Goal: Task Accomplishment & Management: Manage account settings

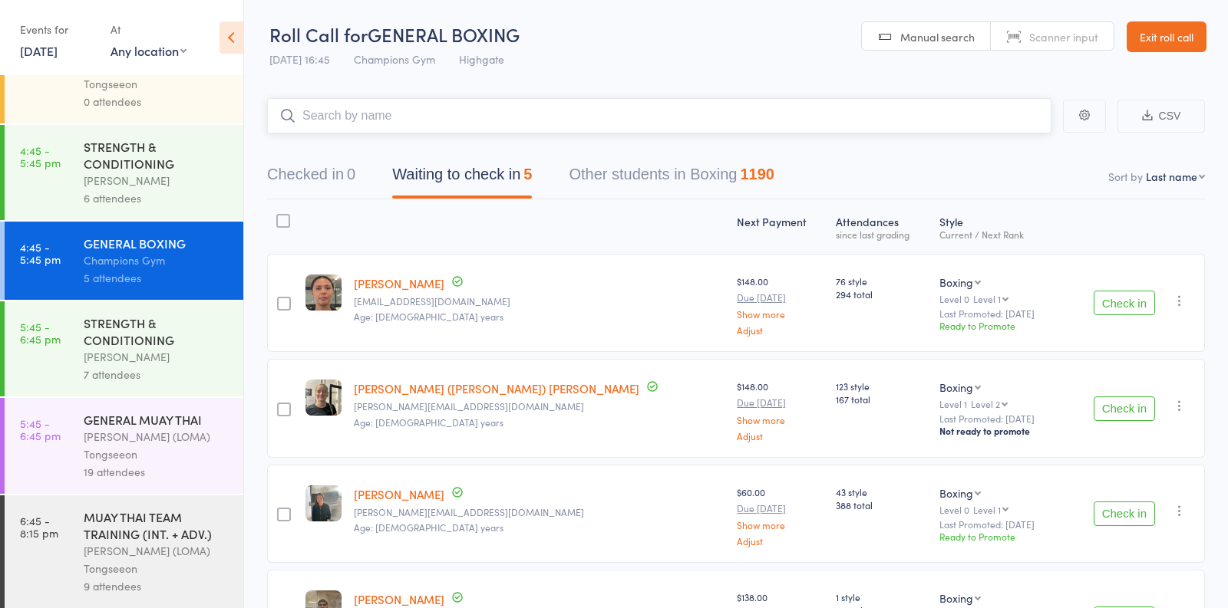
scroll to position [1794, 0]
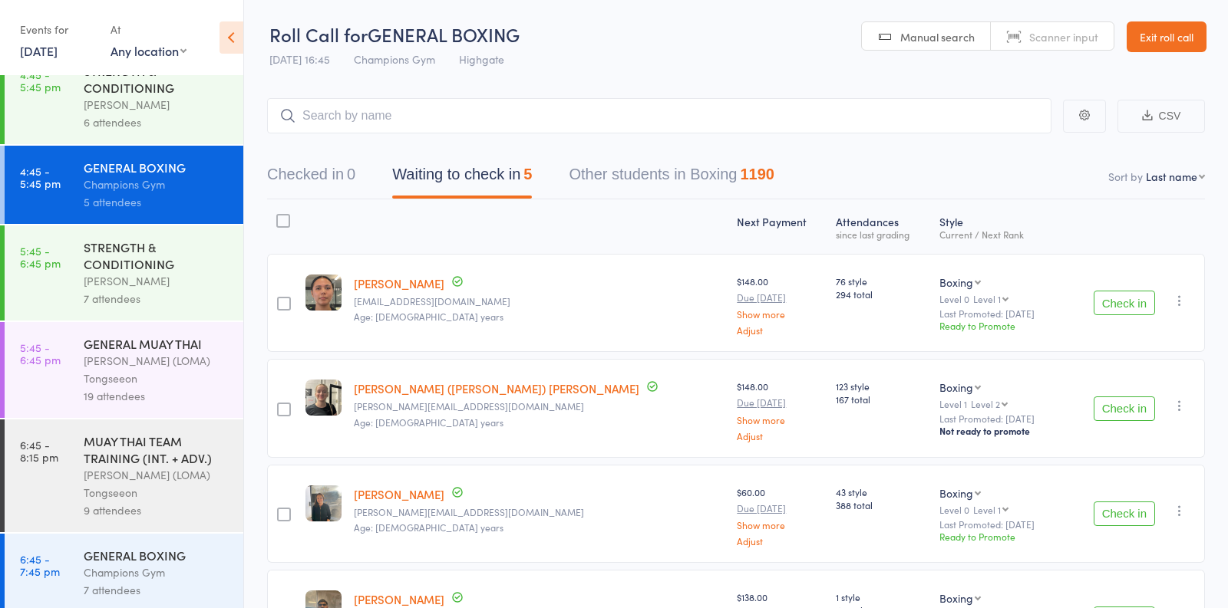
click at [167, 272] on div "[PERSON_NAME]" at bounding box center [157, 281] width 147 height 18
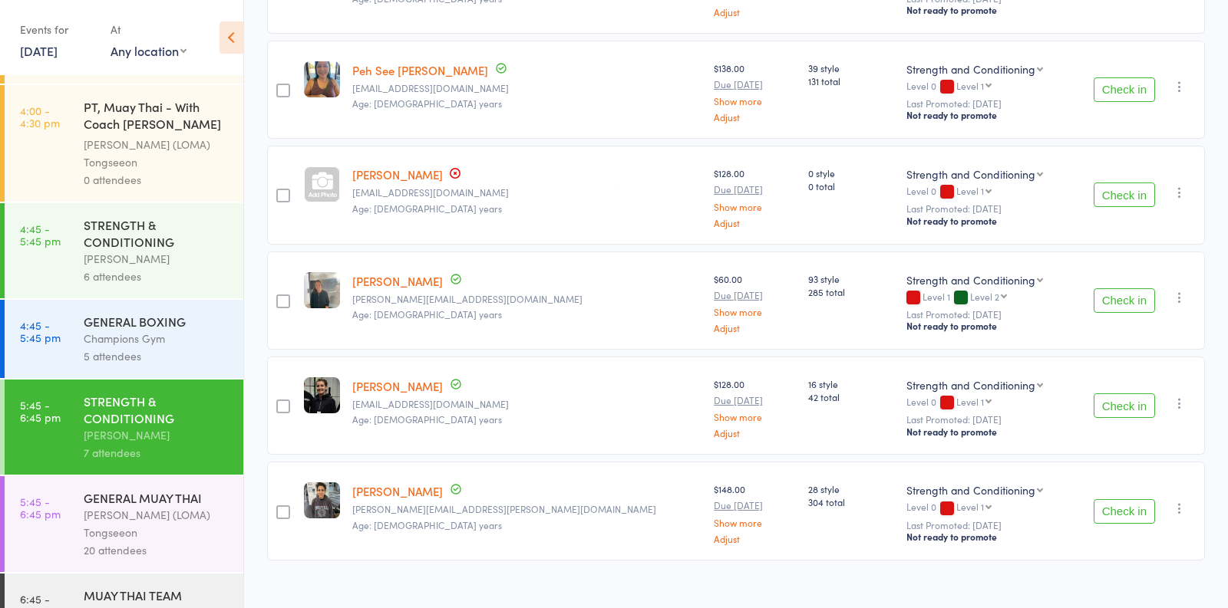
scroll to position [1660, 0]
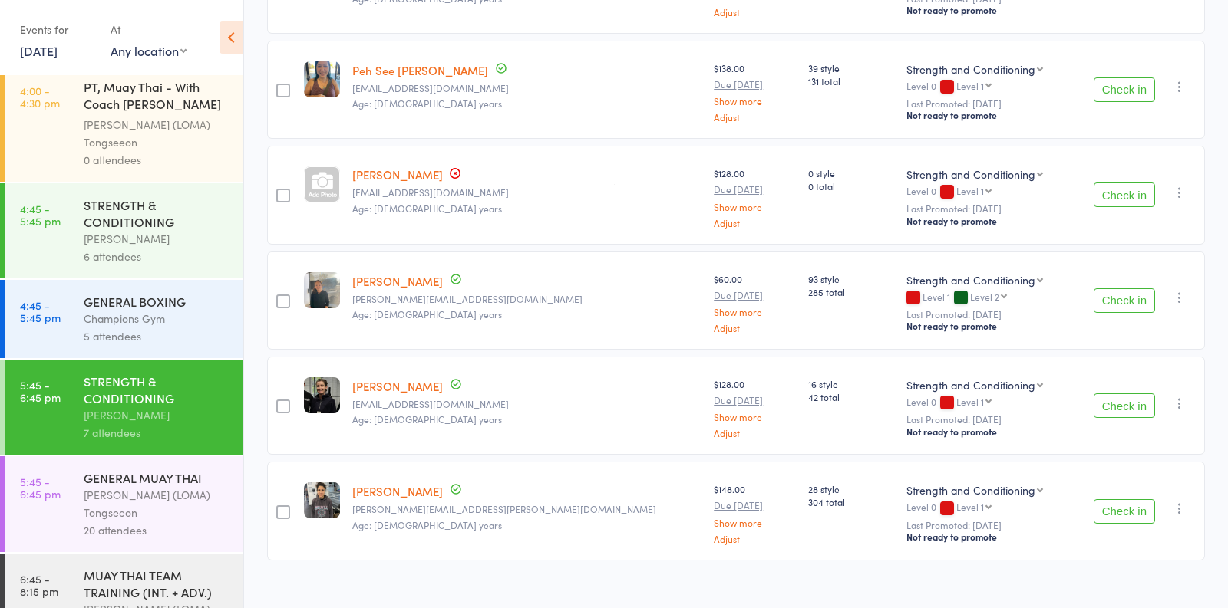
click at [170, 248] on div "6 attendees" at bounding box center [157, 257] width 147 height 18
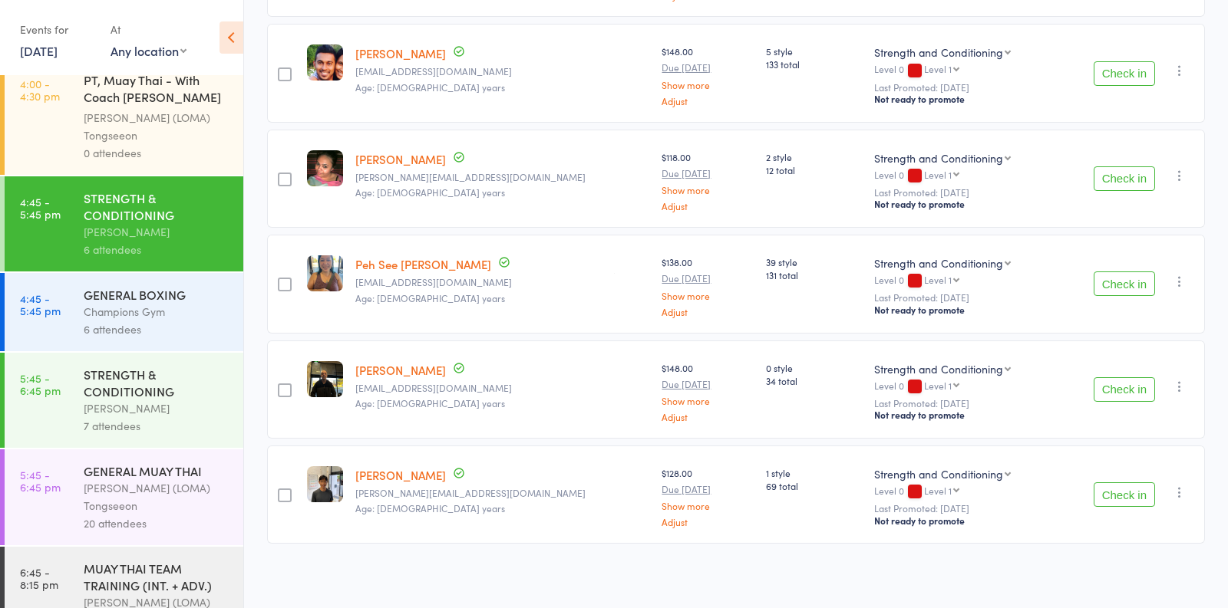
scroll to position [1674, 0]
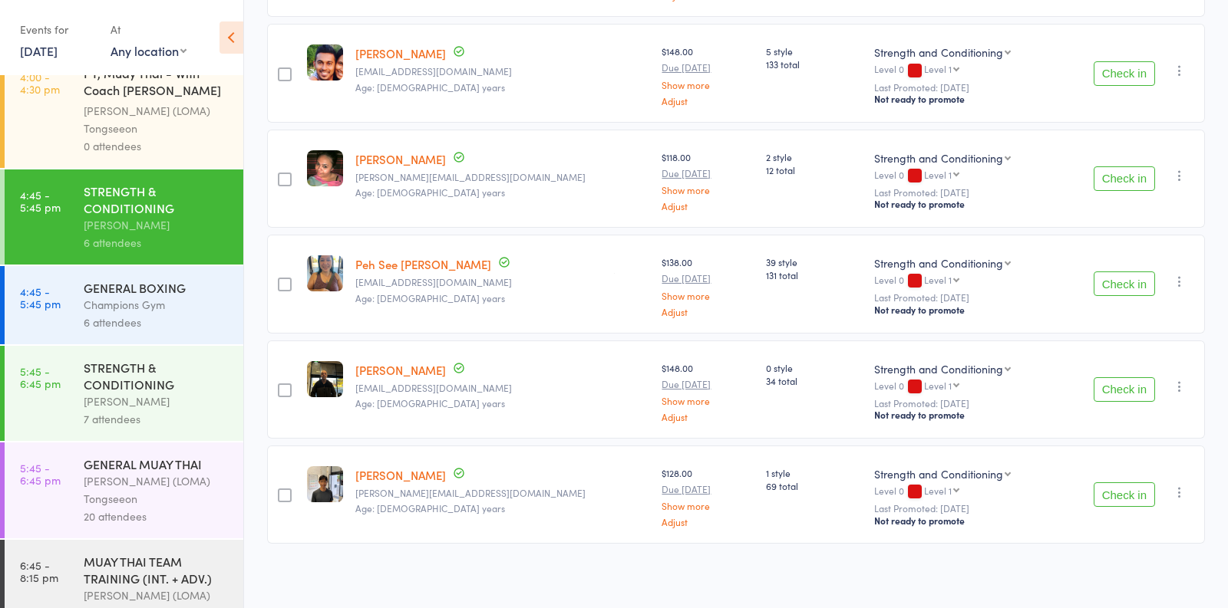
click at [173, 300] on div "Champions Gym" at bounding box center [157, 305] width 147 height 18
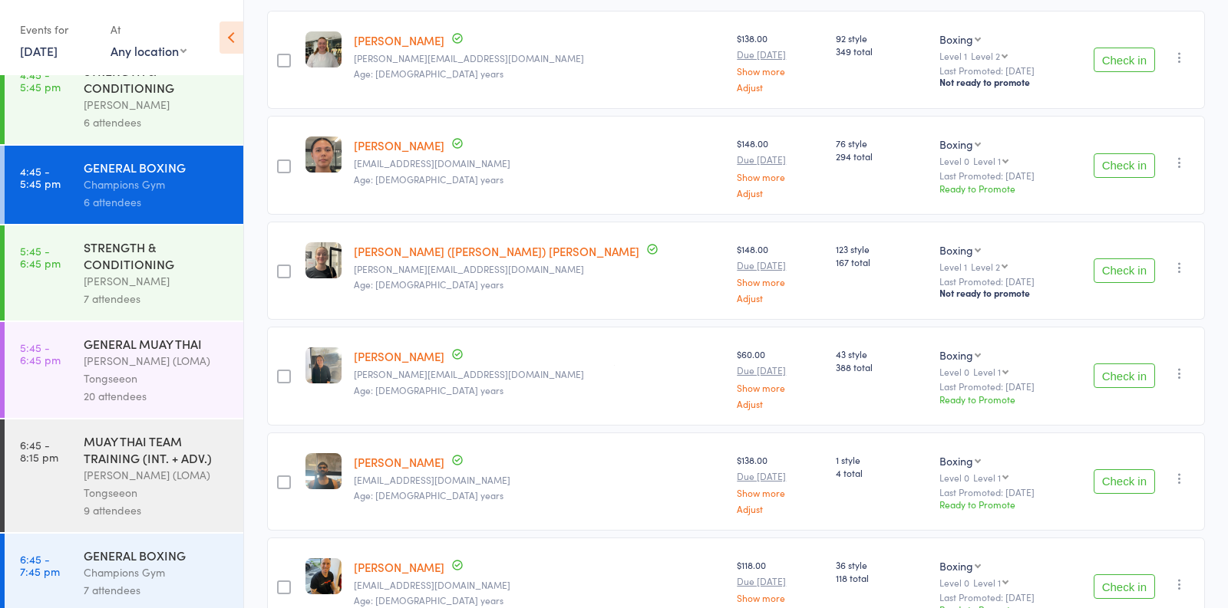
scroll to position [335, 0]
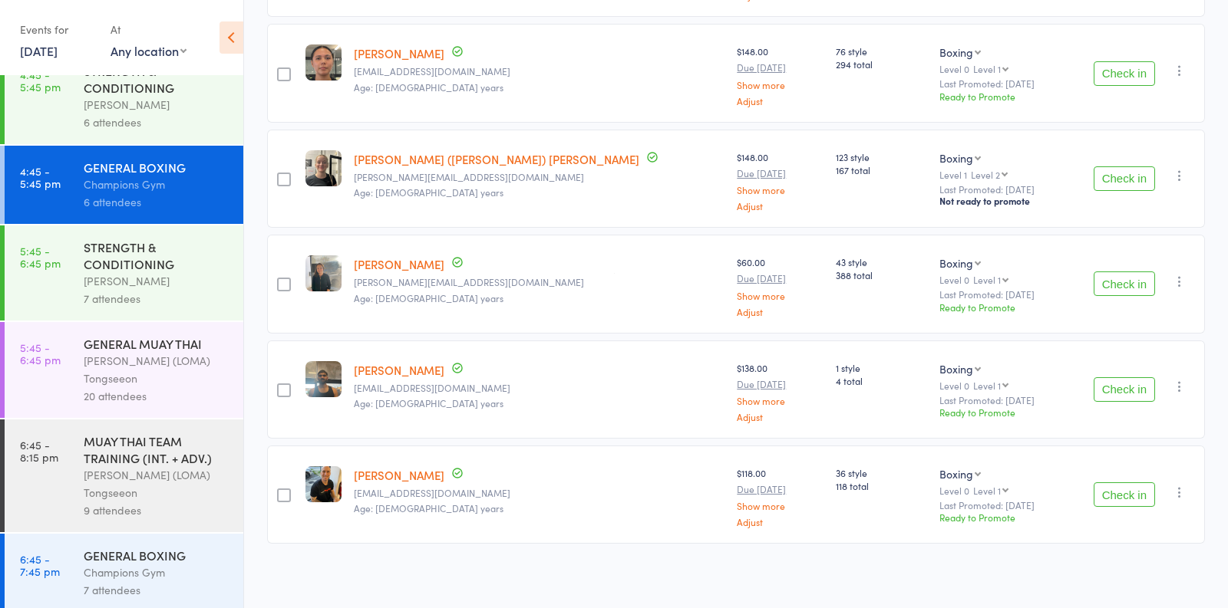
click at [191, 278] on div "[PERSON_NAME]" at bounding box center [157, 281] width 147 height 18
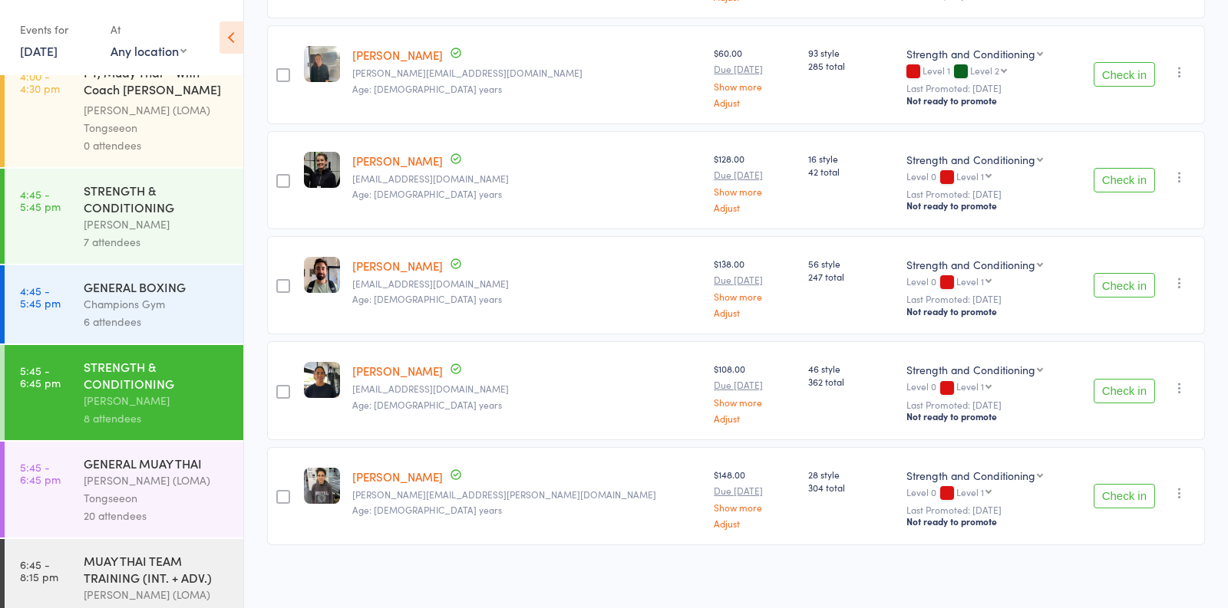
scroll to position [1794, 0]
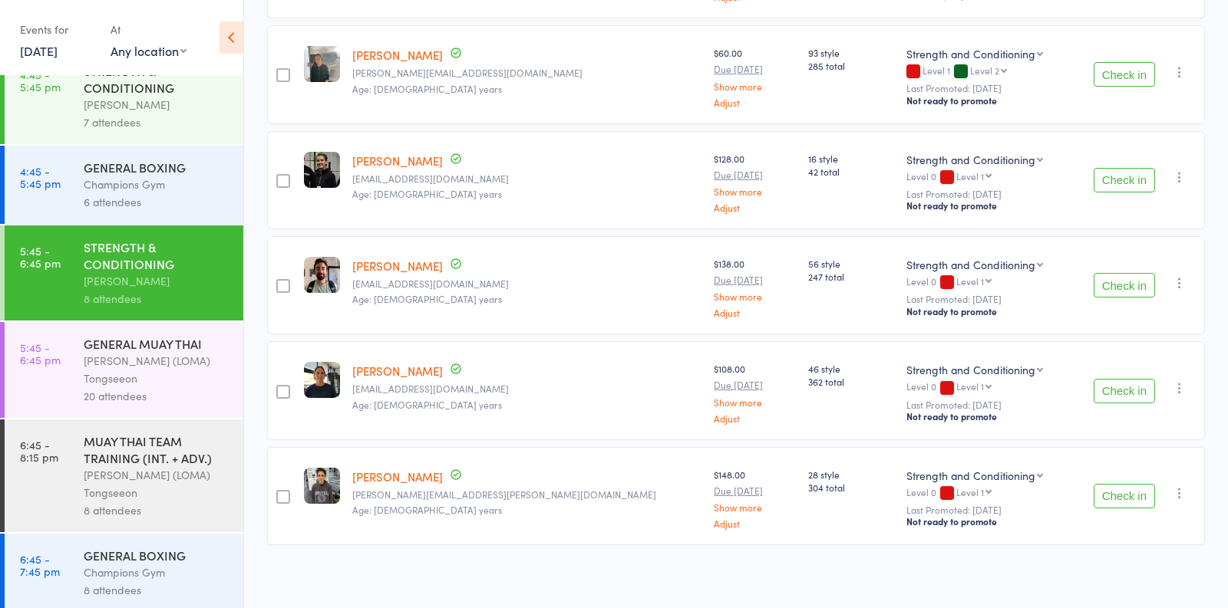
click at [193, 365] on div "Ronnarong (LOMA) Tongseeon" at bounding box center [157, 369] width 147 height 35
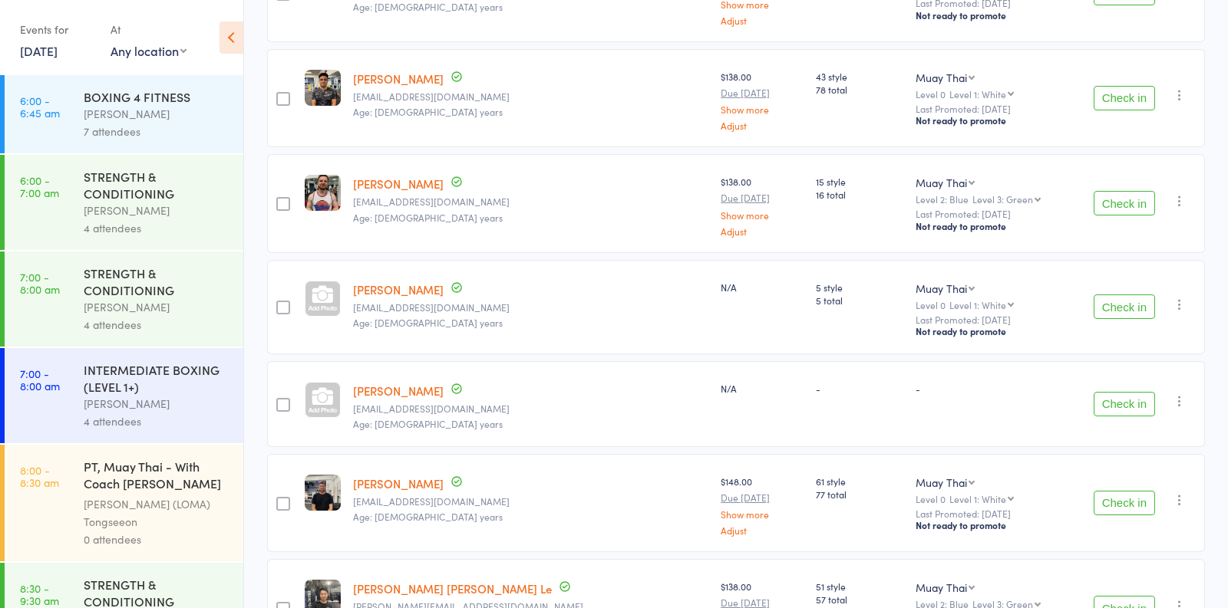
scroll to position [826, 0]
click at [392, 281] on link "Susanna James" at bounding box center [398, 289] width 91 height 16
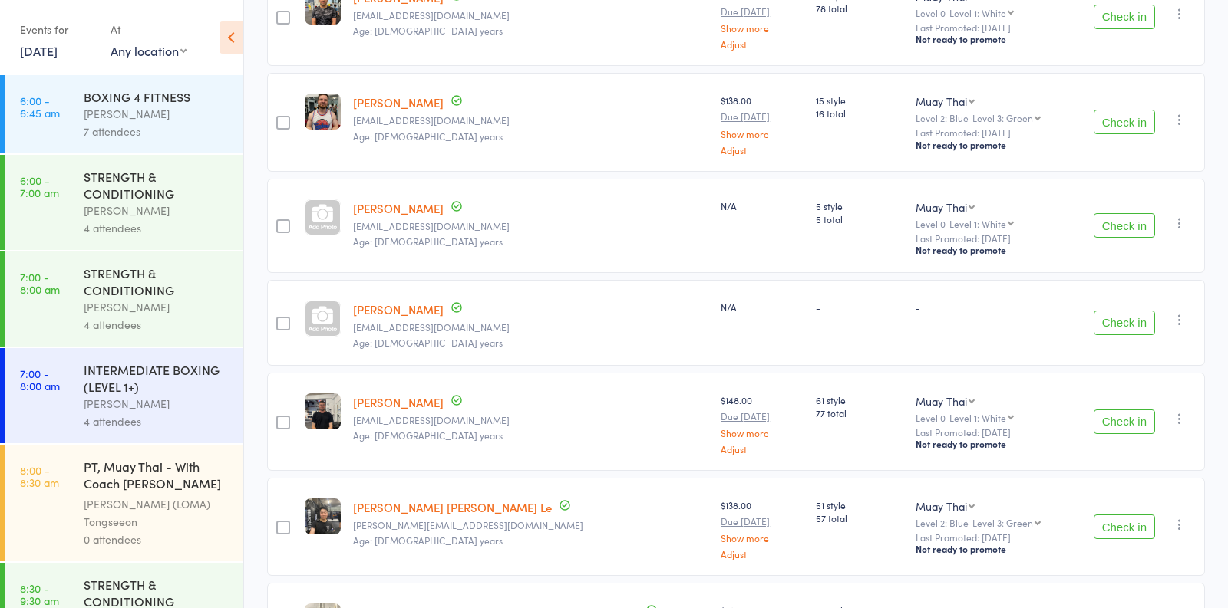
scroll to position [910, 0]
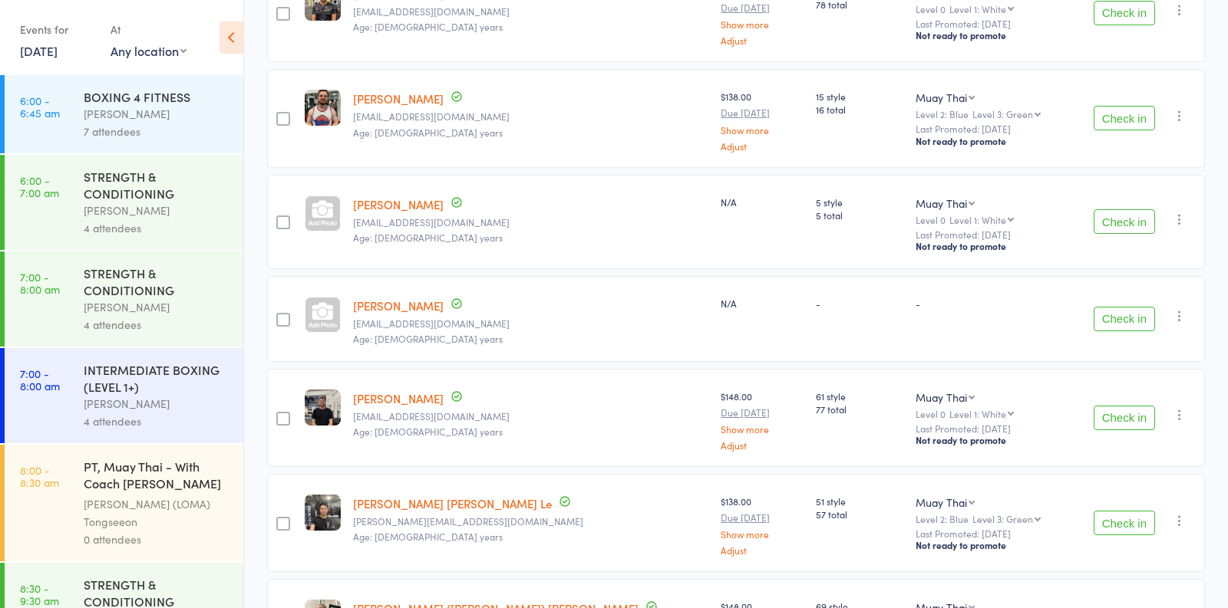
click at [404, 303] on link "henrik jensen" at bounding box center [398, 306] width 91 height 16
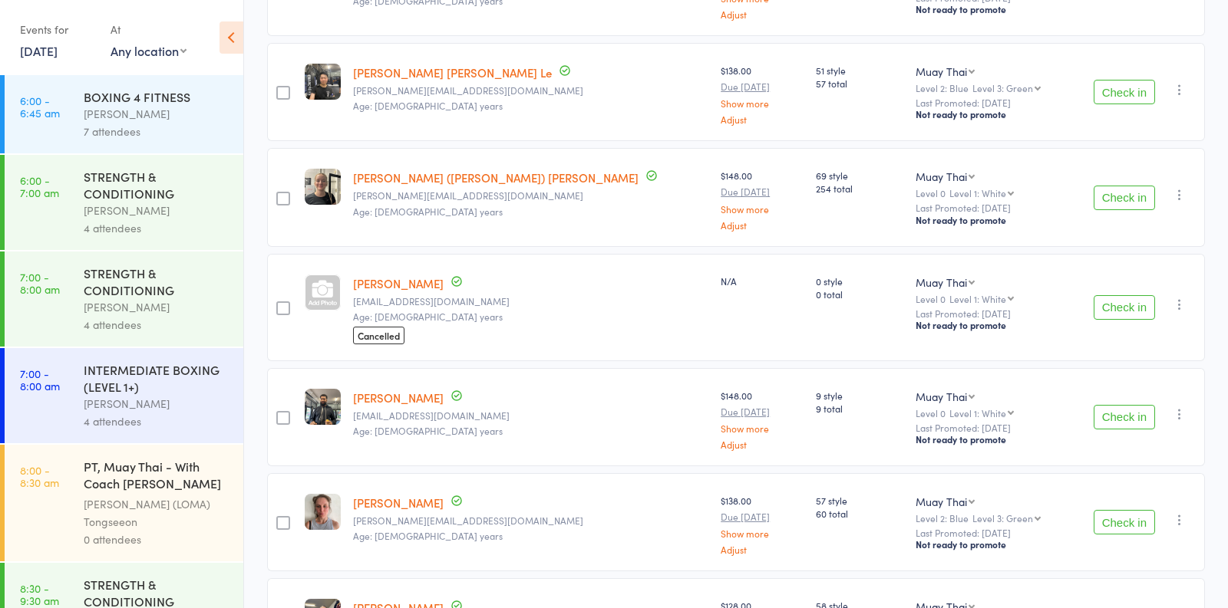
scroll to position [1345, 0]
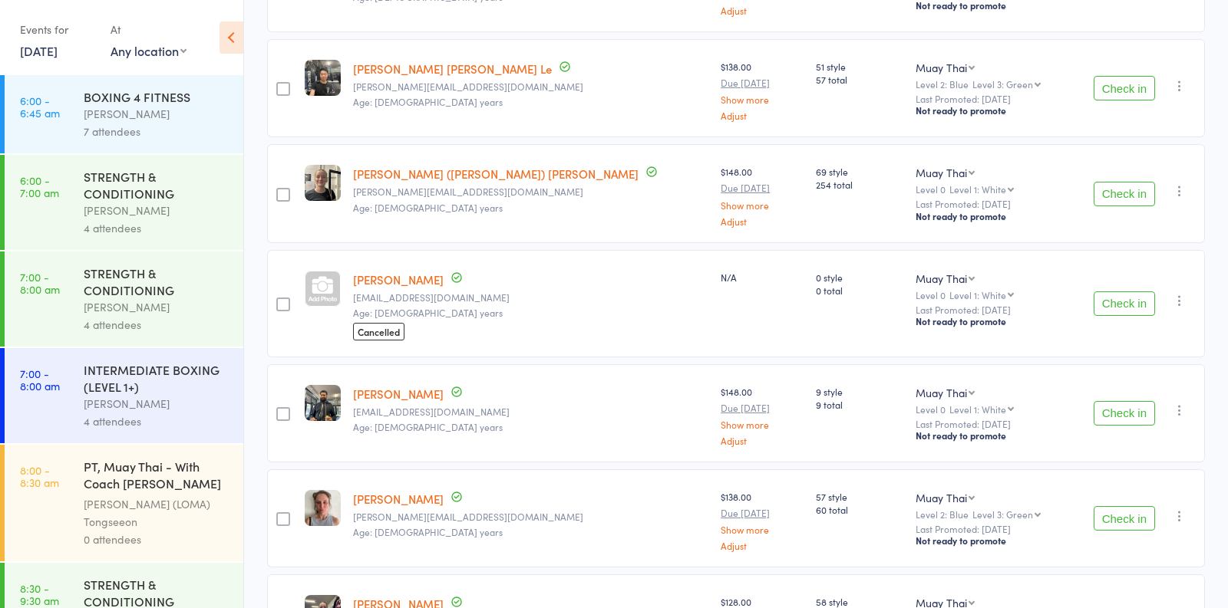
click at [437, 272] on link "[PERSON_NAME]" at bounding box center [398, 280] width 91 height 16
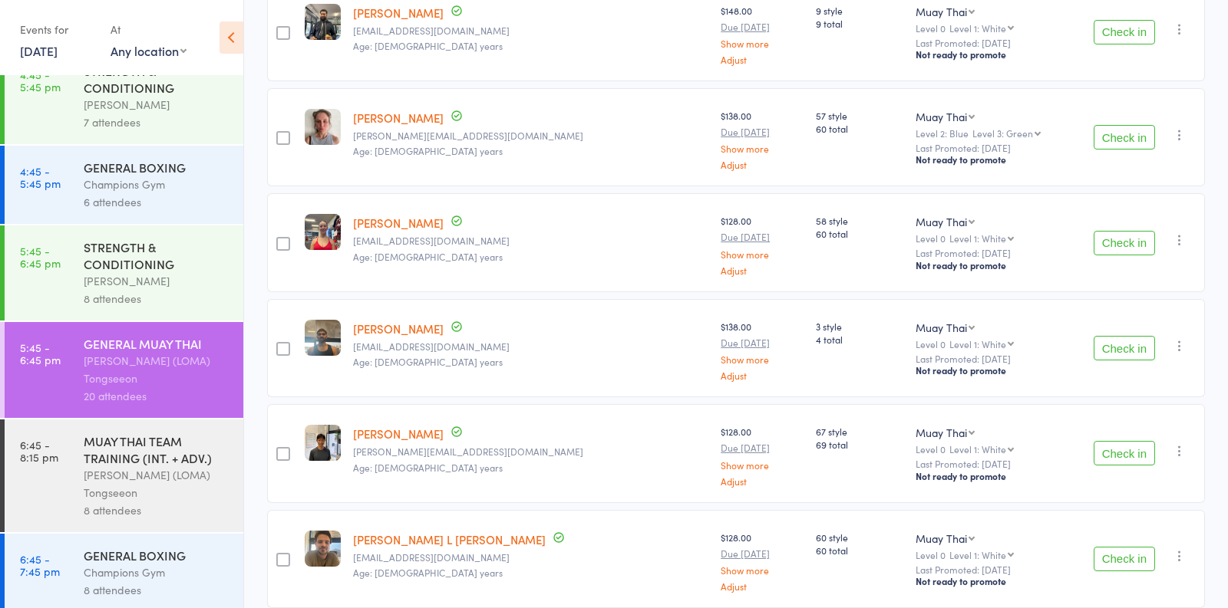
scroll to position [1781, 0]
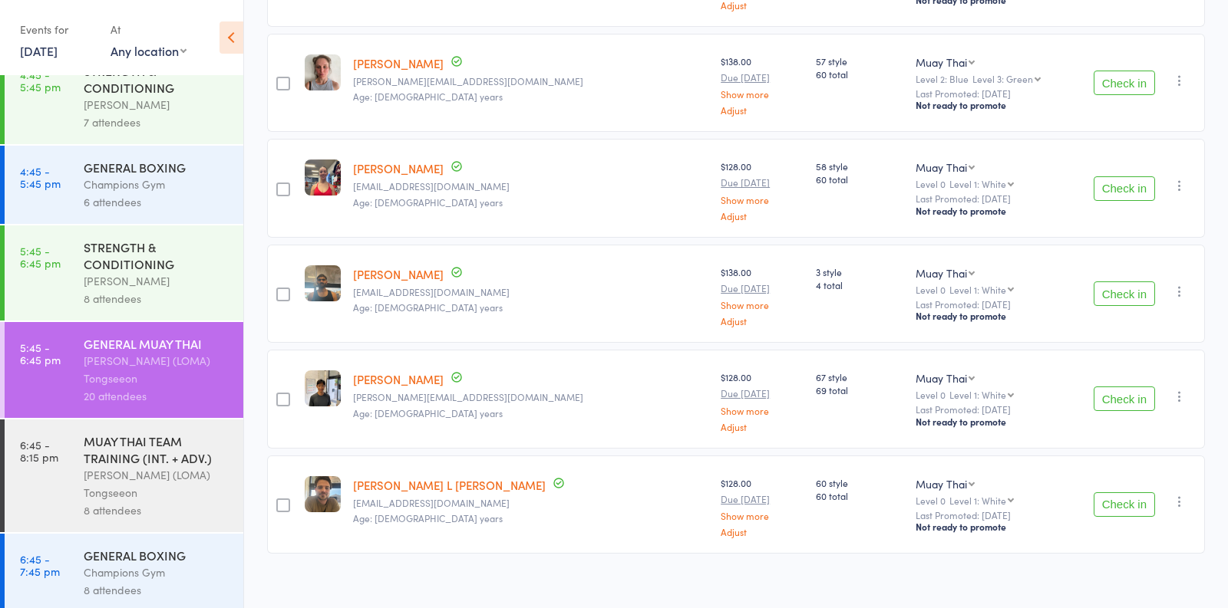
click at [181, 456] on div "MUAY THAI TEAM TRAINING (INT. + ADV.)" at bounding box center [157, 450] width 147 height 34
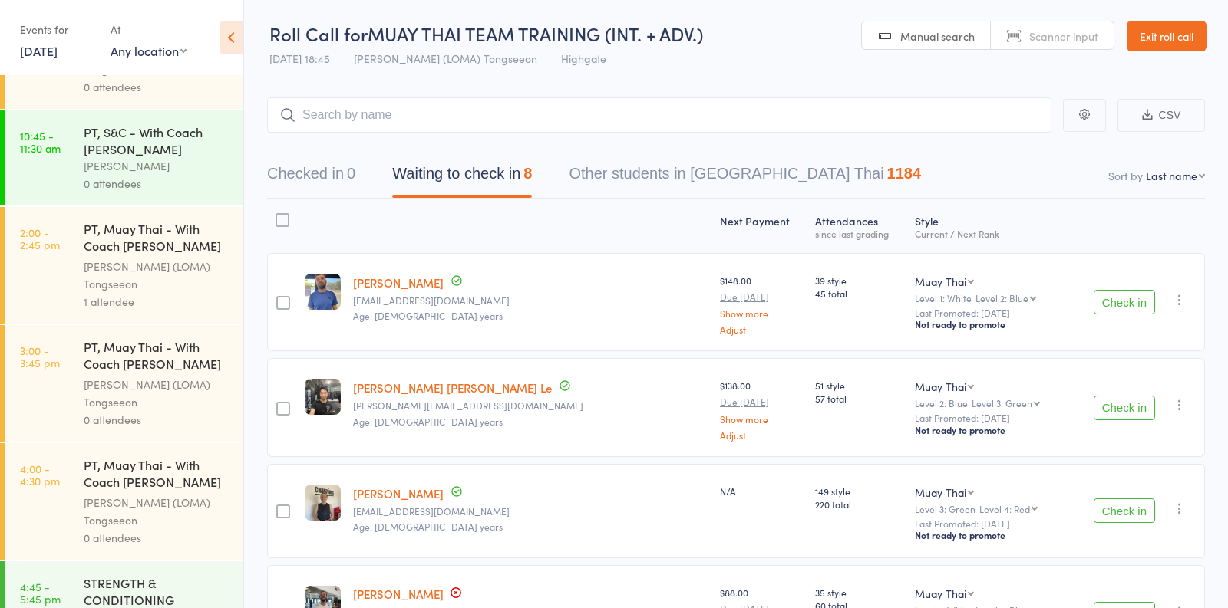
scroll to position [1794, 0]
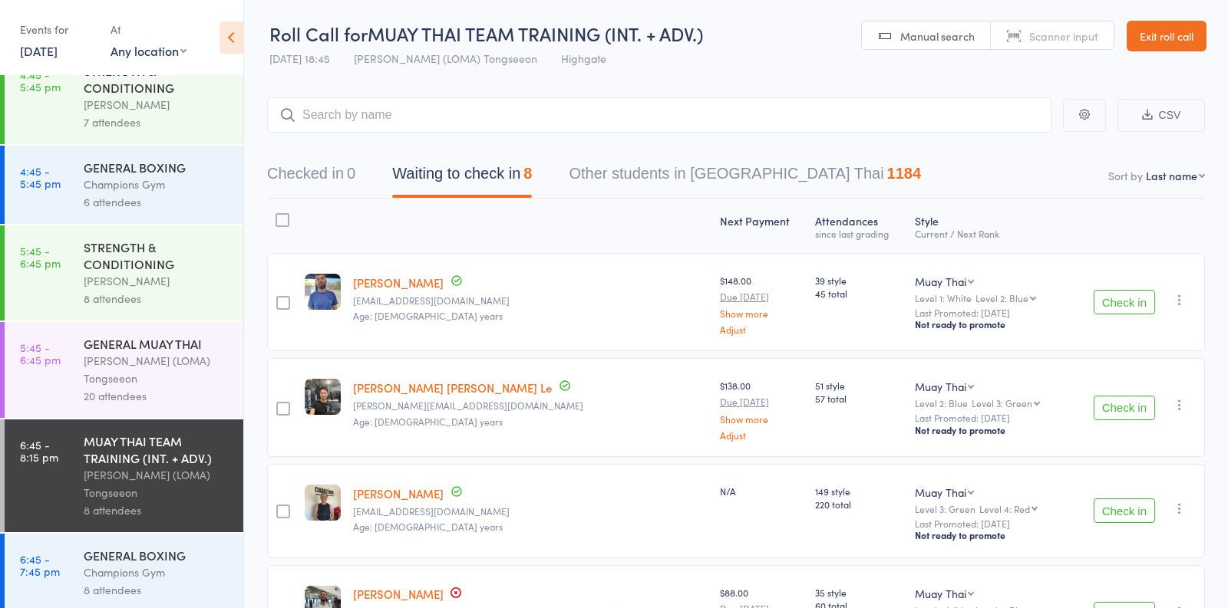
click at [159, 566] on div "Champions Gym" at bounding box center [157, 573] width 147 height 18
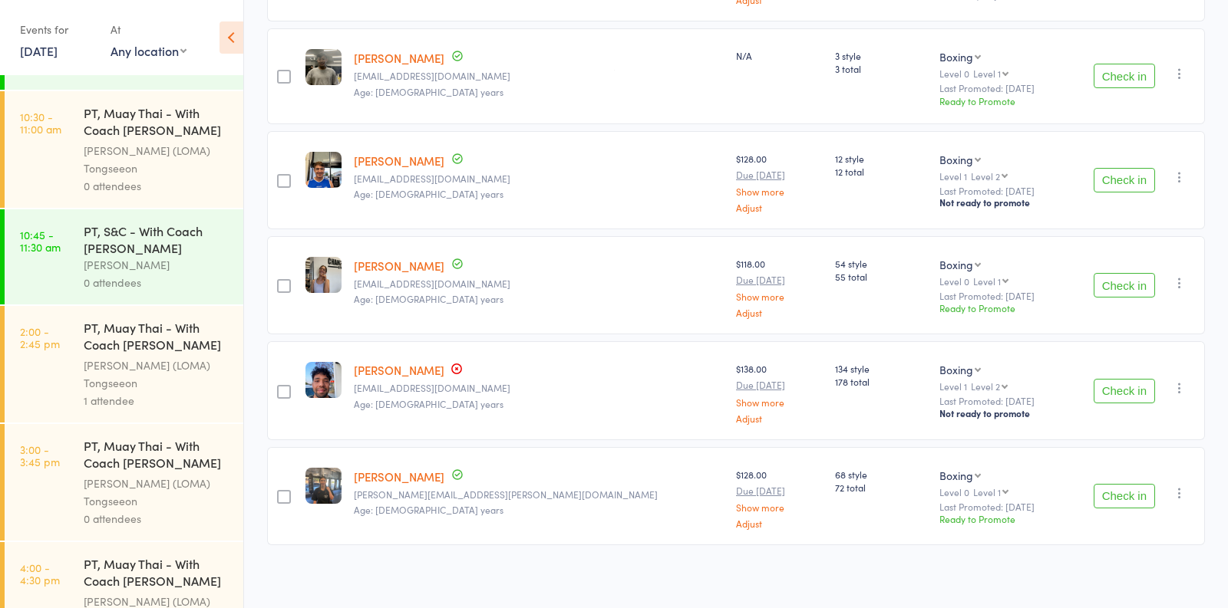
scroll to position [1794, 0]
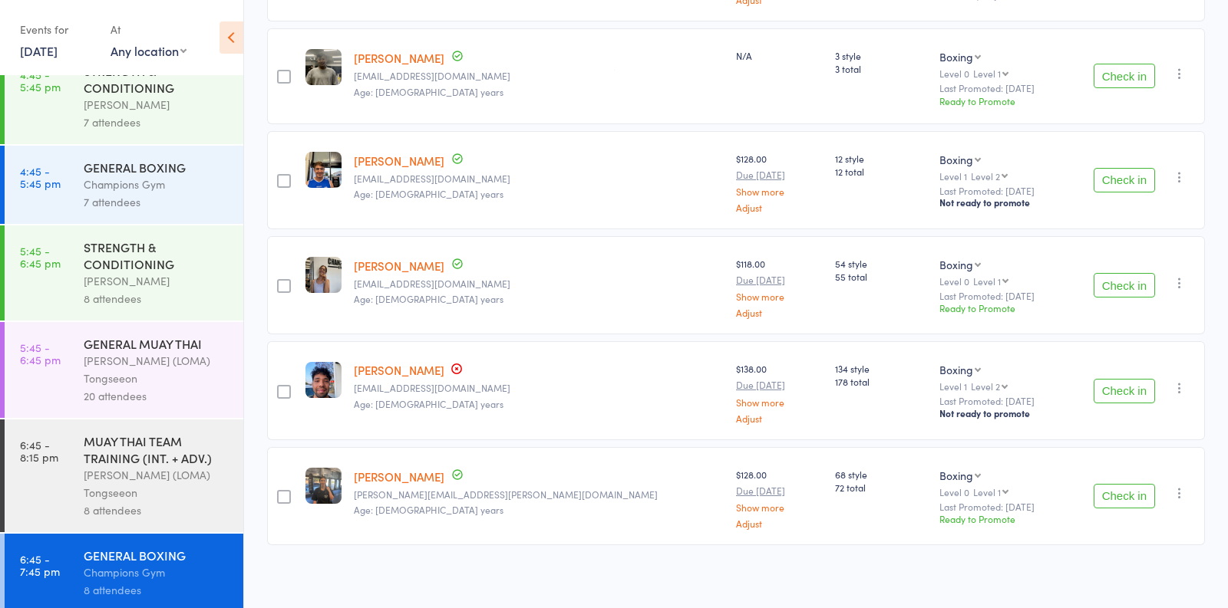
click at [191, 280] on div "[PERSON_NAME]" at bounding box center [157, 281] width 147 height 18
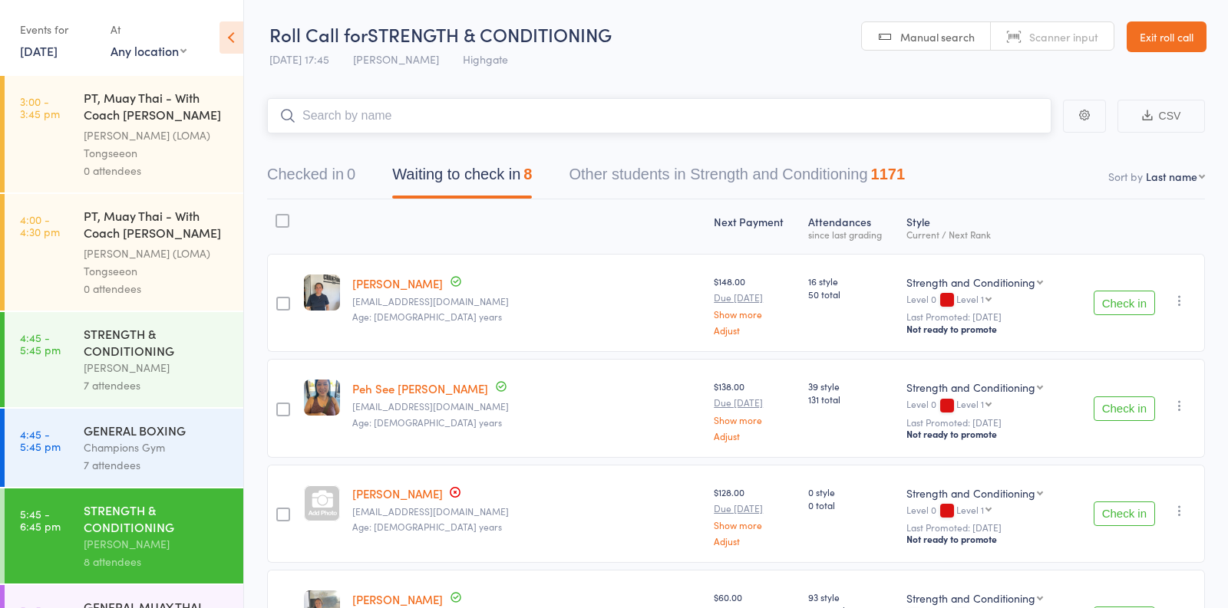
scroll to position [1628, 0]
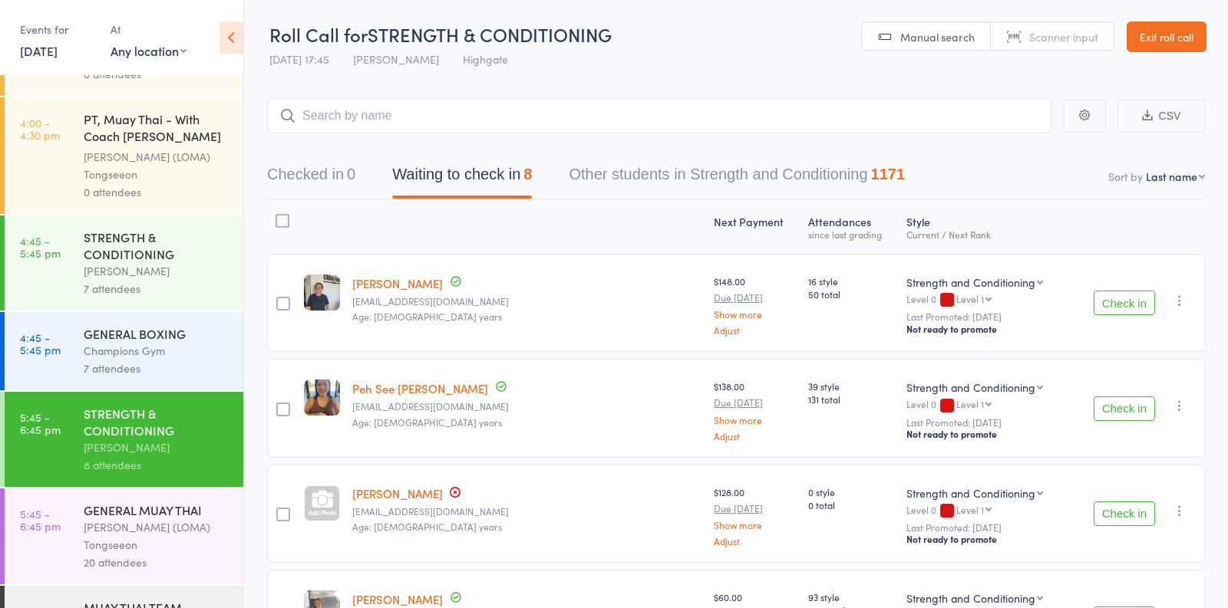
click at [166, 280] on div "7 attendees" at bounding box center [157, 289] width 147 height 18
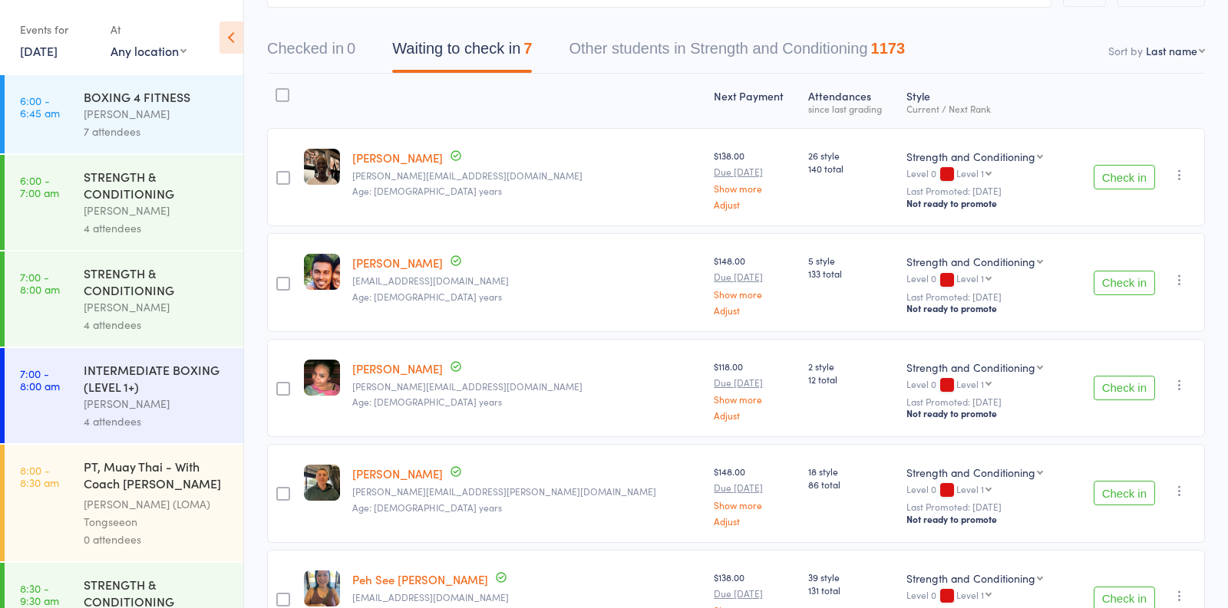
scroll to position [125, 0]
click at [1106, 382] on button "Check in" at bounding box center [1123, 389] width 61 height 25
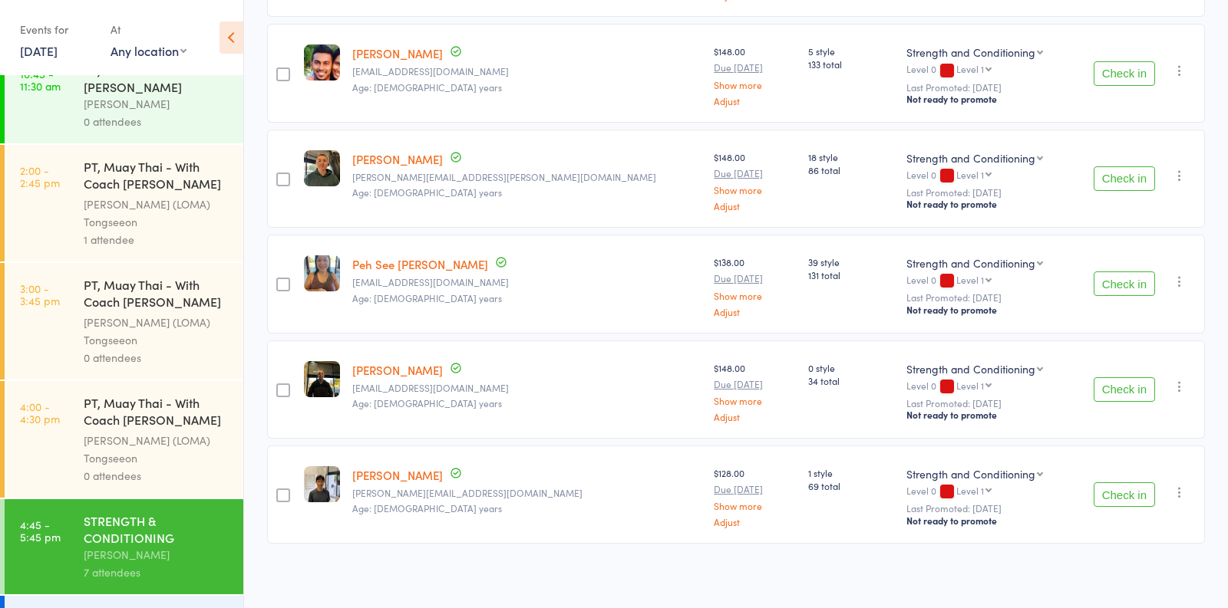
scroll to position [1377, 0]
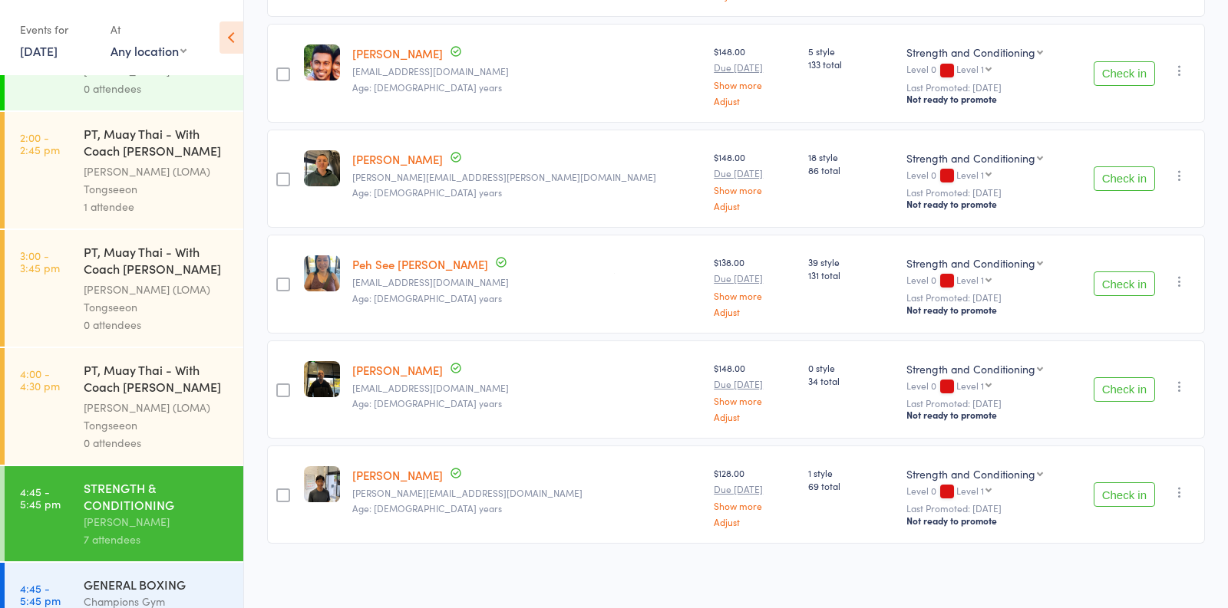
click at [1150, 173] on button "Check in" at bounding box center [1123, 179] width 61 height 25
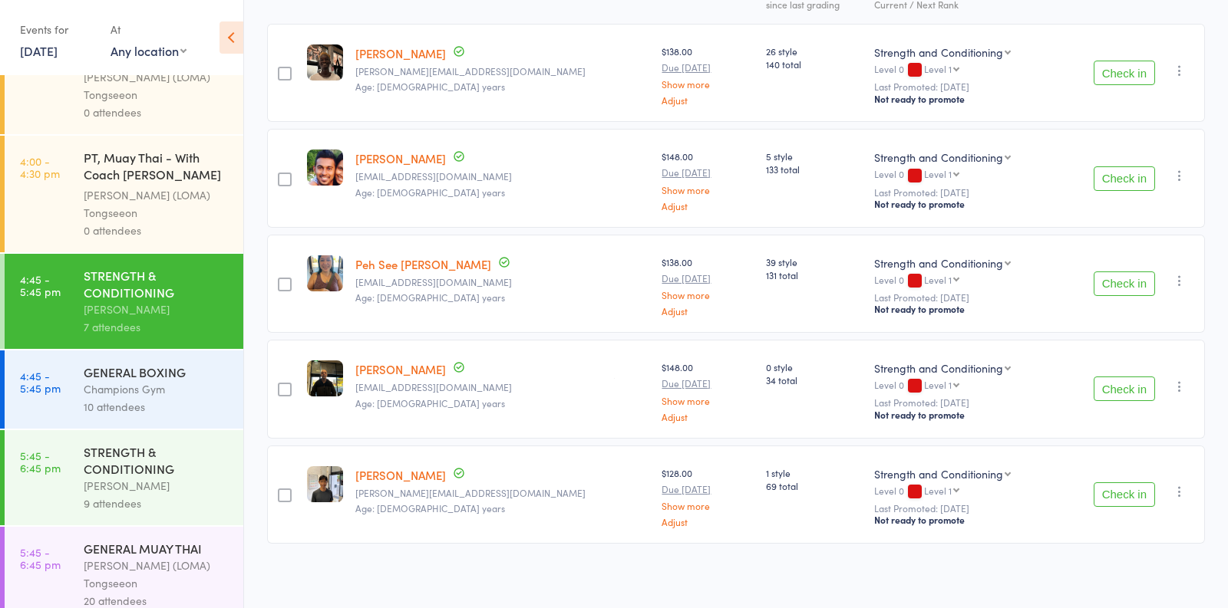
scroll to position [1593, 0]
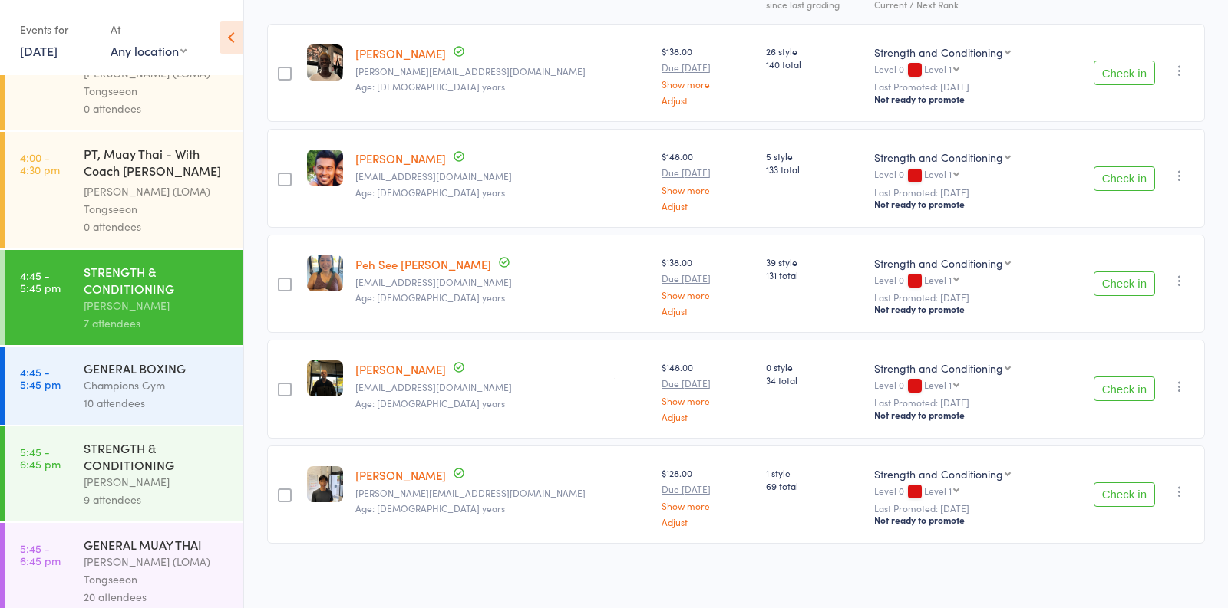
click at [193, 394] on div "10 attendees" at bounding box center [157, 403] width 147 height 18
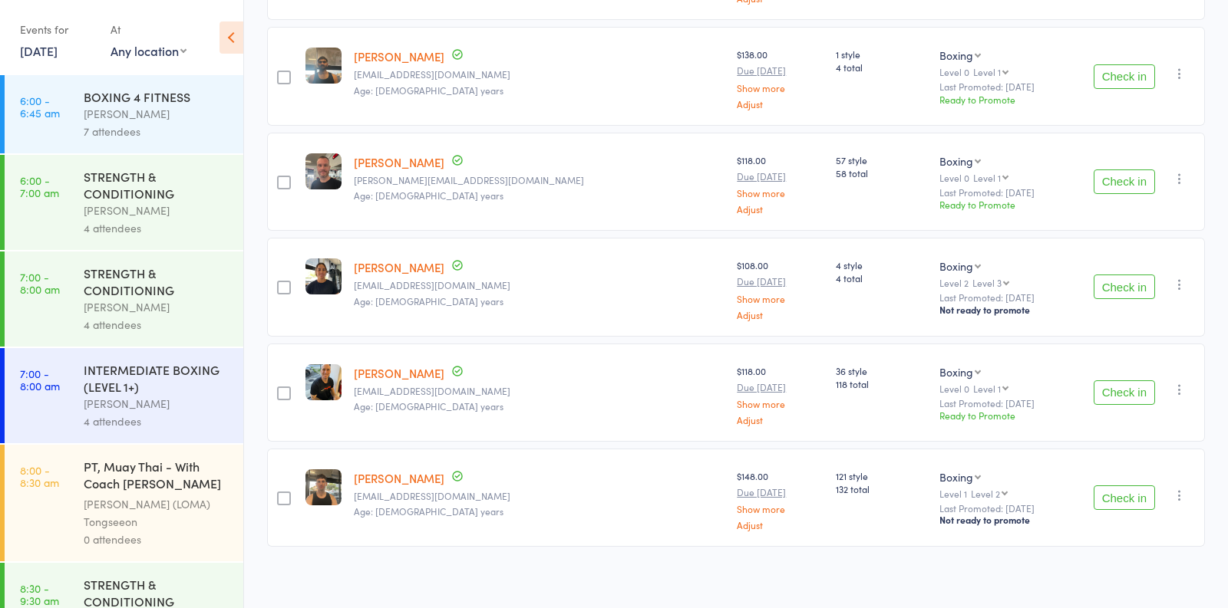
click at [192, 126] on div "7 attendees" at bounding box center [157, 132] width 147 height 18
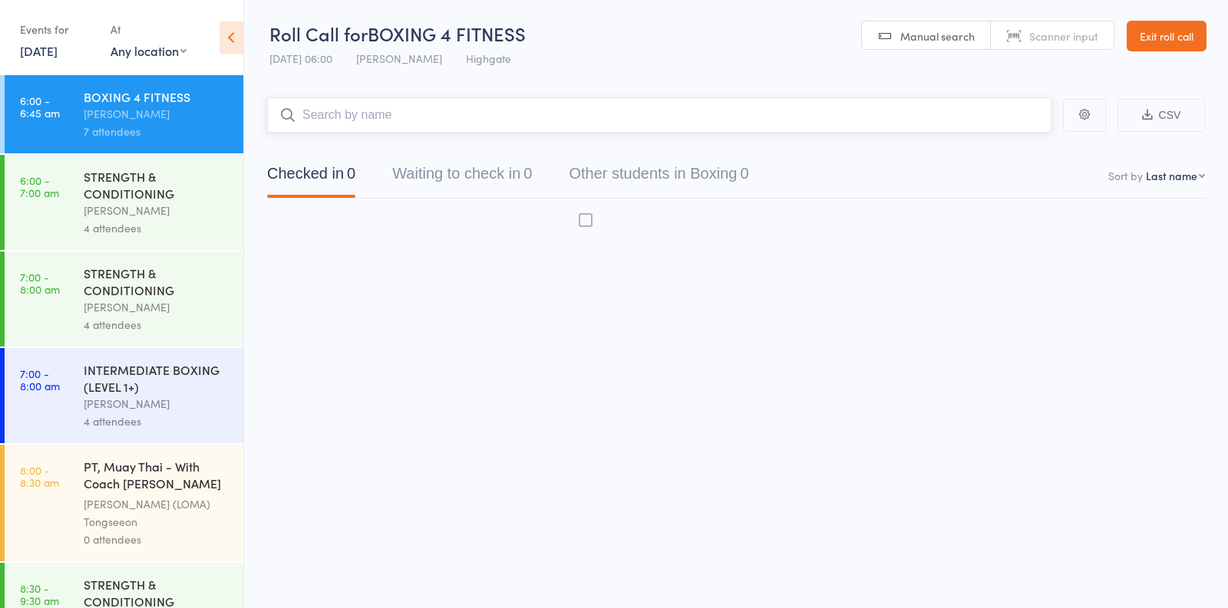
scroll to position [1, 0]
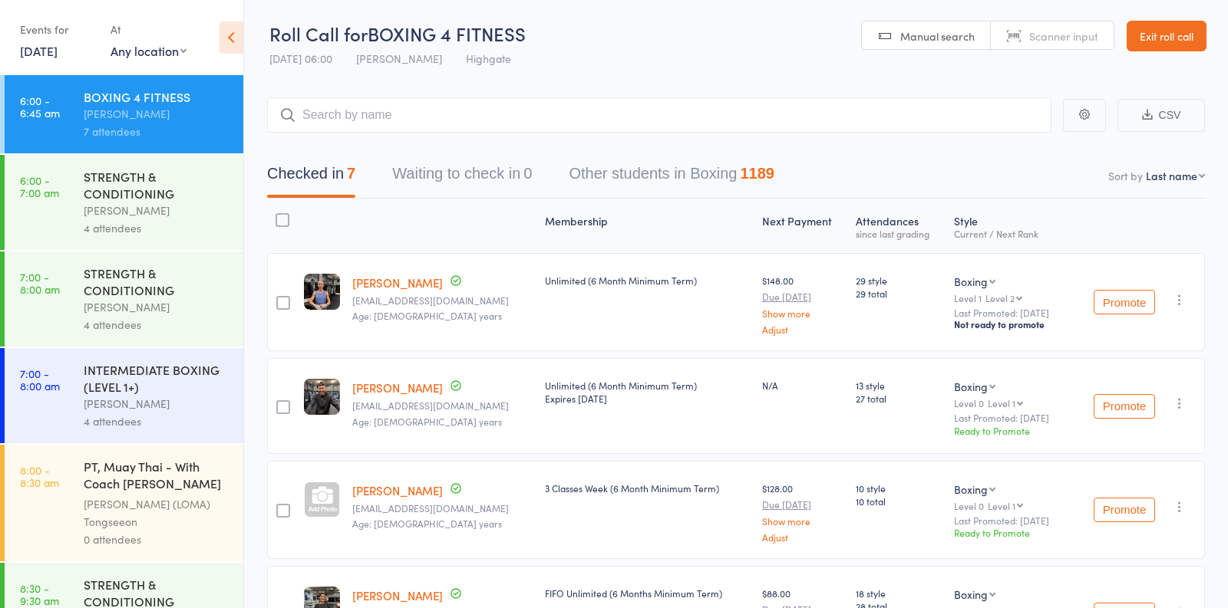
click at [183, 183] on div "STRENGTH & CONDITIONING" at bounding box center [157, 185] width 147 height 34
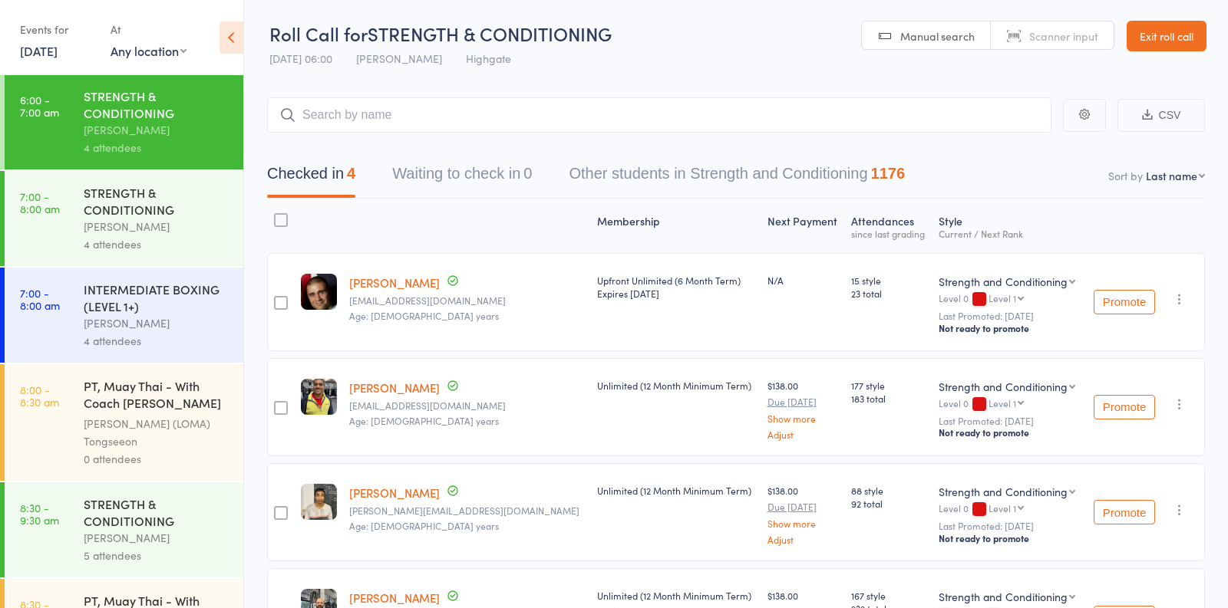
scroll to position [82, 0]
click at [184, 185] on div "STRENGTH & CONDITIONING" at bounding box center [157, 200] width 147 height 34
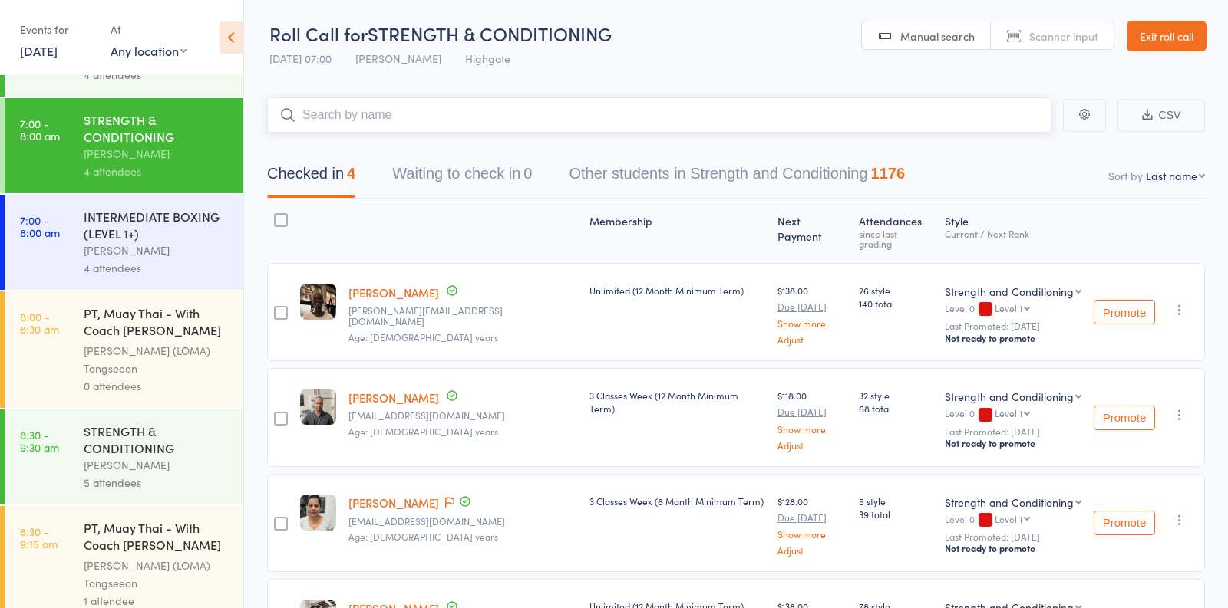
scroll to position [167, 0]
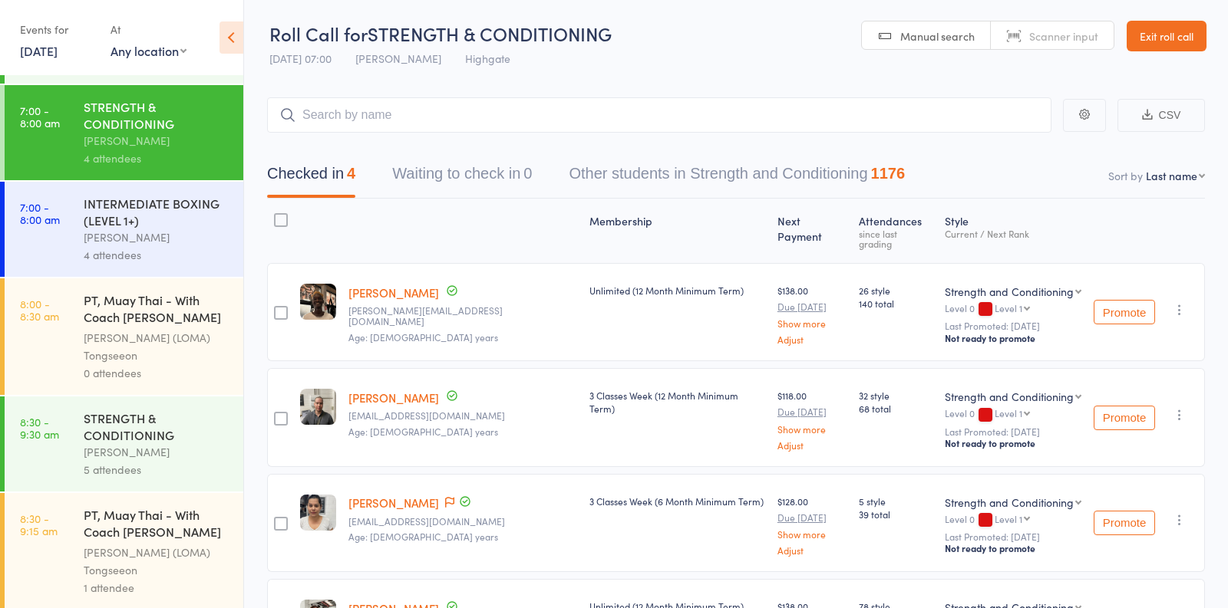
click at [173, 233] on div "[PERSON_NAME]" at bounding box center [157, 238] width 147 height 18
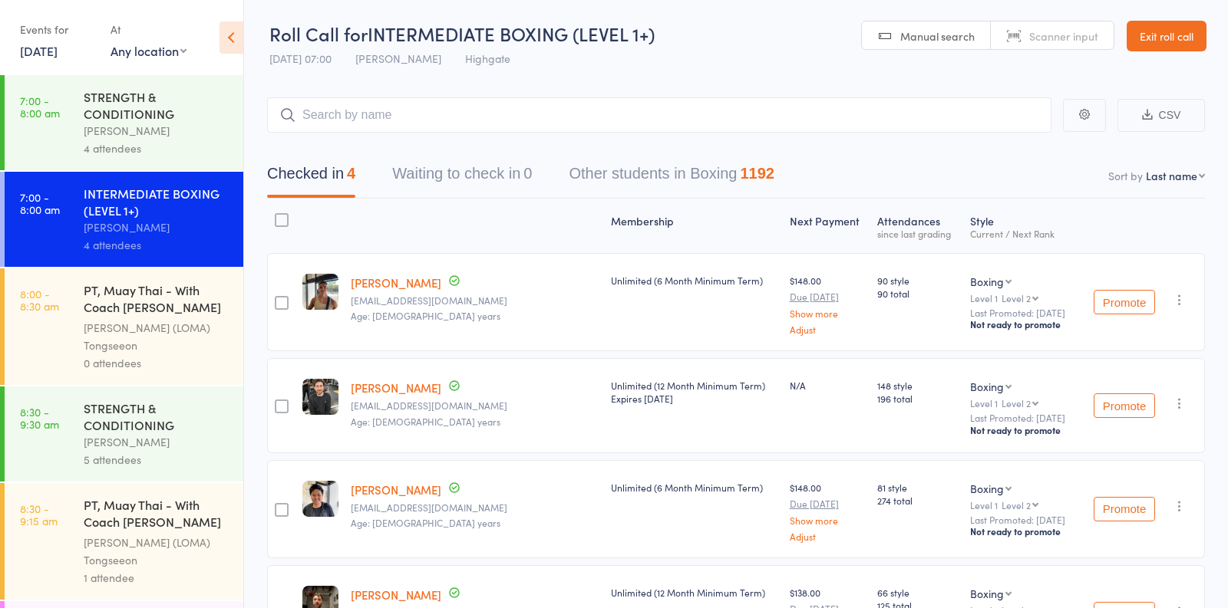
scroll to position [225, 0]
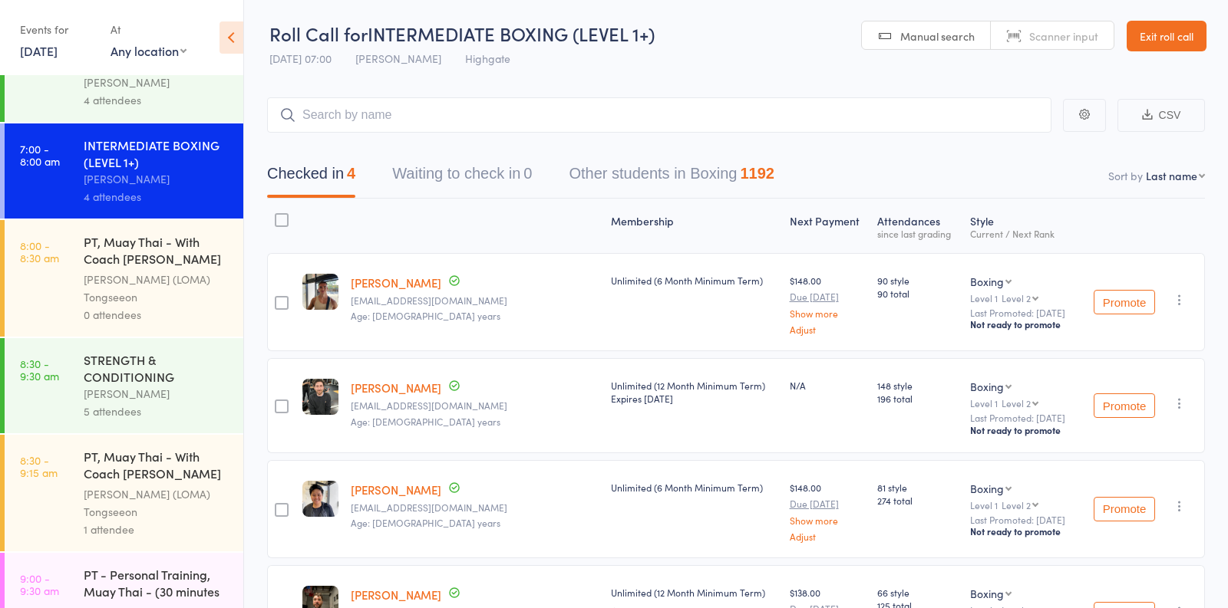
click at [171, 397] on div "[PERSON_NAME]" at bounding box center [157, 394] width 147 height 18
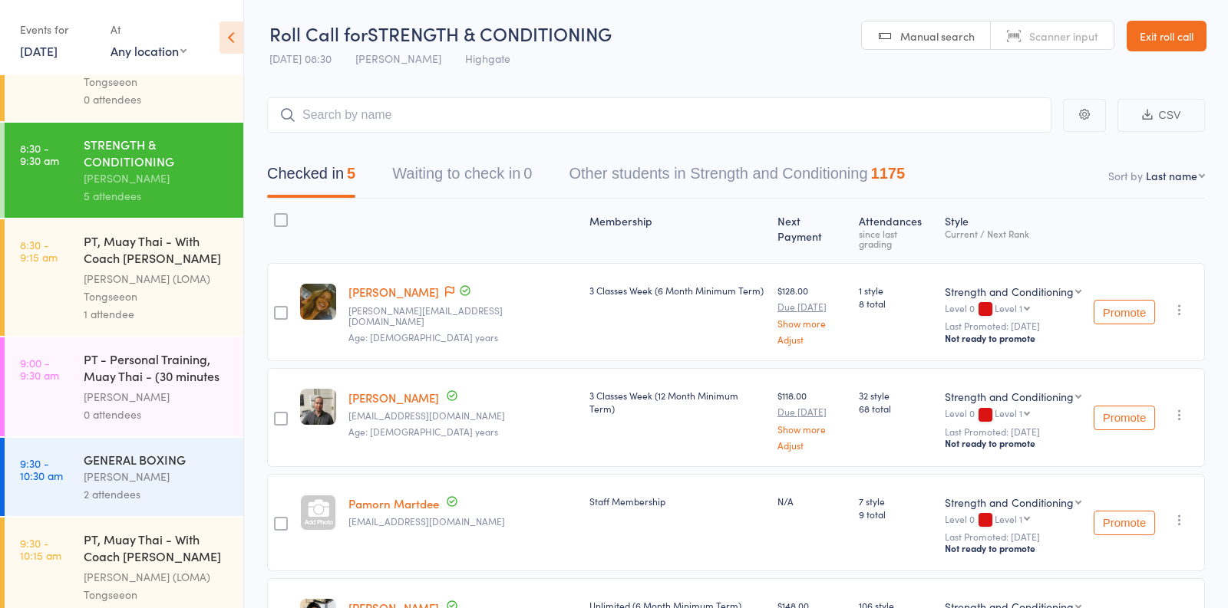
scroll to position [444, 0]
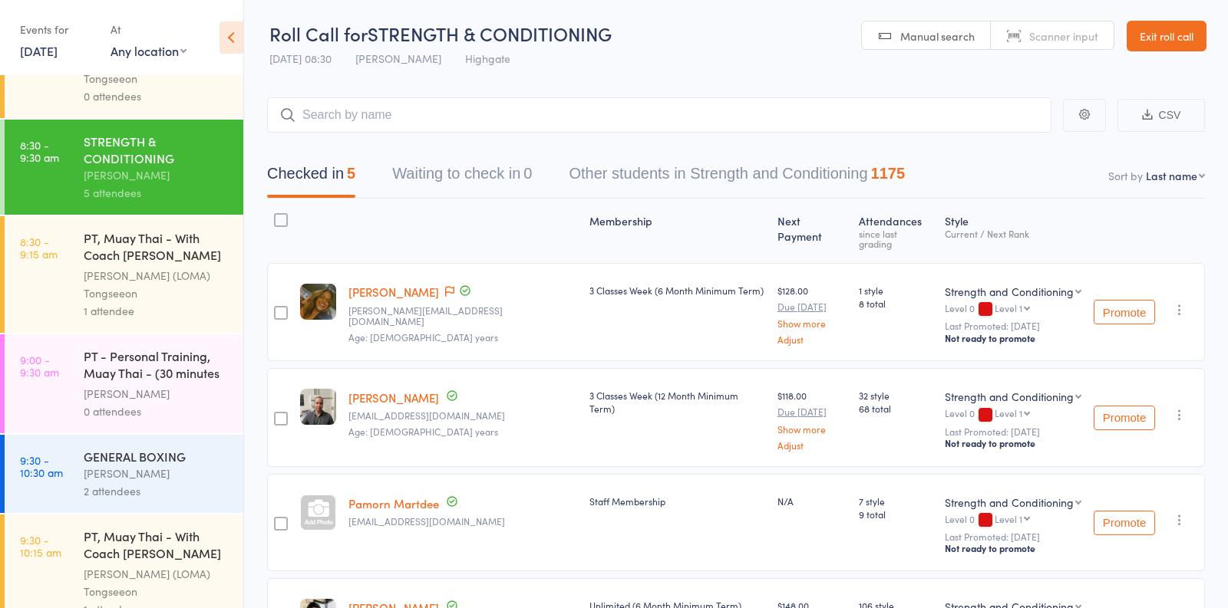
click at [176, 479] on div "[PERSON_NAME]" at bounding box center [157, 474] width 147 height 18
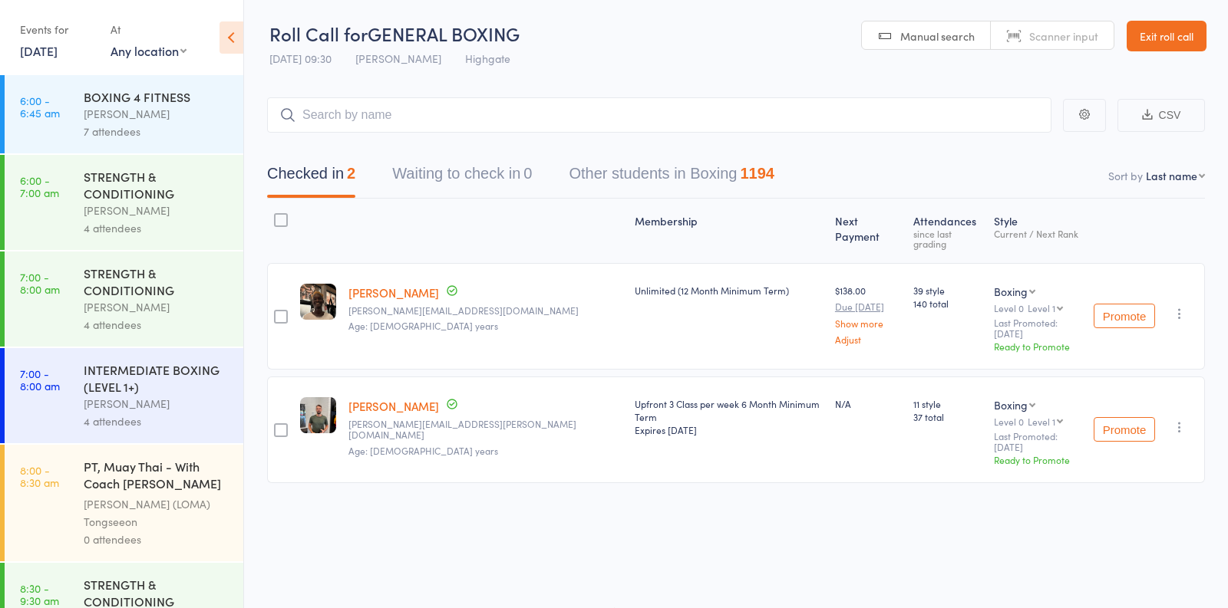
click at [162, 106] on div "[PERSON_NAME]" at bounding box center [157, 114] width 147 height 18
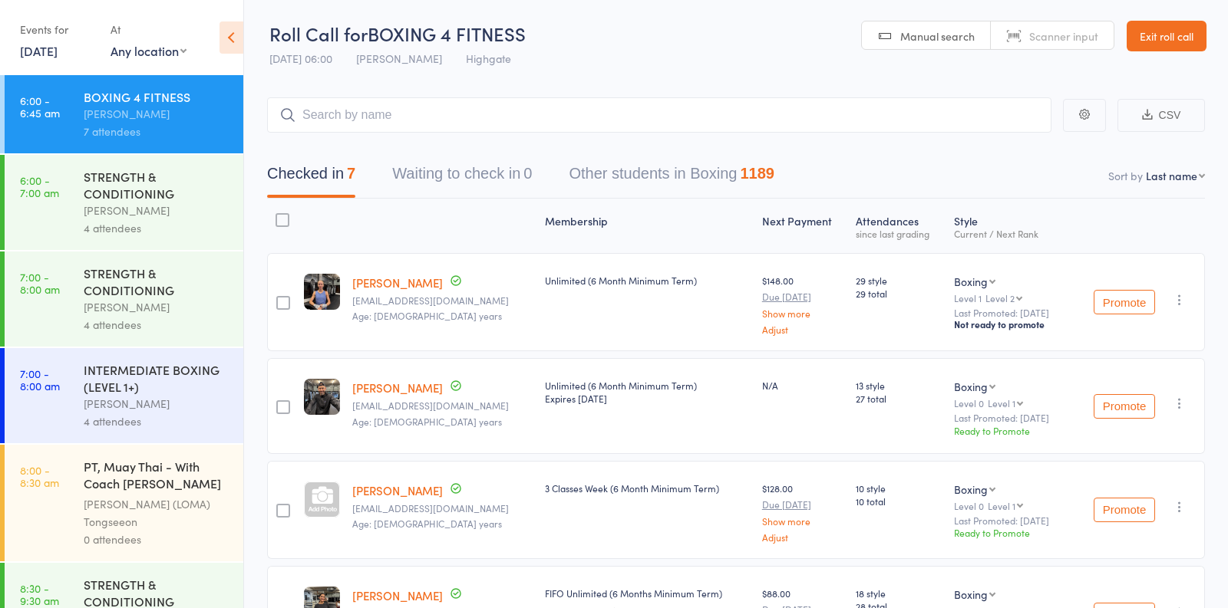
click at [185, 209] on div "[PERSON_NAME]" at bounding box center [157, 211] width 147 height 18
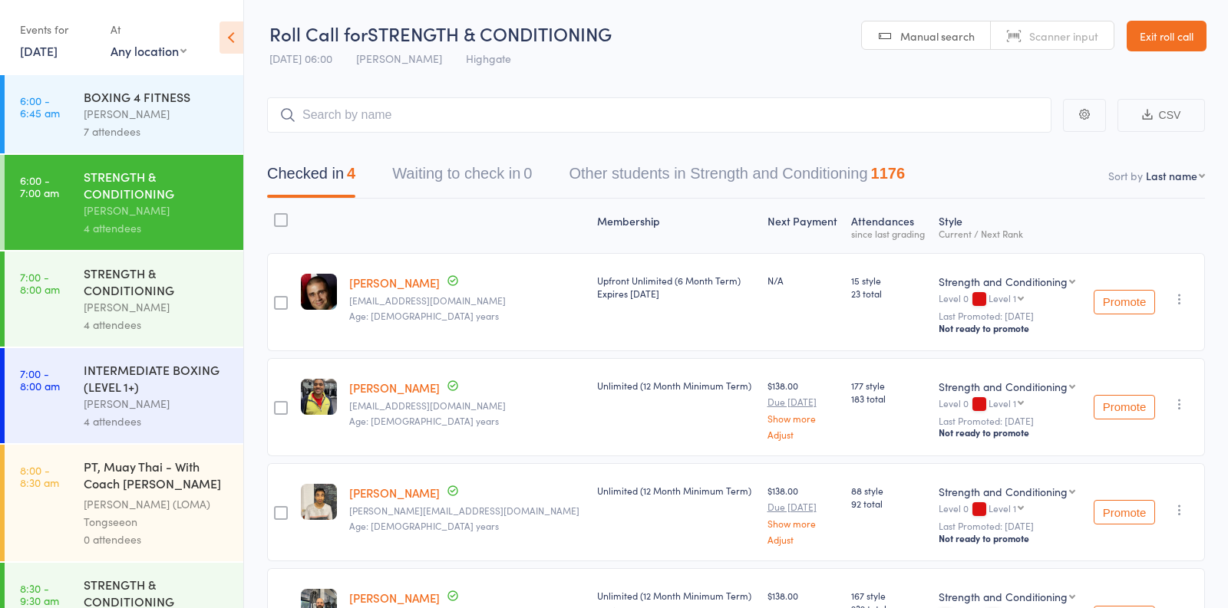
click at [186, 279] on div "STRENGTH & CONDITIONING" at bounding box center [157, 282] width 147 height 34
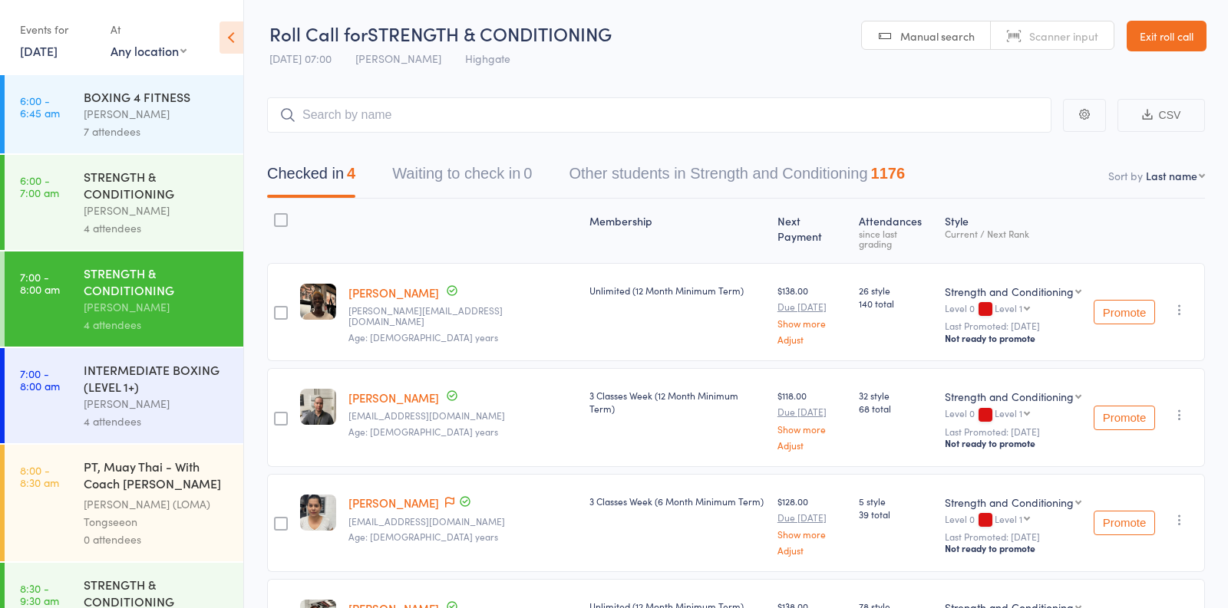
click at [181, 394] on div "INTERMEDIATE BOXING (LEVEL 1+)" at bounding box center [157, 378] width 147 height 34
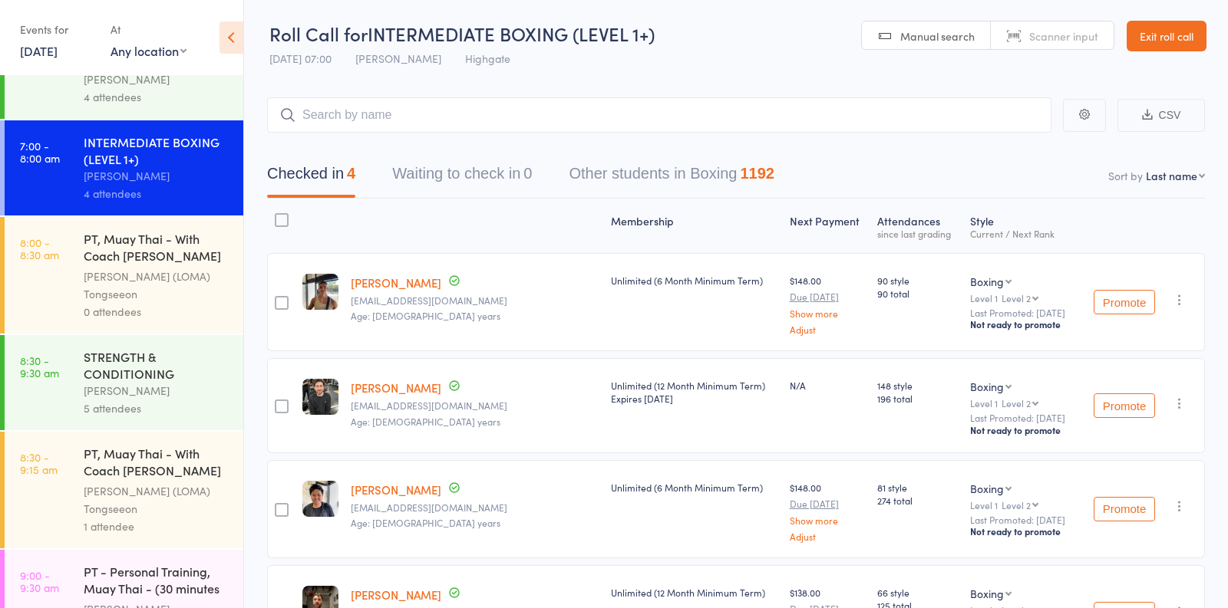
scroll to position [229, 0]
click at [181, 389] on div "[PERSON_NAME]" at bounding box center [157, 390] width 147 height 18
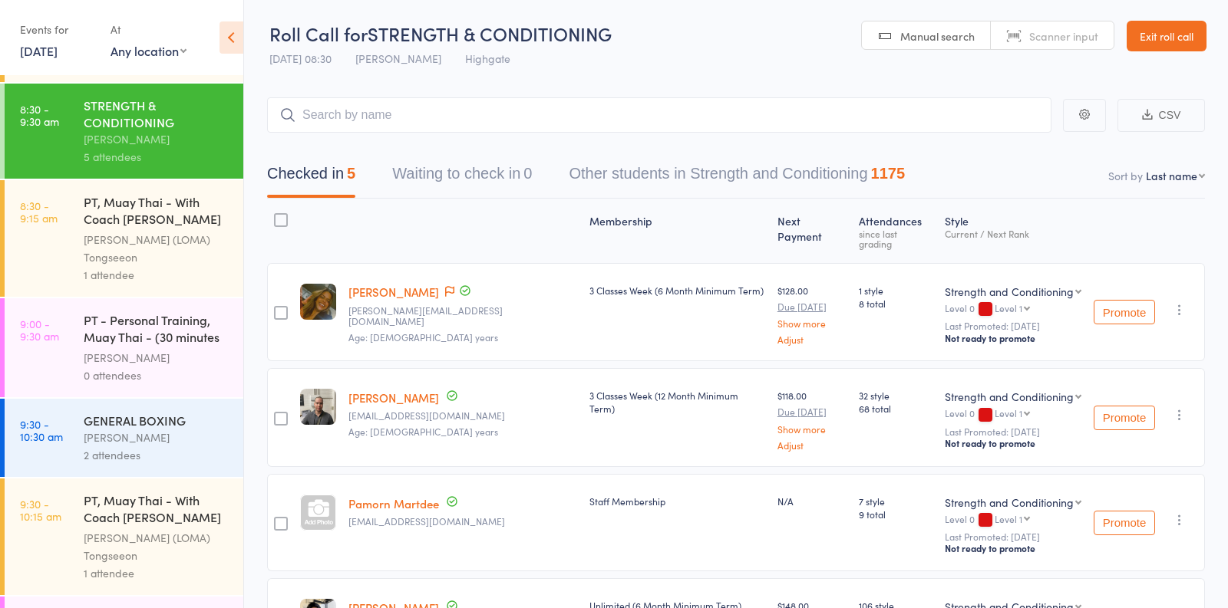
scroll to position [480, 0]
click at [190, 422] on div "GENERAL BOXING" at bounding box center [157, 419] width 147 height 17
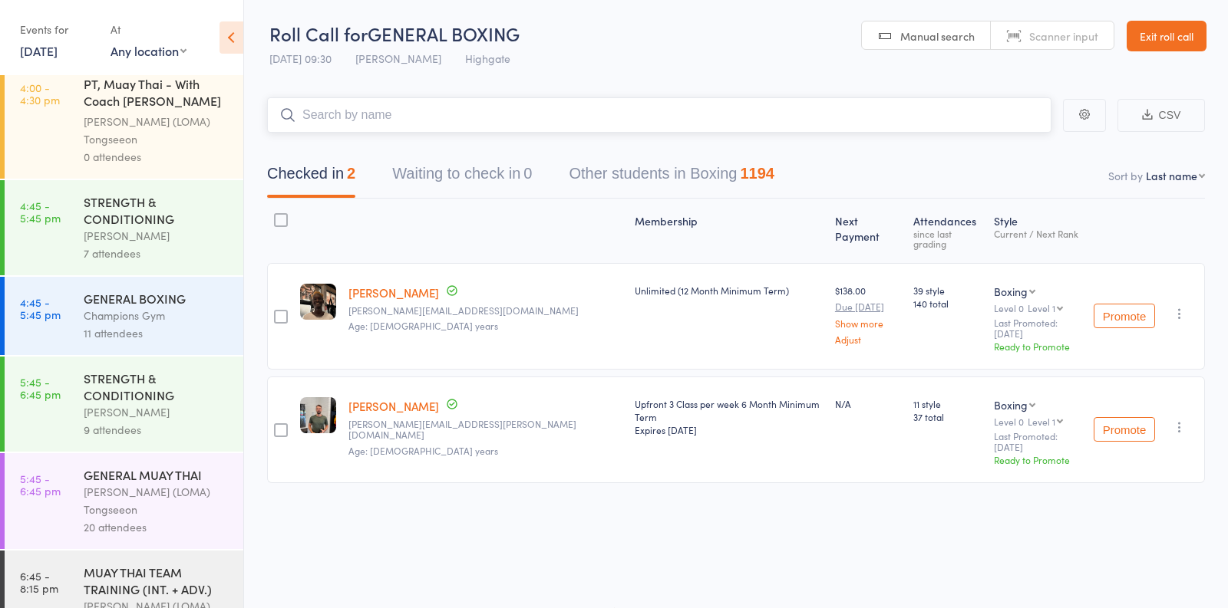
scroll to position [1680, 0]
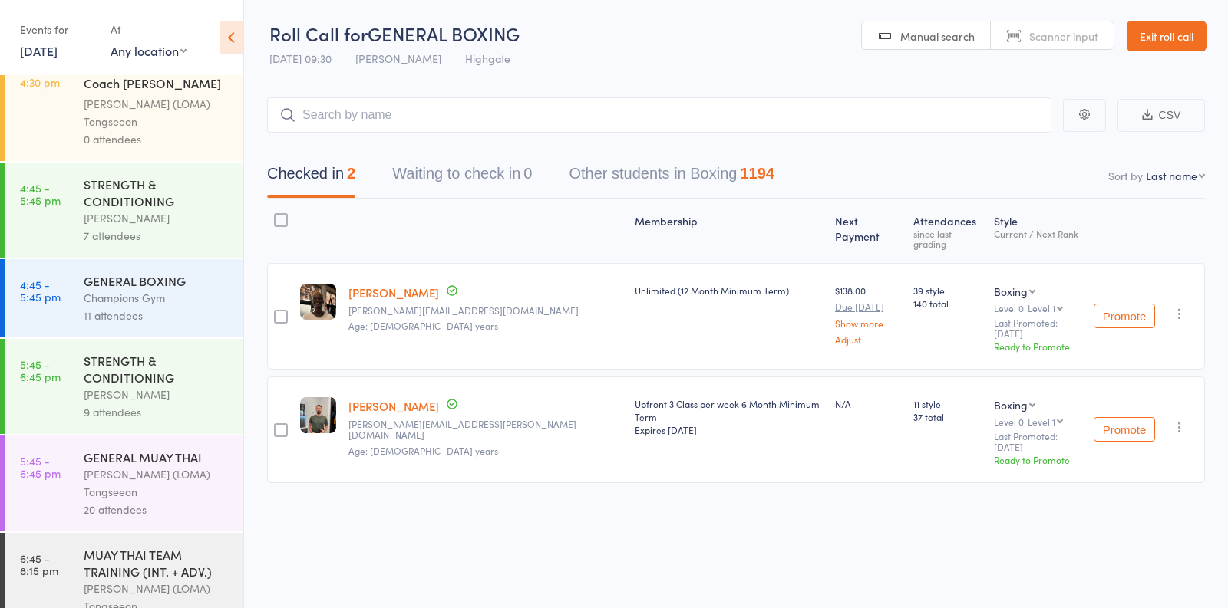
click at [183, 289] on div "Champions Gym" at bounding box center [157, 298] width 147 height 18
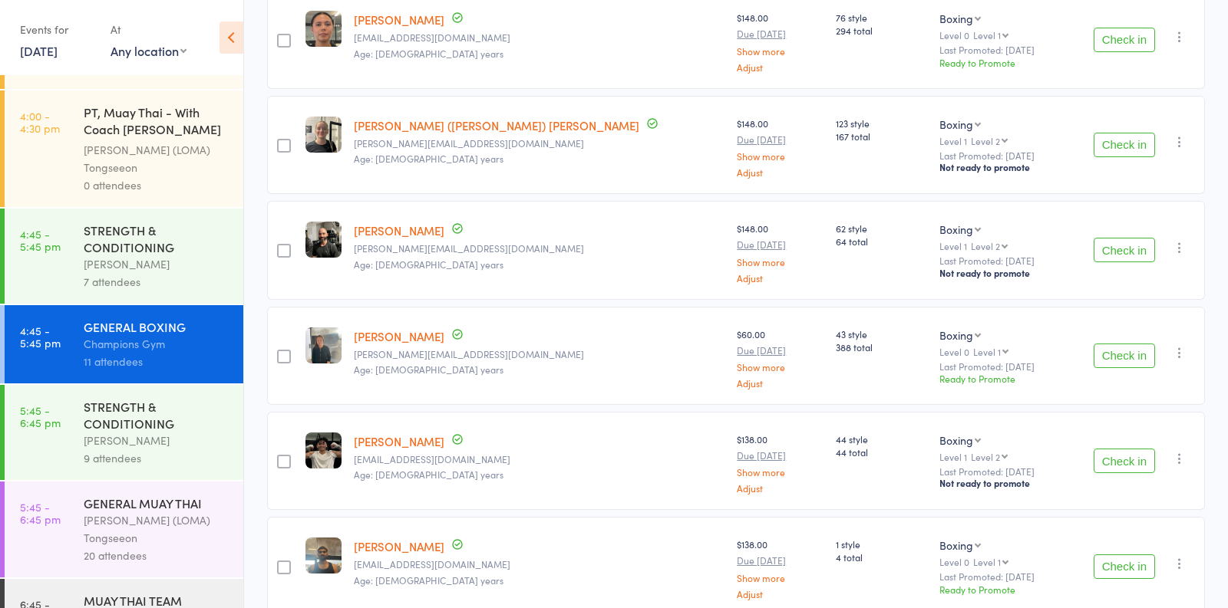
scroll to position [379, 0]
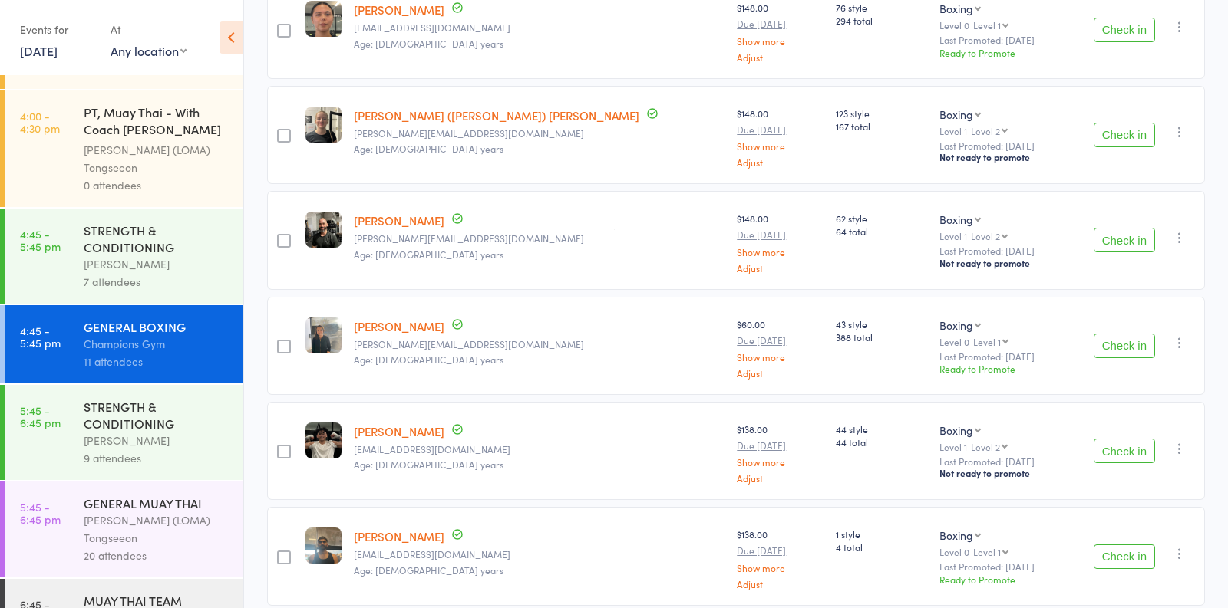
click at [1132, 237] on button "Check in" at bounding box center [1123, 240] width 61 height 25
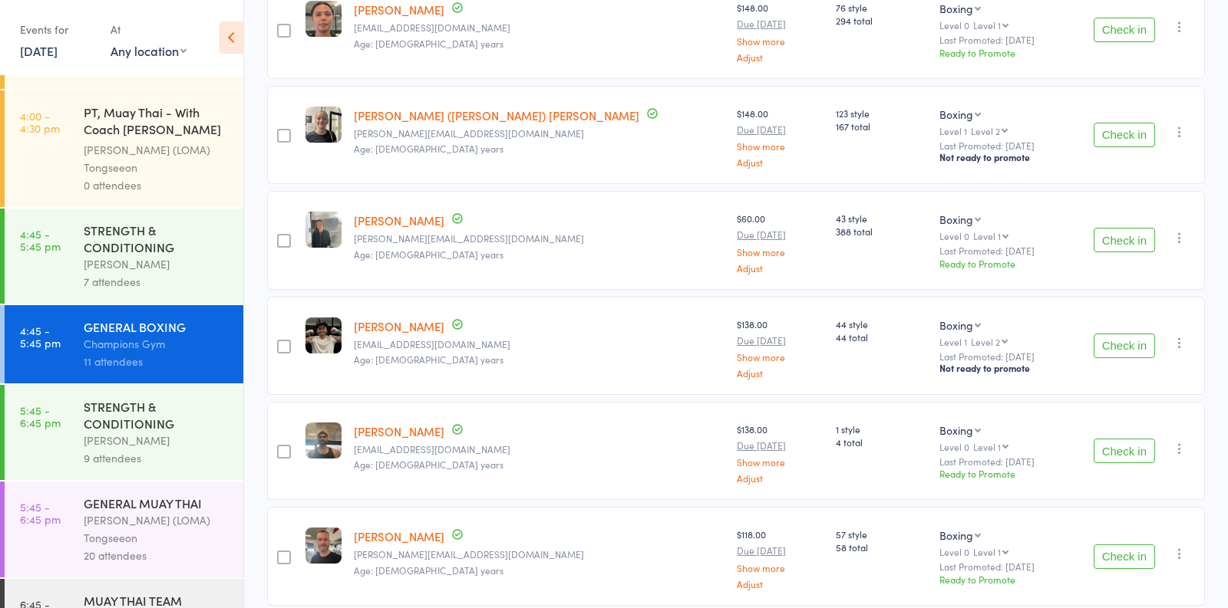
scroll to position [1794, 0]
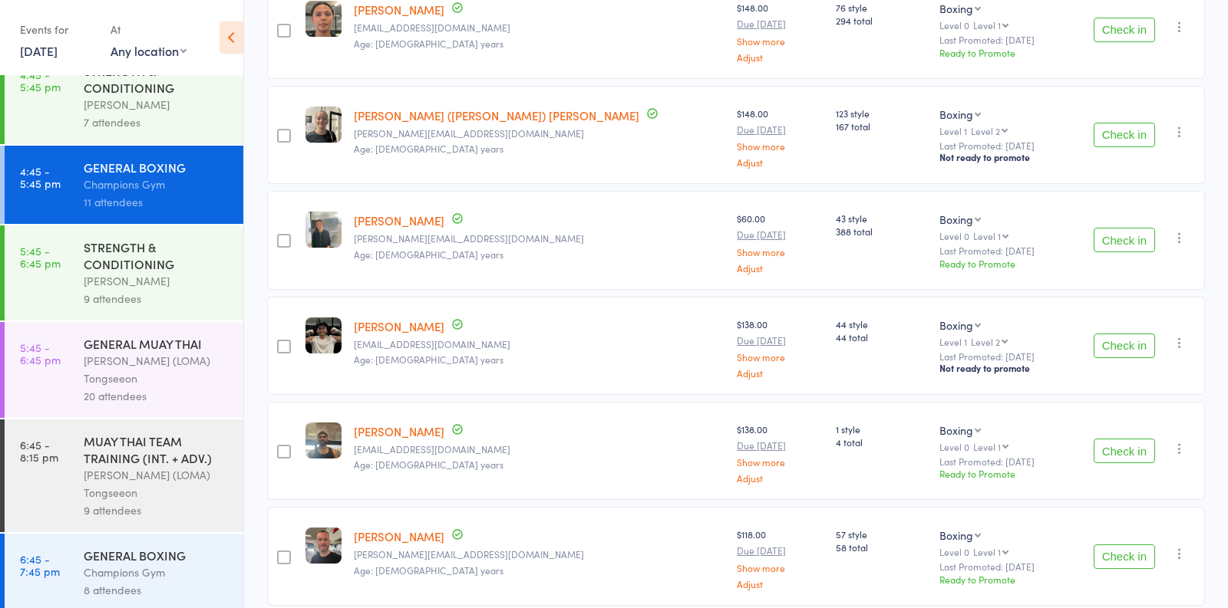
click at [153, 99] on div "[PERSON_NAME]" at bounding box center [157, 105] width 147 height 18
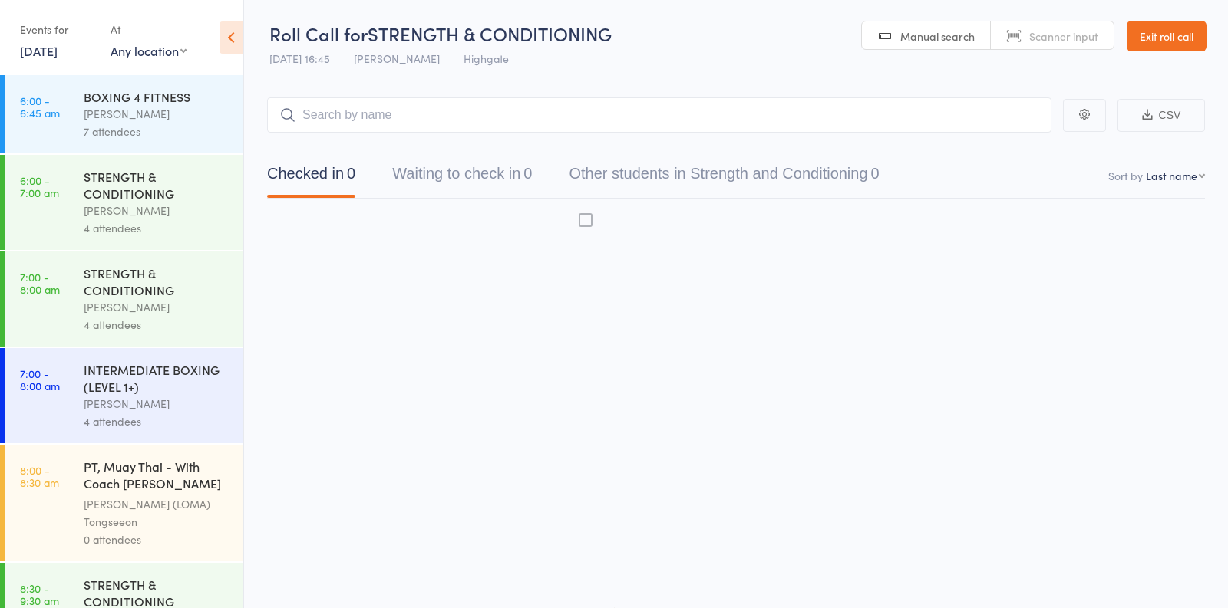
scroll to position [1, 0]
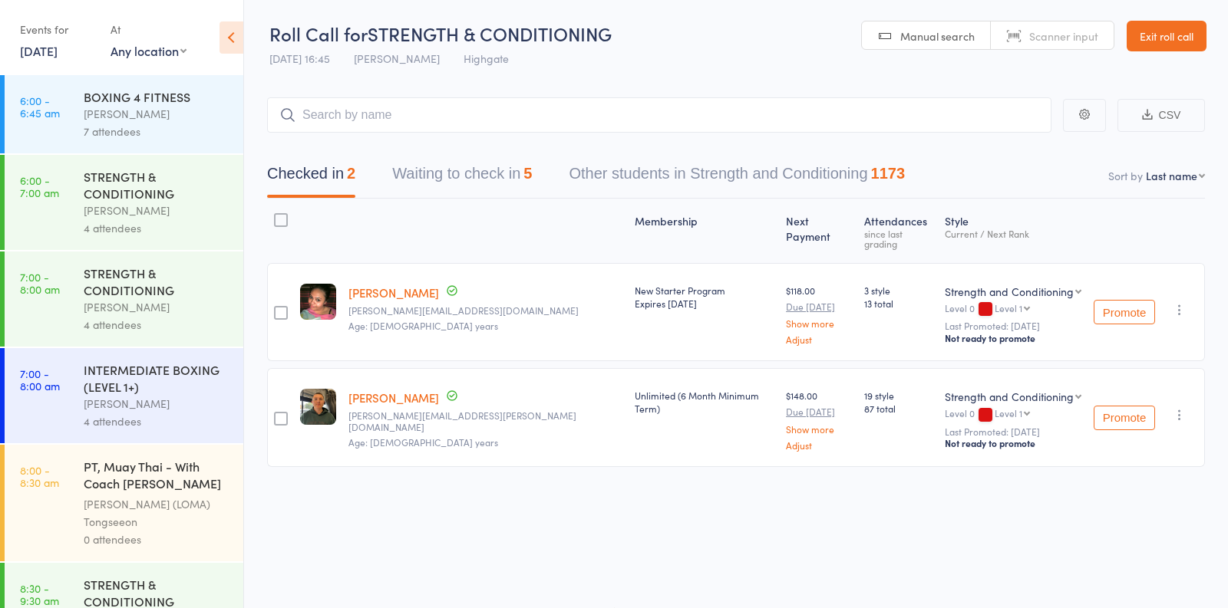
click at [447, 176] on button "Waiting to check in 5" at bounding box center [462, 177] width 140 height 41
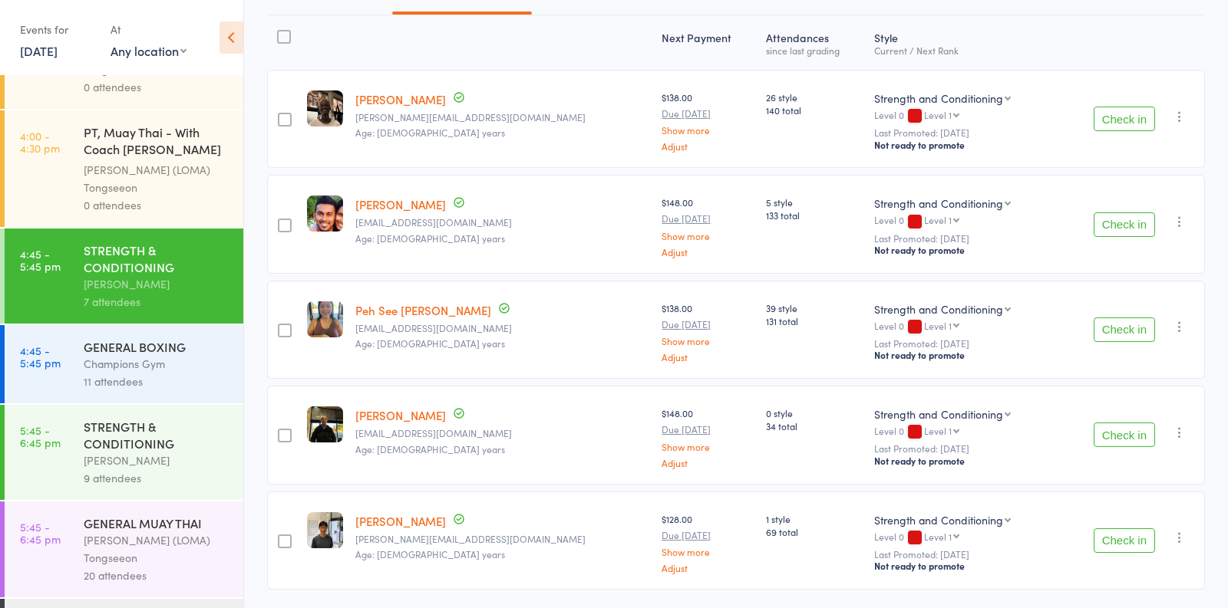
scroll to position [1615, 0]
click at [153, 361] on div "Champions Gym" at bounding box center [157, 364] width 147 height 18
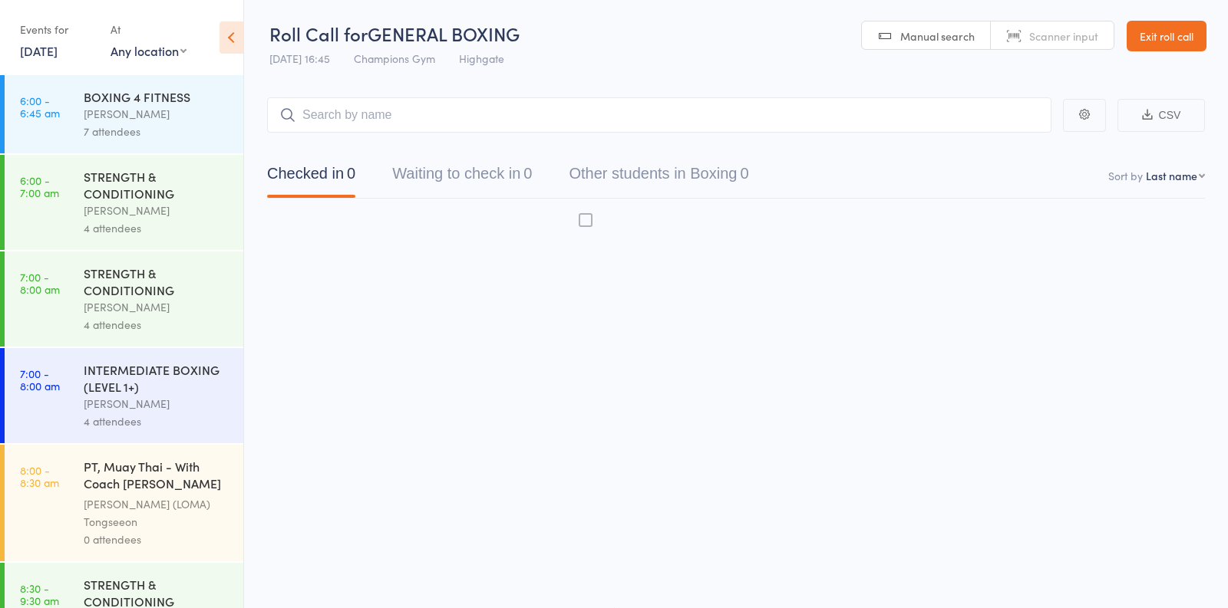
scroll to position [1, 0]
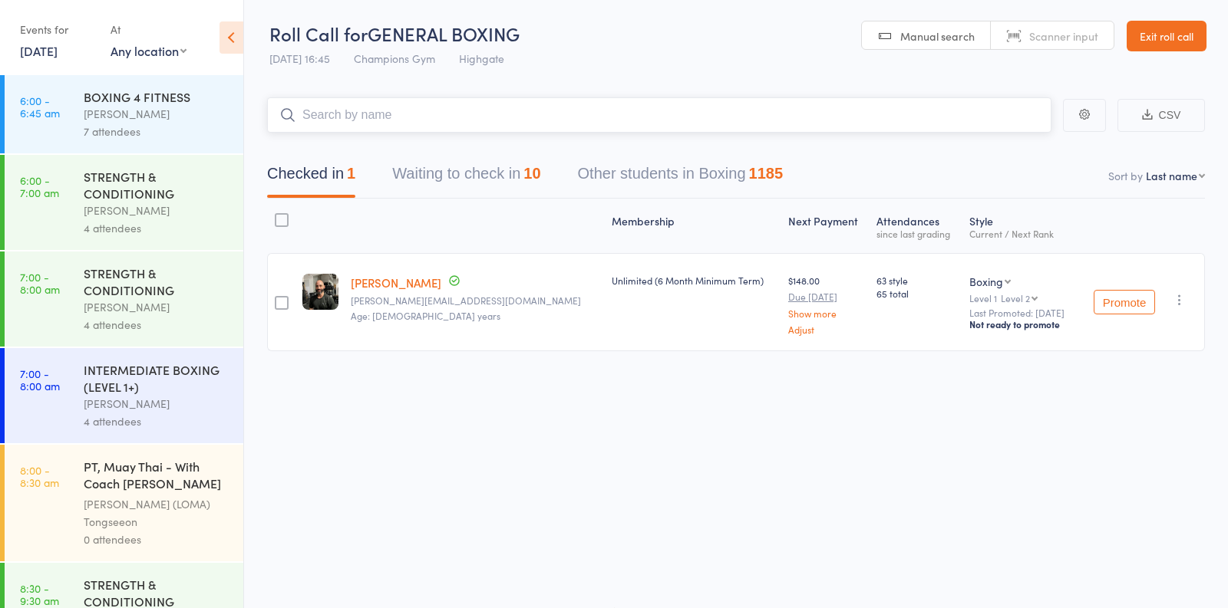
click at [472, 183] on button "Waiting to check in 10" at bounding box center [466, 177] width 148 height 41
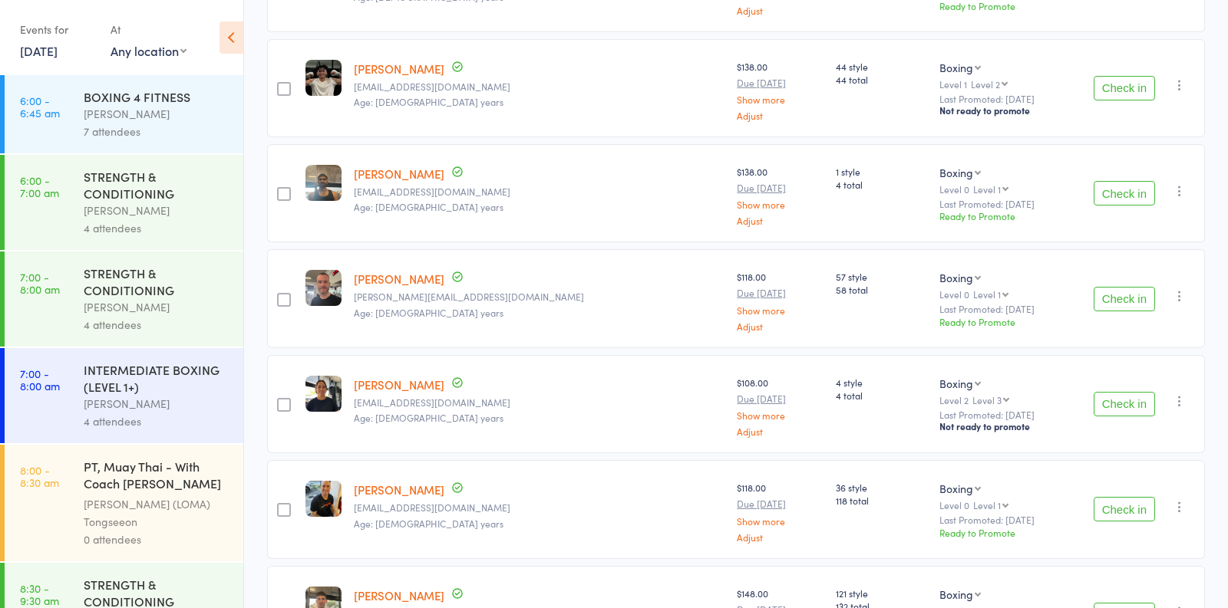
scroll to position [754, 0]
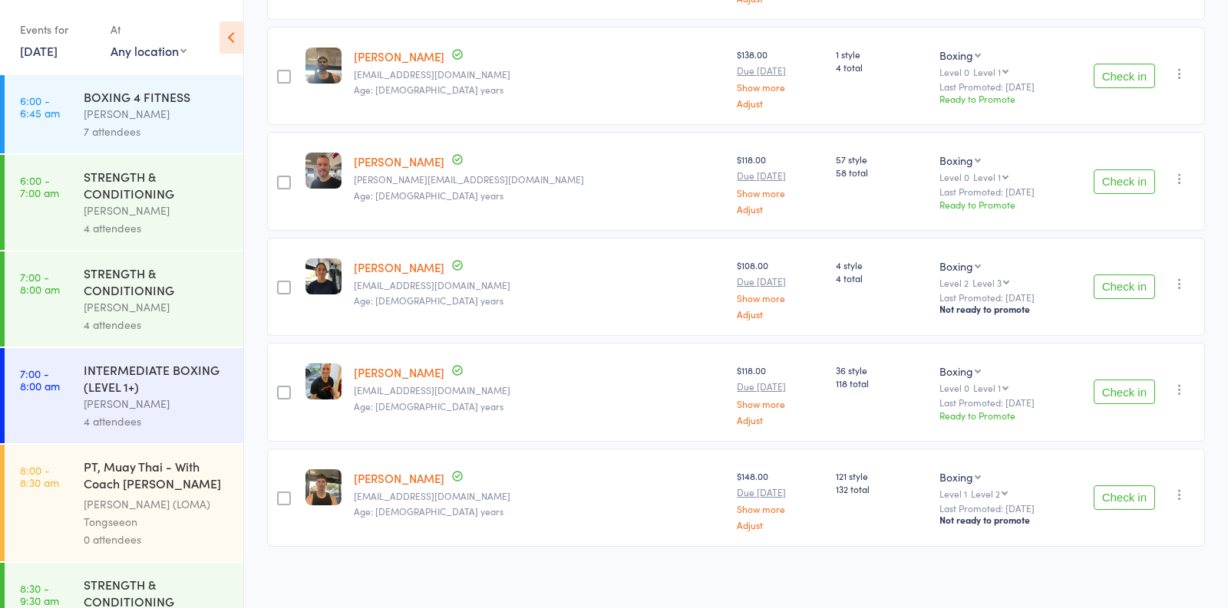
click at [1102, 381] on button "Check in" at bounding box center [1123, 392] width 61 height 25
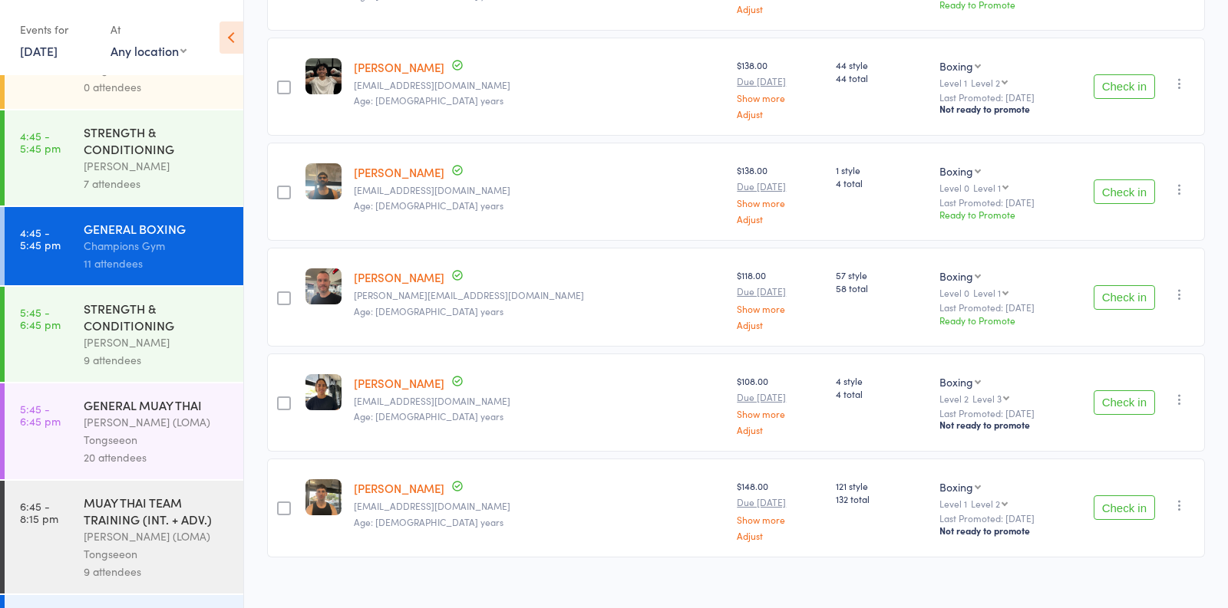
scroll to position [1726, 0]
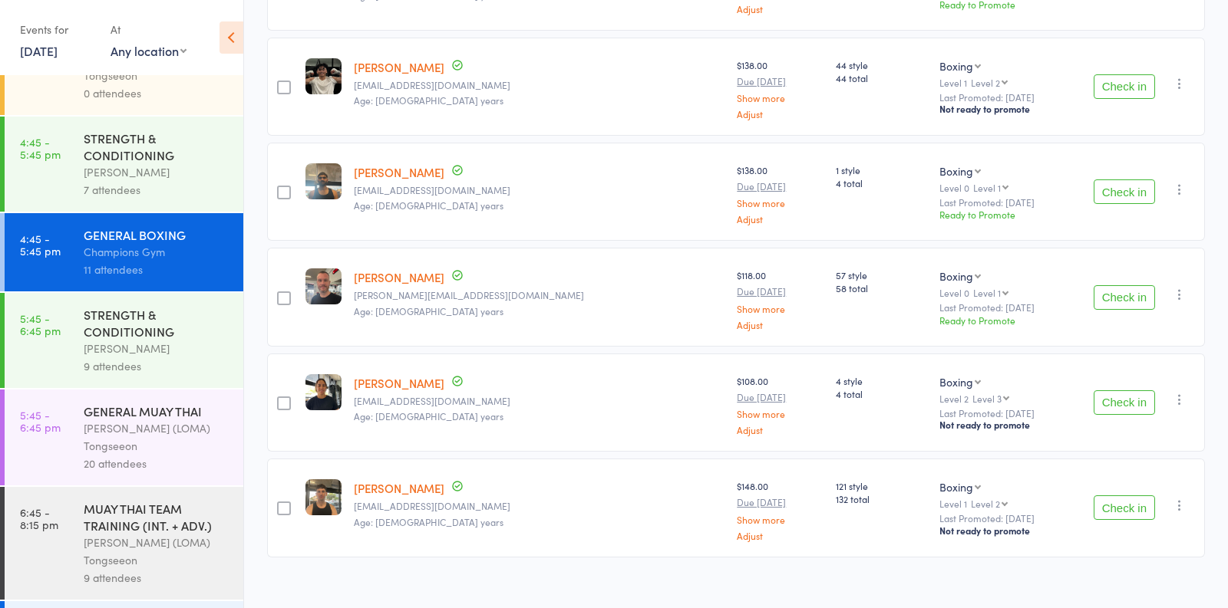
click at [147, 185] on div "7 attendees" at bounding box center [157, 190] width 147 height 18
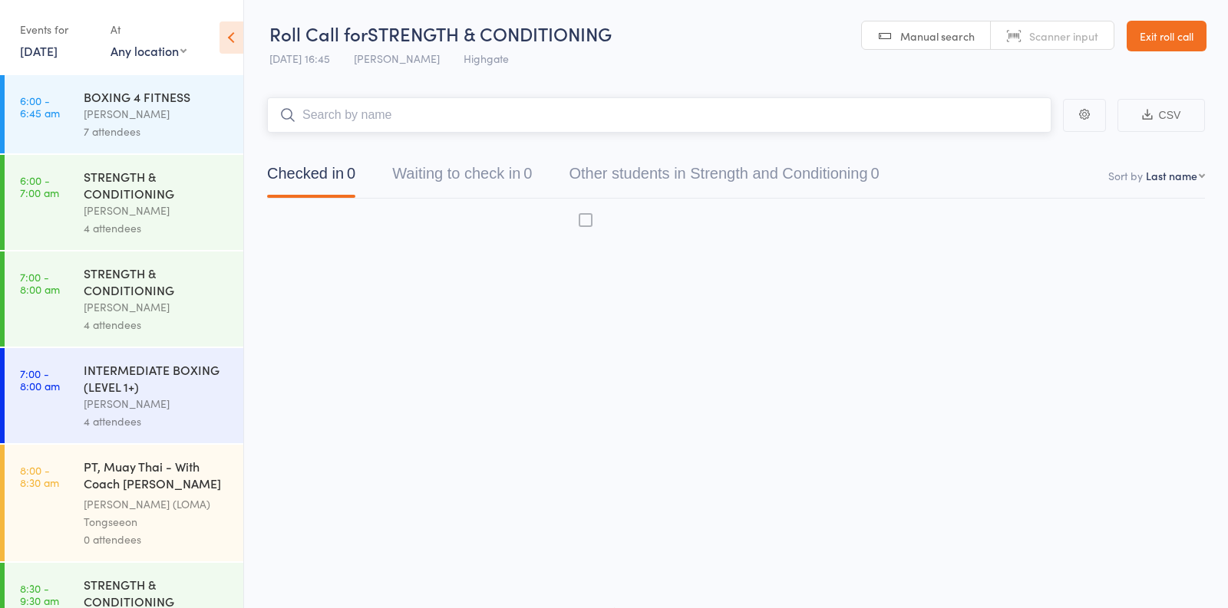
scroll to position [1, 0]
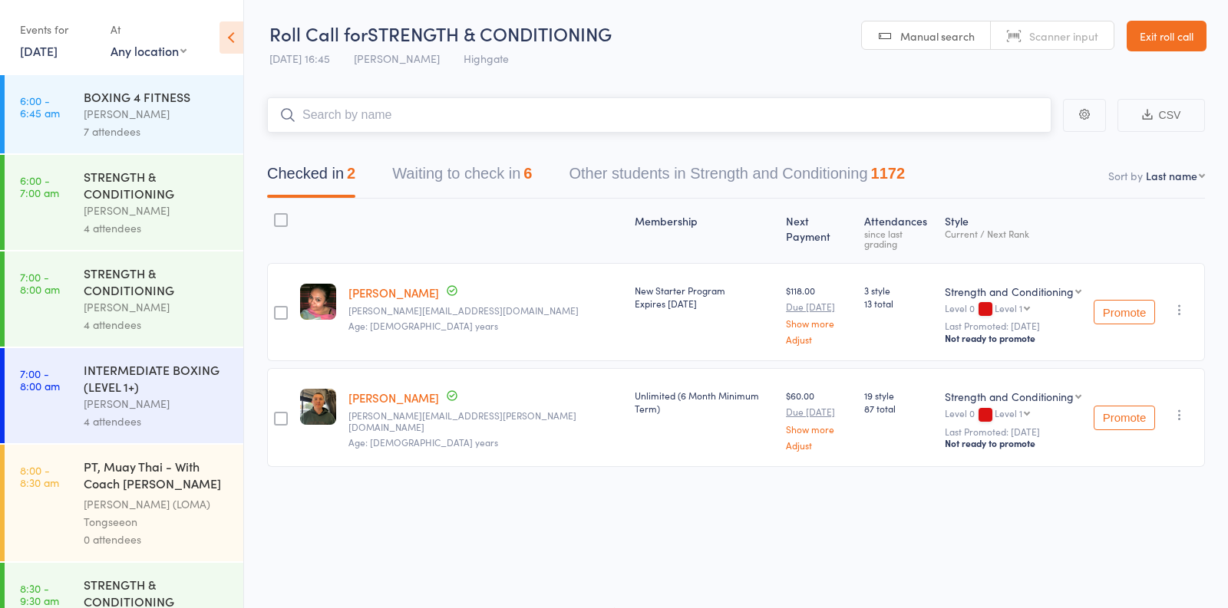
click at [515, 173] on button "Waiting to check in 6" at bounding box center [462, 177] width 140 height 41
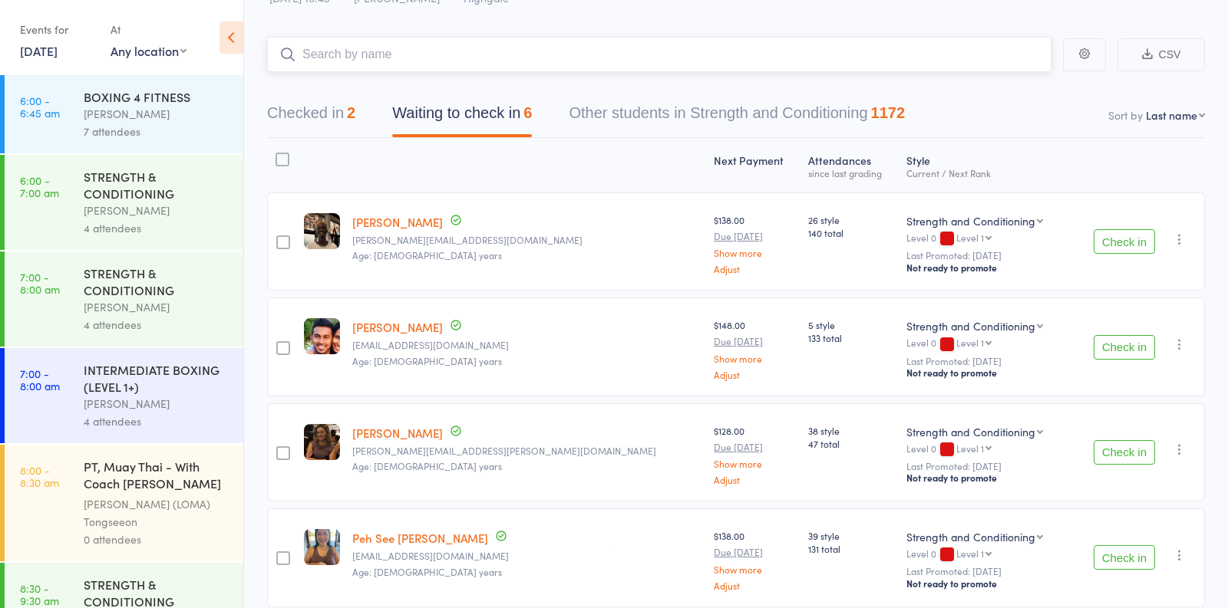
scroll to position [69, 0]
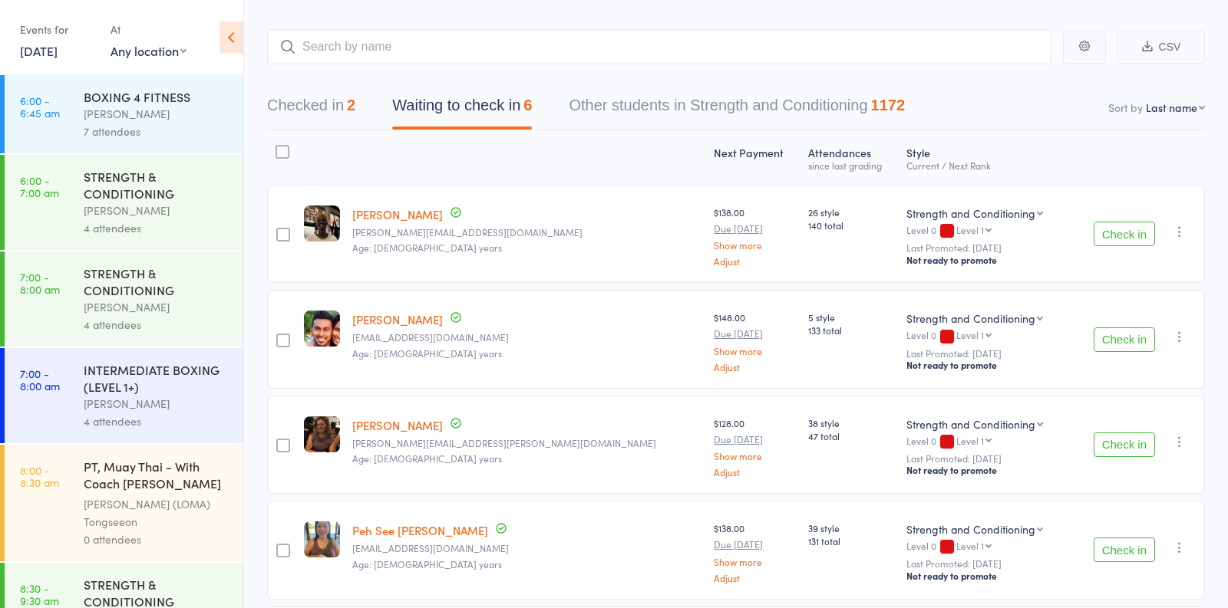
click at [1117, 227] on button "Check in" at bounding box center [1123, 234] width 61 height 25
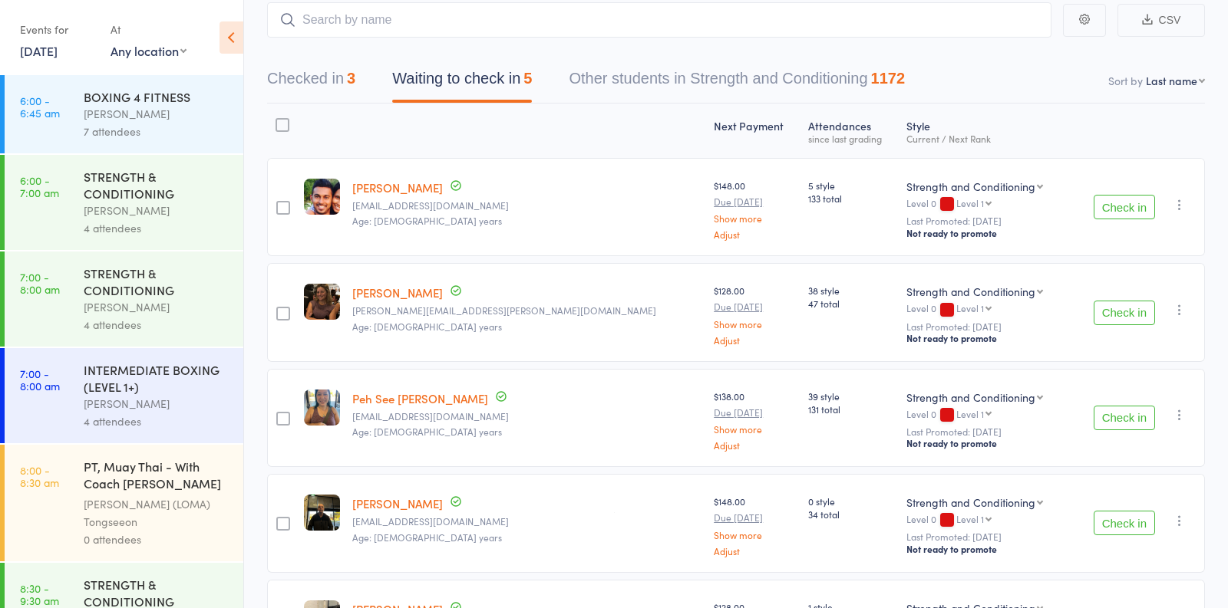
scroll to position [98, 0]
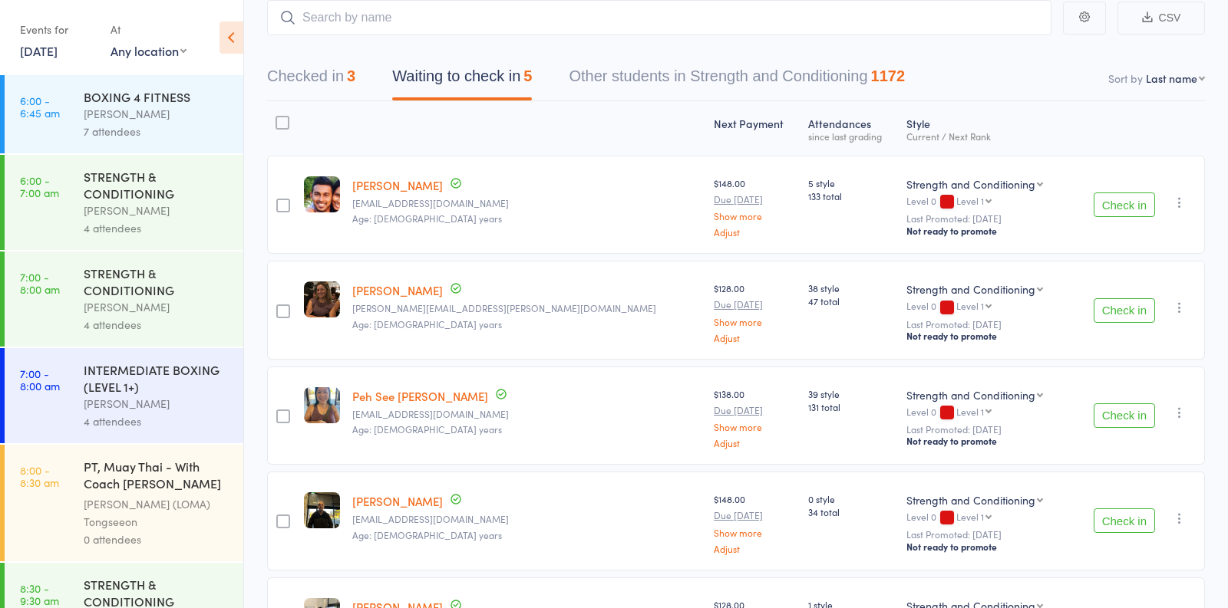
click at [1135, 204] on button "Check in" at bounding box center [1123, 205] width 61 height 25
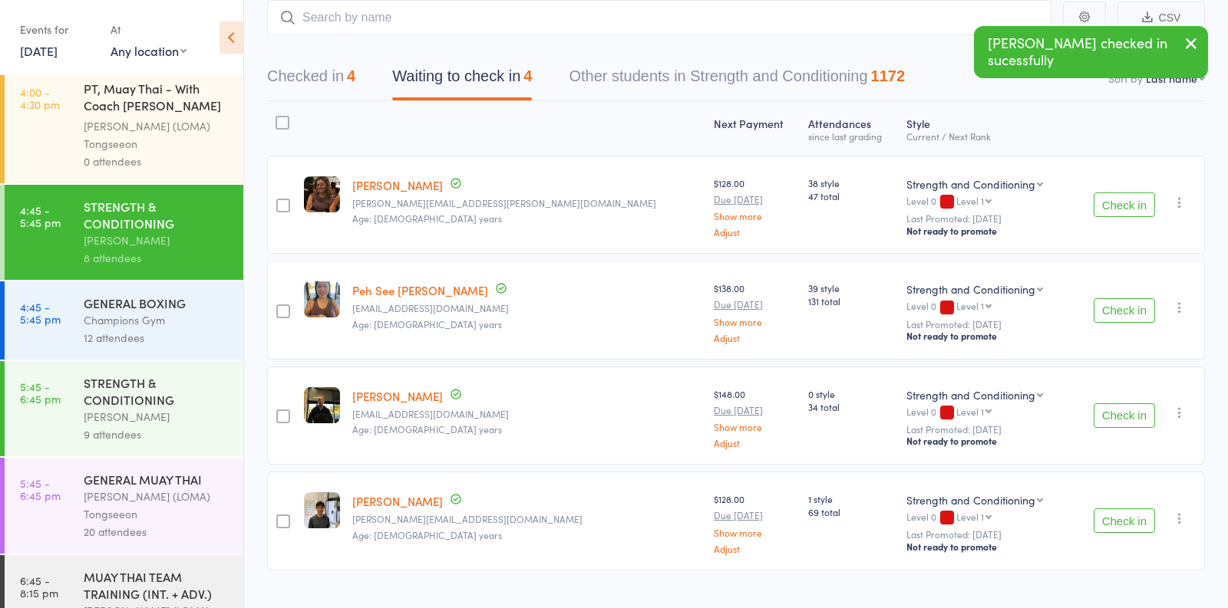
scroll to position [1675, 0]
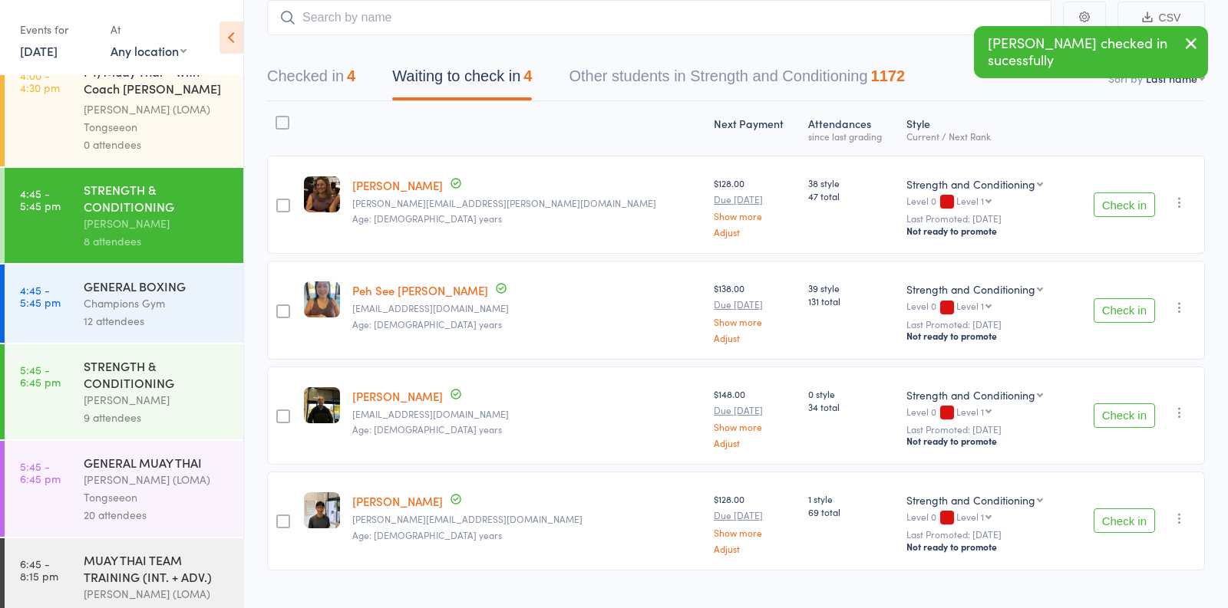
click at [199, 312] on div "12 attendees" at bounding box center [157, 321] width 147 height 18
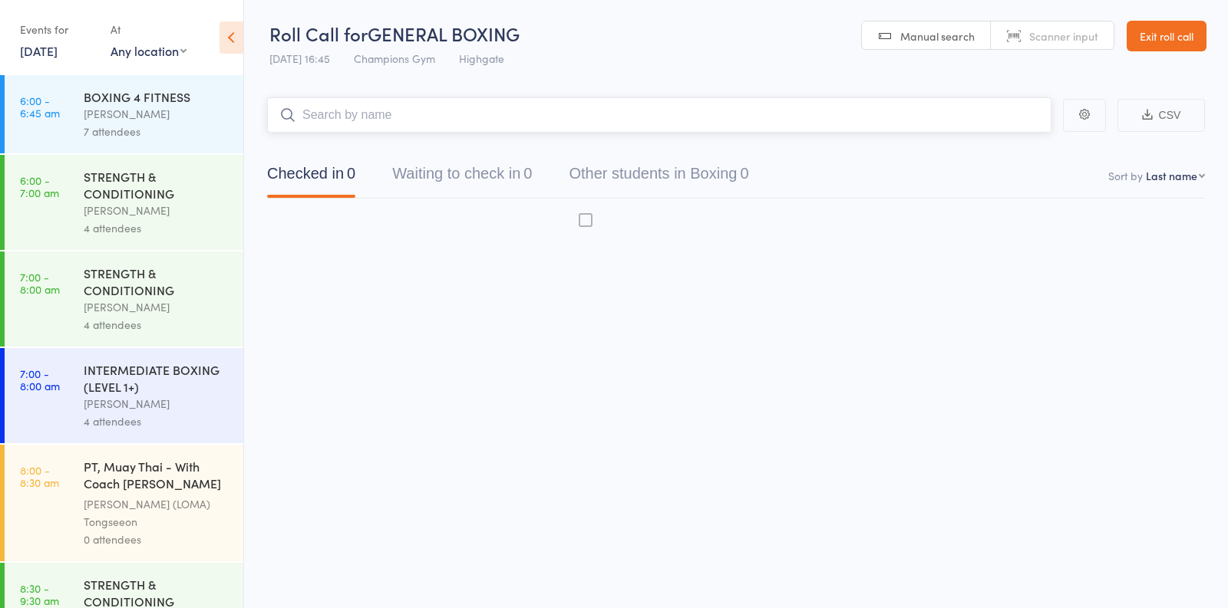
scroll to position [1, 0]
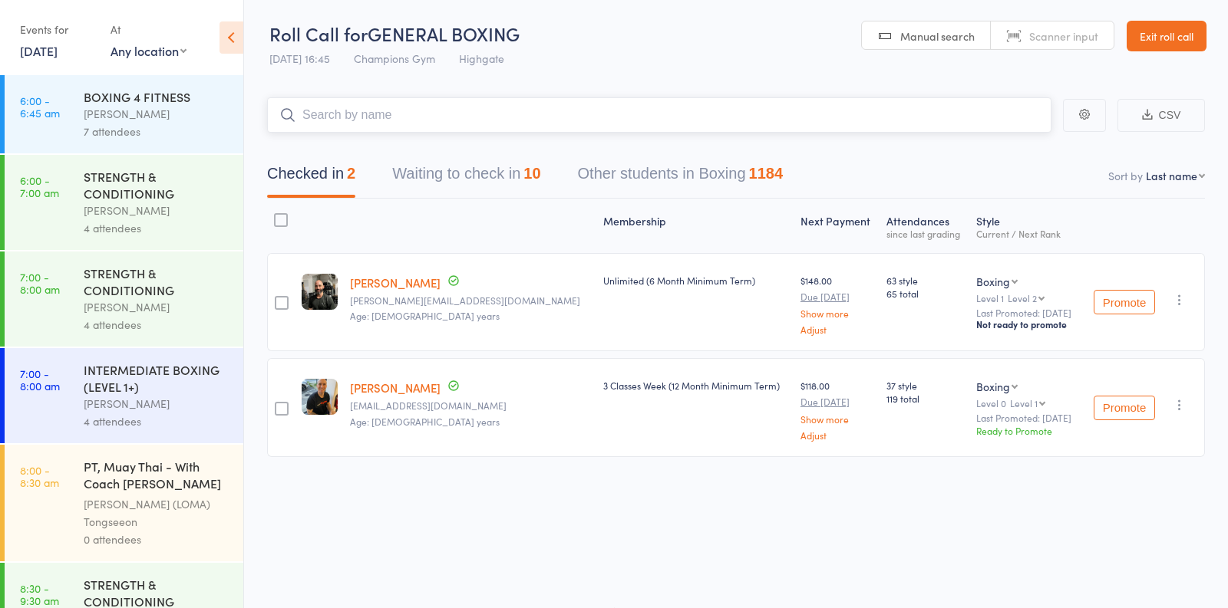
click at [466, 178] on button "Waiting to check in 10" at bounding box center [466, 177] width 148 height 41
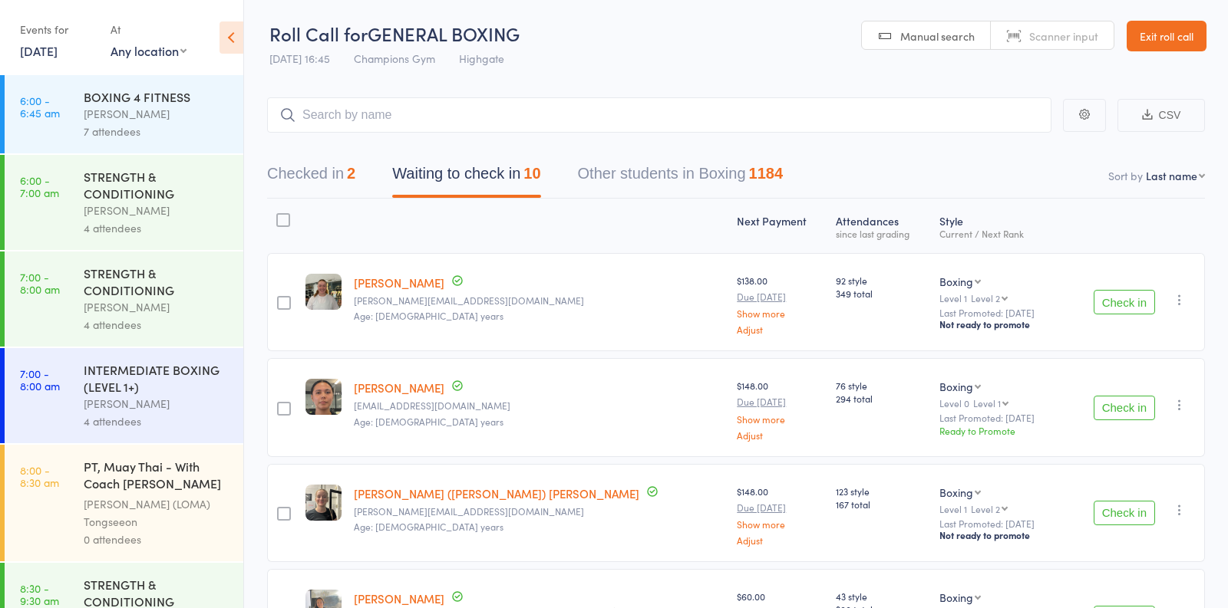
click at [1126, 304] on button "Check in" at bounding box center [1123, 302] width 61 height 25
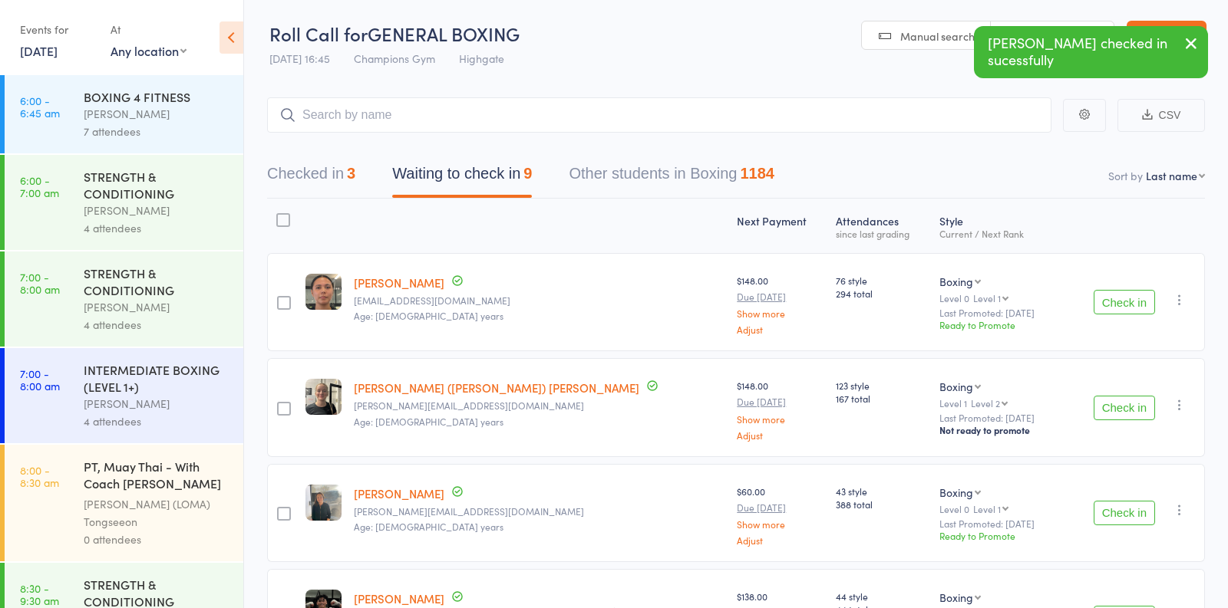
click at [1125, 304] on button "Check in" at bounding box center [1123, 302] width 61 height 25
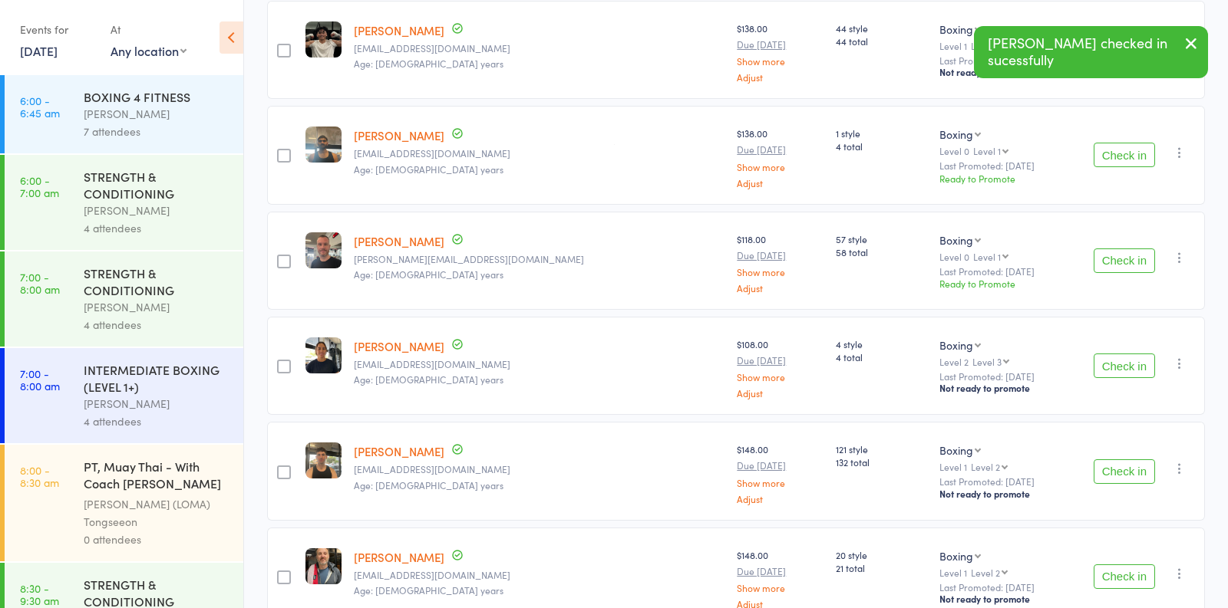
scroll to position [545, 0]
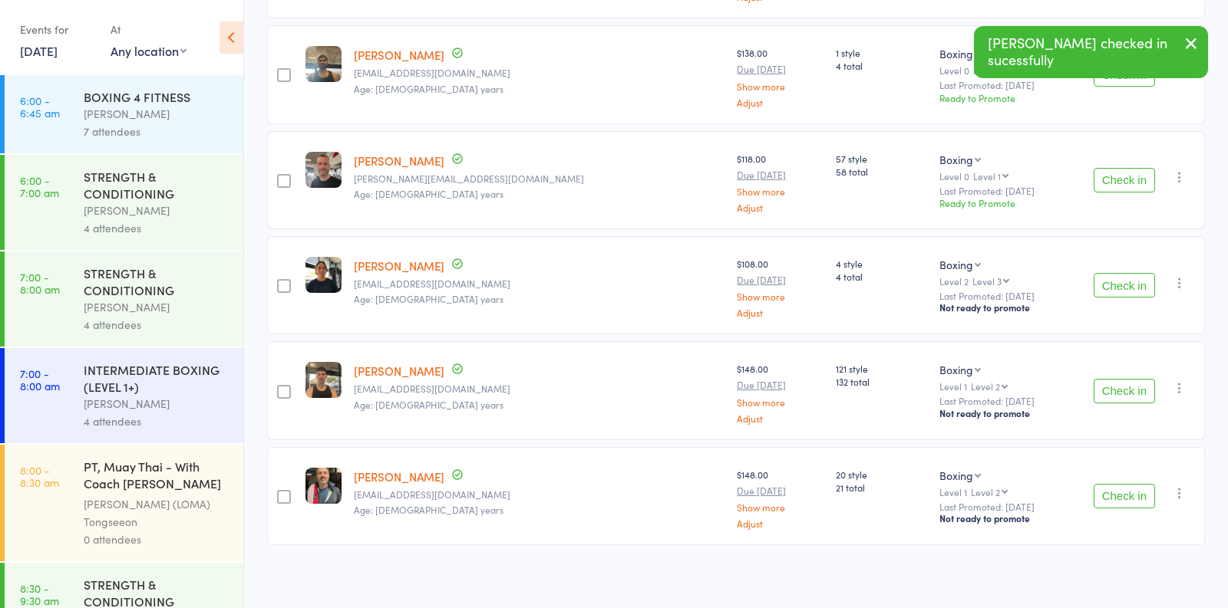
click at [1137, 393] on button "Check in" at bounding box center [1123, 391] width 61 height 25
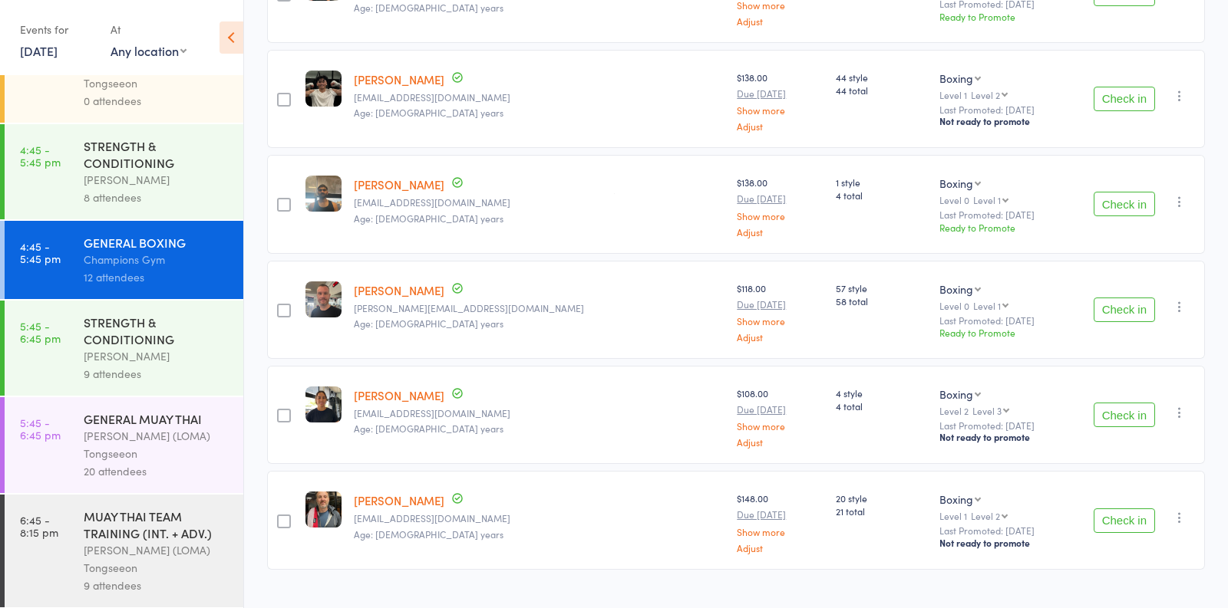
scroll to position [1710, 0]
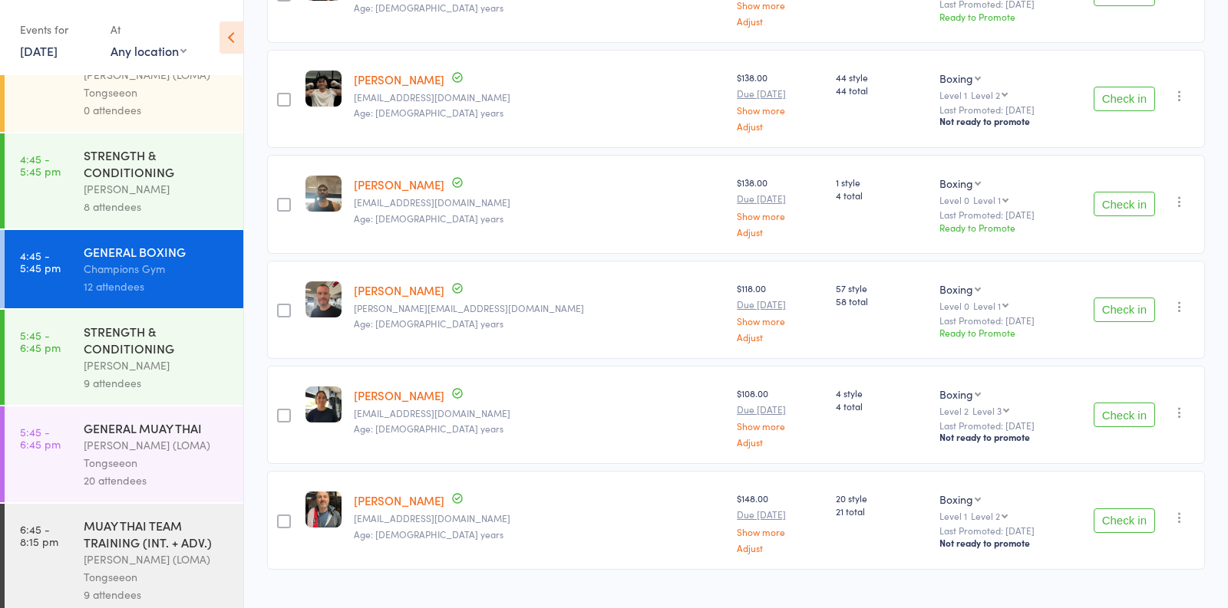
click at [193, 198] on div "8 attendees" at bounding box center [157, 207] width 147 height 18
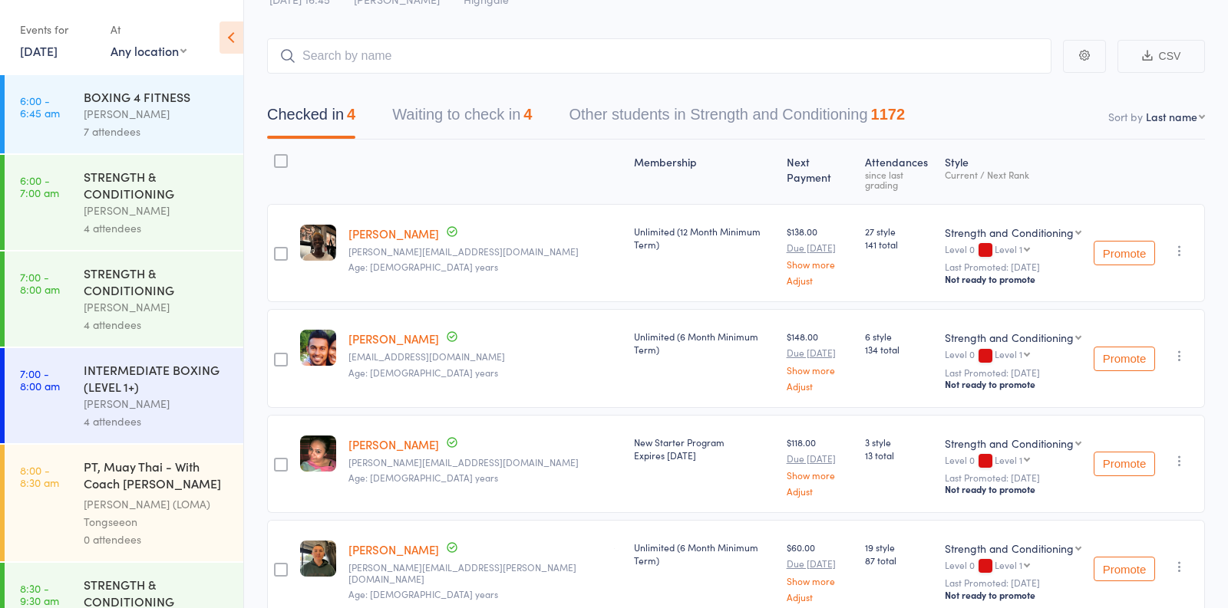
scroll to position [68, 0]
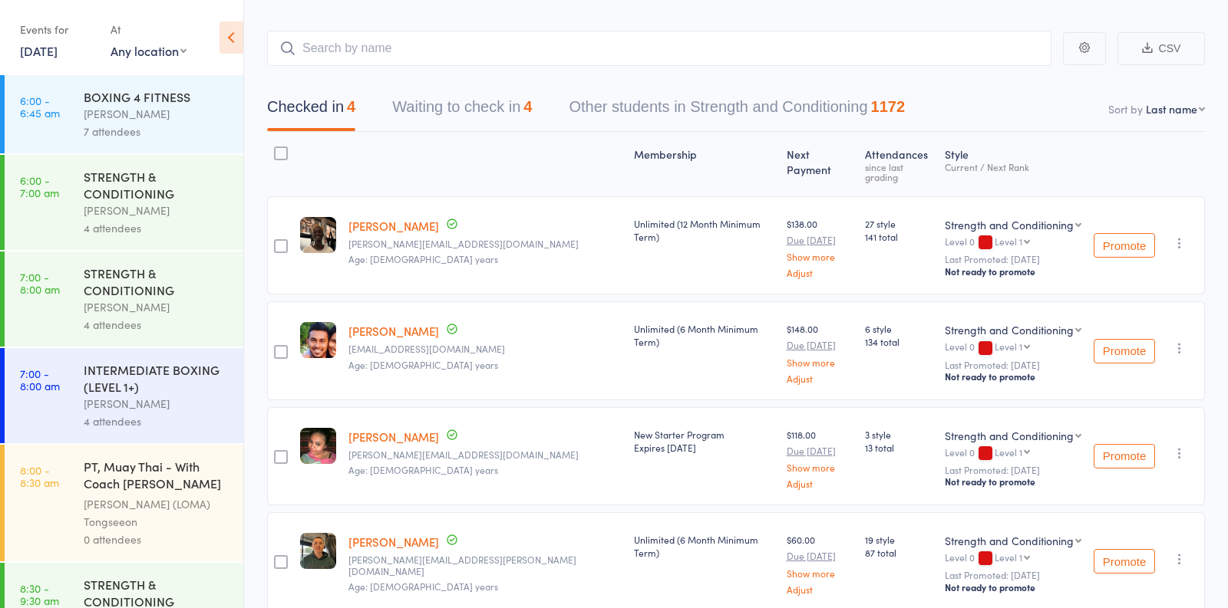
click at [497, 114] on button "Waiting to check in 4" at bounding box center [462, 111] width 140 height 41
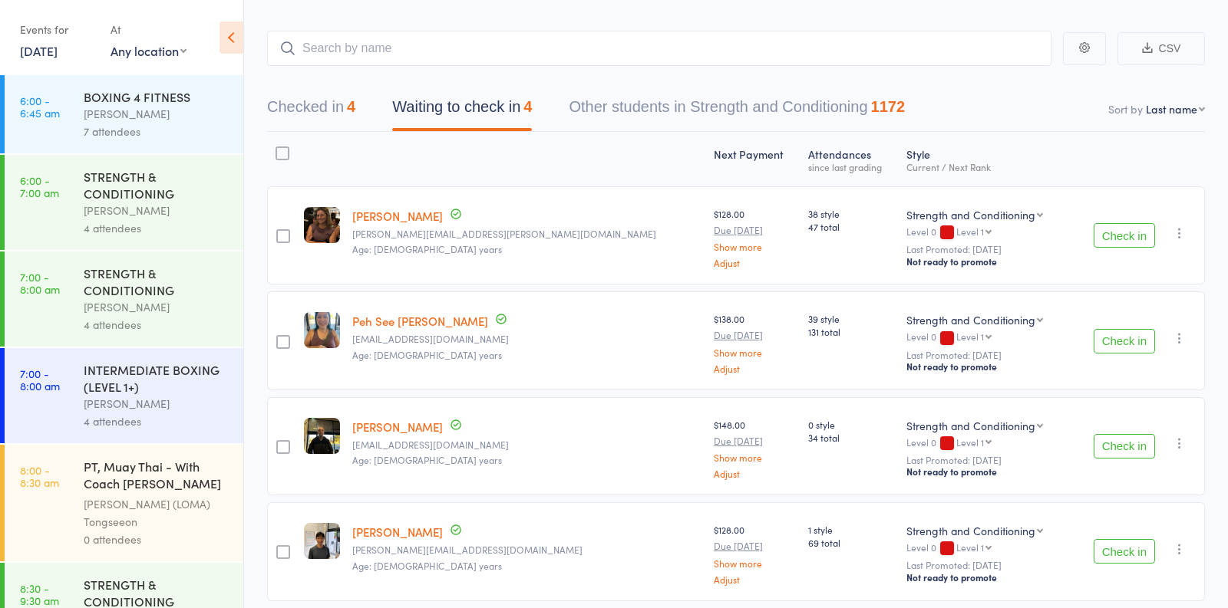
scroll to position [120, 0]
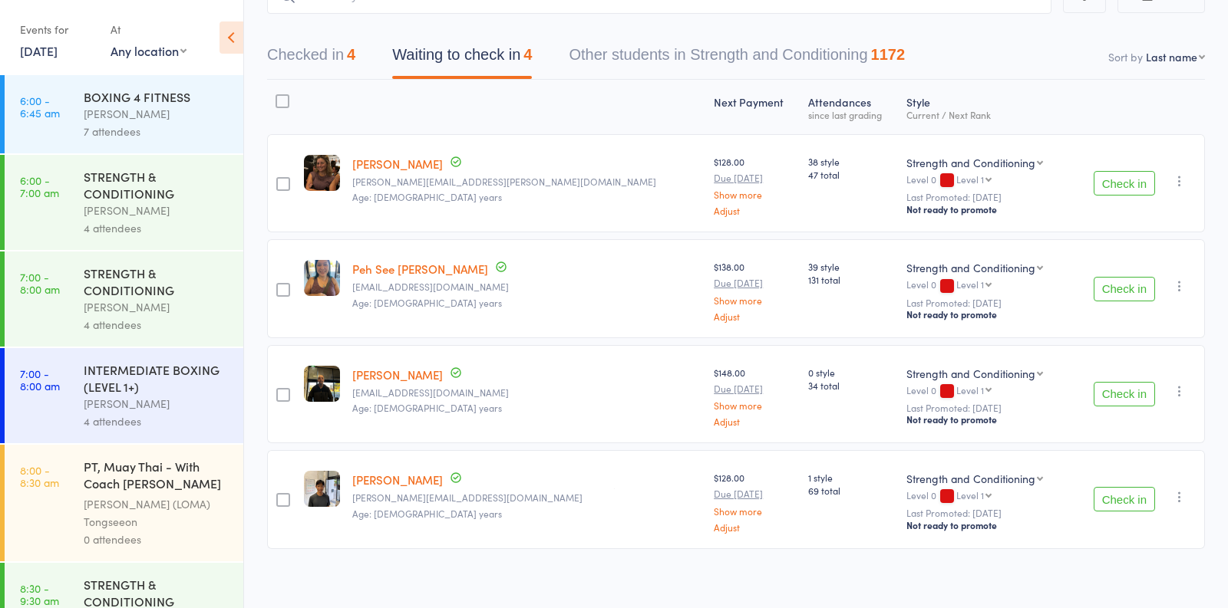
click at [1122, 505] on button "Check in" at bounding box center [1123, 499] width 61 height 25
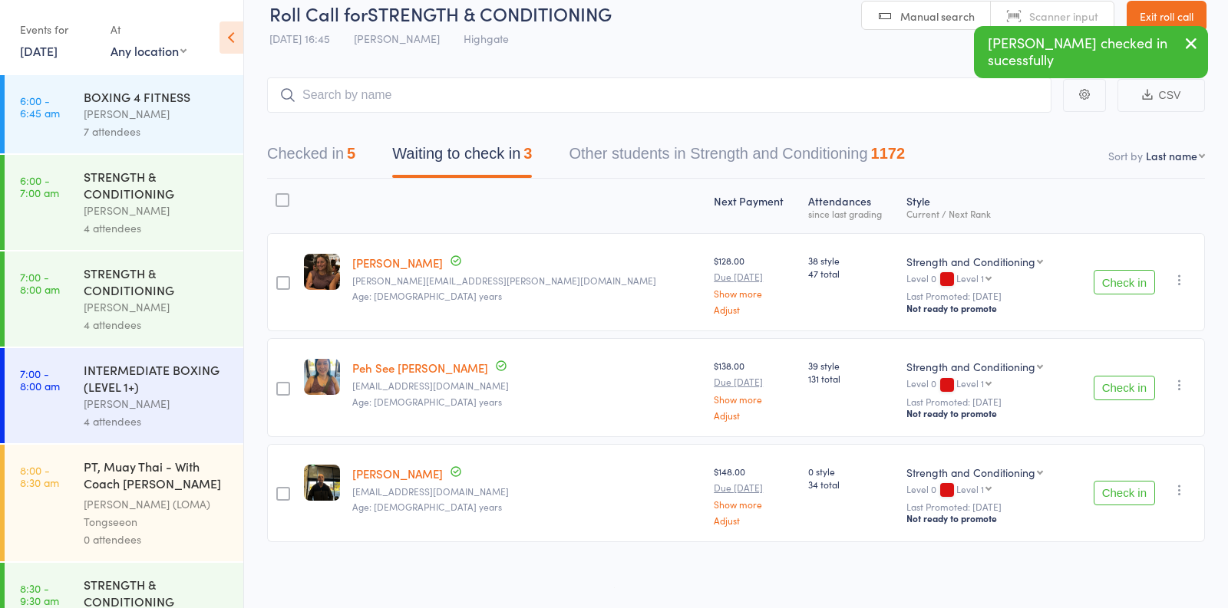
click at [1117, 390] on button "Check in" at bounding box center [1123, 388] width 61 height 25
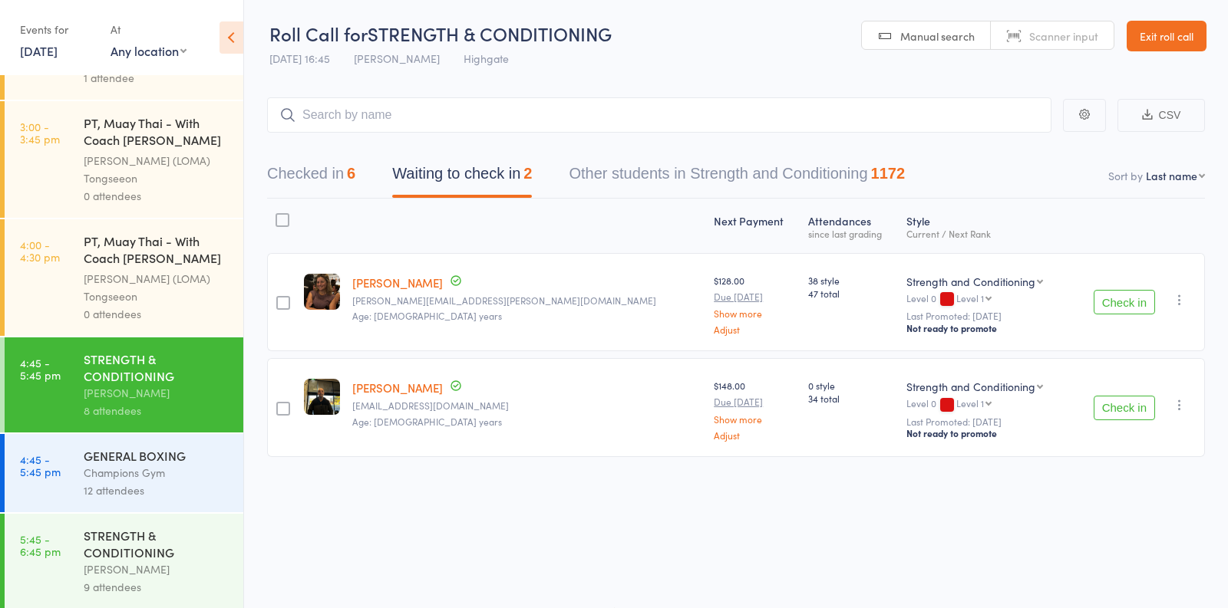
scroll to position [1516, 0]
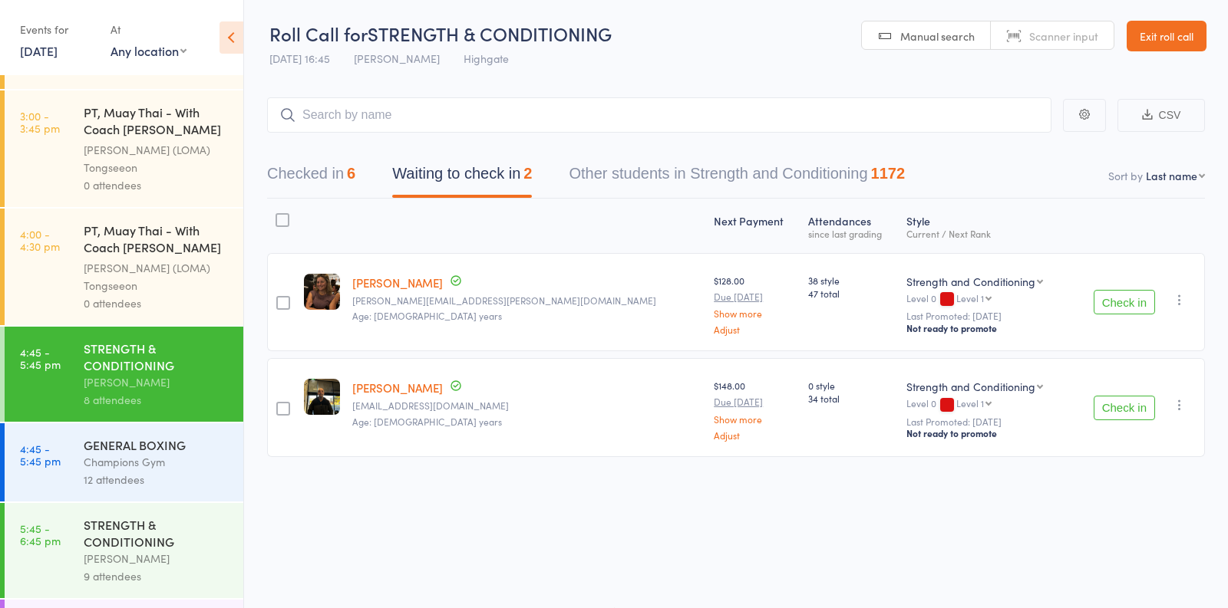
click at [176, 471] on div "12 attendees" at bounding box center [157, 480] width 147 height 18
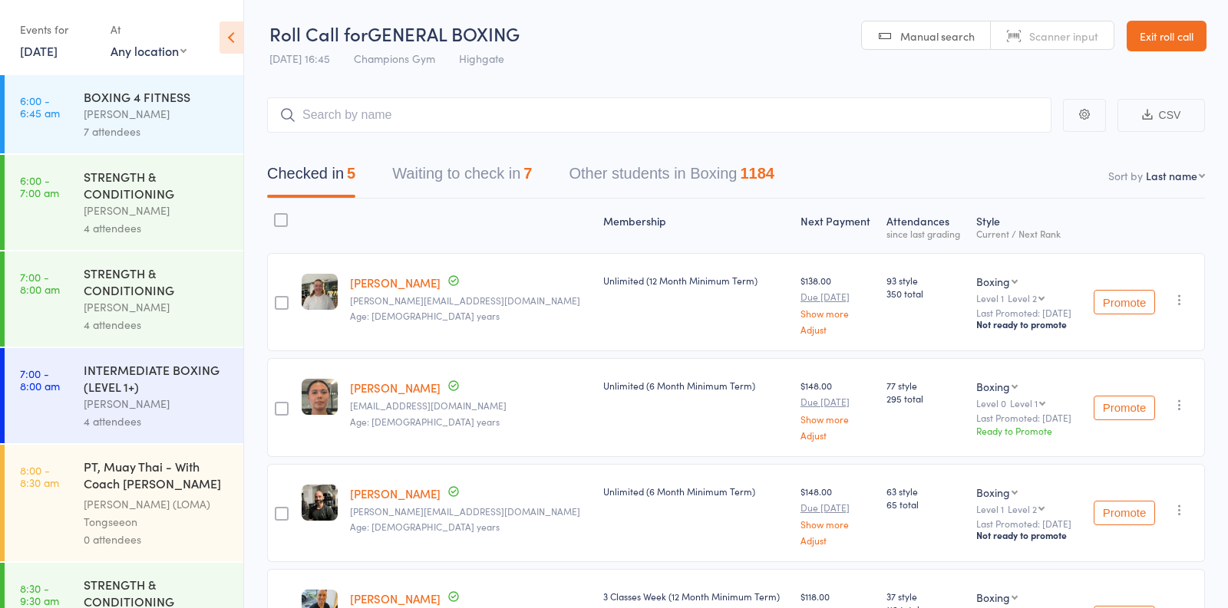
click at [495, 176] on button "Waiting to check in 7" at bounding box center [462, 177] width 140 height 41
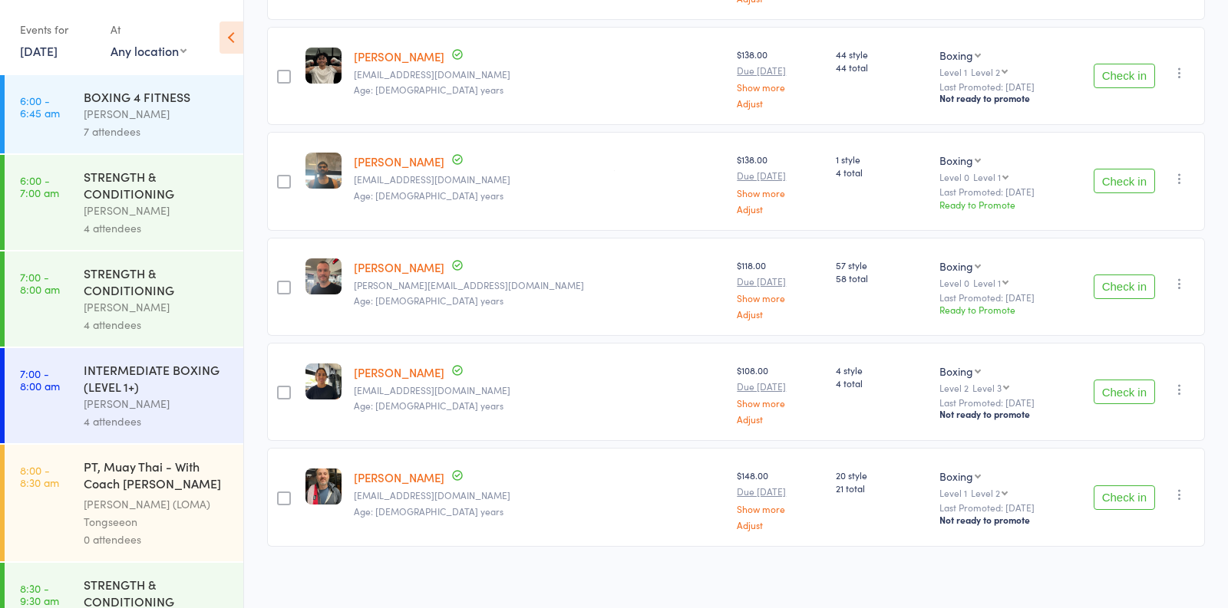
scroll to position [440, 0]
click at [1136, 493] on button "Check in" at bounding box center [1123, 496] width 61 height 25
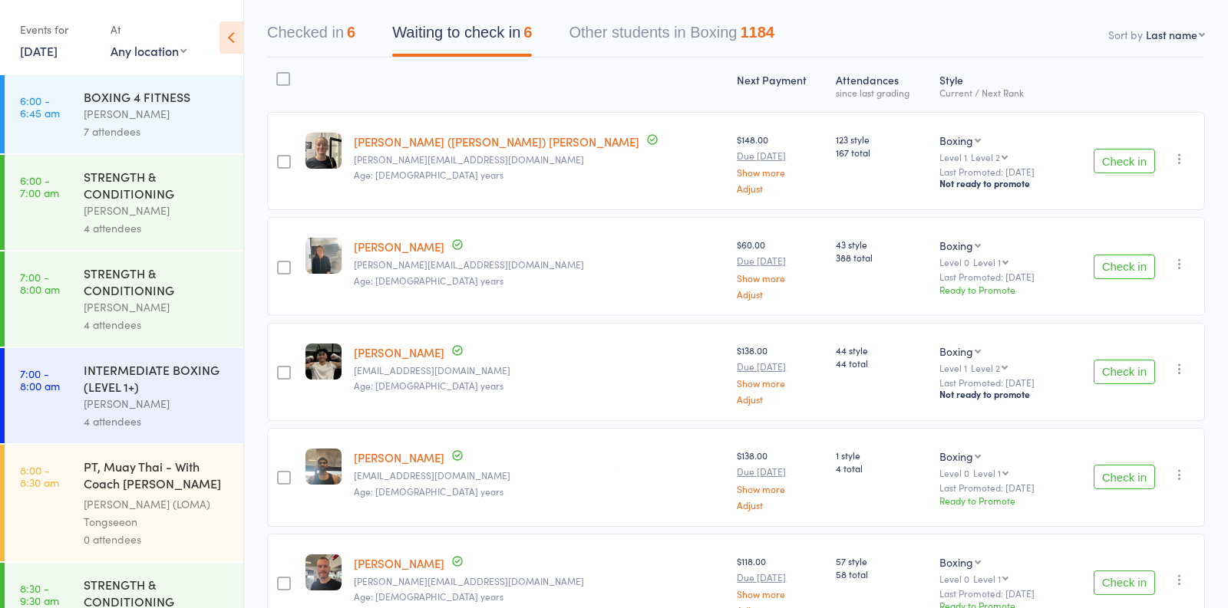
scroll to position [140, 0]
click at [1115, 262] on button "Check in" at bounding box center [1123, 268] width 61 height 25
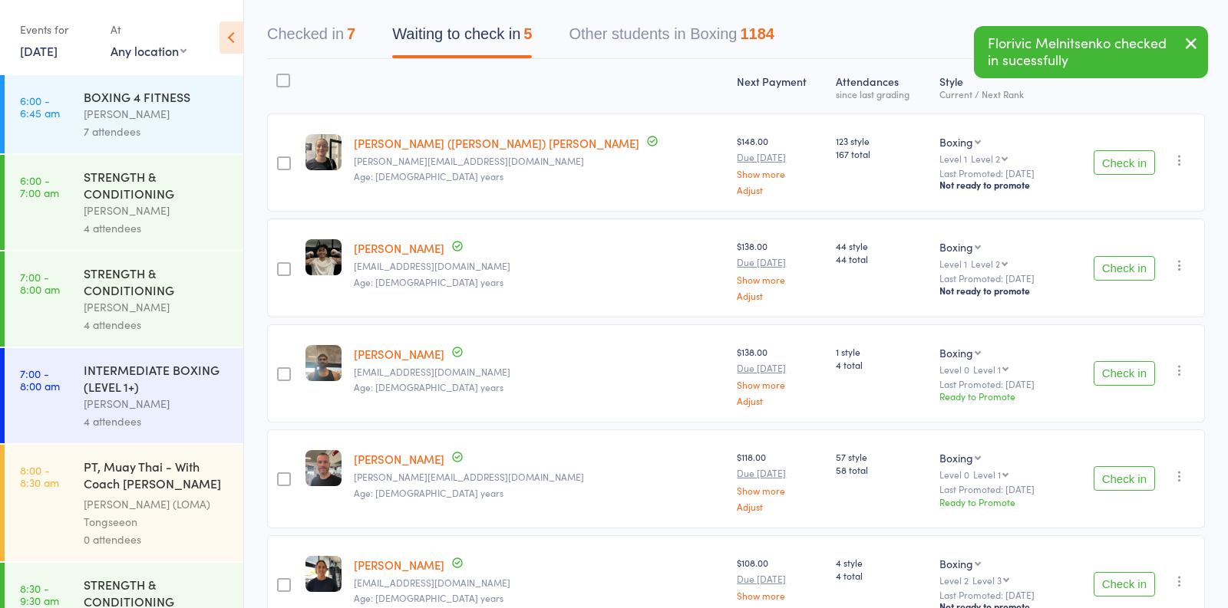
click at [1120, 160] on button "Check in" at bounding box center [1123, 162] width 61 height 25
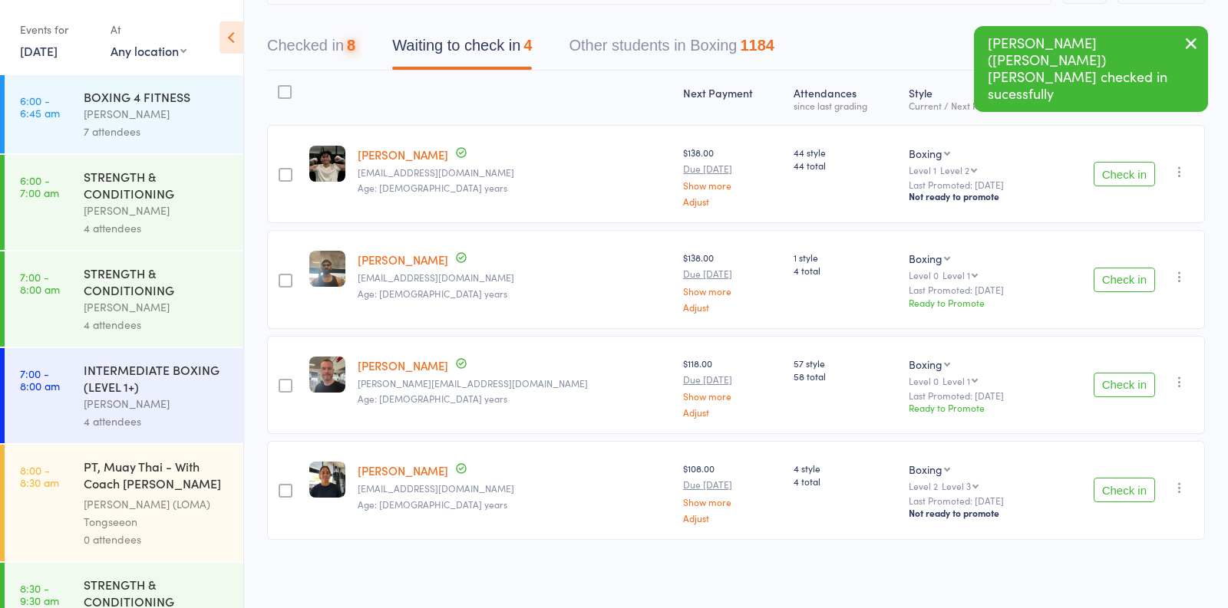
scroll to position [126, 0]
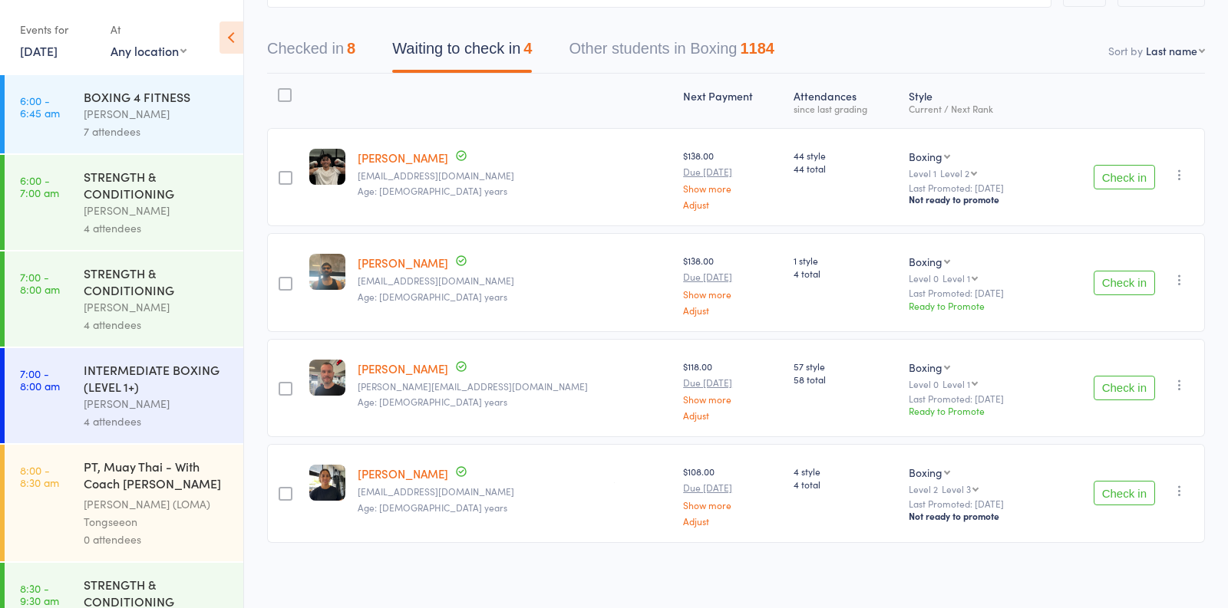
click at [1136, 496] on button "Check in" at bounding box center [1123, 493] width 61 height 25
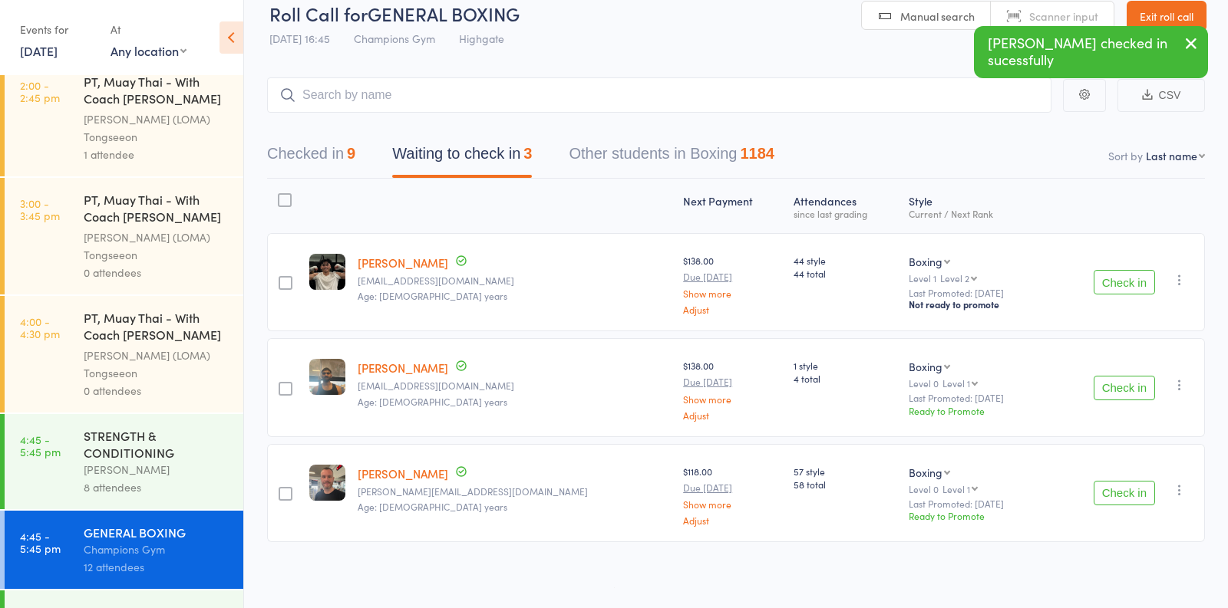
scroll to position [1783, 0]
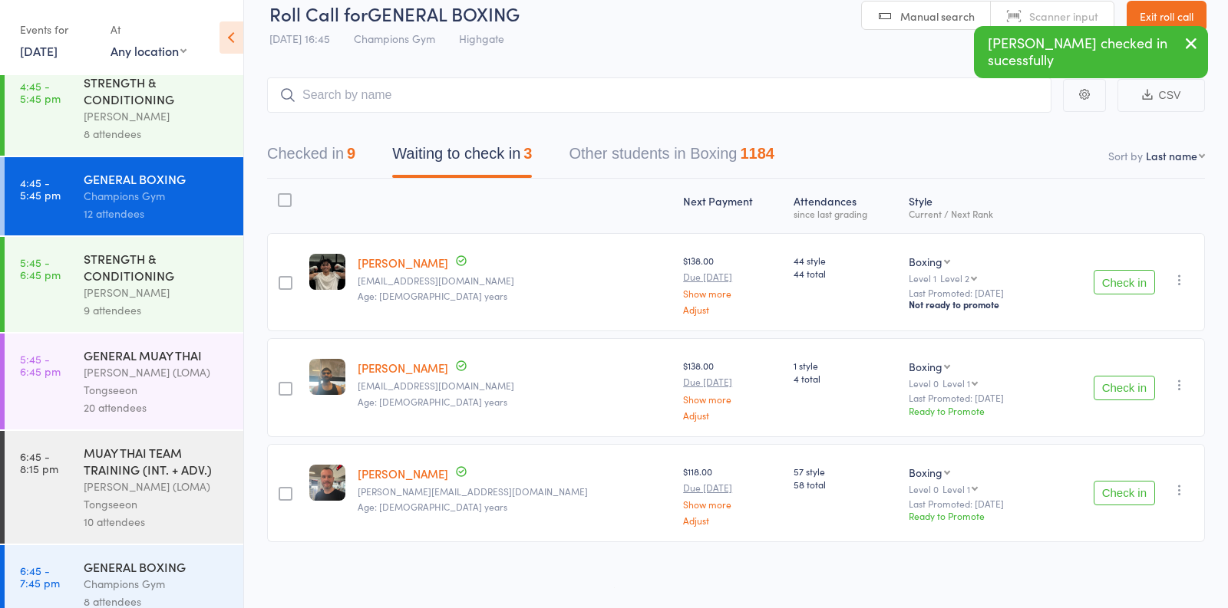
click at [170, 125] on div "8 attendees" at bounding box center [157, 134] width 147 height 18
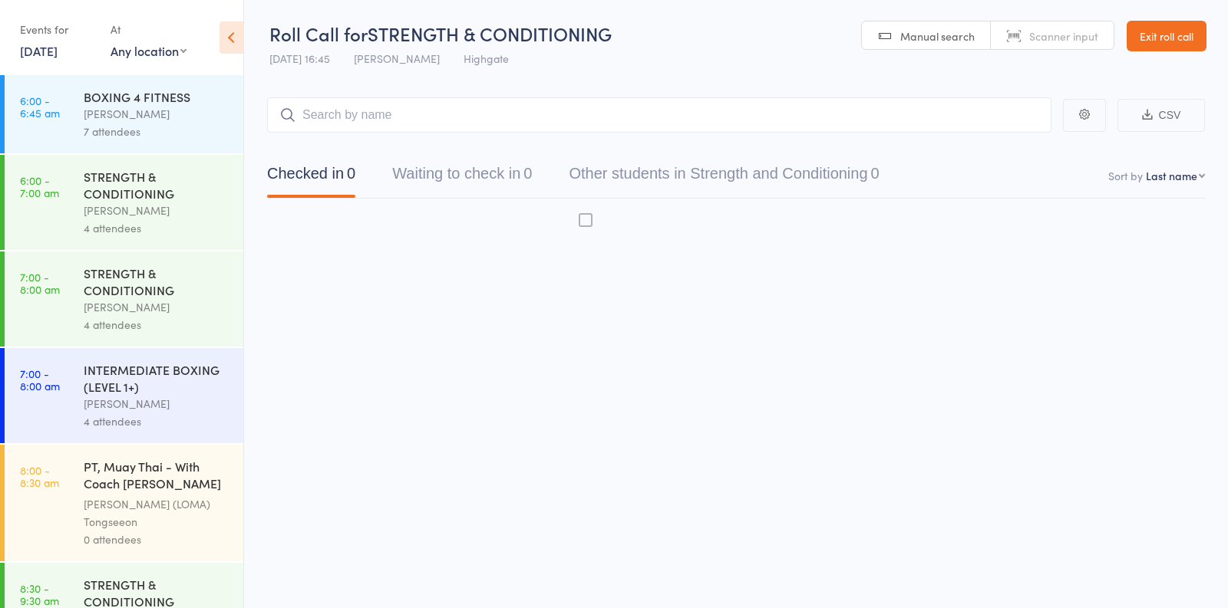
scroll to position [1, 0]
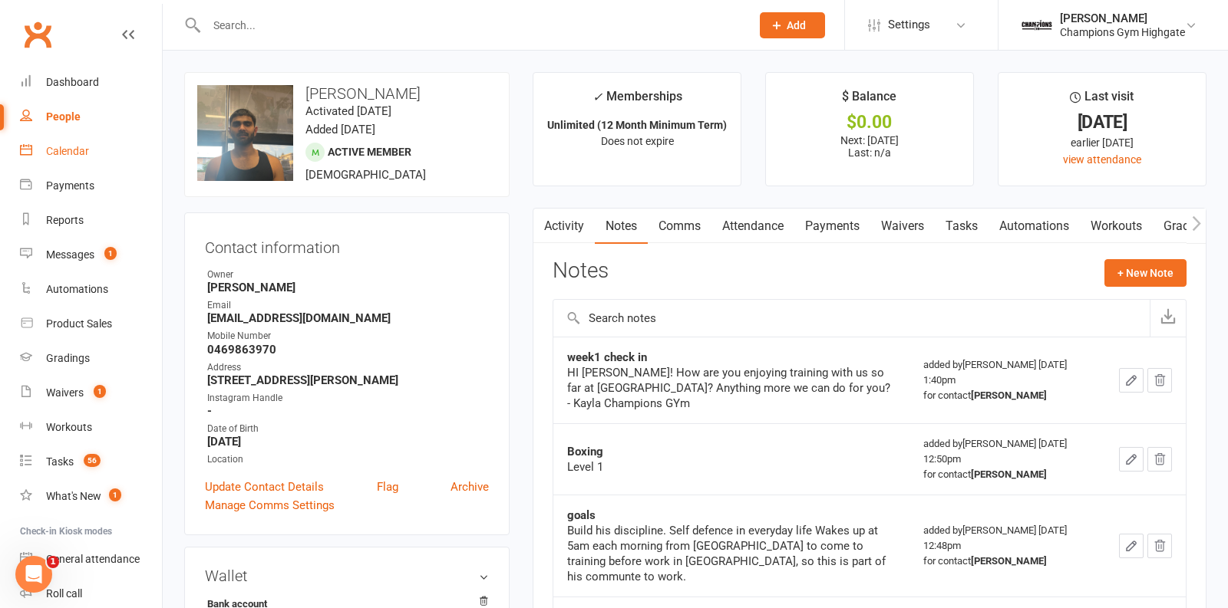
click at [65, 163] on link "Calendar" at bounding box center [91, 151] width 142 height 35
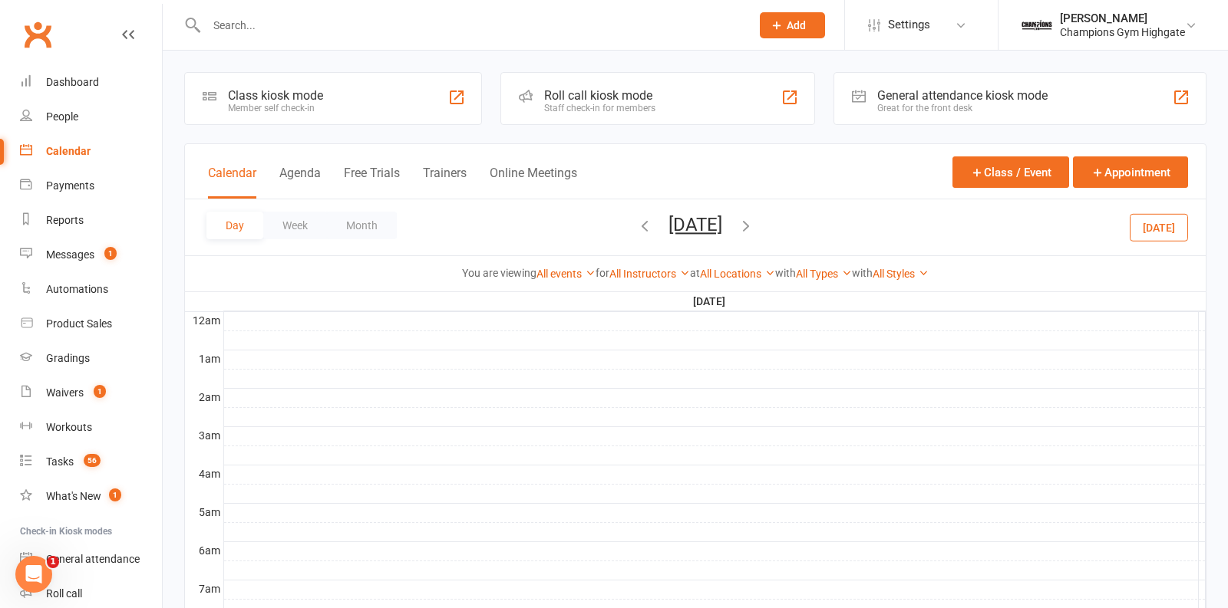
click at [57, 156] on div "Calendar" at bounding box center [68, 151] width 45 height 12
click at [360, 221] on button "Month" at bounding box center [362, 226] width 70 height 28
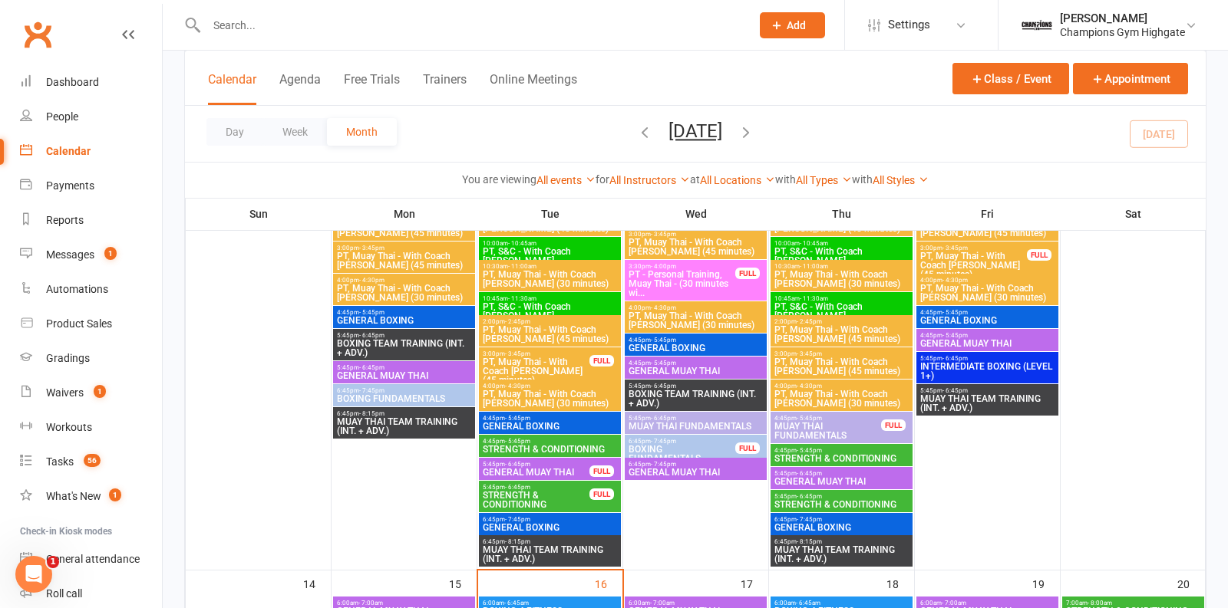
scroll to position [1080, 0]
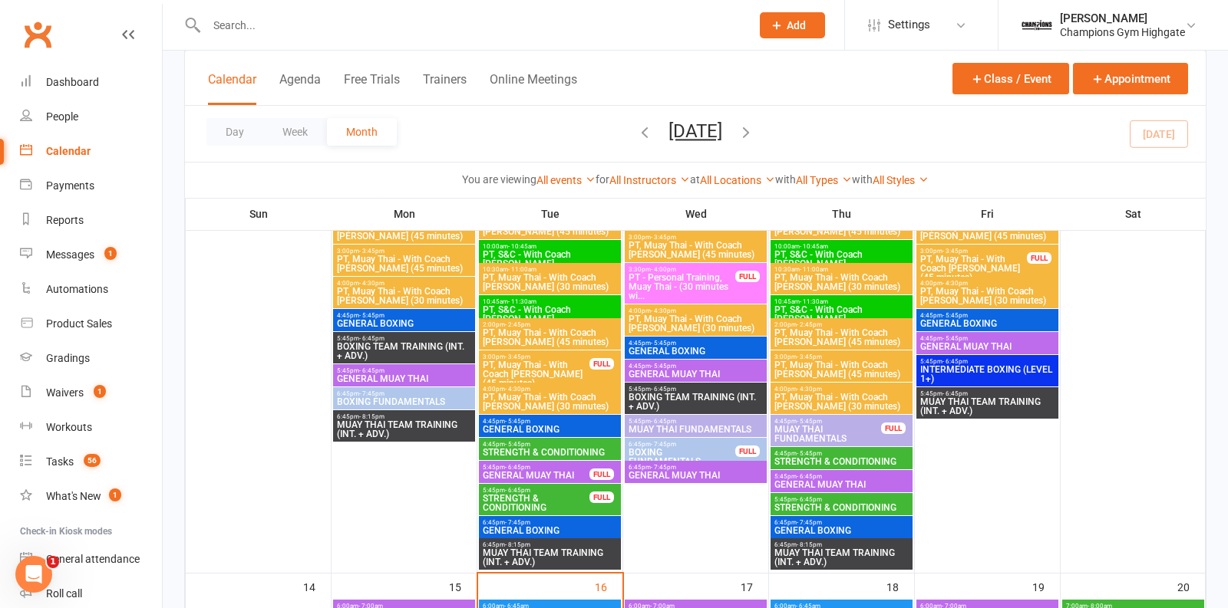
click at [559, 425] on span "GENERAL BOXING" at bounding box center [550, 429] width 136 height 9
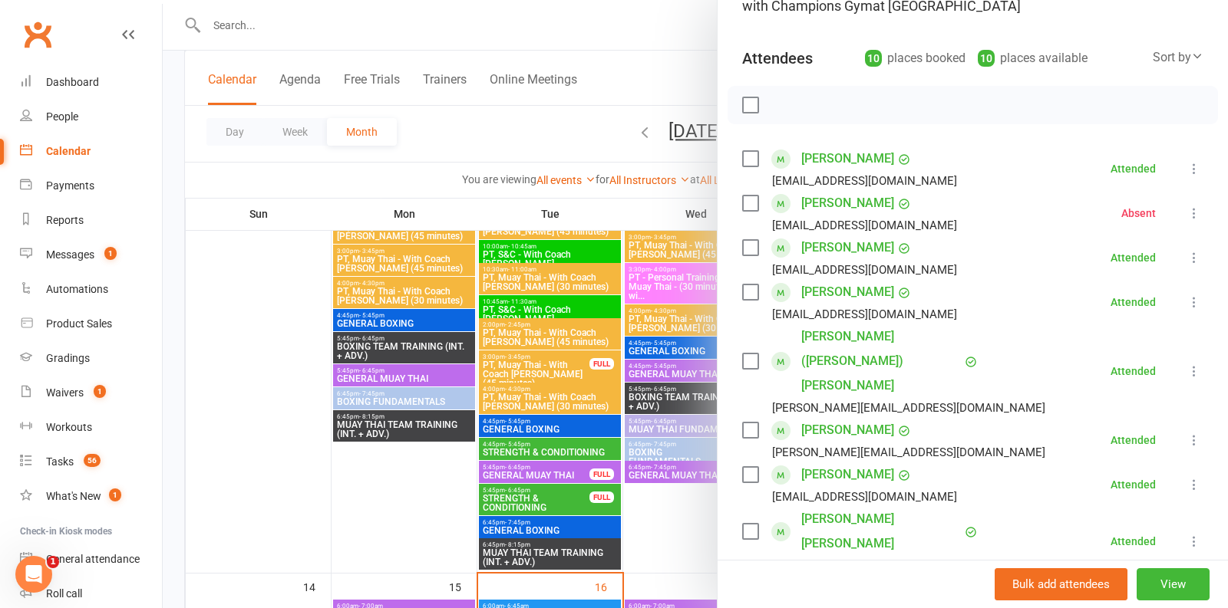
scroll to position [203, 0]
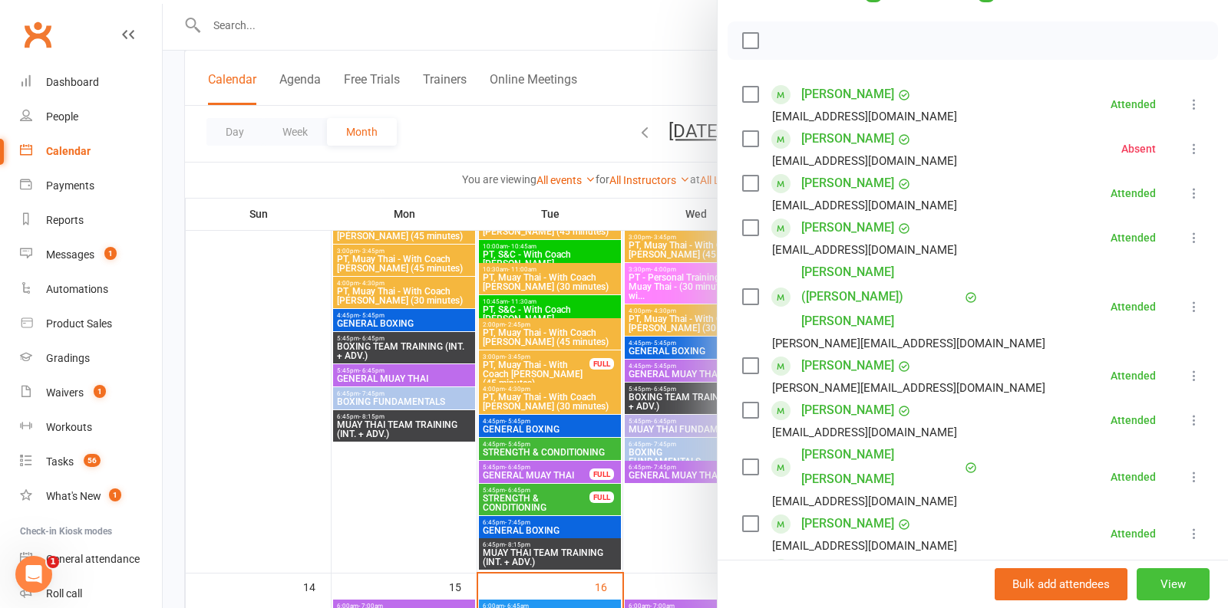
click at [1176, 594] on button "View" at bounding box center [1172, 585] width 73 height 32
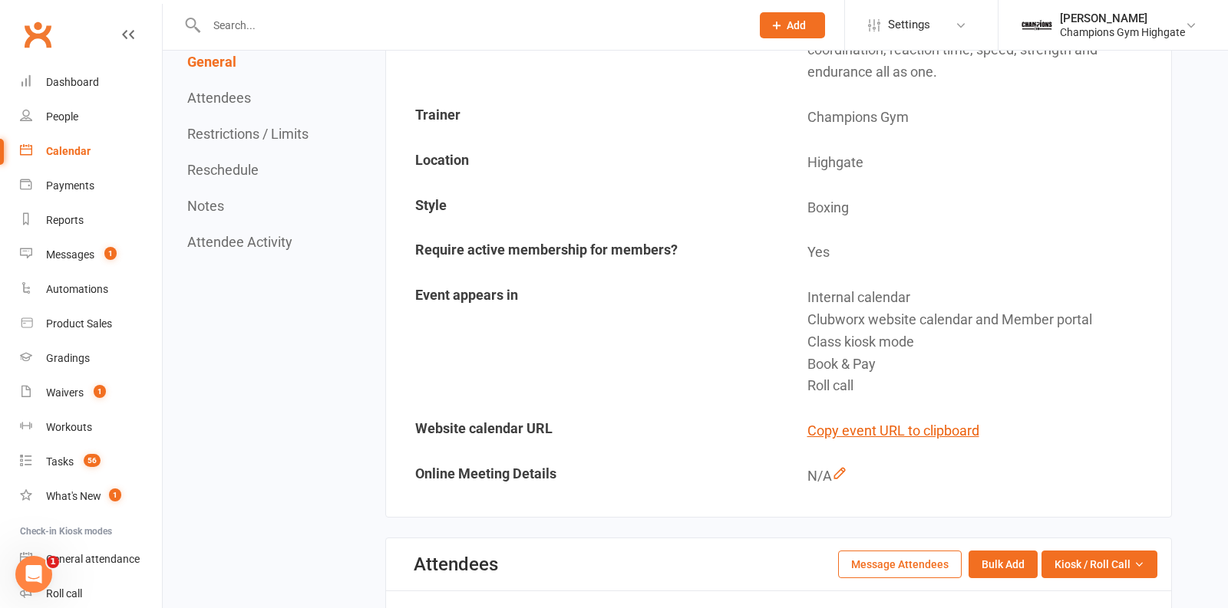
scroll to position [731, 0]
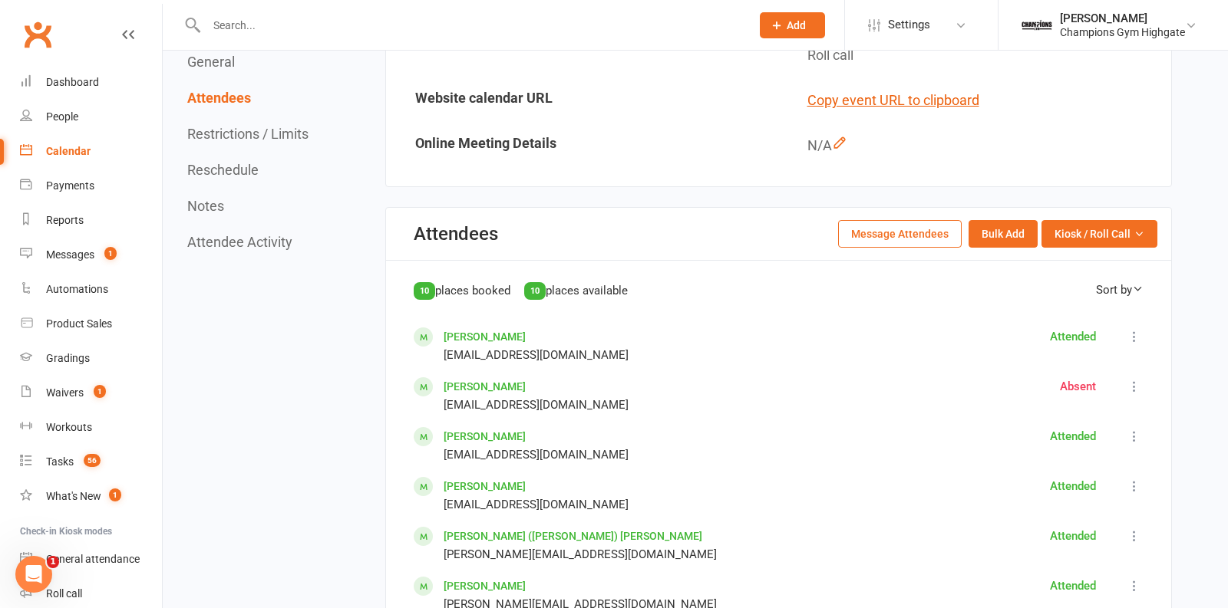
click at [911, 236] on button "Message Attendees" at bounding box center [900, 234] width 124 height 28
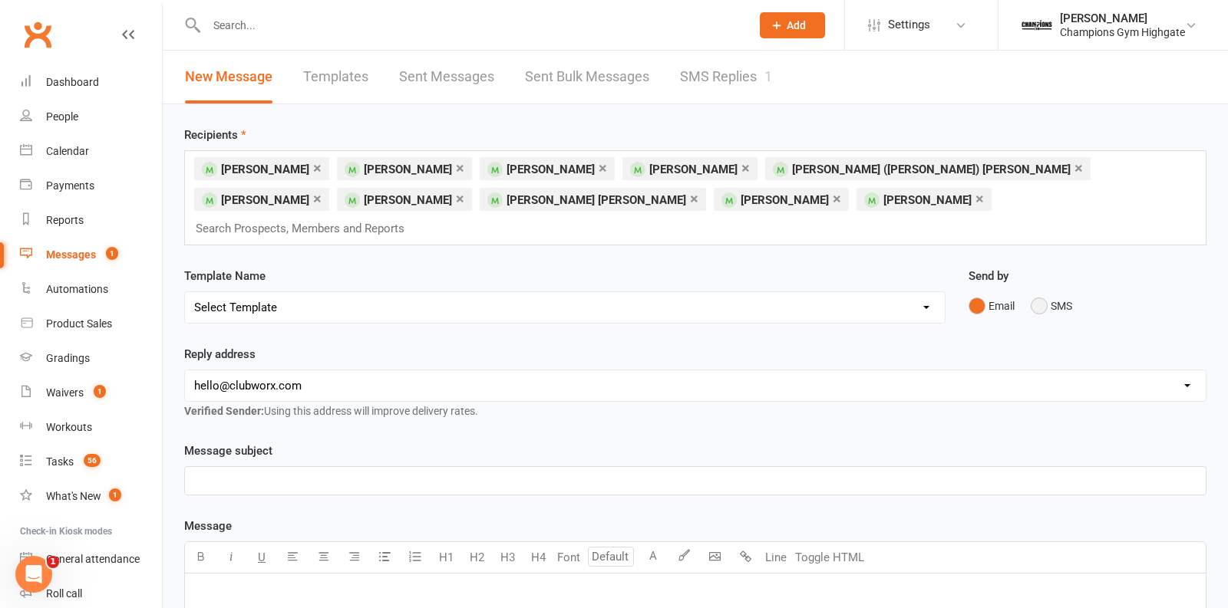
click at [1045, 292] on button "SMS" at bounding box center [1051, 306] width 41 height 29
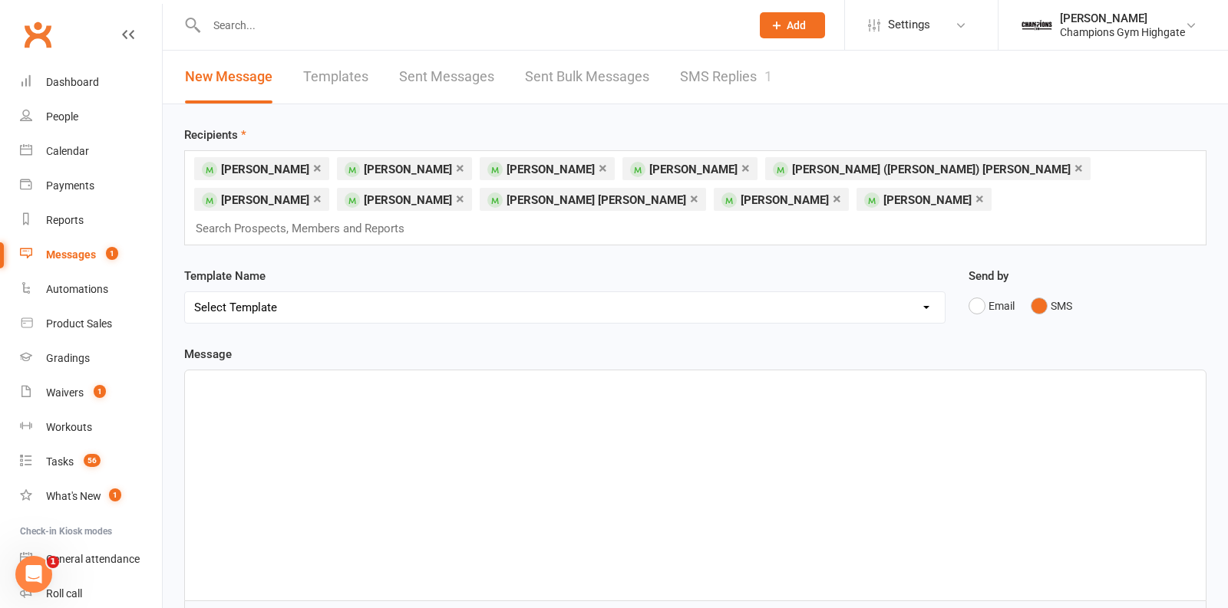
click at [713, 399] on div "﻿" at bounding box center [695, 486] width 1021 height 230
drag, startPoint x: 264, startPoint y: 389, endPoint x: 151, endPoint y: 323, distance: 130.7
click at [151, 323] on ui-view "Prospect Member Non-attending contact Class / event Appointment Grading event T…" at bounding box center [614, 542] width 1228 height 1076
copy div "Boxing today?? ﻿ - Kayla"
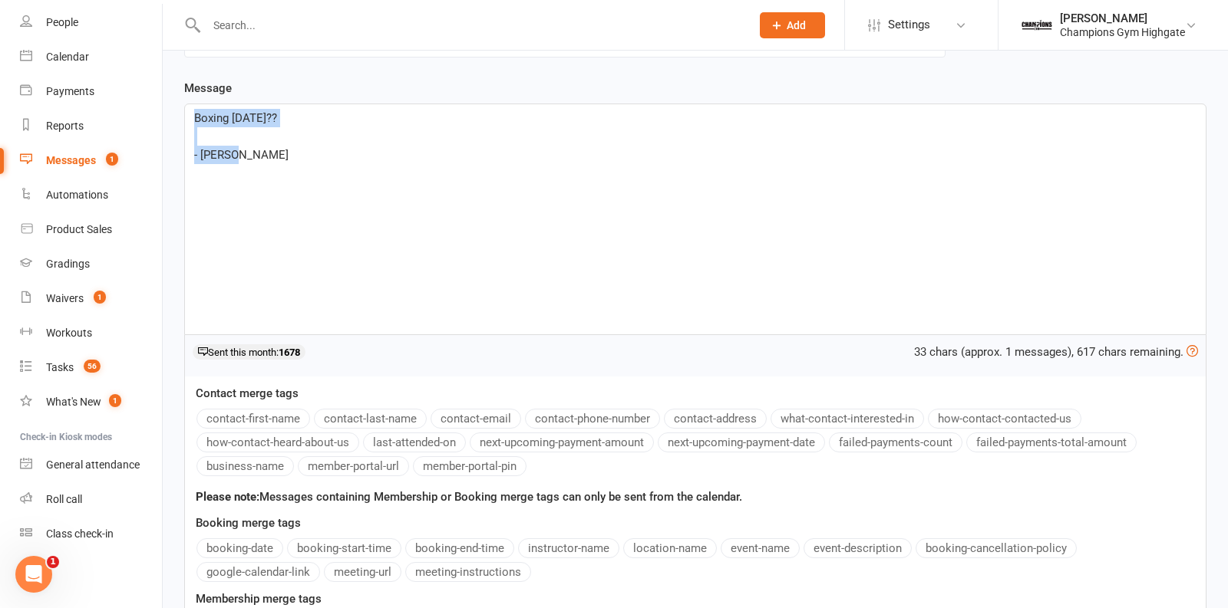
scroll to position [457, 0]
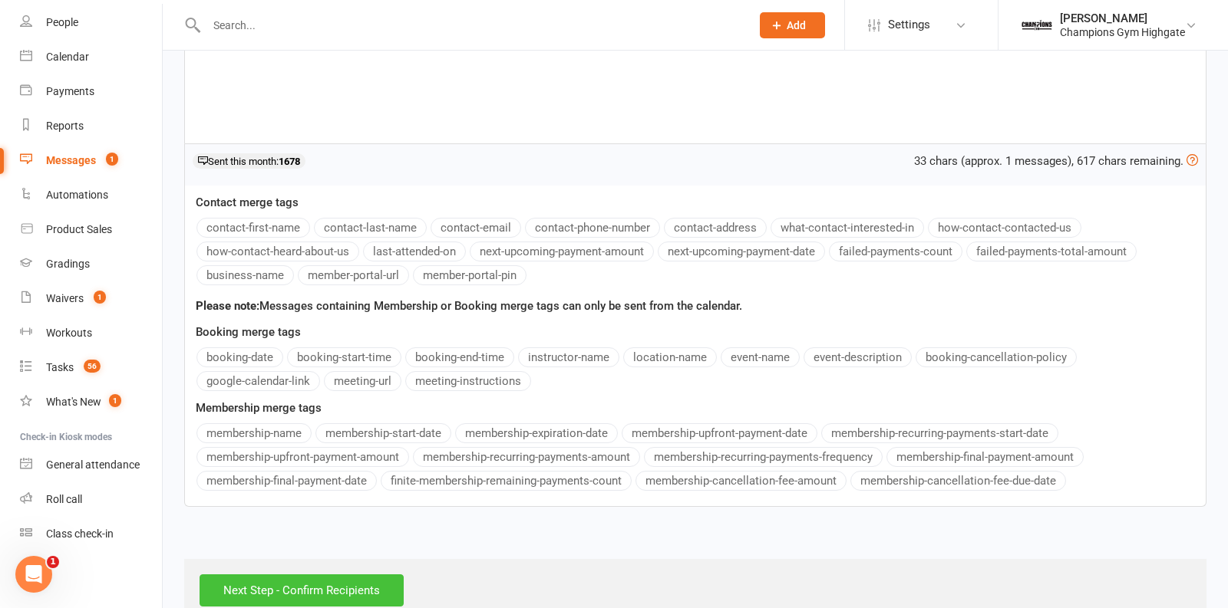
click at [254, 575] on input "Next Step - Confirm Recipients" at bounding box center [302, 591] width 204 height 32
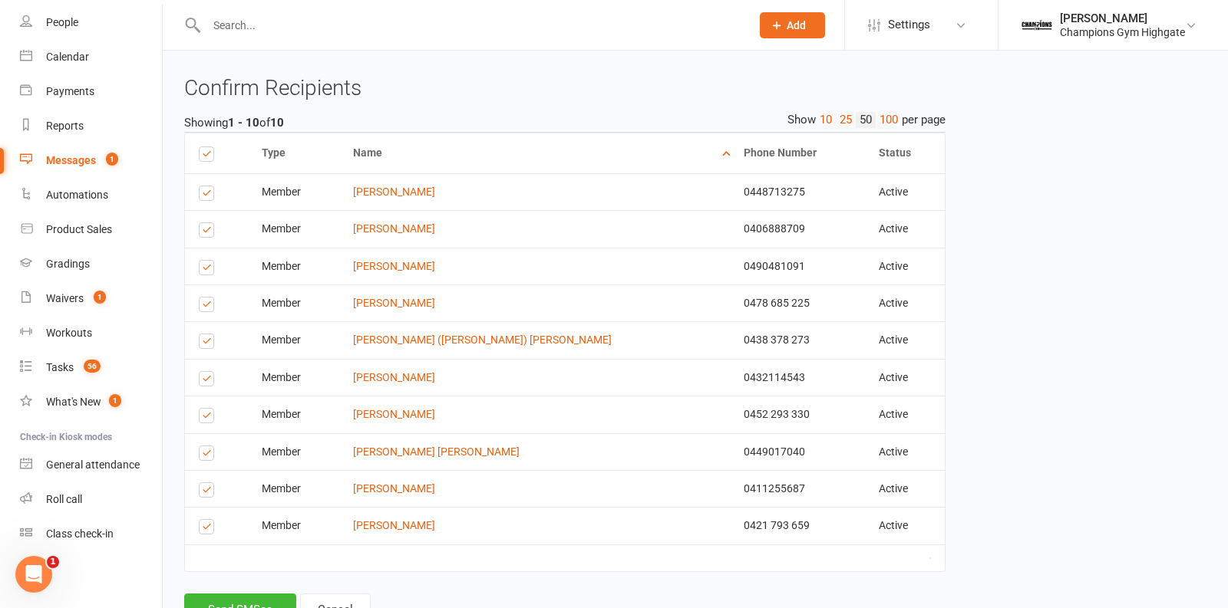
scroll to position [319, 0]
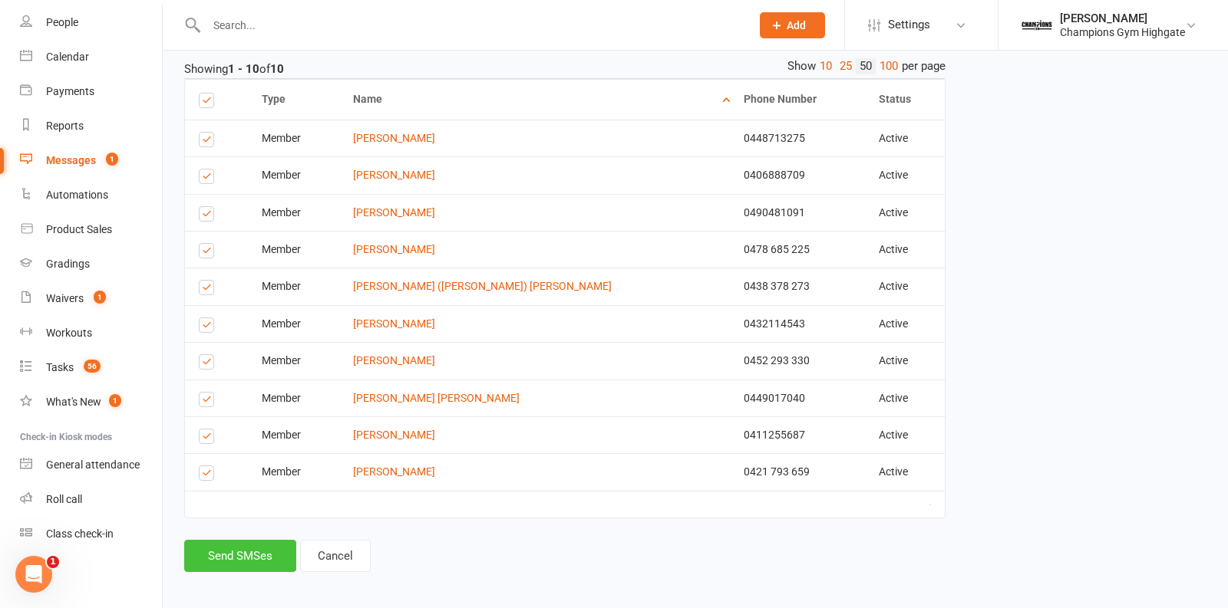
click at [227, 549] on button "Send SMSes" at bounding box center [240, 556] width 112 height 32
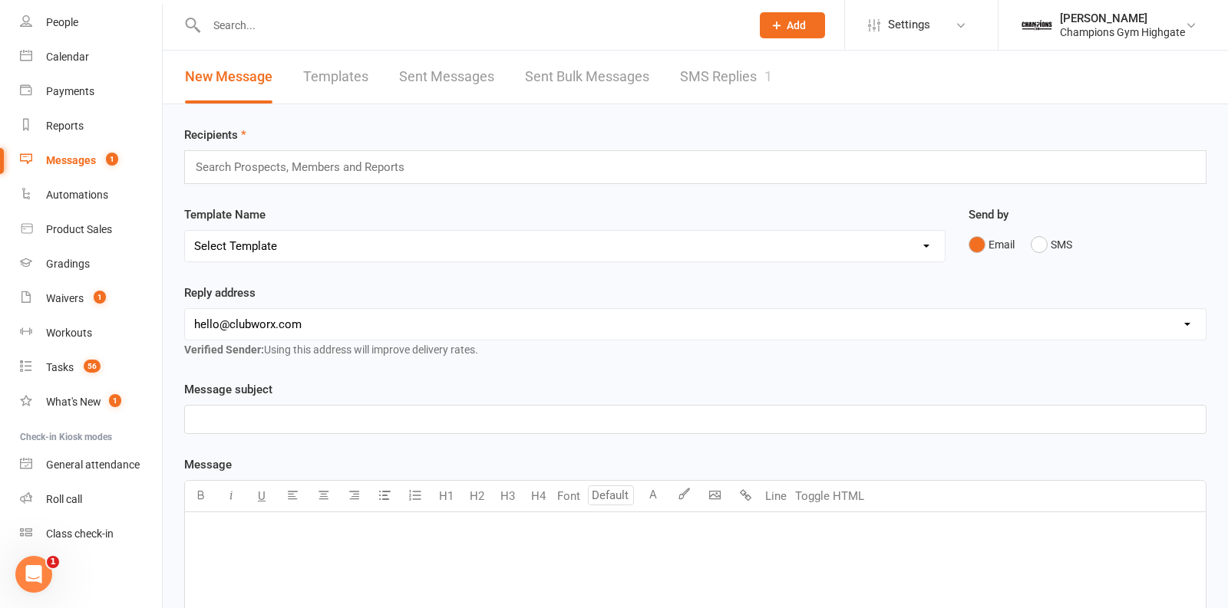
click at [744, 46] on div "Prospect Member Non-attending contact Class / event Appointment Grading event T…" at bounding box center [792, 25] width 104 height 50
click at [730, 77] on link "SMS Replies 1" at bounding box center [726, 77] width 92 height 53
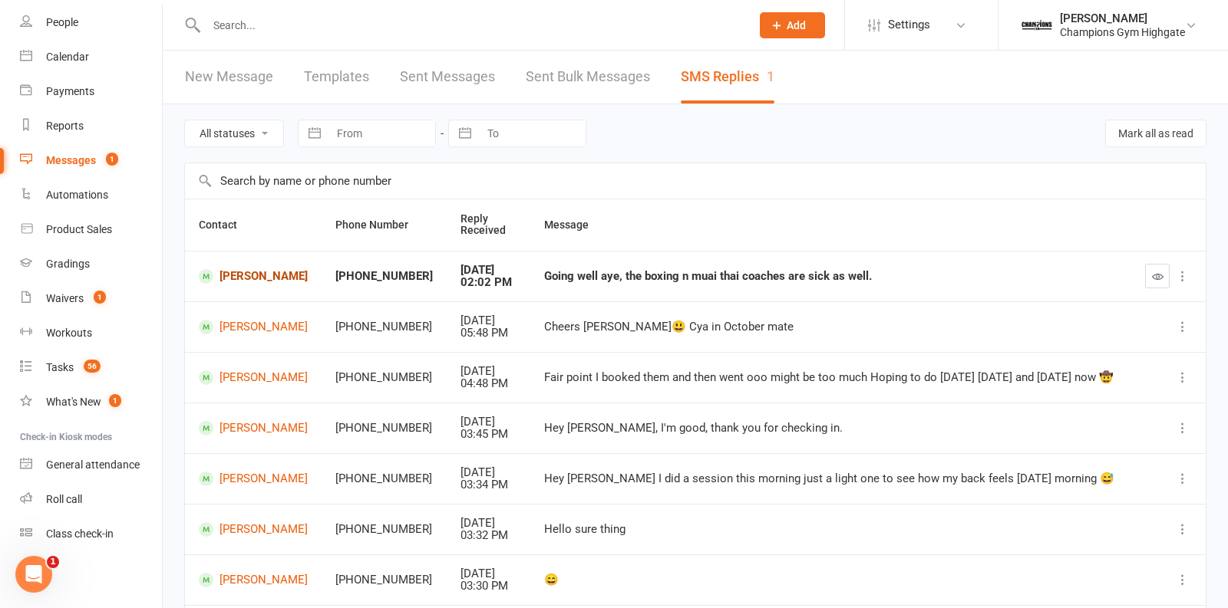
click at [238, 275] on link "Nibil Roy" at bounding box center [253, 276] width 109 height 15
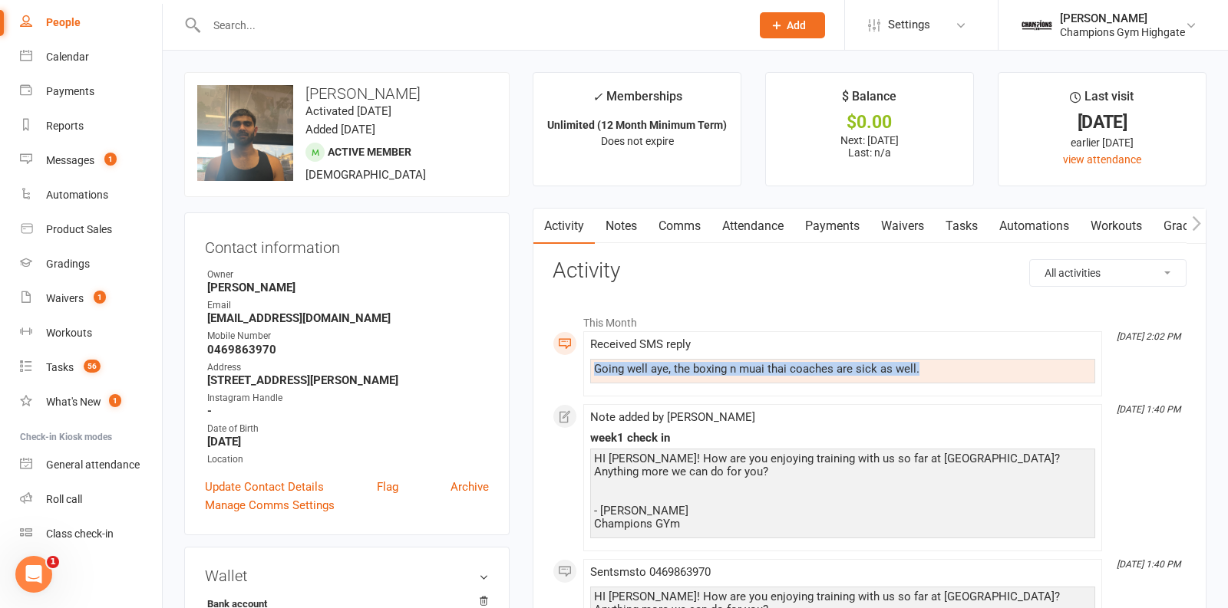
drag, startPoint x: 931, startPoint y: 368, endPoint x: 591, endPoint y: 371, distance: 339.9
click at [591, 371] on div "Going well aye, the boxing n muai thai coaches are sick as well." at bounding box center [842, 371] width 505 height 25
copy div "Going well aye, the boxing n muai thai coaches are sick as well."
click at [634, 217] on link "Notes" at bounding box center [621, 226] width 53 height 35
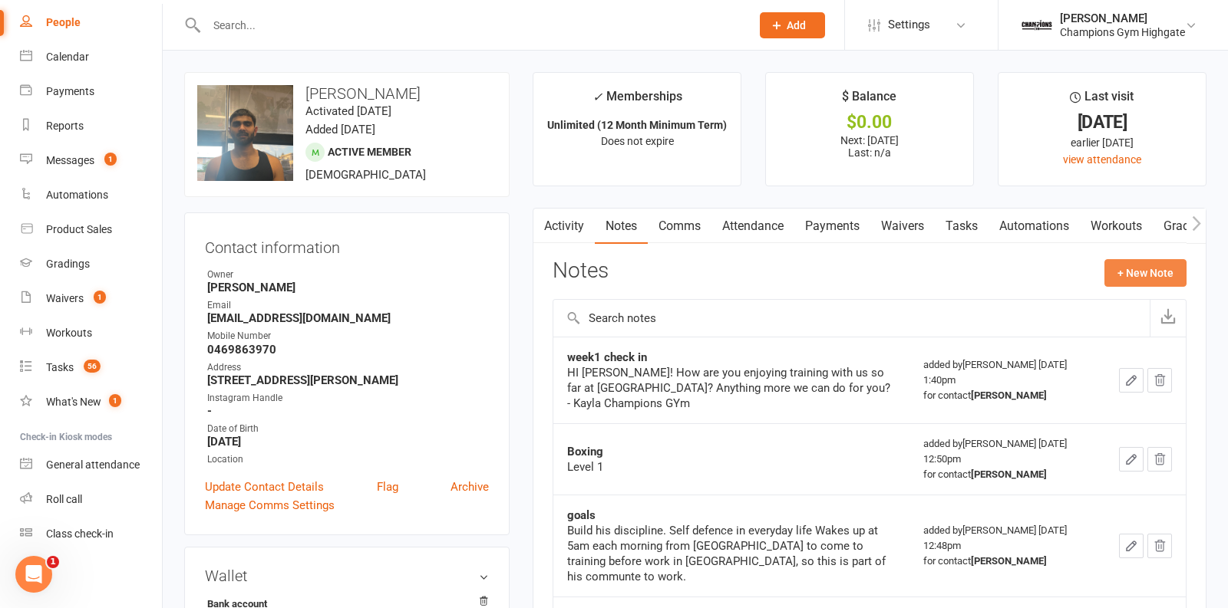
click at [1139, 281] on button "+ New Note" at bounding box center [1145, 273] width 82 height 28
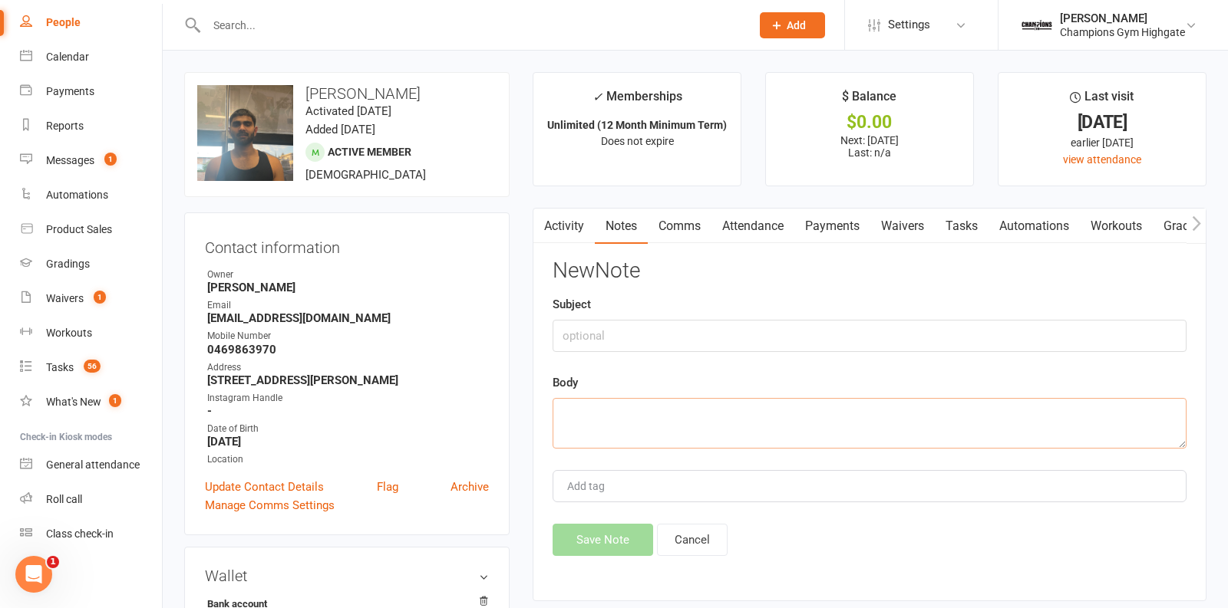
click at [696, 433] on textarea at bounding box center [869, 423] width 634 height 51
paste textarea "Going well aye, the boxing n muai thai coaches are sick as well."
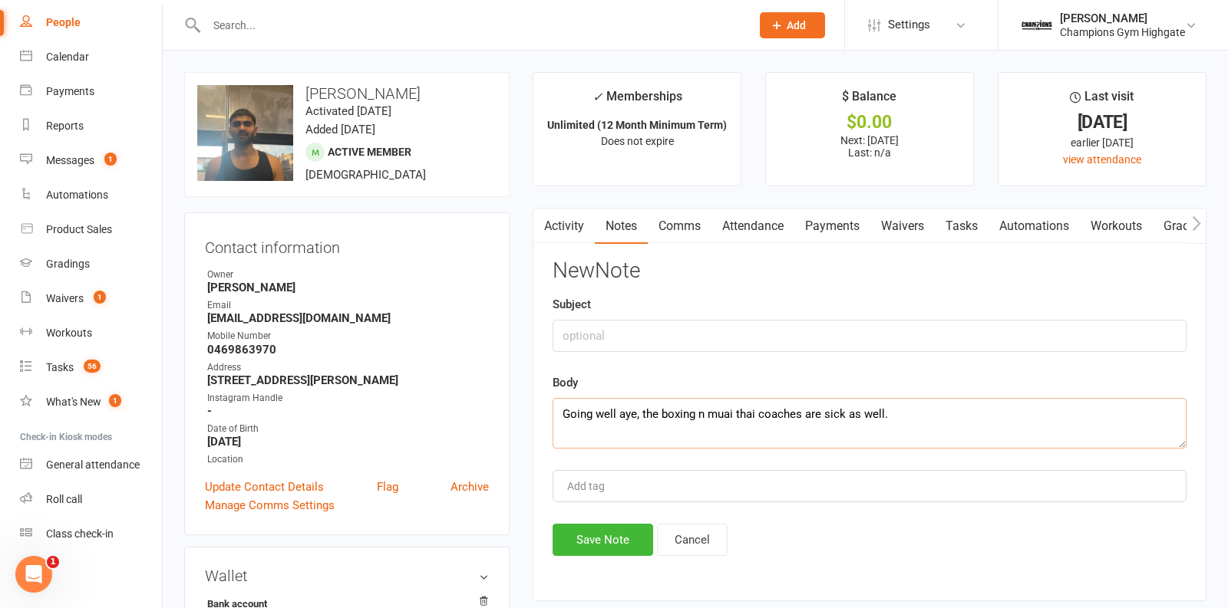
type textarea "Going well aye, the boxing n muai thai coaches are sick as well."
click at [622, 351] on div "New Note Subject Body Going well aye, the boxing n muai thai coaches are sick a…" at bounding box center [869, 407] width 634 height 297
click at [611, 338] on input "text" at bounding box center [869, 336] width 634 height 32
type input "reply"
click at [593, 537] on button "Save Note" at bounding box center [602, 540] width 101 height 32
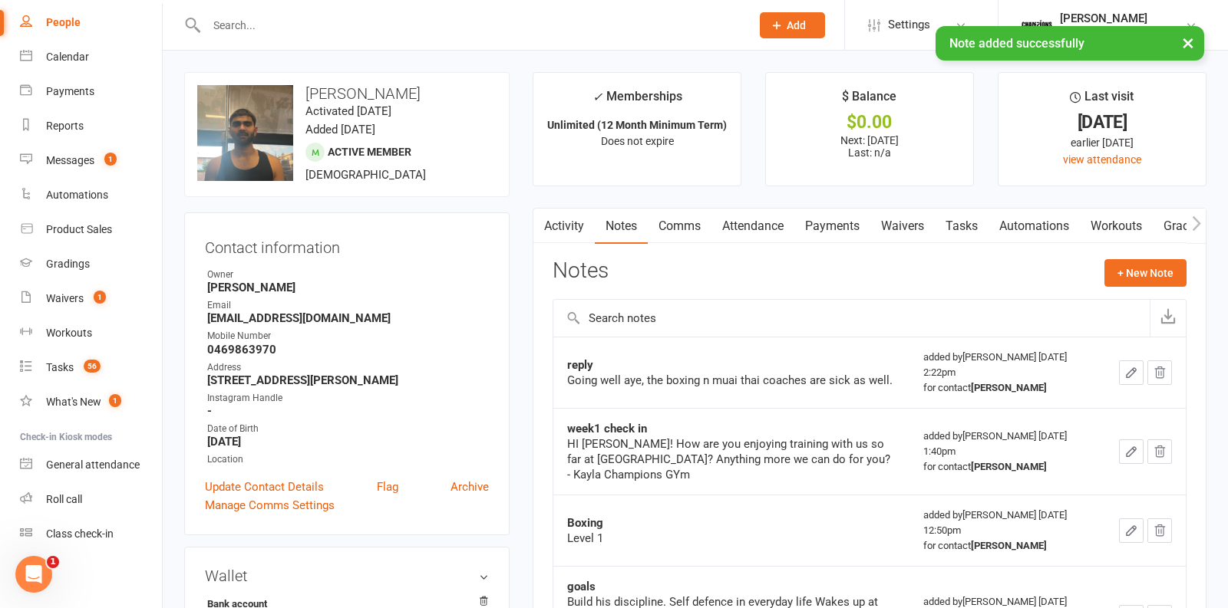
click at [688, 229] on link "Comms" at bounding box center [680, 226] width 64 height 35
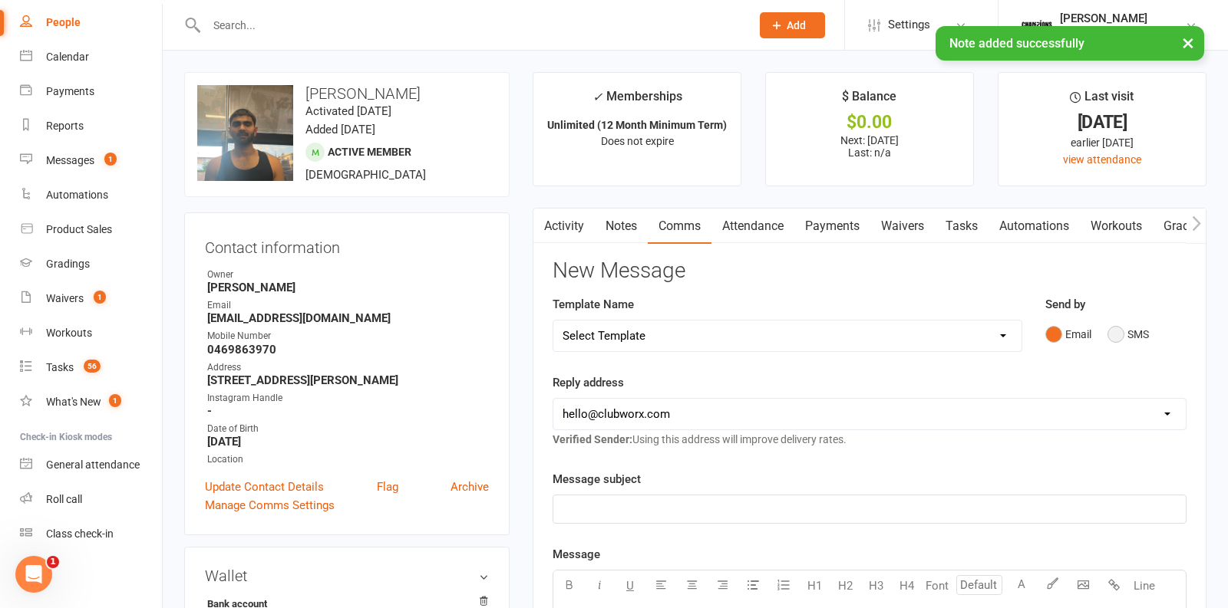
click at [1119, 337] on button "SMS" at bounding box center [1127, 334] width 41 height 29
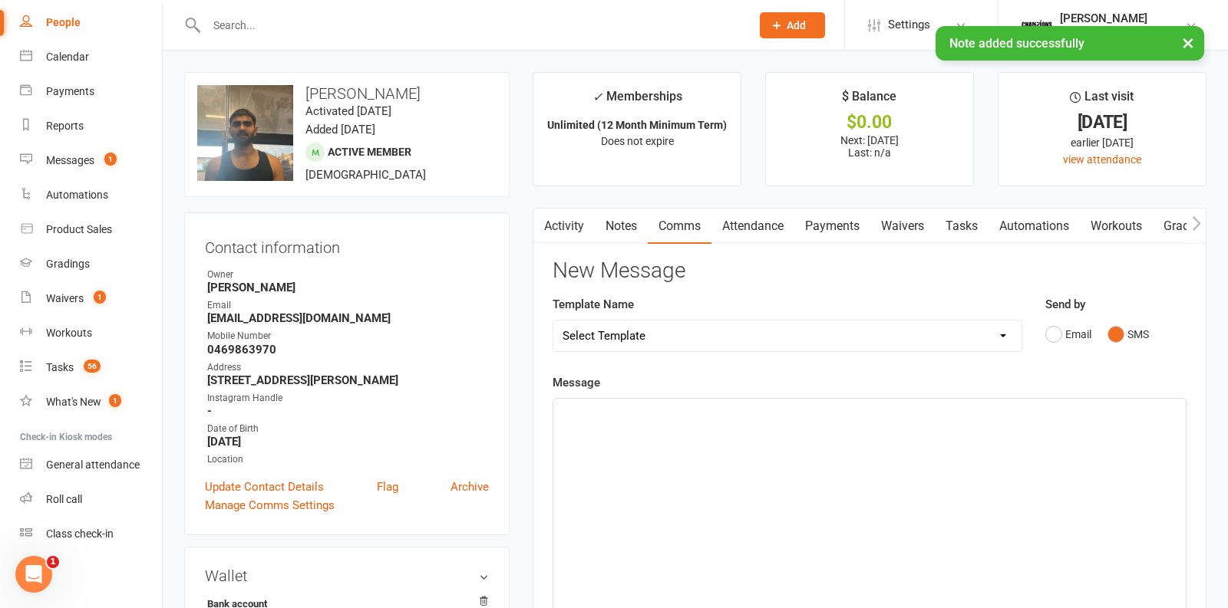
click at [867, 471] on div "﻿" at bounding box center [869, 514] width 632 height 230
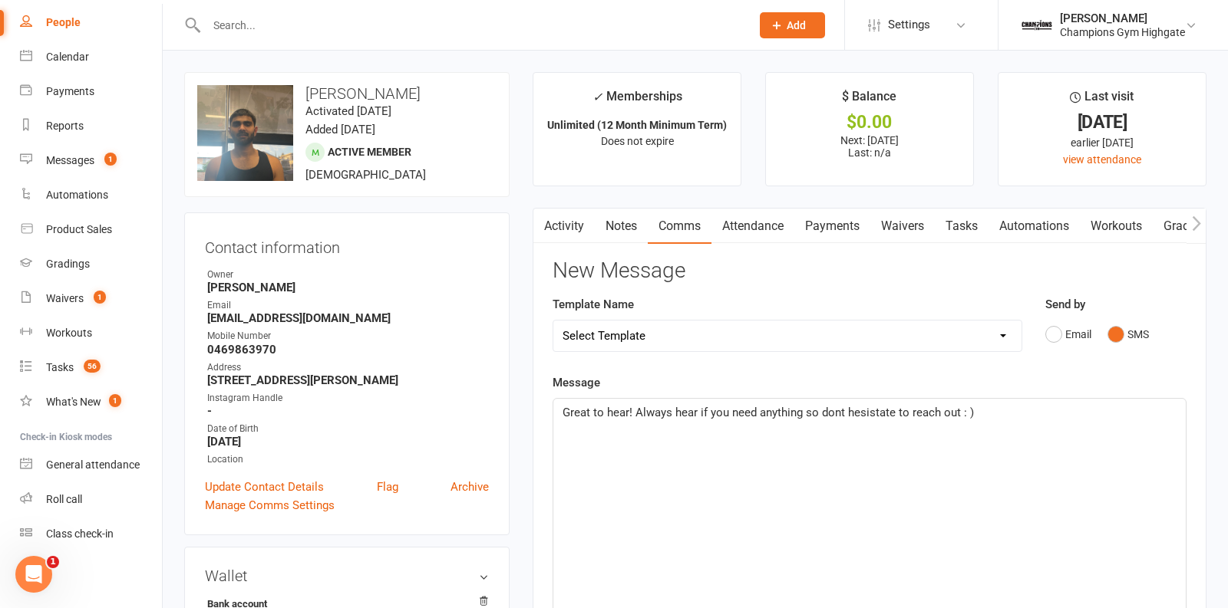
click at [839, 409] on span "Great to hear! Always hear if you need anything so dont hesistate to reach out …" at bounding box center [767, 413] width 411 height 14
click at [894, 417] on p "Great to hear! Always hear if you need anything so don't hesistate to reach out…" at bounding box center [869, 413] width 614 height 18
click at [854, 438] on div "Great to hear! Always hear if you need anything so don't hesitate to reach out …" at bounding box center [869, 514] width 632 height 230
click at [644, 442] on div "Great to hear! Always hear if you need anything so don't hesitate to reach out …" at bounding box center [869, 514] width 632 height 230
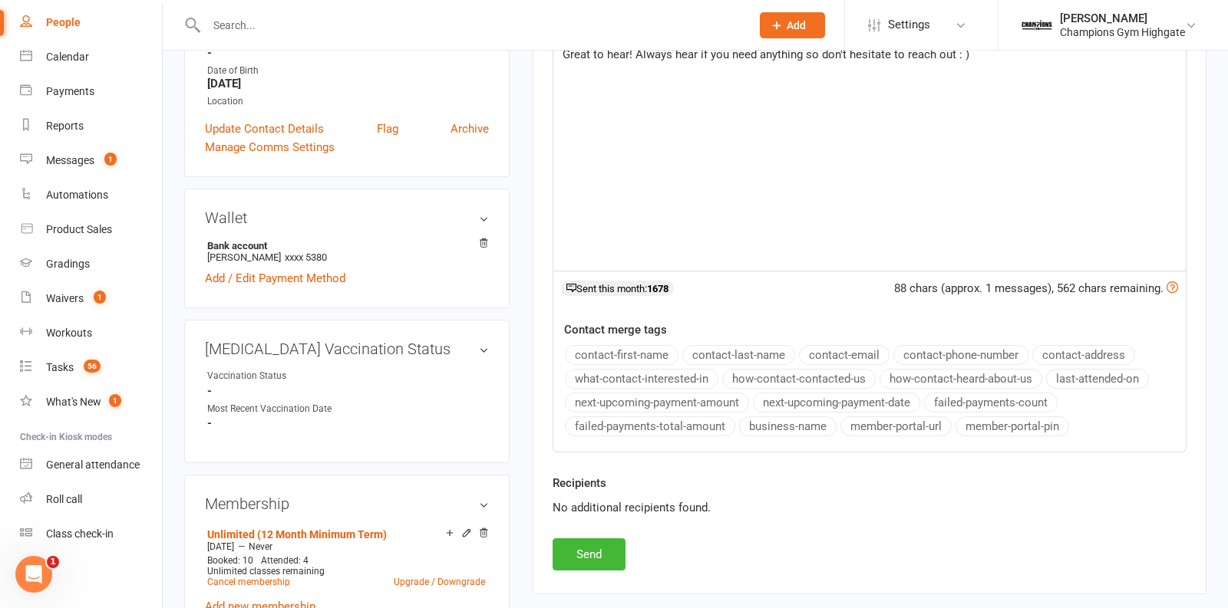
scroll to position [466, 0]
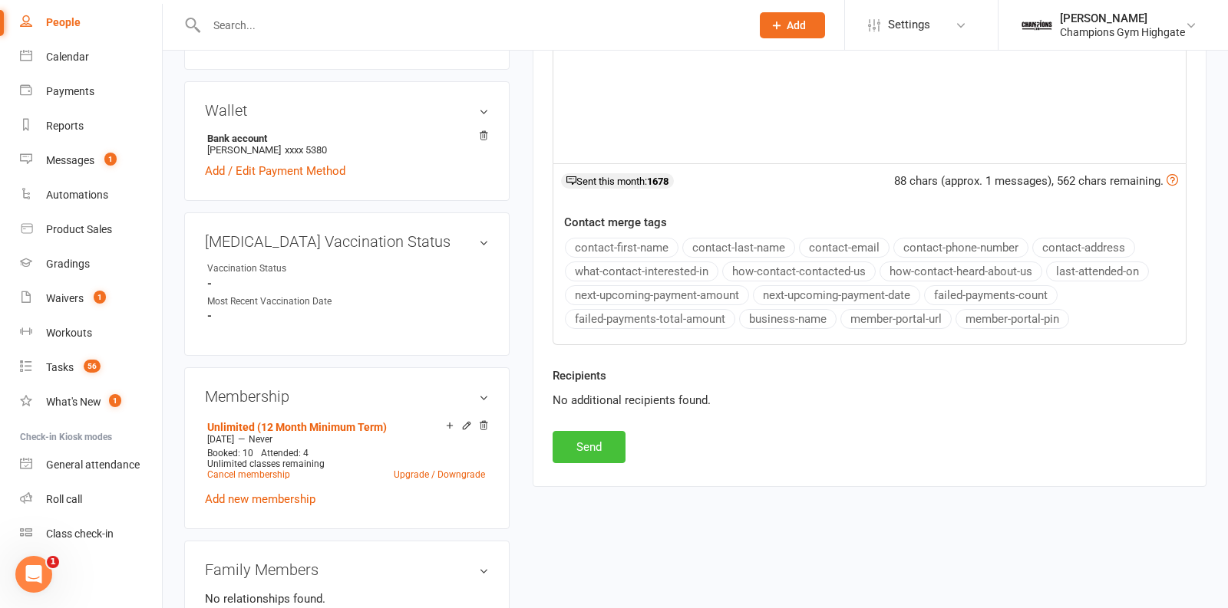
click at [600, 442] on button "Send" at bounding box center [588, 447] width 73 height 32
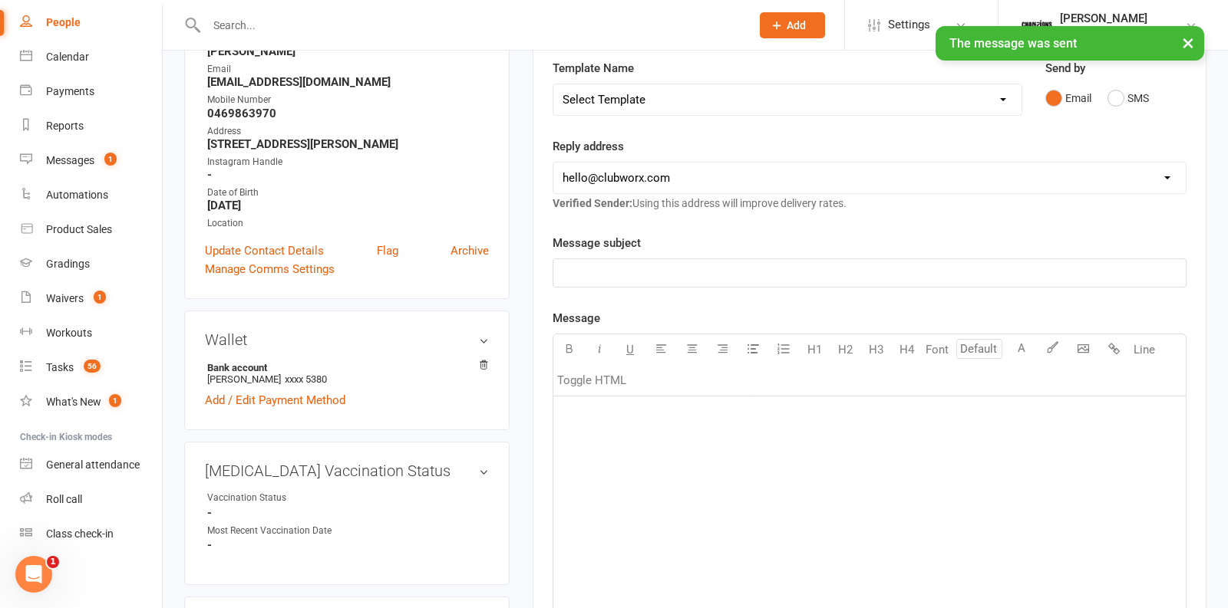
scroll to position [0, 0]
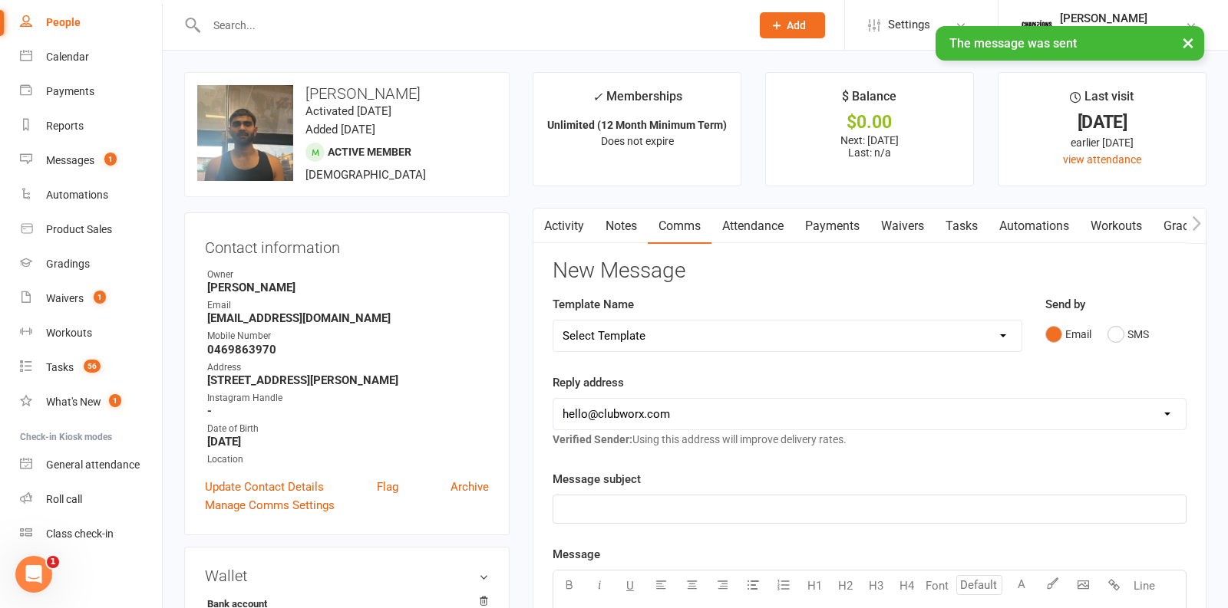
click at [618, 231] on link "Notes" at bounding box center [621, 226] width 53 height 35
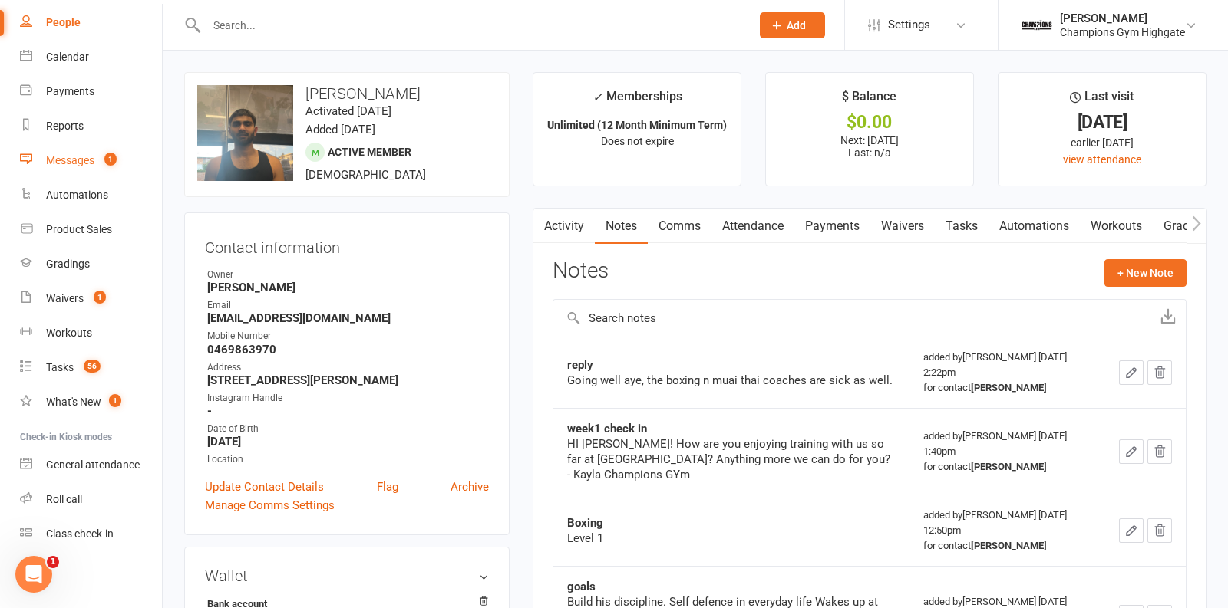
click at [56, 148] on link "Messages 1" at bounding box center [91, 160] width 142 height 35
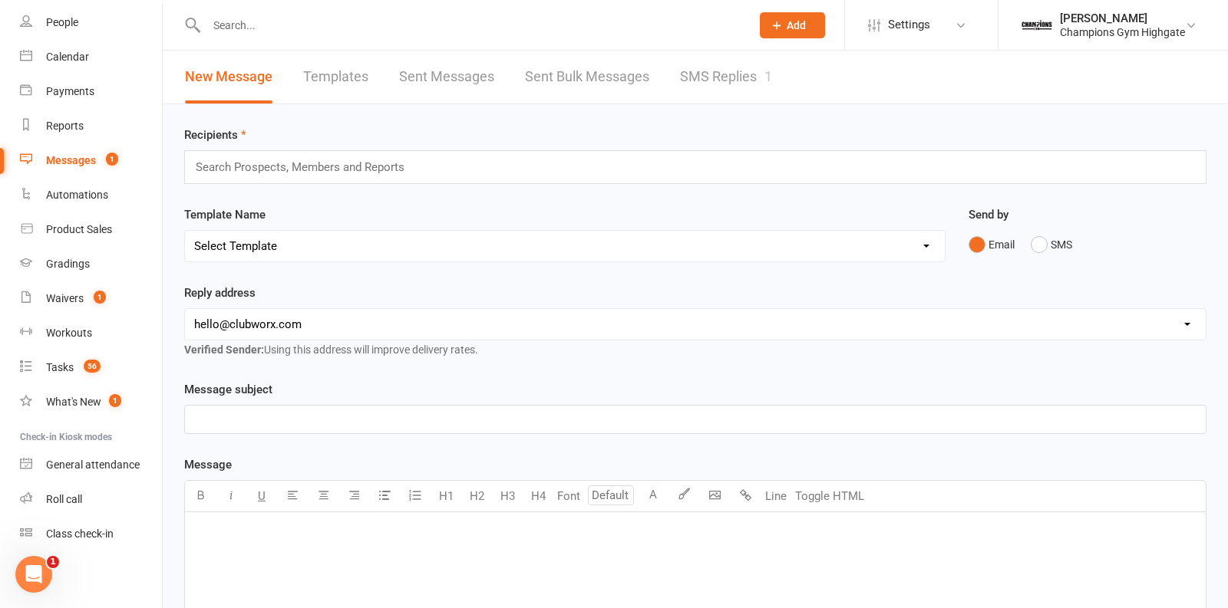
click at [701, 78] on link "SMS Replies 1" at bounding box center [726, 77] width 92 height 53
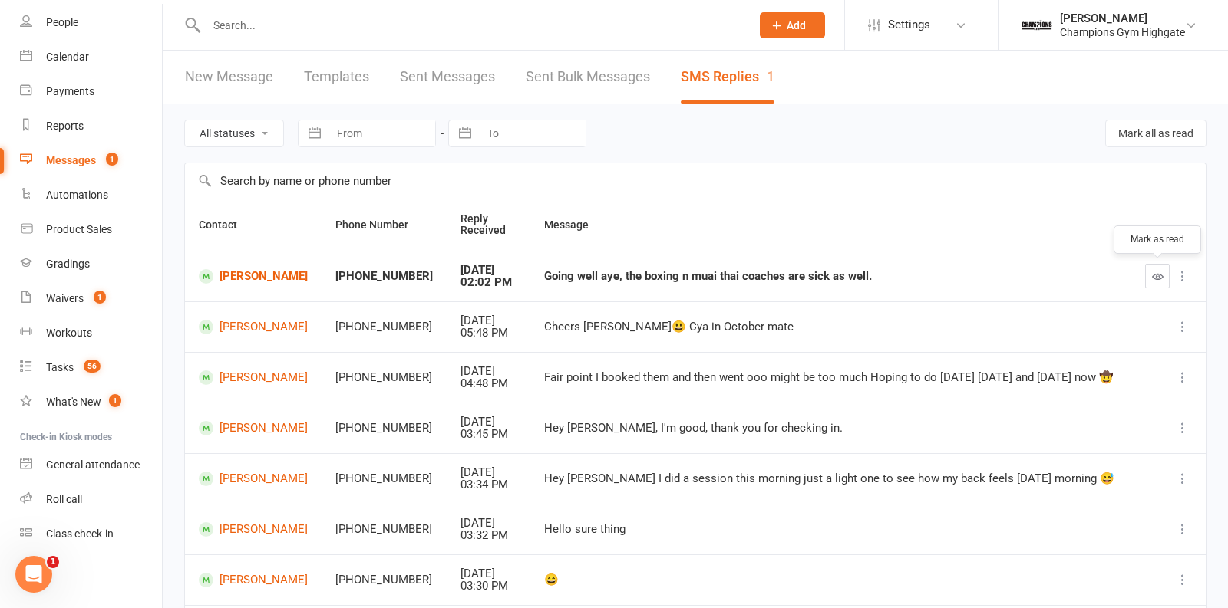
click at [1159, 281] on button "button" at bounding box center [1157, 276] width 25 height 25
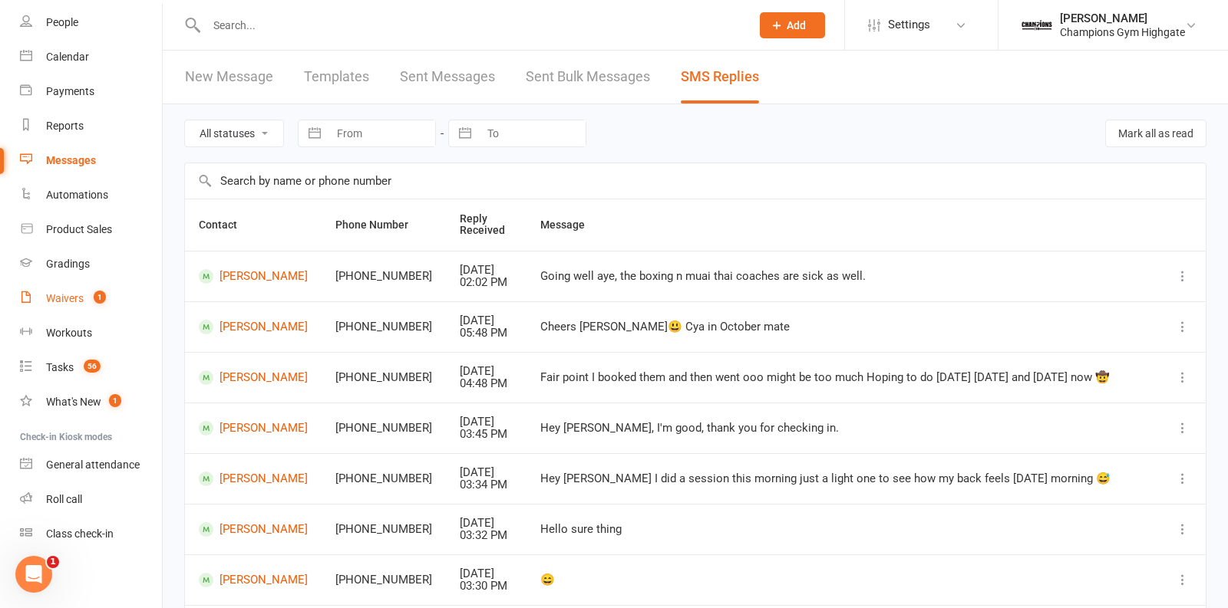
click at [68, 294] on div "Waivers" at bounding box center [65, 298] width 38 height 12
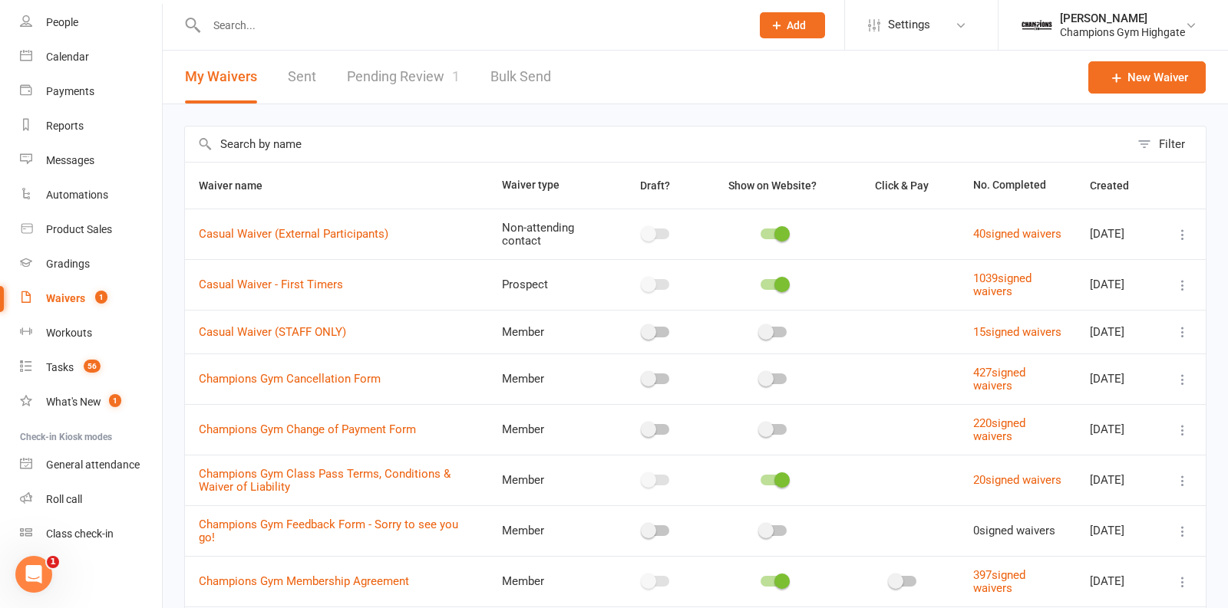
click at [404, 81] on link "Pending Review 1" at bounding box center [403, 77] width 113 height 53
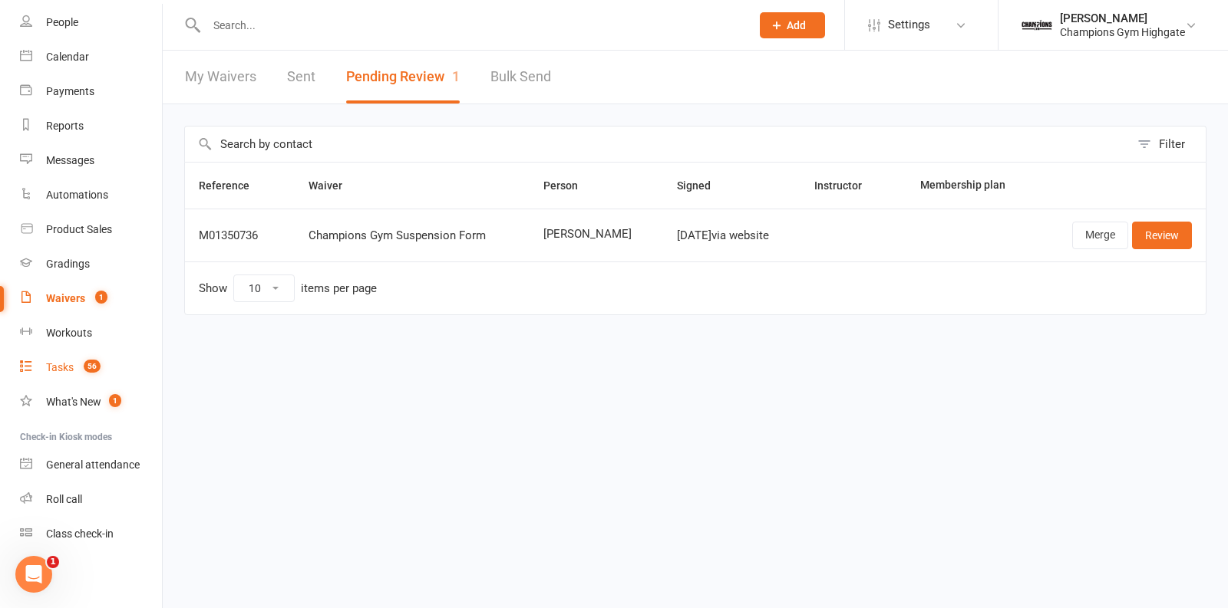
click at [64, 367] on div "Tasks" at bounding box center [60, 367] width 28 height 12
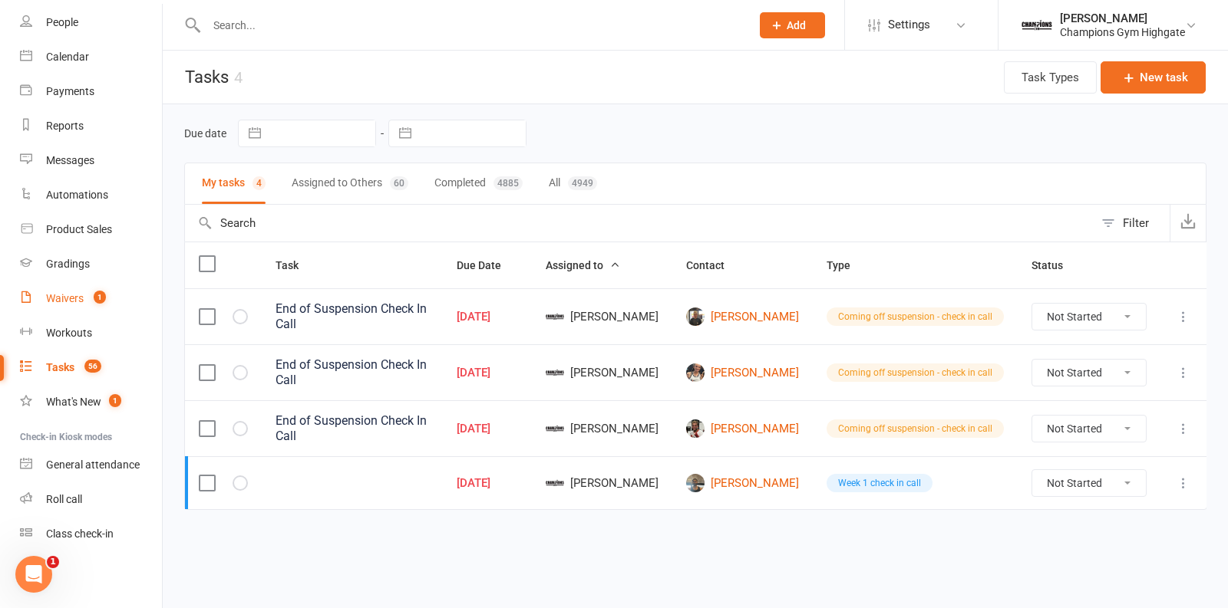
click at [77, 298] on div "Waivers" at bounding box center [65, 298] width 38 height 12
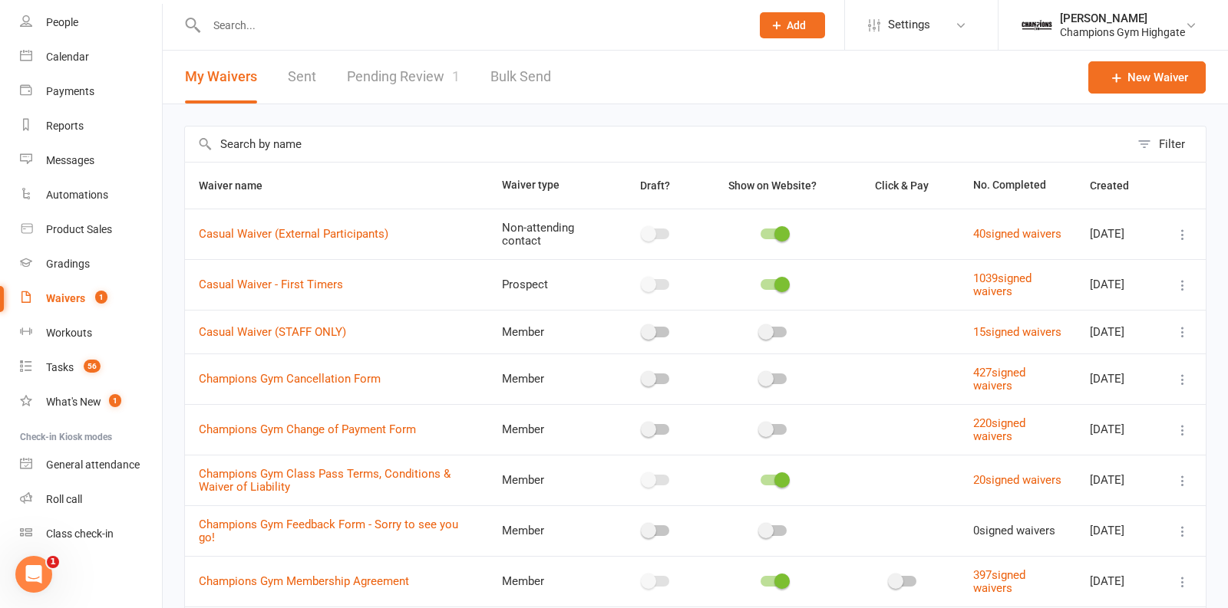
click at [413, 75] on link "Pending Review 1" at bounding box center [403, 77] width 113 height 53
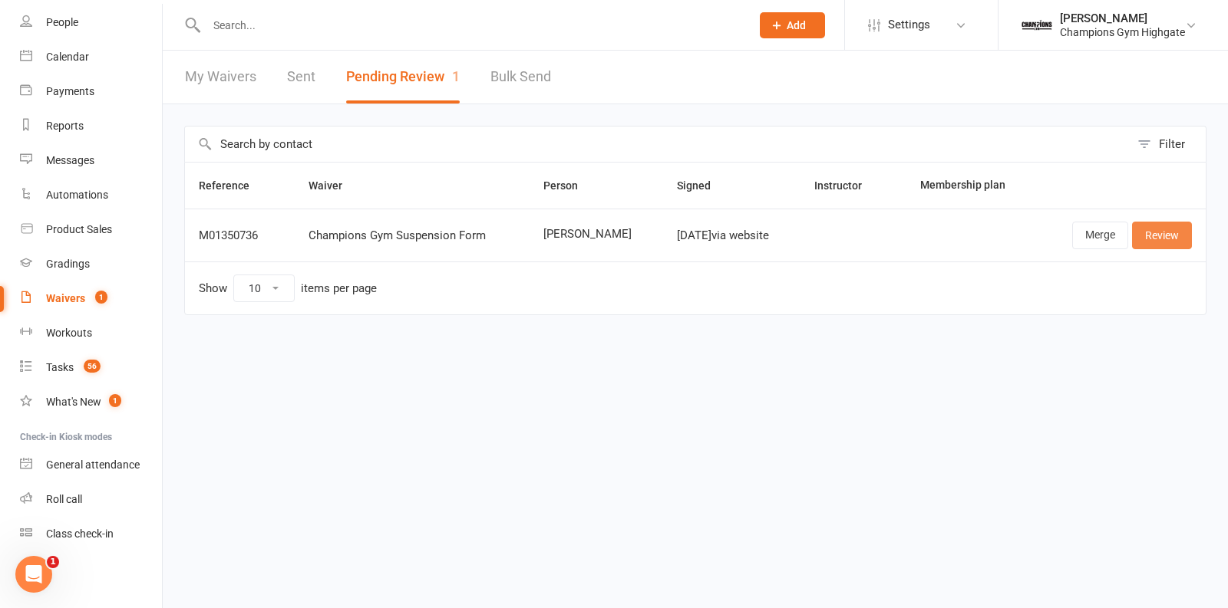
click at [1139, 237] on link "Review" at bounding box center [1162, 236] width 60 height 28
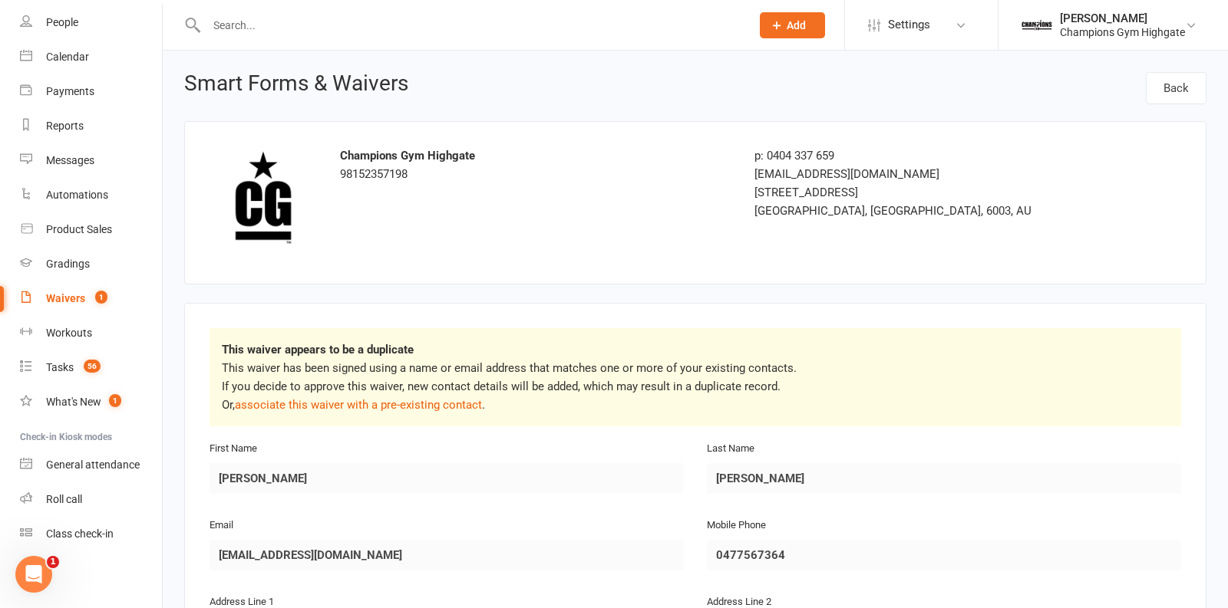
click at [415, 24] on input "text" at bounding box center [471, 25] width 538 height 21
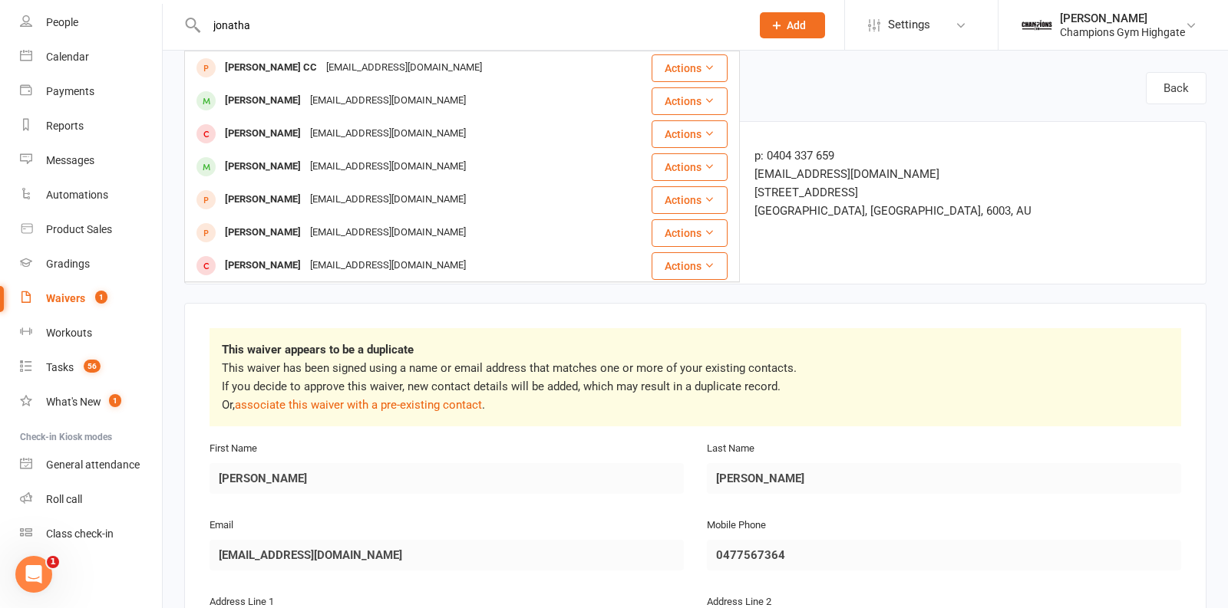
type input "jonatha"
click at [344, 93] on div "jonathanlewis97@hotmail.com" at bounding box center [387, 101] width 165 height 22
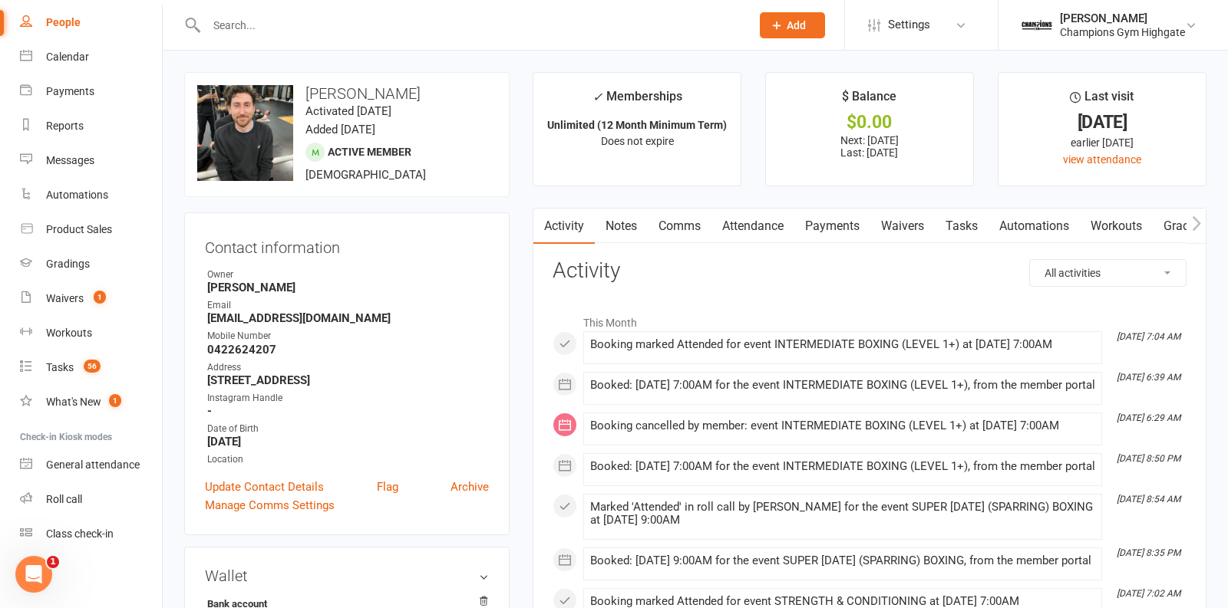
click at [826, 229] on link "Payments" at bounding box center [832, 226] width 76 height 35
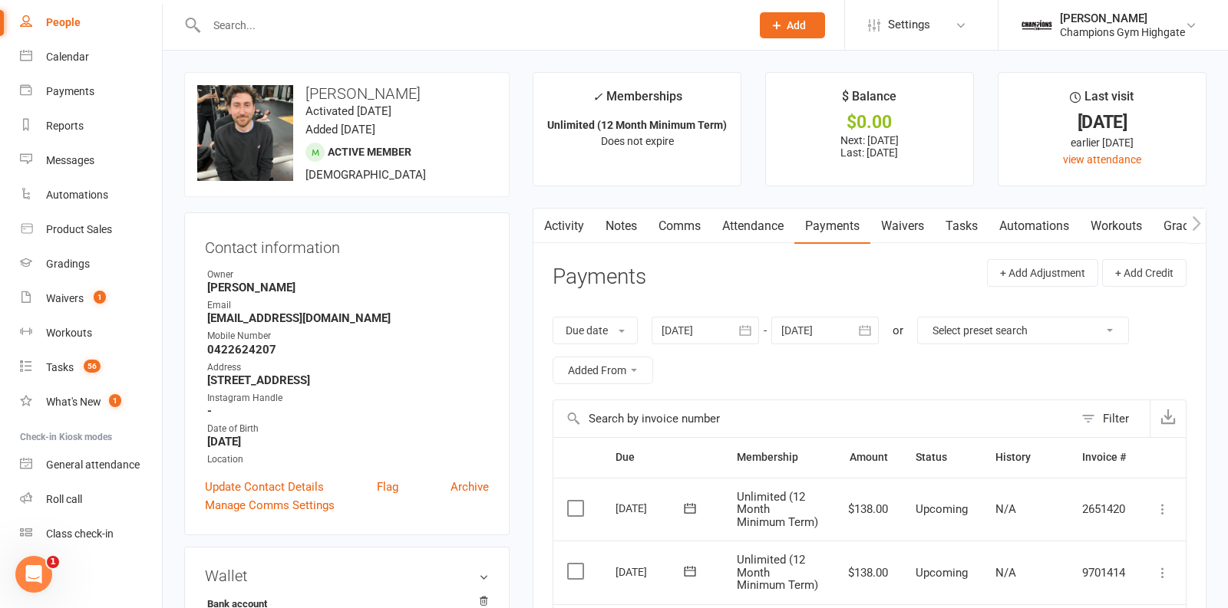
click at [738, 339] on button "button" at bounding box center [745, 331] width 28 height 28
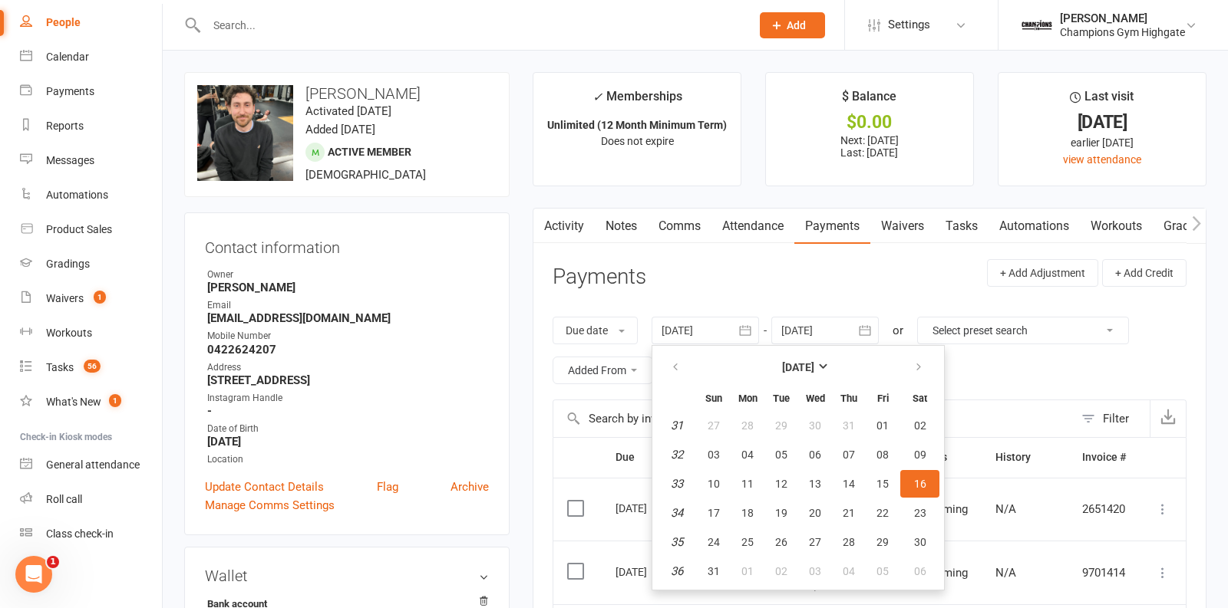
click at [820, 349] on table "August 2025 Sun Mon Tue Wed Thu Fri Sat 31 27 28 29 30 31 01 02 32 03 04 05 06 …" at bounding box center [797, 468] width 285 height 238
click at [814, 374] on button "[DATE]" at bounding box center [798, 368] width 201 height 28
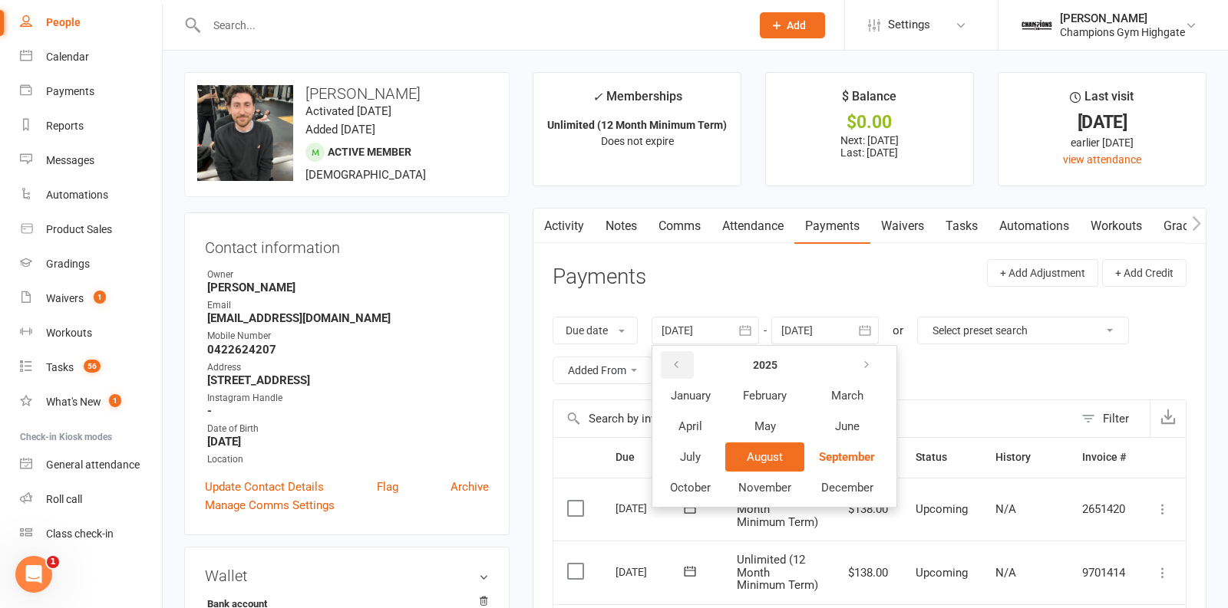
click at [683, 364] on button "button" at bounding box center [677, 365] width 33 height 28
click at [682, 364] on button "button" at bounding box center [677, 365] width 33 height 28
click at [712, 406] on button "January" at bounding box center [690, 395] width 67 height 29
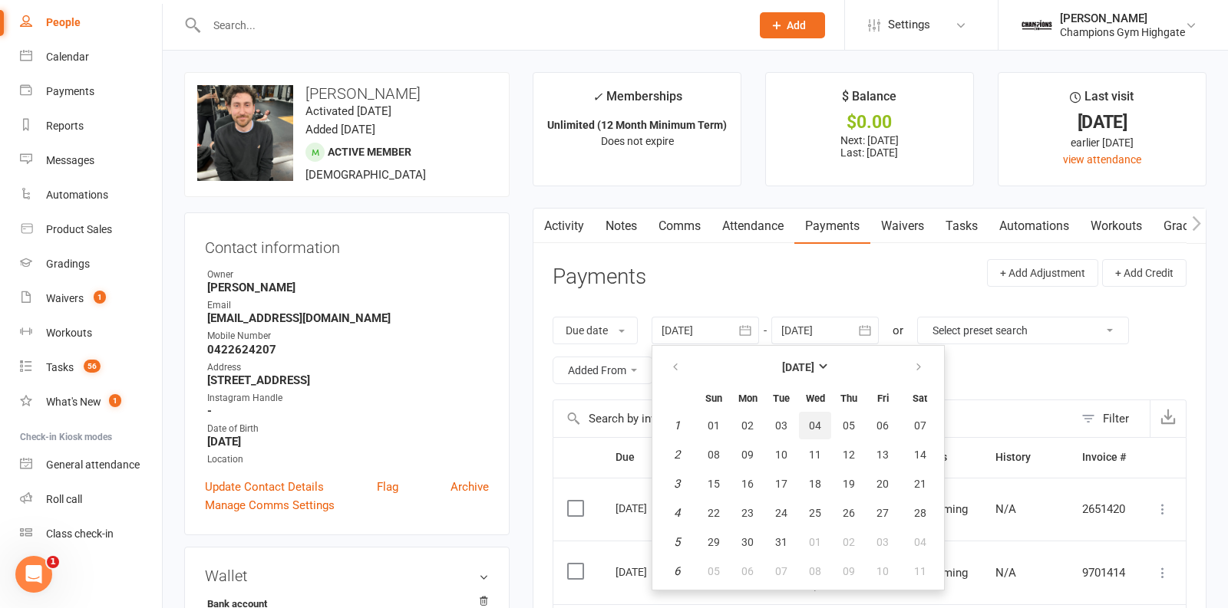
click at [810, 430] on button "04" at bounding box center [815, 426] width 32 height 28
type input "04 Jan 2023"
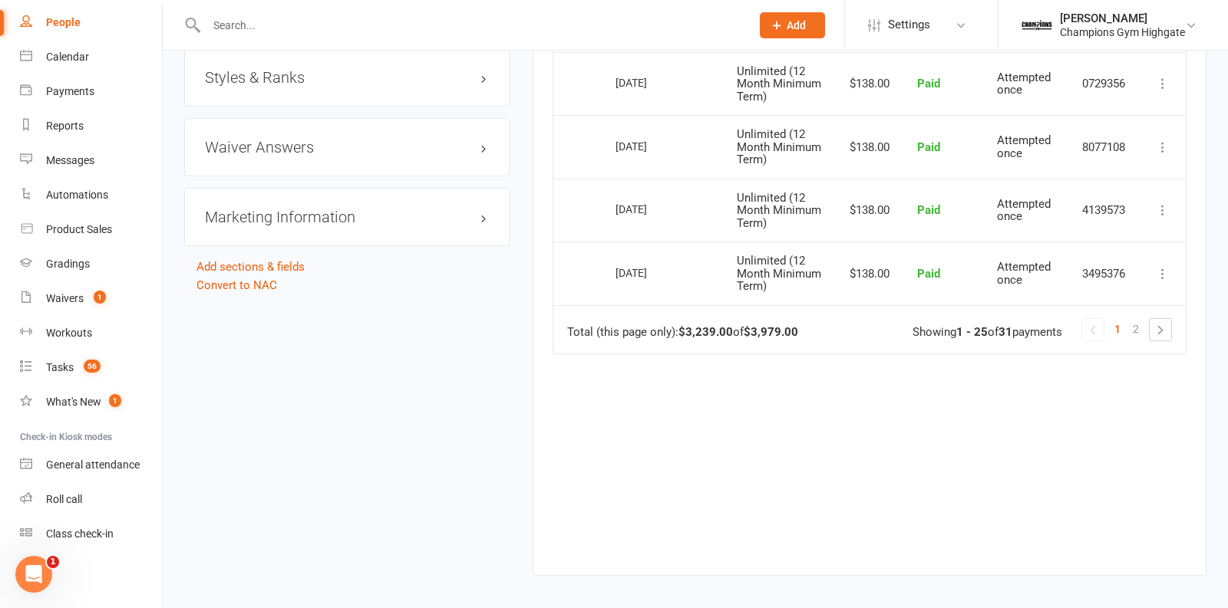
scroll to position [1778, 0]
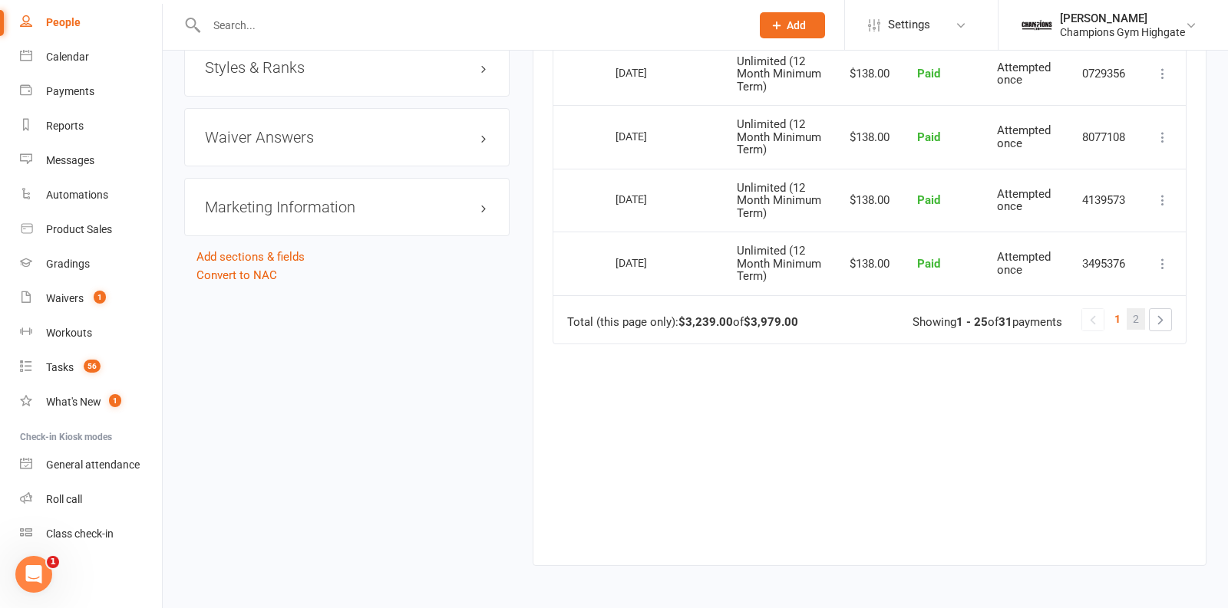
click at [1133, 321] on link "2" at bounding box center [1135, 318] width 18 height 21
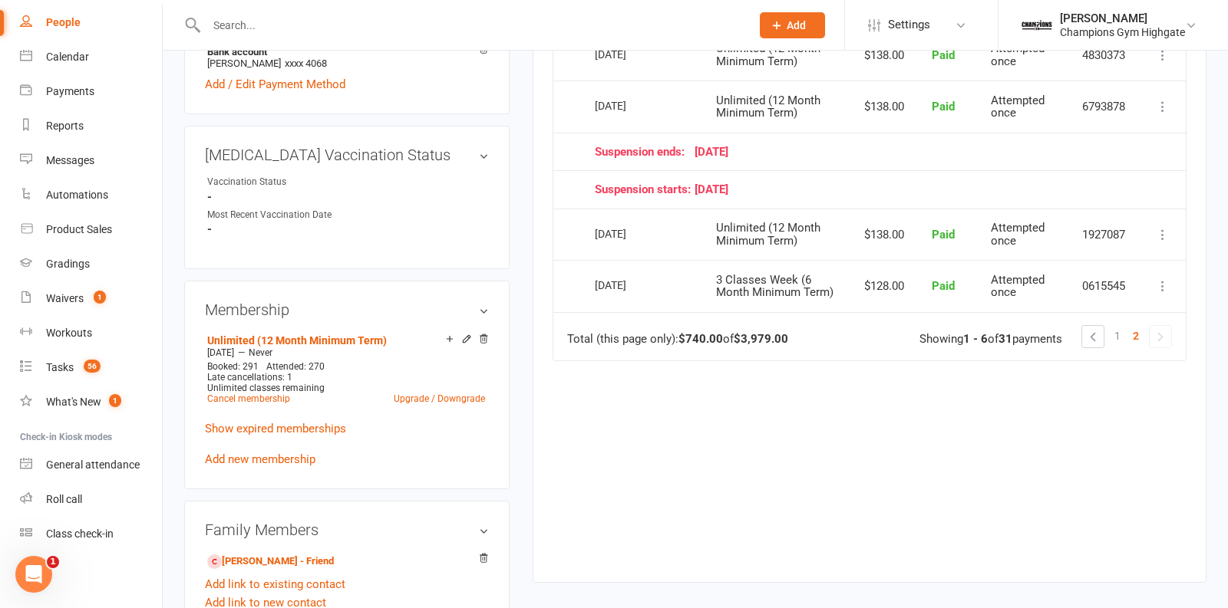
scroll to position [562, 0]
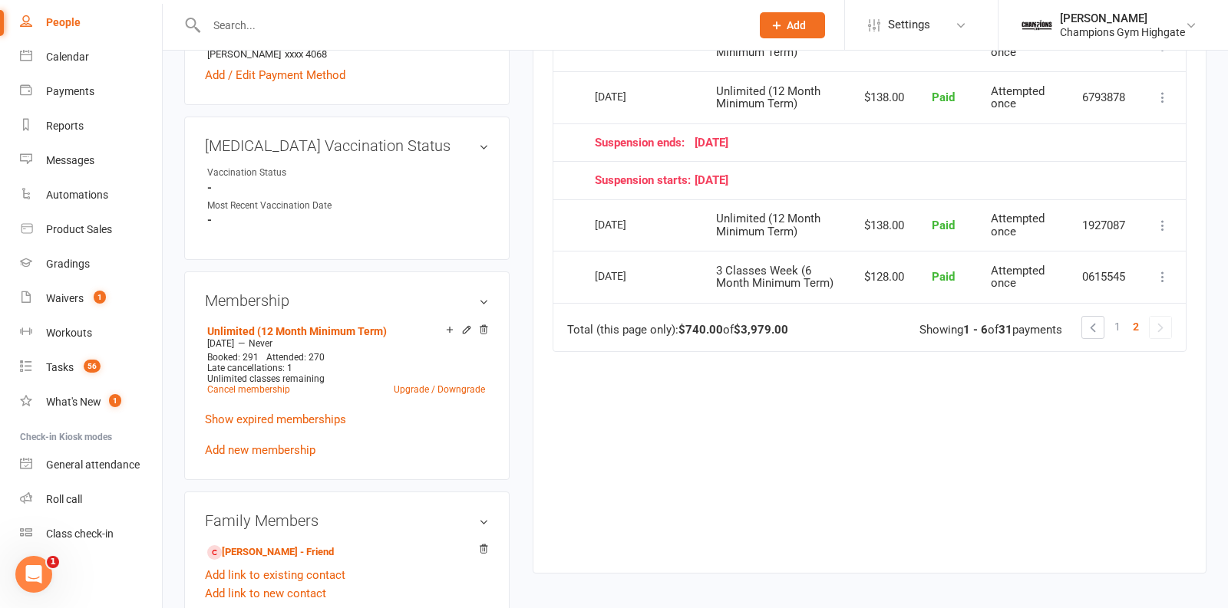
click at [1120, 326] on span "1" at bounding box center [1117, 326] width 6 height 21
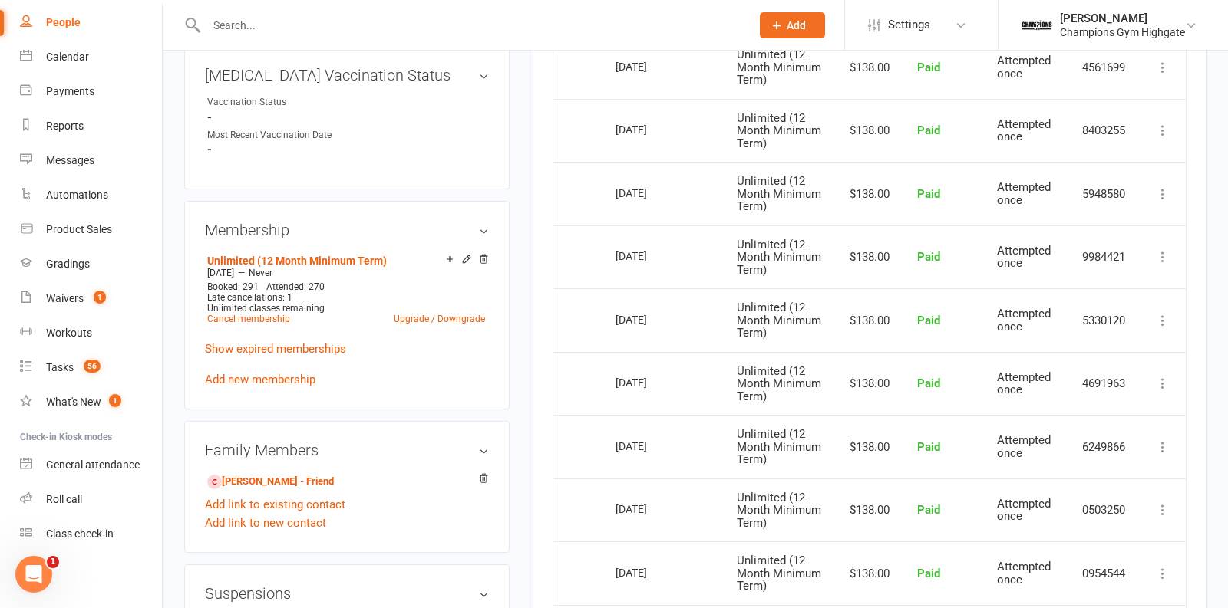
scroll to position [635, 0]
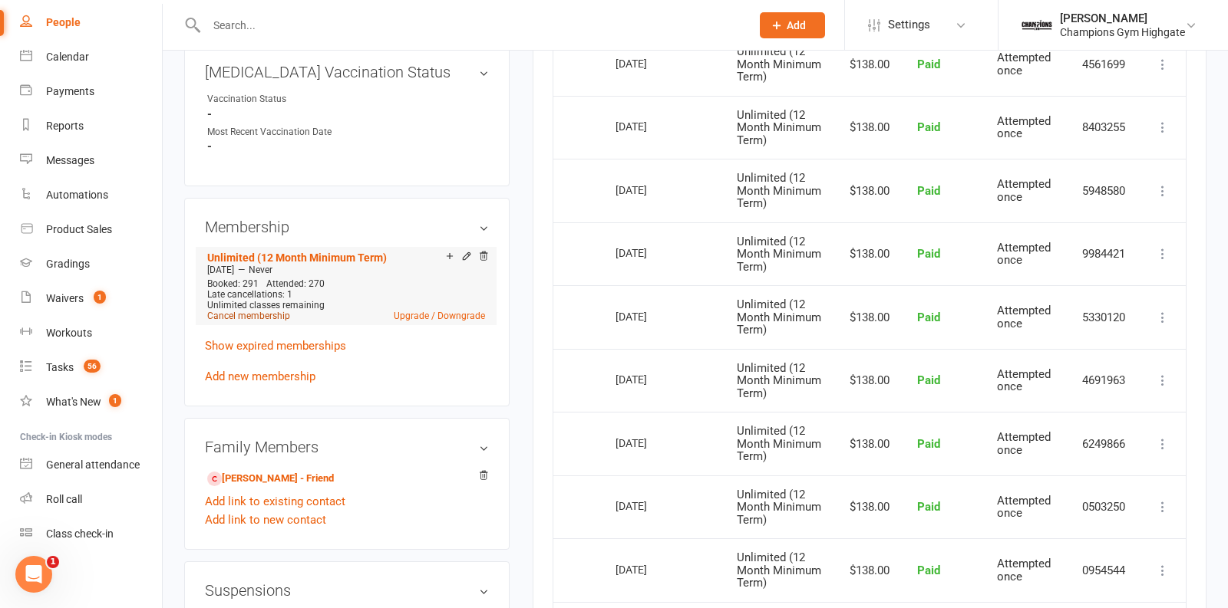
click at [258, 311] on link "Cancel membership" at bounding box center [248, 316] width 83 height 11
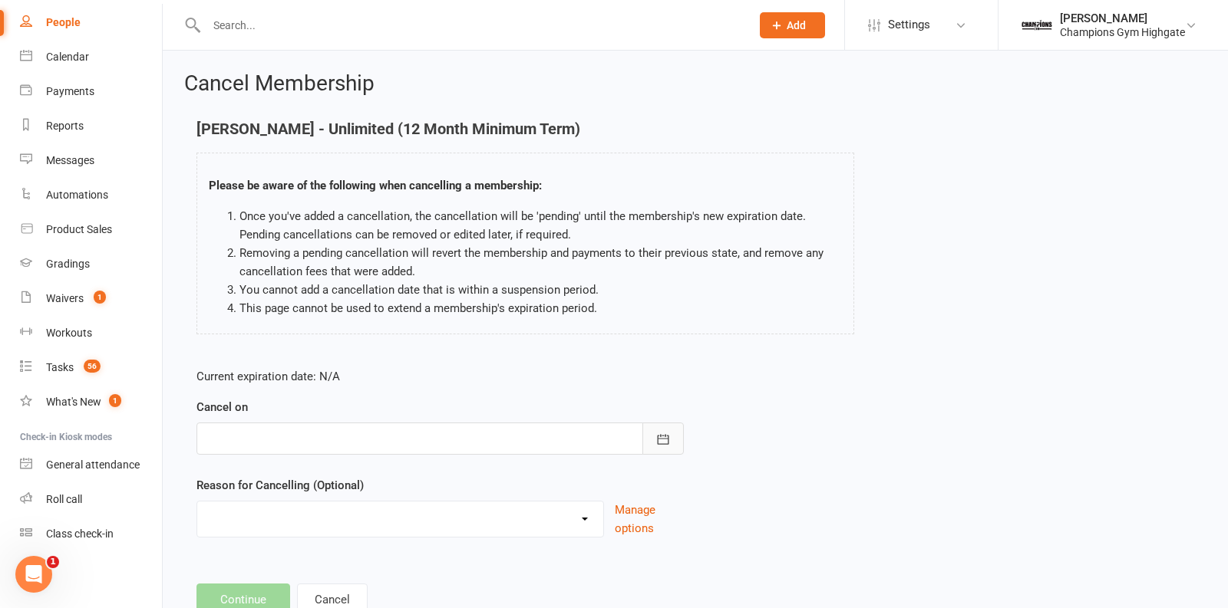
click at [674, 433] on button "button" at bounding box center [662, 439] width 41 height 32
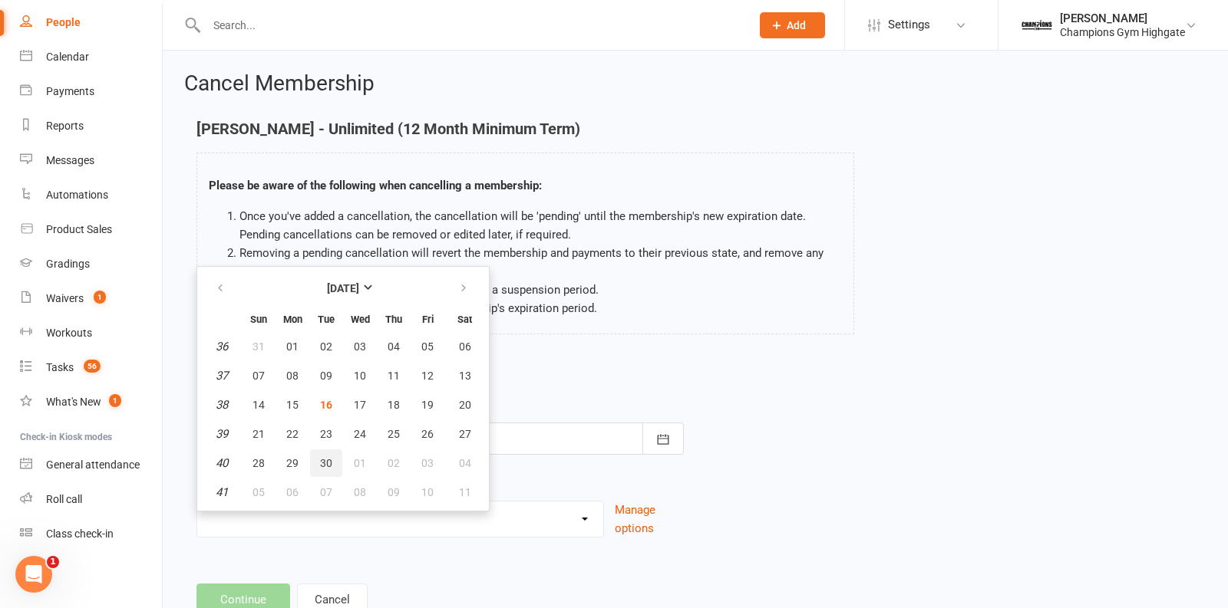
click at [325, 457] on span "30" at bounding box center [326, 463] width 12 height 12
type input "30 Sep 2025"
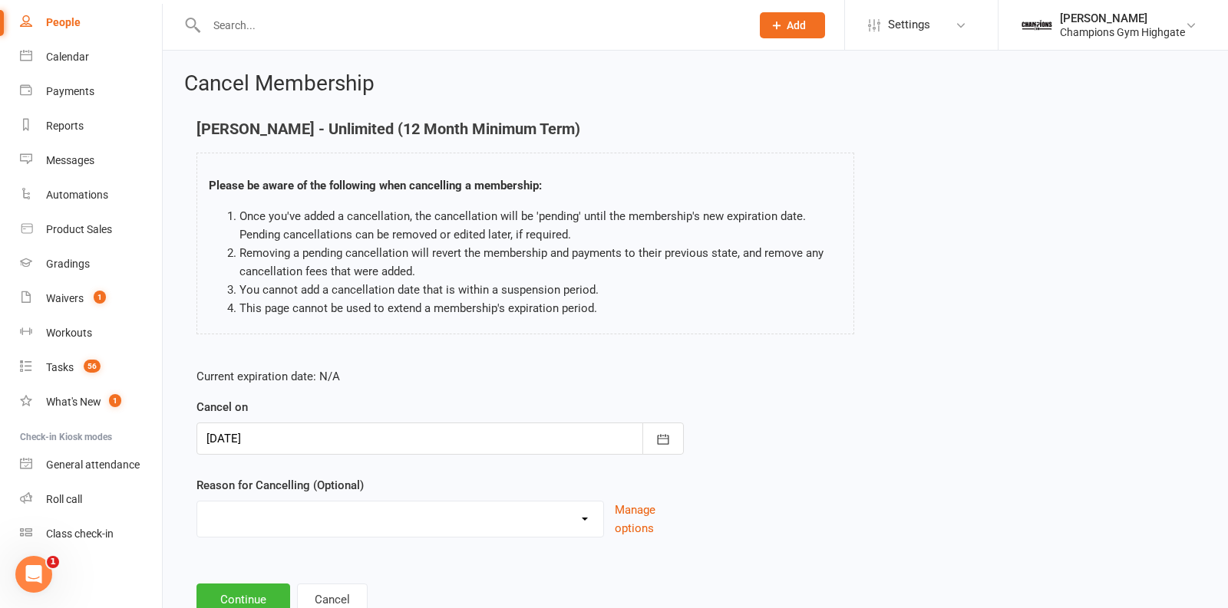
click at [384, 510] on select "Club Transfer Cooling off Period (within 7 days) Debt Collection Downgrading Me…" at bounding box center [400, 517] width 406 height 31
select select "9"
click at [197, 502] on select "Club Transfer Cooling off Period (within 7 days) Debt Collection Downgrading Me…" at bounding box center [400, 517] width 406 height 31
click at [260, 594] on button "Continue" at bounding box center [243, 600] width 94 height 32
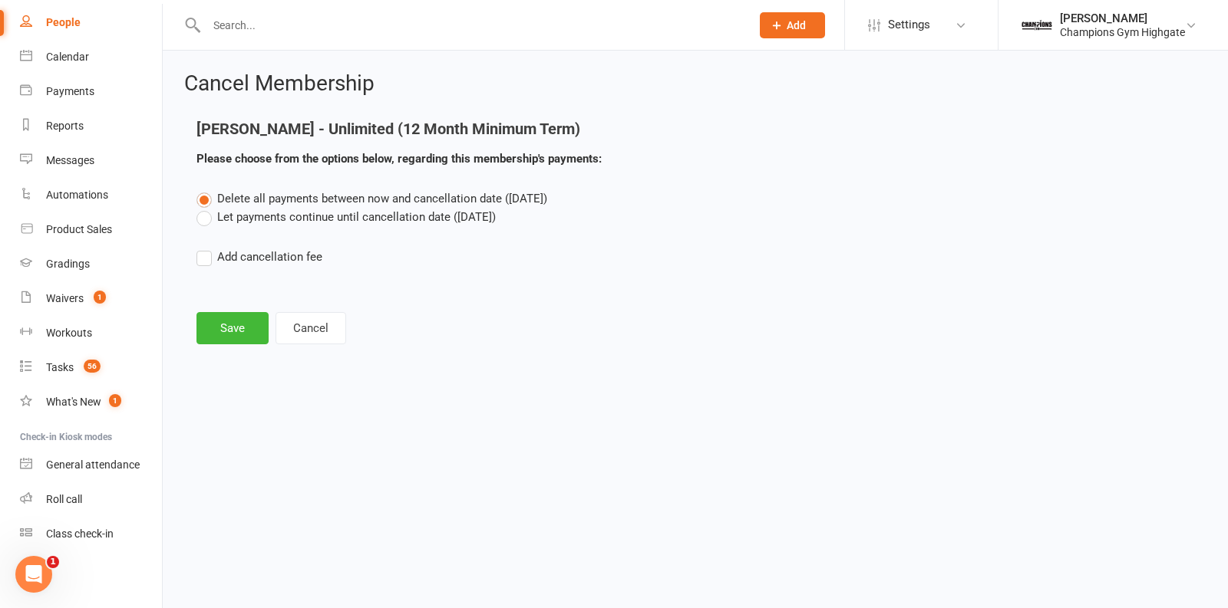
click at [198, 217] on label "Let payments continue until cancellation date (Sep 30, 2025)" at bounding box center [345, 217] width 299 height 18
click at [198, 208] on input "Let payments continue until cancellation date (Sep 30, 2025)" at bounding box center [201, 208] width 10 height 0
click at [226, 323] on button "Save" at bounding box center [232, 328] width 72 height 32
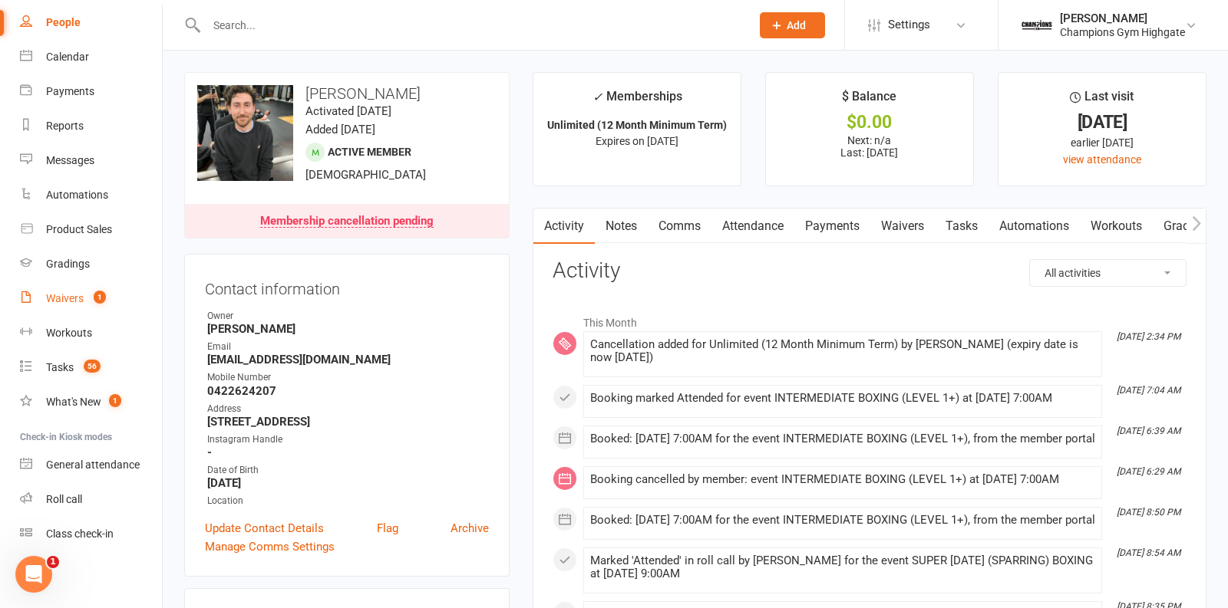
click at [68, 298] on div "Waivers" at bounding box center [65, 298] width 38 height 12
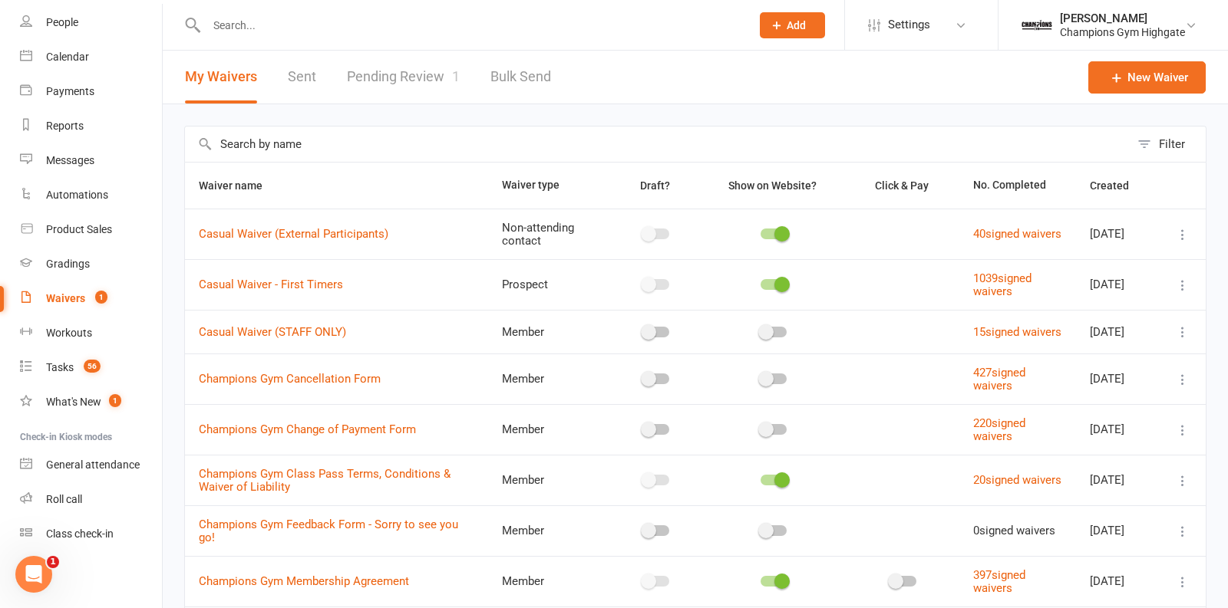
click at [279, 136] on input "text" at bounding box center [657, 144] width 945 height 35
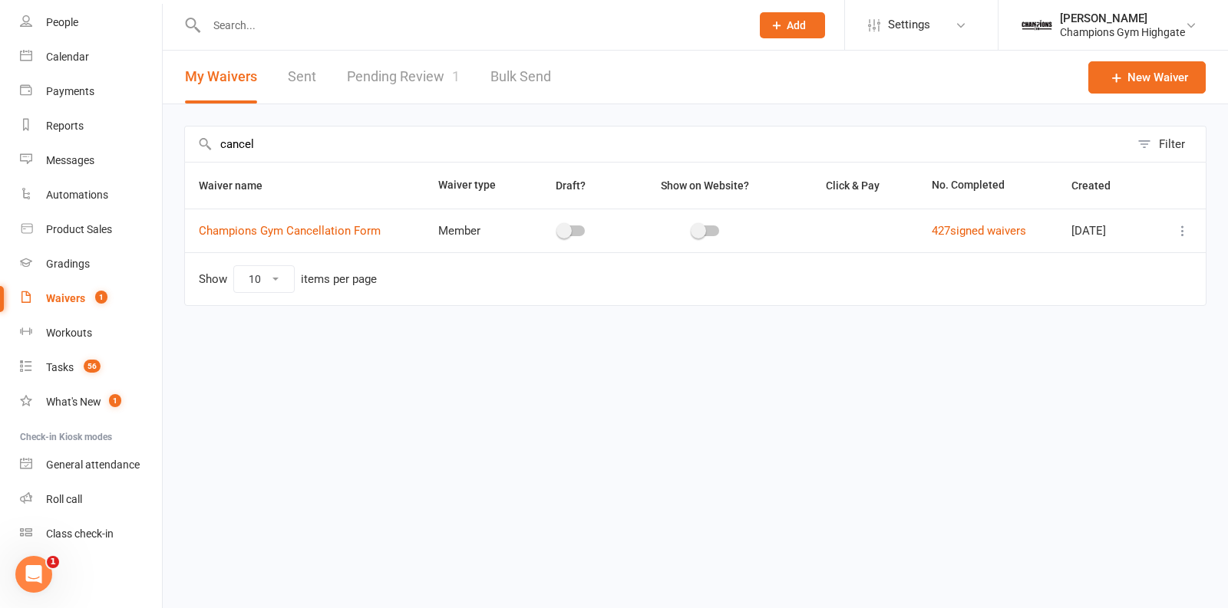
type input "cancel"
click at [1182, 232] on icon at bounding box center [1182, 230] width 15 height 15
click at [1120, 320] on link "Copy external link to clipboard" at bounding box center [1101, 321] width 180 height 31
click at [350, 18] on input "text" at bounding box center [471, 25] width 538 height 21
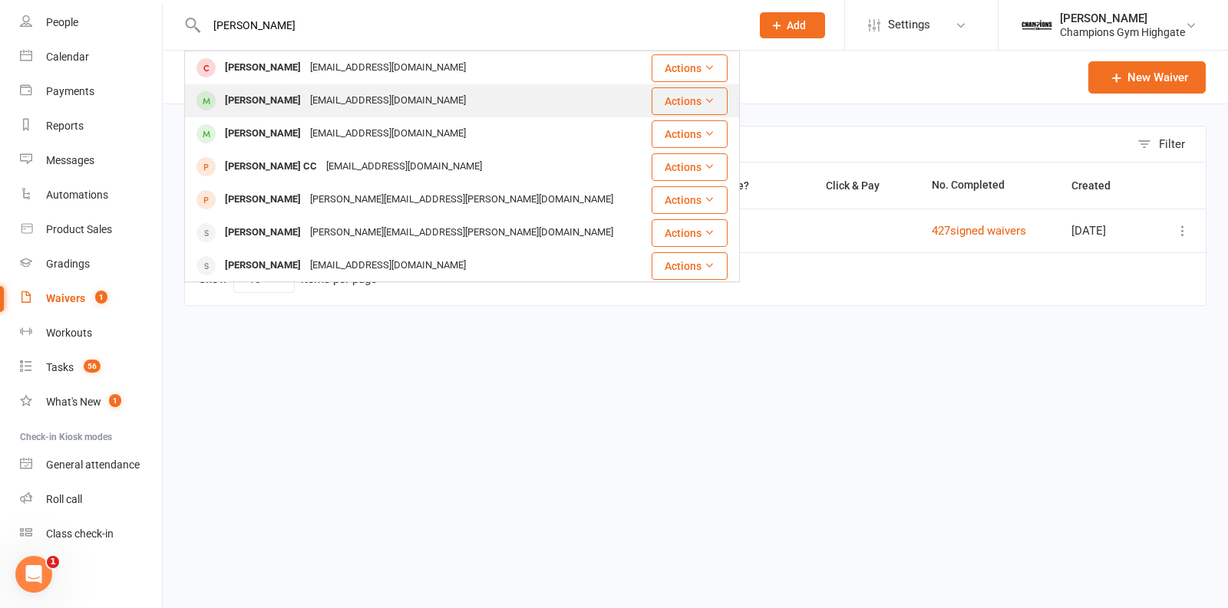
type input "jonathan"
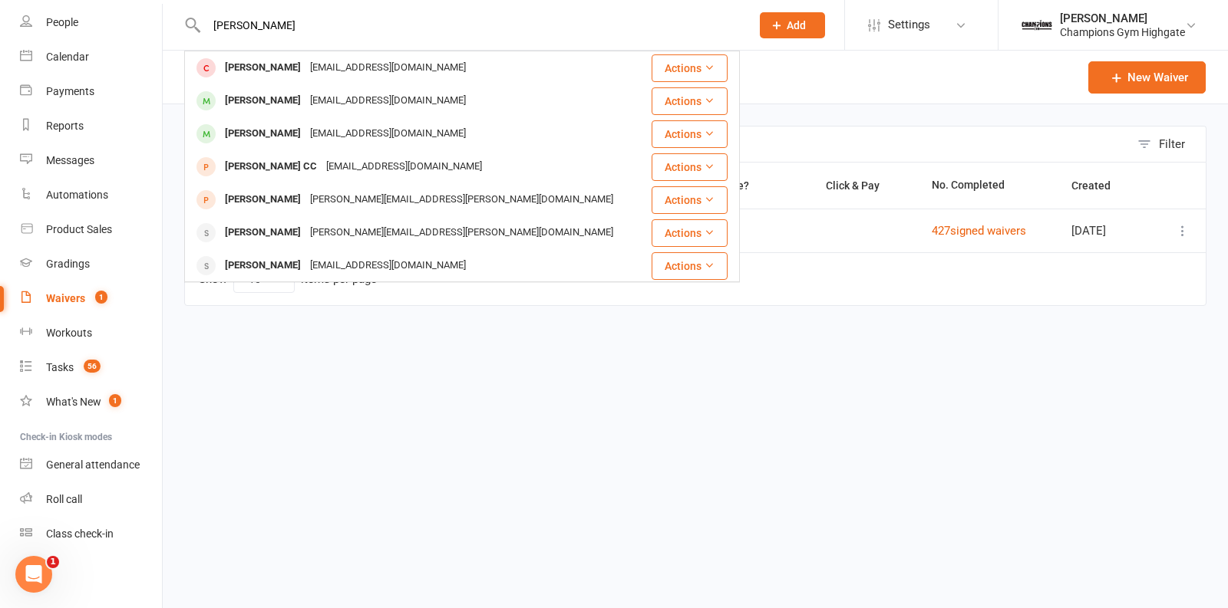
click at [277, 101] on div "Jonathan Lewis" at bounding box center [262, 101] width 85 height 22
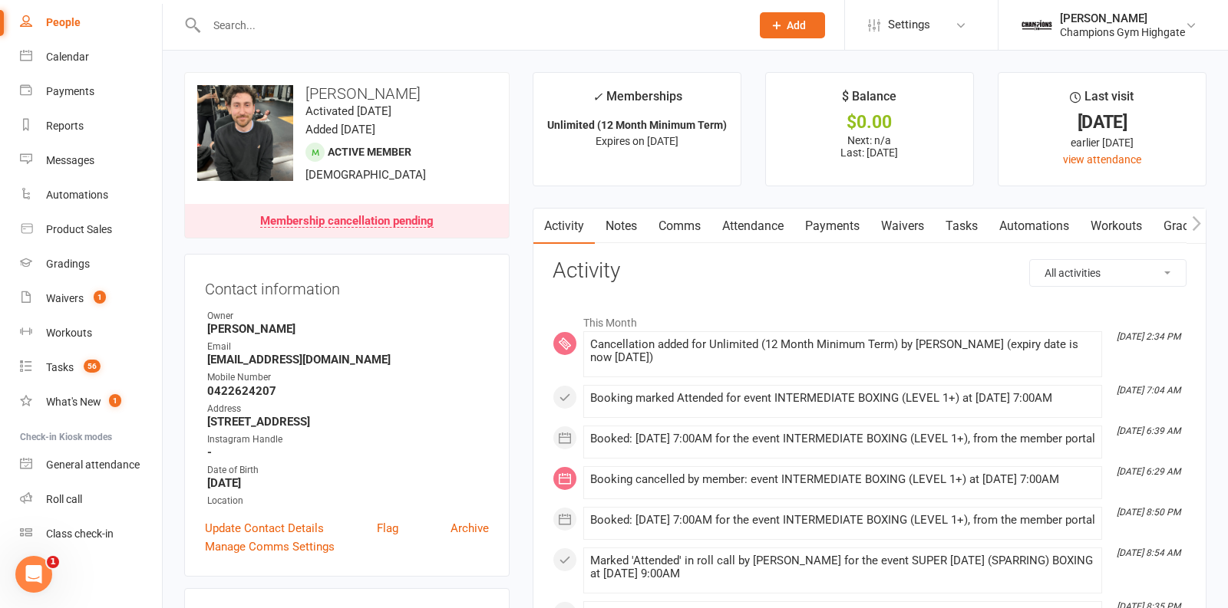
click at [619, 229] on link "Notes" at bounding box center [621, 226] width 53 height 35
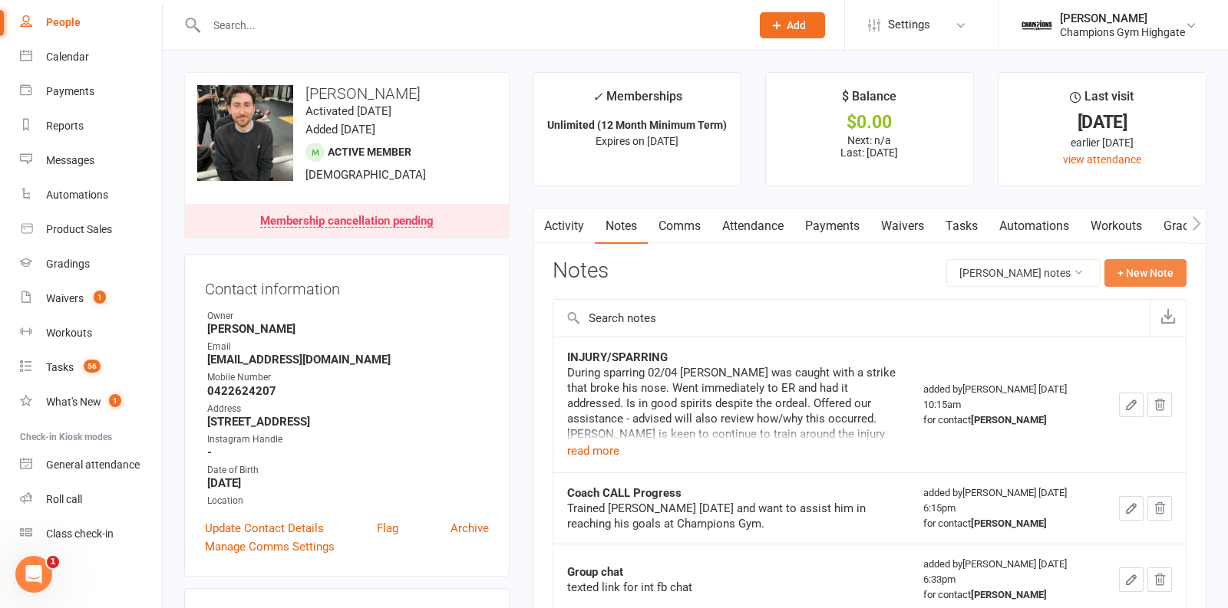
click at [1156, 270] on button "+ New Note" at bounding box center [1145, 273] width 82 height 28
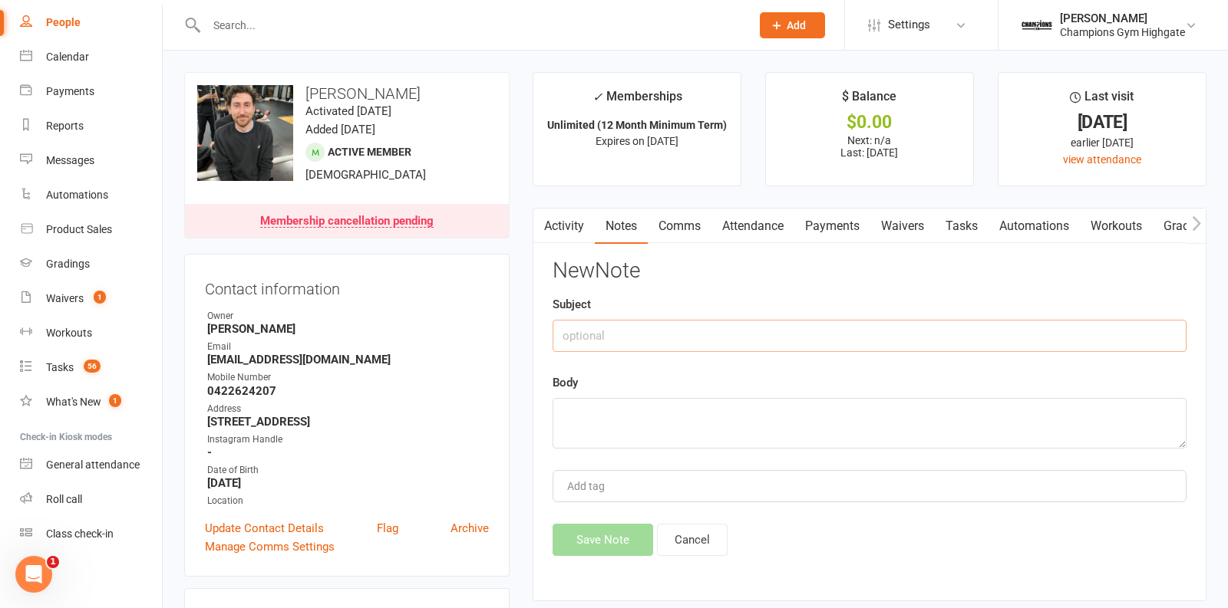
click at [724, 335] on input "text" at bounding box center [869, 336] width 634 height 32
type input "cancellation request"
click at [713, 417] on textarea at bounding box center [869, 423] width 634 height 51
paste textarea "jonathan lewis Sep 15, 2025, 8:08 AM (1 day ago) to me Hi Team, I would like to…"
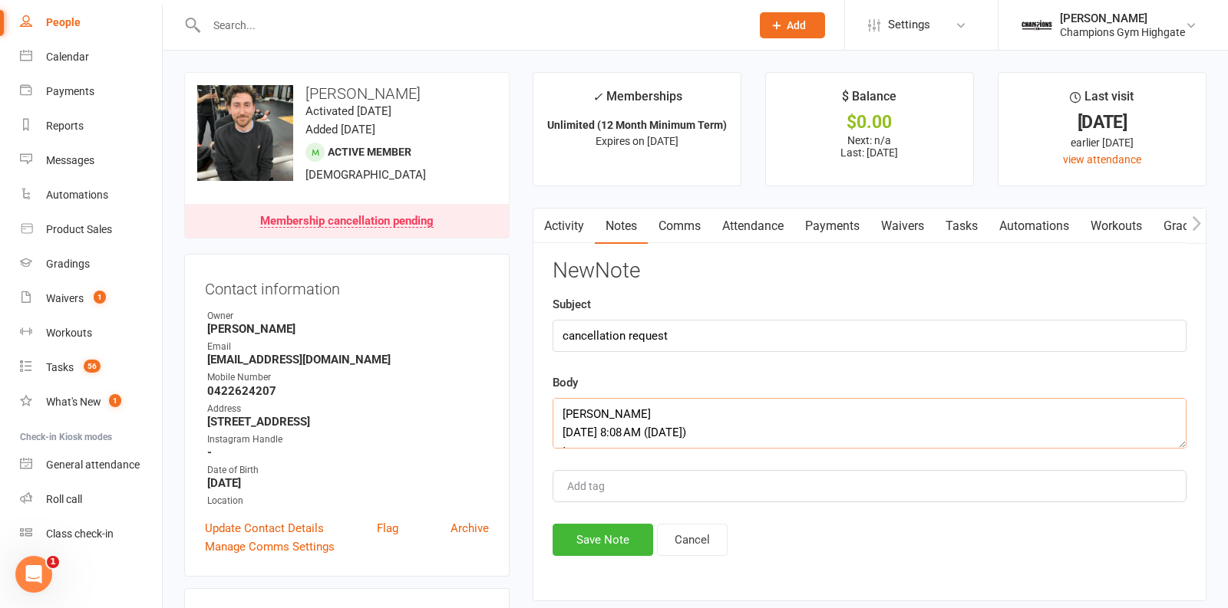
scroll to position [175, 0]
type textarea "jonathan lewis Sep 15, 2025, 8:08 AM (1 day ago) to me Hi Team, I would like to…"
click at [615, 530] on button "Save Note" at bounding box center [602, 540] width 101 height 32
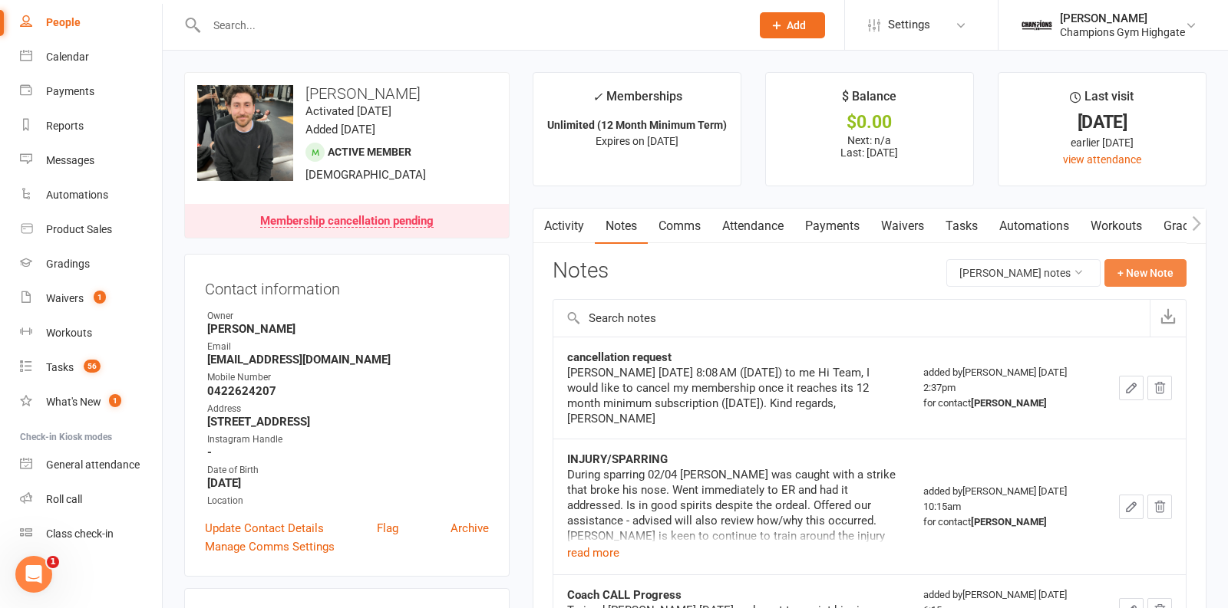
click at [1181, 269] on button "+ New Note" at bounding box center [1145, 273] width 82 height 28
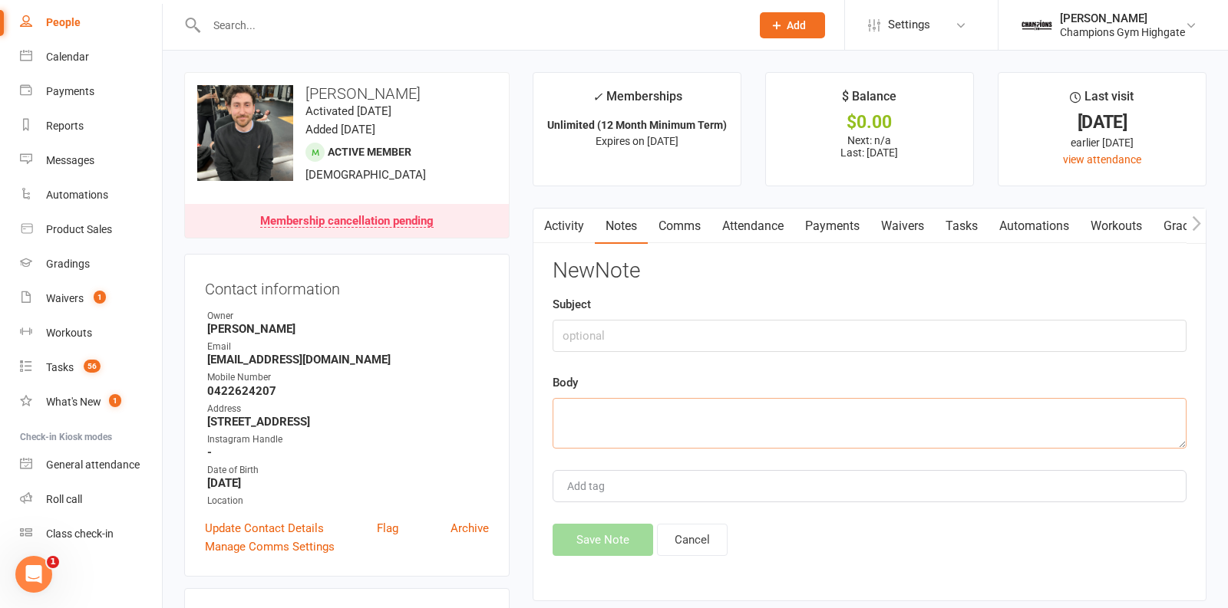
click at [656, 446] on textarea at bounding box center [869, 423] width 634 height 51
paste textarea "Member Care @ CG Highgate 2:36 PM (0 minutes ago) to jonathan HI Jonathan, Than…"
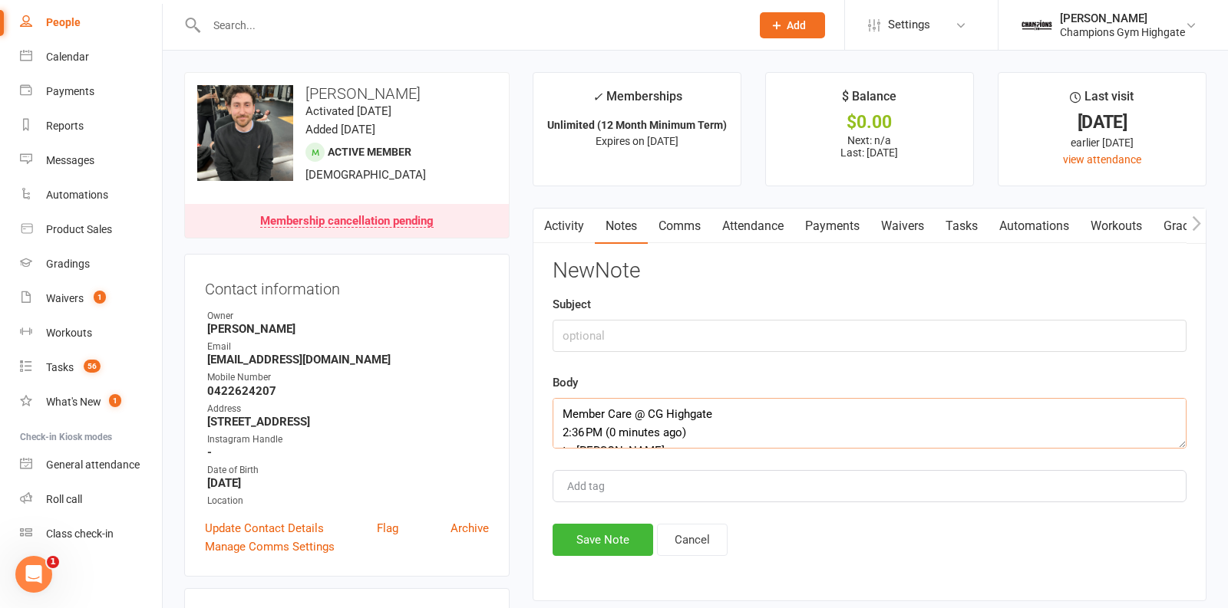
scroll to position [230, 0]
type textarea "Member Care @ CG Highgate 2:36 PM (0 minutes ago) to jonathan HI Jonathan, Than…"
click at [596, 529] on button "Save Note" at bounding box center [602, 540] width 101 height 32
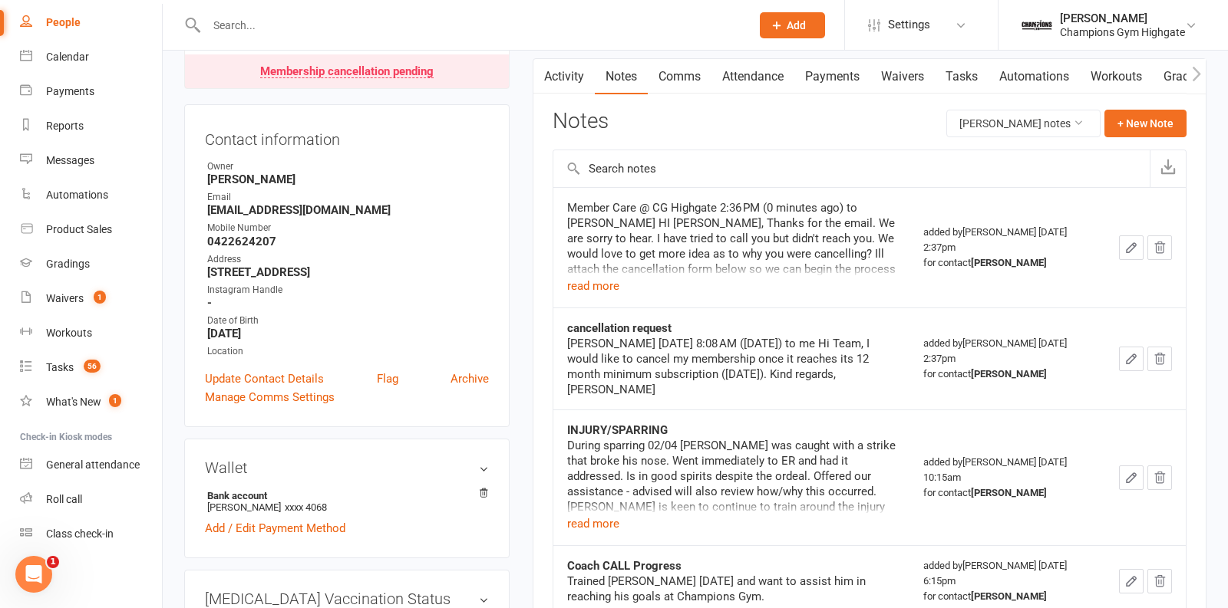
scroll to position [0, 0]
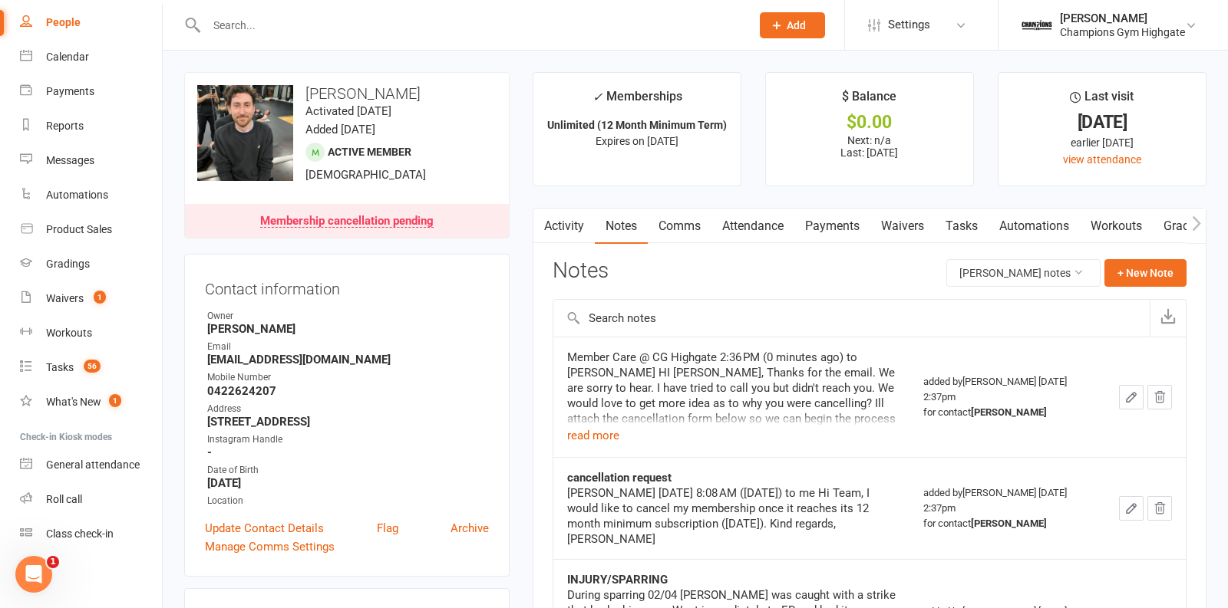
click at [334, 15] on input "text" at bounding box center [471, 25] width 538 height 21
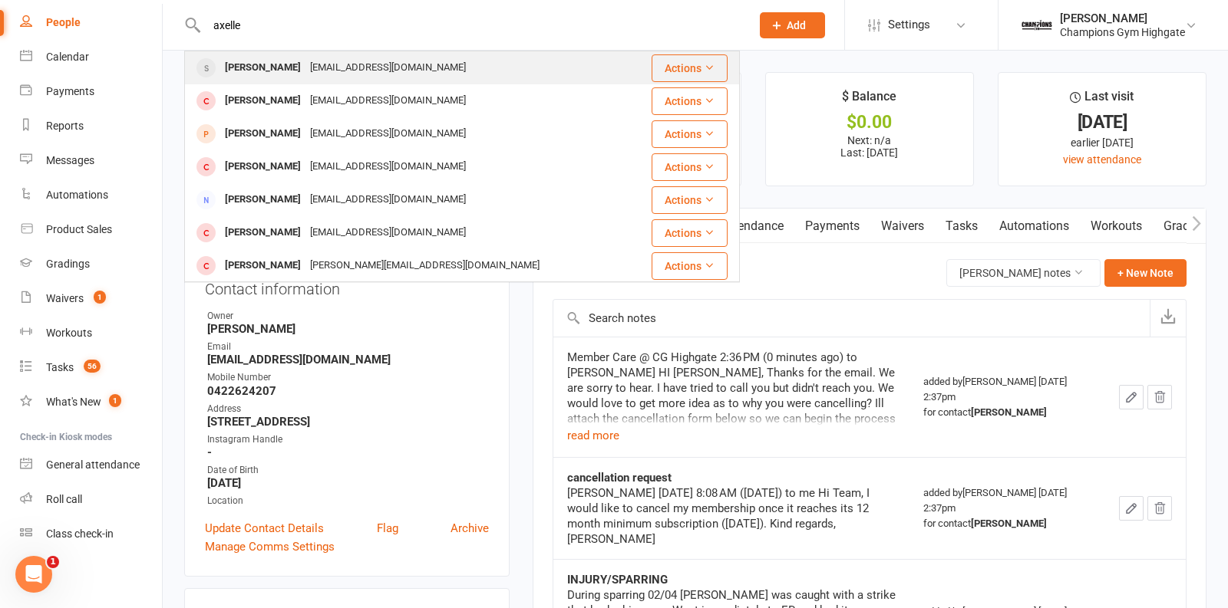
type input "axelle"
click at [366, 59] on div "palierne.axelle@gmail.com" at bounding box center [387, 68] width 165 height 22
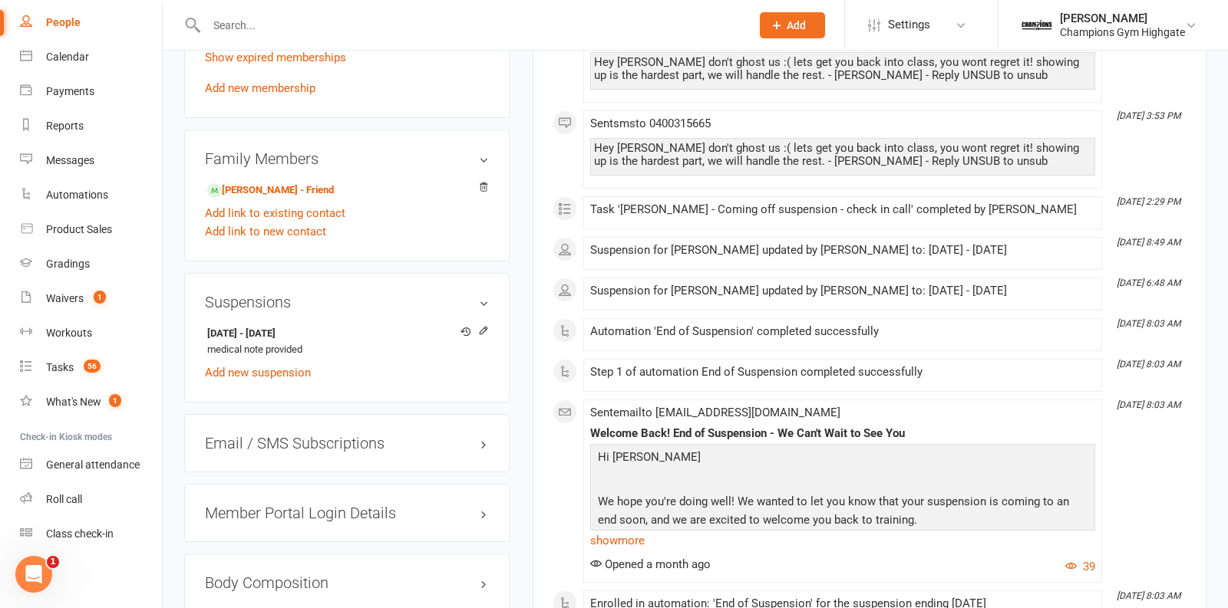
scroll to position [967, 0]
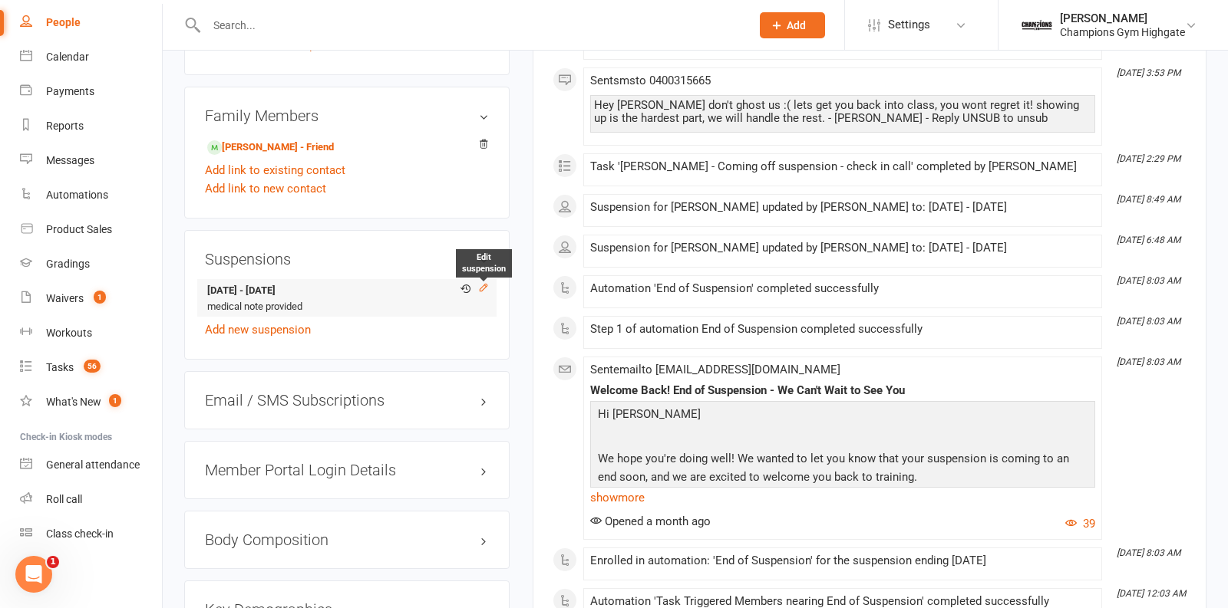
click at [483, 284] on icon at bounding box center [483, 287] width 7 height 7
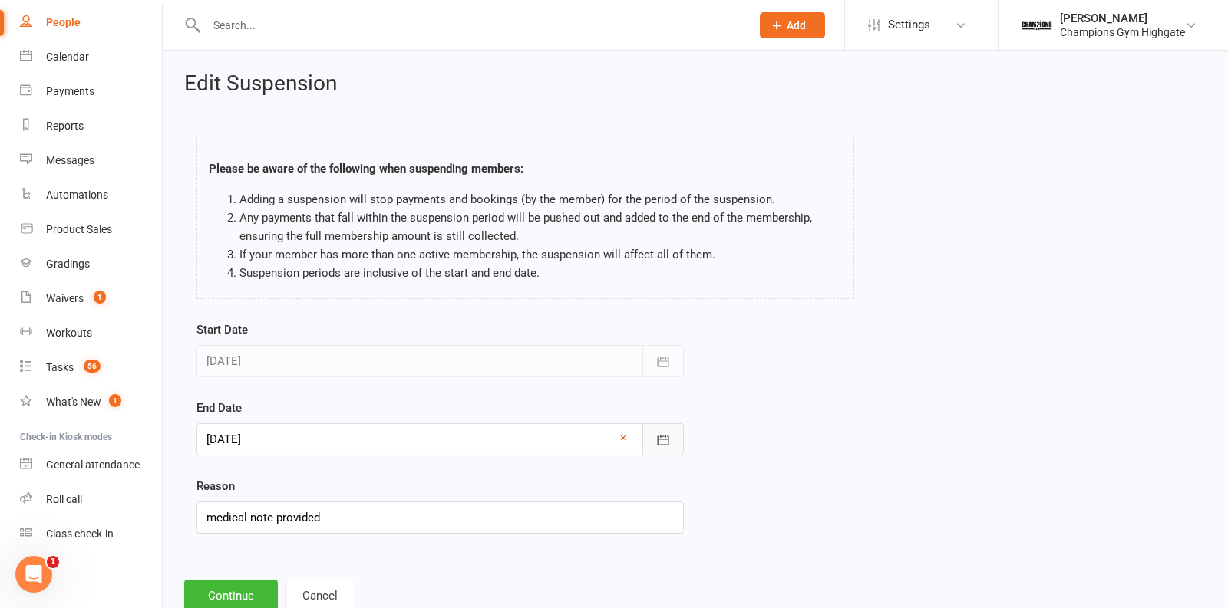
click at [658, 433] on icon "button" at bounding box center [662, 440] width 15 height 15
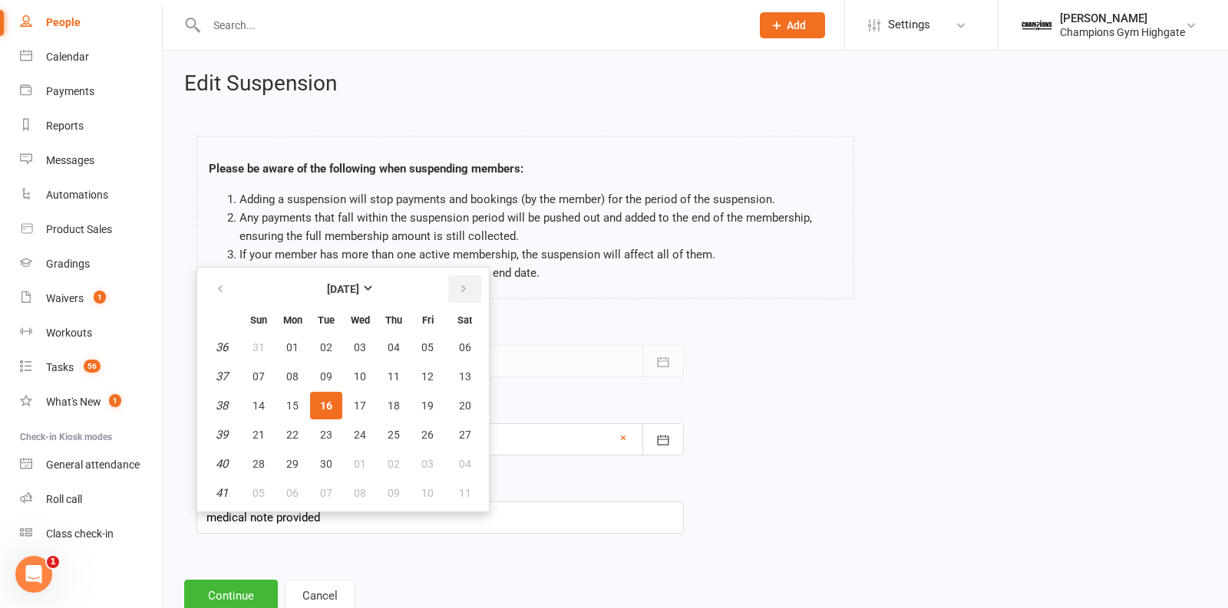
click at [468, 279] on button "button" at bounding box center [464, 289] width 33 height 28
click at [467, 287] on button "button" at bounding box center [464, 289] width 33 height 28
click at [299, 401] on button "10" at bounding box center [292, 406] width 32 height 28
type input "10 Nov 2025"
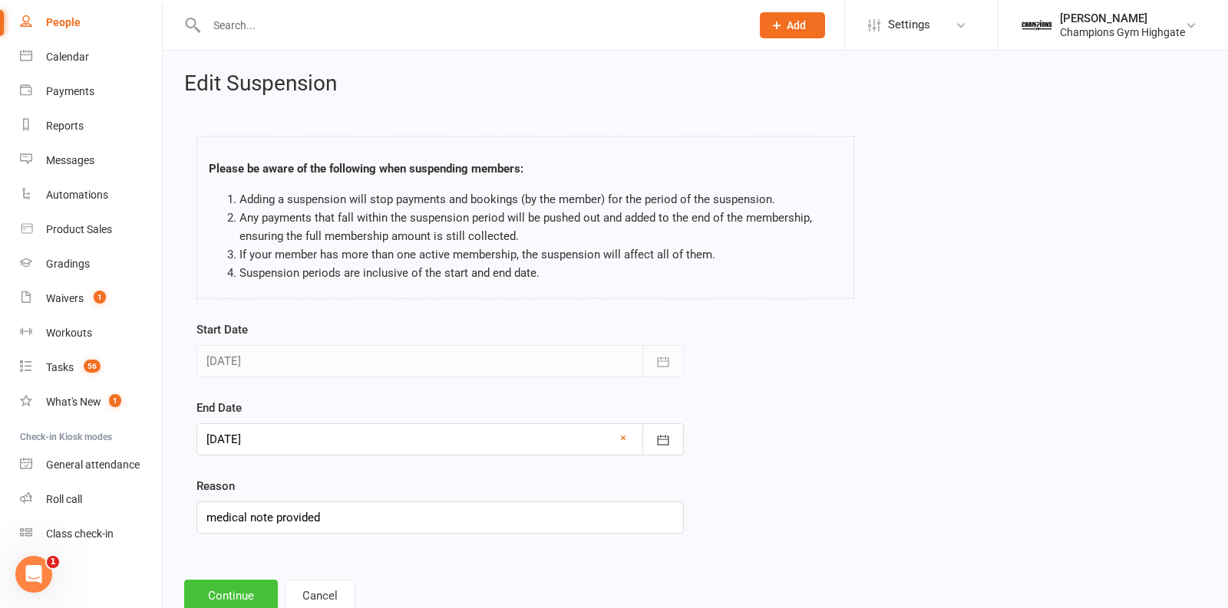
click at [230, 595] on button "Continue" at bounding box center [231, 596] width 94 height 32
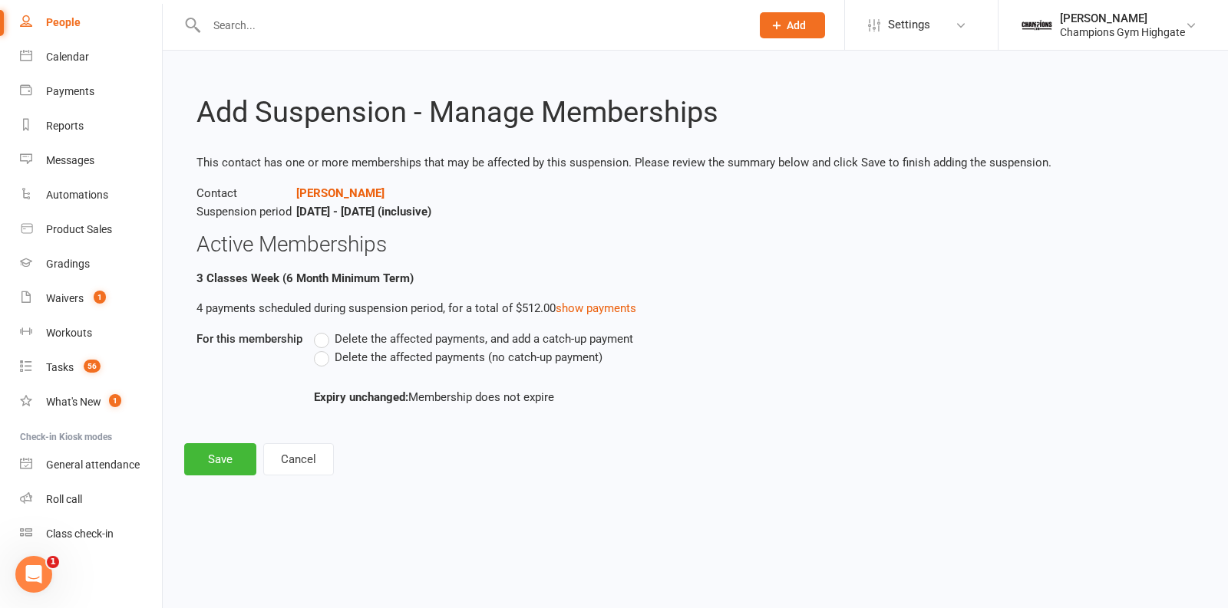
click at [328, 359] on label "Delete the affected payments (no catch-up payment)" at bounding box center [458, 357] width 289 height 18
click at [324, 348] on input "Delete the affected payments (no catch-up payment)" at bounding box center [319, 348] width 10 height 0
click at [219, 460] on button "Save" at bounding box center [220, 460] width 72 height 32
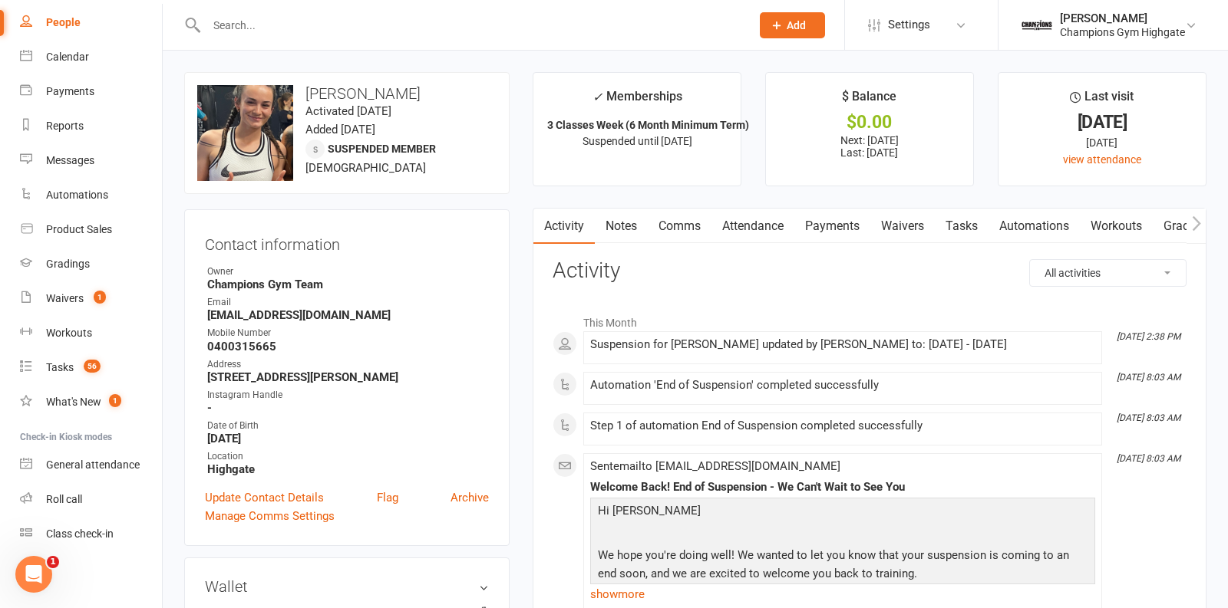
click at [305, 35] on div at bounding box center [462, 25] width 556 height 50
click at [301, 29] on input "text" at bounding box center [471, 25] width 538 height 21
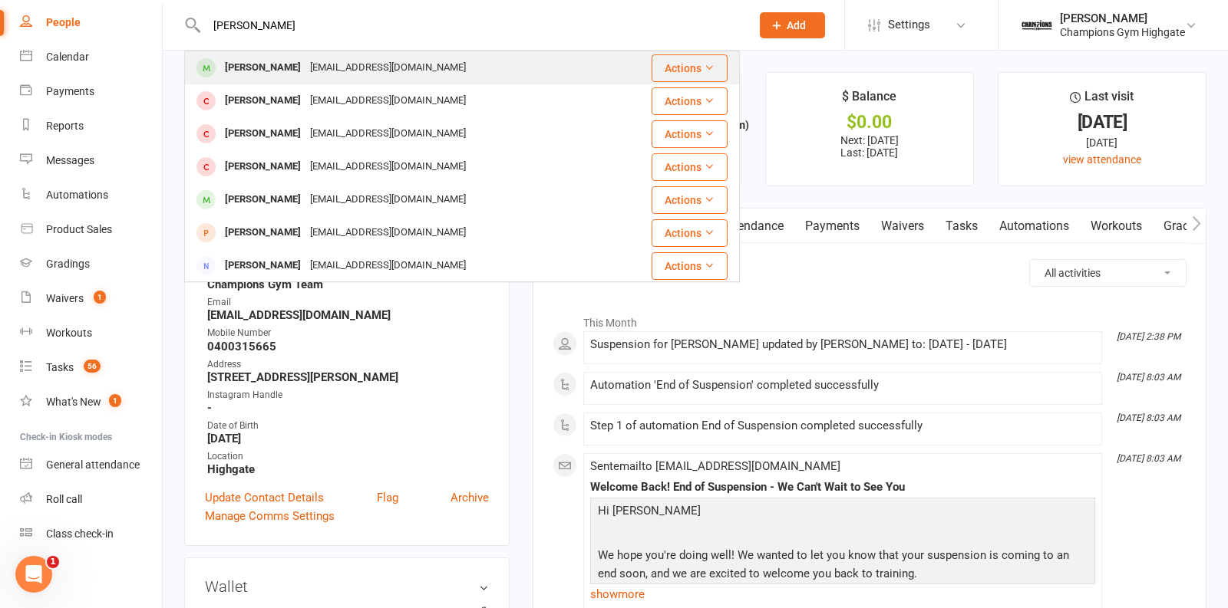
type input "david lewis"
click at [329, 74] on div "davidlewis98@hotmail.com" at bounding box center [387, 68] width 165 height 22
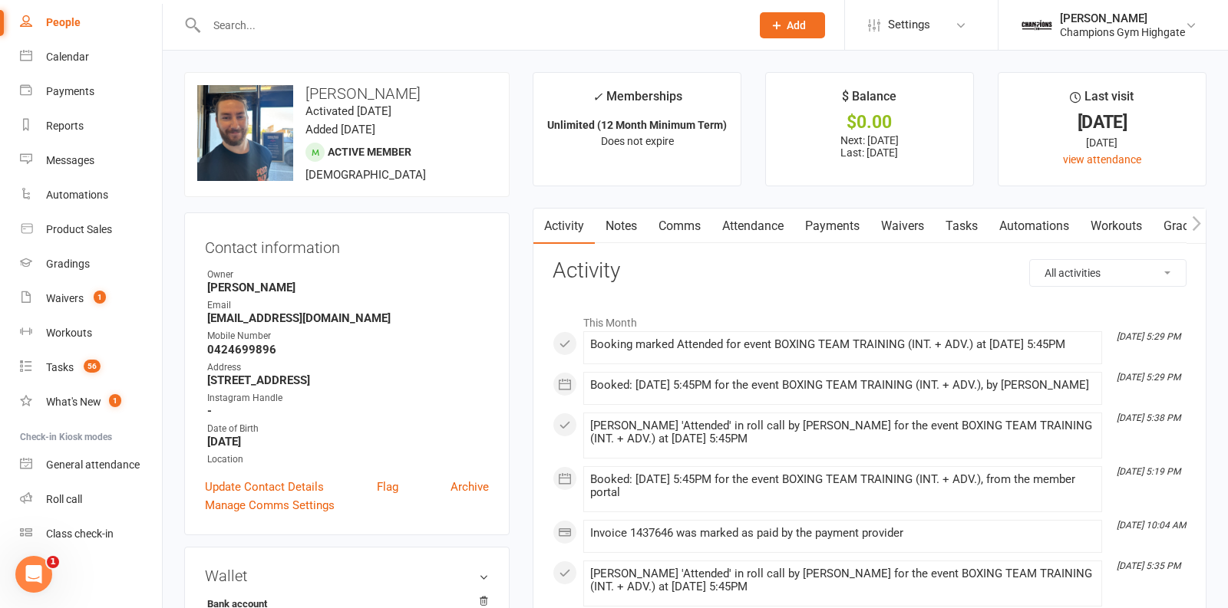
click at [856, 235] on link "Payments" at bounding box center [832, 226] width 76 height 35
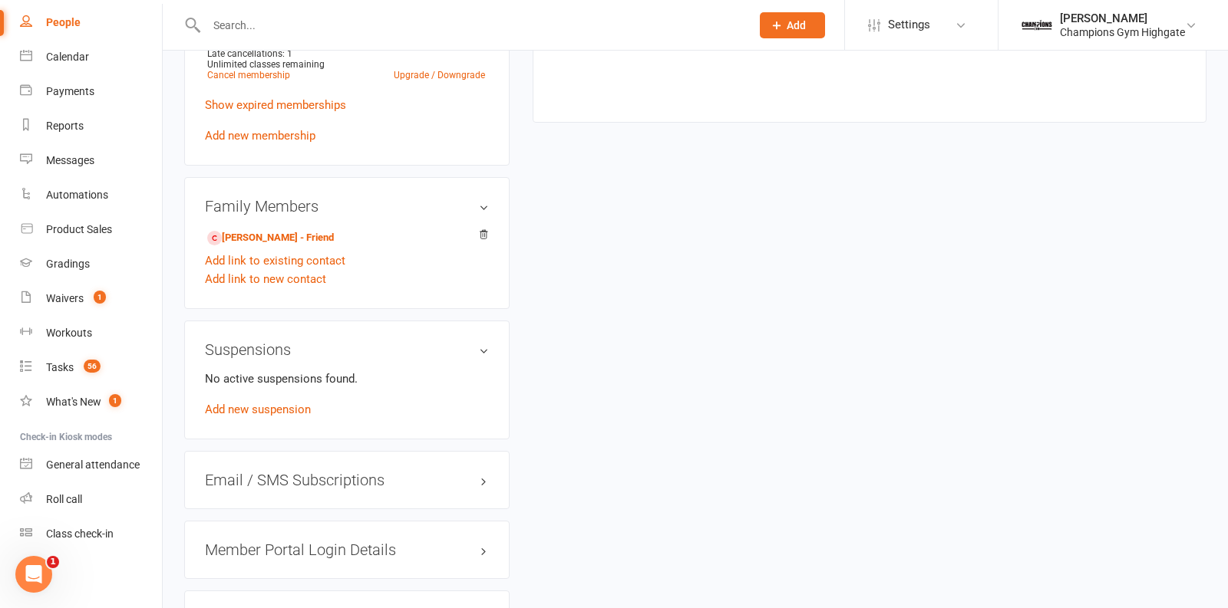
scroll to position [933, 0]
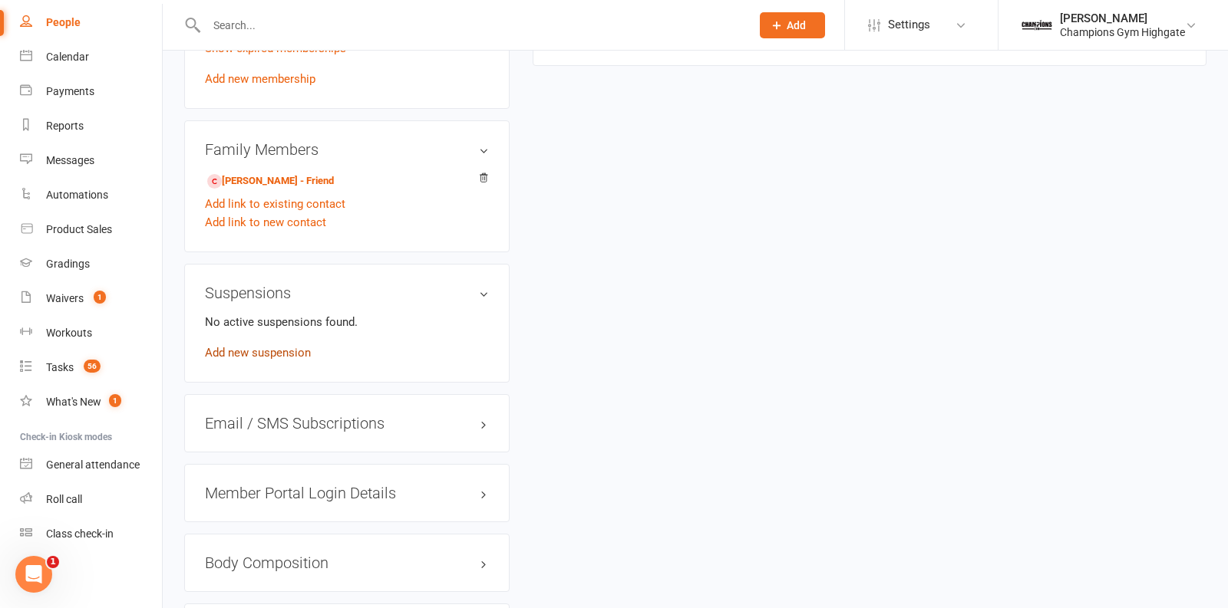
click at [262, 360] on link "Add new suspension" at bounding box center [258, 353] width 106 height 14
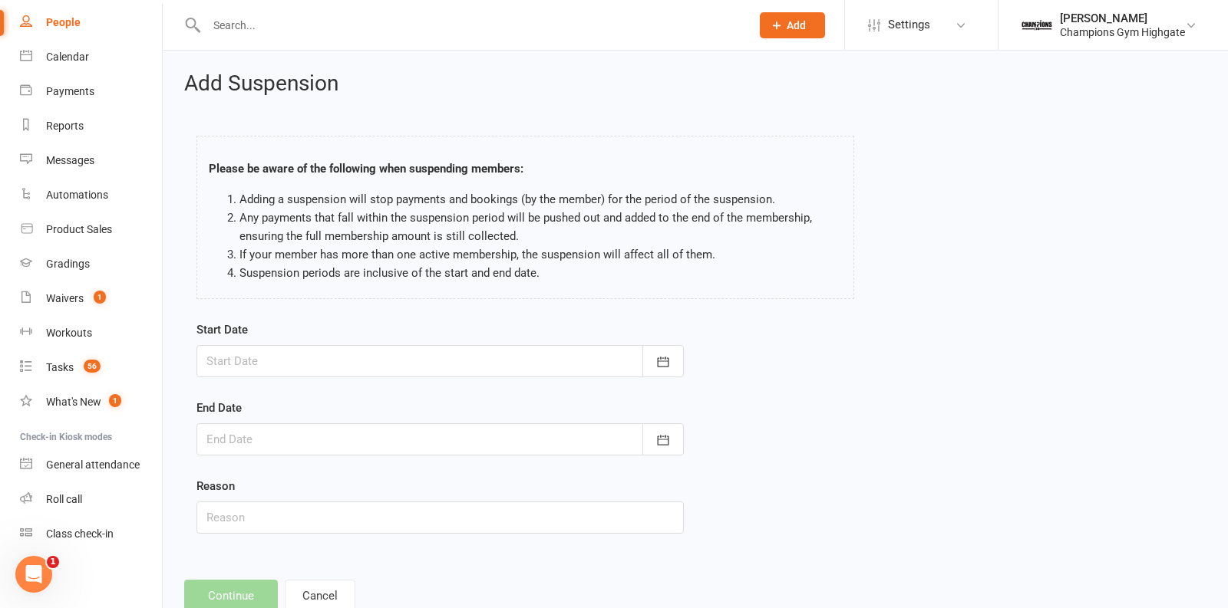
click at [641, 353] on div at bounding box center [439, 361] width 487 height 32
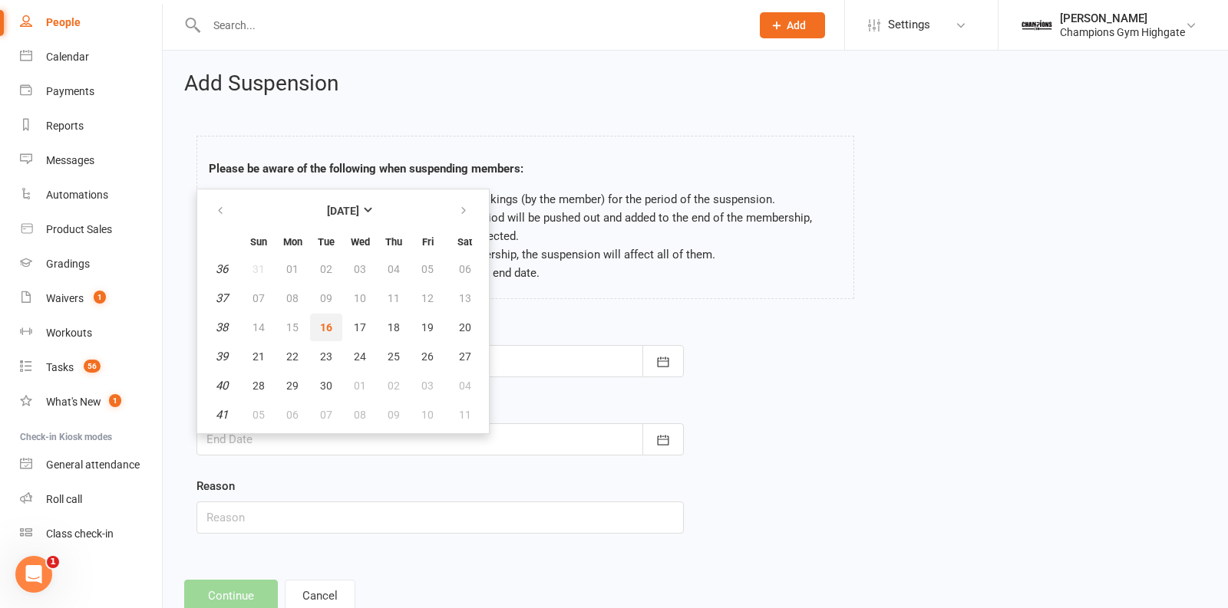
click at [323, 318] on button "16" at bounding box center [326, 328] width 32 height 28
type input "16 Sep 2025"
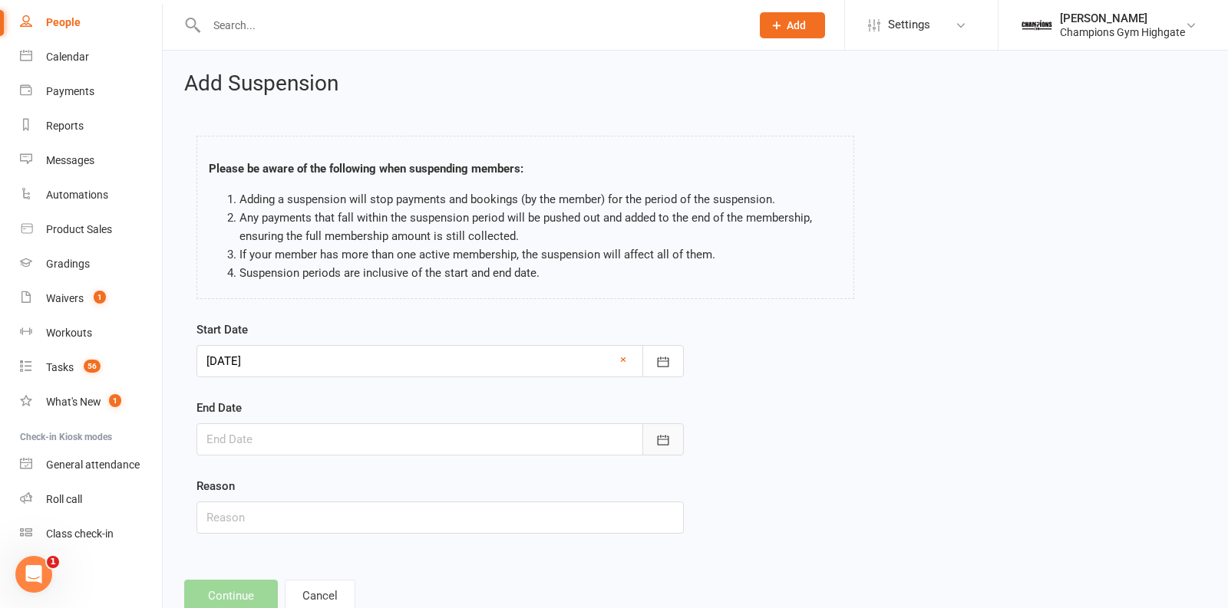
click at [648, 433] on button "button" at bounding box center [662, 440] width 41 height 32
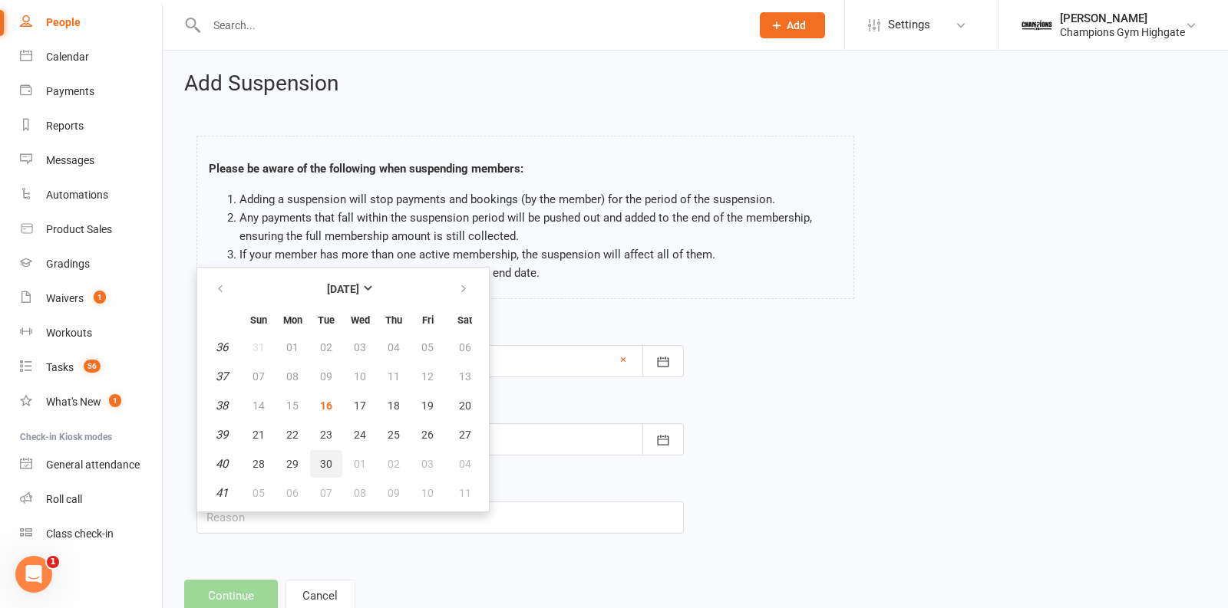
click at [325, 450] on button "30" at bounding box center [326, 464] width 32 height 28
type input "30 Sep 2025"
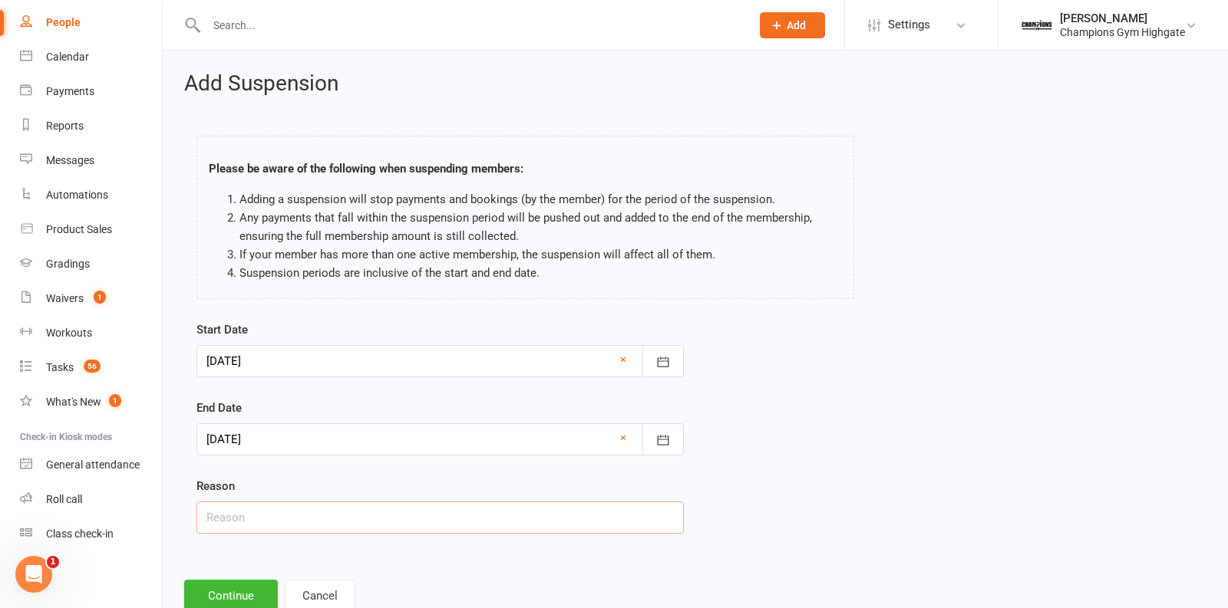
click at [309, 512] on input "text" at bounding box center [439, 518] width 487 height 32
type input "2/8 weeks free suspension used"
click at [256, 593] on button "Continue" at bounding box center [231, 596] width 94 height 32
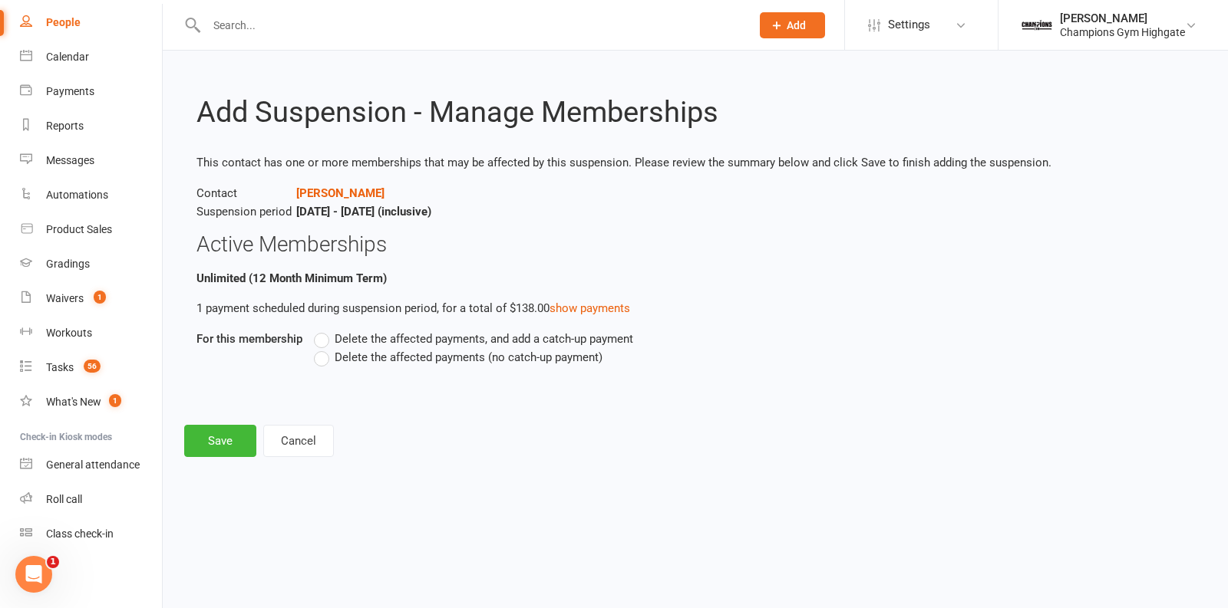
click at [329, 358] on label "Delete the affected payments (no catch-up payment)" at bounding box center [458, 357] width 289 height 18
click at [324, 348] on input "Delete the affected payments (no catch-up payment)" at bounding box center [319, 348] width 10 height 0
click at [228, 435] on button "Save" at bounding box center [220, 441] width 72 height 32
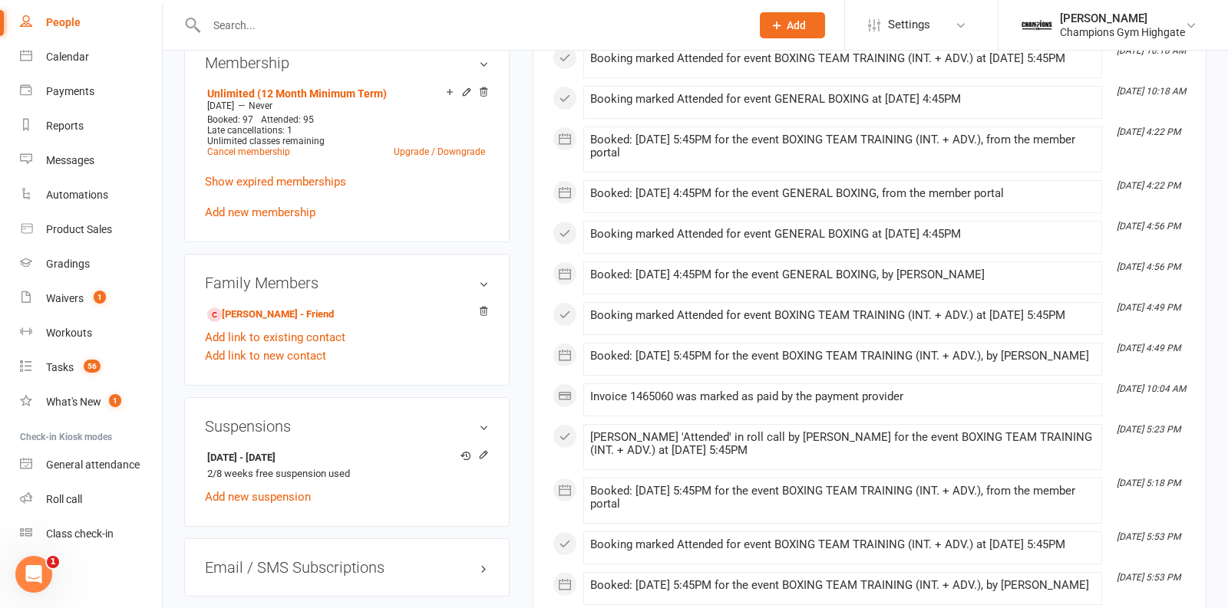
scroll to position [812, 0]
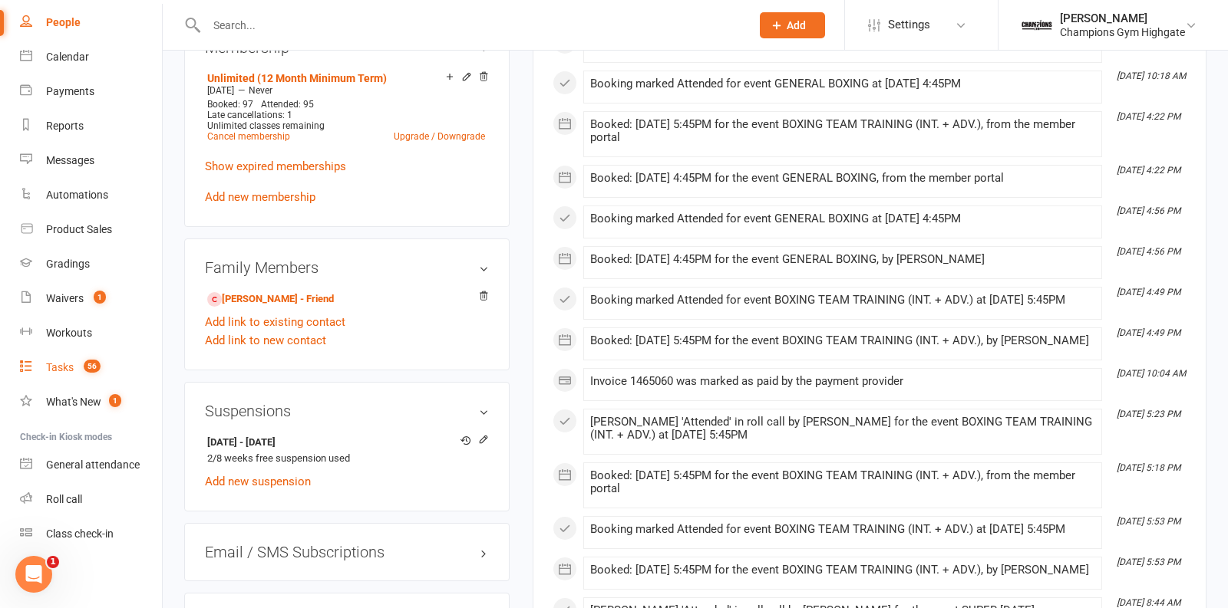
click at [58, 376] on link "Tasks 56" at bounding box center [91, 368] width 142 height 35
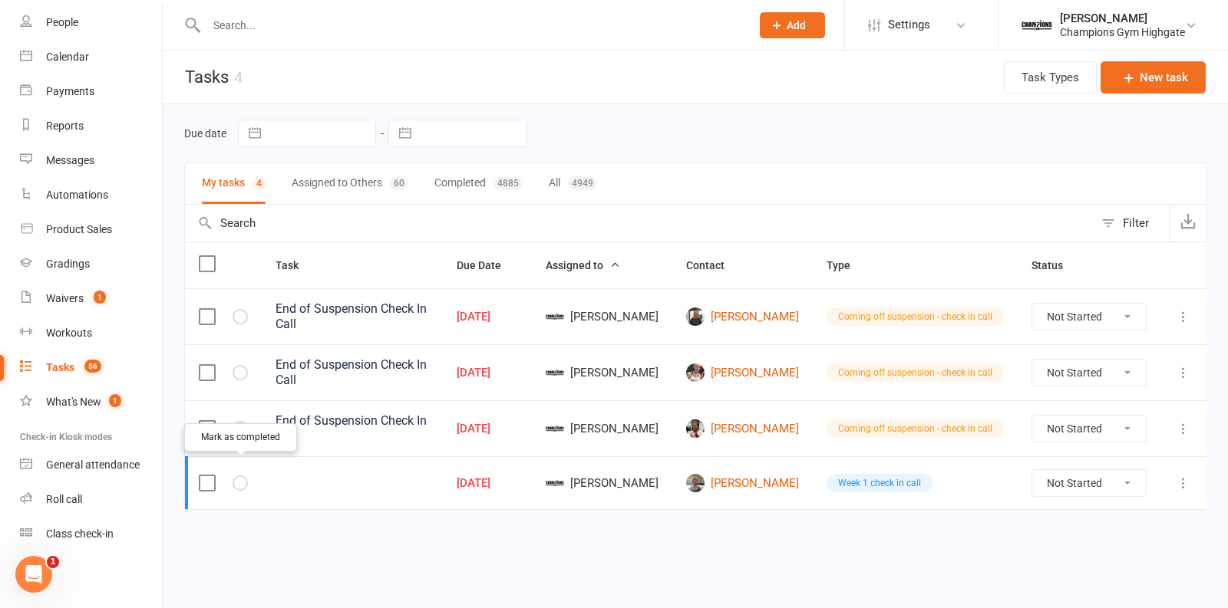
click at [0, 0] on icon "button" at bounding box center [0, 0] width 0 height 0
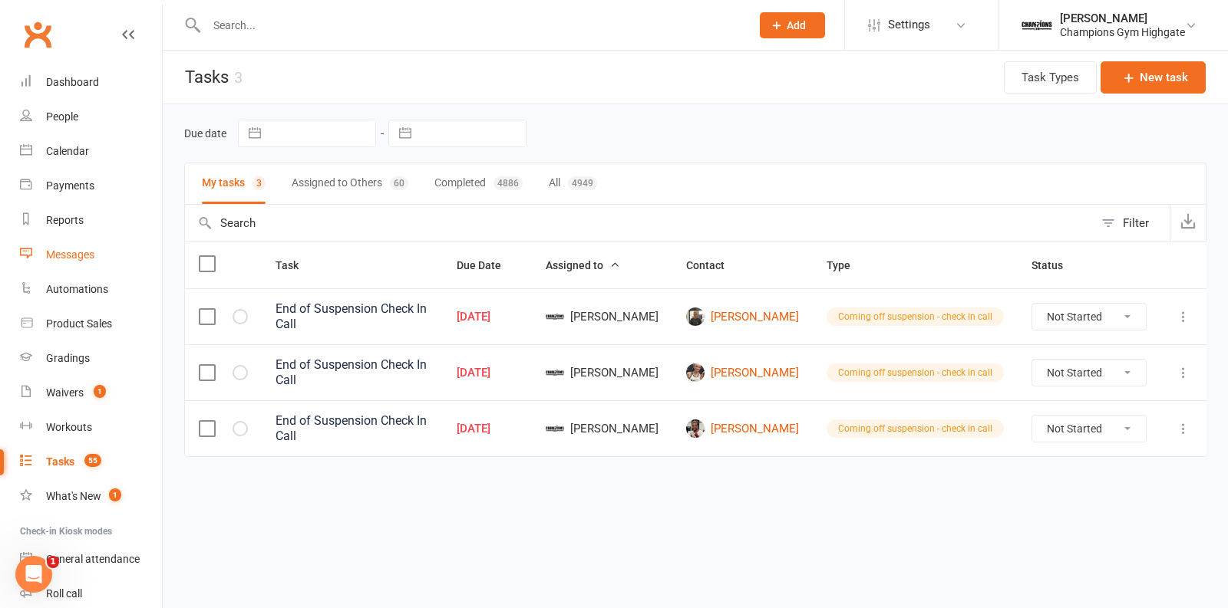
click at [71, 259] on div "Messages" at bounding box center [70, 255] width 48 height 12
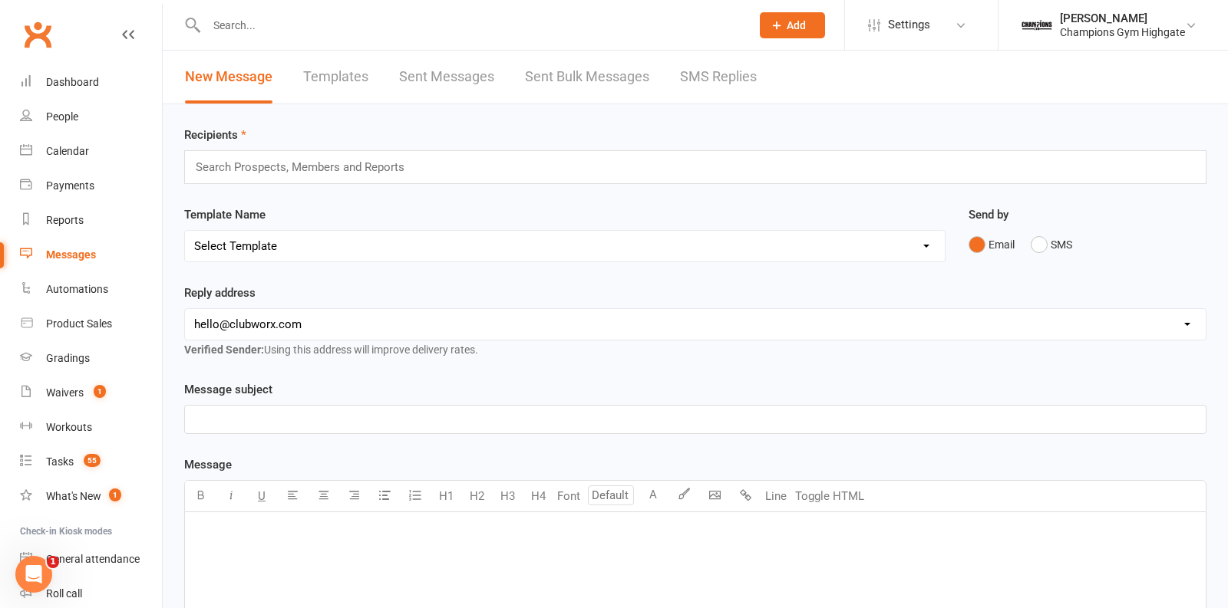
click at [611, 97] on link "Sent Bulk Messages" at bounding box center [587, 77] width 124 height 53
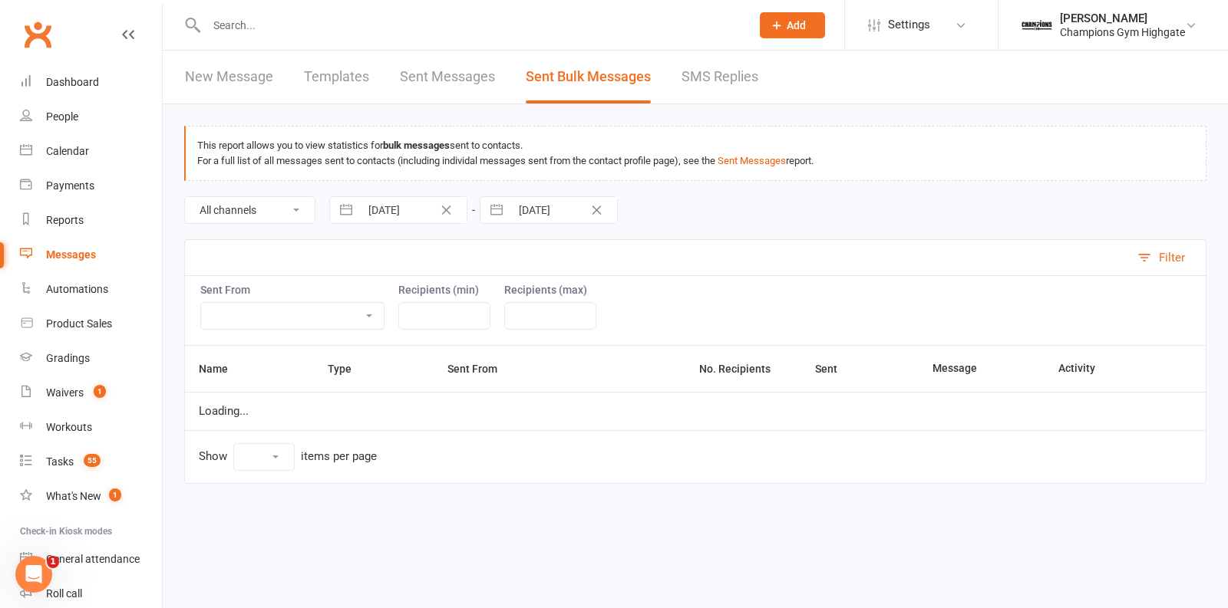
select select "10"
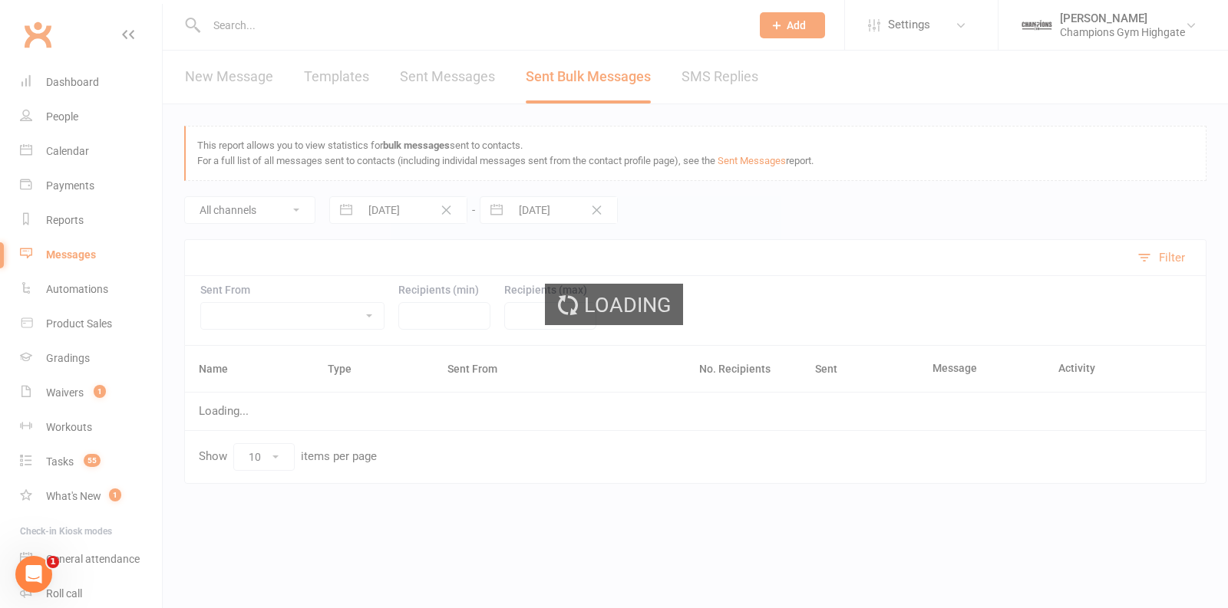
click at [738, 91] on div "Loading" at bounding box center [614, 304] width 1228 height 608
click at [717, 69] on div "Loading" at bounding box center [614, 304] width 1228 height 608
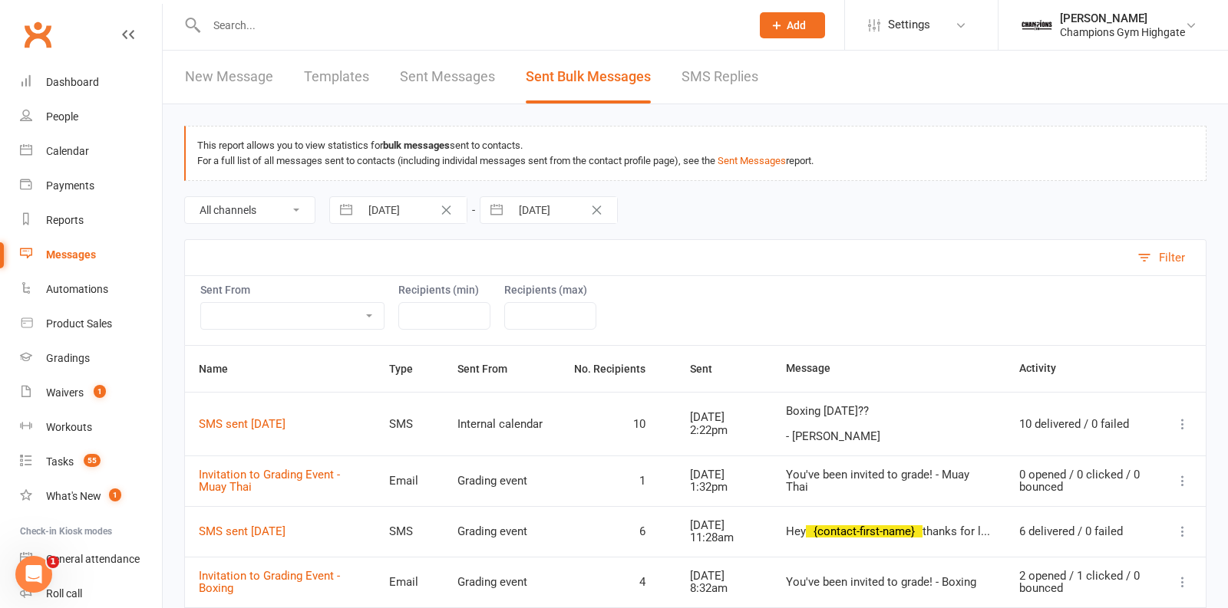
click at [704, 77] on link "SMS Replies" at bounding box center [719, 77] width 77 height 53
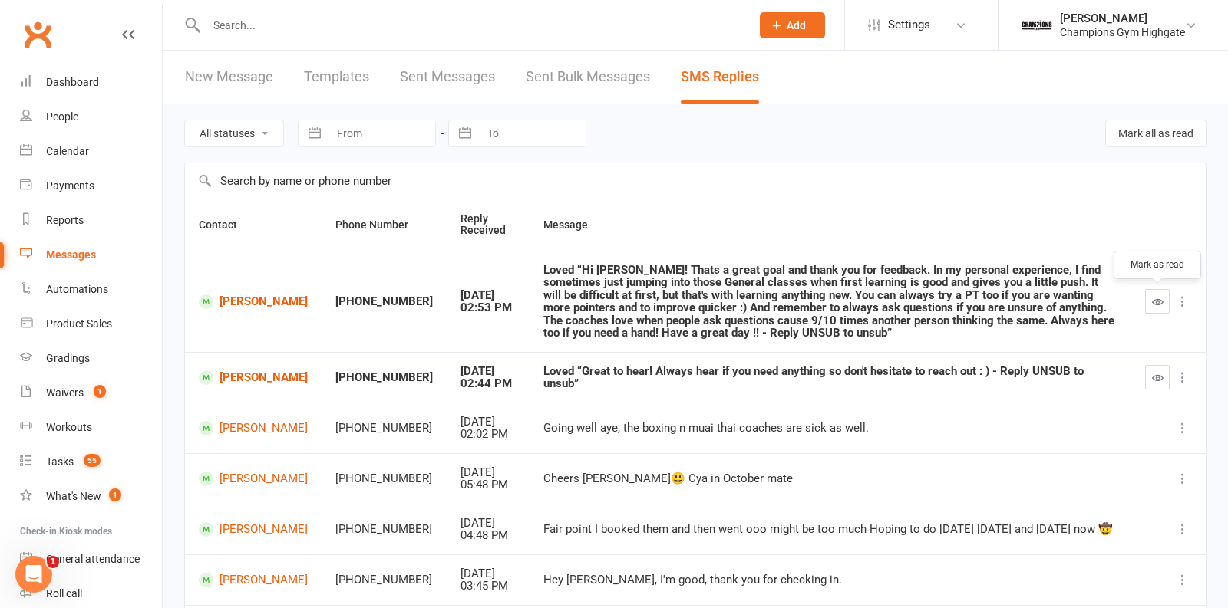
click at [1159, 301] on icon "button" at bounding box center [1158, 302] width 12 height 12
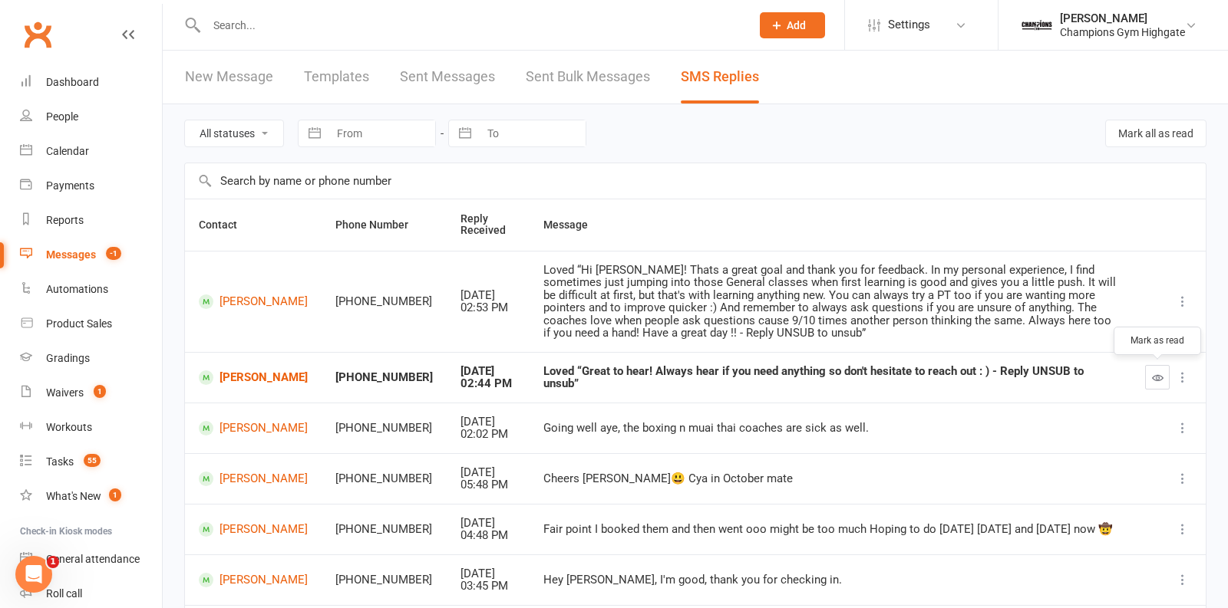
click at [1153, 374] on icon "button" at bounding box center [1158, 378] width 12 height 12
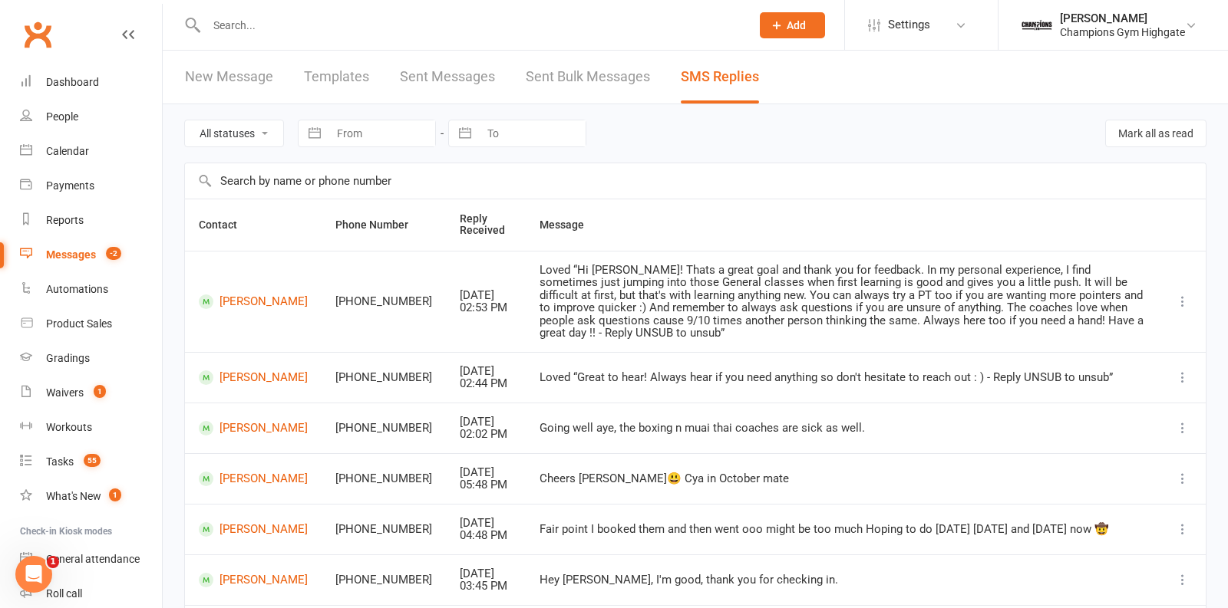
click at [243, 24] on input "text" at bounding box center [471, 25] width 538 height 21
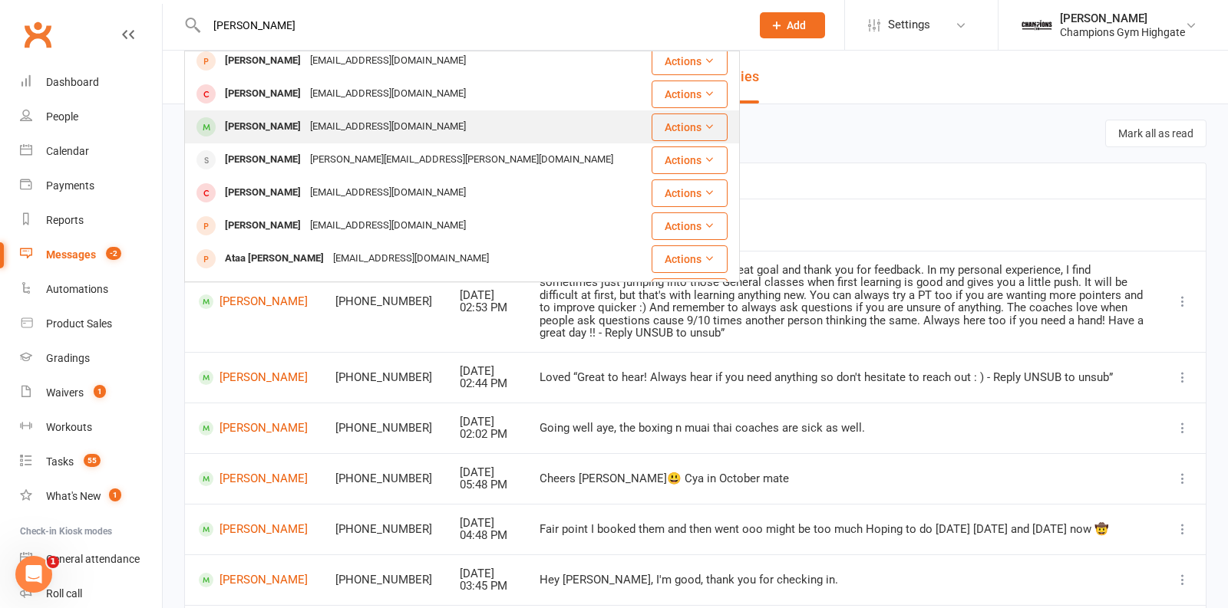
scroll to position [41, 0]
type input "samanth"
click at [305, 161] on div "Samantha Briatico" at bounding box center [262, 159] width 85 height 22
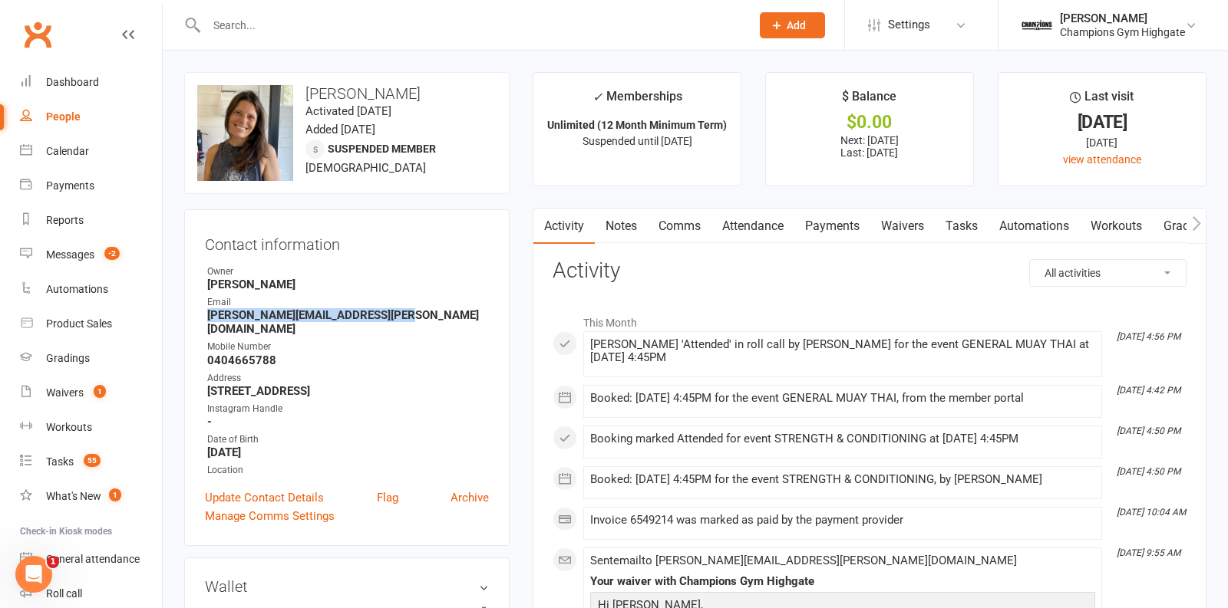
drag, startPoint x: 394, startPoint y: 315, endPoint x: 190, endPoint y: 316, distance: 204.9
click at [190, 316] on div "Contact information Owner Kayla Topalovic Email samantha.briatico@protonmail.co…" at bounding box center [346, 377] width 325 height 337
copy strong "samantha.briatico@protonmail.com"
click at [71, 222] on div "Reports" at bounding box center [65, 220] width 38 height 12
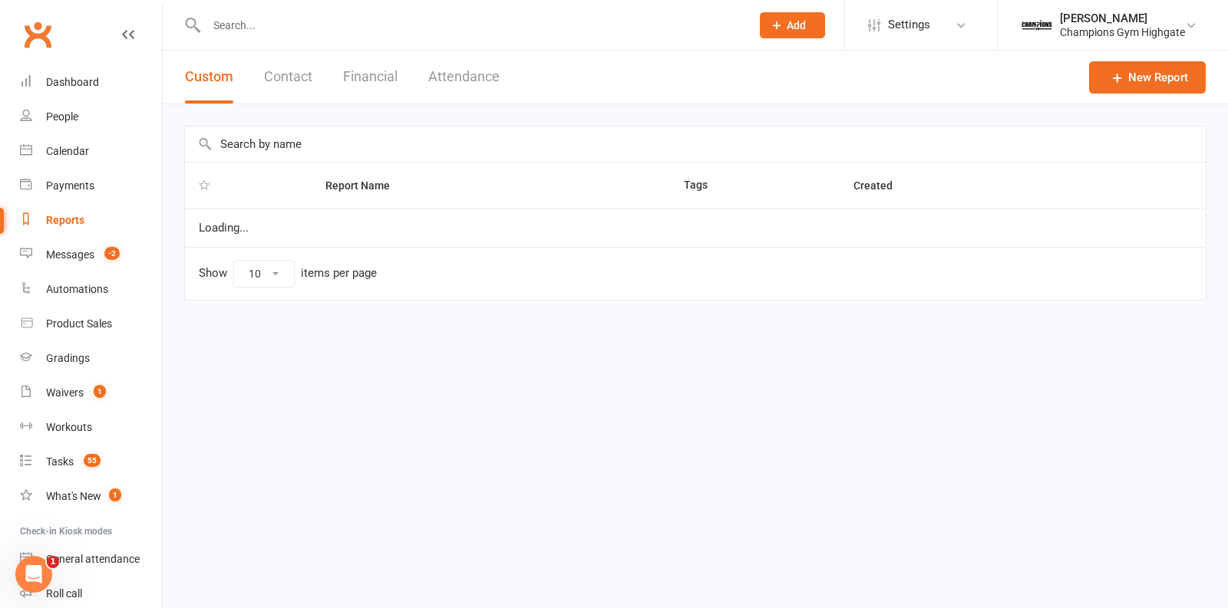
select select "50"
click at [363, 75] on button "Financial" at bounding box center [370, 77] width 54 height 53
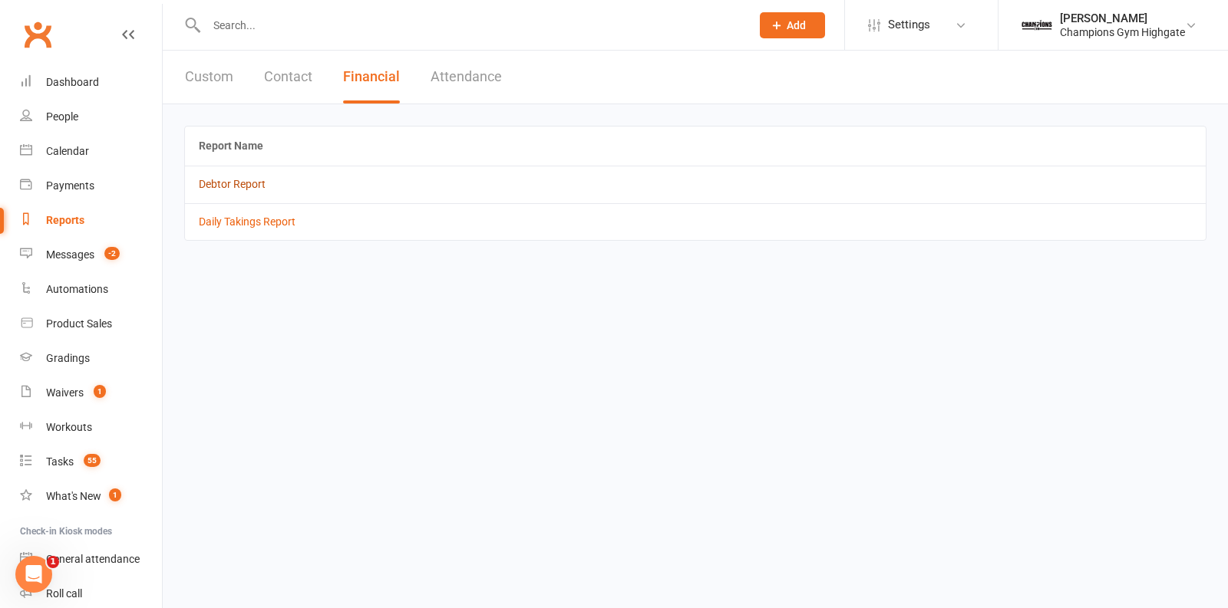
click at [209, 186] on link "Debtor Report" at bounding box center [232, 184] width 67 height 12
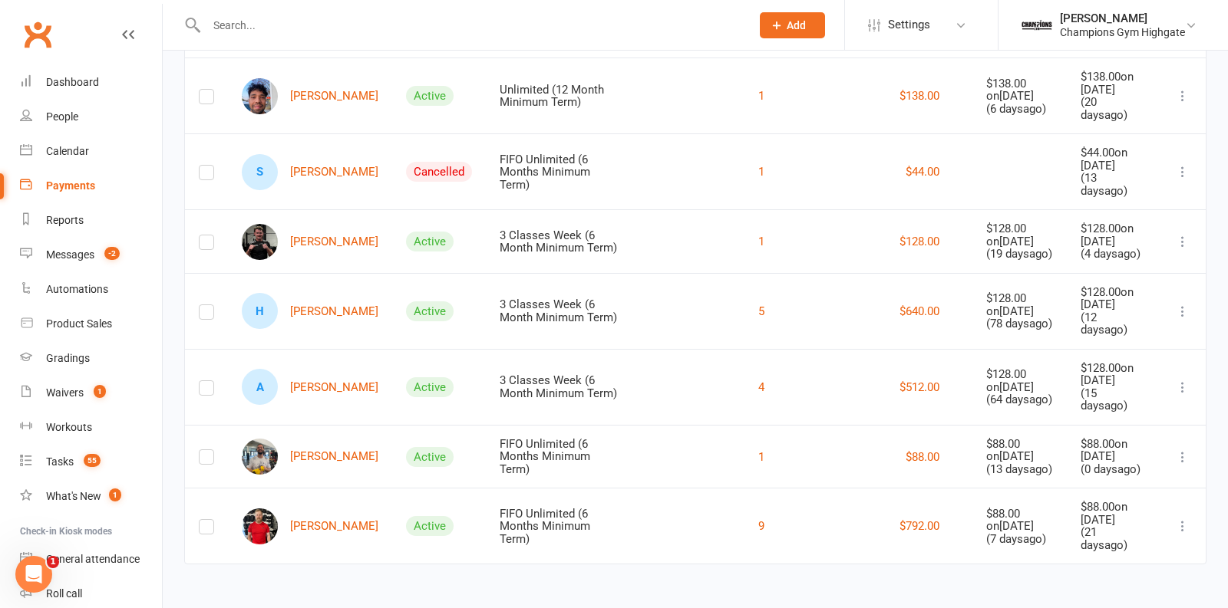
scroll to position [290, 0]
click at [358, 450] on link "Alexandre Muller" at bounding box center [310, 457] width 137 height 36
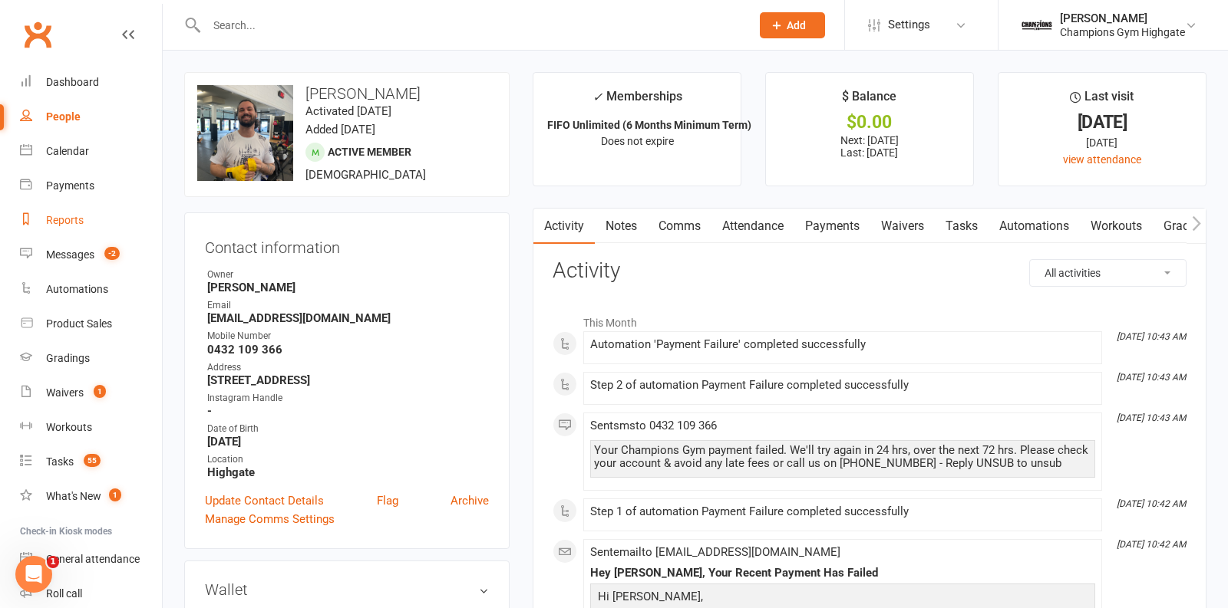
click at [65, 220] on div "Reports" at bounding box center [65, 220] width 38 height 12
select select "50"
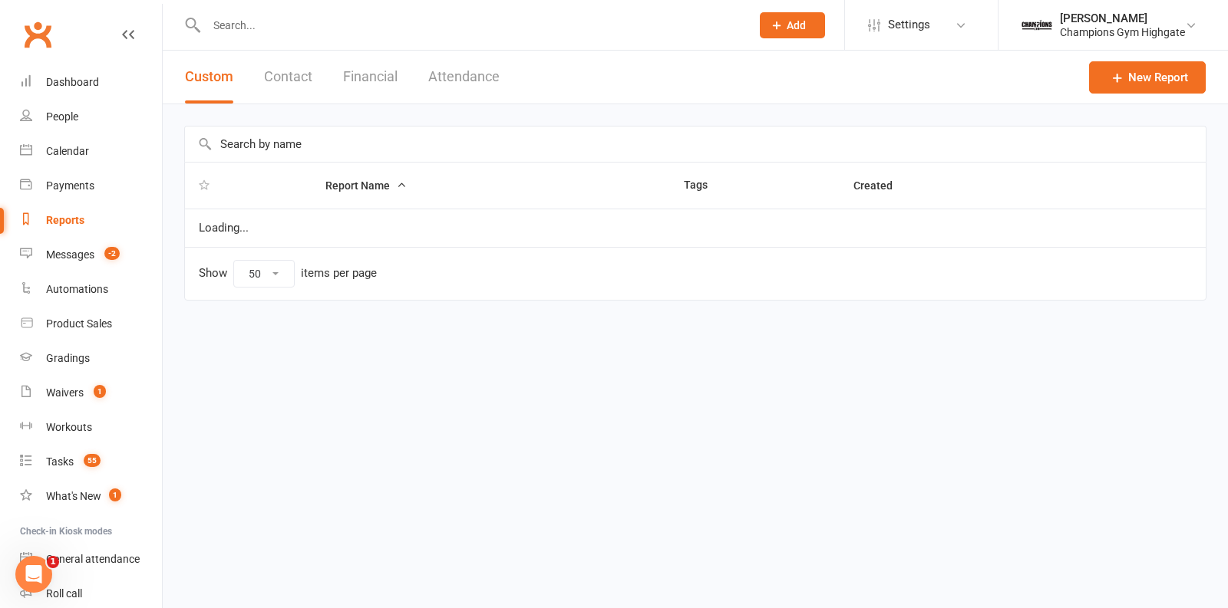
click at [390, 71] on button "Financial" at bounding box center [370, 77] width 54 height 53
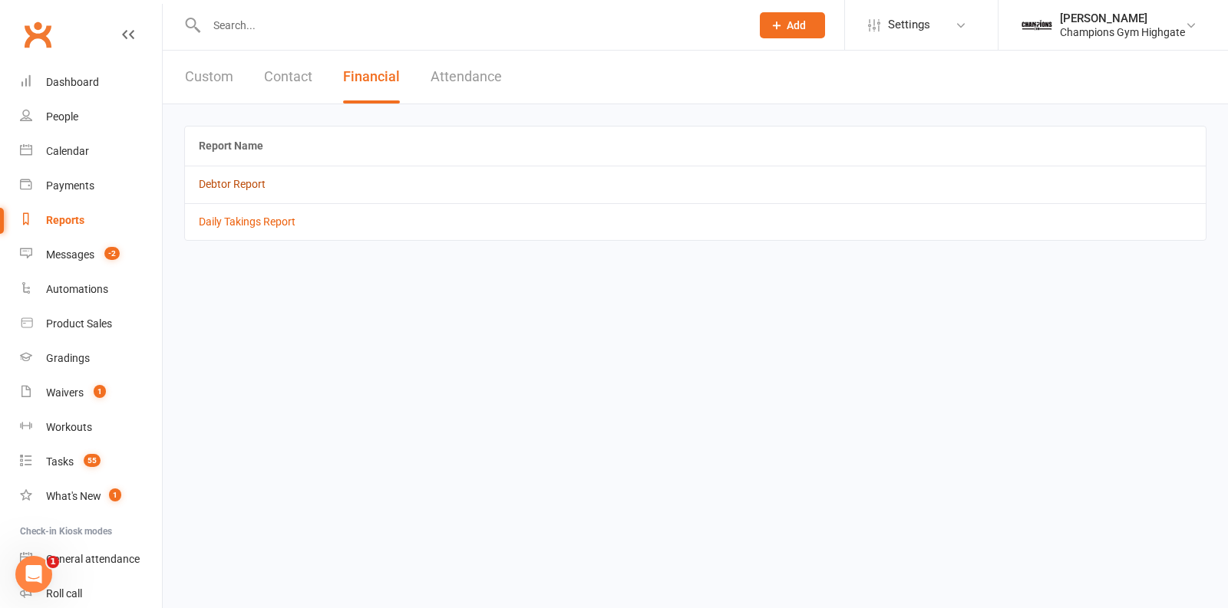
click at [239, 180] on link "Debtor Report" at bounding box center [232, 184] width 67 height 12
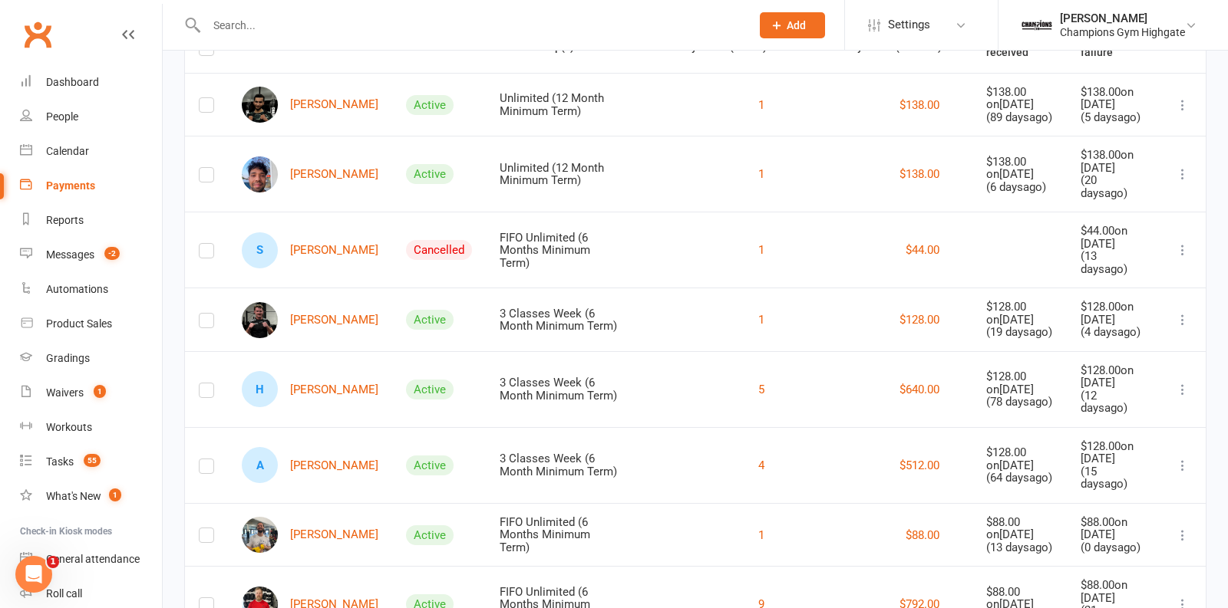
scroll to position [196, 0]
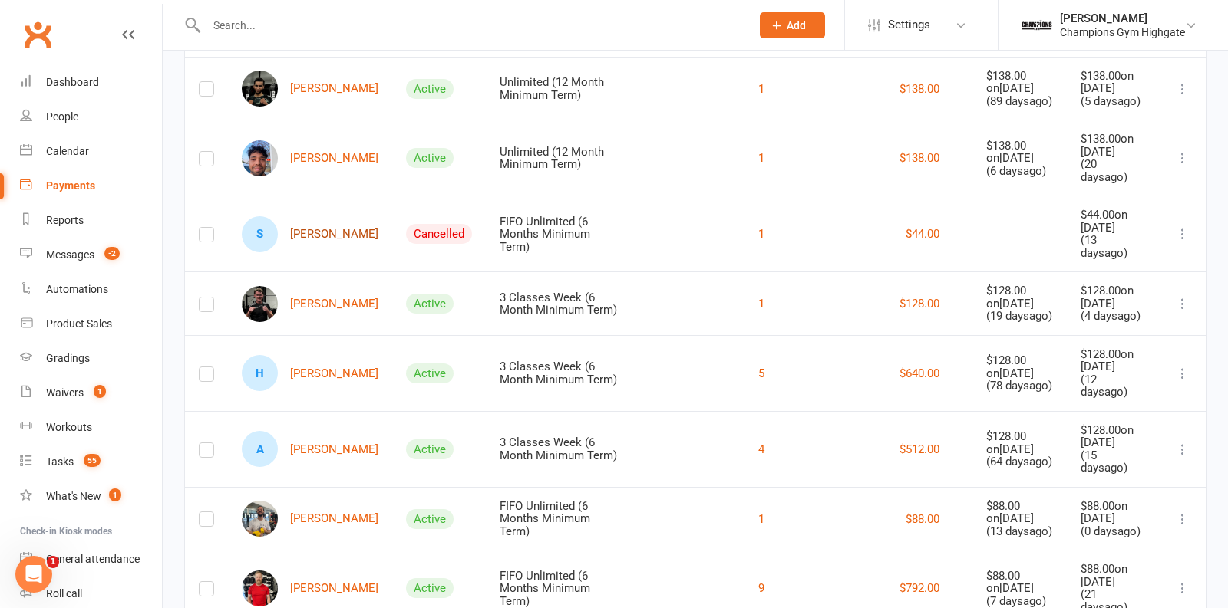
click at [334, 242] on link "S Simao Freitaspacheco" at bounding box center [310, 234] width 137 height 36
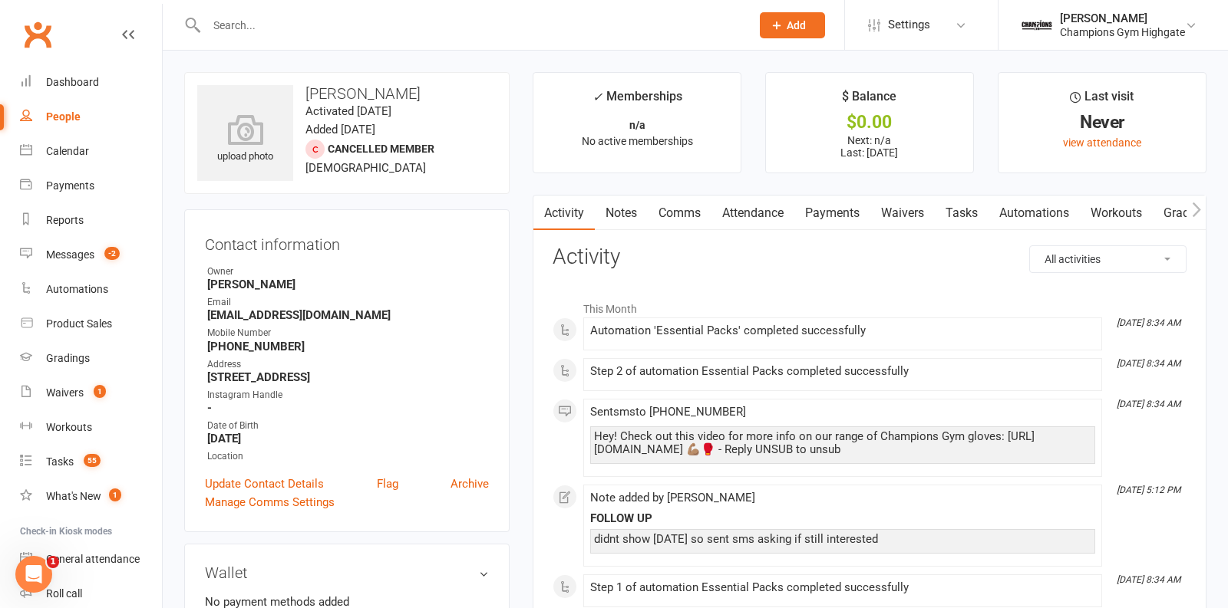
click at [624, 213] on link "Notes" at bounding box center [621, 213] width 53 height 35
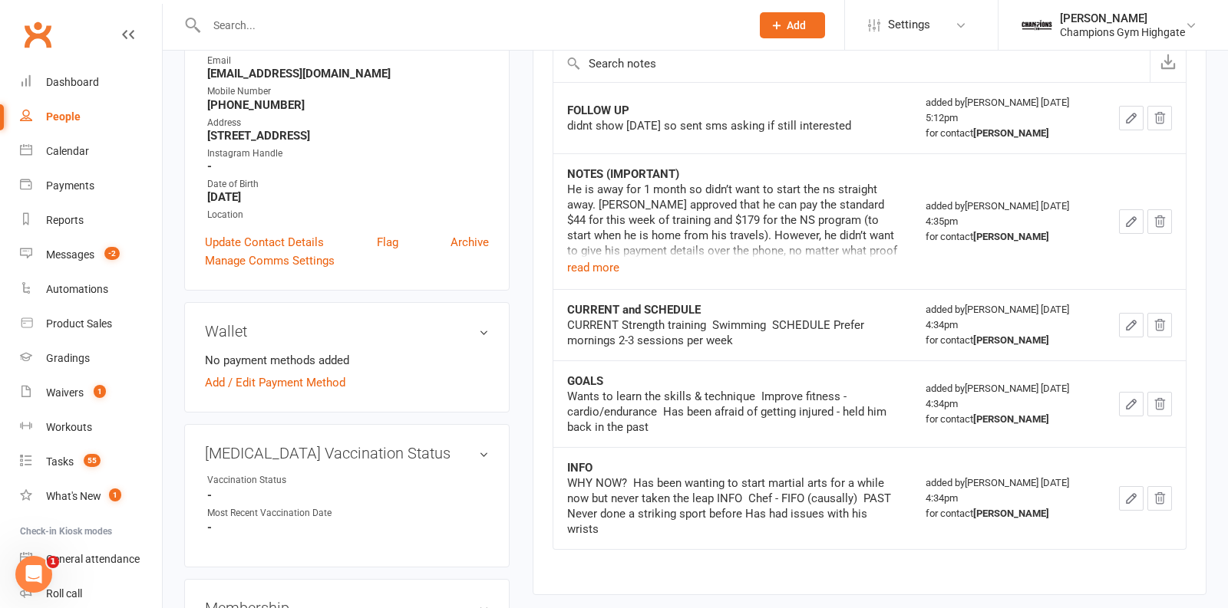
scroll to position [249, 0]
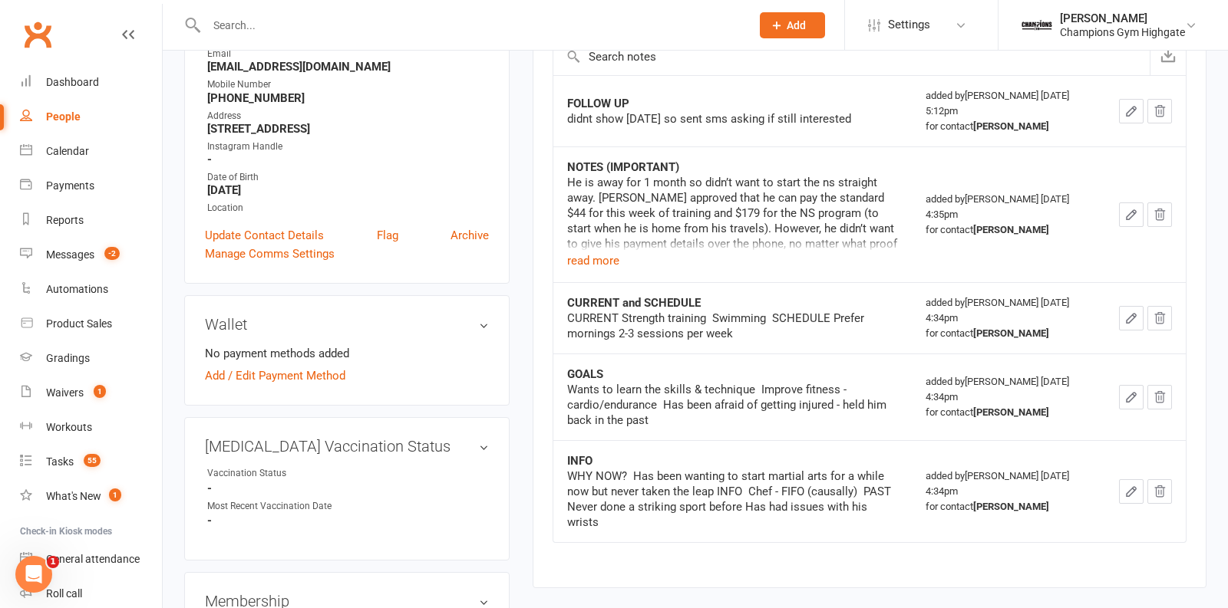
click at [602, 249] on div "He is away for 1 month so didn’t want to start the ns straight away. Pamorn app…" at bounding box center [732, 213] width 331 height 77
click at [598, 258] on button "read more" at bounding box center [593, 261] width 52 height 18
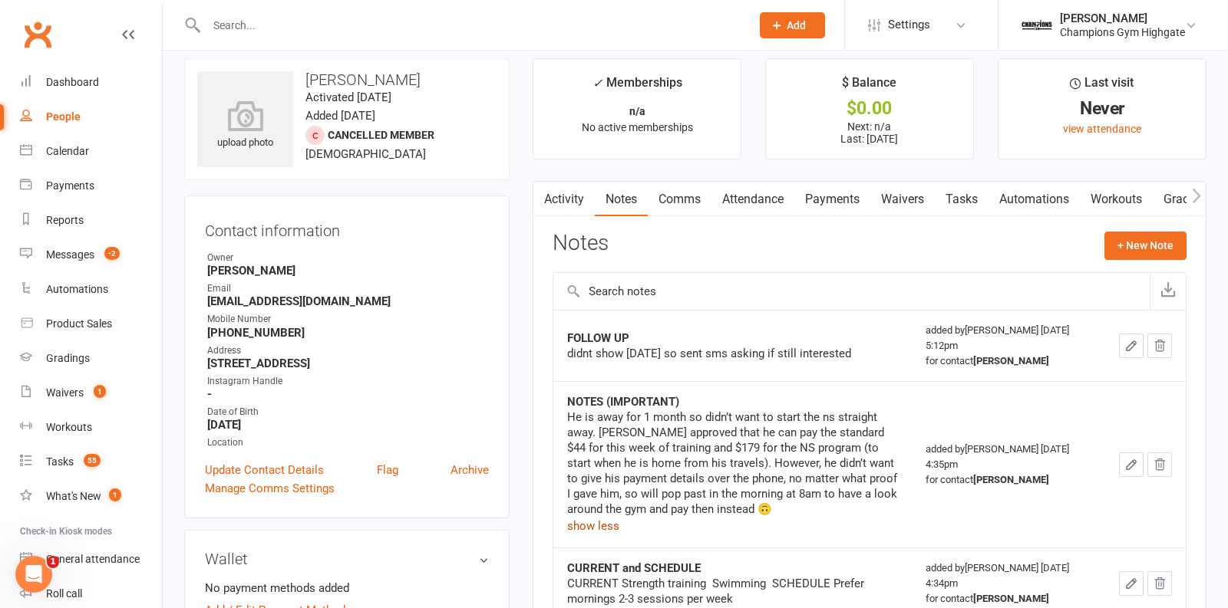
scroll to position [0, 0]
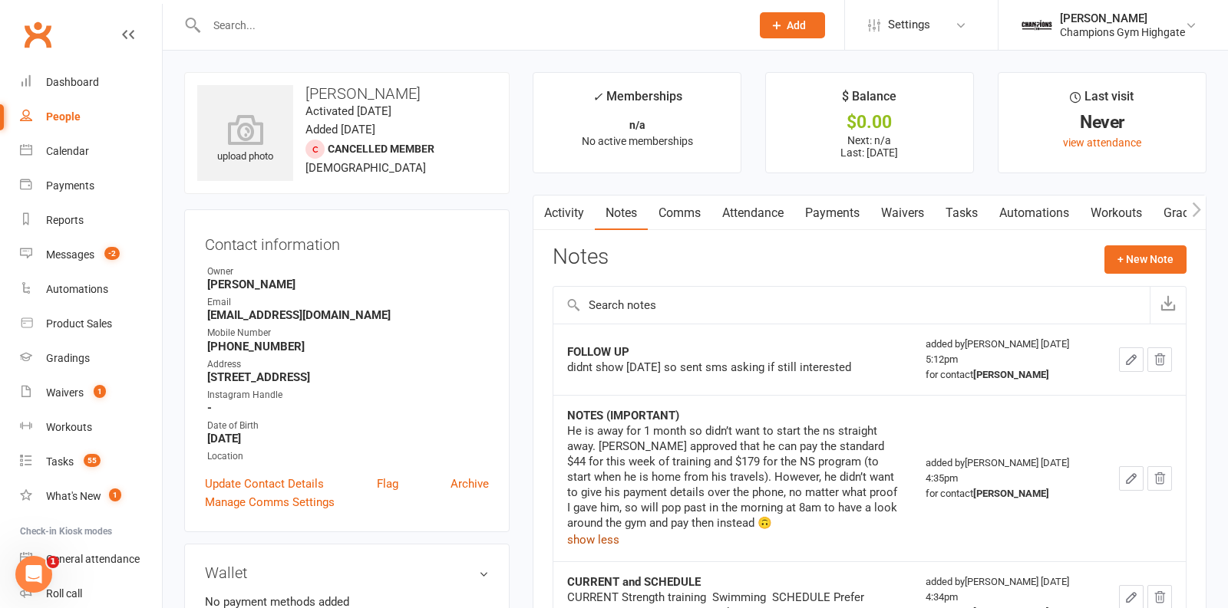
click at [820, 215] on link "Payments" at bounding box center [832, 213] width 76 height 35
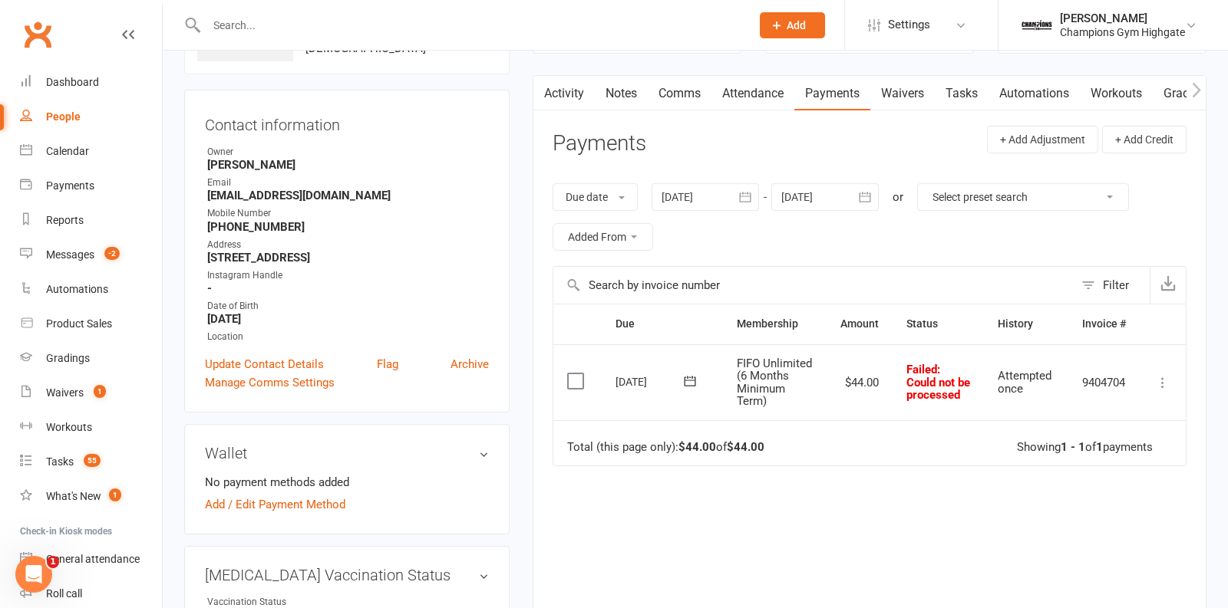
scroll to position [116, 0]
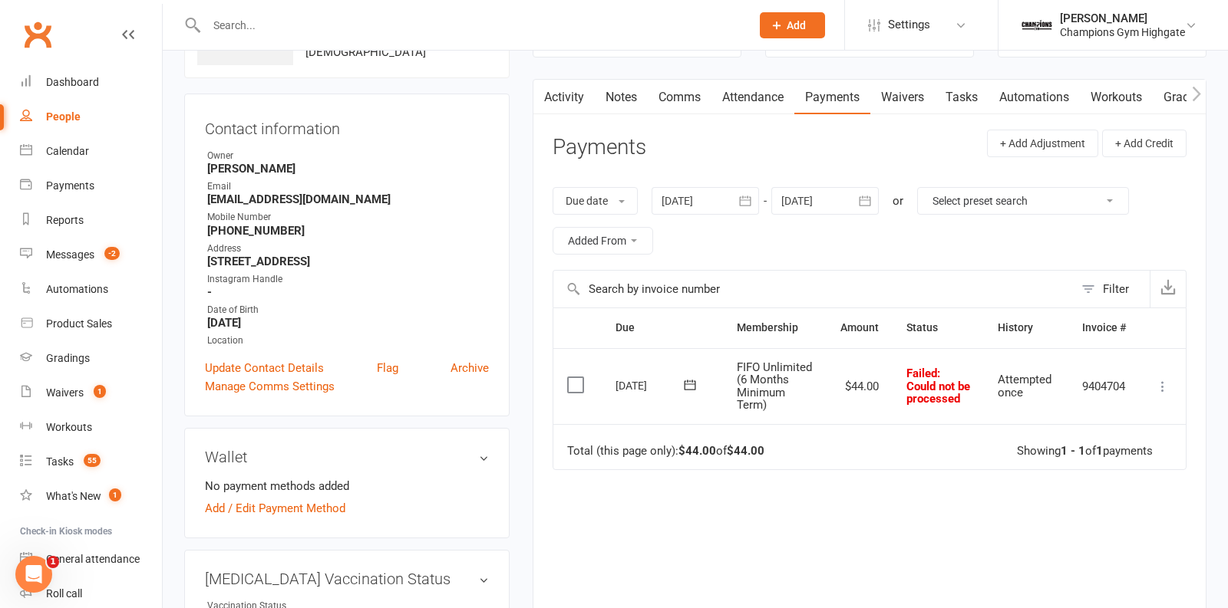
click at [635, 93] on link "Notes" at bounding box center [621, 97] width 53 height 35
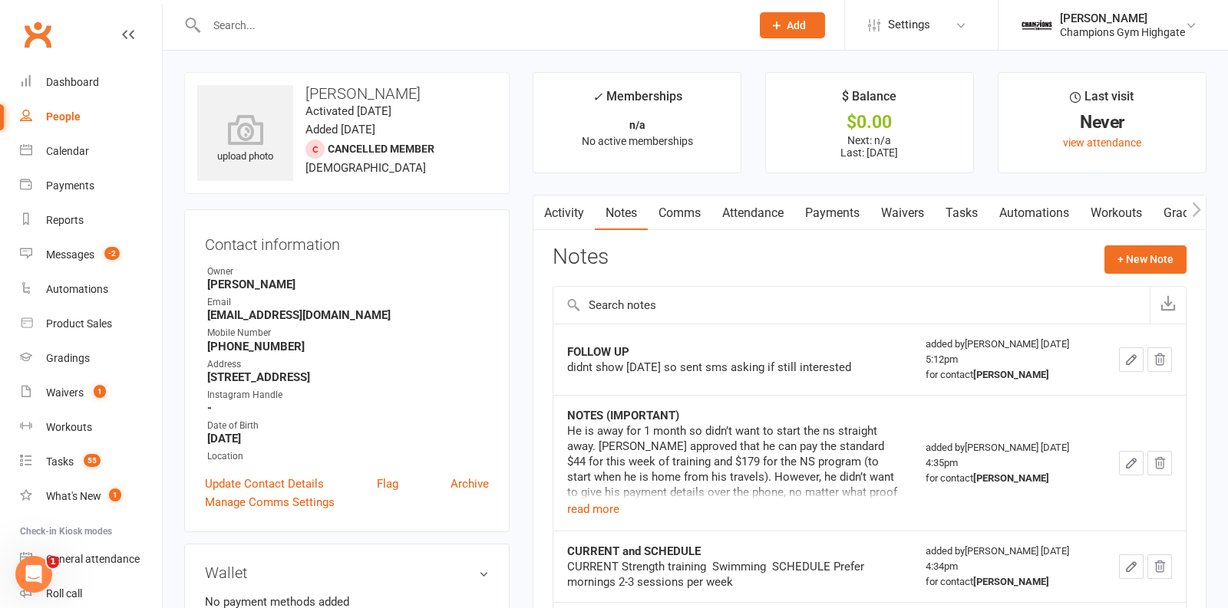
click at [915, 191] on main "✓ Memberships n/a No active memberships $ Balance $0.00 Next: n/a Last: 2 Sep 2…" at bounding box center [869, 462] width 697 height 780
click at [905, 214] on link "Waivers" at bounding box center [902, 213] width 64 height 35
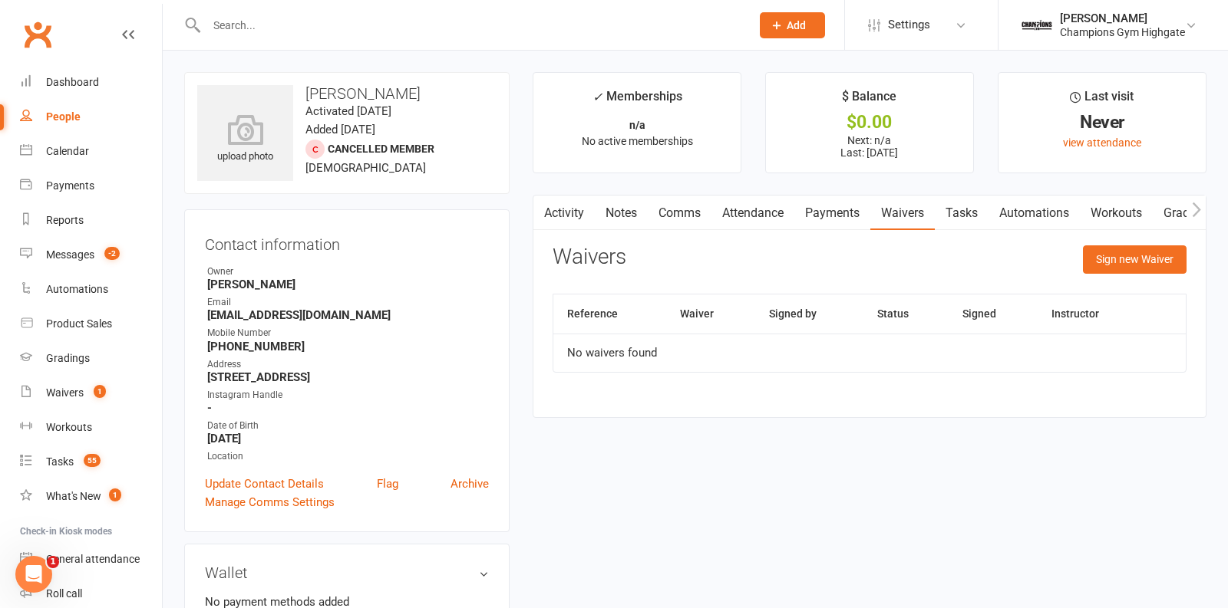
click at [626, 213] on link "Notes" at bounding box center [621, 213] width 53 height 35
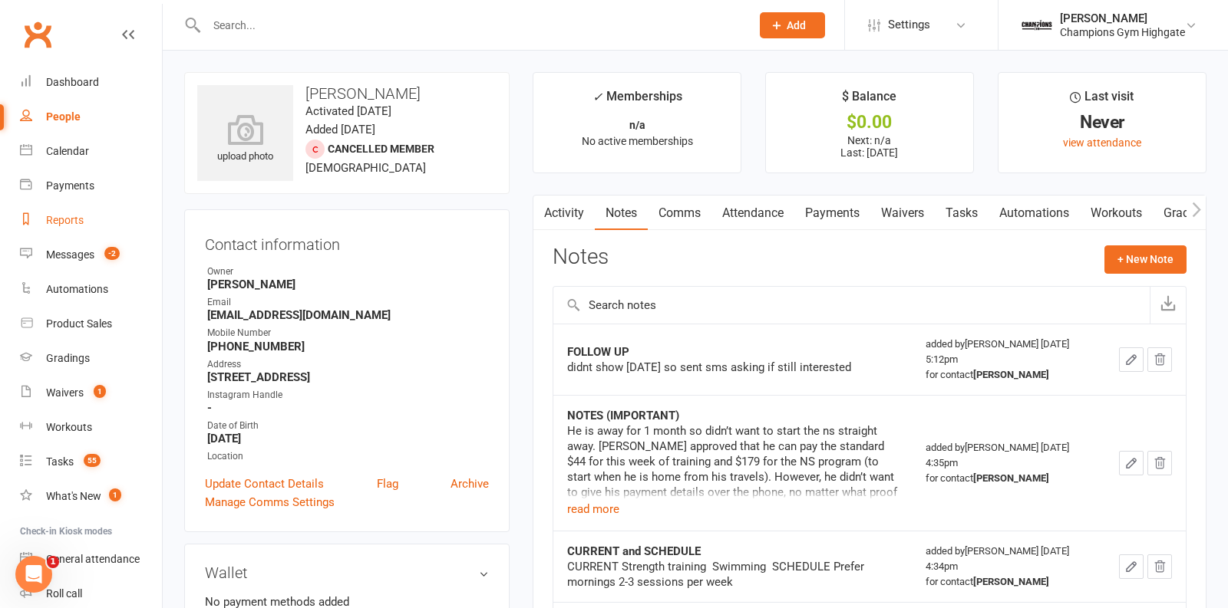
click at [54, 213] on link "Reports" at bounding box center [91, 220] width 142 height 35
select select "50"
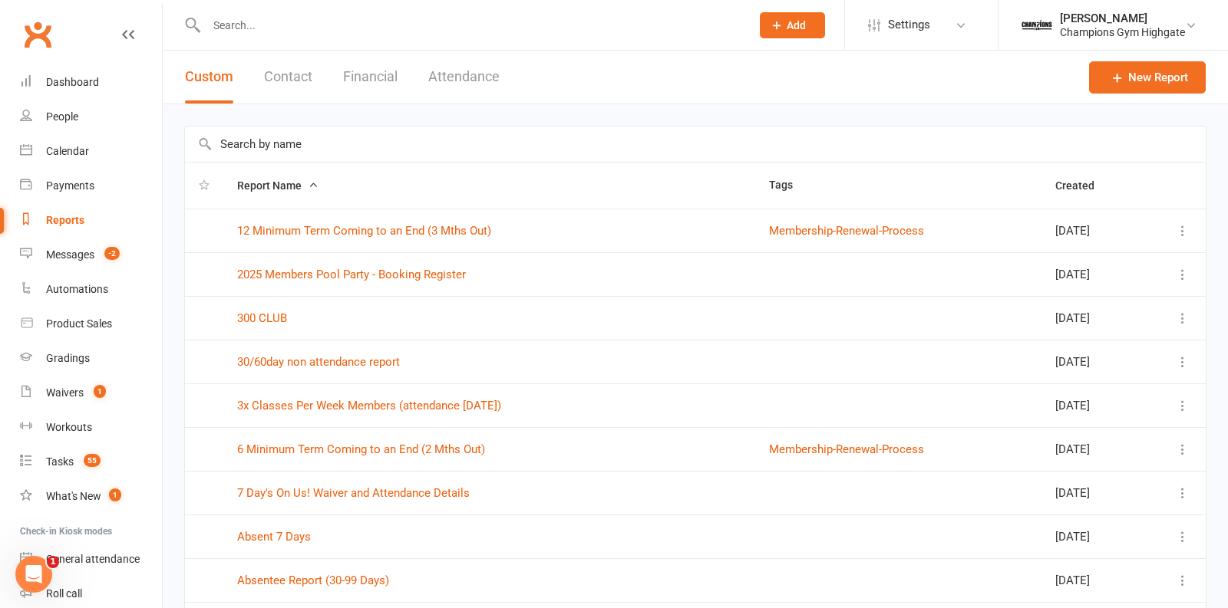
click at [373, 81] on button "Financial" at bounding box center [370, 77] width 54 height 53
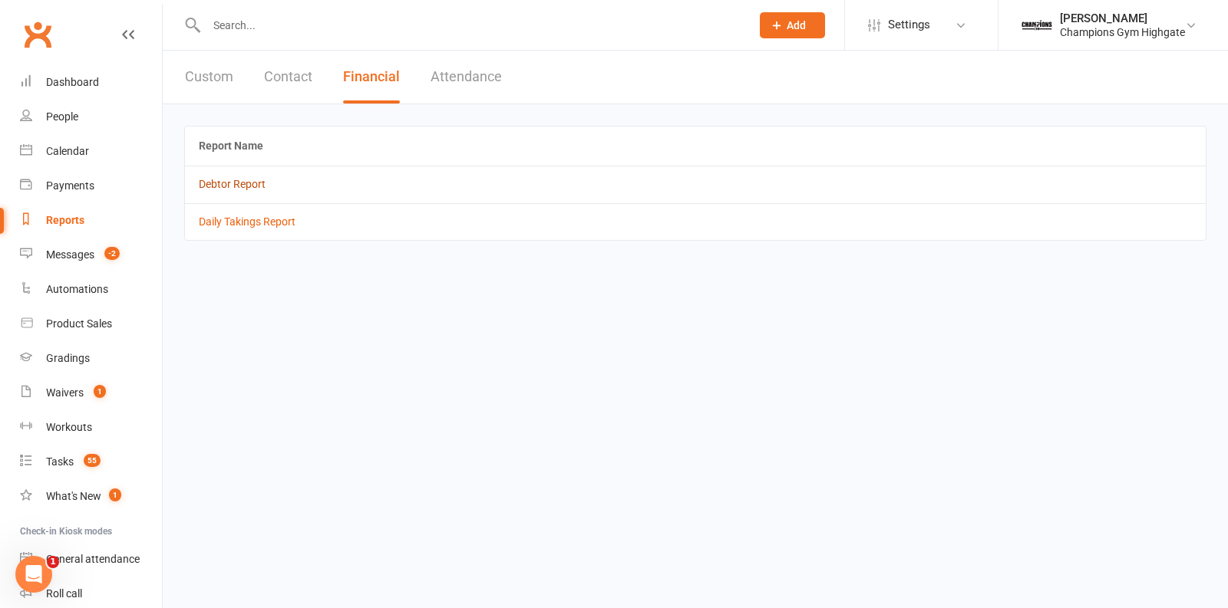
click at [237, 178] on link "Debtor Report" at bounding box center [232, 184] width 67 height 12
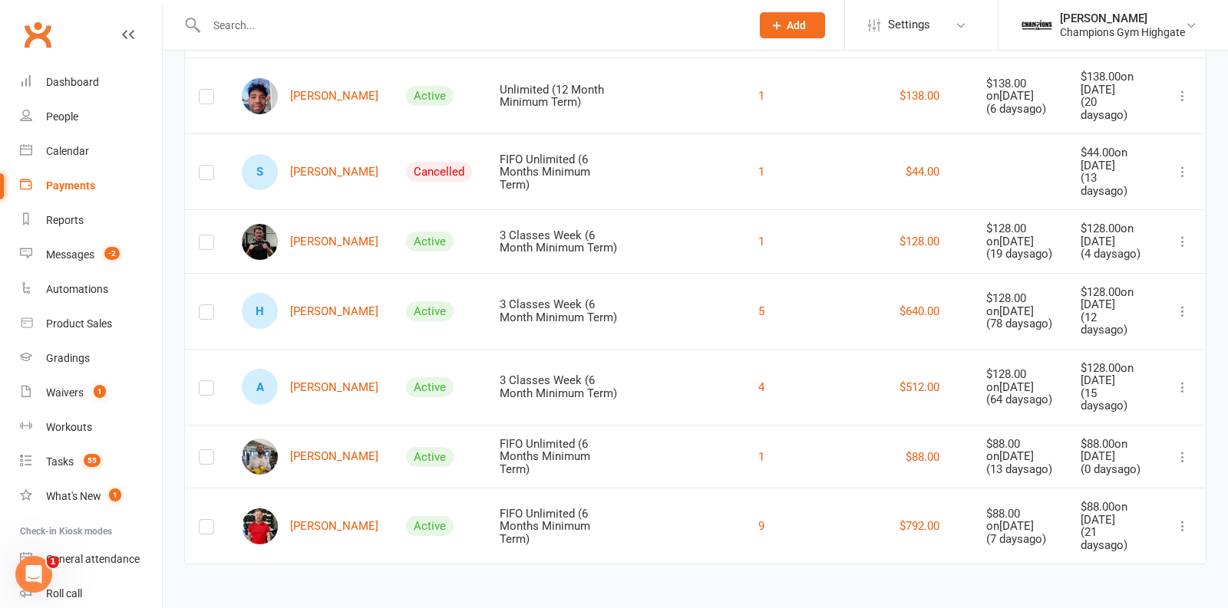
scroll to position [290, 0]
click at [1181, 164] on icon at bounding box center [1182, 171] width 15 height 15
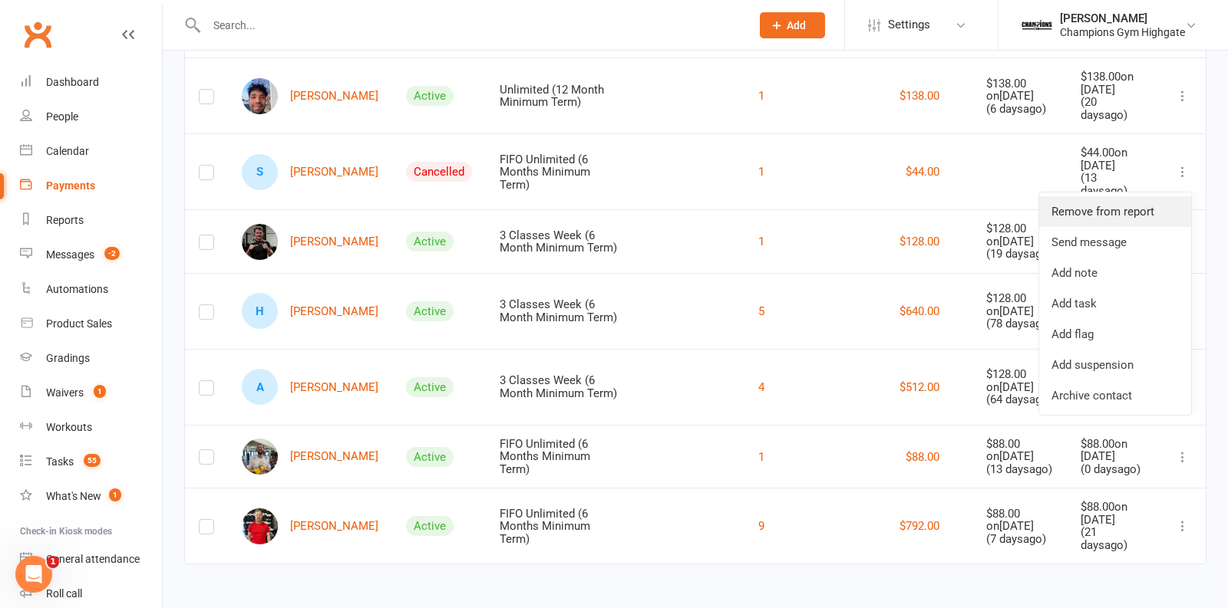
click at [1113, 196] on link "Remove from report" at bounding box center [1115, 211] width 152 height 31
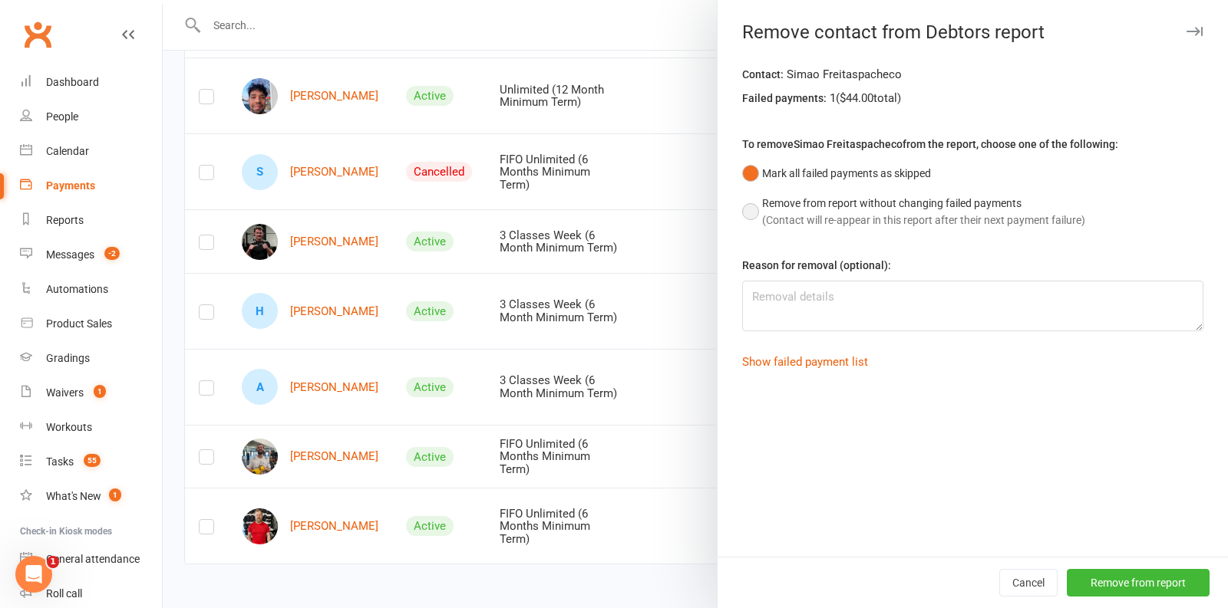
click at [763, 209] on div "Remove from report without changing failed payments" at bounding box center [923, 203] width 323 height 17
click at [1112, 583] on button "Remove from report" at bounding box center [1138, 583] width 143 height 28
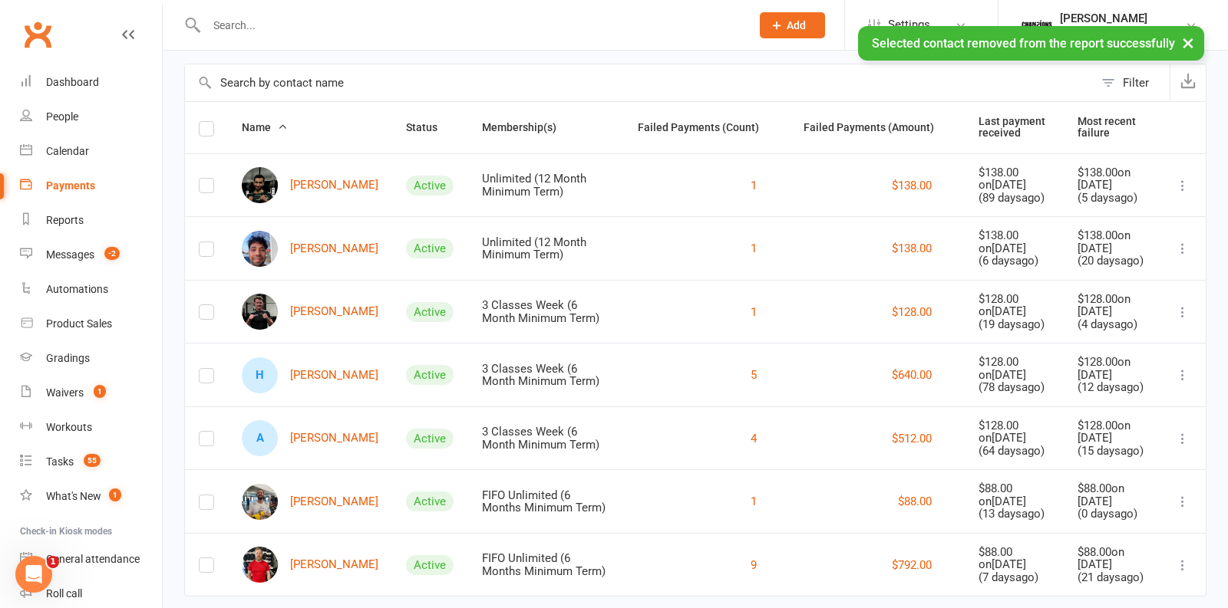
scroll to position [94, 0]
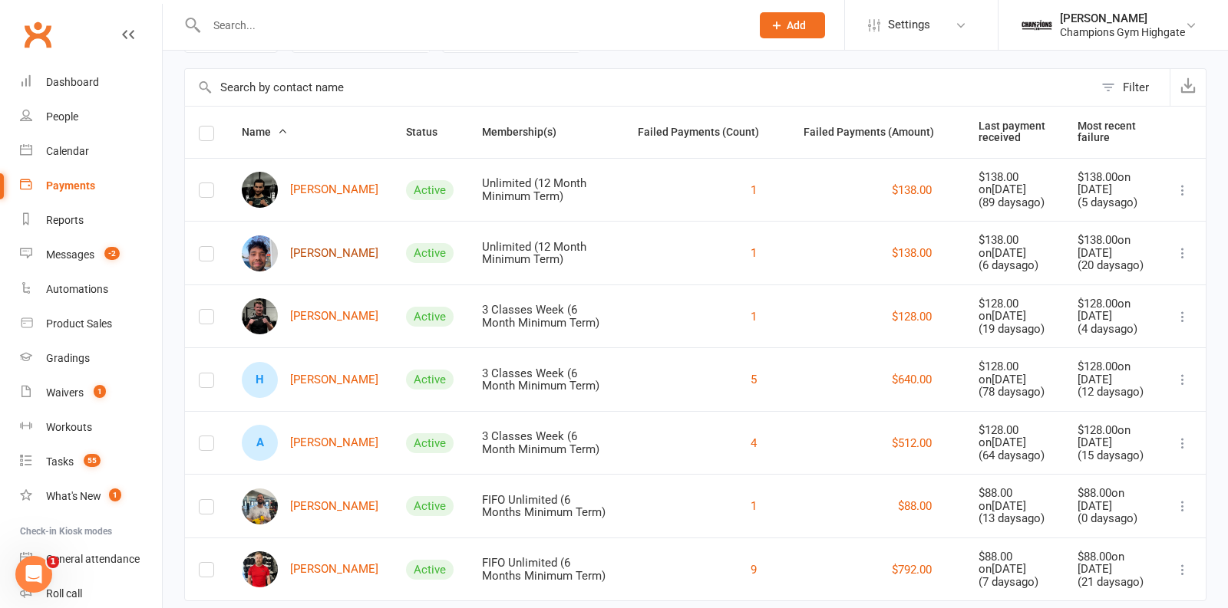
click at [312, 246] on link "Sam Farooq" at bounding box center [310, 254] width 137 height 36
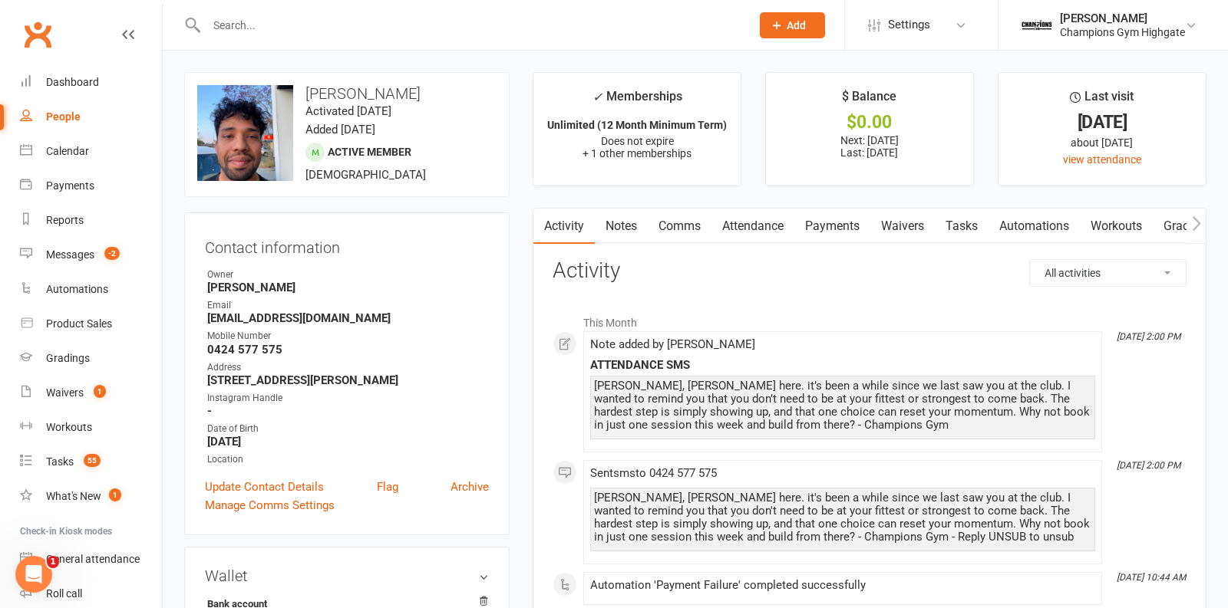
click at [820, 228] on link "Payments" at bounding box center [832, 226] width 76 height 35
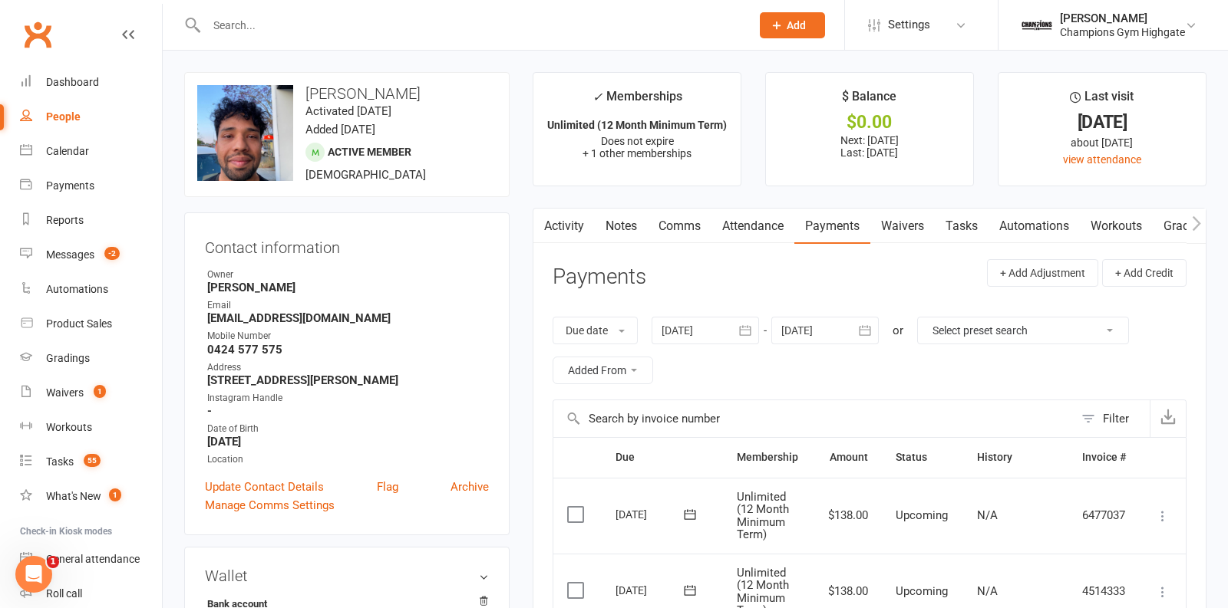
scroll to position [0, 1]
click at [563, 234] on link "Activity" at bounding box center [563, 226] width 61 height 35
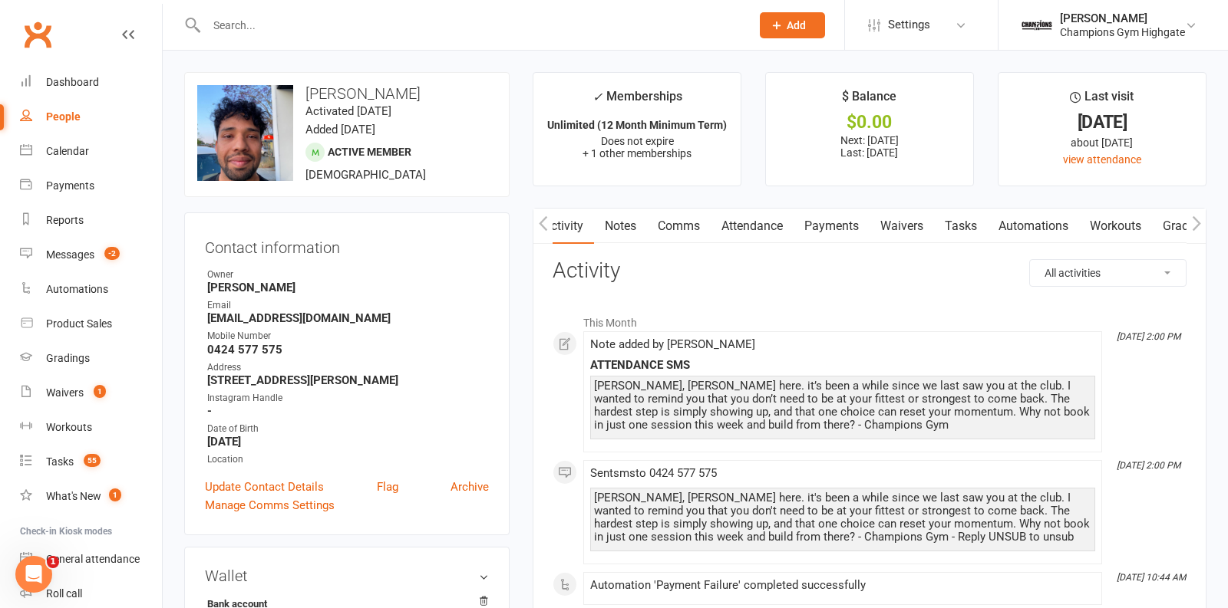
click at [609, 229] on link "Notes" at bounding box center [620, 226] width 53 height 35
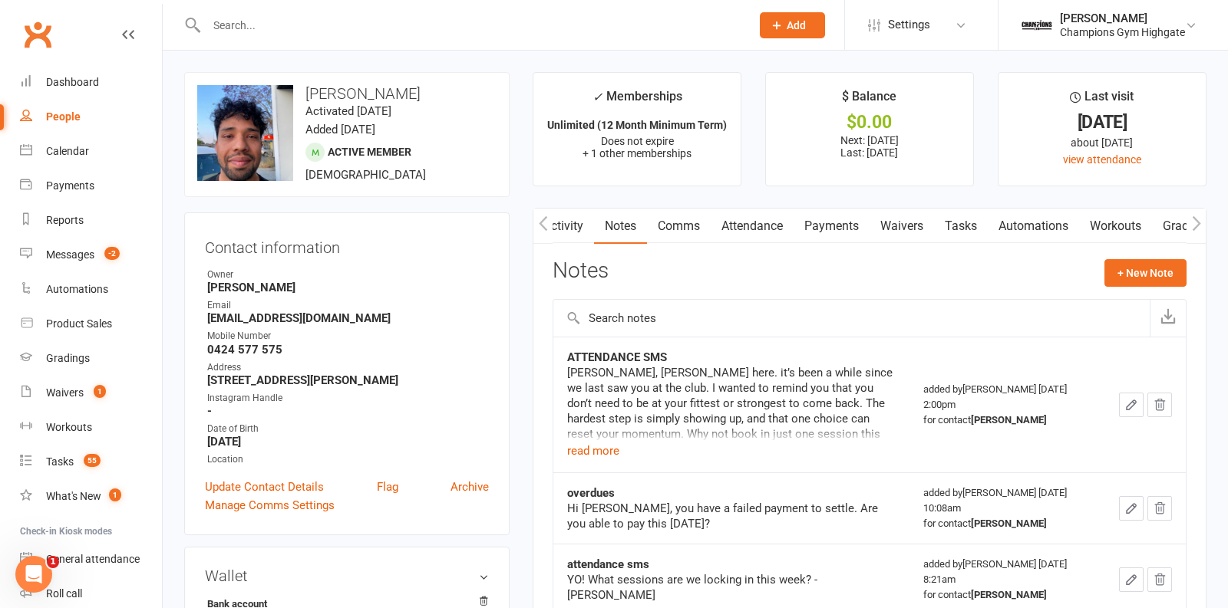
click at [830, 227] on link "Payments" at bounding box center [831, 226] width 76 height 35
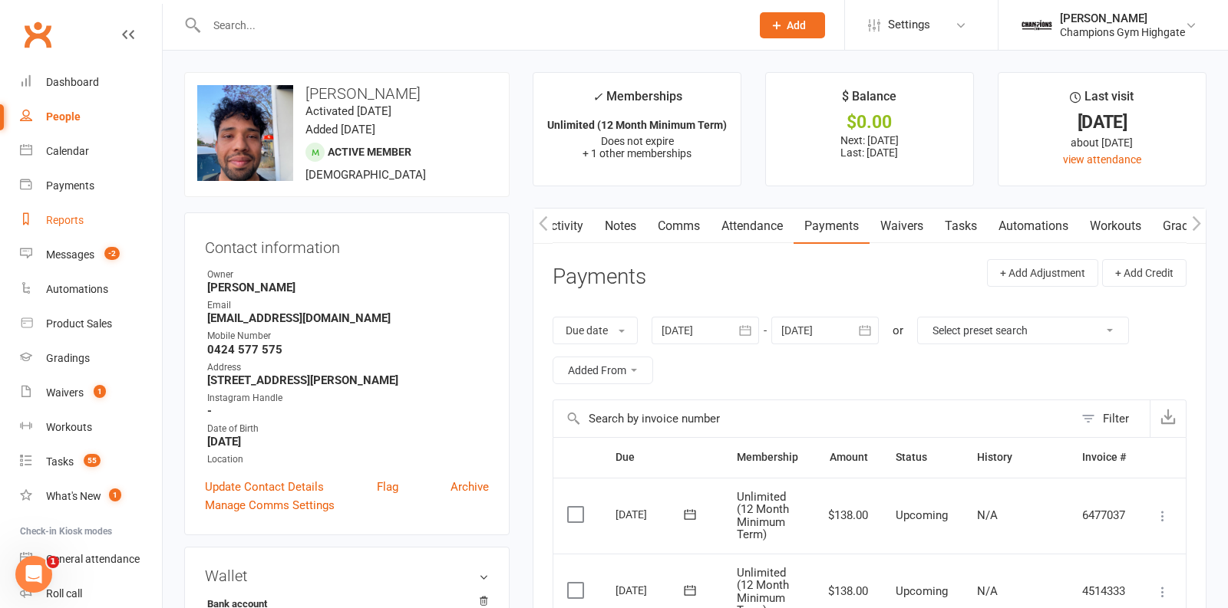
click at [73, 218] on div "Reports" at bounding box center [65, 220] width 38 height 12
select select "50"
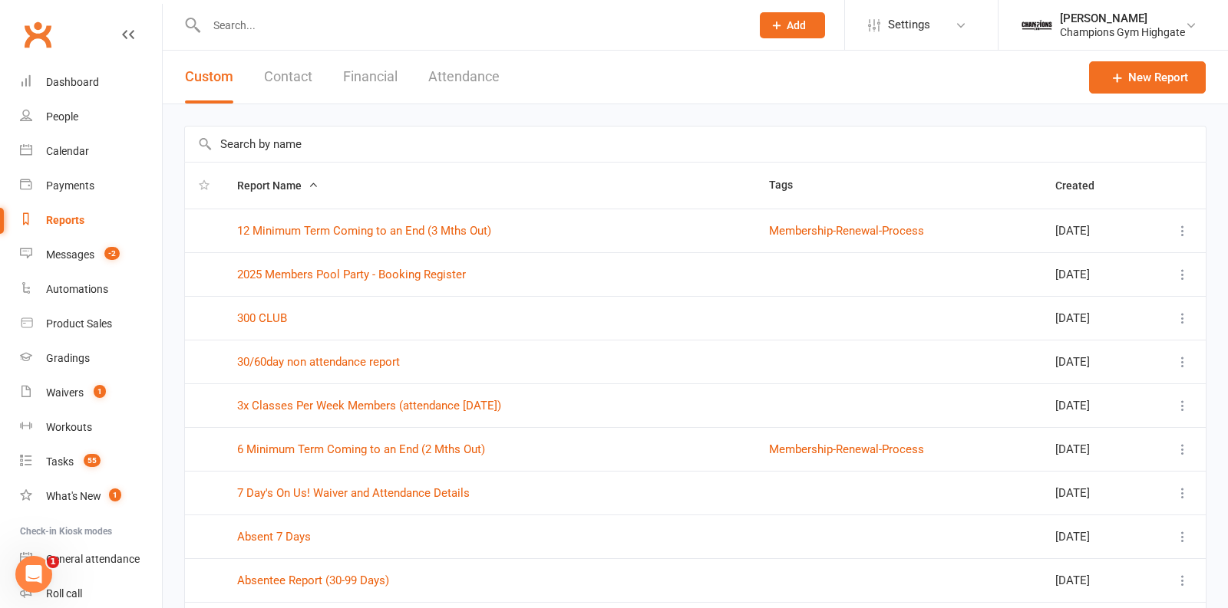
click at [369, 81] on button "Financial" at bounding box center [370, 77] width 54 height 53
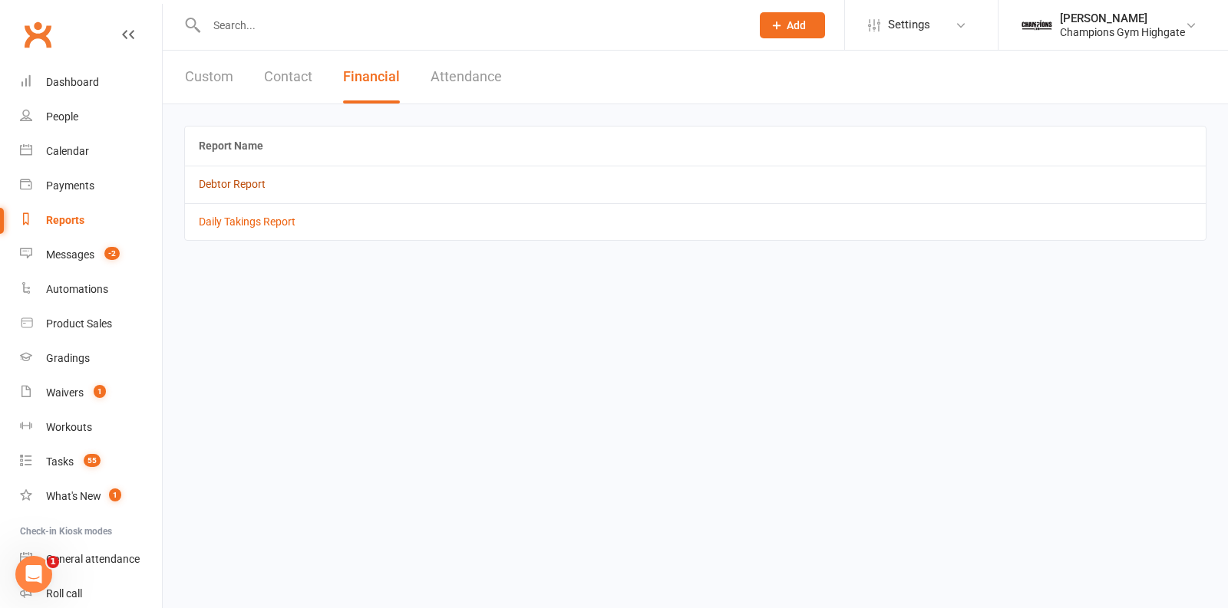
click at [250, 178] on link "Debtor Report" at bounding box center [232, 184] width 67 height 12
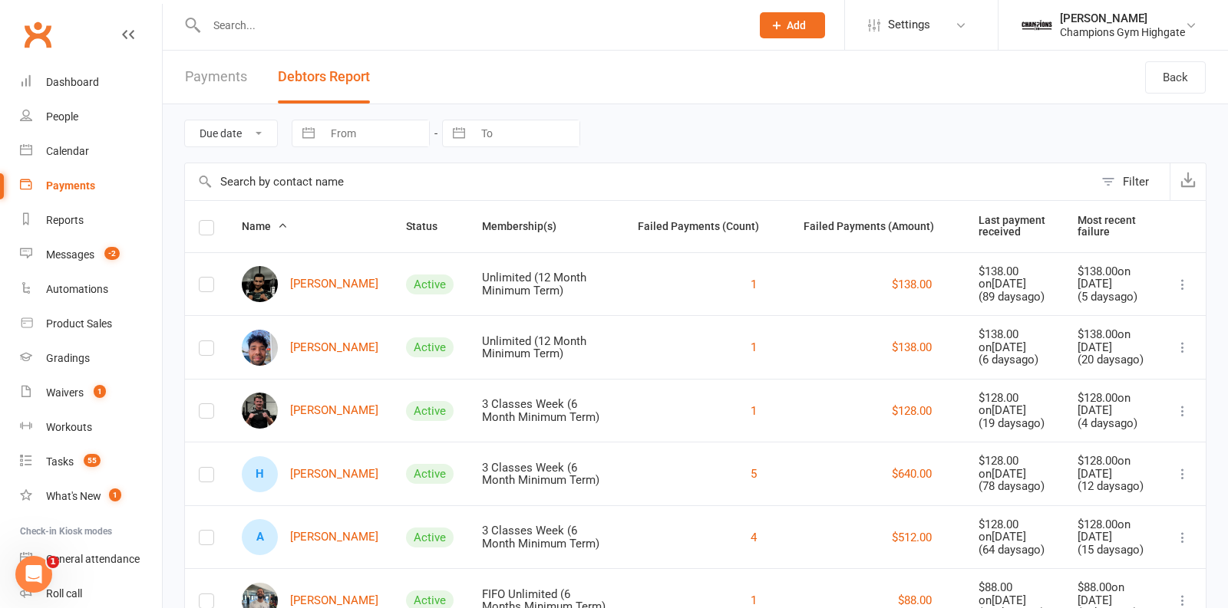
scroll to position [127, 0]
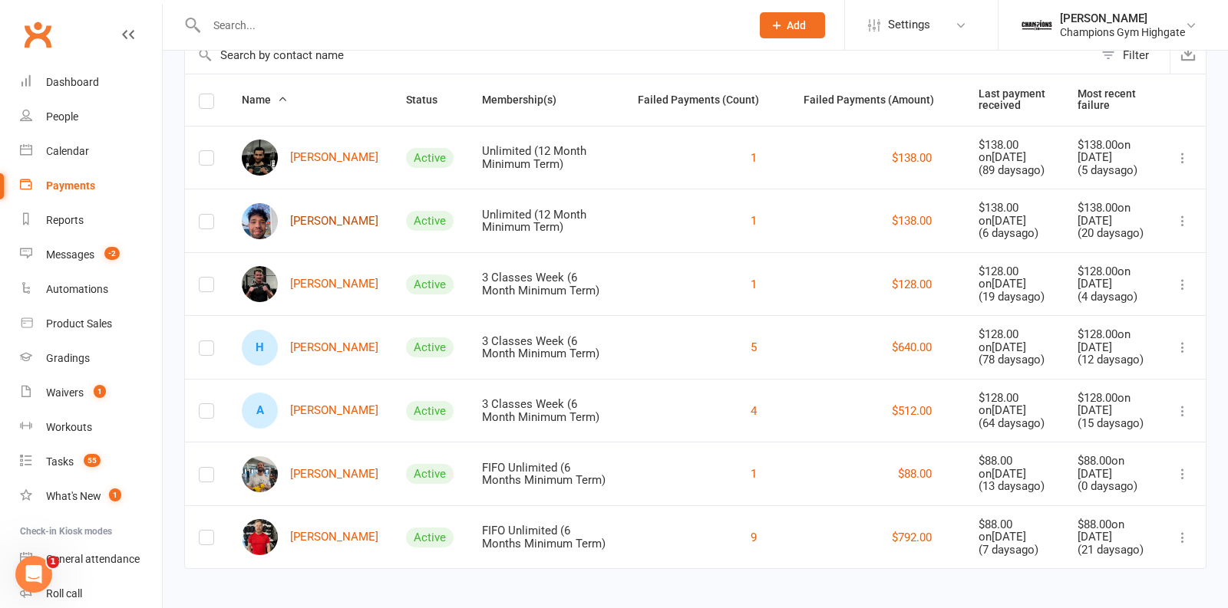
click at [292, 217] on link "Sam Farooq" at bounding box center [310, 221] width 137 height 36
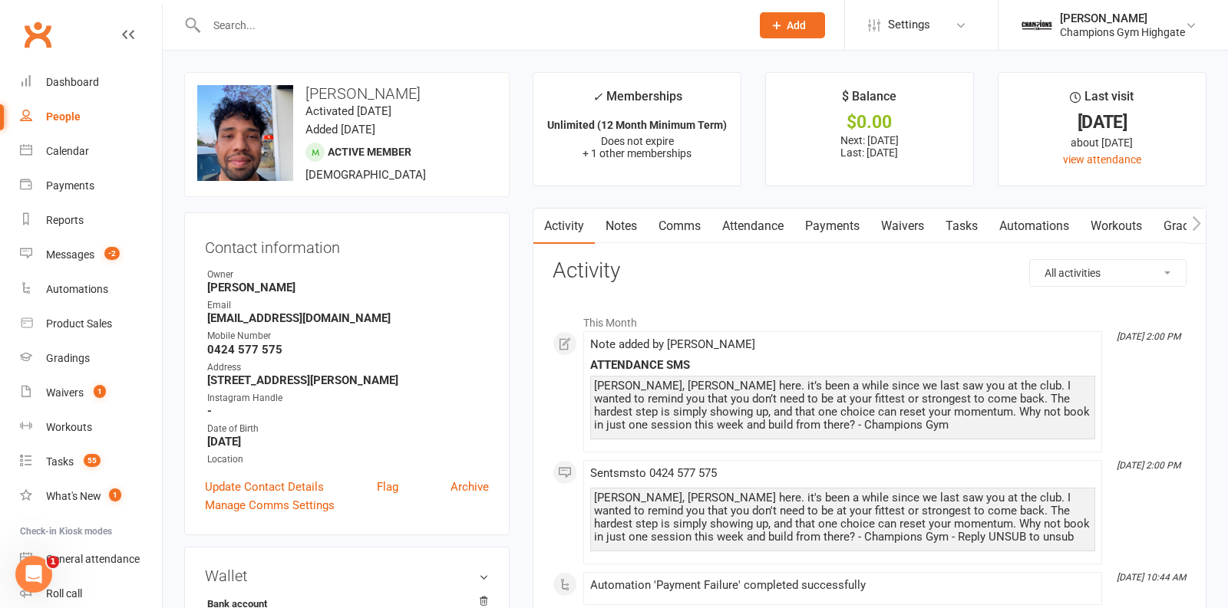
click at [824, 227] on link "Payments" at bounding box center [832, 226] width 76 height 35
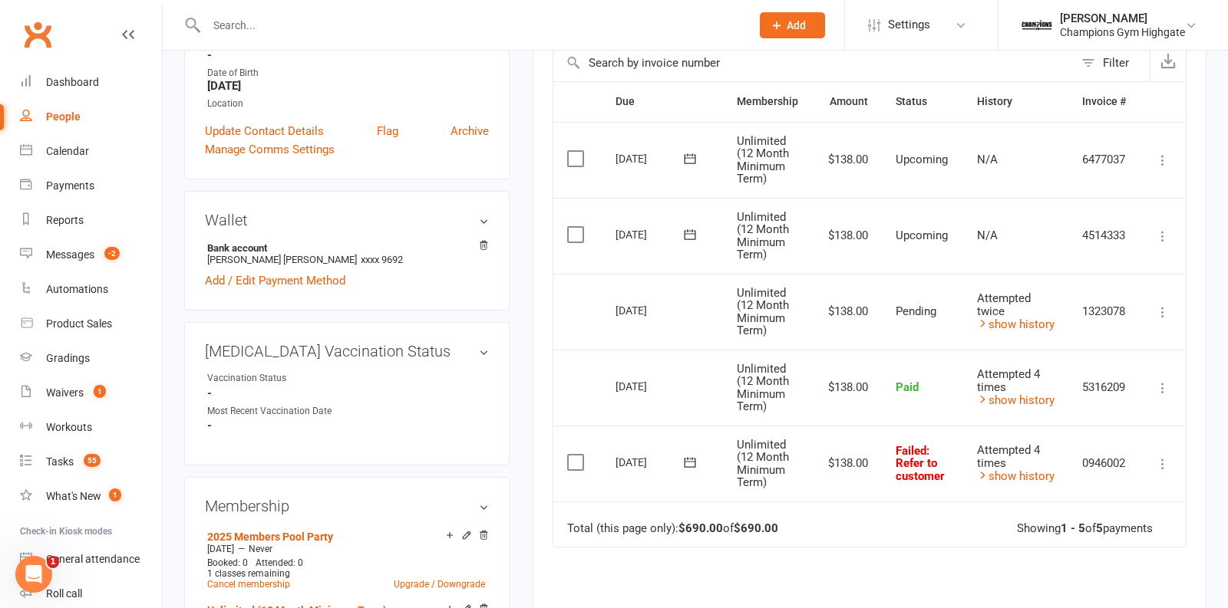
scroll to position [353, 0]
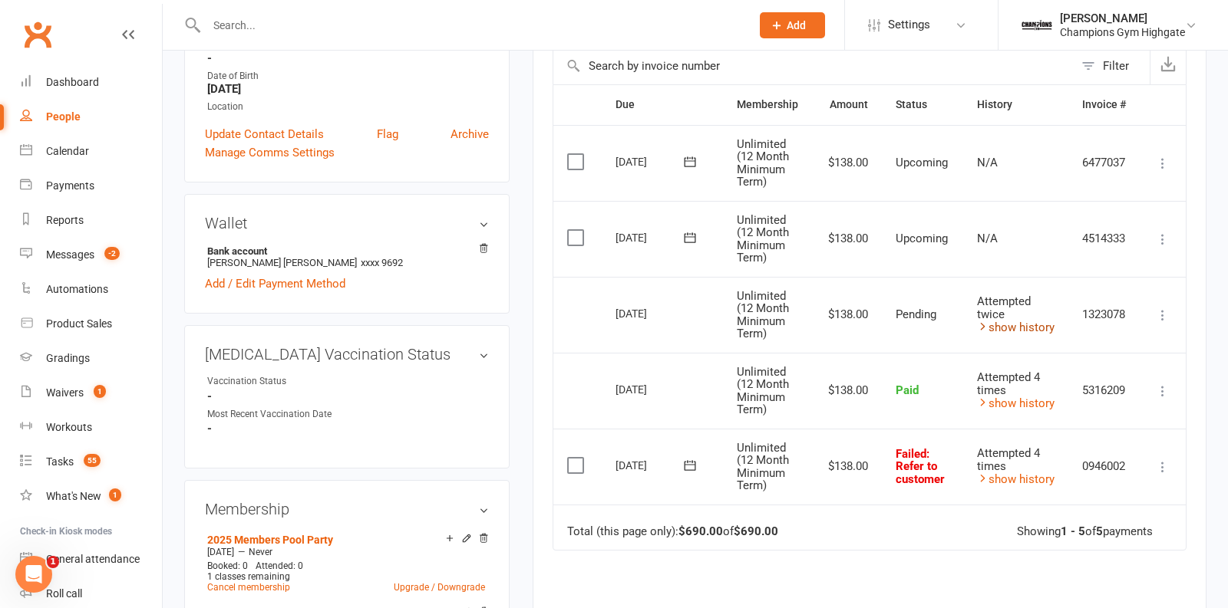
click at [1026, 328] on link "show history" at bounding box center [1016, 328] width 78 height 14
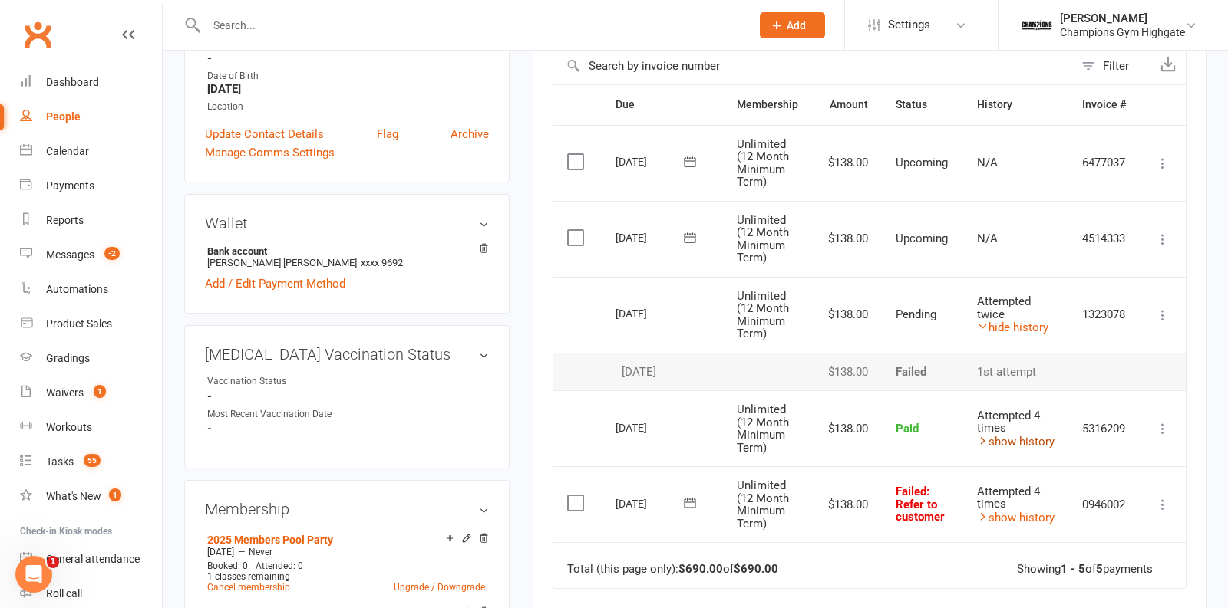
click at [1006, 435] on link "show history" at bounding box center [1016, 442] width 78 height 14
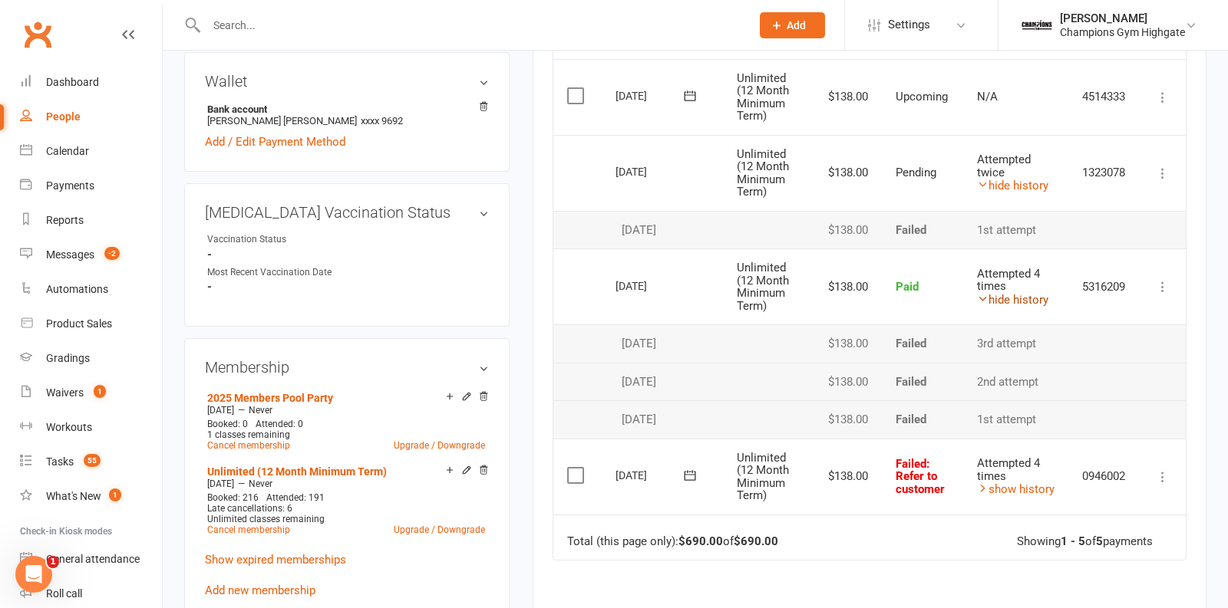
scroll to position [494, 0]
click at [1030, 483] on link "show history" at bounding box center [1016, 490] width 78 height 14
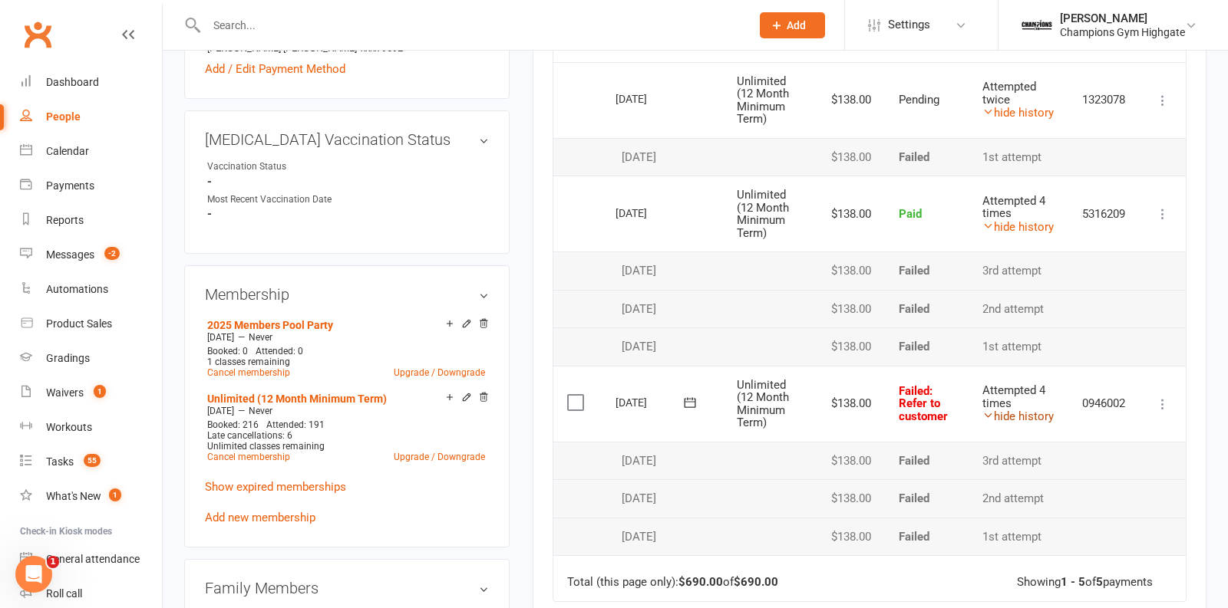
scroll to position [576, 0]
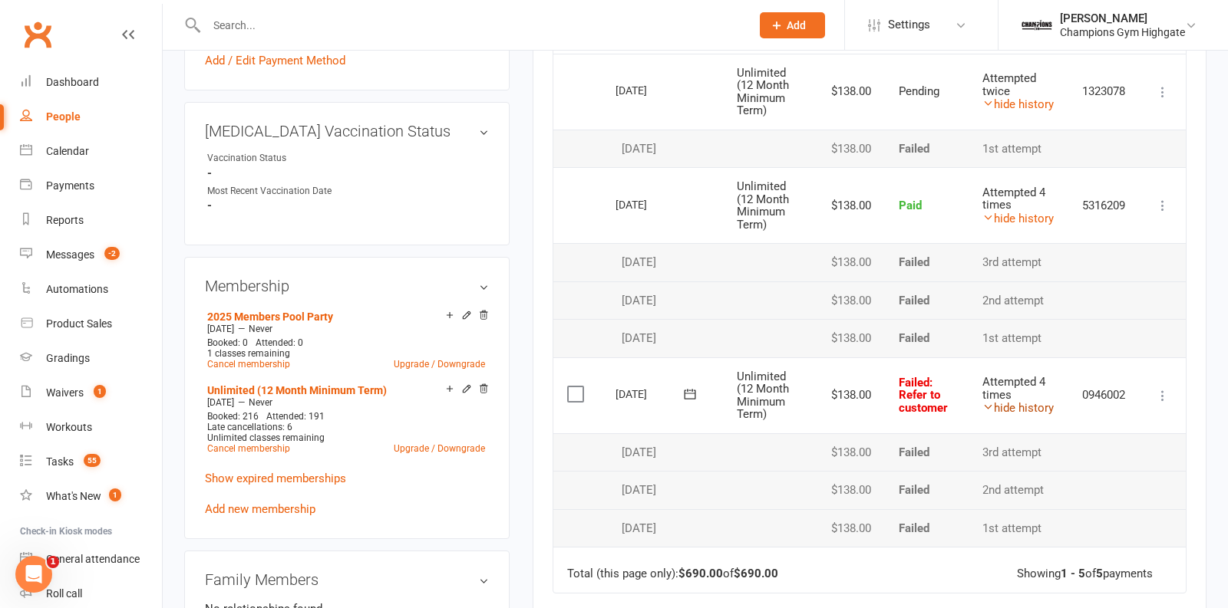
click at [1000, 402] on link "hide history" at bounding box center [1017, 408] width 71 height 14
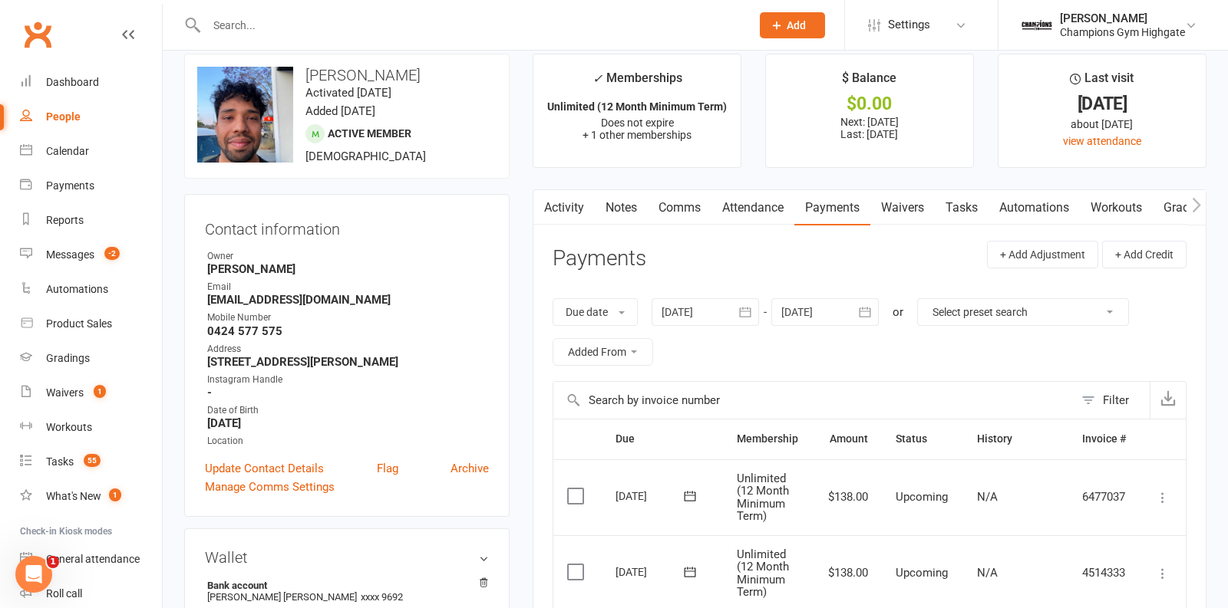
scroll to position [0, 0]
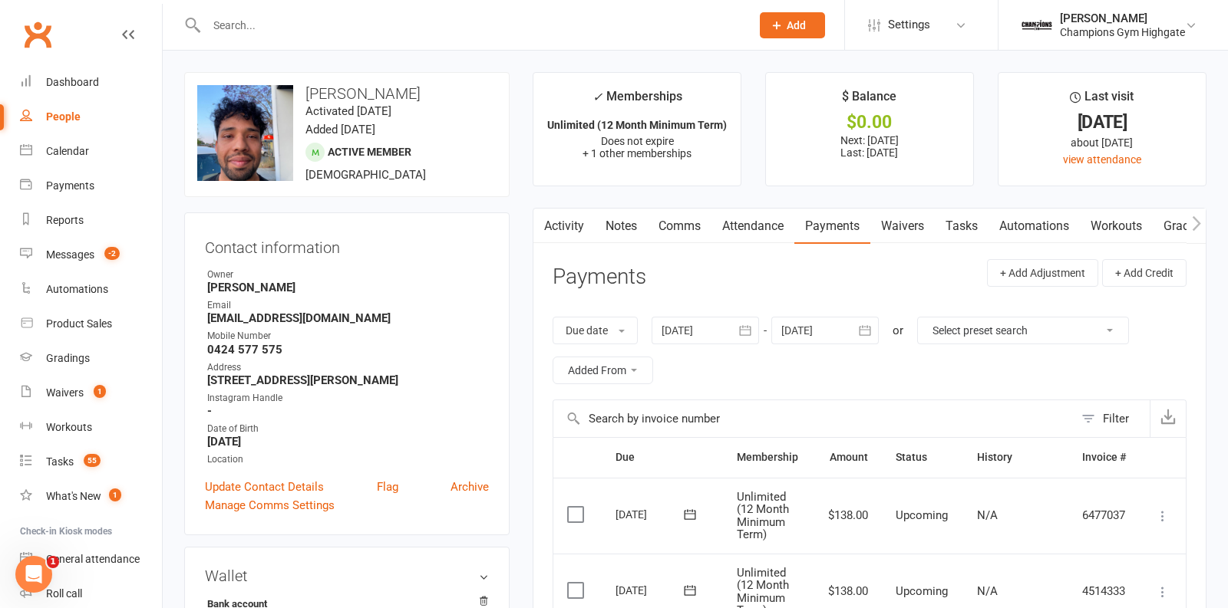
click at [905, 226] on link "Waivers" at bounding box center [902, 226] width 64 height 35
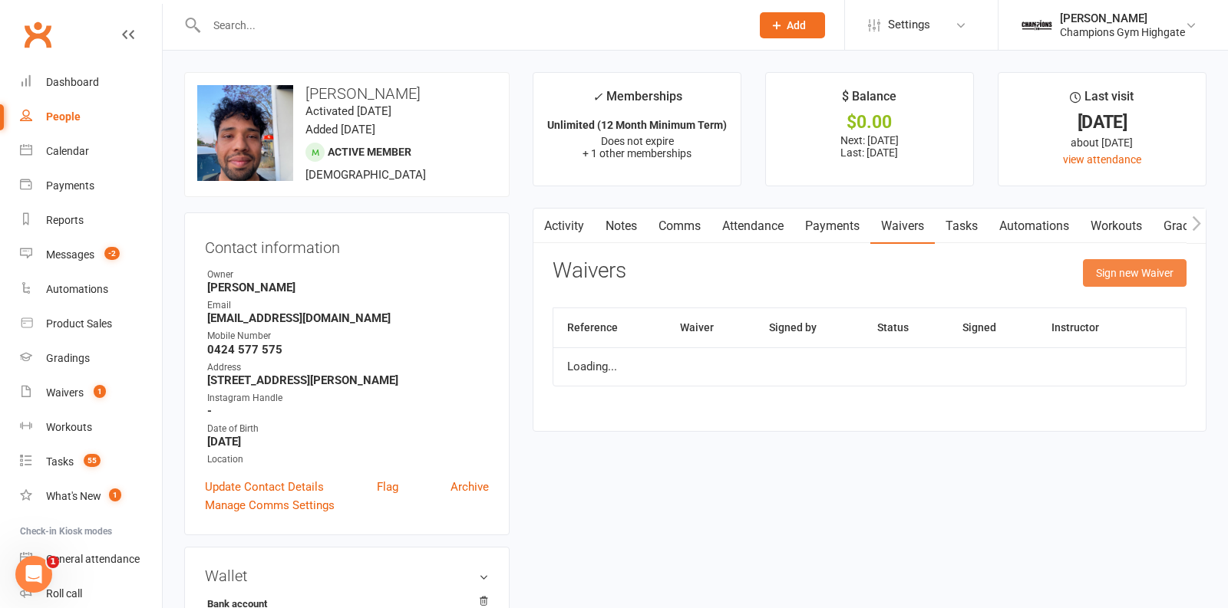
click at [1139, 279] on button "Sign new Waiver" at bounding box center [1135, 273] width 104 height 28
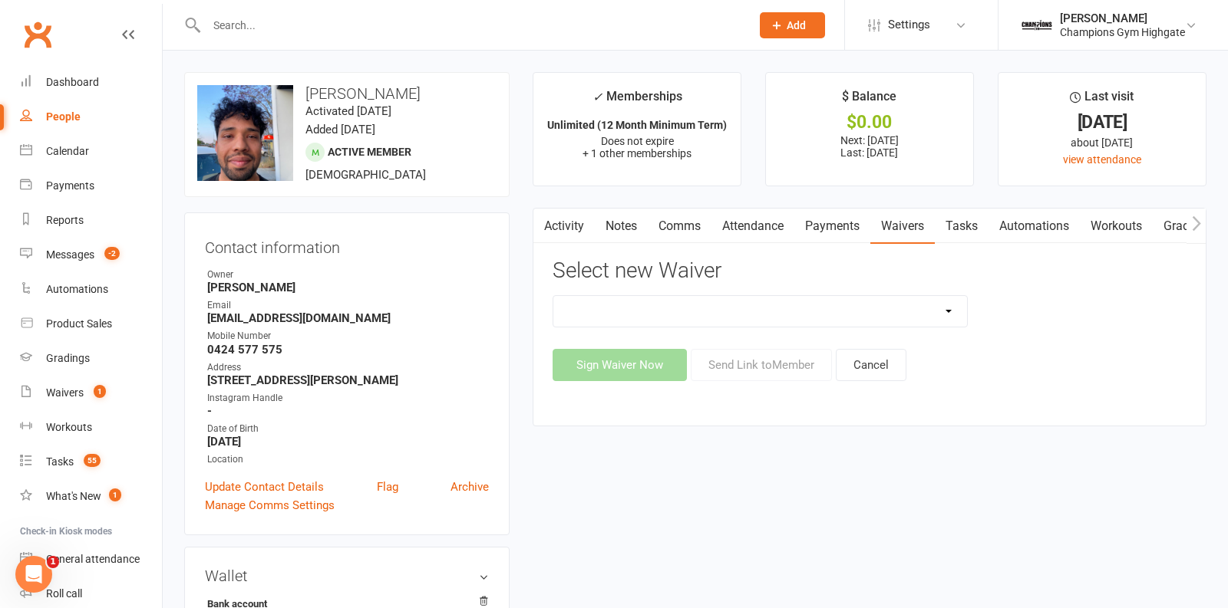
click at [830, 216] on link "Payments" at bounding box center [832, 226] width 76 height 35
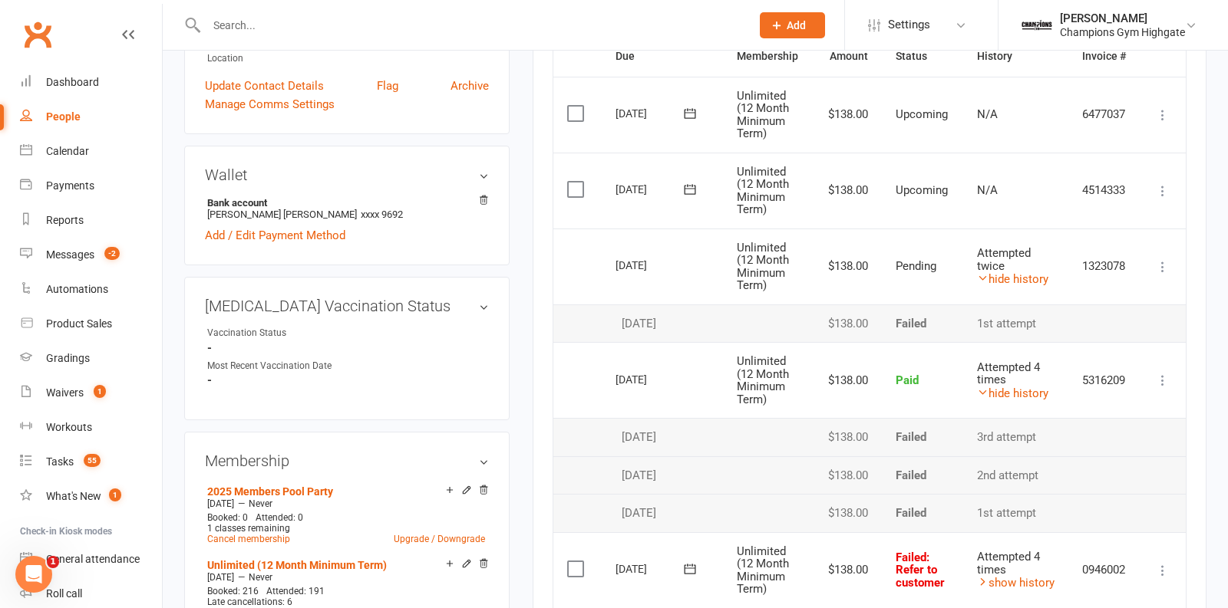
scroll to position [401, 0]
click at [1165, 267] on icon at bounding box center [1162, 267] width 15 height 15
click at [1045, 249] on div "Attempted twice" at bounding box center [1016, 260] width 78 height 25
click at [998, 389] on link "hide history" at bounding box center [1012, 395] width 71 height 14
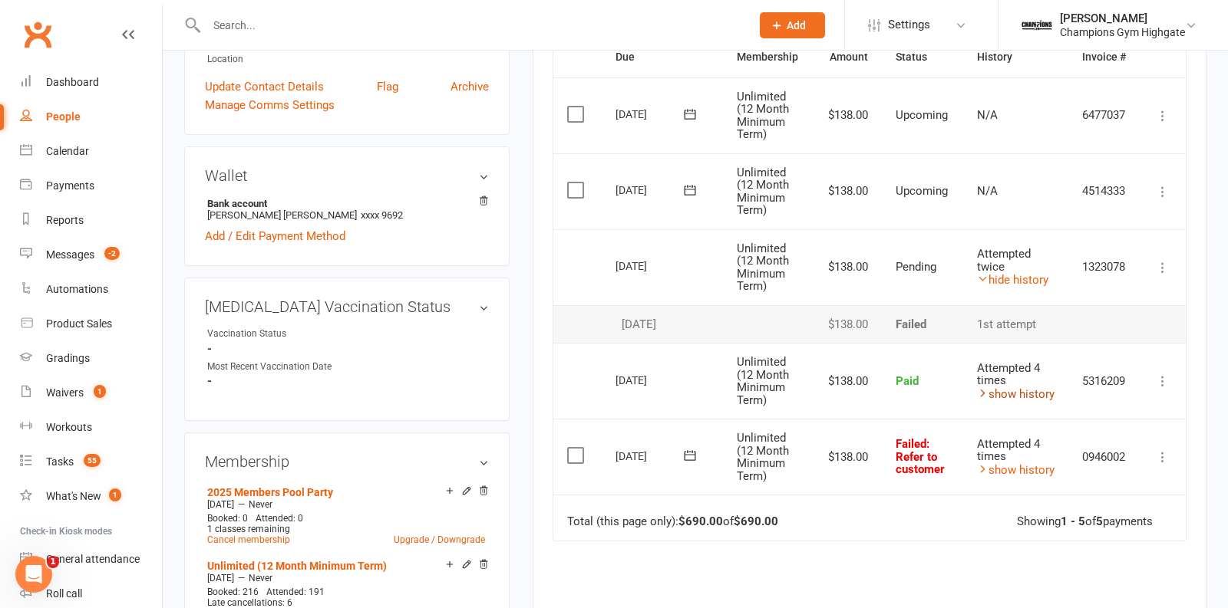
click at [998, 389] on link "show history" at bounding box center [1016, 395] width 78 height 14
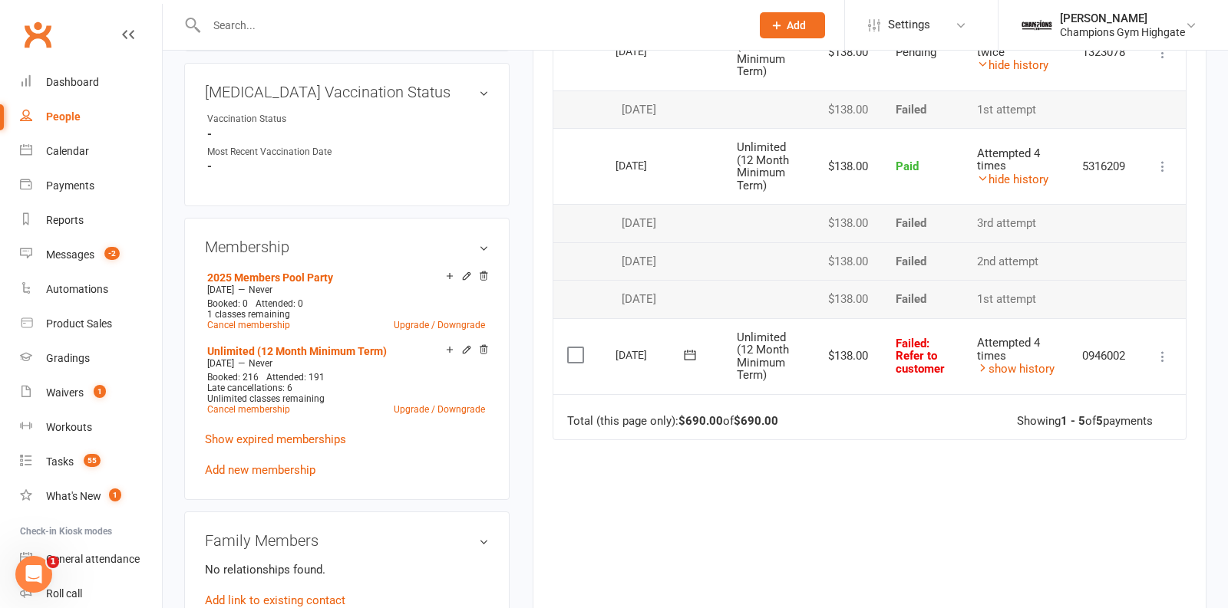
scroll to position [622, 0]
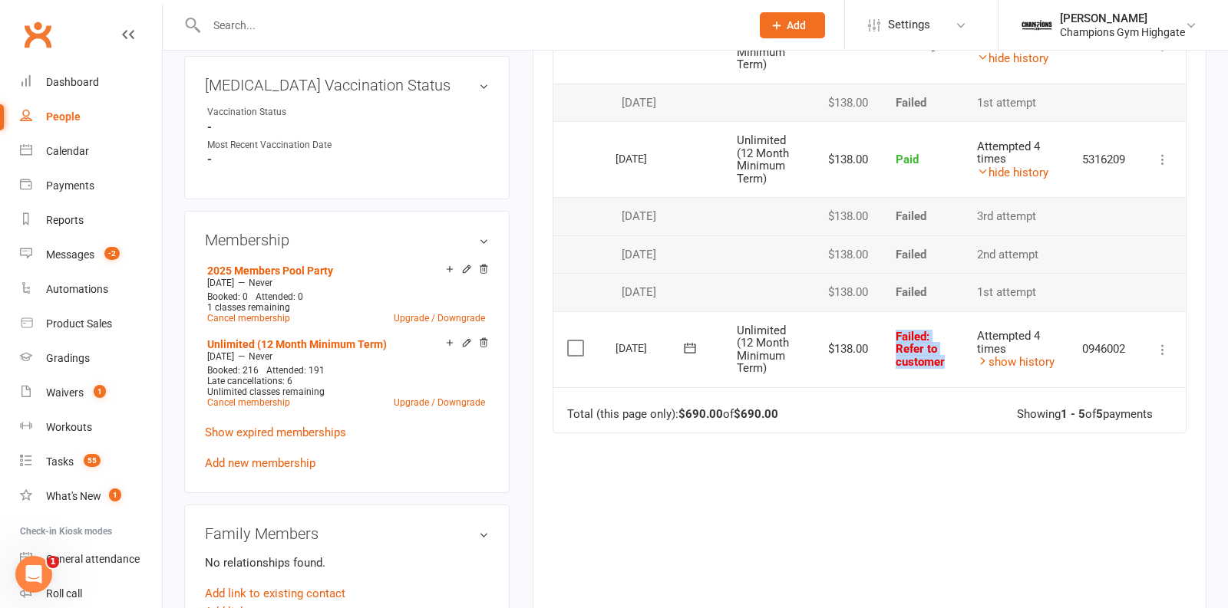
drag, startPoint x: 956, startPoint y: 355, endPoint x: 894, endPoint y: 326, distance: 68.3
click at [894, 326] on td "Failed : Refer to customer" at bounding box center [922, 350] width 81 height 76
click at [936, 340] on td "Failed : Refer to customer" at bounding box center [922, 350] width 81 height 76
drag, startPoint x: 945, startPoint y: 357, endPoint x: 885, endPoint y: 334, distance: 64.1
click at [885, 333] on td "Failed : Refer to customer" at bounding box center [922, 350] width 81 height 76
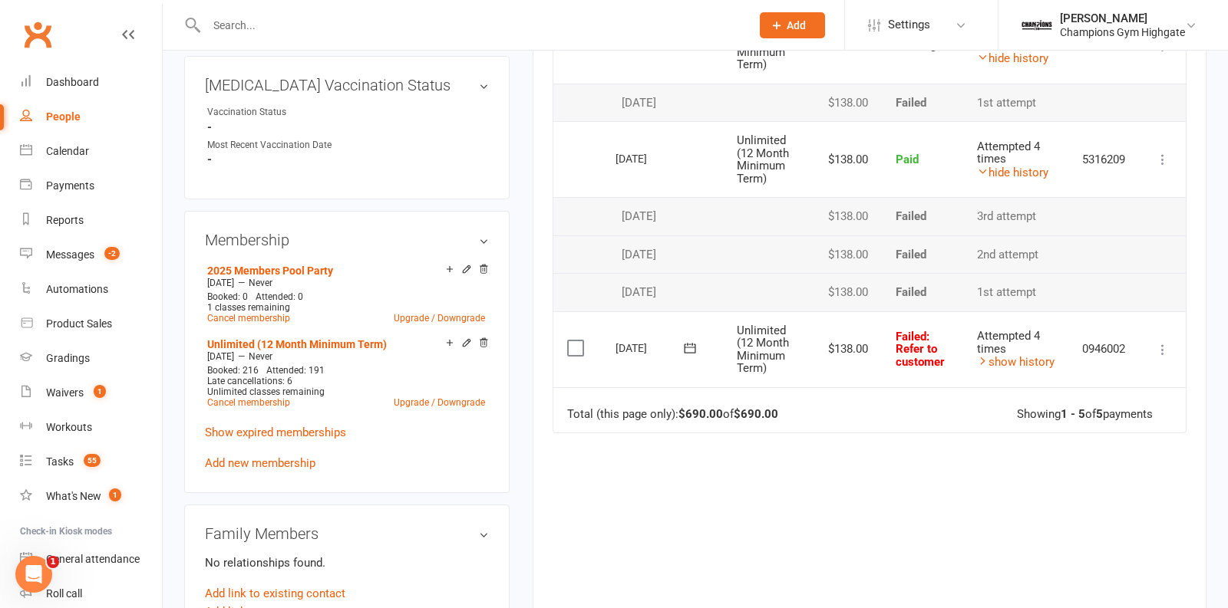
click at [849, 357] on td "$138.00" at bounding box center [848, 350] width 68 height 76
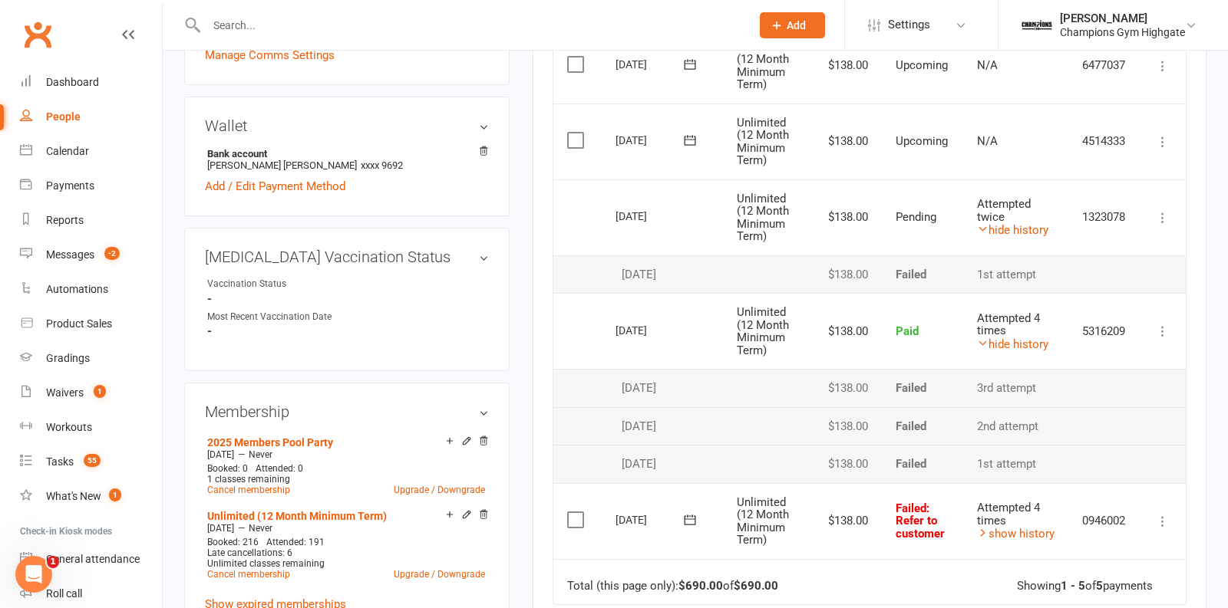
scroll to position [0, 0]
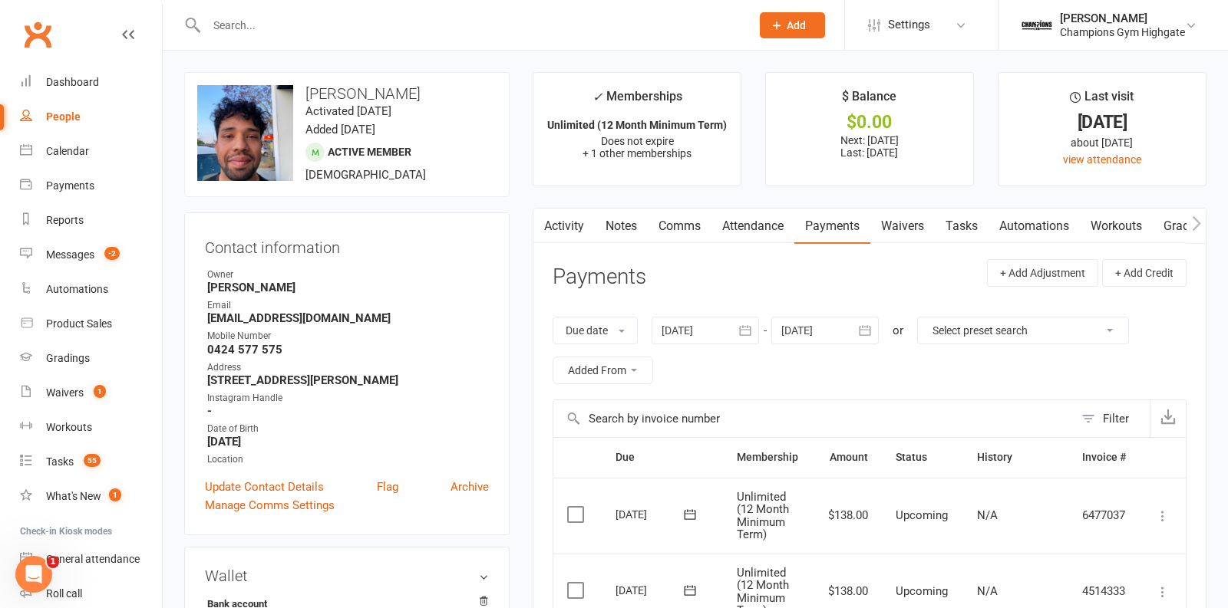
click at [618, 222] on link "Notes" at bounding box center [621, 226] width 53 height 35
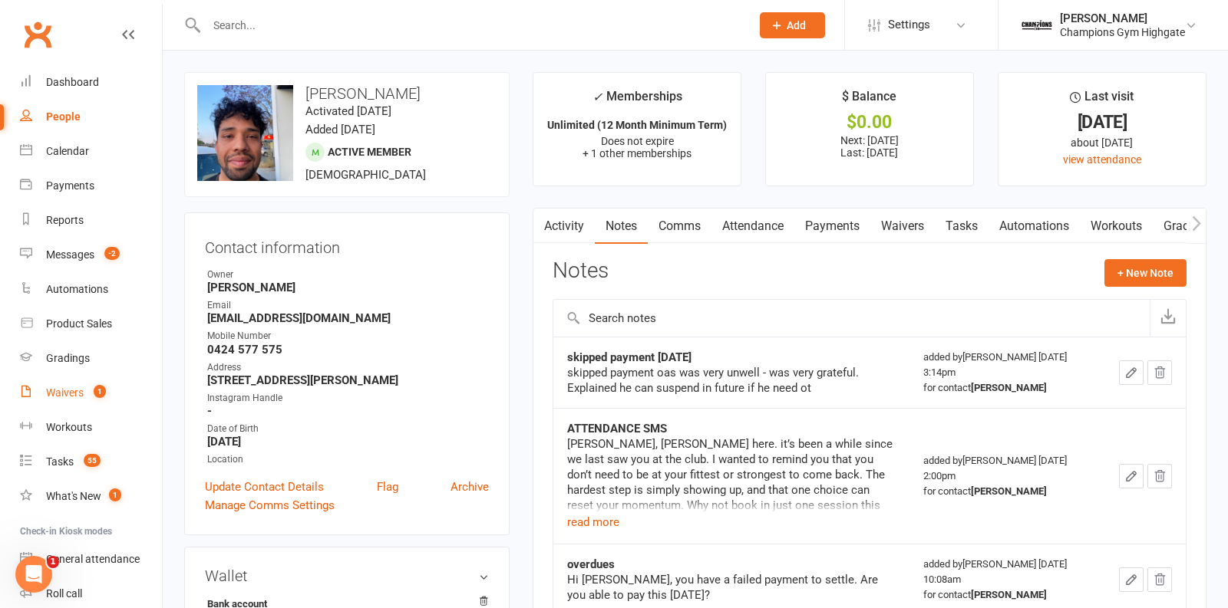
click at [58, 398] on div "Waivers" at bounding box center [65, 393] width 38 height 12
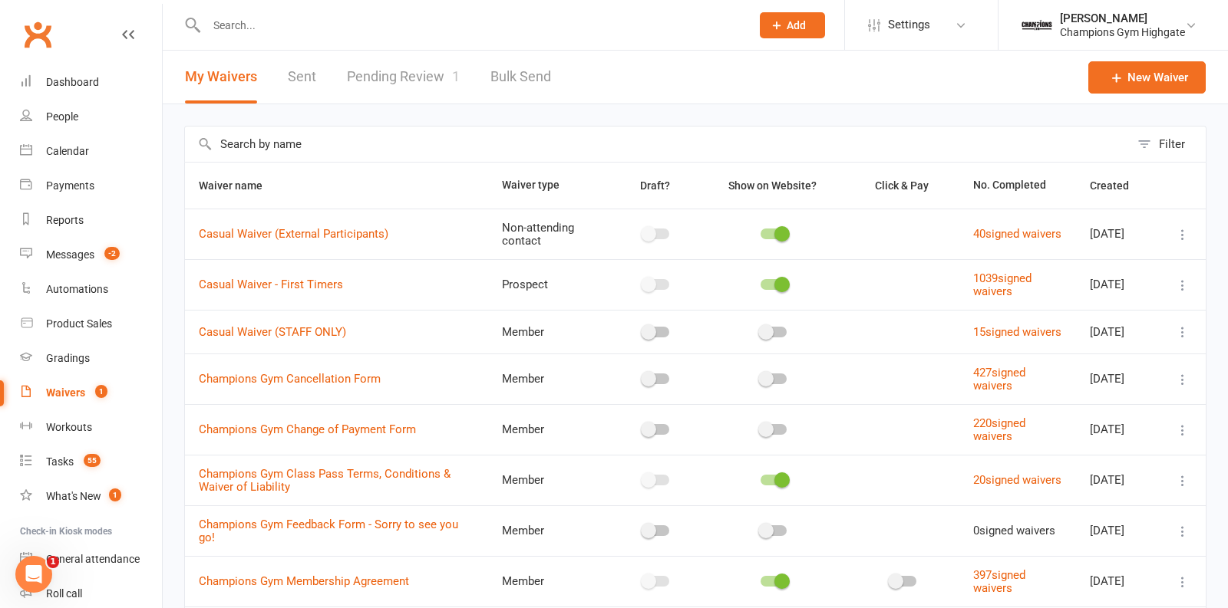
click at [414, 80] on link "Pending Review 1" at bounding box center [403, 77] width 113 height 53
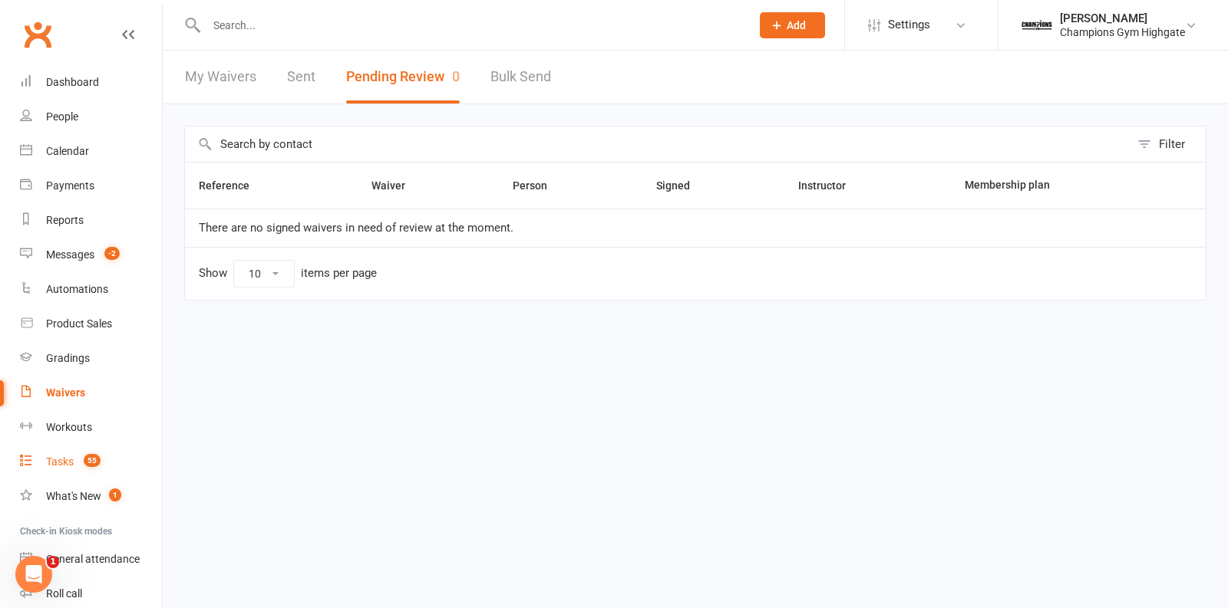
click at [91, 460] on span "55" at bounding box center [92, 460] width 17 height 13
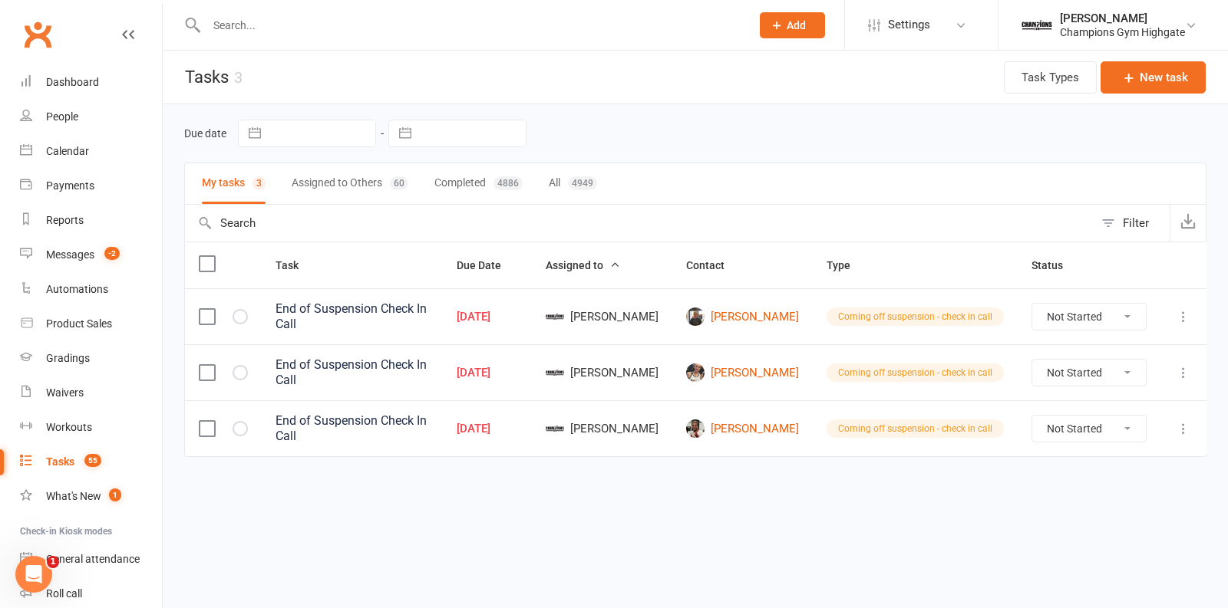
click at [298, 12] on div at bounding box center [462, 25] width 556 height 50
click at [272, 28] on input "text" at bounding box center [471, 25] width 538 height 21
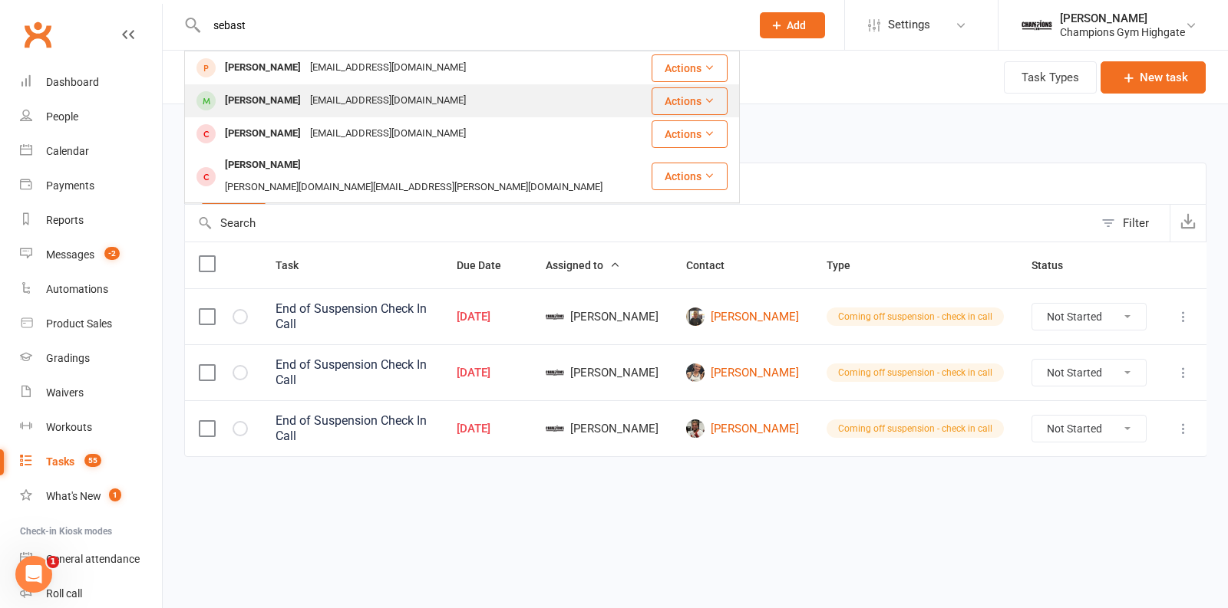
type input "sebast"
click at [345, 107] on div "sebp94@gmail.com" at bounding box center [387, 101] width 165 height 22
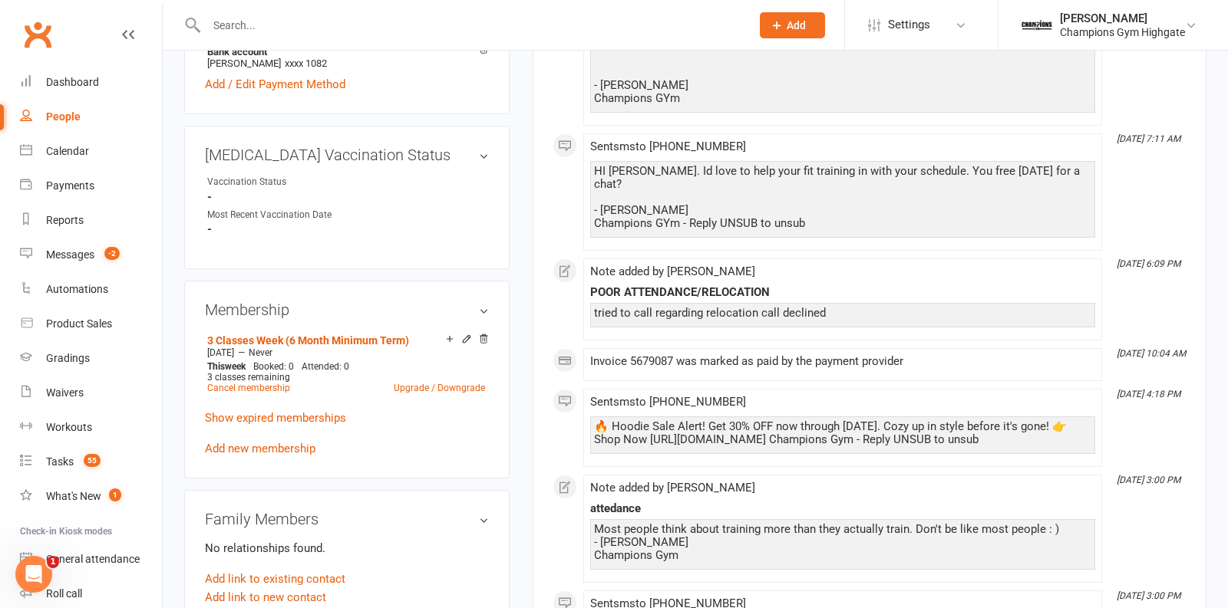
scroll to position [553, 0]
click at [260, 382] on link "Cancel membership" at bounding box center [248, 387] width 83 height 11
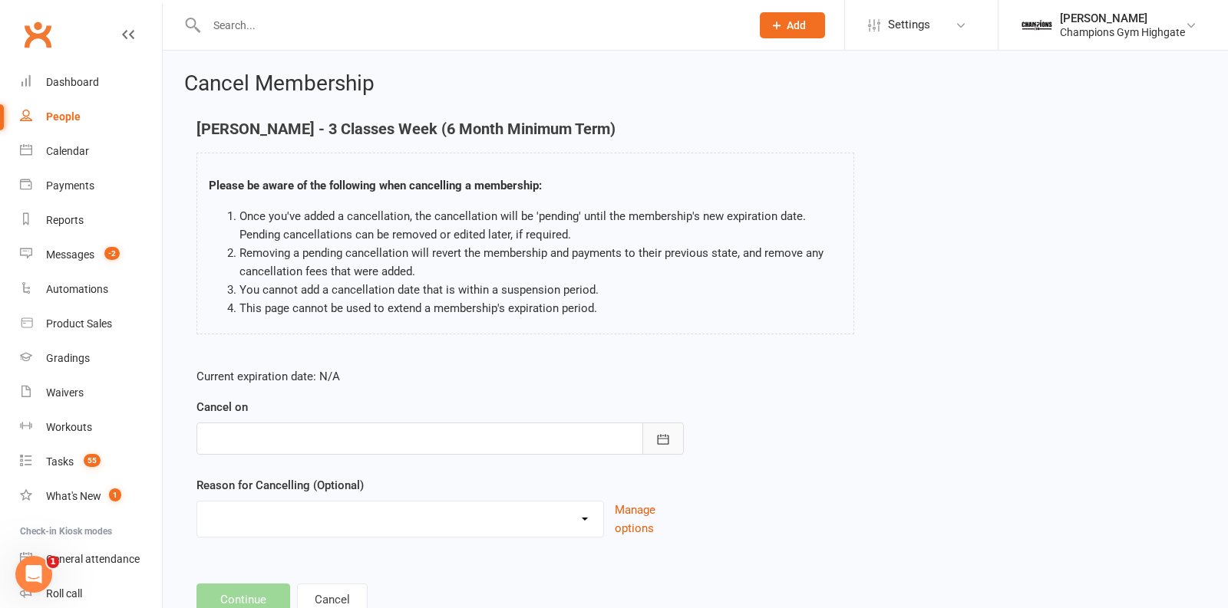
click at [656, 423] on button "button" at bounding box center [662, 439] width 41 height 32
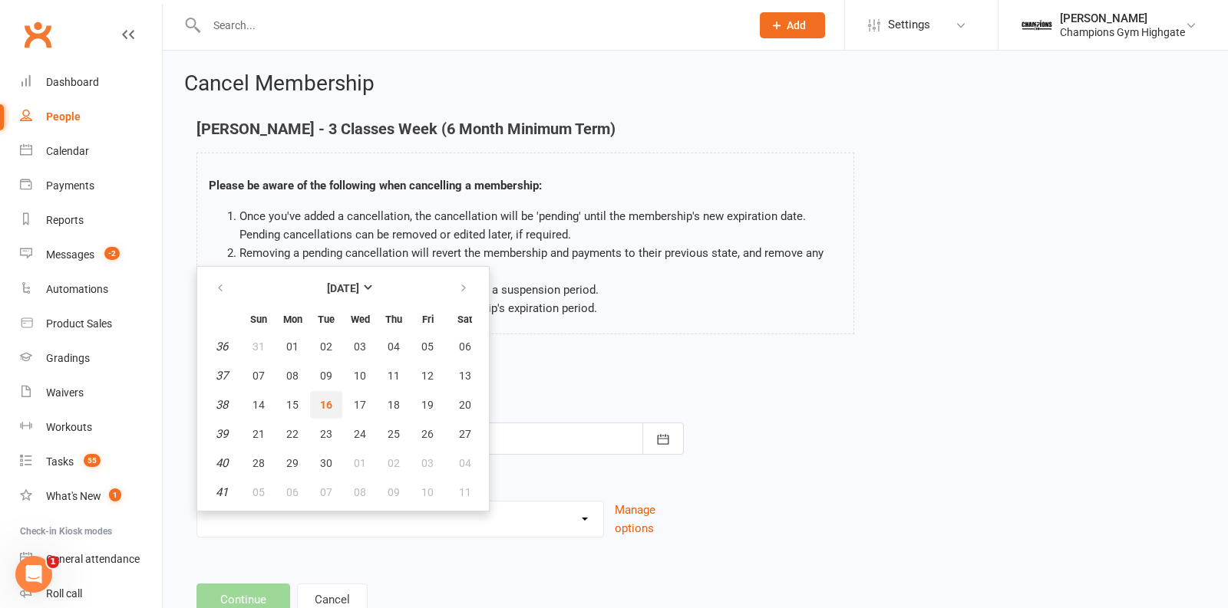
click at [330, 398] on button "16" at bounding box center [326, 405] width 32 height 28
type input "16 Sep 2025"
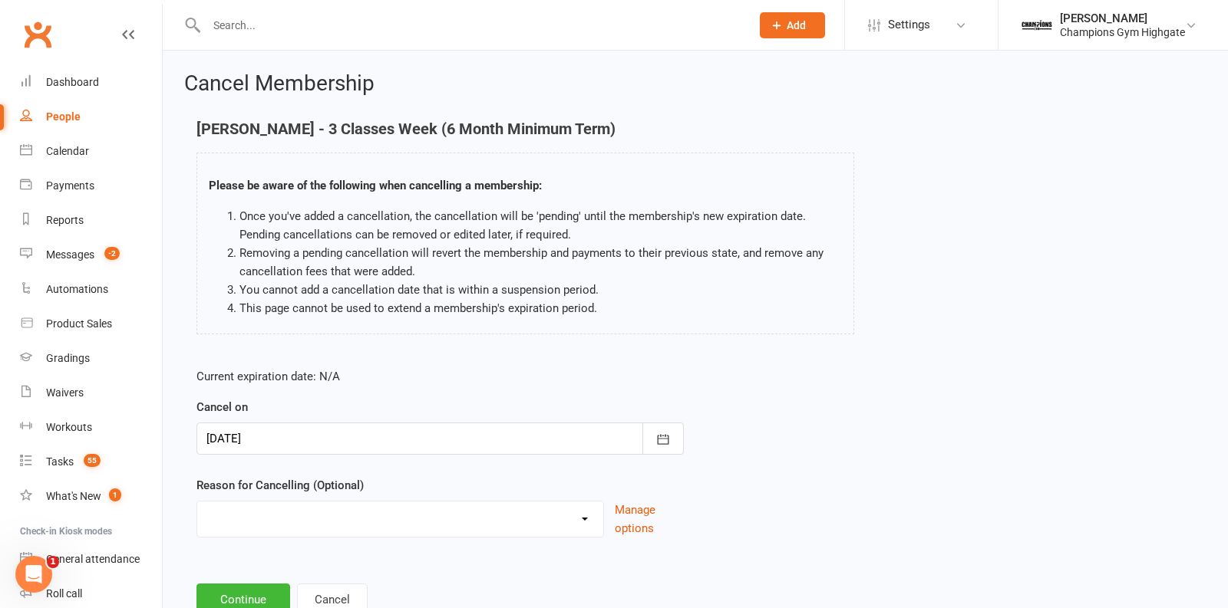
click at [334, 517] on select "Club Transfer Cooling off Period (within 7 days) Debt Collection Downgrading Me…" at bounding box center [400, 517] width 406 height 31
select select "9"
click at [197, 502] on select "Club Transfer Cooling off Period (within 7 days) Debt Collection Downgrading Me…" at bounding box center [400, 517] width 406 height 31
click at [233, 584] on button "Continue" at bounding box center [243, 600] width 94 height 32
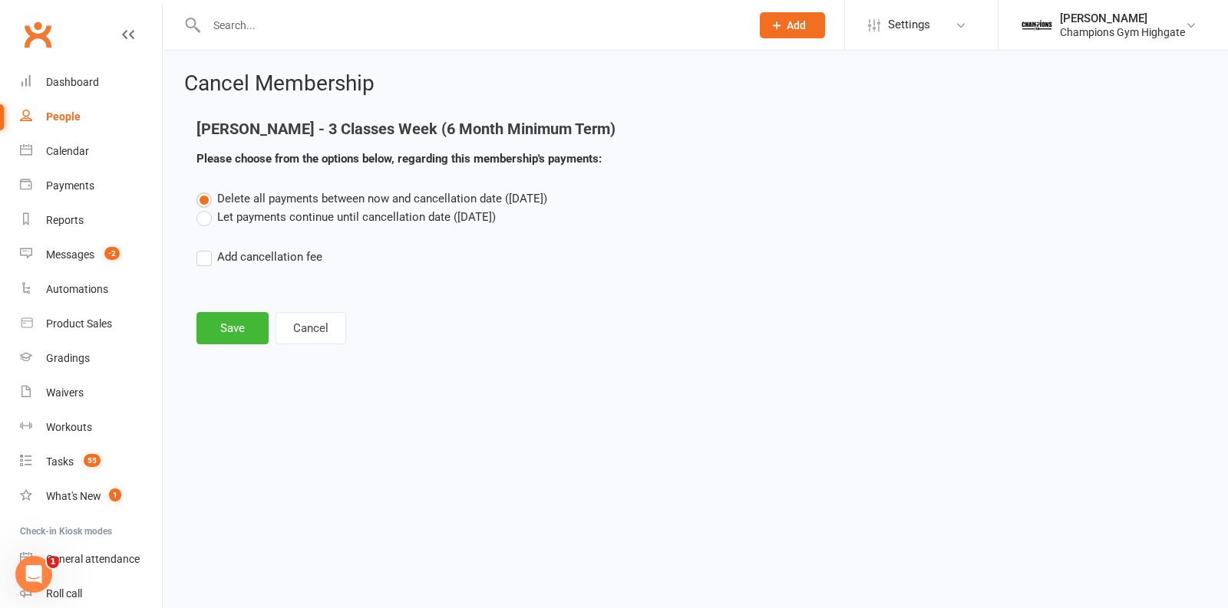
click at [209, 221] on label "Let payments continue until cancellation date (Sep 16, 2025)" at bounding box center [345, 217] width 299 height 18
click at [206, 208] on input "Let payments continue until cancellation date (Sep 16, 2025)" at bounding box center [201, 208] width 10 height 0
click at [220, 316] on button "Save" at bounding box center [232, 328] width 72 height 32
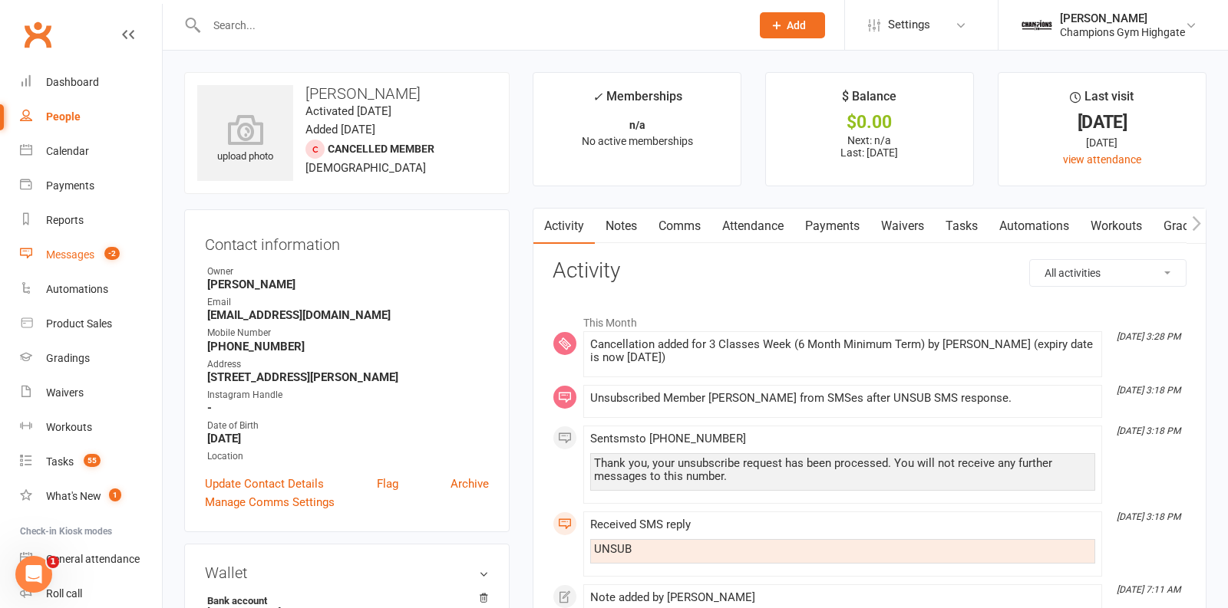
click at [92, 246] on link "Messages -2" at bounding box center [91, 255] width 142 height 35
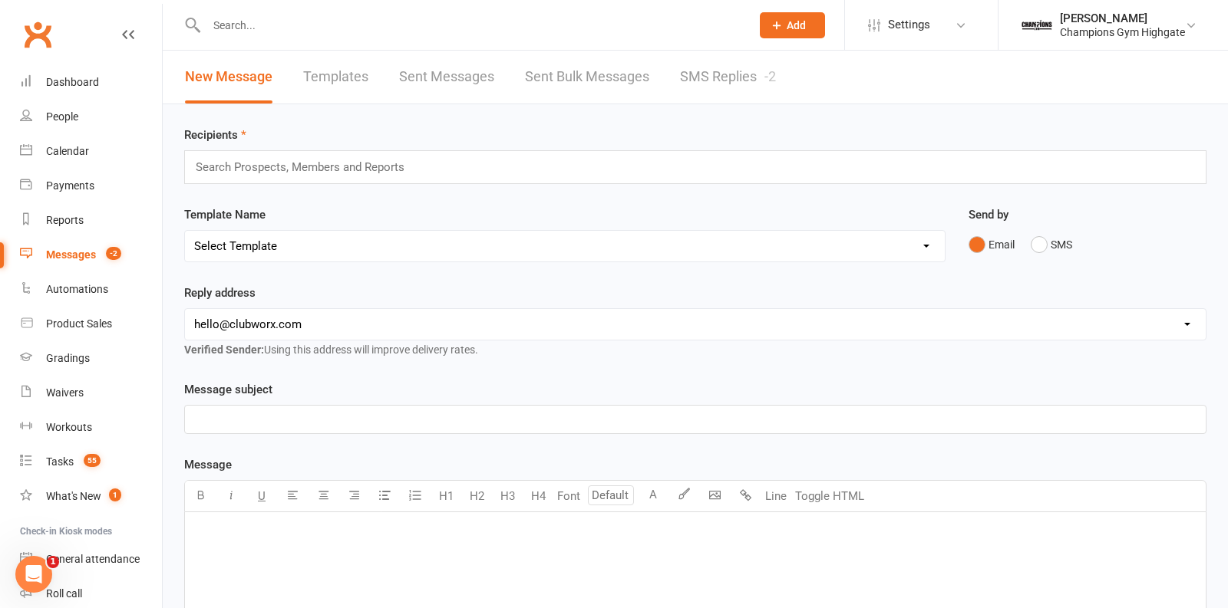
click at [681, 71] on link "SMS Replies -2" at bounding box center [728, 77] width 96 height 53
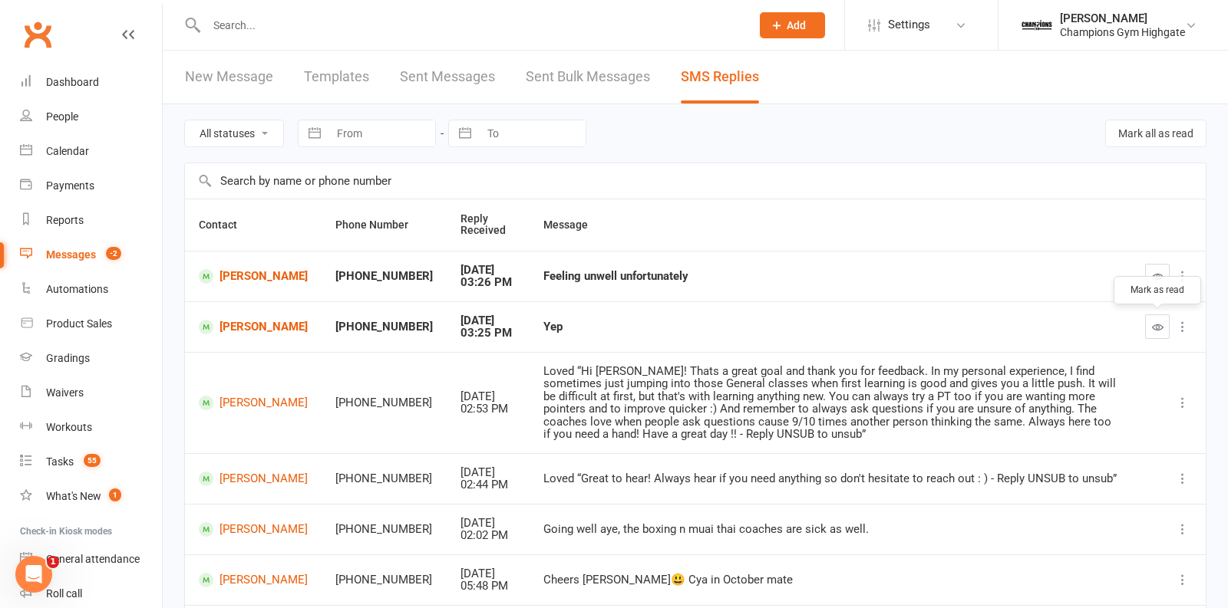
click at [1158, 324] on icon "button" at bounding box center [1158, 328] width 12 height 12
click at [1166, 272] on button "button" at bounding box center [1157, 276] width 25 height 25
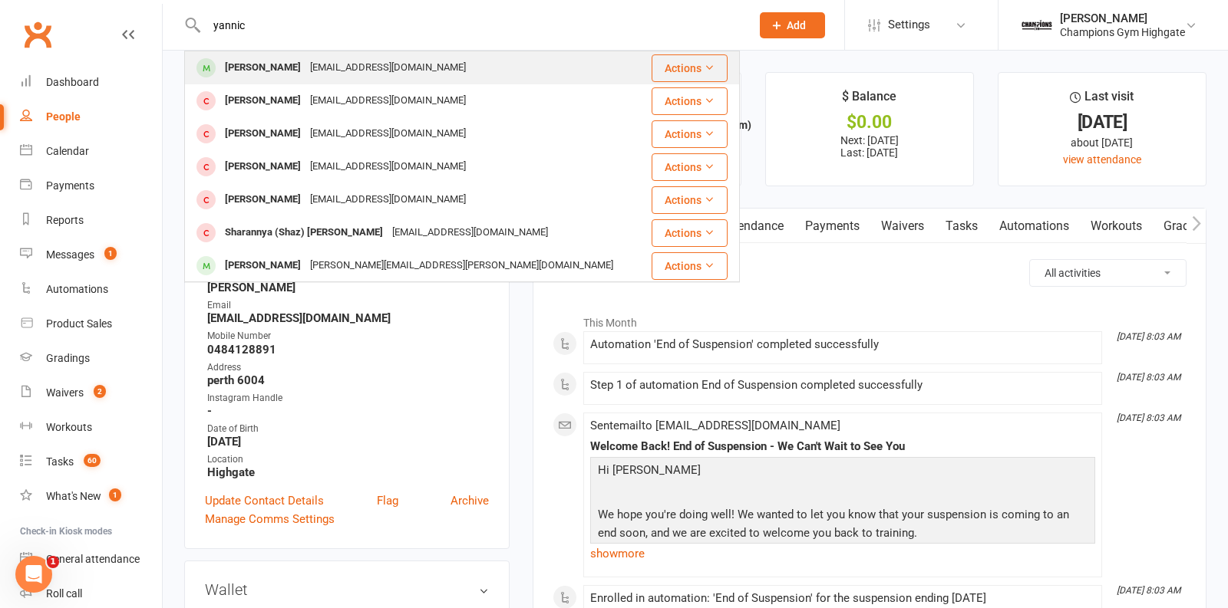
type input "yannic"
click at [344, 69] on div "[EMAIL_ADDRESS][DOMAIN_NAME]" at bounding box center [387, 68] width 165 height 22
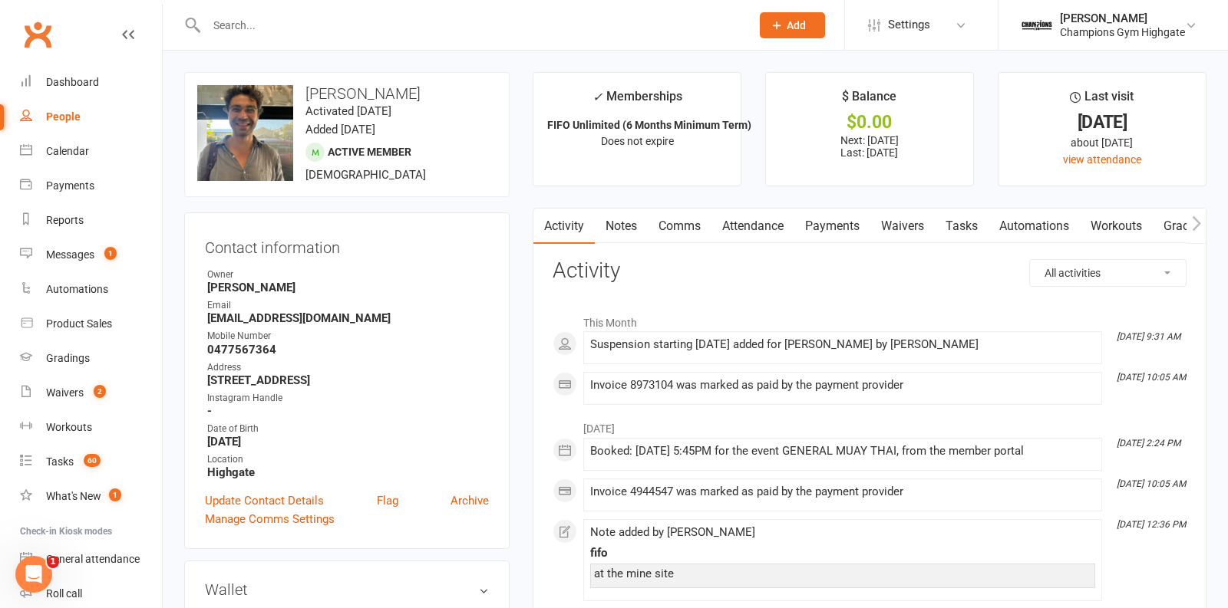
click at [635, 227] on link "Notes" at bounding box center [621, 226] width 53 height 35
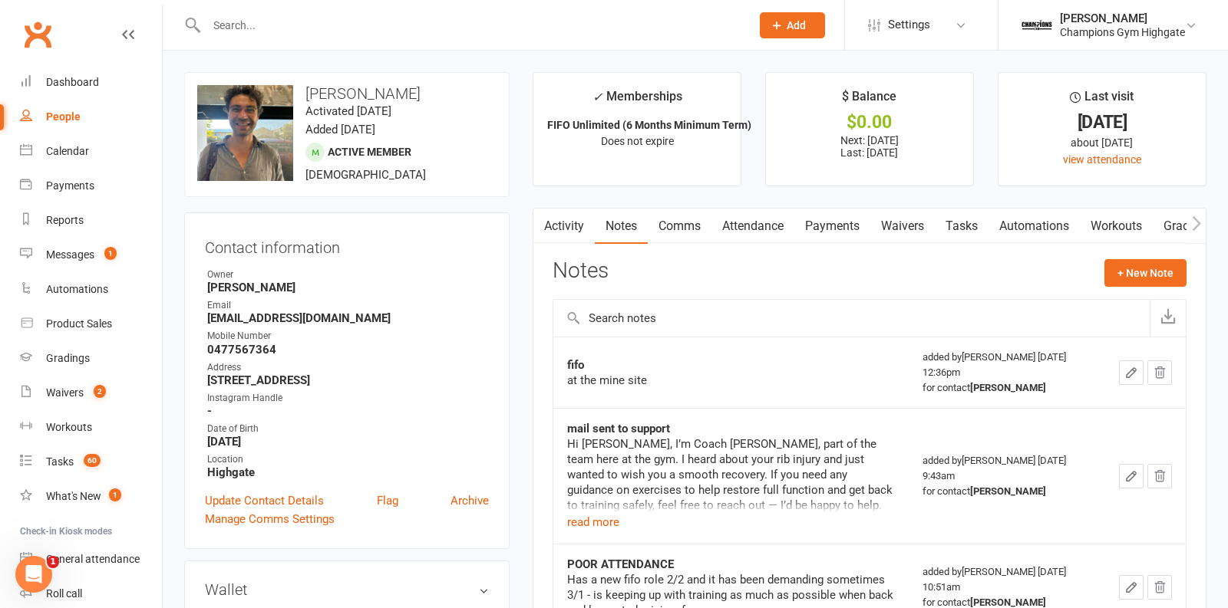
click at [579, 226] on link "Activity" at bounding box center [563, 226] width 61 height 35
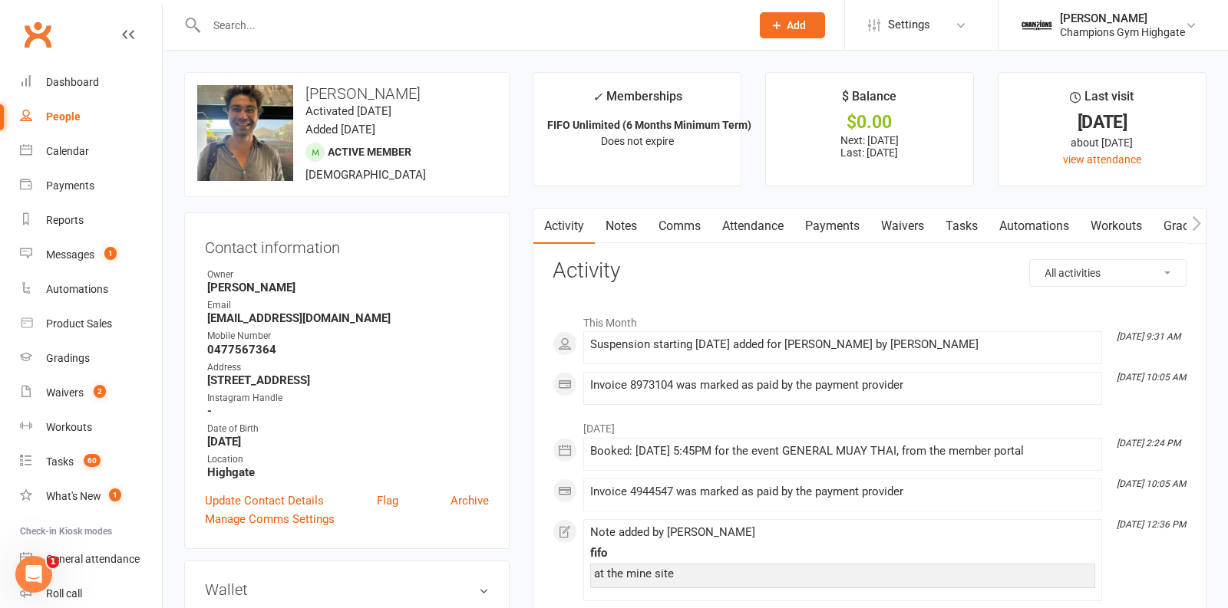
click at [826, 229] on link "Payments" at bounding box center [832, 226] width 76 height 35
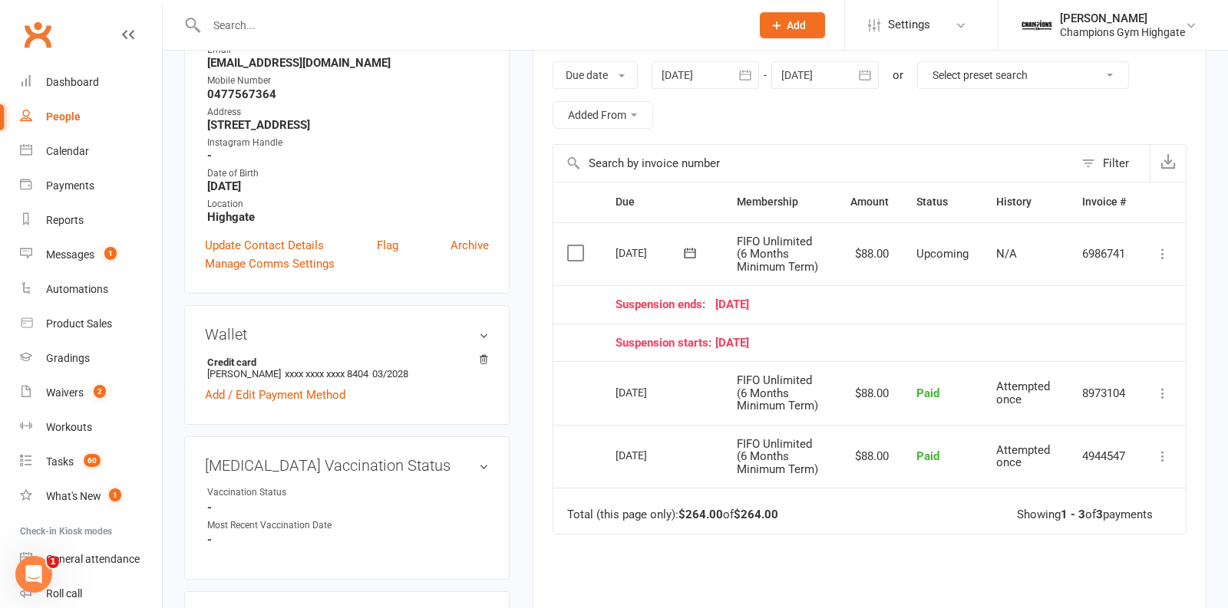
scroll to position [255, 0]
click at [68, 399] on link "Waivers 2" at bounding box center [91, 393] width 142 height 35
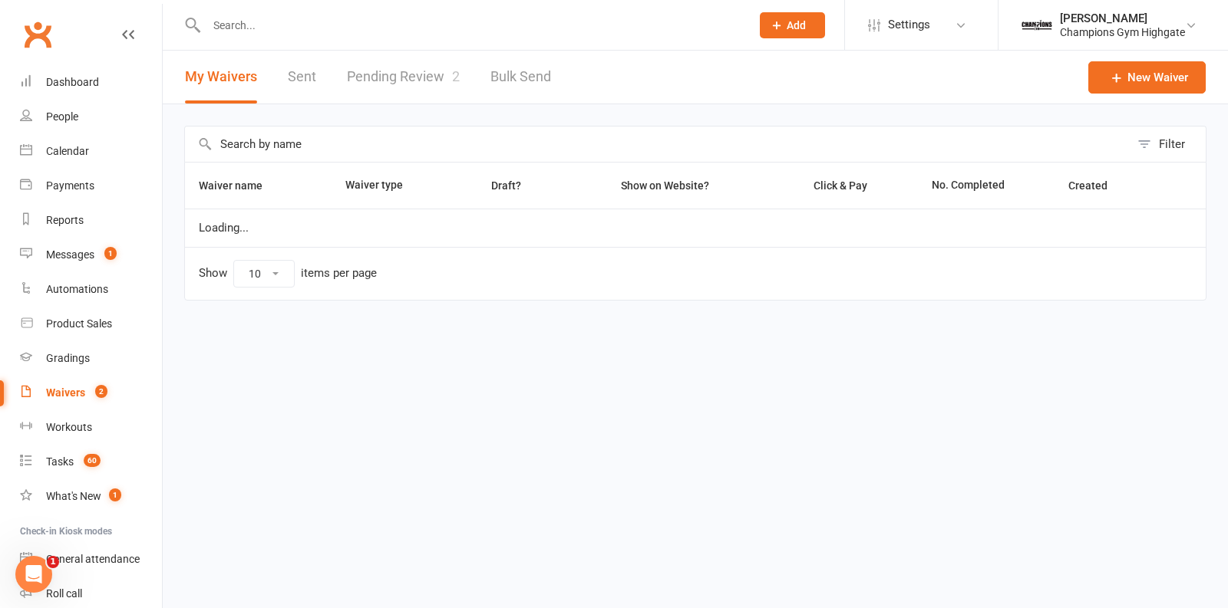
click at [370, 91] on link "Pending Review 2" at bounding box center [403, 77] width 113 height 53
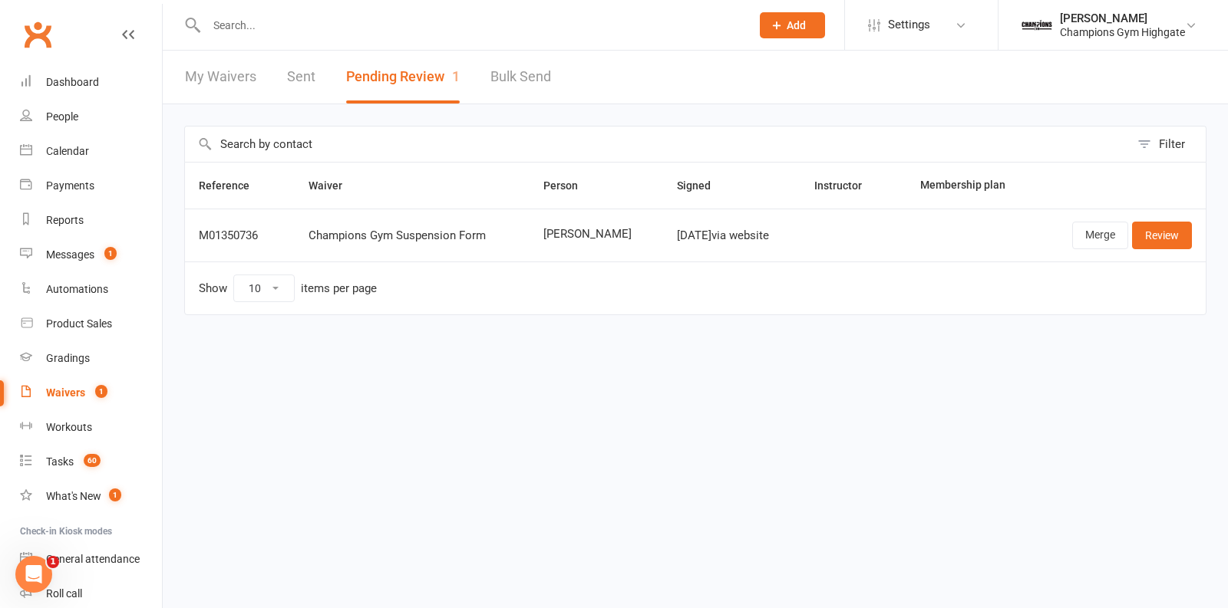
click at [1072, 229] on div "Merge Review" at bounding box center [1121, 236] width 142 height 28
click at [1086, 233] on link "Merge" at bounding box center [1100, 236] width 56 height 28
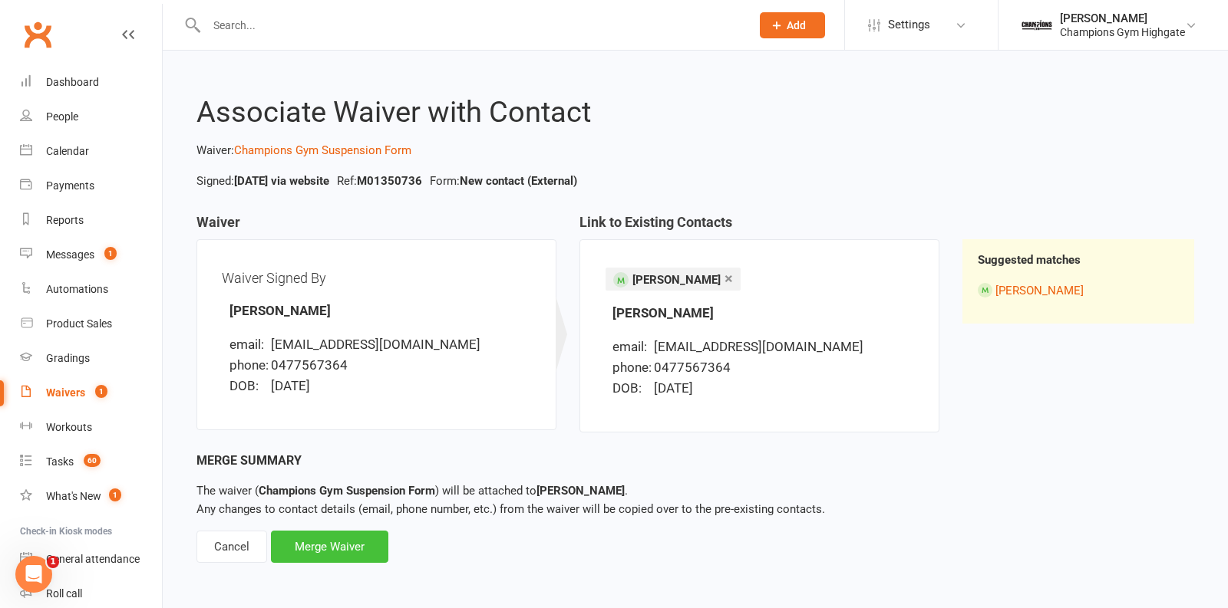
click at [312, 552] on div "Merge Waiver" at bounding box center [329, 547] width 117 height 32
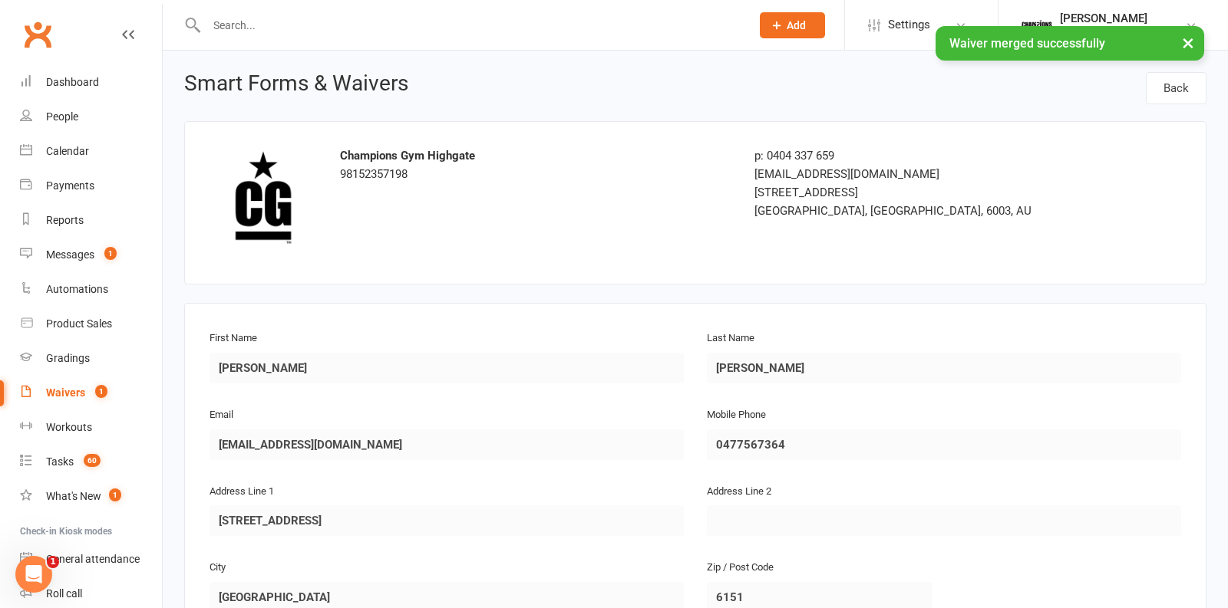
scroll to position [1036, 0]
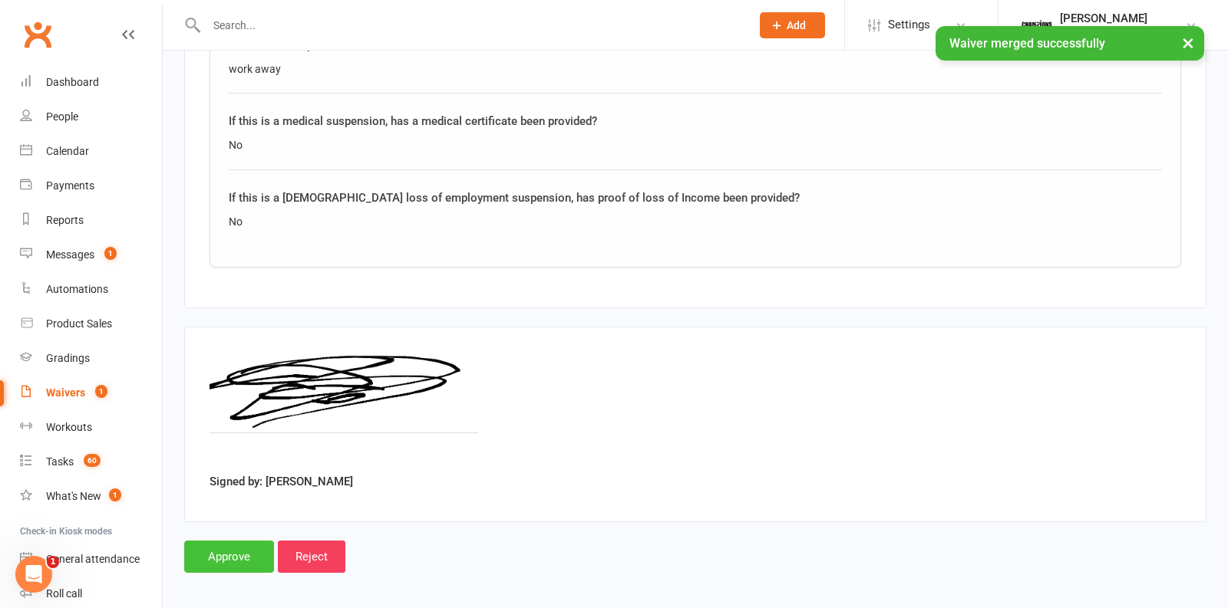
click at [212, 545] on input "Approve" at bounding box center [229, 557] width 90 height 32
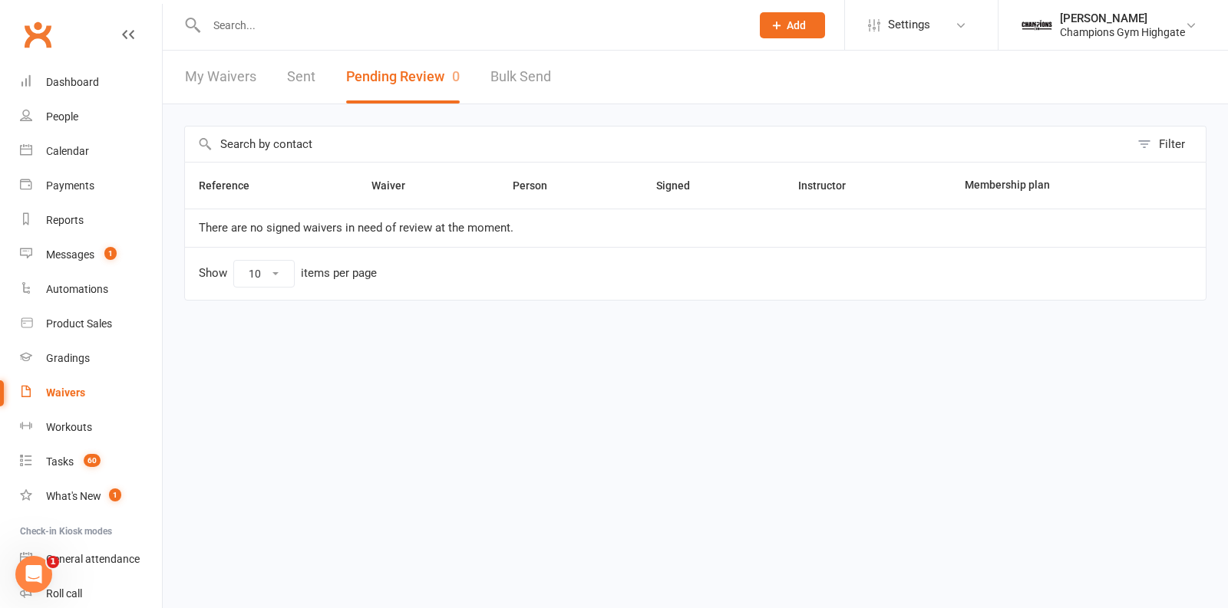
click at [371, 28] on input "text" at bounding box center [471, 25] width 538 height 21
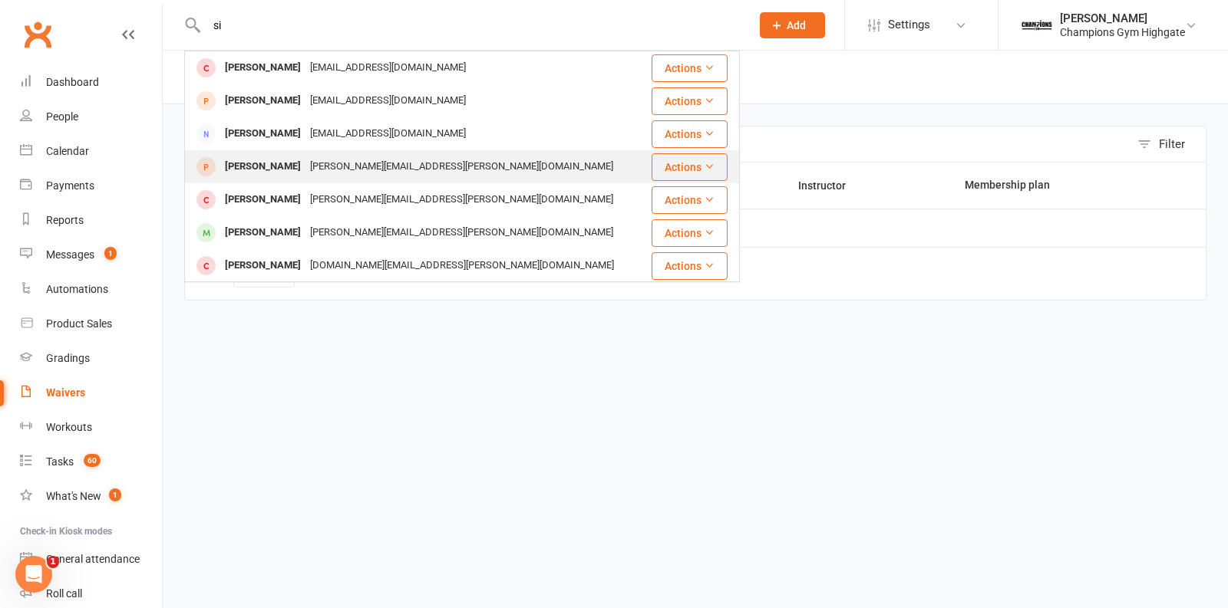
type input "s"
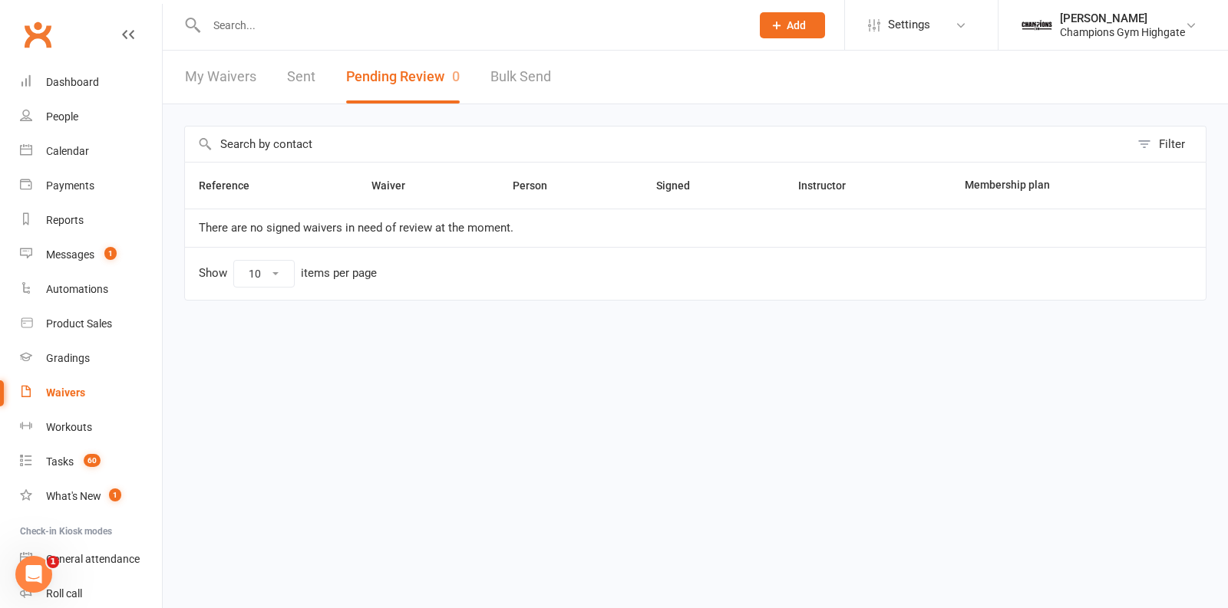
click at [320, 14] on div at bounding box center [462, 25] width 556 height 50
click at [299, 15] on input "text" at bounding box center [471, 25] width 538 height 21
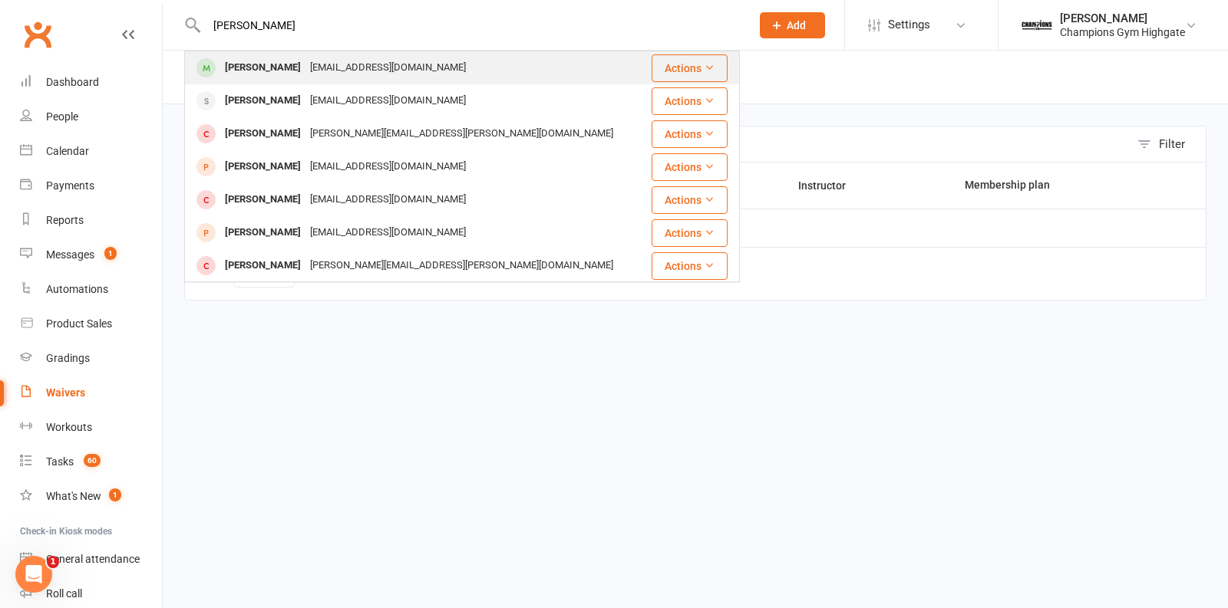
type input "[PERSON_NAME]"
click at [305, 75] on div "omerFAROOQ26@gmail.com" at bounding box center [387, 68] width 165 height 22
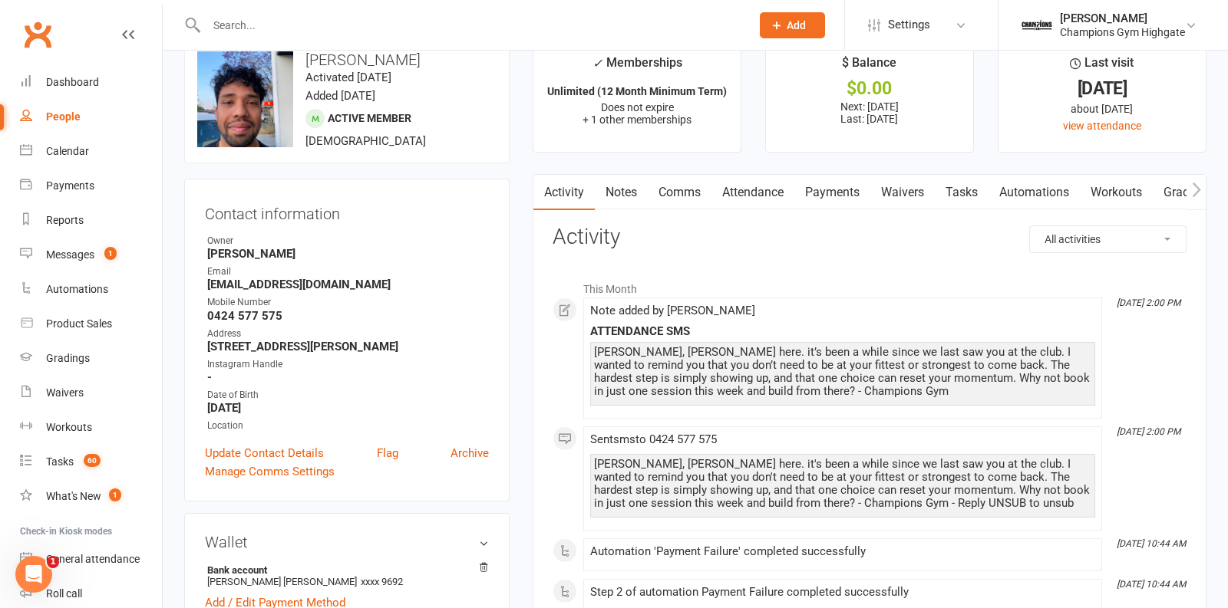
scroll to position [35, 0]
click at [865, 194] on link "Payments" at bounding box center [832, 191] width 76 height 35
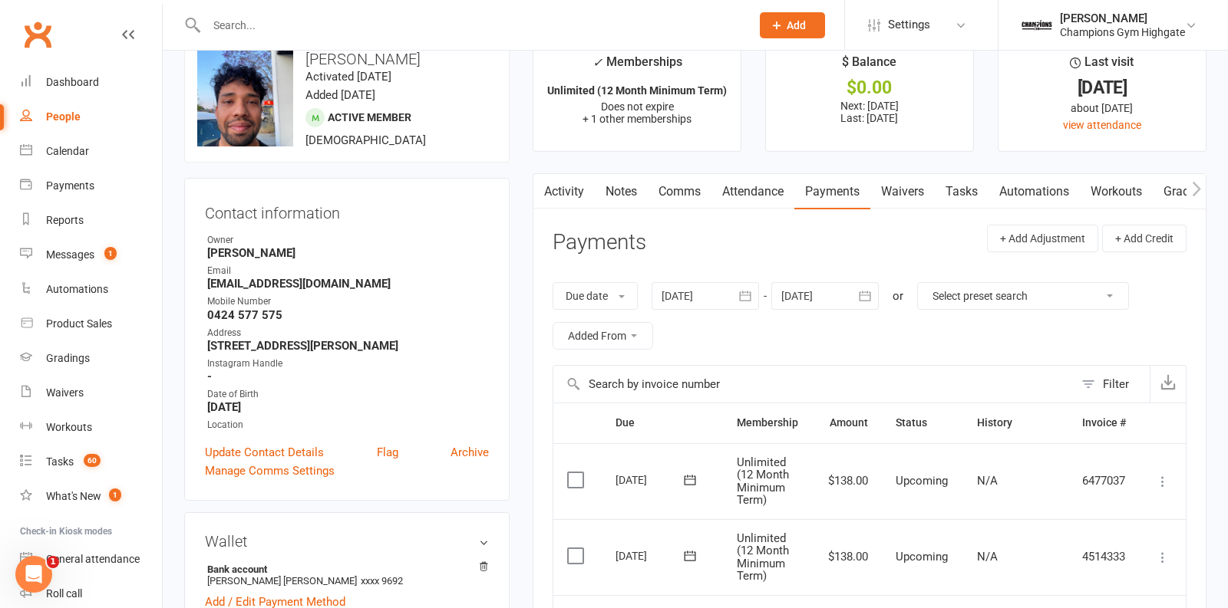
click at [737, 296] on button "button" at bounding box center [745, 296] width 28 height 28
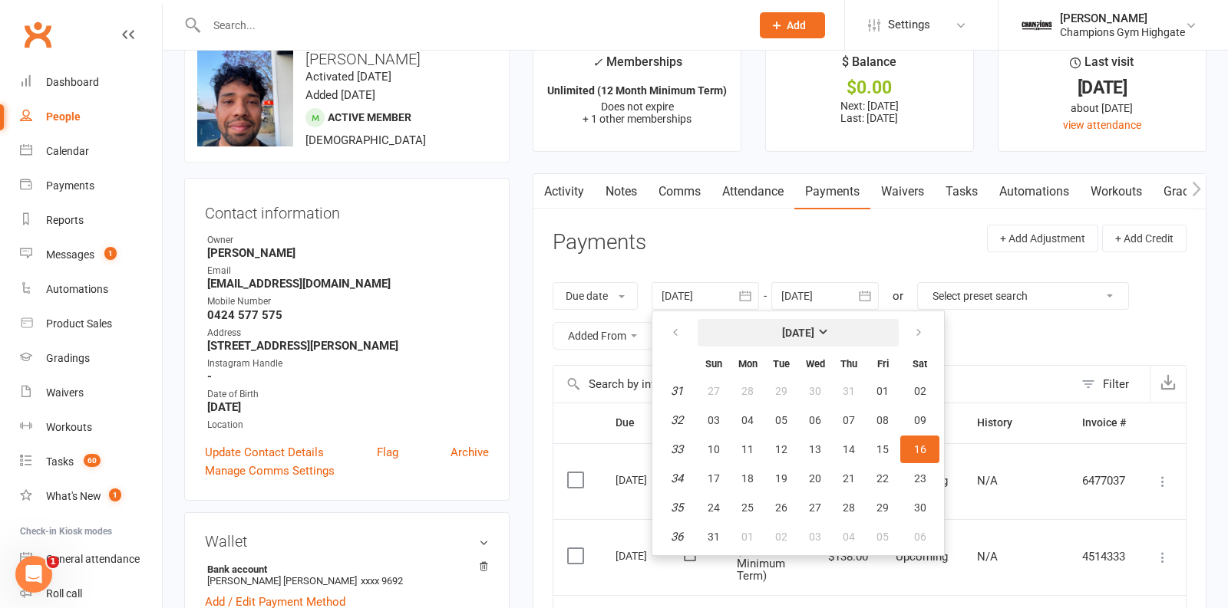
click at [793, 341] on button "[DATE]" at bounding box center [798, 333] width 201 height 28
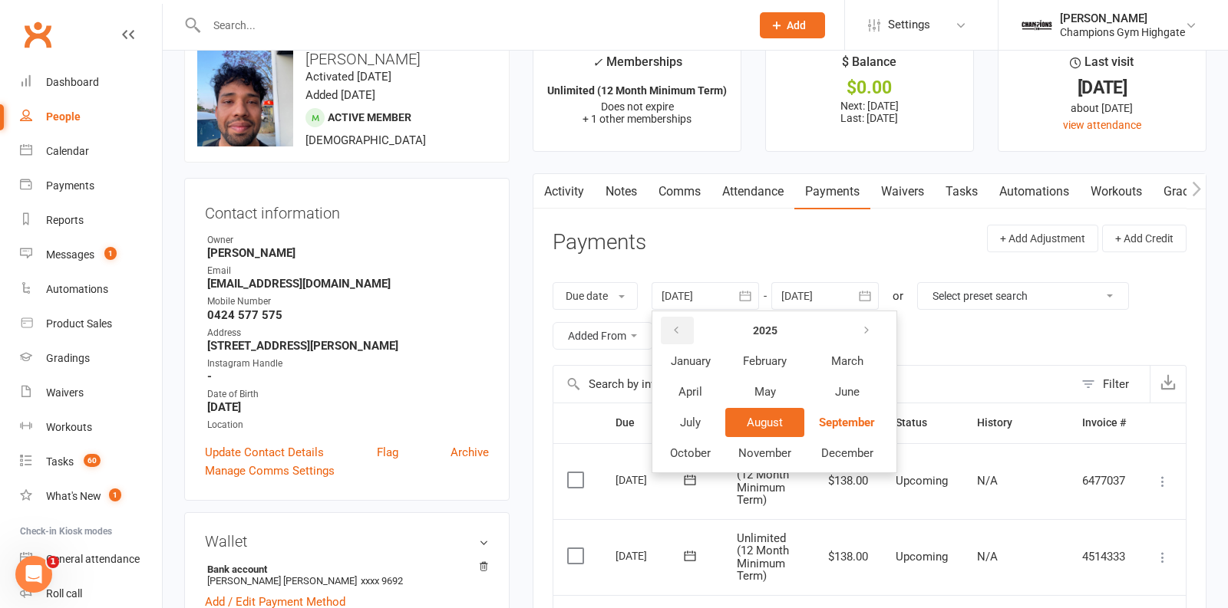
click at [665, 331] on button "button" at bounding box center [677, 331] width 33 height 28
click at [688, 350] on button "January" at bounding box center [690, 361] width 67 height 29
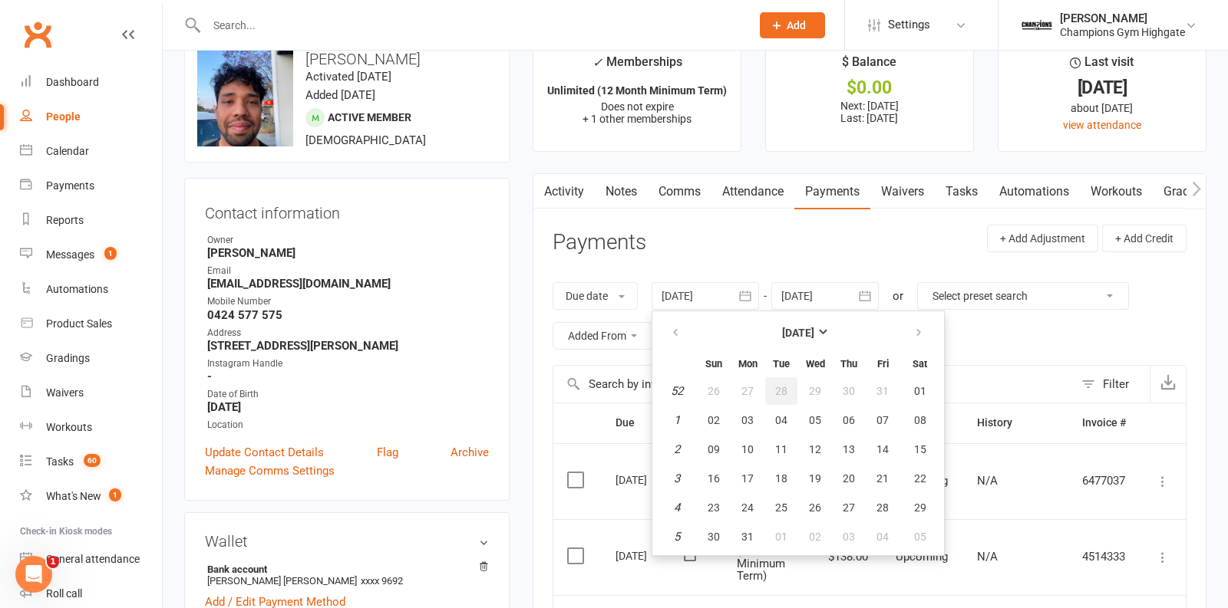
click at [770, 395] on button "28" at bounding box center [781, 392] width 32 height 28
type input "28 Dec 2021"
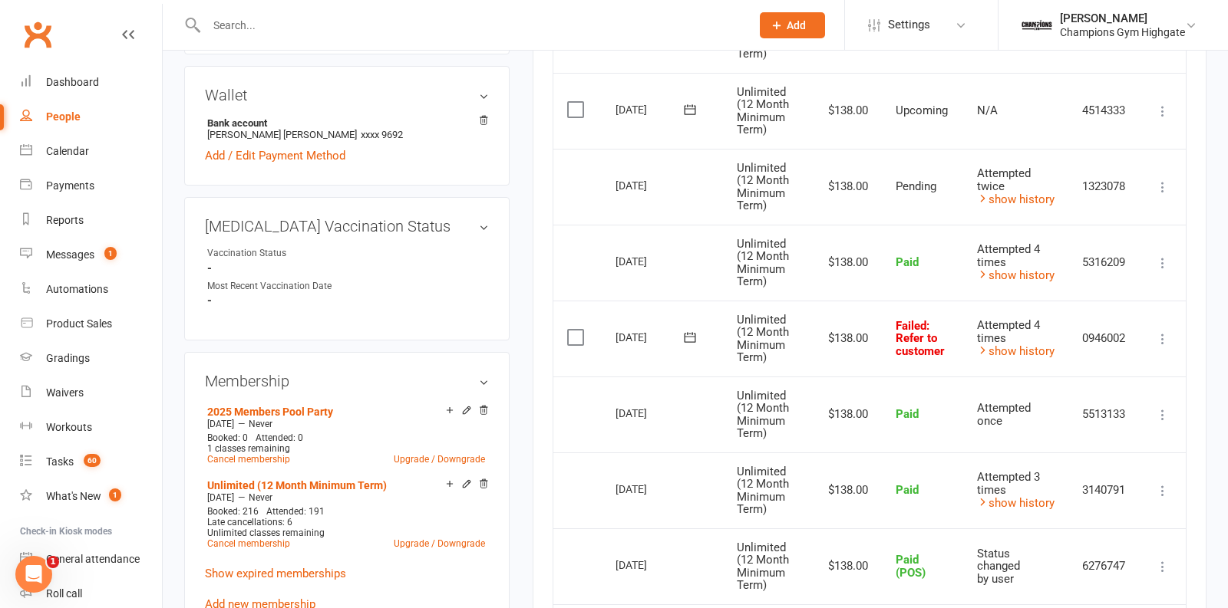
scroll to position [489, 0]
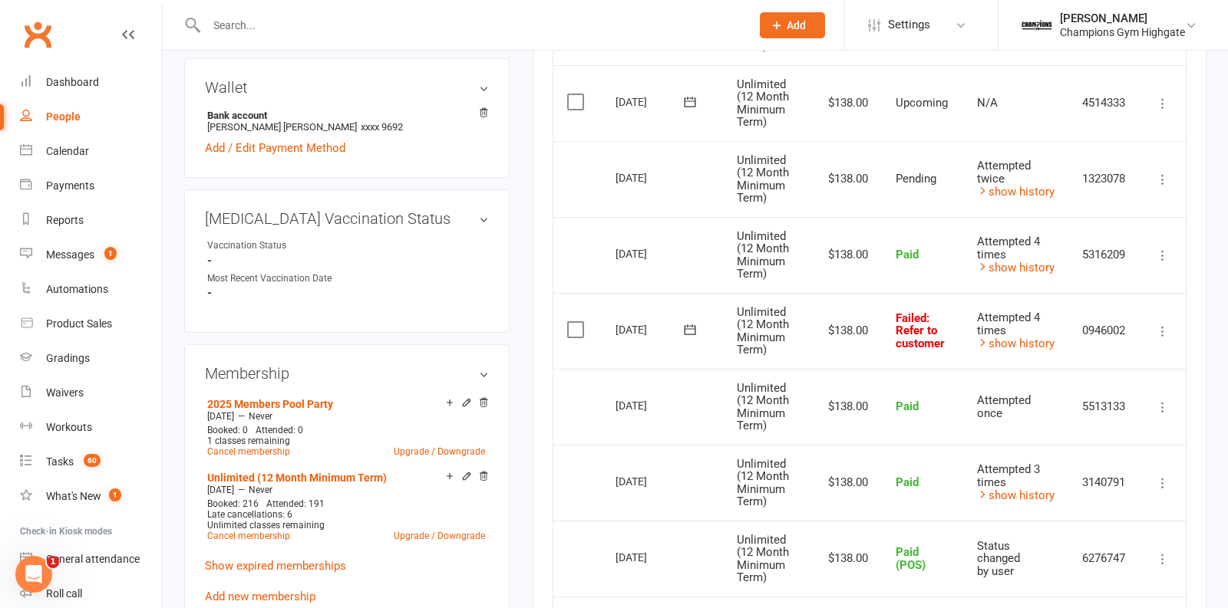
click at [1166, 325] on icon at bounding box center [1162, 331] width 15 height 15
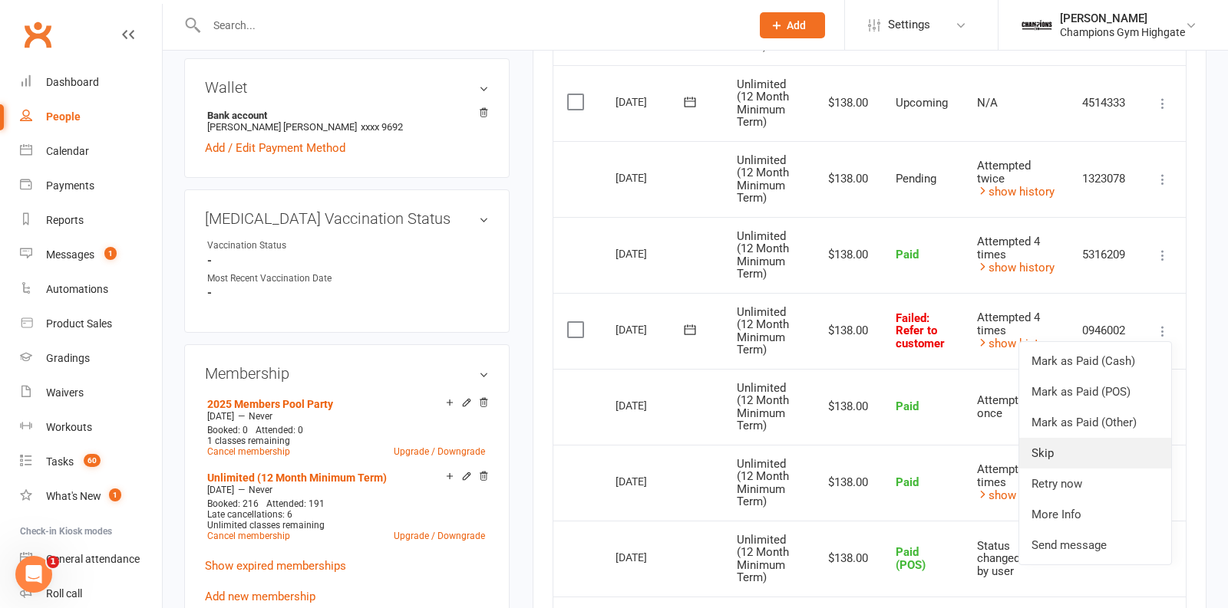
click at [1080, 454] on link "Skip" at bounding box center [1095, 453] width 152 height 31
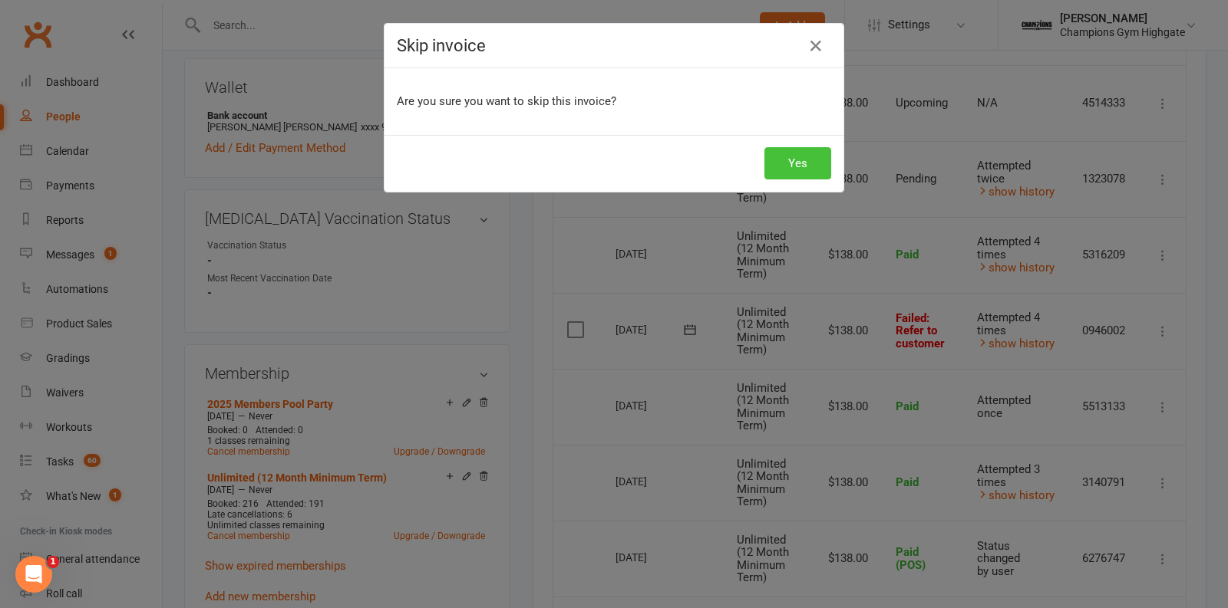
click at [786, 158] on button "Yes" at bounding box center [797, 163] width 67 height 32
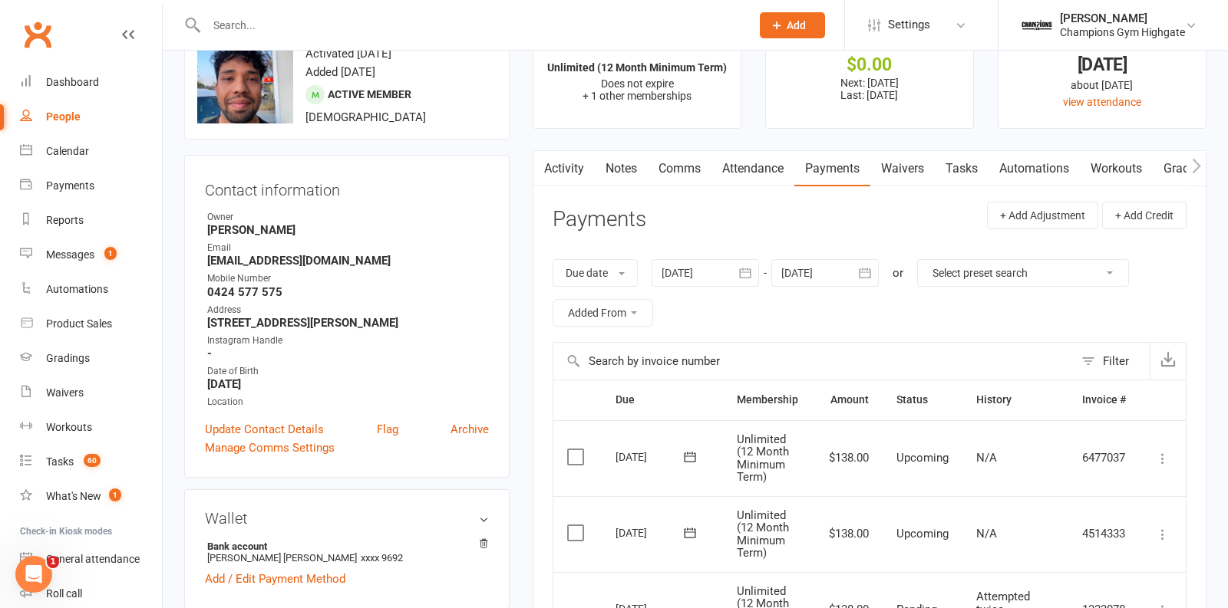
scroll to position [0, 0]
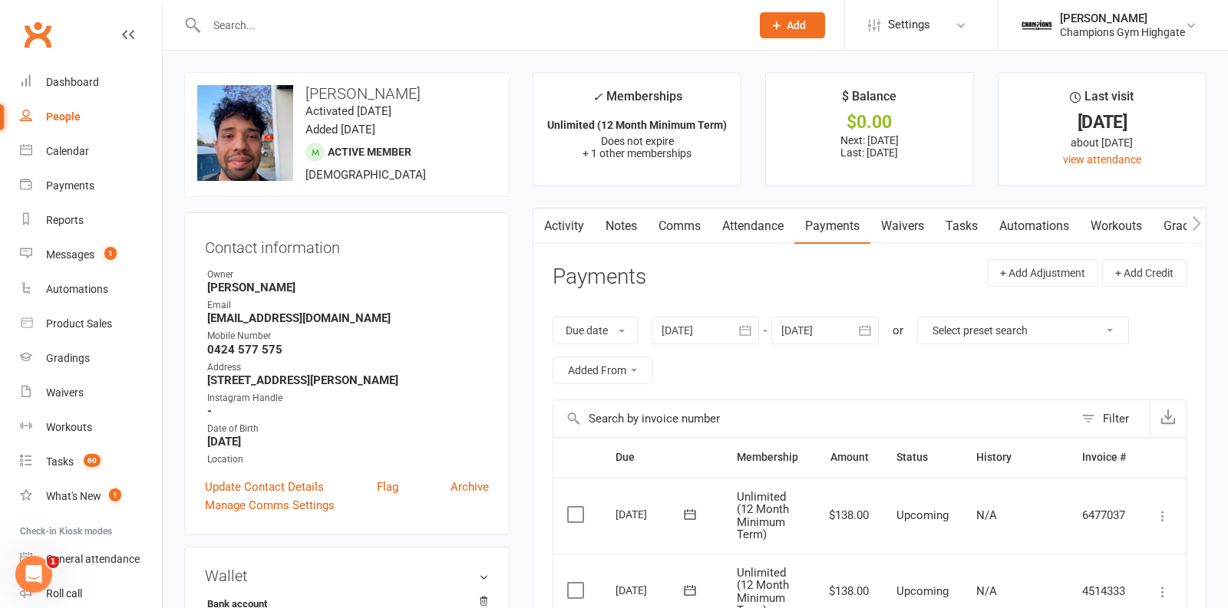
click at [618, 228] on link "Notes" at bounding box center [621, 226] width 53 height 35
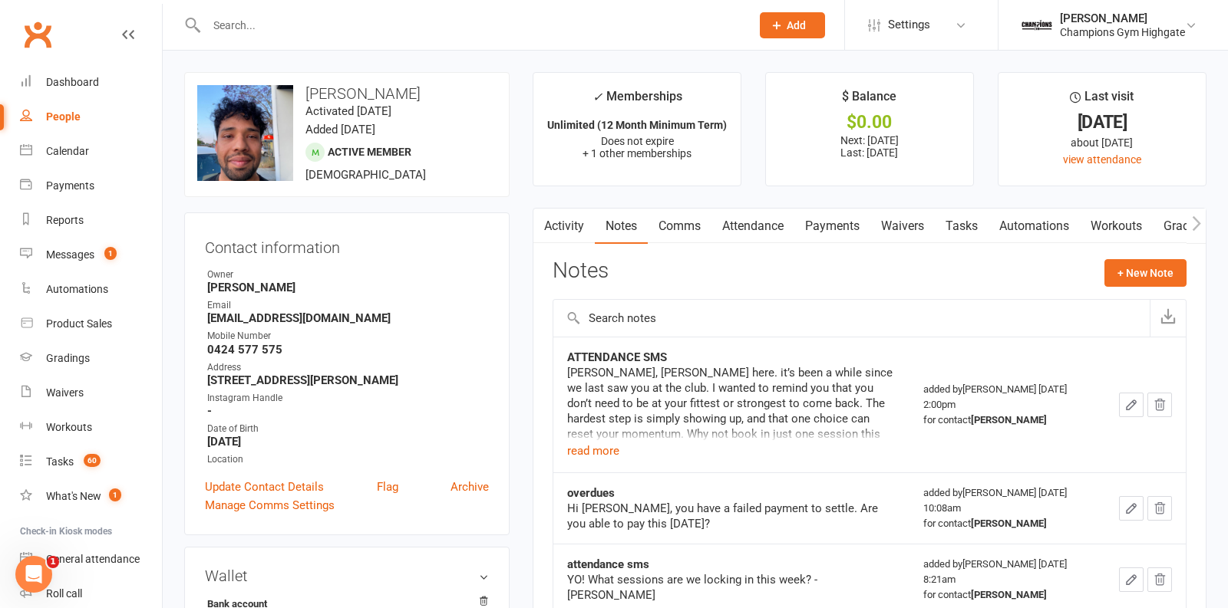
click at [824, 229] on link "Payments" at bounding box center [832, 226] width 76 height 35
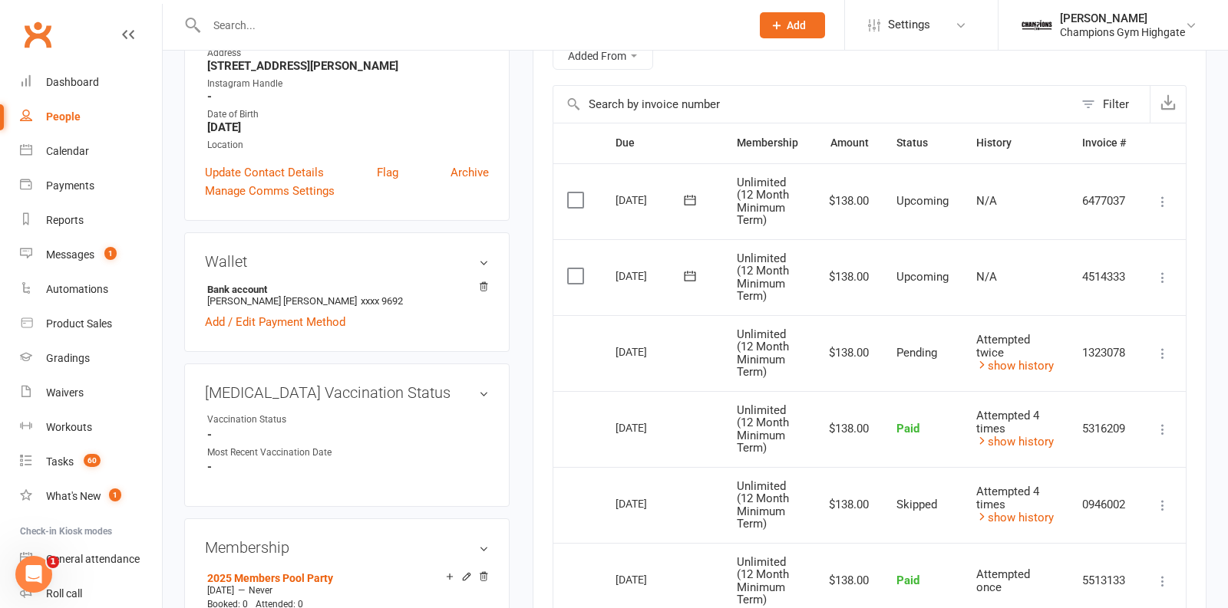
scroll to position [418, 0]
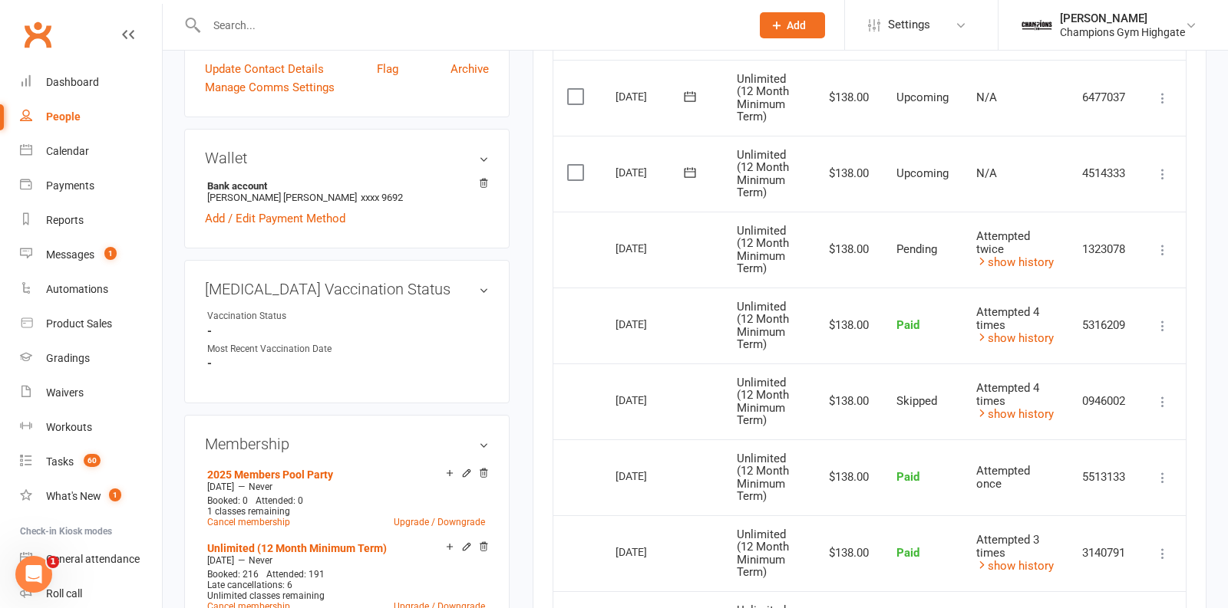
drag, startPoint x: 615, startPoint y: 394, endPoint x: 678, endPoint y: 399, distance: 63.9
click at [678, 399] on div "[DATE]" at bounding box center [650, 400] width 71 height 24
click at [678, 400] on div "[DATE]" at bounding box center [650, 400] width 71 height 24
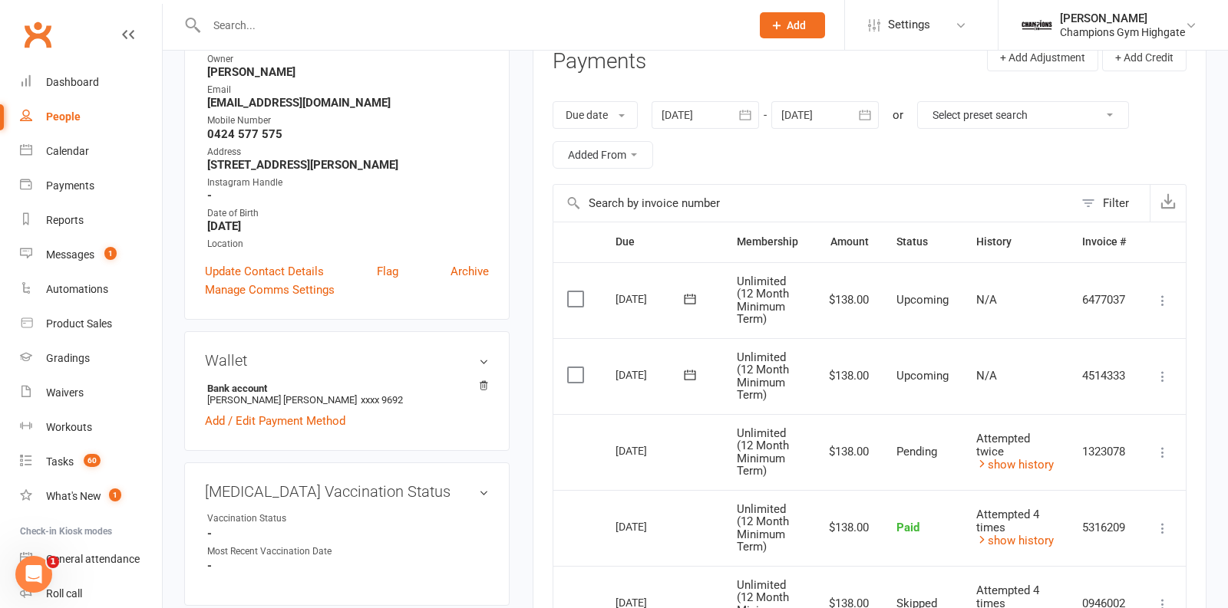
scroll to position [0, 0]
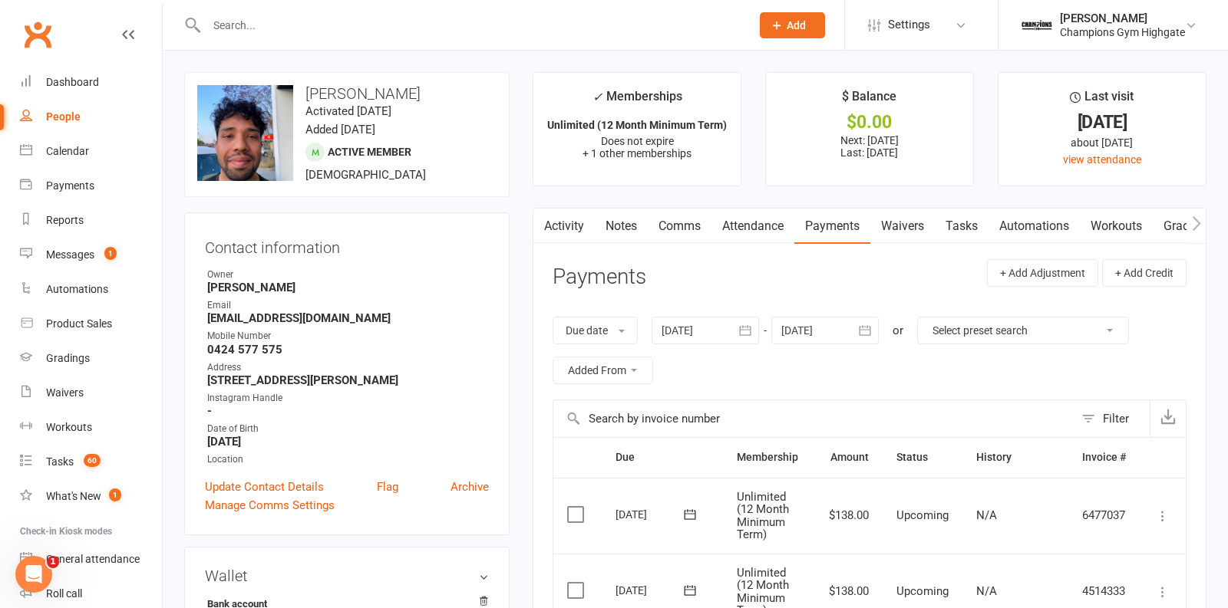
click at [735, 219] on link "Attendance" at bounding box center [752, 226] width 83 height 35
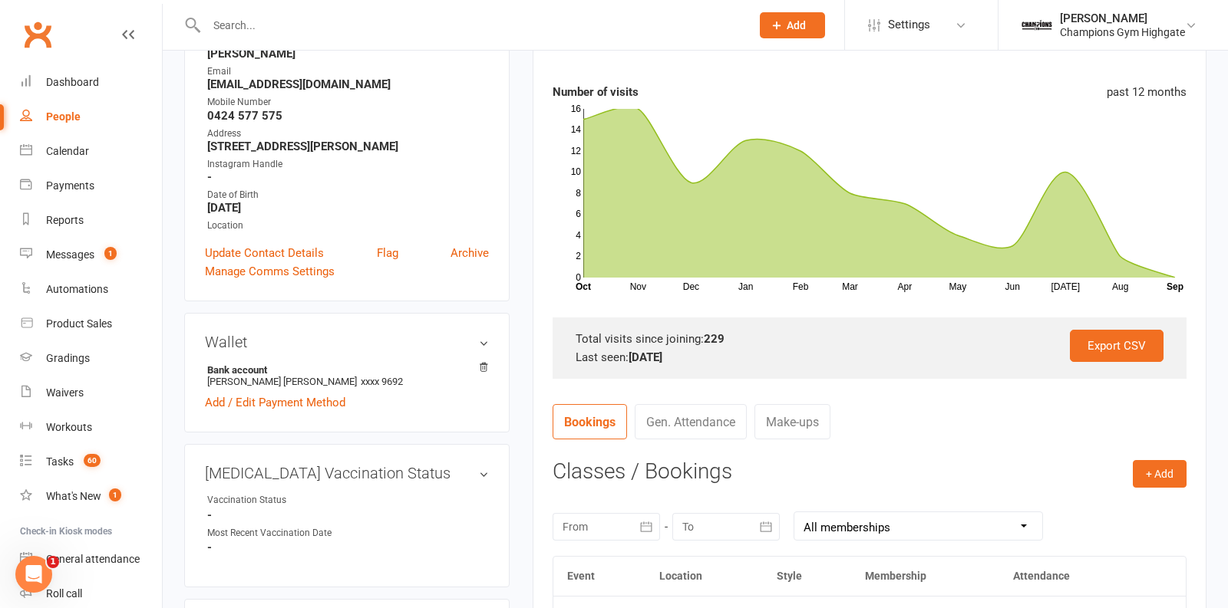
scroll to position [243, 0]
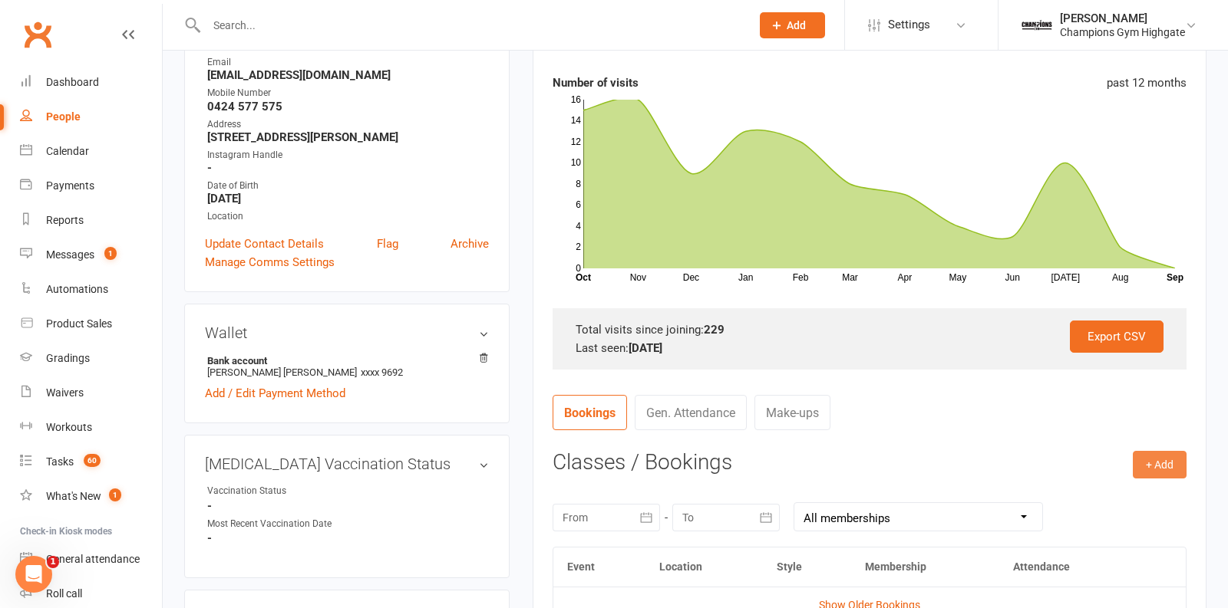
click at [1142, 458] on button "+ Add" at bounding box center [1160, 465] width 54 height 28
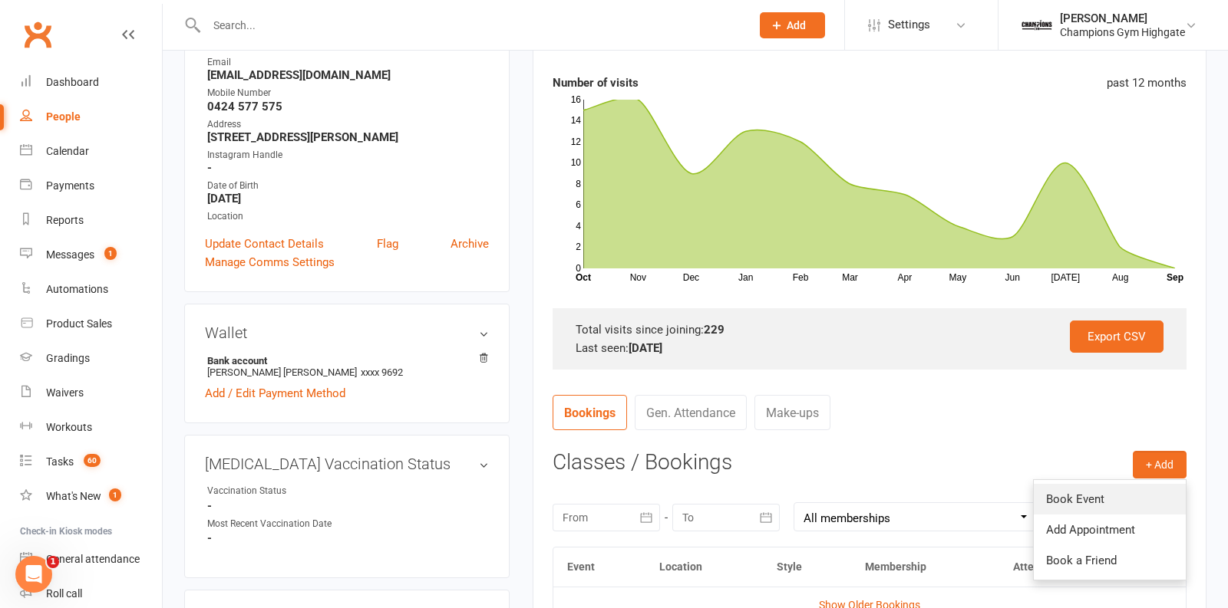
click at [1103, 504] on link "Book Event" at bounding box center [1110, 499] width 152 height 31
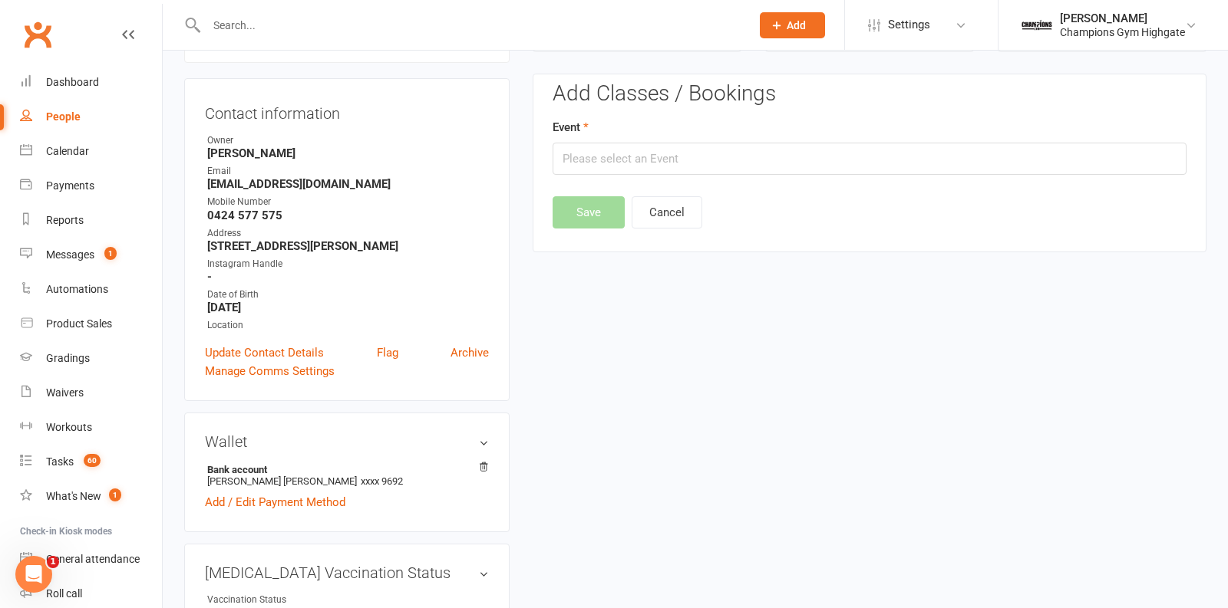
scroll to position [130, 0]
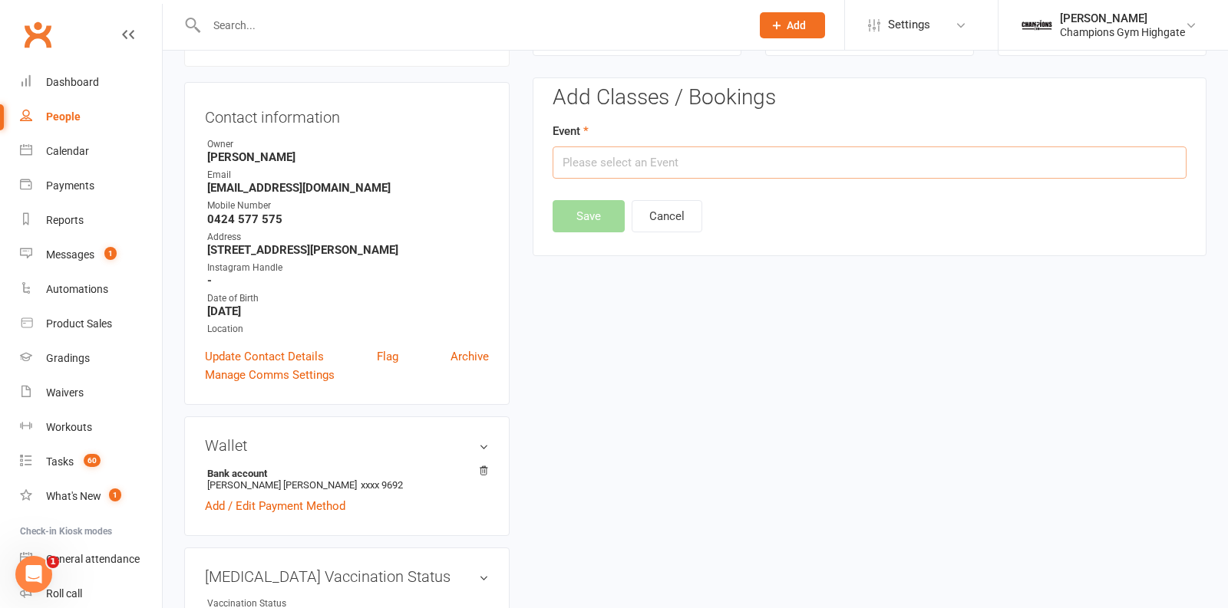
click at [711, 160] on input "text" at bounding box center [869, 163] width 634 height 32
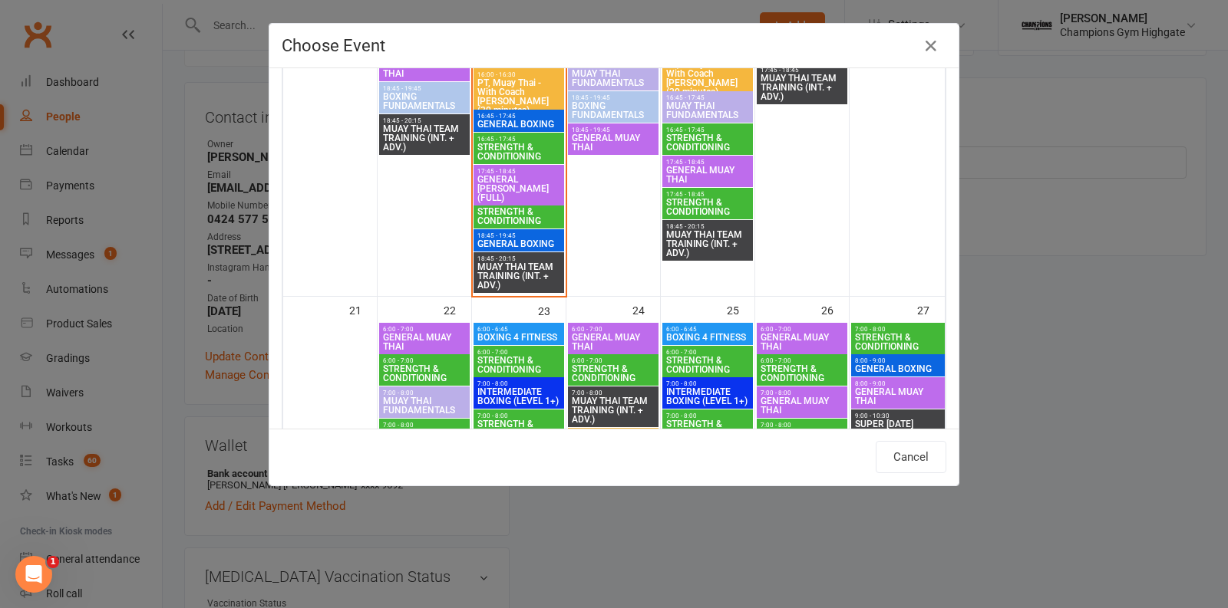
scroll to position [2449, 0]
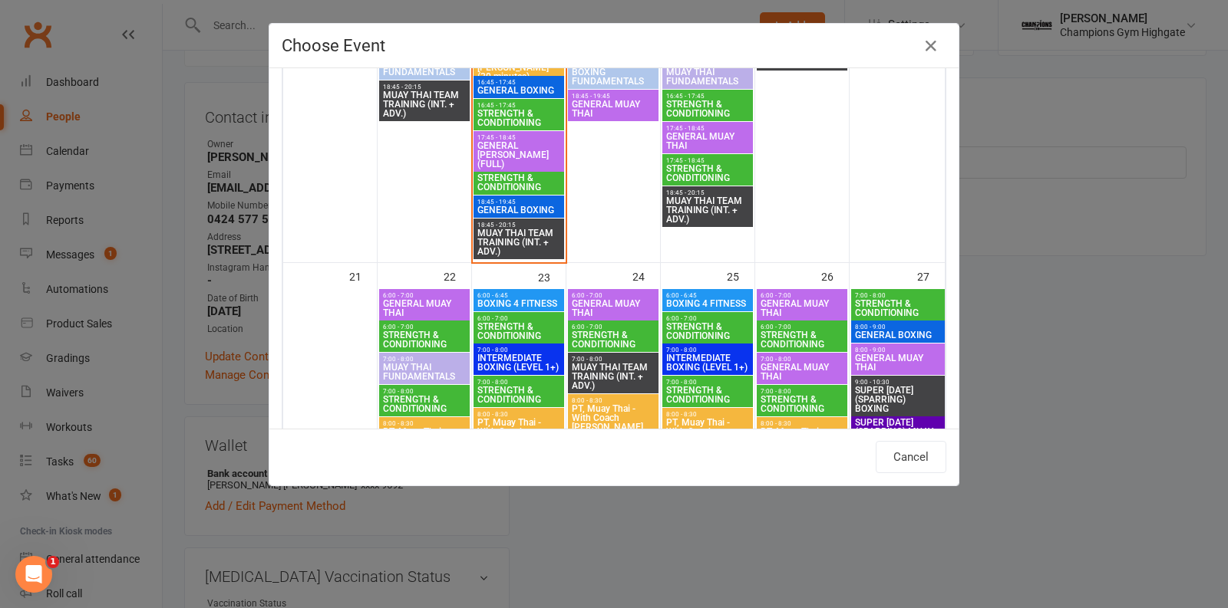
click at [504, 208] on span "GENERAL BOXING" at bounding box center [519, 210] width 84 height 9
type input "GENERAL BOXING - Sep 16, 2025 6:45:00 PM"
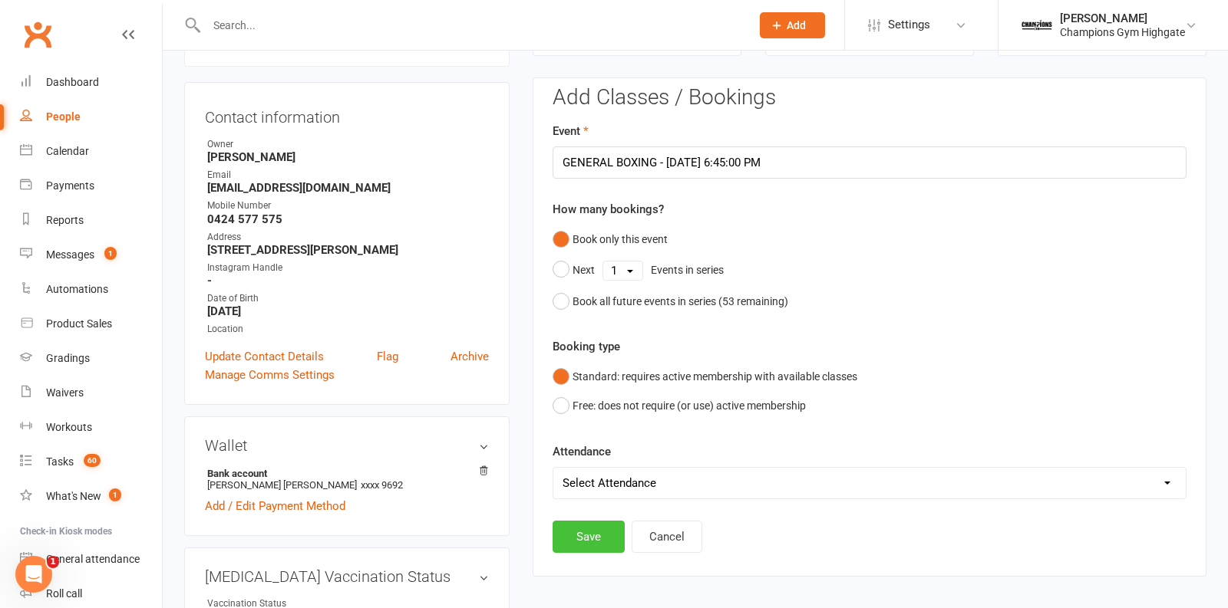
click at [596, 521] on button "Save" at bounding box center [588, 537] width 72 height 32
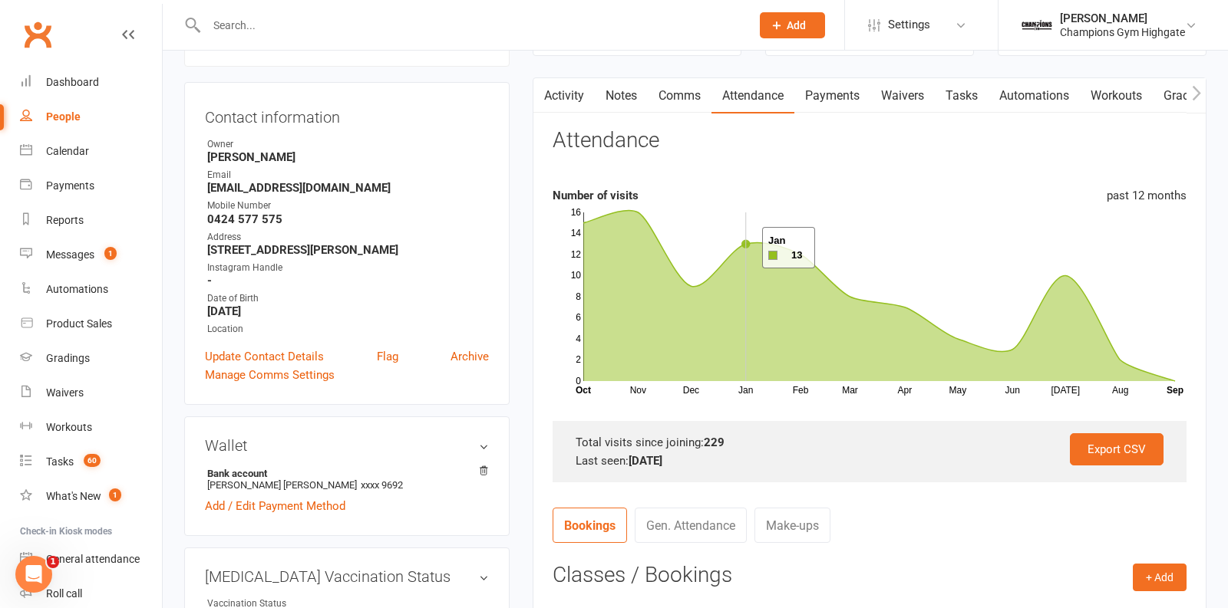
scroll to position [0, 0]
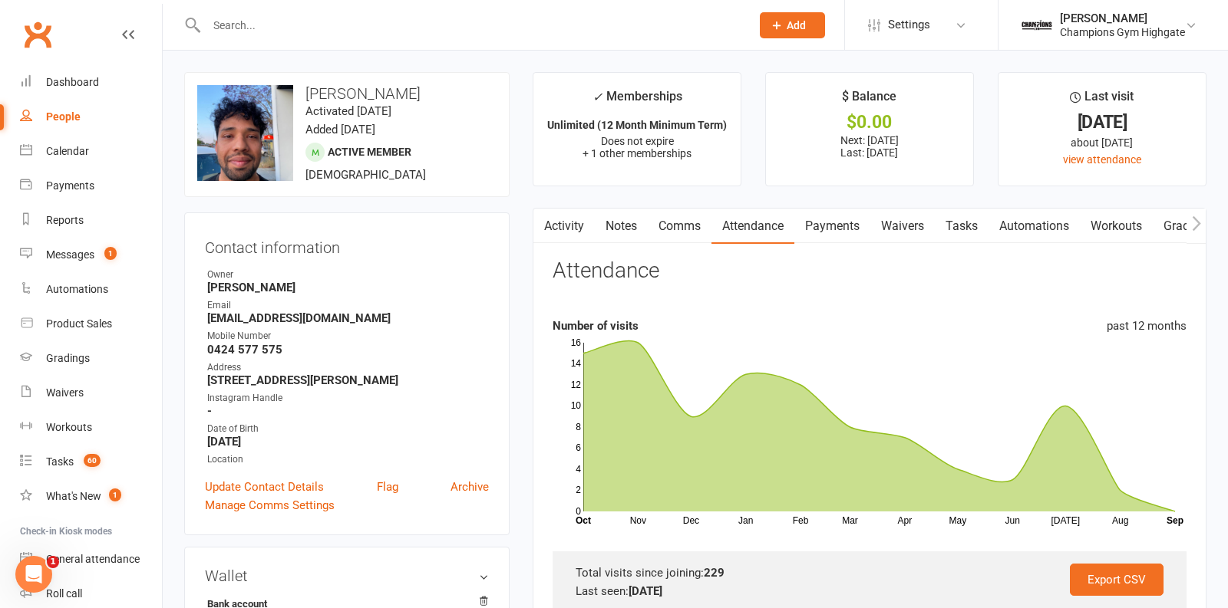
click at [621, 216] on link "Notes" at bounding box center [621, 226] width 53 height 35
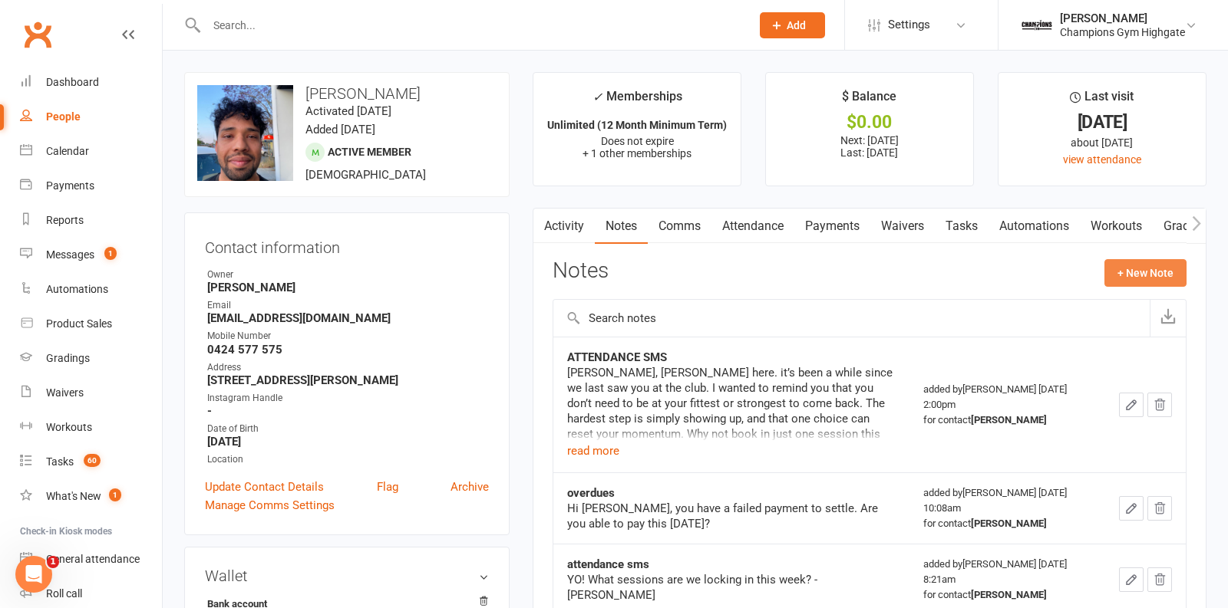
click at [1143, 272] on button "+ New Note" at bounding box center [1145, 273] width 82 height 28
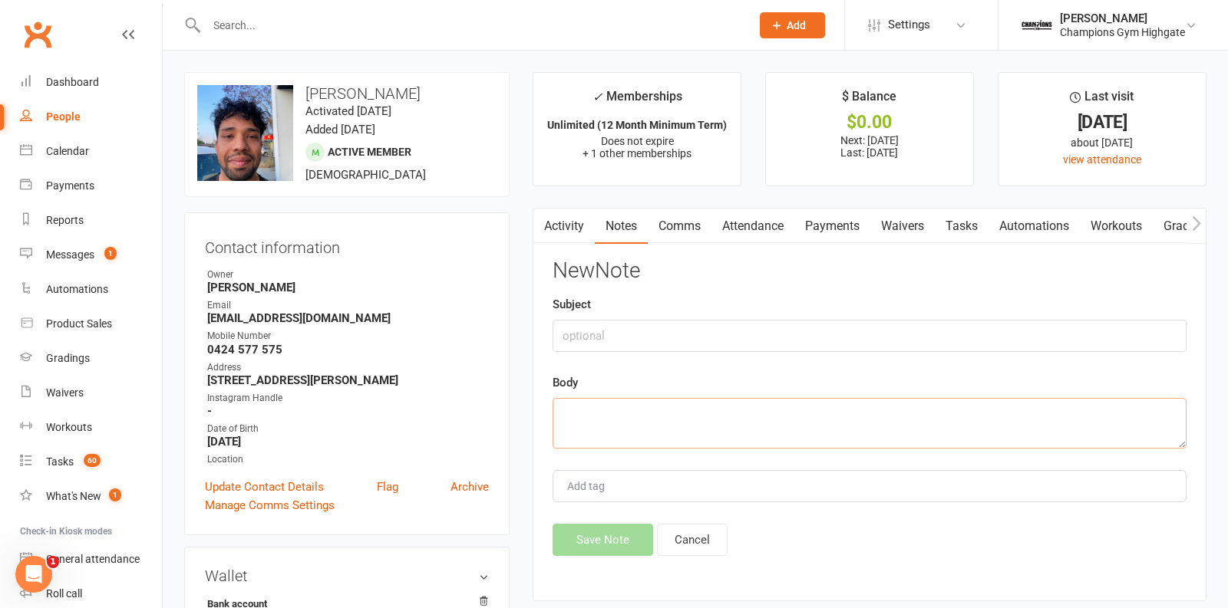
click at [693, 411] on textarea at bounding box center [869, 423] width 634 height 51
type textarea "skipped paymentds"
click at [612, 339] on input "text" at bounding box center [869, 336] width 634 height 32
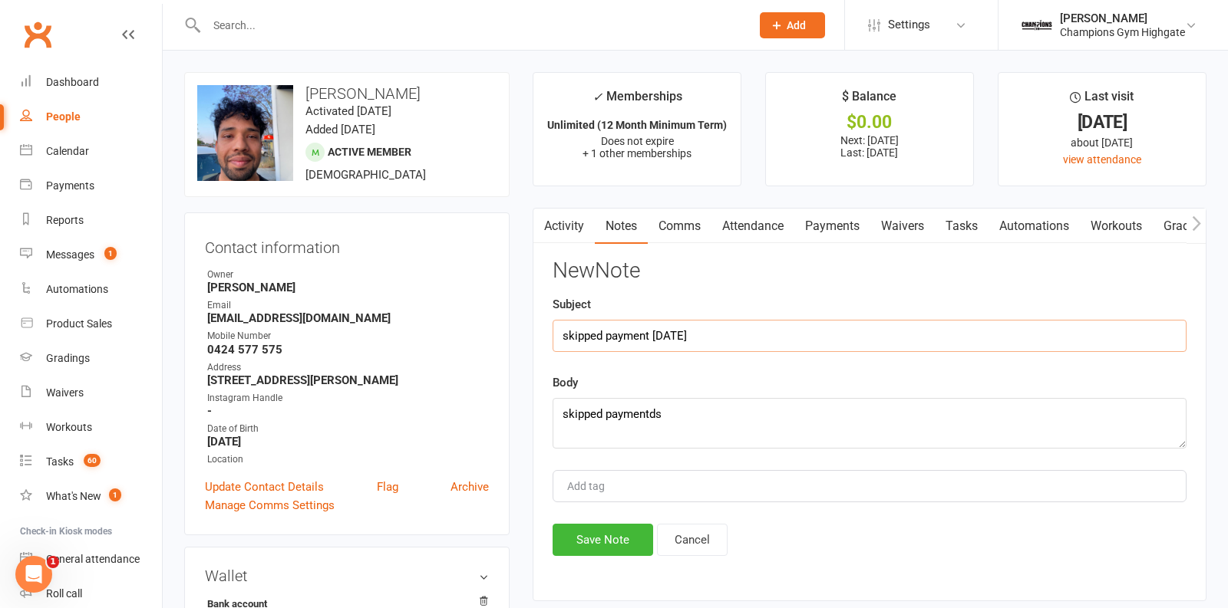
type input "skipped payment [DATE]"
click at [691, 411] on textarea "skipped paymentds" at bounding box center [869, 423] width 634 height 51
type textarea "skipped payment oas was very unwell - was very grateful. Explained he can suspe…"
click at [599, 532] on button "Save Note" at bounding box center [602, 540] width 101 height 32
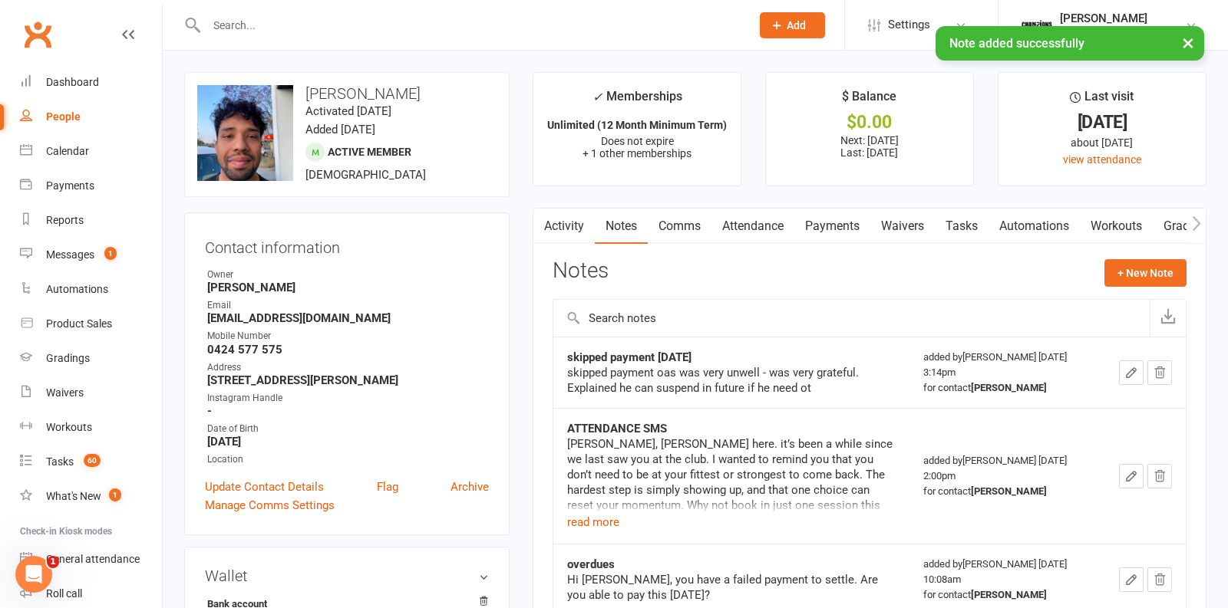
click at [760, 238] on link "Attendance" at bounding box center [752, 226] width 83 height 35
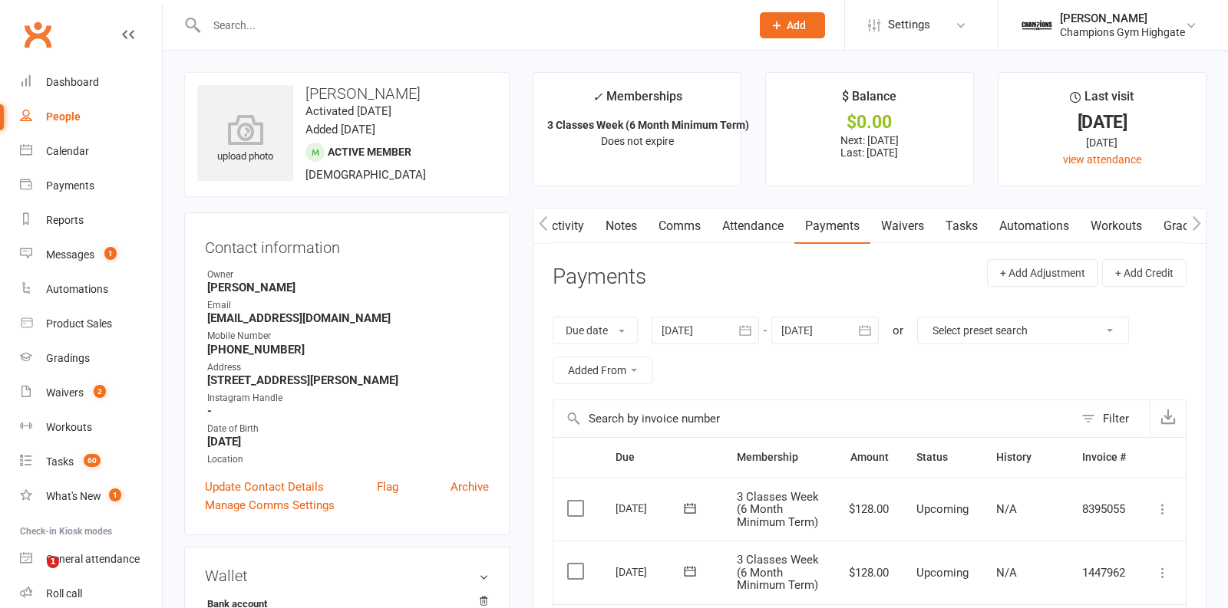
click at [361, 15] on input "text" at bounding box center [471, 25] width 538 height 21
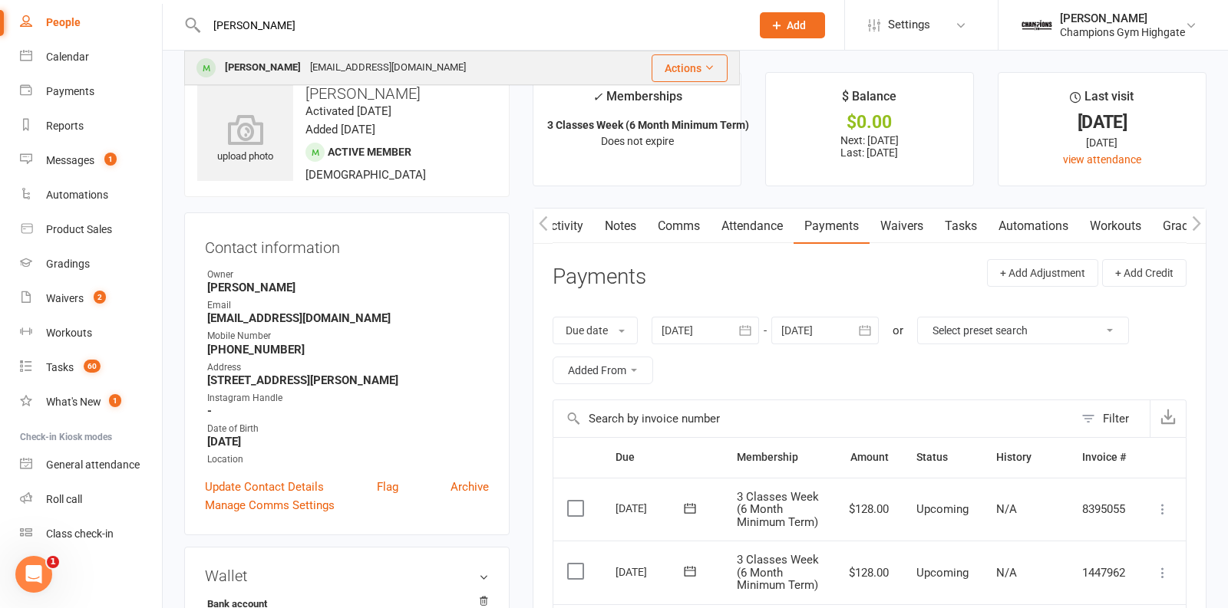
type input "nigel"
click at [339, 63] on div "nigeljosway@gmail.com" at bounding box center [387, 68] width 165 height 22
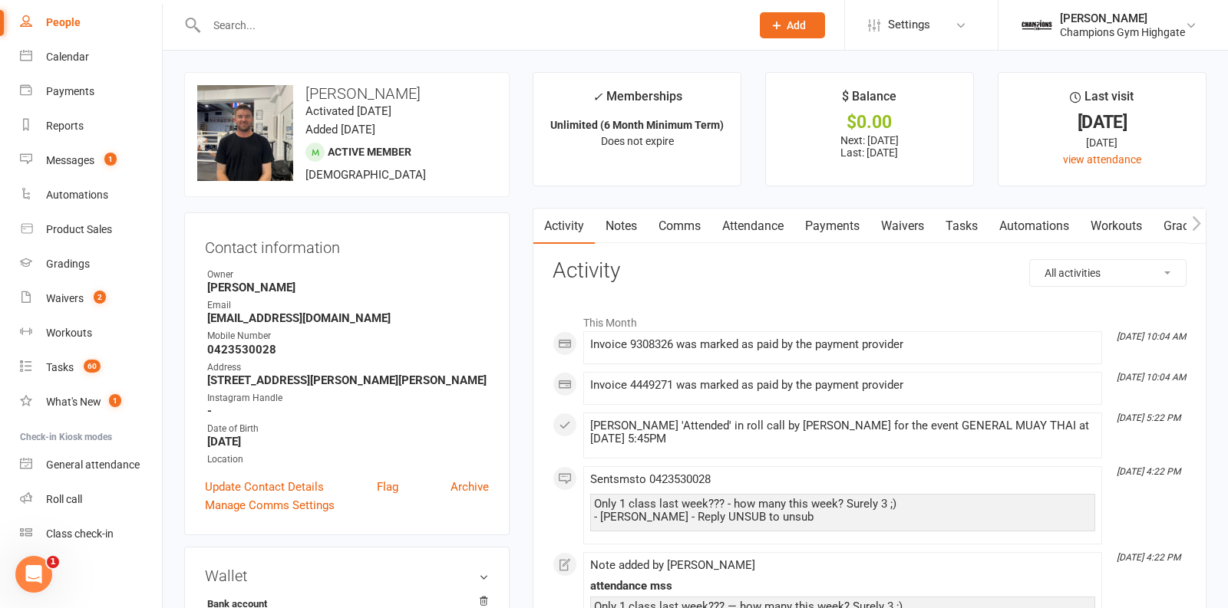
click at [902, 234] on link "Waivers" at bounding box center [902, 226] width 64 height 35
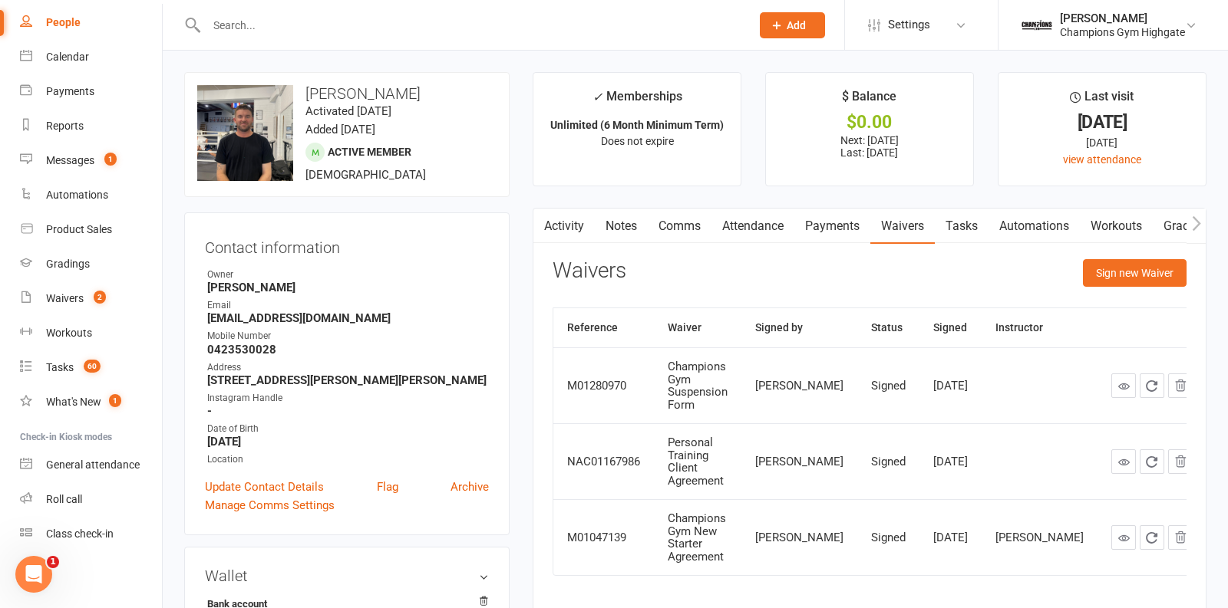
click at [835, 230] on link "Payments" at bounding box center [832, 226] width 76 height 35
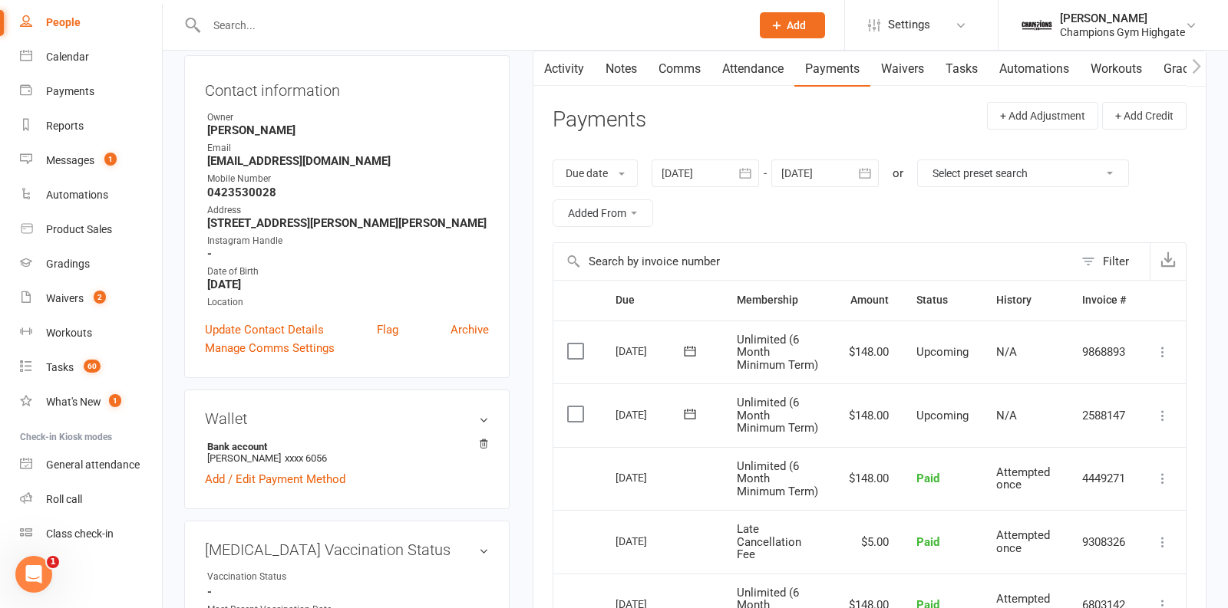
scroll to position [115, 0]
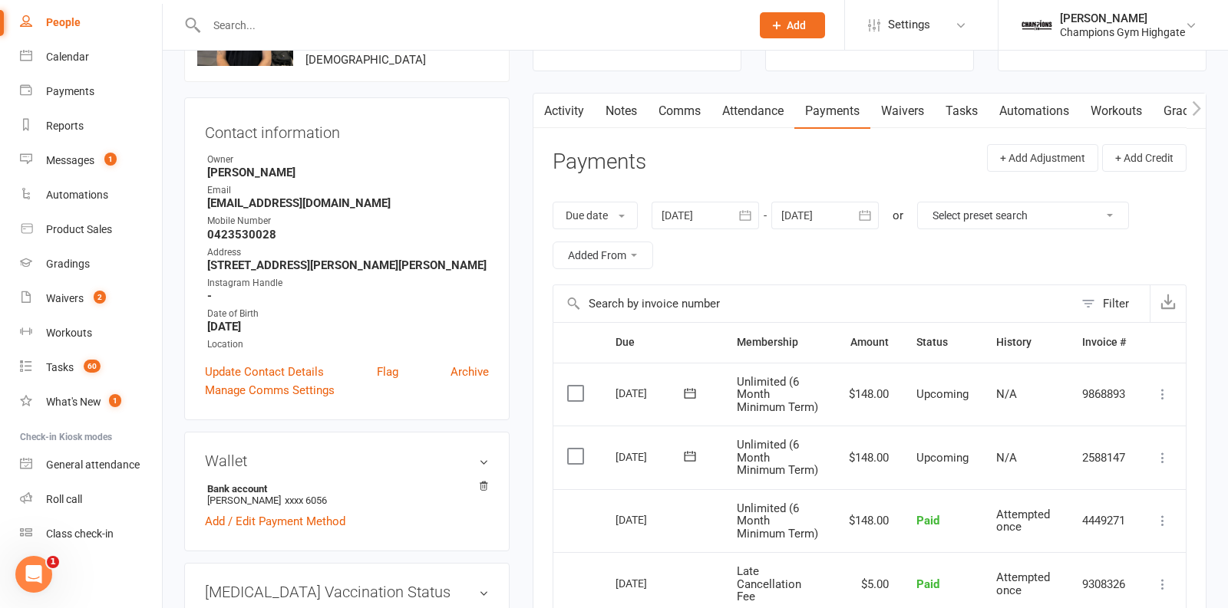
click at [740, 215] on icon "button" at bounding box center [744, 215] width 15 height 15
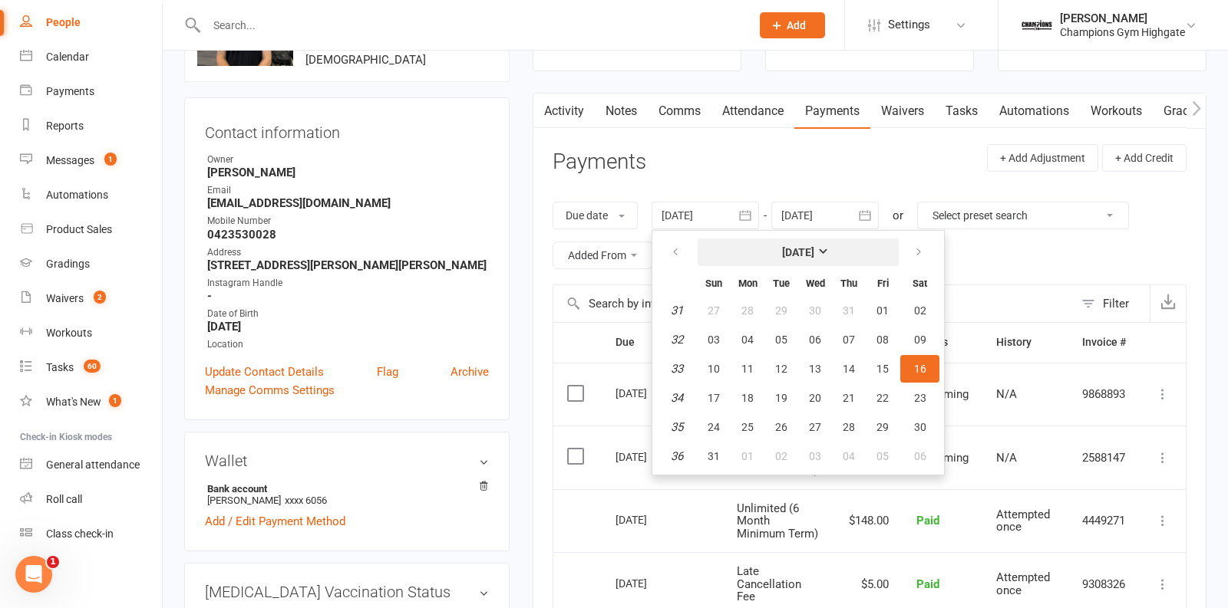
click at [803, 246] on strong "[DATE]" at bounding box center [798, 252] width 32 height 12
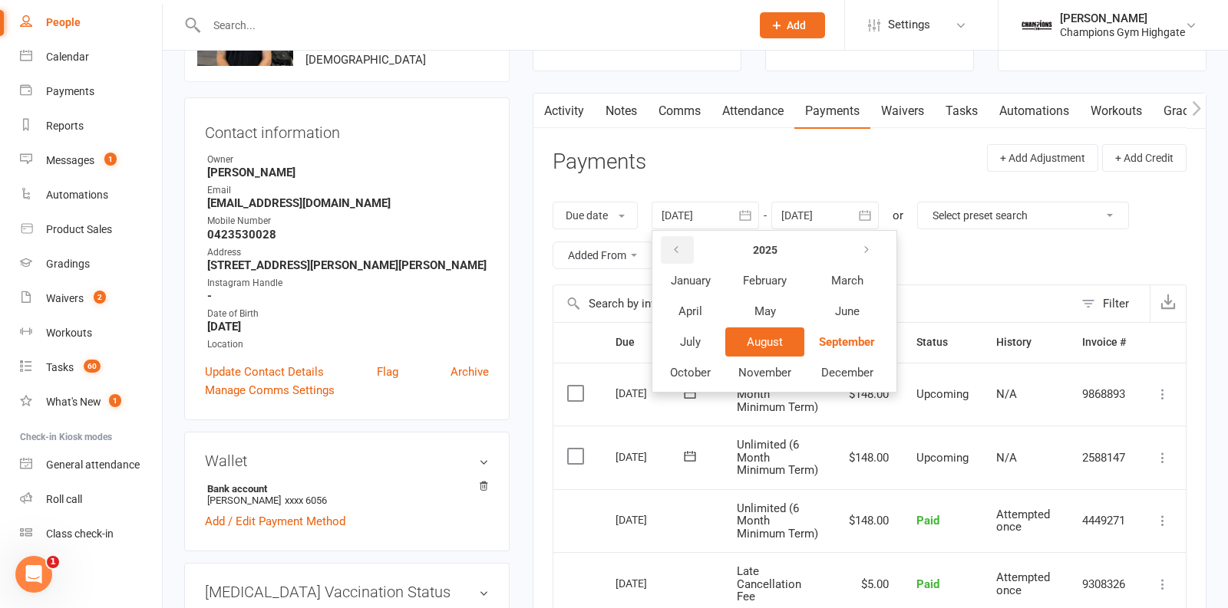
click at [667, 252] on button "button" at bounding box center [677, 250] width 33 height 28
click at [691, 277] on span "January" at bounding box center [691, 281] width 40 height 14
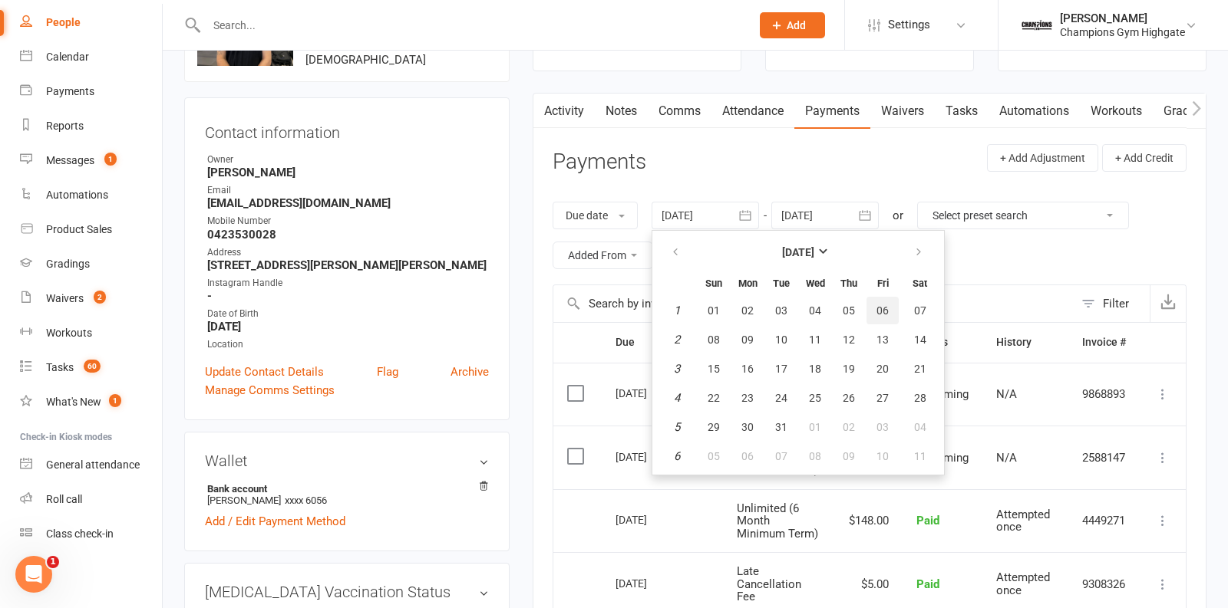
click at [876, 312] on span "06" at bounding box center [882, 311] width 12 height 12
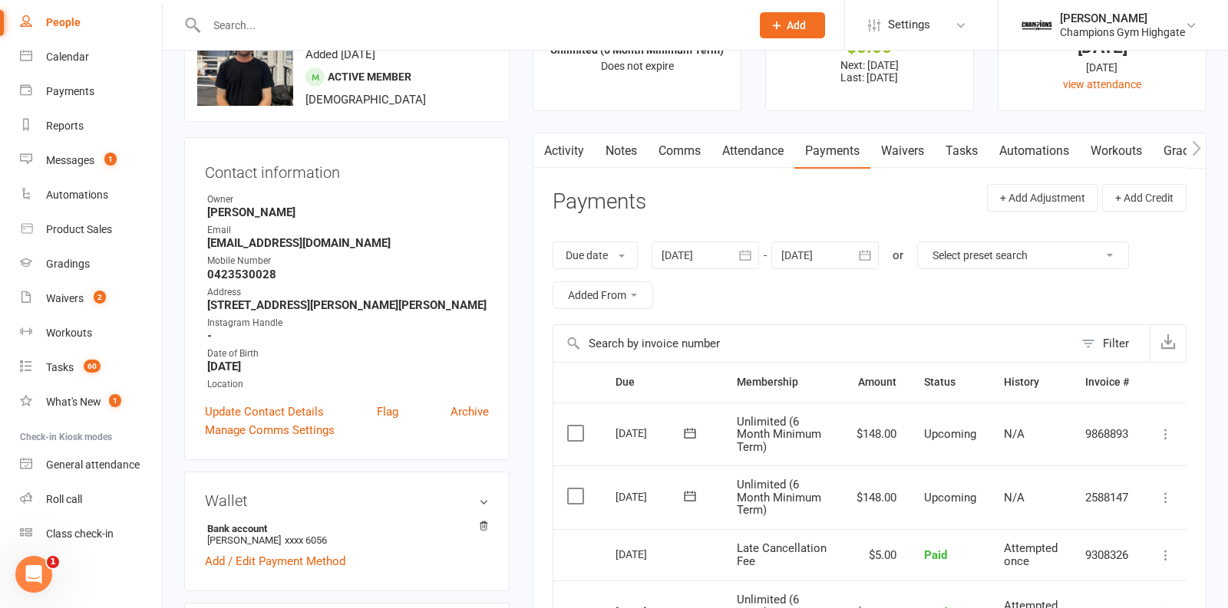
scroll to position [82, 0]
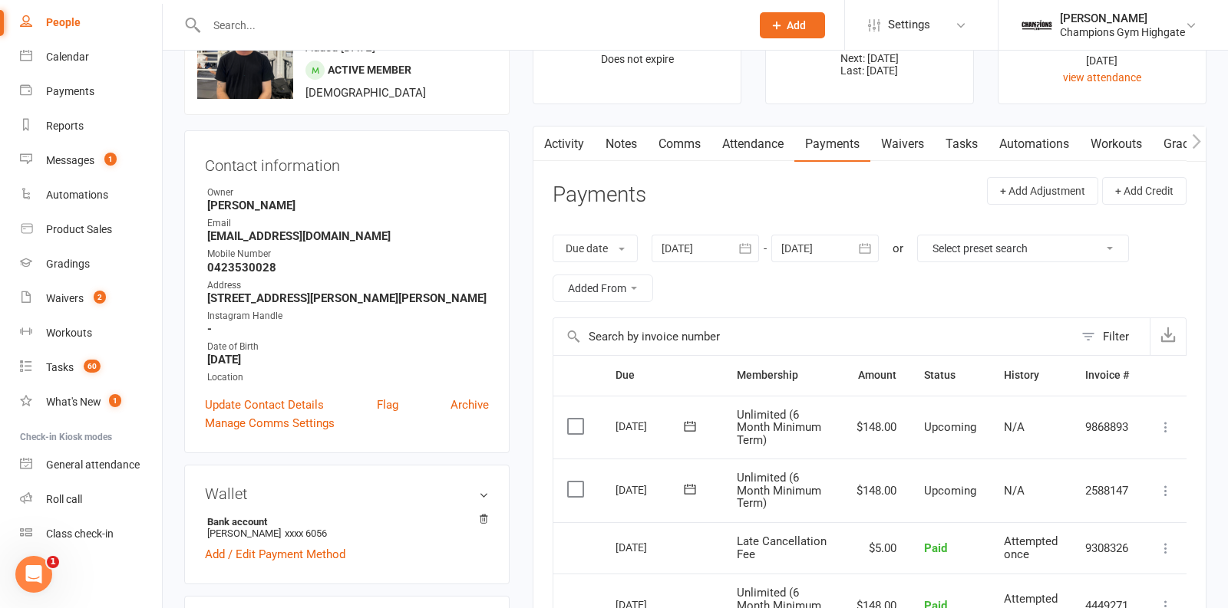
click at [1094, 332] on button "Filter" at bounding box center [1111, 336] width 76 height 37
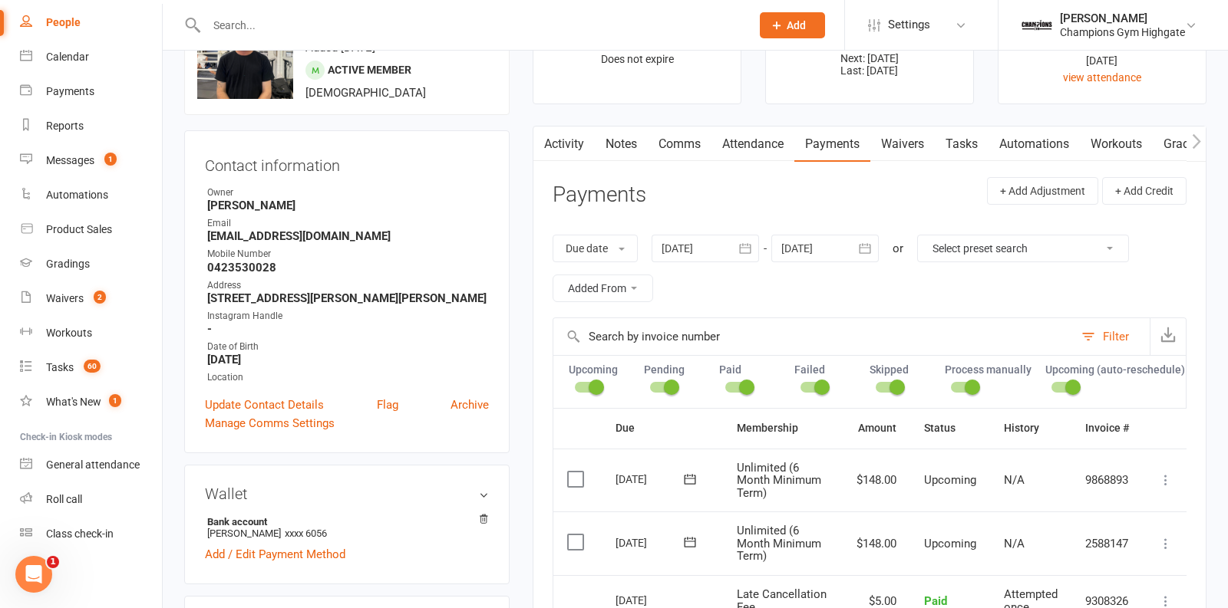
click at [833, 312] on div "Due date Due date Date paid Date failed Date settled 06 Jan 2023 January 2023 S…" at bounding box center [869, 268] width 634 height 98
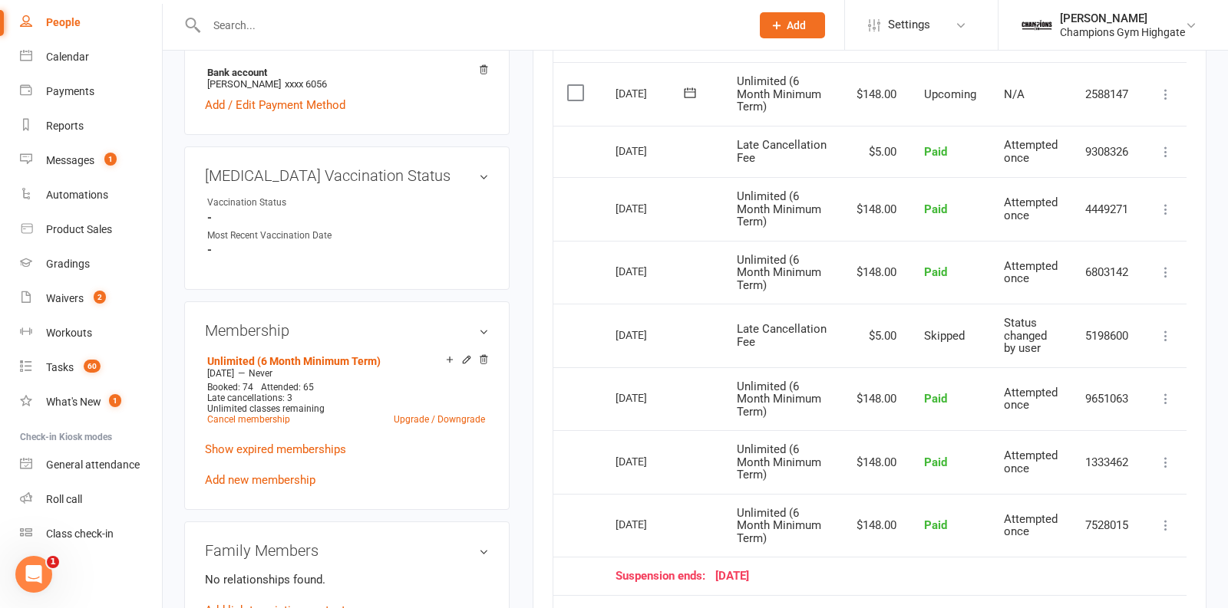
scroll to position [579, 0]
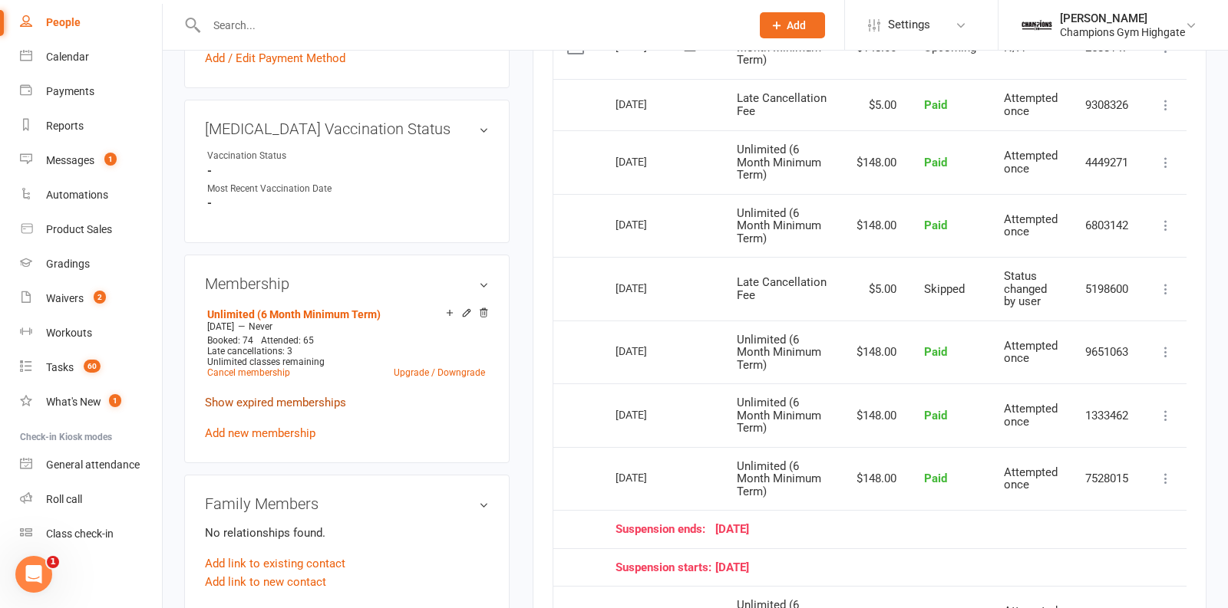
click at [289, 410] on link "Show expired memberships" at bounding box center [275, 403] width 141 height 14
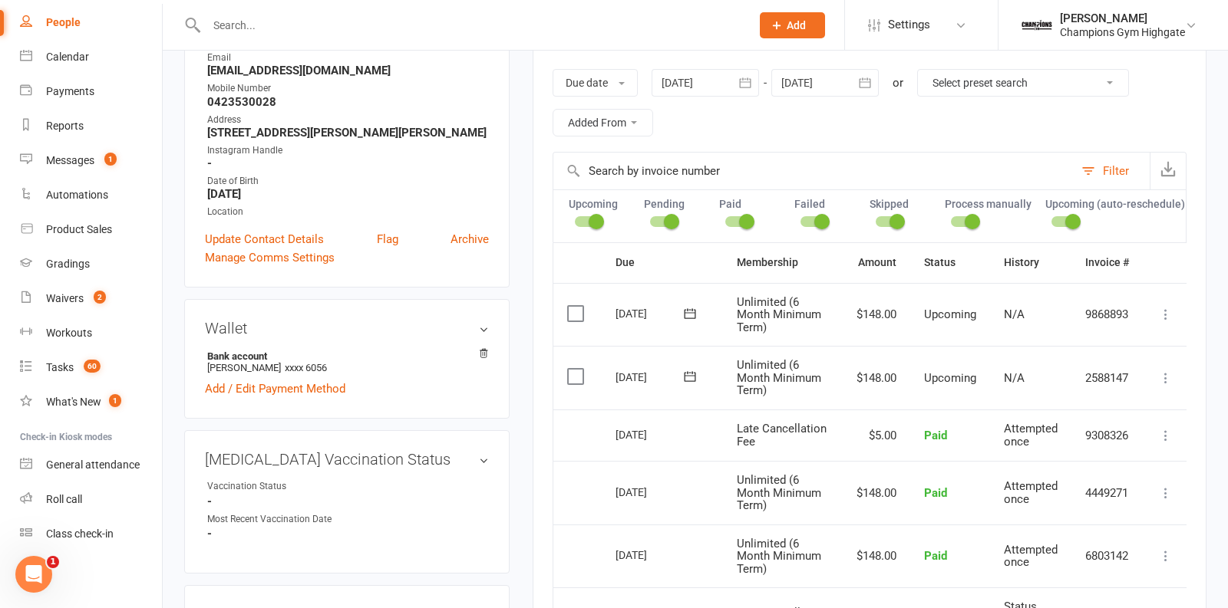
scroll to position [0, 0]
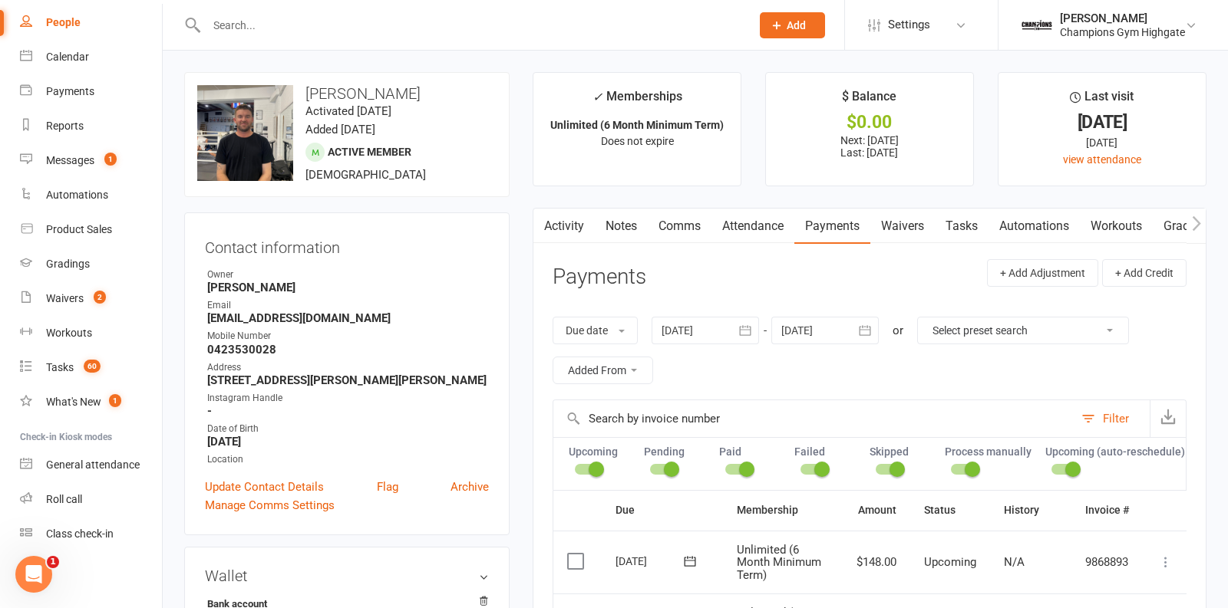
click at [744, 323] on icon "button" at bounding box center [744, 330] width 15 height 15
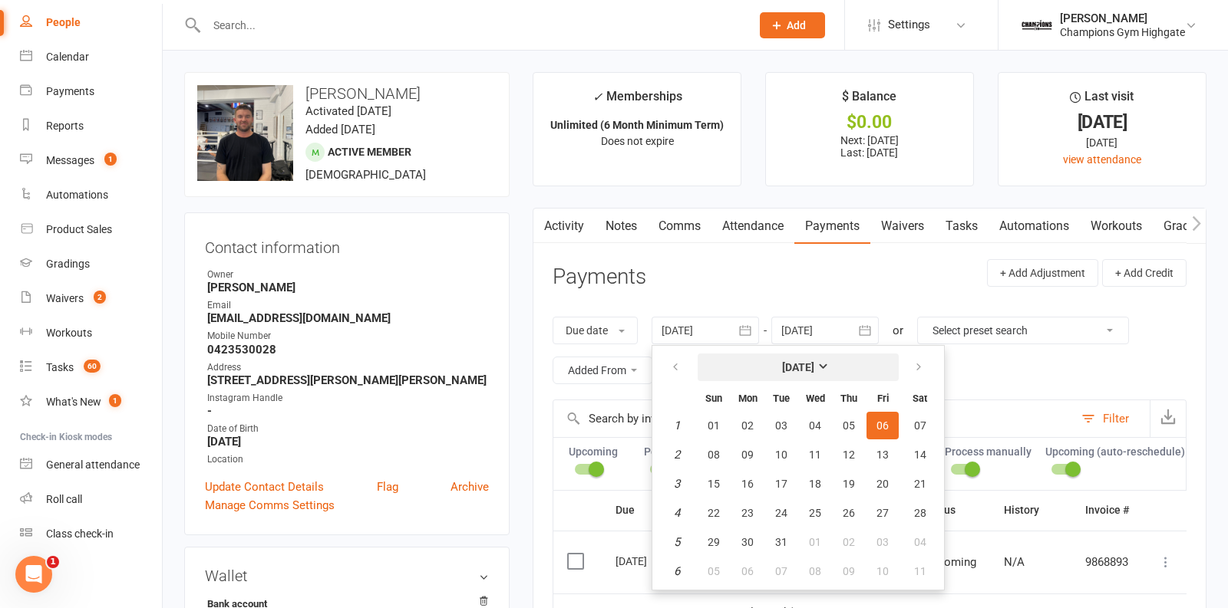
click at [737, 358] on button "January 2023" at bounding box center [798, 368] width 201 height 28
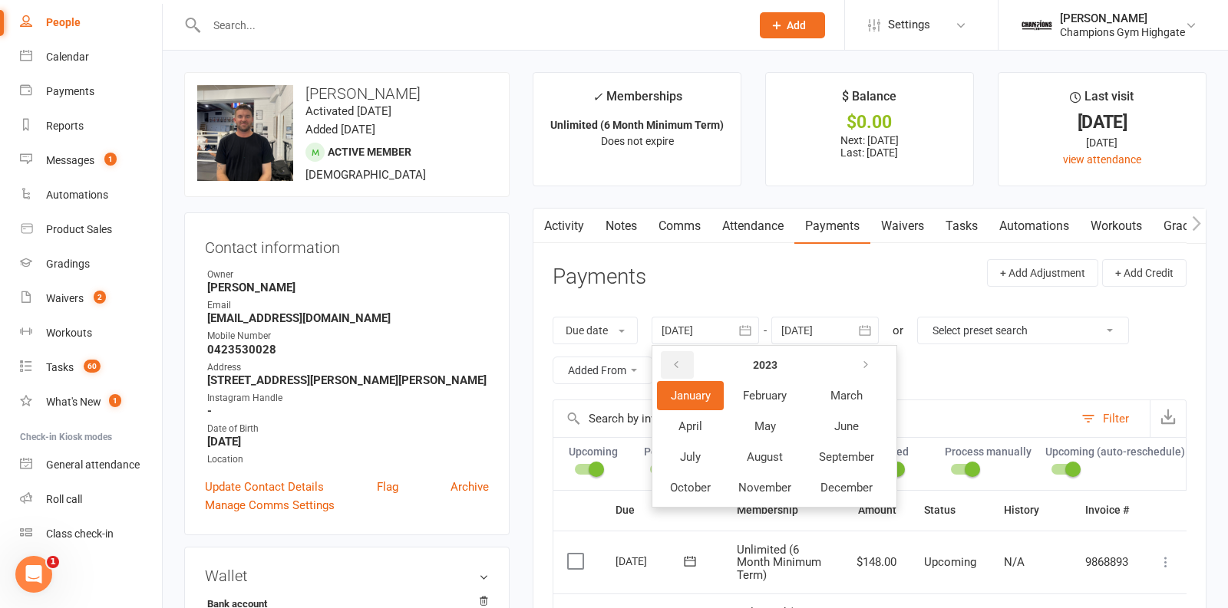
click at [685, 359] on button "button" at bounding box center [677, 365] width 33 height 28
click at [701, 391] on span "January" at bounding box center [691, 396] width 40 height 14
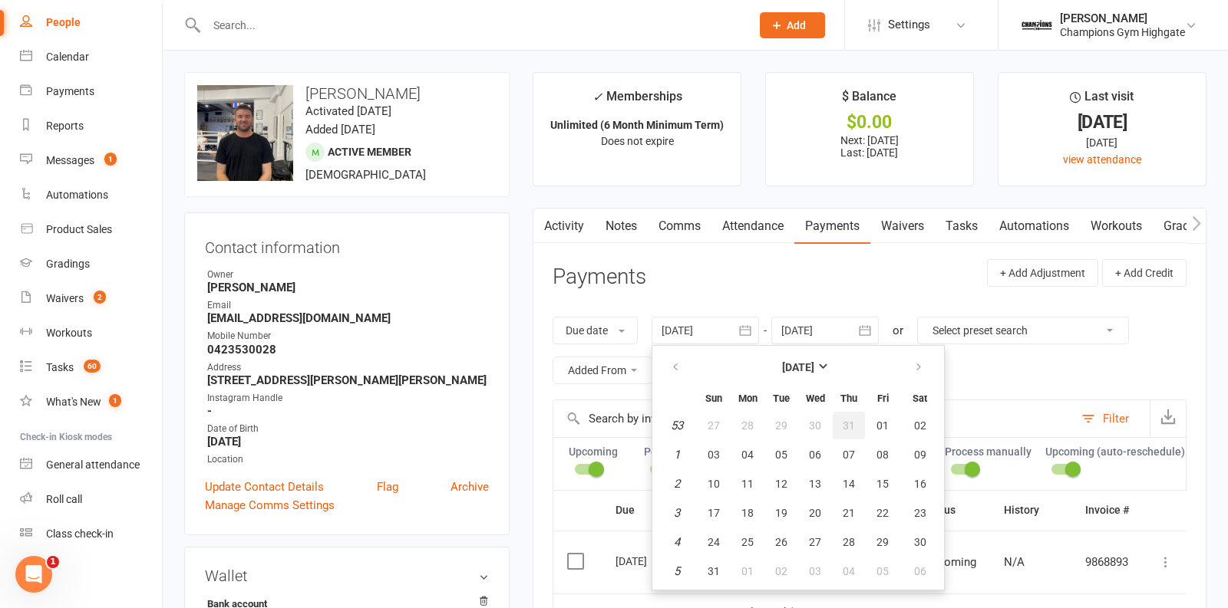
click at [861, 422] on button "31" at bounding box center [849, 426] width 32 height 28
type input "31 Dec 2020"
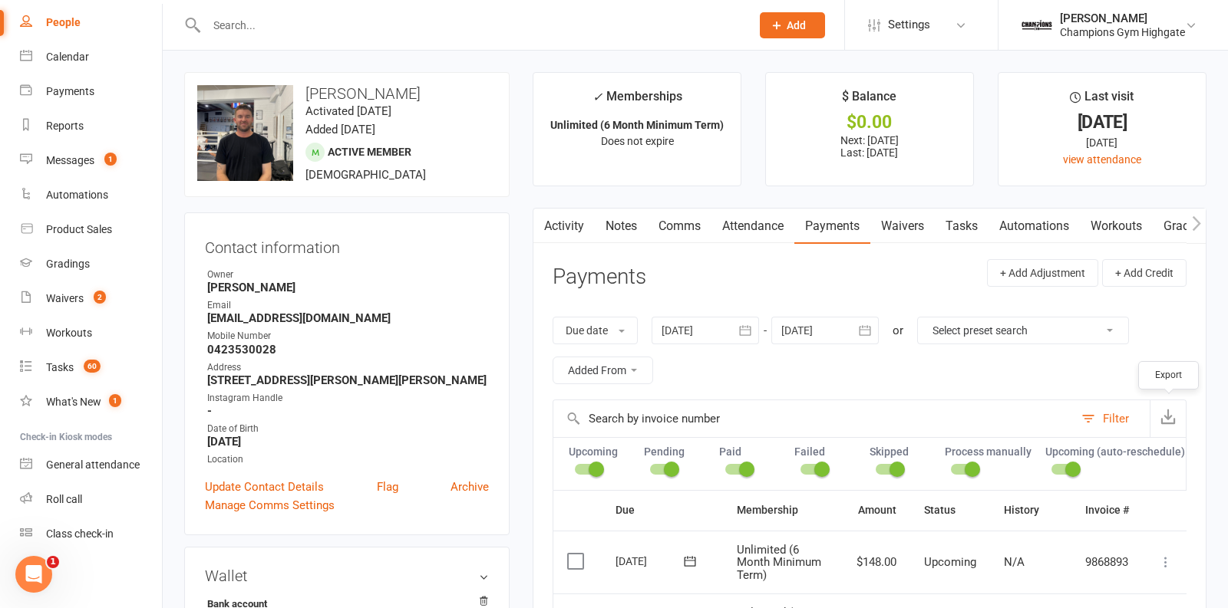
click at [1163, 417] on icon "button" at bounding box center [1167, 416] width 15 height 15
drag, startPoint x: 339, startPoint y: 311, endPoint x: 209, endPoint y: 311, distance: 129.7
click at [209, 312] on strong "nigeljosway@gmail.com" at bounding box center [348, 319] width 282 height 14
copy strong "nigeljosway@gmail.com"
click at [269, 26] on input "text" at bounding box center [471, 25] width 538 height 21
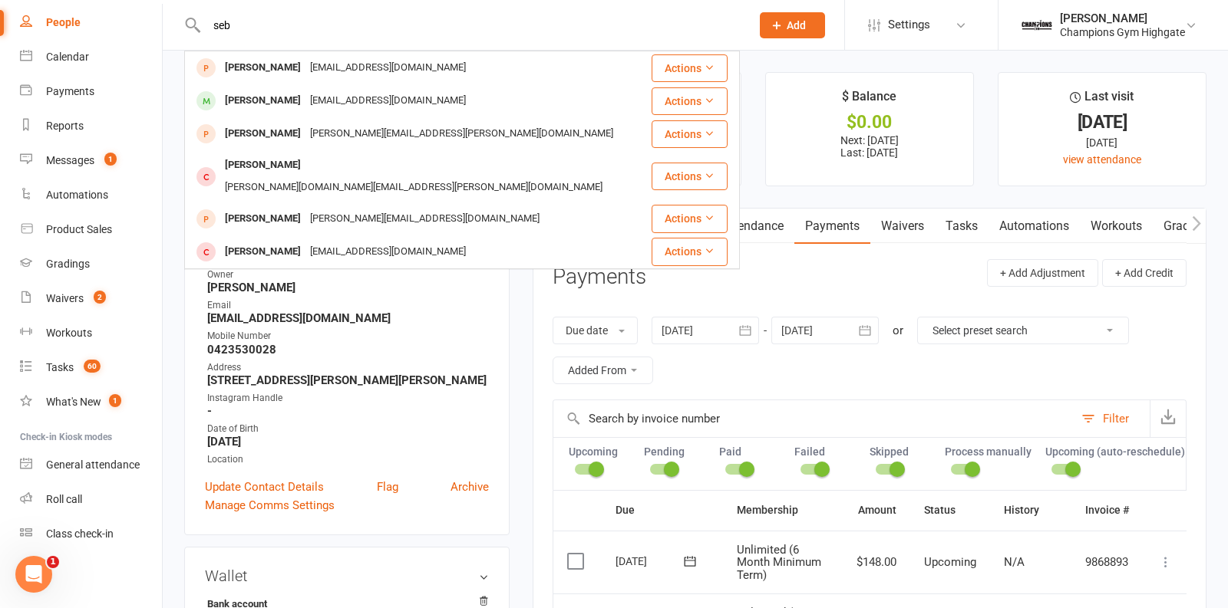
type input "seb"
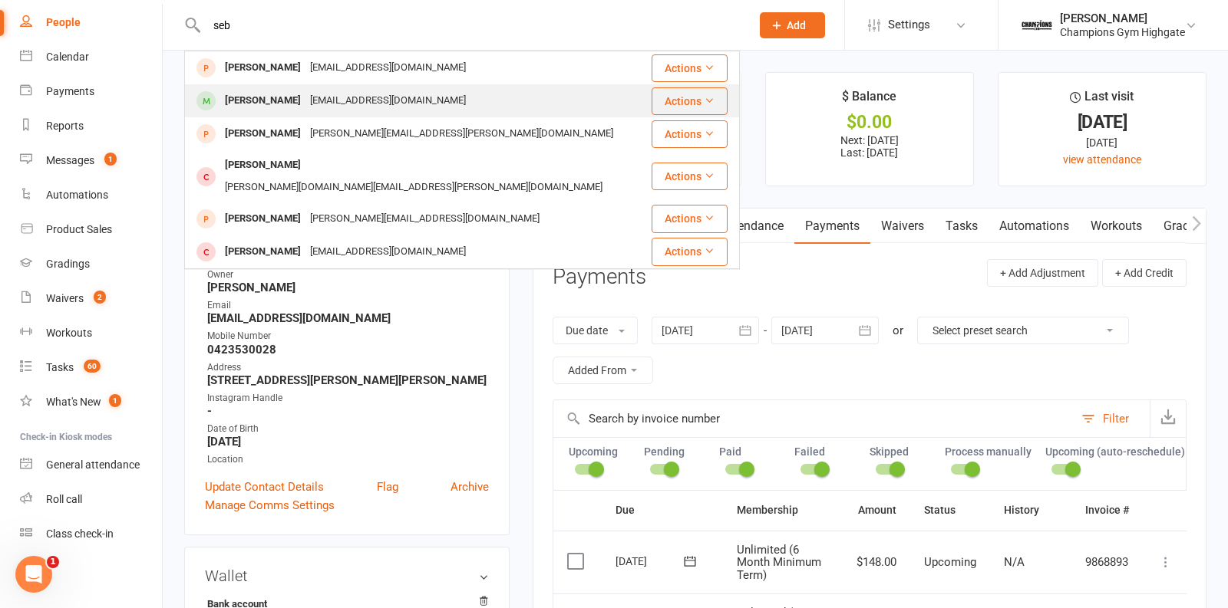
click at [416, 101] on div "Sebastian Pearey sebp94@gmail.com" at bounding box center [418, 100] width 464 height 31
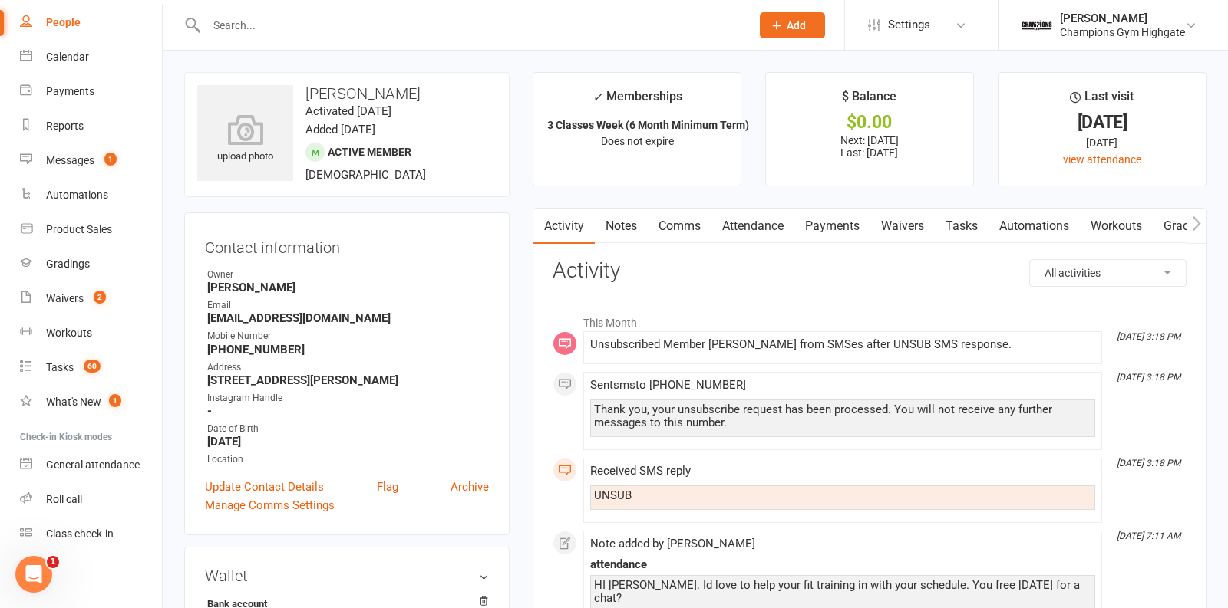
click at [633, 226] on link "Notes" at bounding box center [621, 226] width 53 height 35
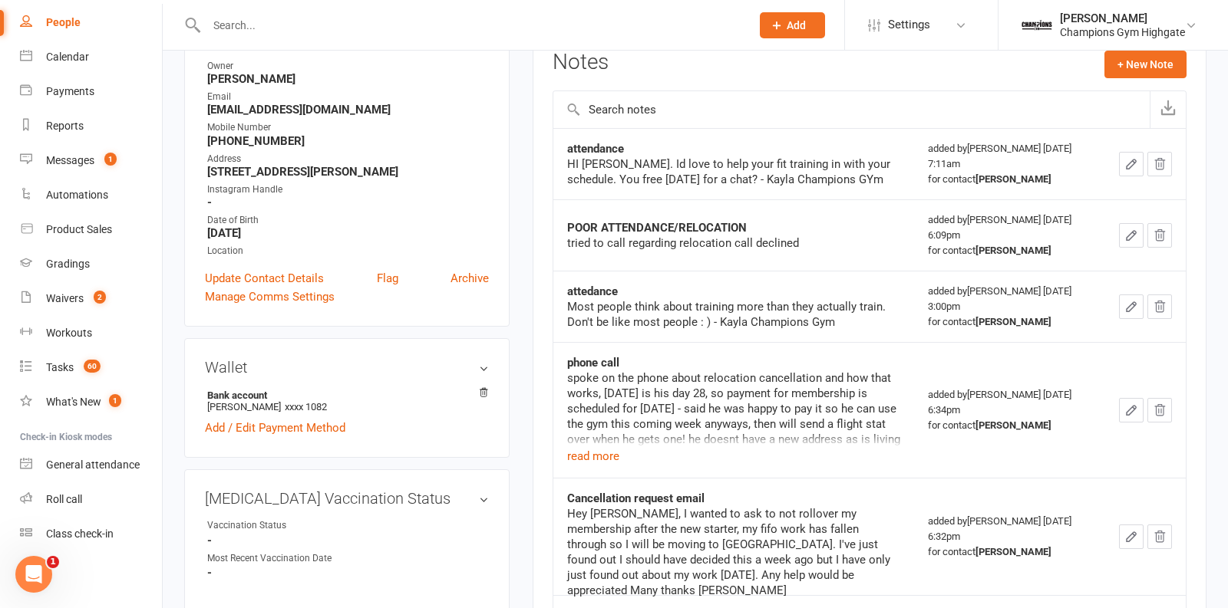
scroll to position [295, 0]
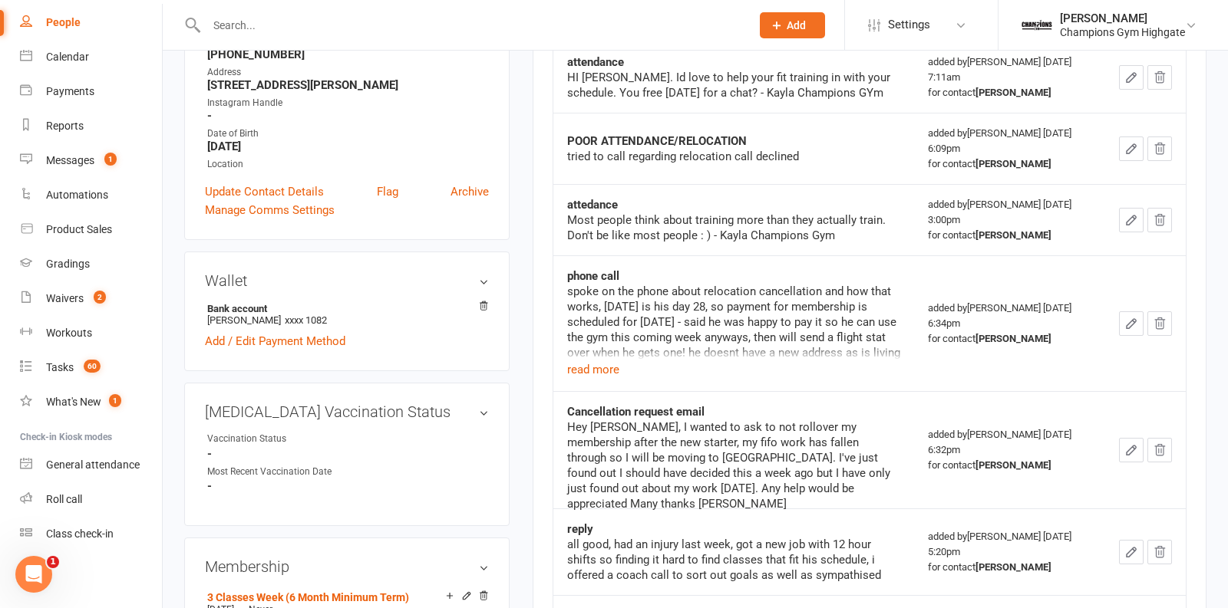
click at [599, 353] on div "spoke on the phone about relocation cancellation and how that works, today is h…" at bounding box center [733, 322] width 333 height 77
click at [598, 361] on button "read more" at bounding box center [593, 370] width 52 height 18
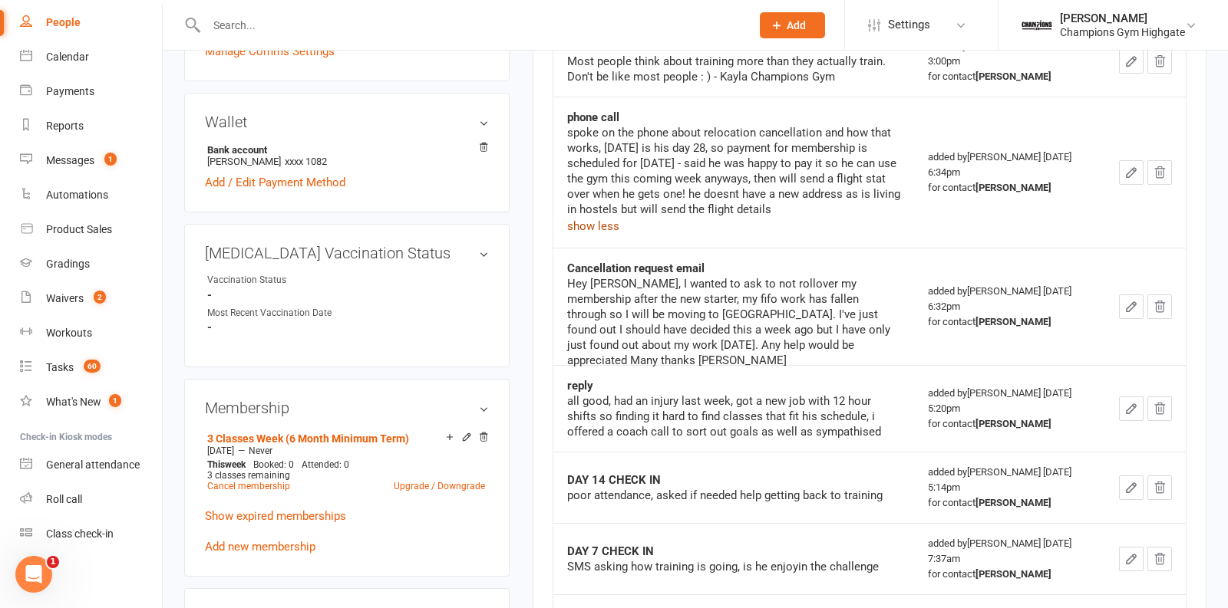
scroll to position [0, 0]
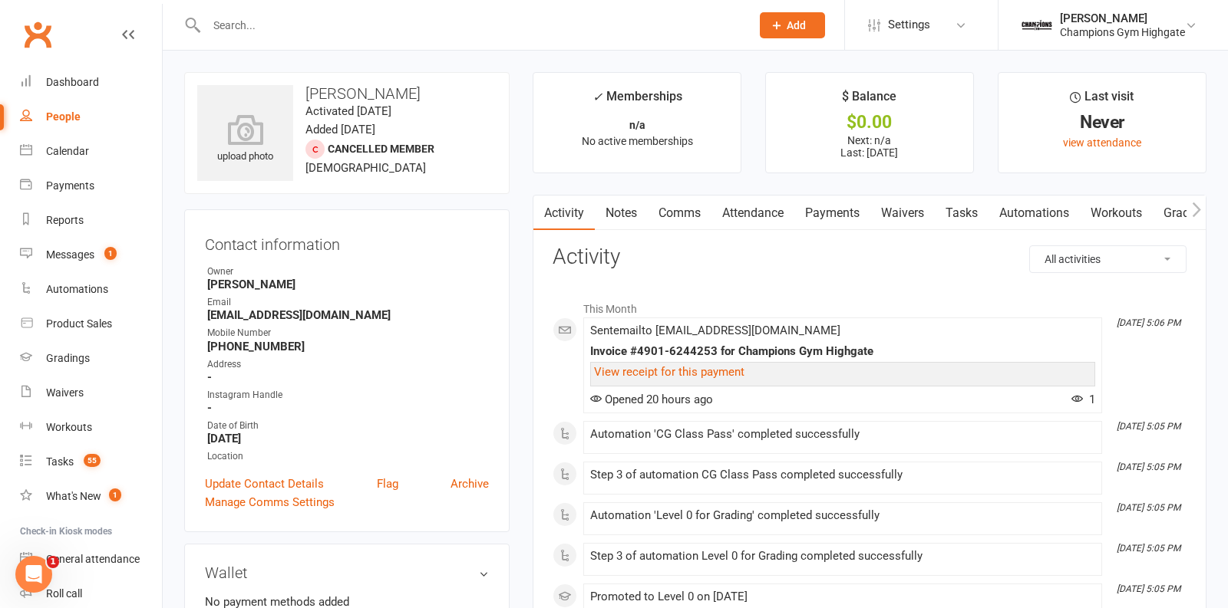
click at [614, 213] on link "Notes" at bounding box center [621, 213] width 53 height 35
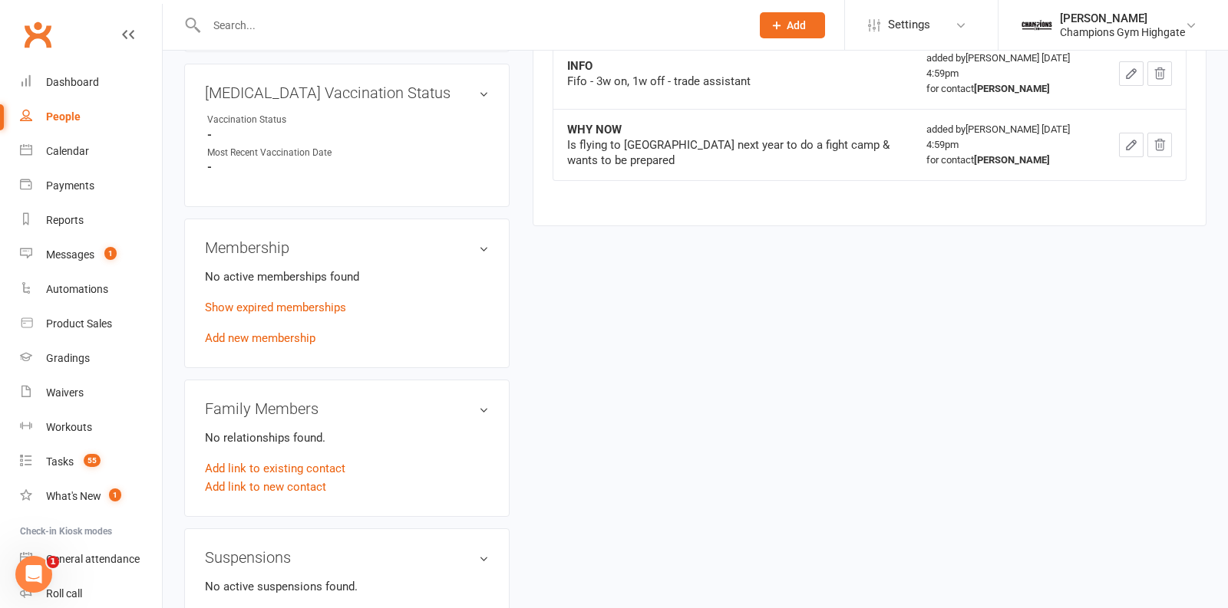
scroll to position [595, 0]
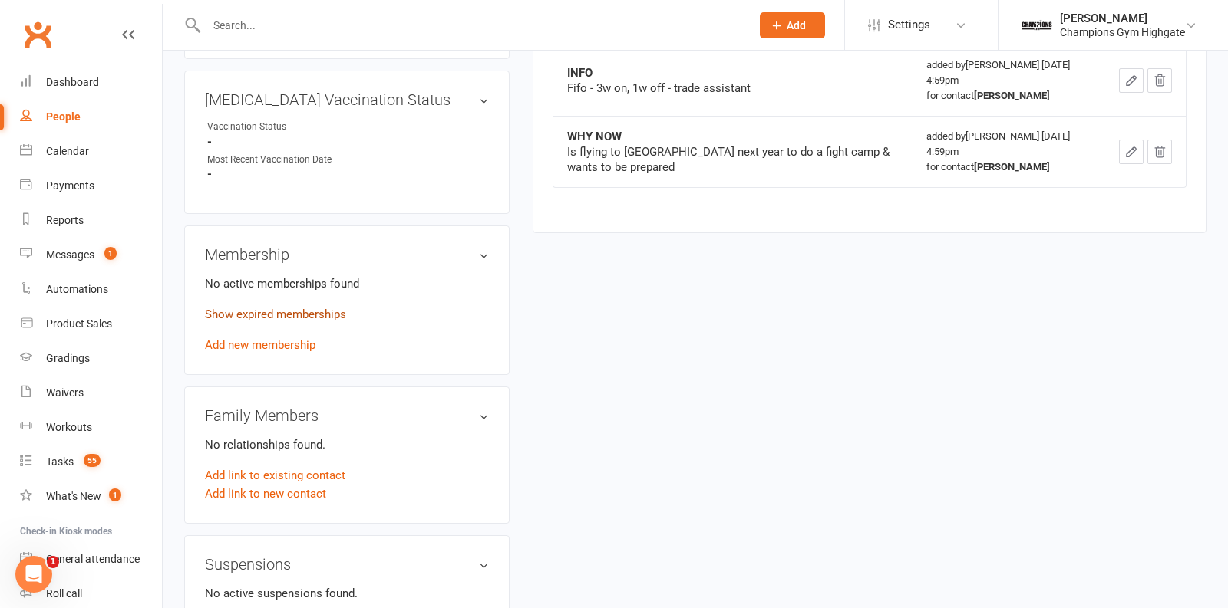
click at [305, 308] on link "Show expired memberships" at bounding box center [275, 315] width 141 height 14
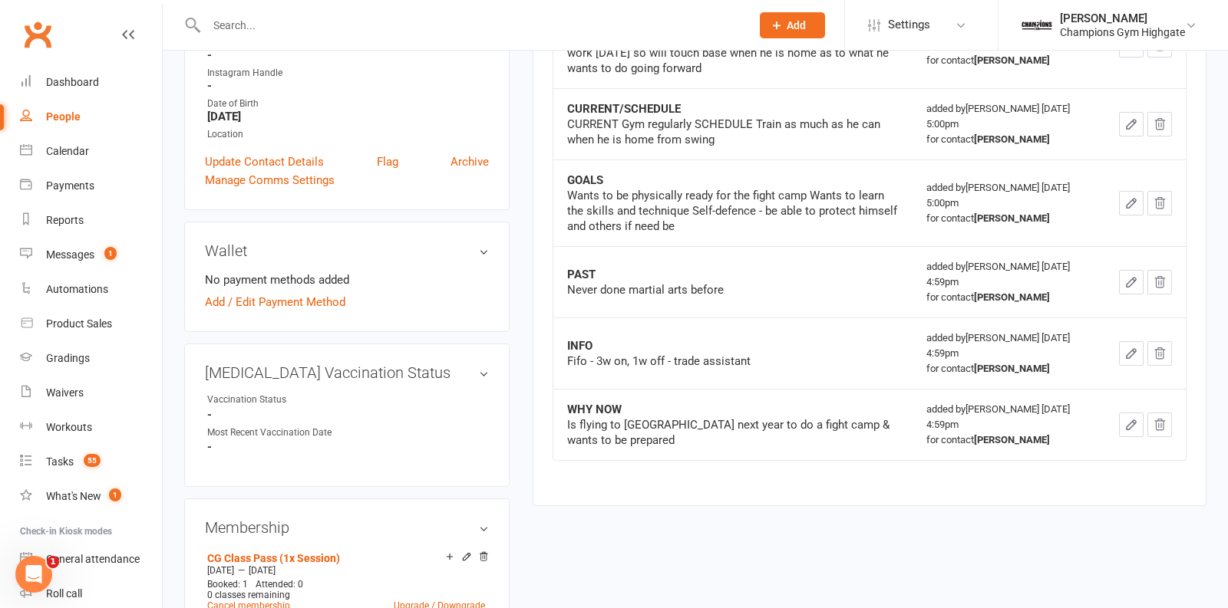
scroll to position [0, 0]
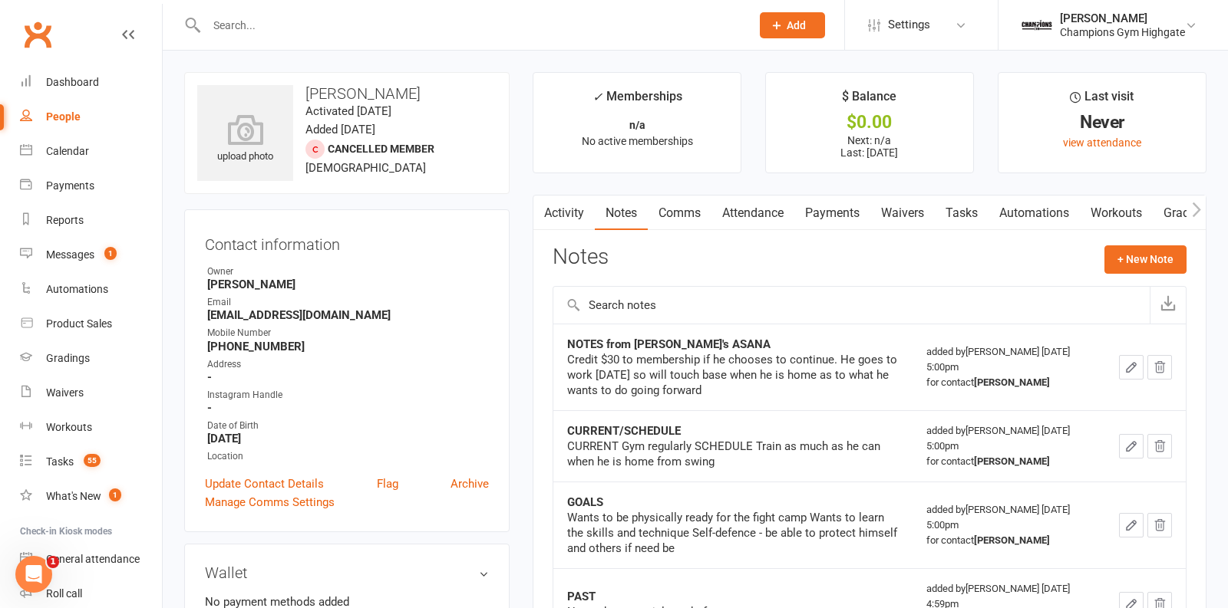
click at [748, 216] on link "Attendance" at bounding box center [752, 213] width 83 height 35
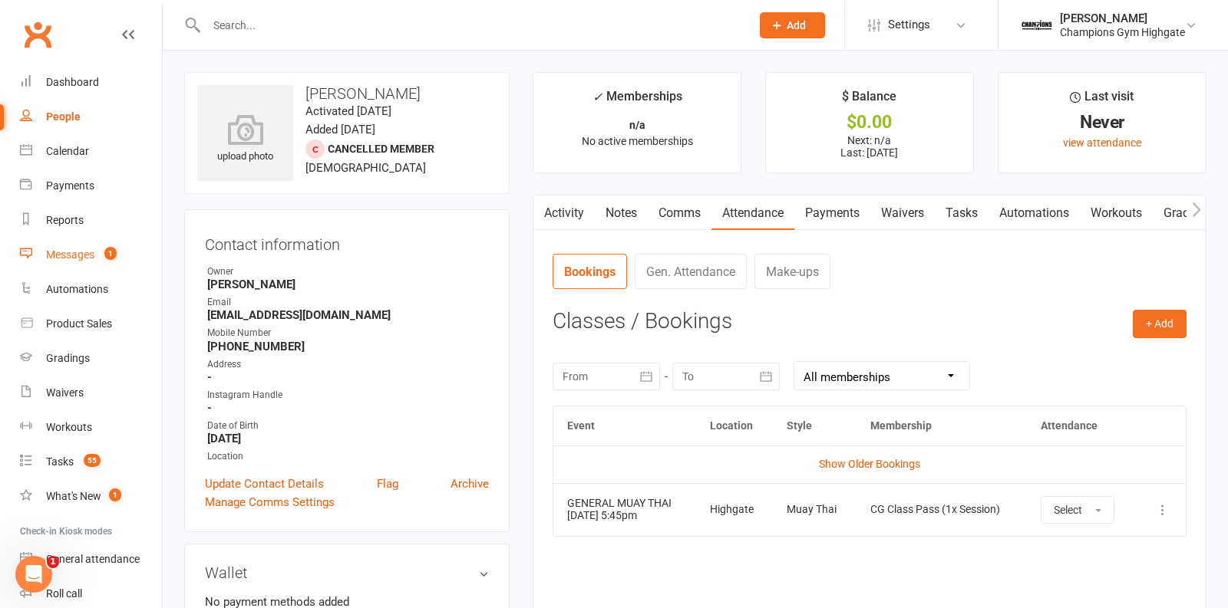
click at [74, 256] on div "Messages" at bounding box center [70, 255] width 48 height 12
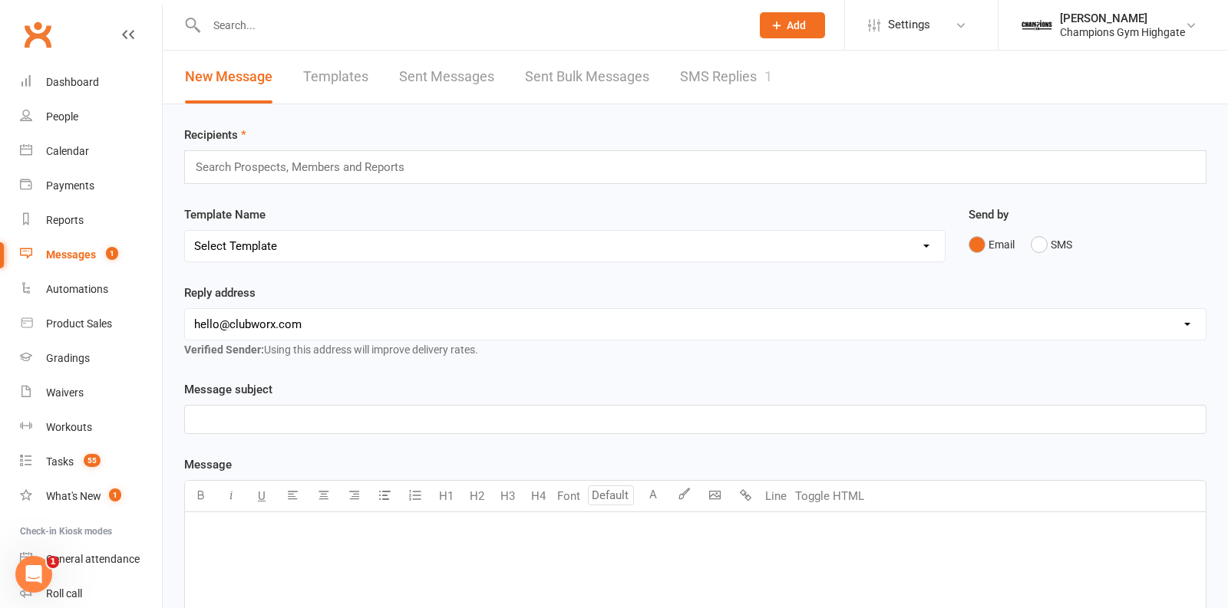
click at [704, 78] on link "SMS Replies 1" at bounding box center [726, 77] width 92 height 53
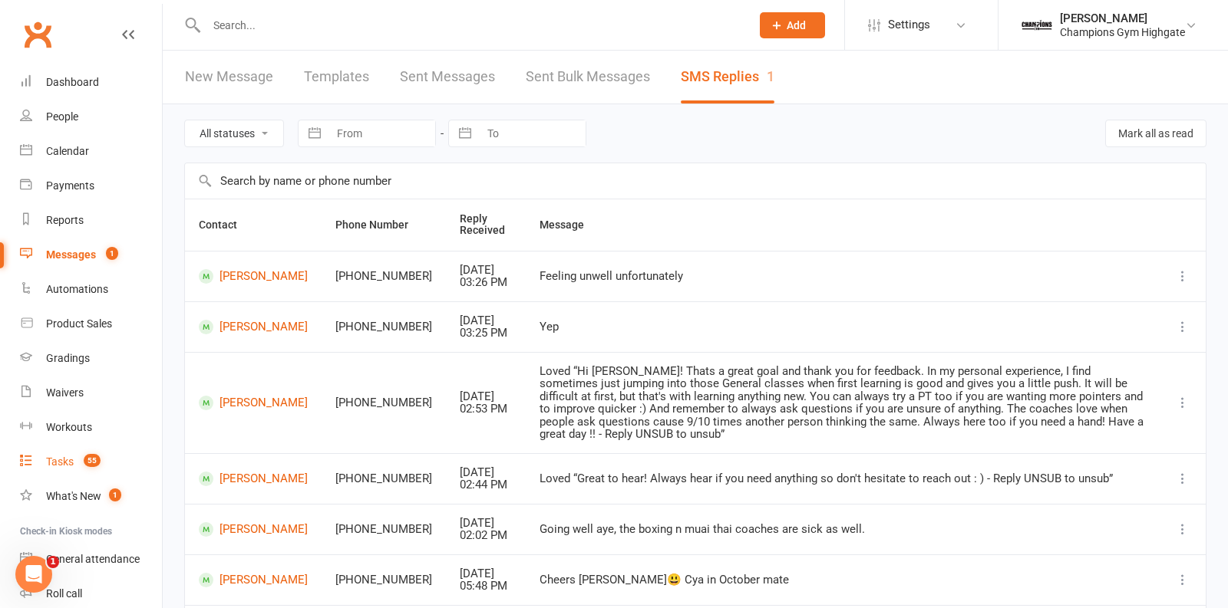
click at [93, 462] on span "55" at bounding box center [92, 460] width 17 height 13
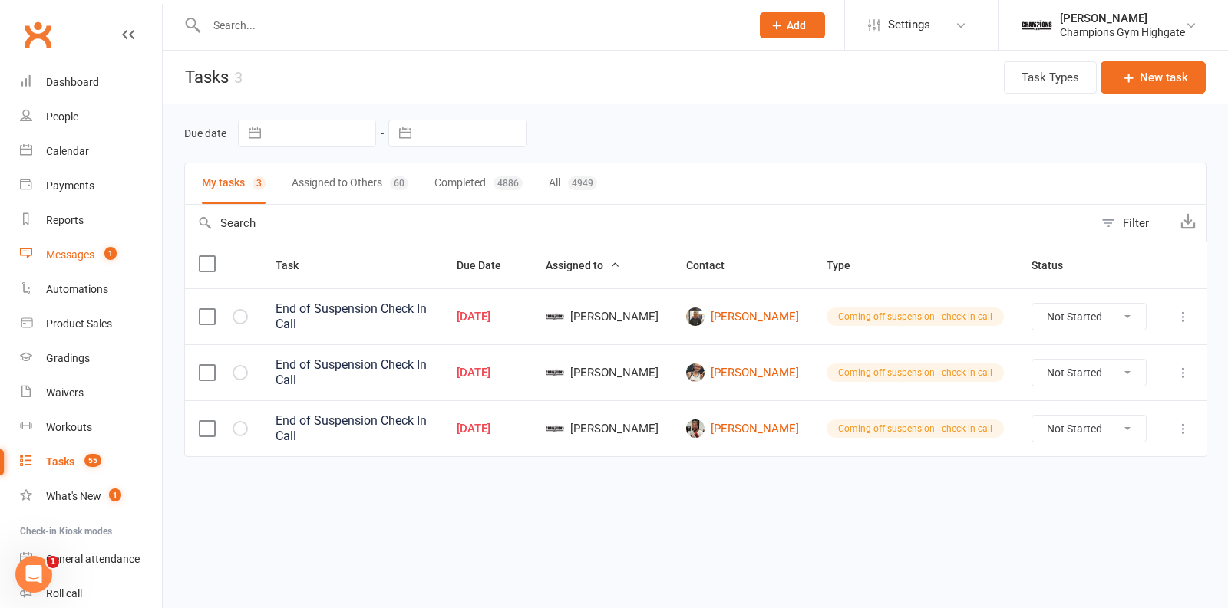
click at [89, 252] on div "Messages" at bounding box center [70, 255] width 48 height 12
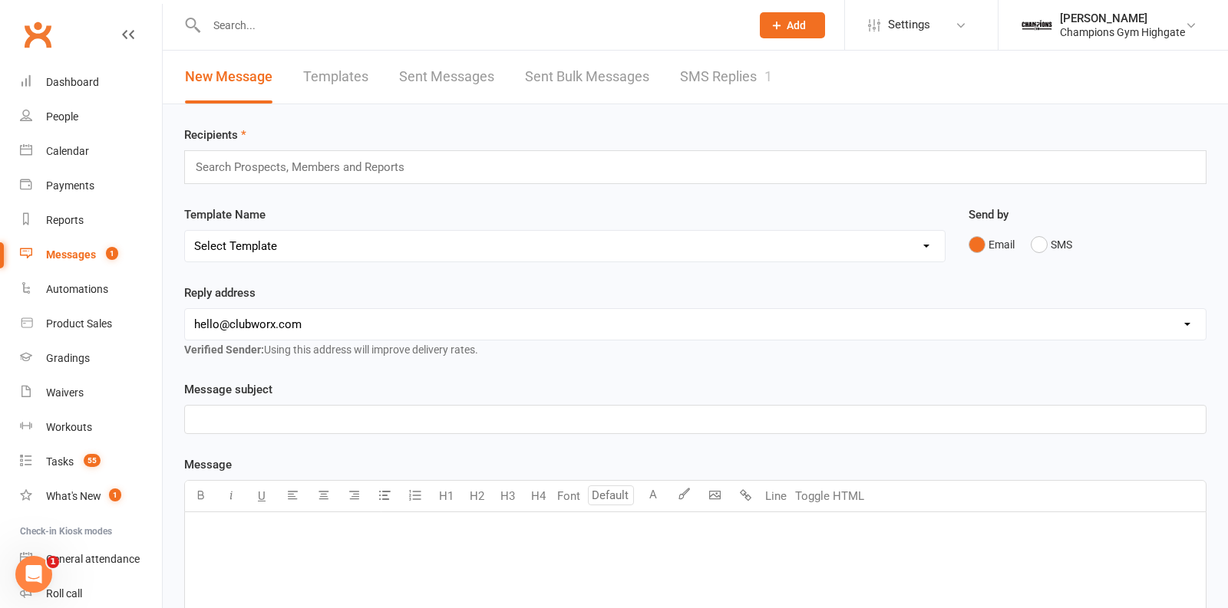
click at [727, 79] on link "SMS Replies 1" at bounding box center [726, 77] width 92 height 53
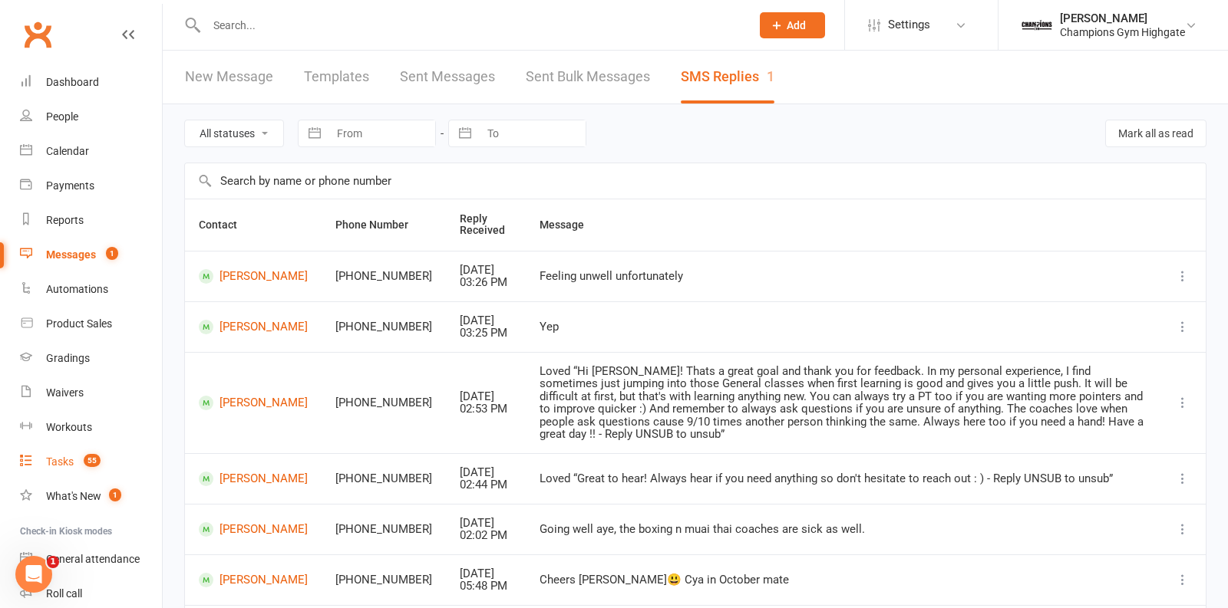
click at [68, 471] on link "Tasks 55" at bounding box center [91, 462] width 142 height 35
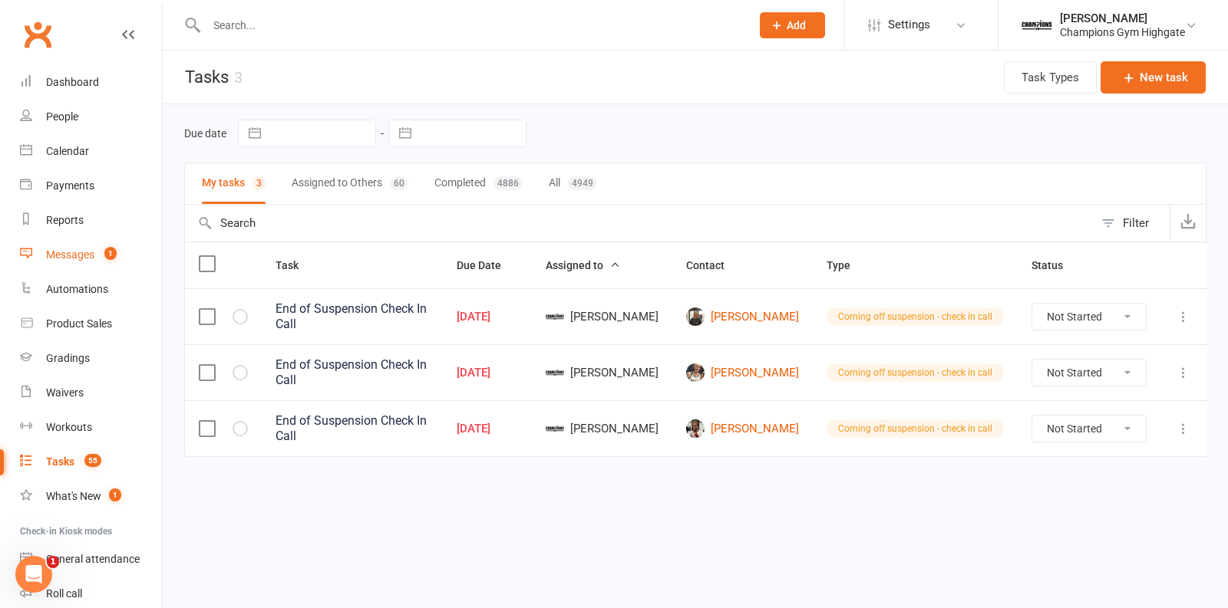
click at [87, 262] on link "Messages 1" at bounding box center [91, 255] width 142 height 35
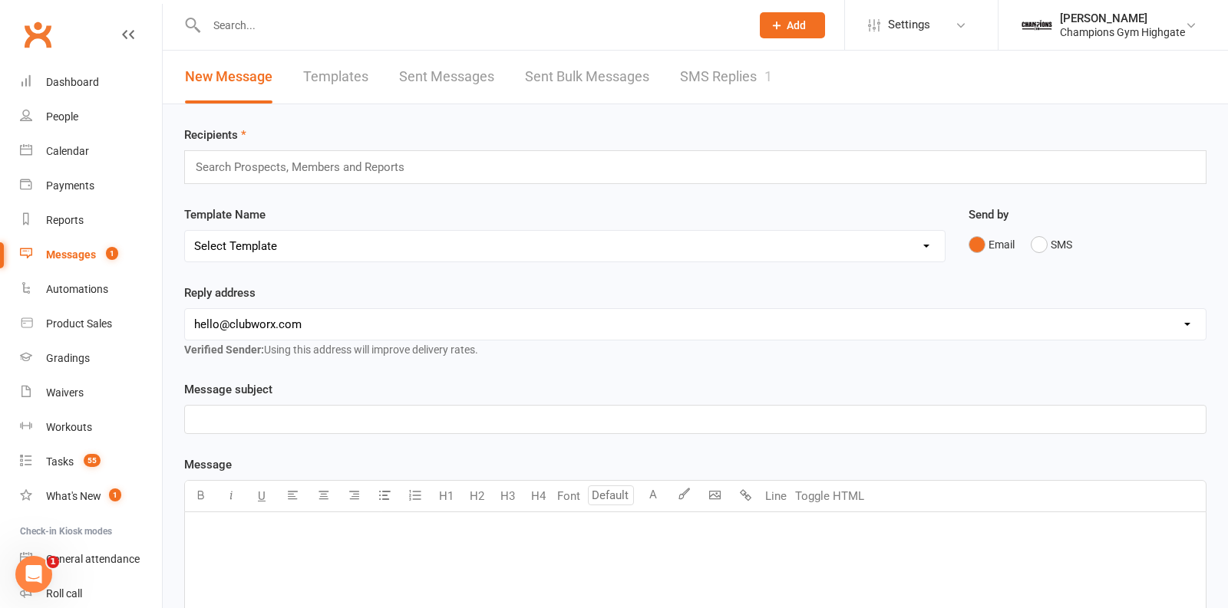
click at [716, 72] on link "SMS Replies 1" at bounding box center [726, 77] width 92 height 53
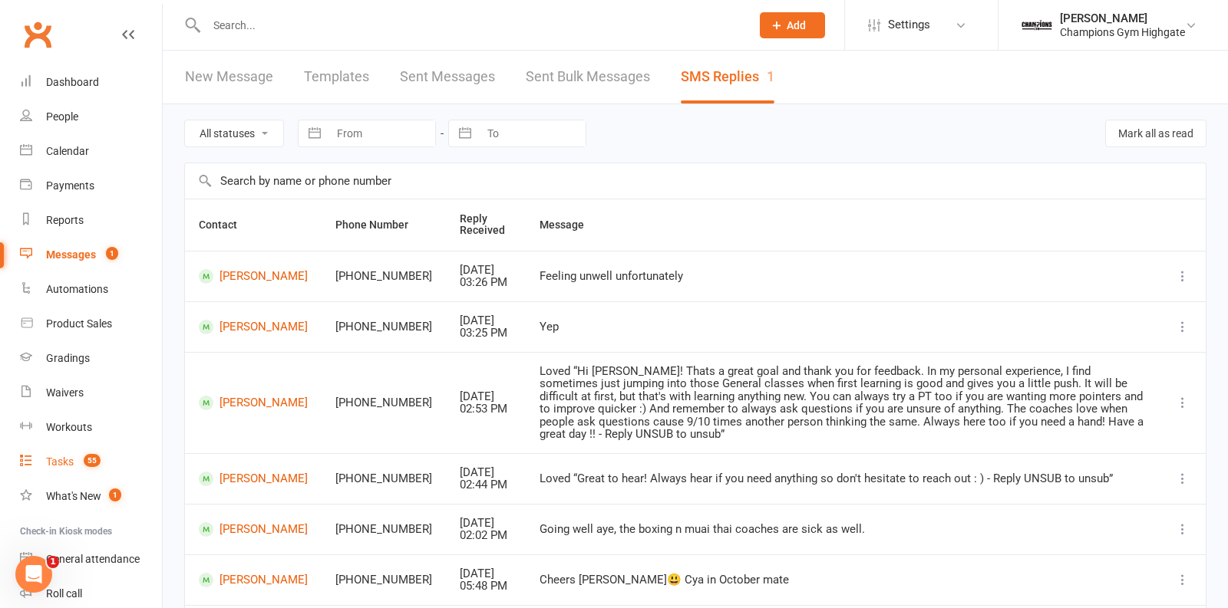
click at [61, 470] on link "Tasks 55" at bounding box center [91, 462] width 142 height 35
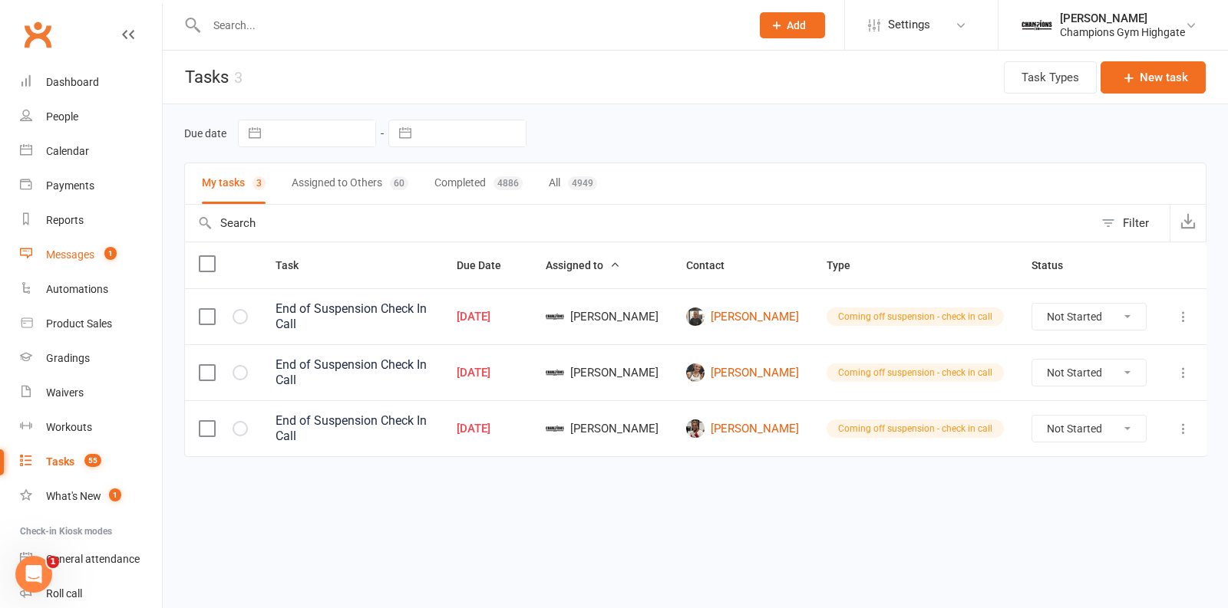
click at [90, 256] on div "Messages" at bounding box center [70, 255] width 48 height 12
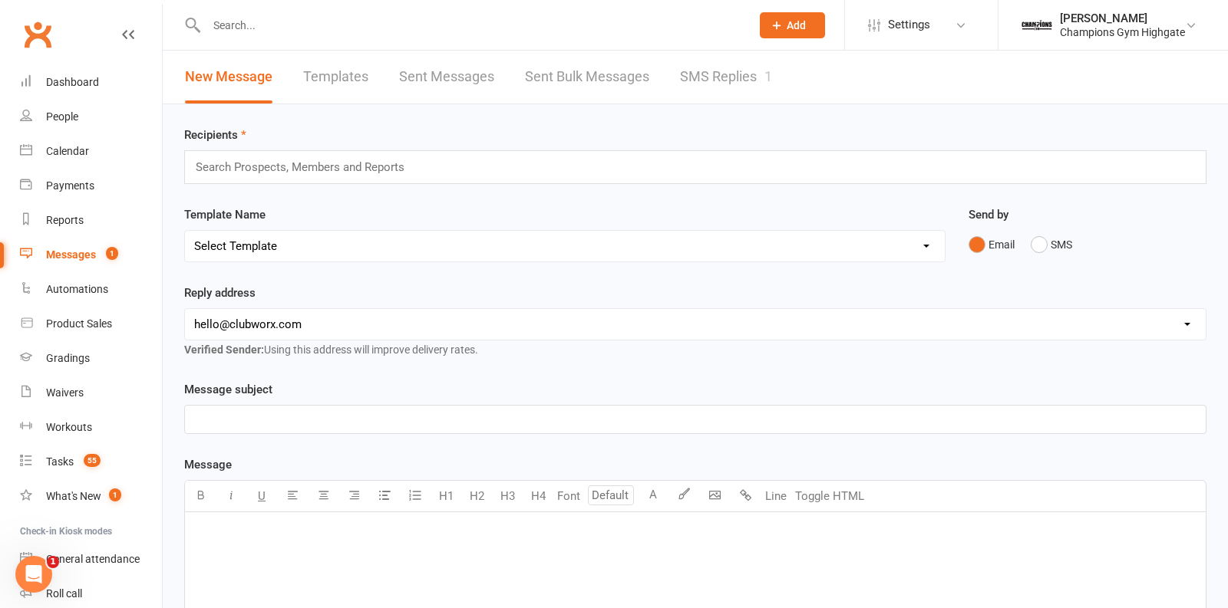
click at [718, 81] on link "SMS Replies 1" at bounding box center [726, 77] width 92 height 53
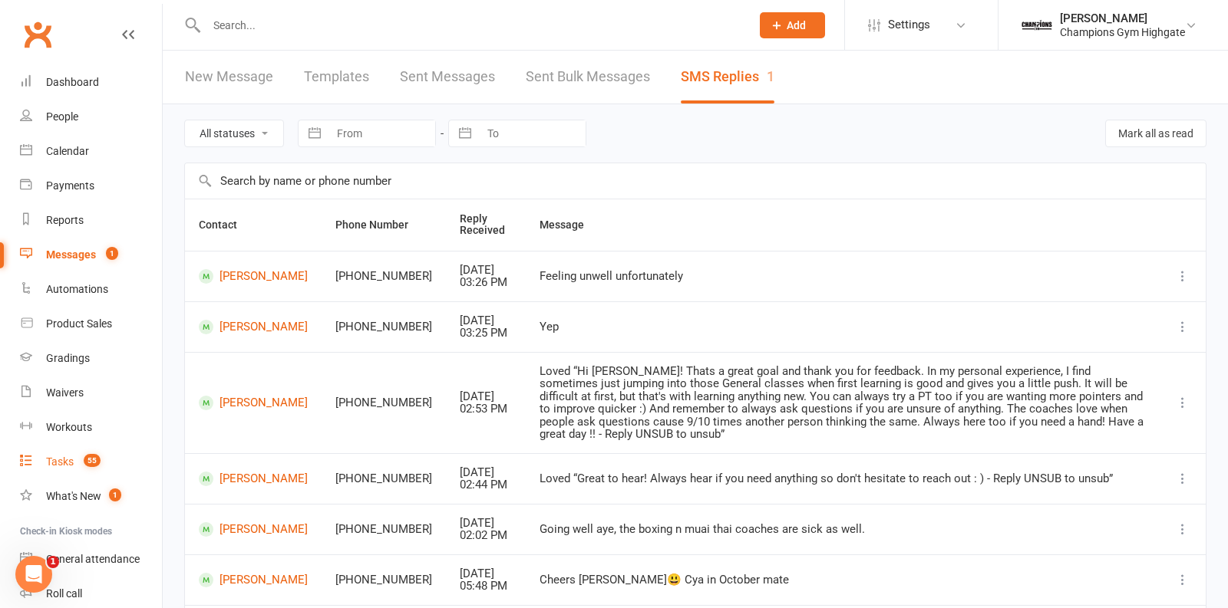
click at [51, 464] on div "Tasks" at bounding box center [60, 462] width 28 height 12
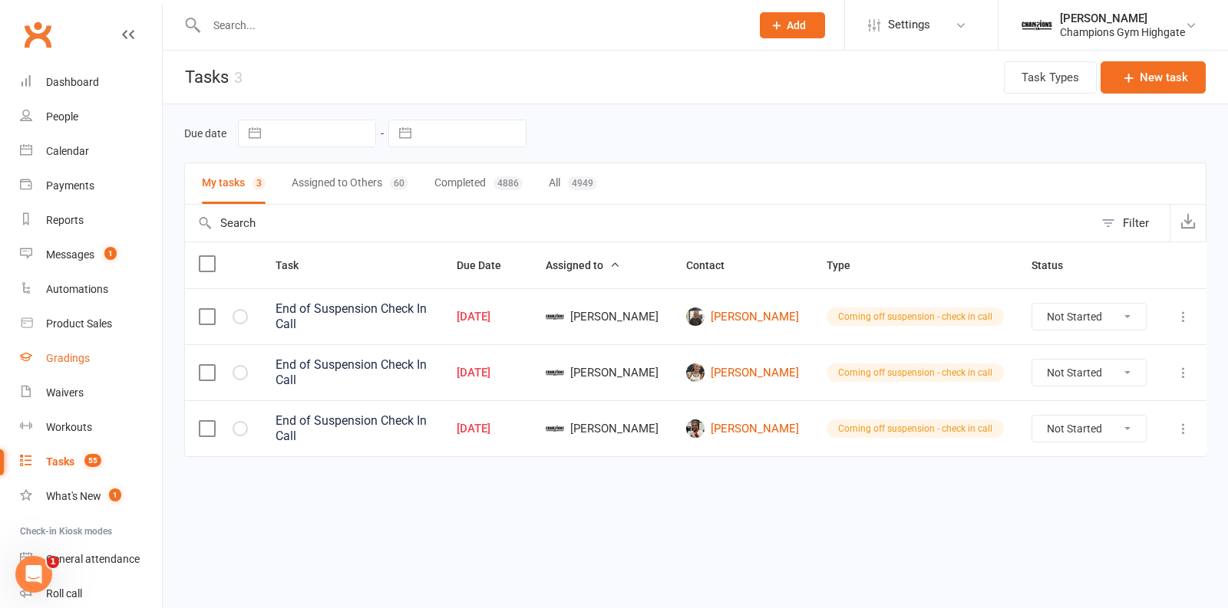
click at [72, 364] on div "Gradings" at bounding box center [68, 358] width 44 height 12
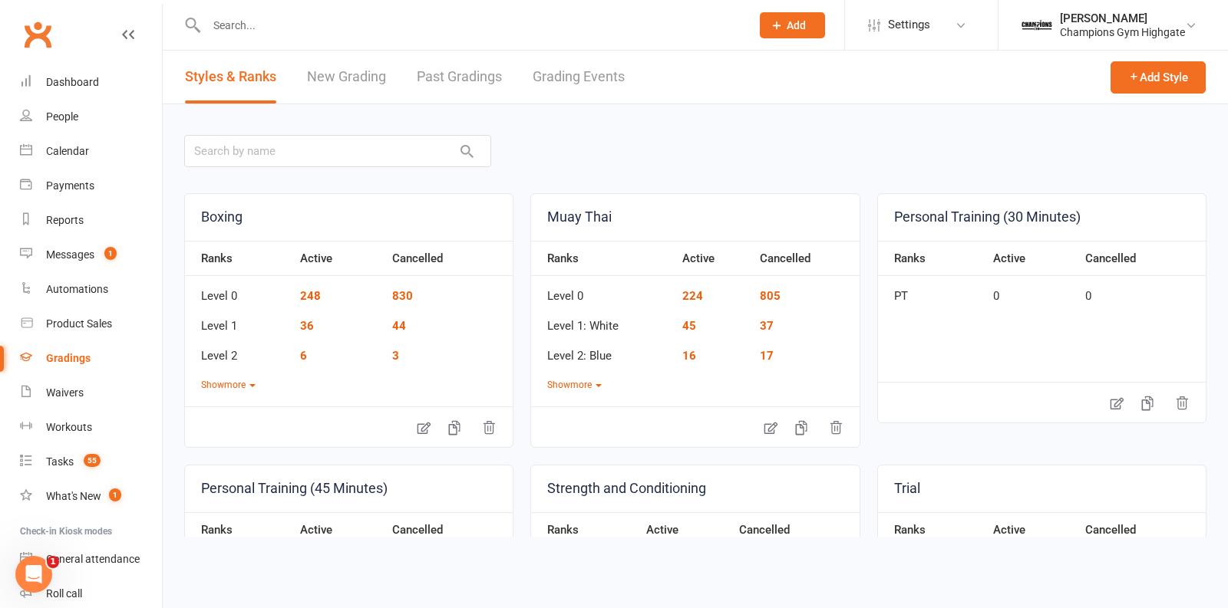
click at [559, 75] on link "Grading Events" at bounding box center [579, 77] width 92 height 53
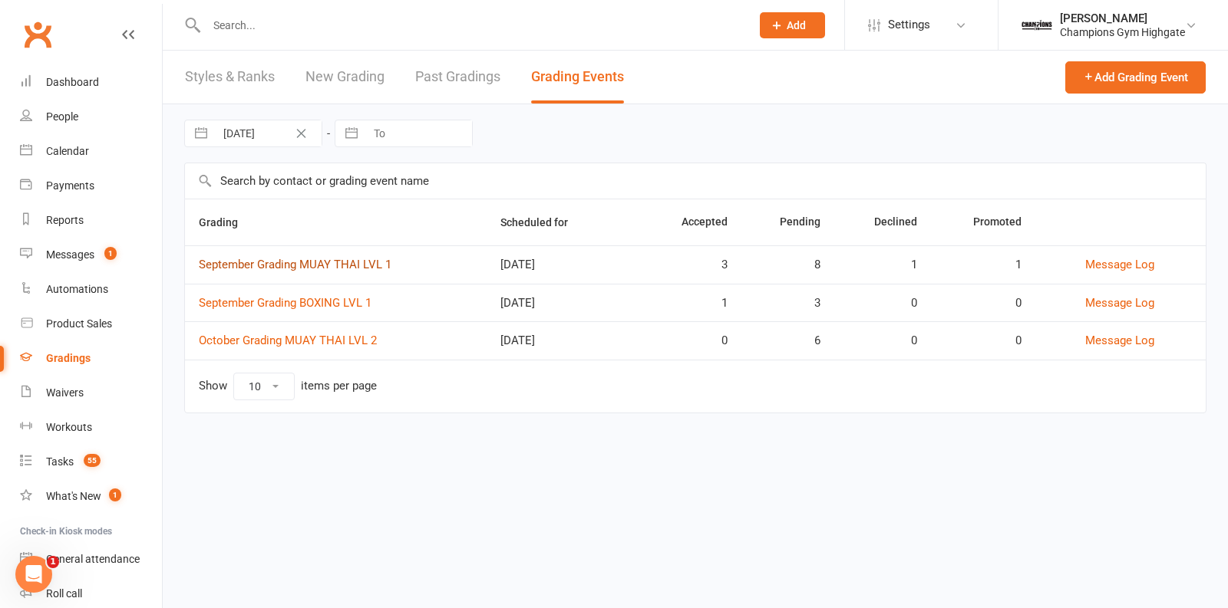
click at [303, 259] on link "September Grading MUAY THAI LVL 1" at bounding box center [295, 265] width 193 height 14
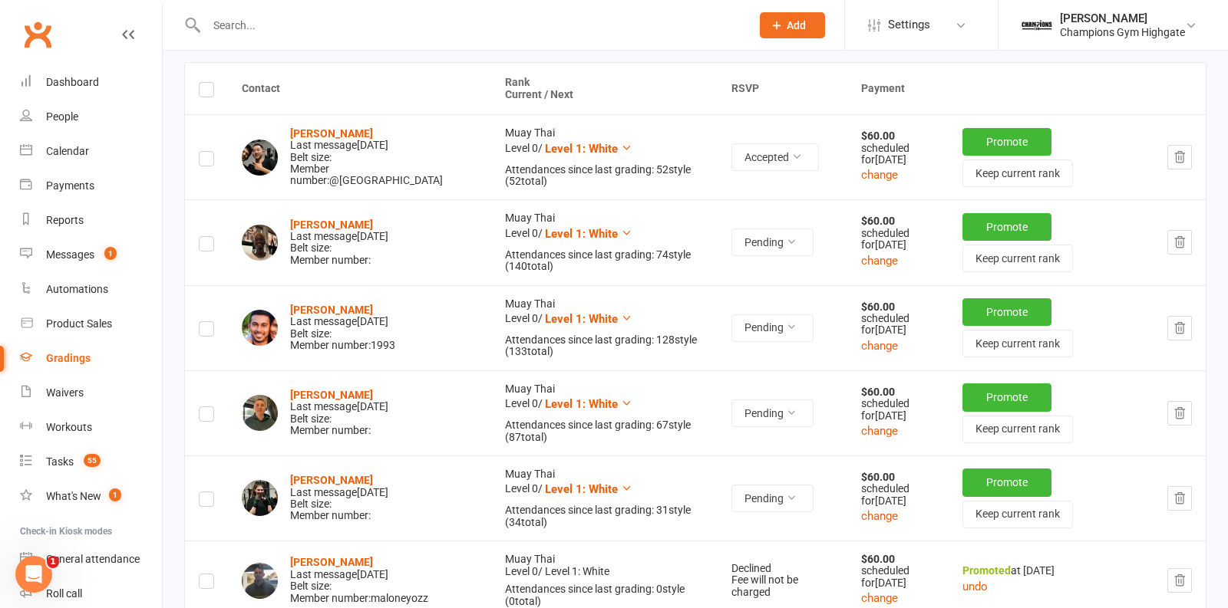
scroll to position [227, 0]
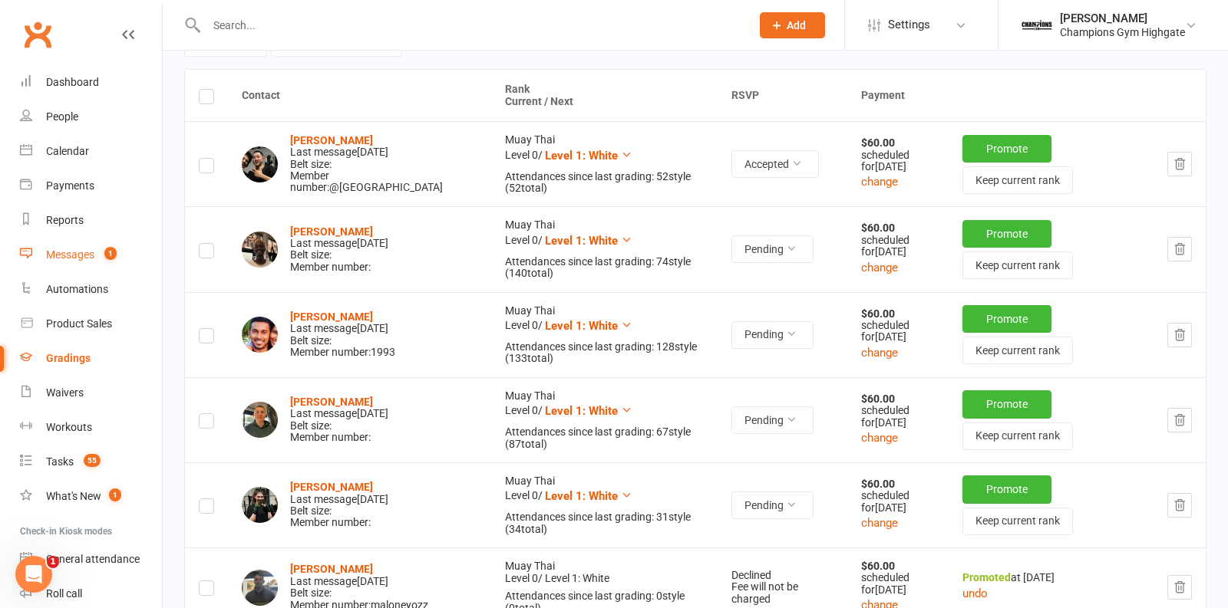
click at [86, 251] on div "Messages" at bounding box center [70, 255] width 48 height 12
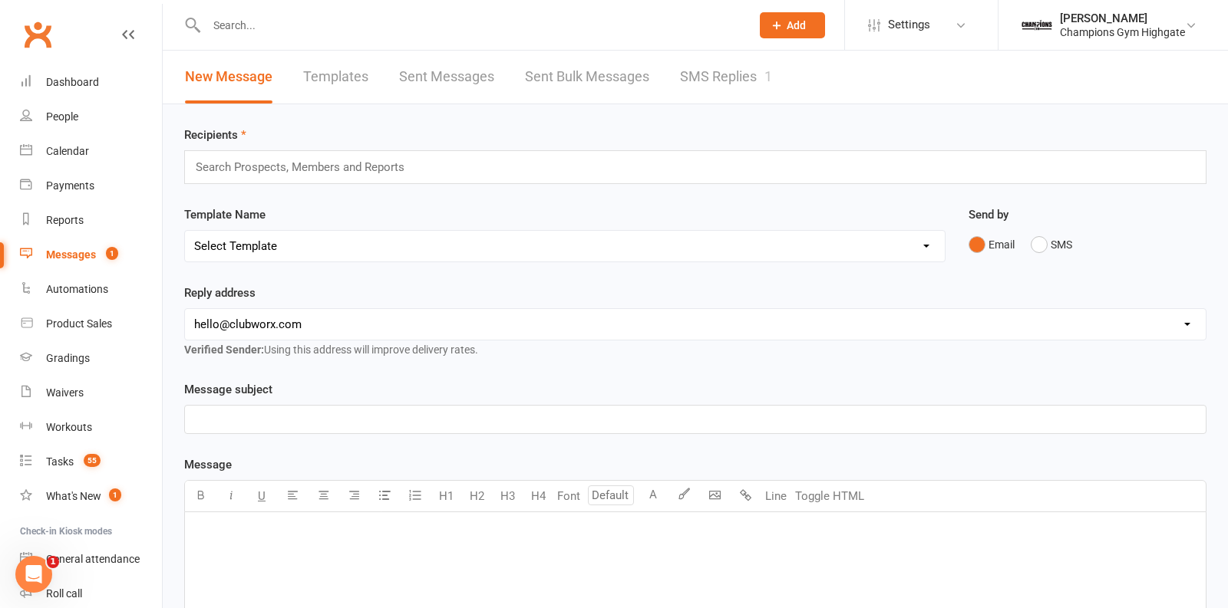
click at [714, 78] on link "SMS Replies 1" at bounding box center [726, 77] width 92 height 53
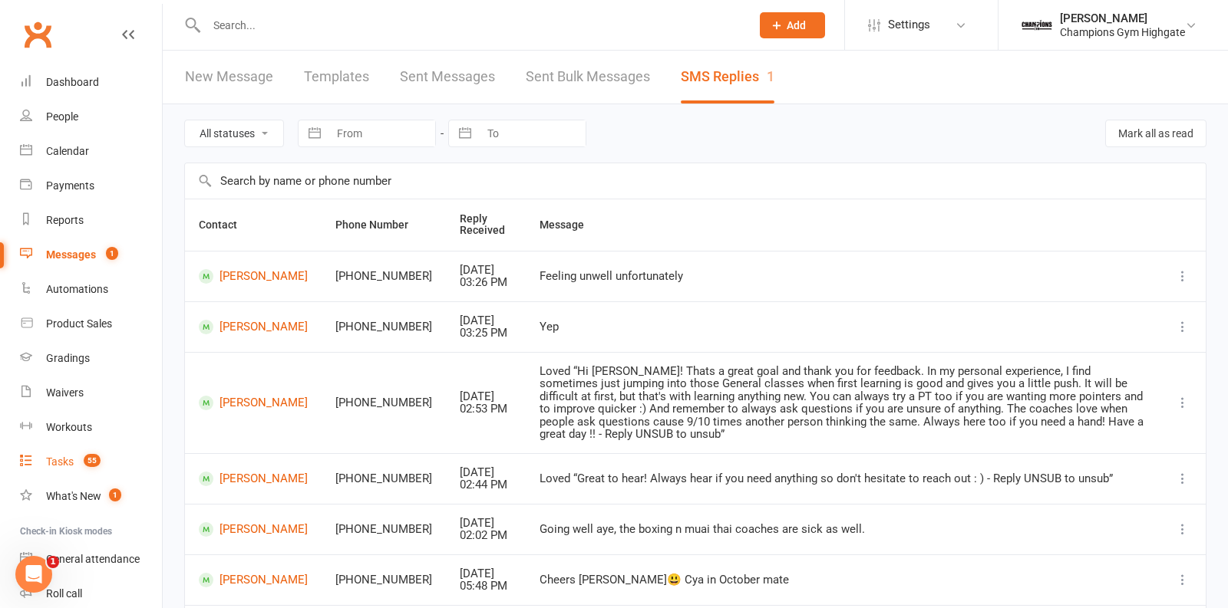
click at [53, 456] on div "Tasks" at bounding box center [60, 462] width 28 height 12
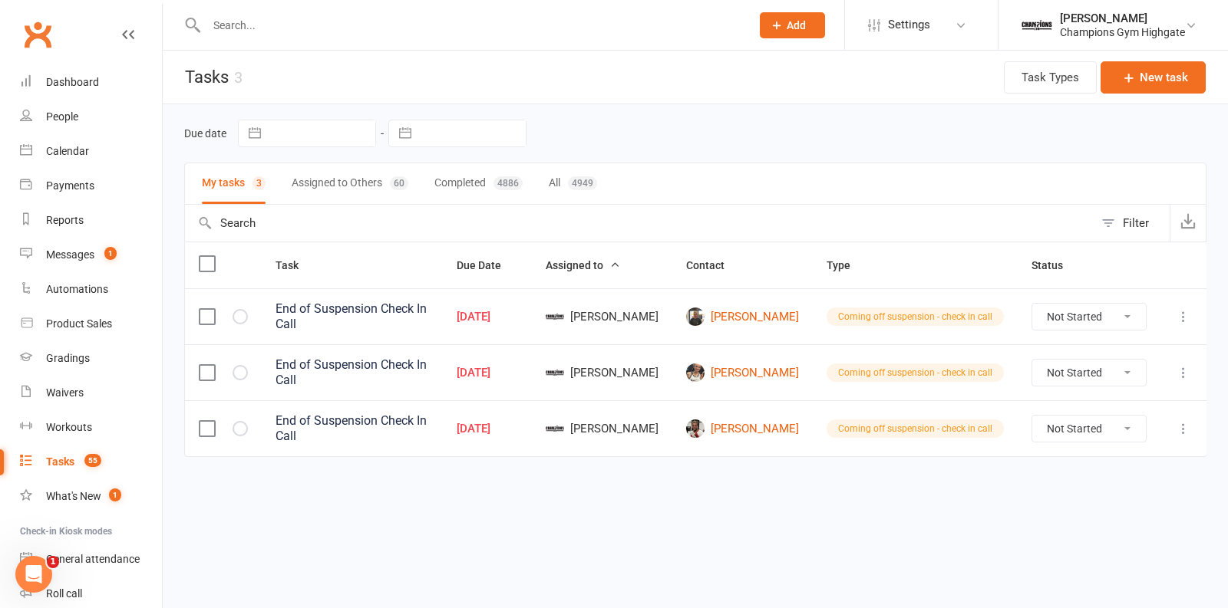
click at [243, 21] on input "text" at bounding box center [471, 25] width 538 height 21
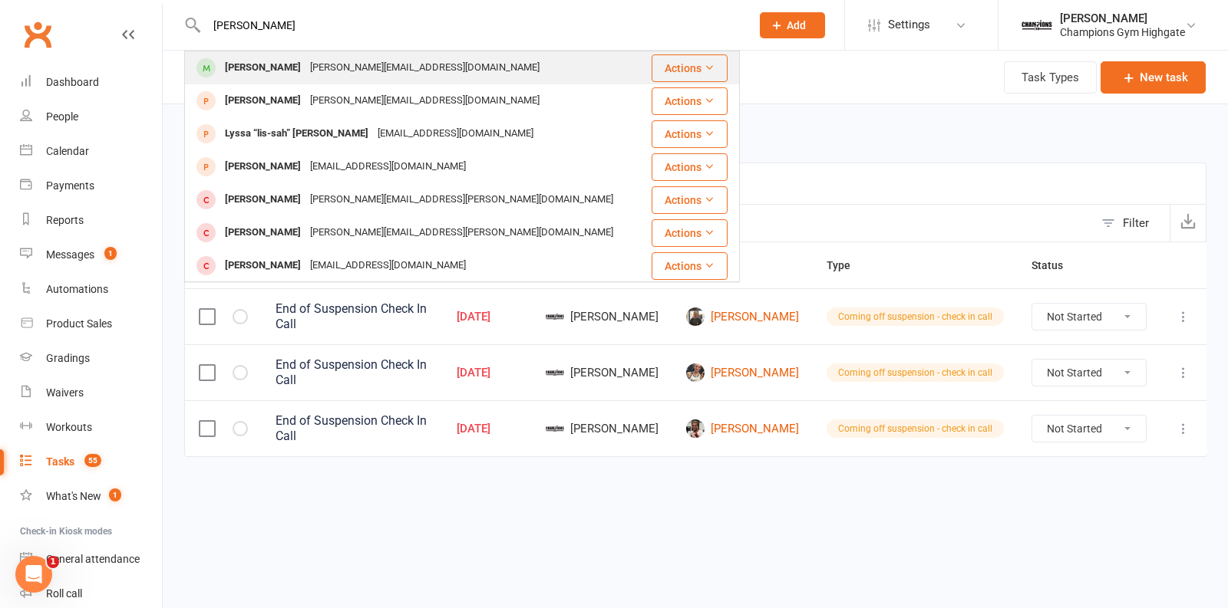
type input "melissa"
click at [284, 75] on div "[PERSON_NAME]" at bounding box center [262, 68] width 85 height 22
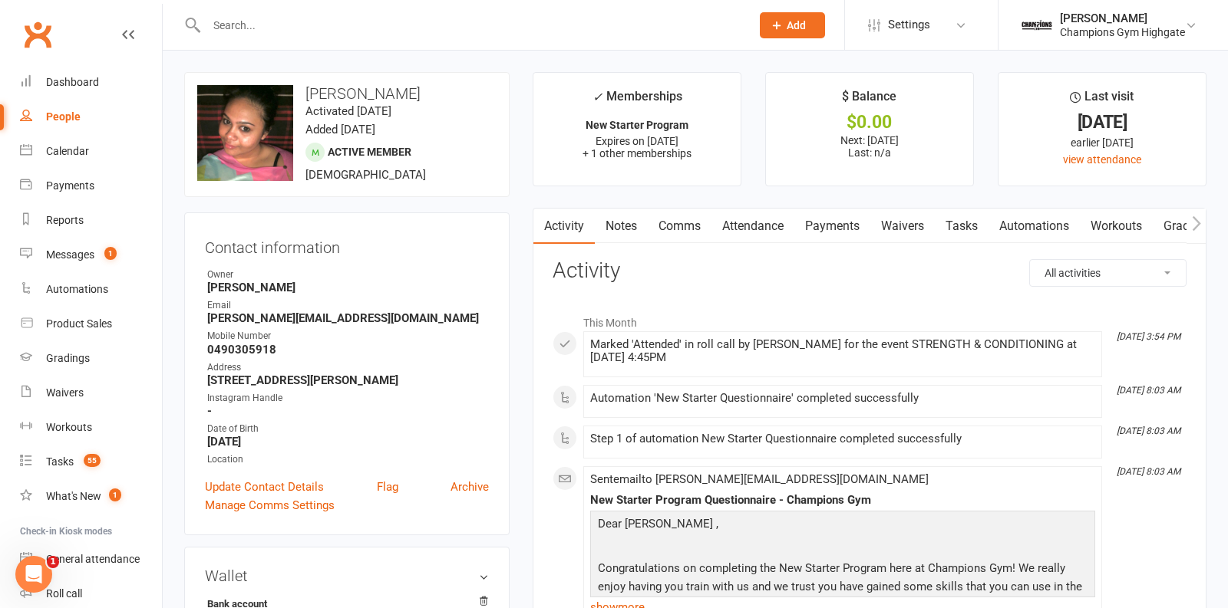
click at [431, 39] on div at bounding box center [462, 25] width 556 height 50
click at [412, 27] on input "text" at bounding box center [471, 25] width 538 height 21
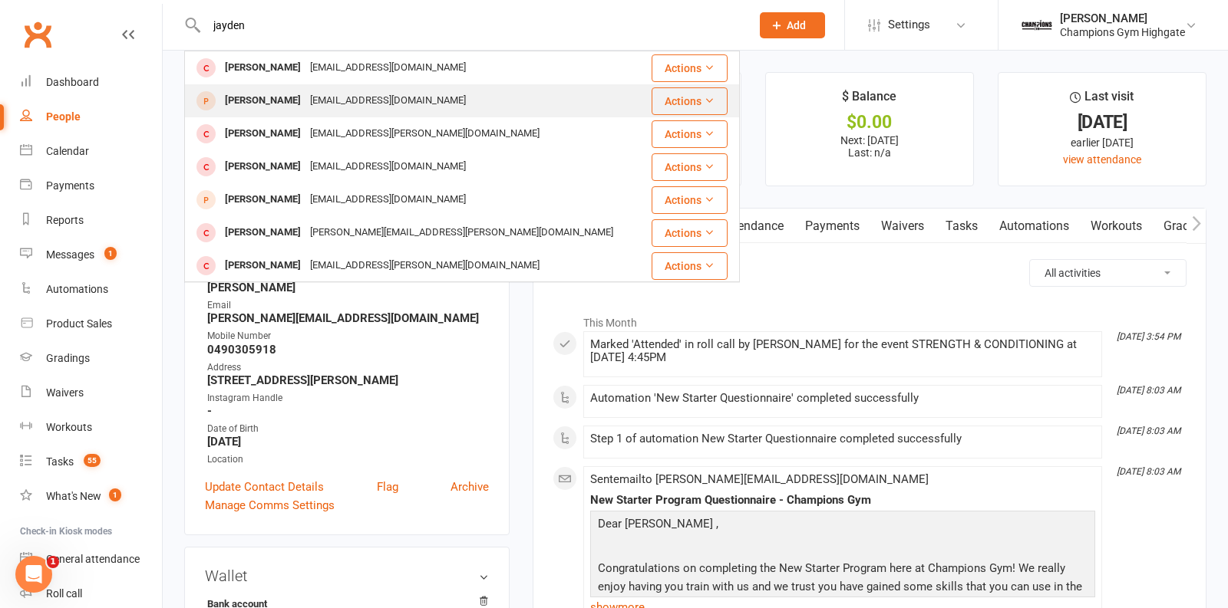
type input "jayden"
click at [462, 97] on div "Jayden Boyd jaydenboyd8054@gmail.com" at bounding box center [416, 100] width 460 height 31
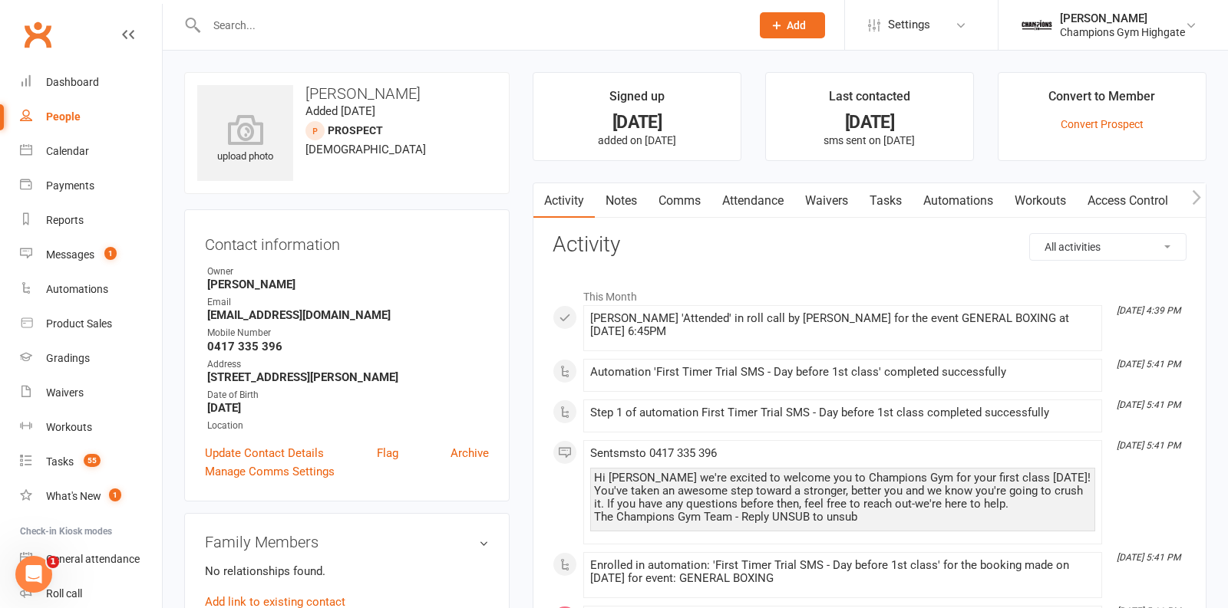
click at [846, 203] on link "Waivers" at bounding box center [826, 200] width 64 height 35
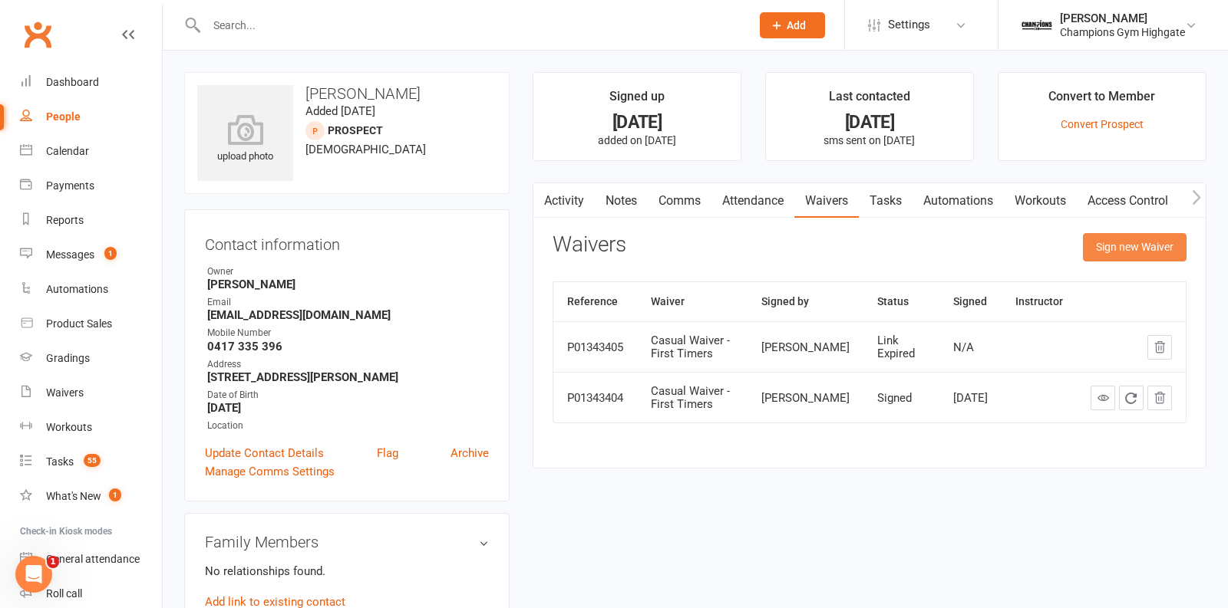
click at [1116, 259] on button "Sign new Waiver" at bounding box center [1135, 247] width 104 height 28
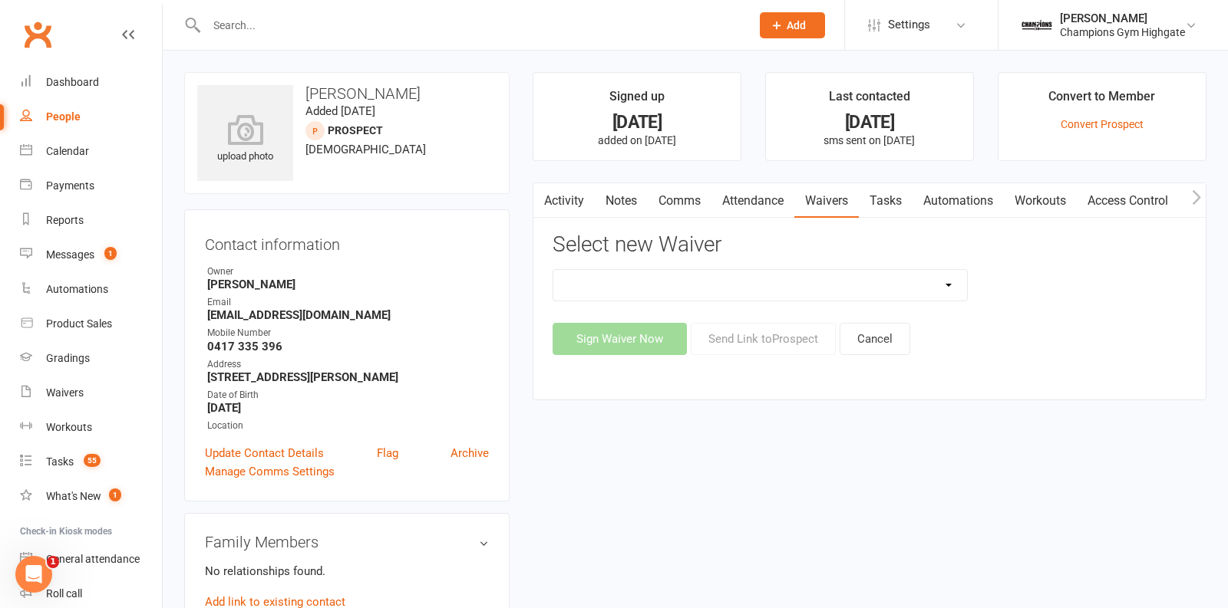
click at [750, 285] on select "Casual Waiver - First Timers Casual Waiver (STAFF ONLY) Champions Gym Cancellat…" at bounding box center [760, 285] width 414 height 31
select select "9060"
click at [553, 270] on select "Casual Waiver - First Timers Casual Waiver (STAFF ONLY) Champions Gym Cancellat…" at bounding box center [760, 285] width 414 height 31
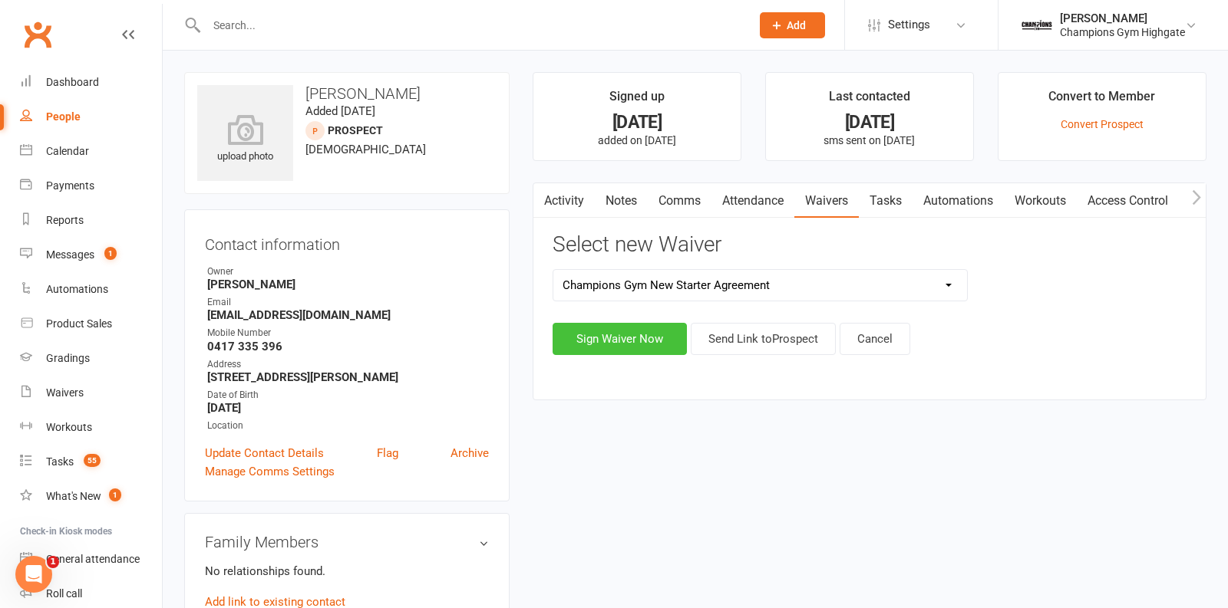
click at [641, 331] on button "Sign Waiver Now" at bounding box center [619, 339] width 134 height 32
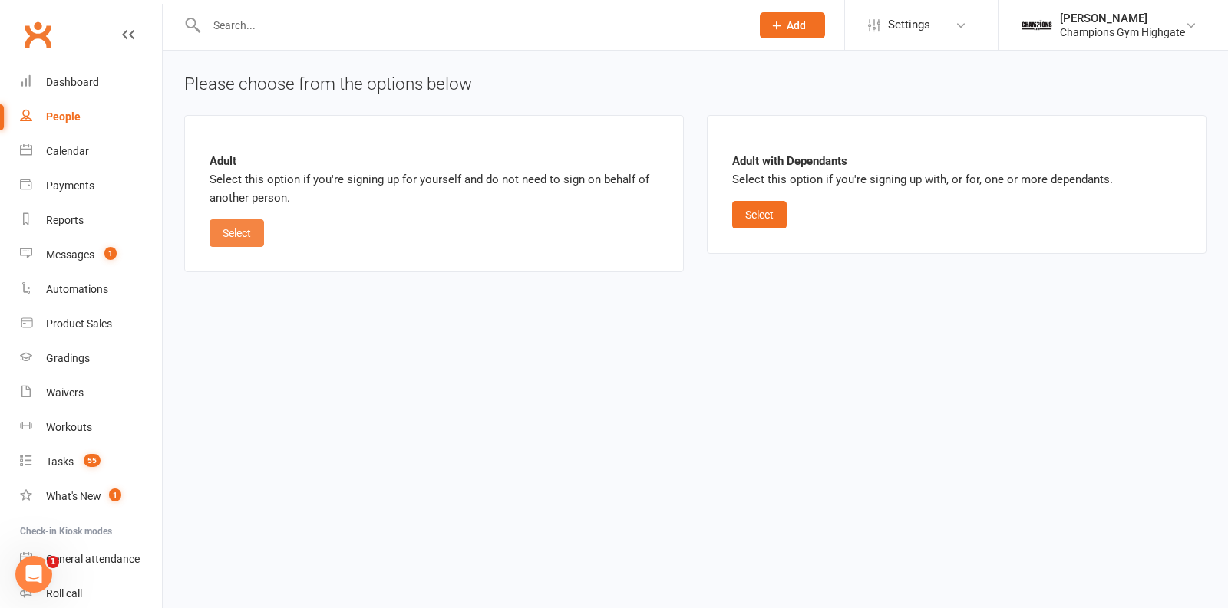
click at [248, 238] on button "Select" at bounding box center [236, 233] width 54 height 28
select select "bank_account"
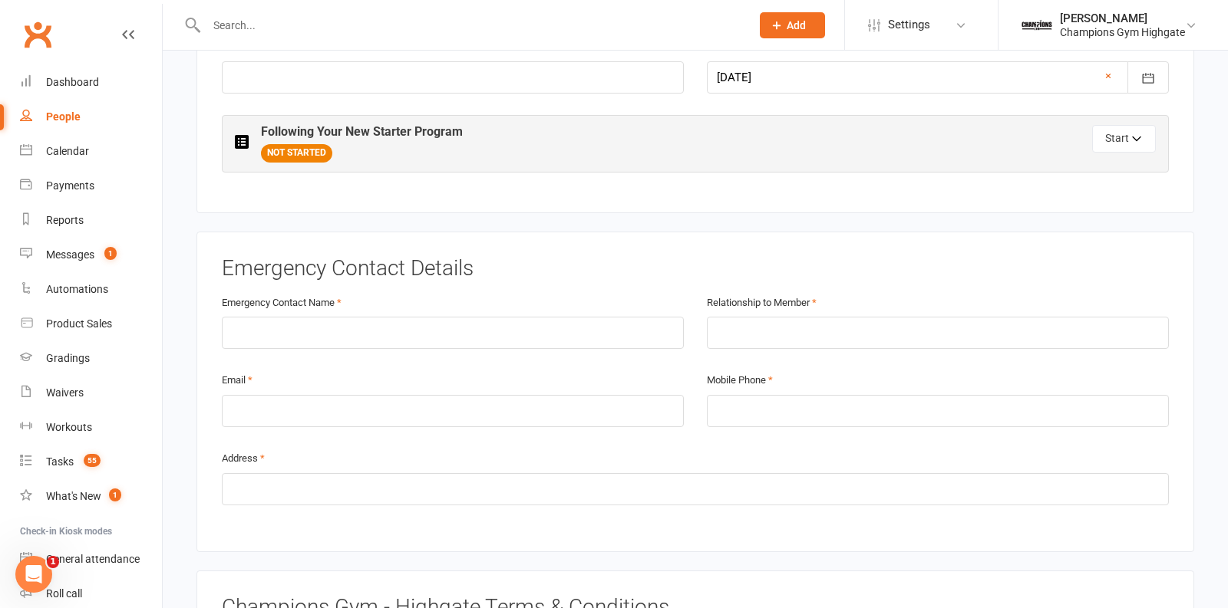
scroll to position [750, 0]
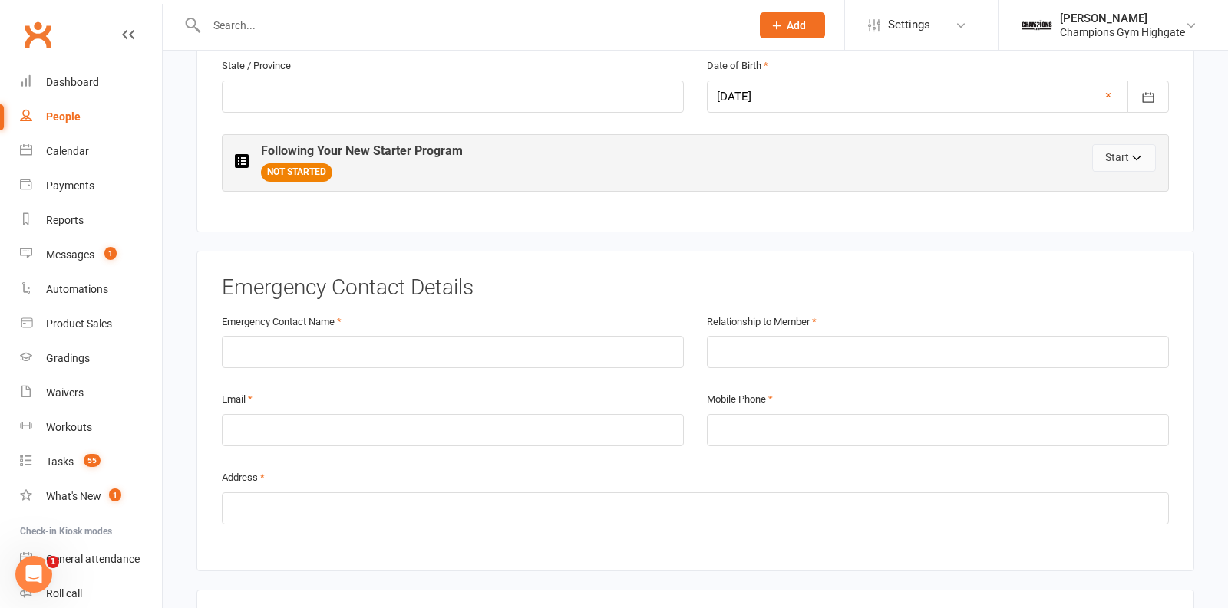
click at [1115, 149] on button "Start" at bounding box center [1124, 158] width 64 height 28
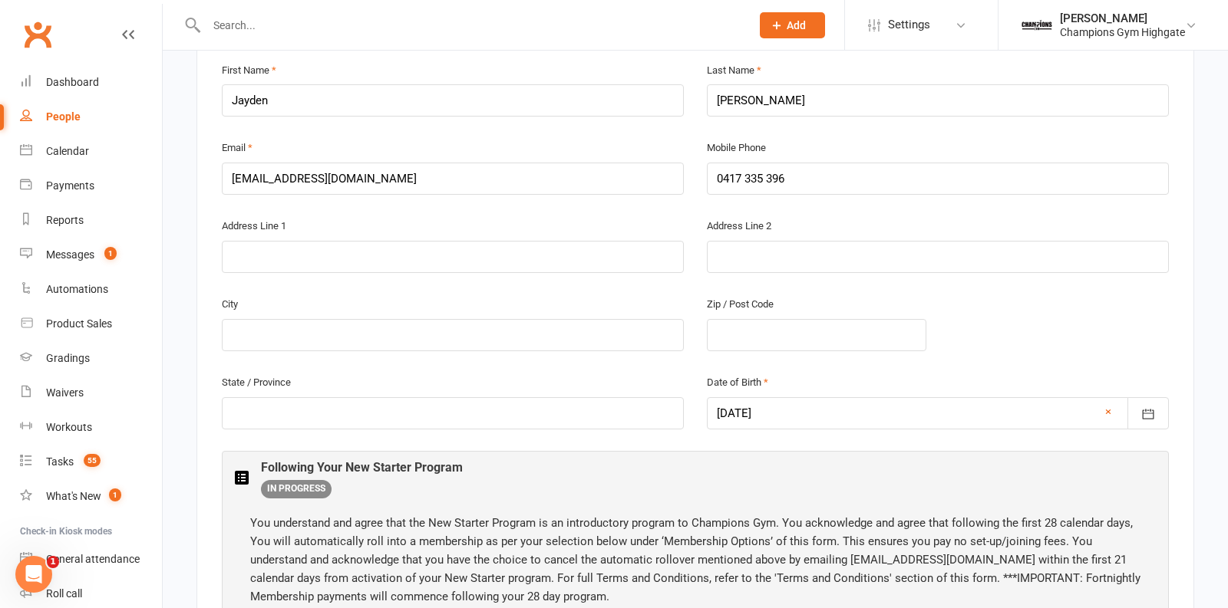
scroll to position [447, 0]
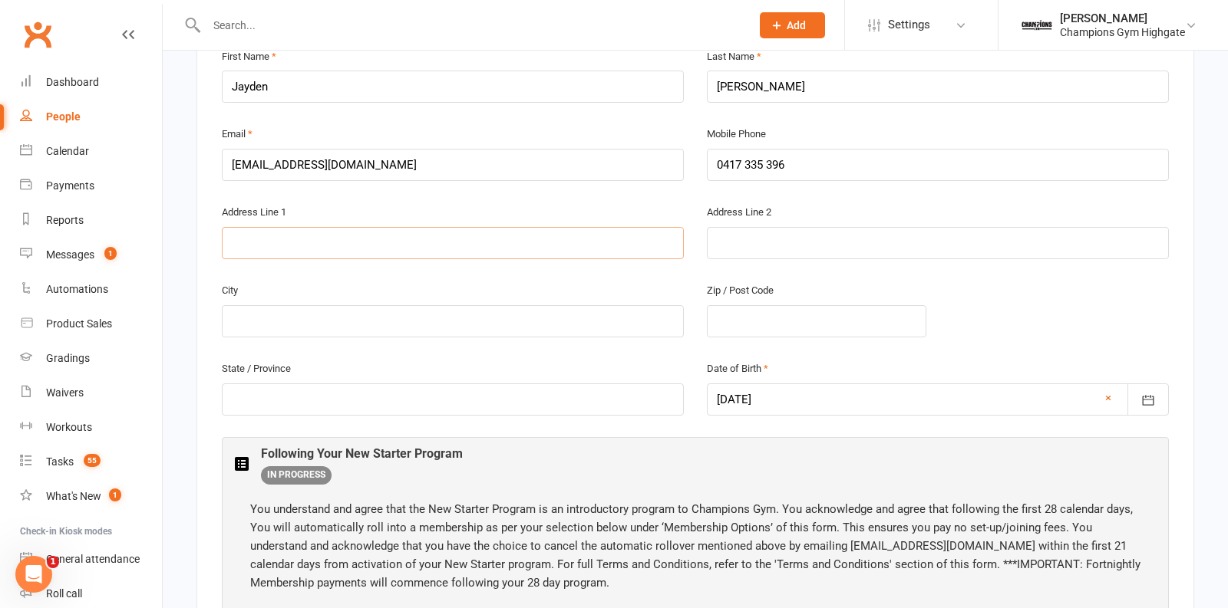
click at [636, 236] on input "text" at bounding box center [453, 243] width 462 height 32
type input "2"
type input "14 Bailey Beechboro"
type input "Perth"
type input "6063"
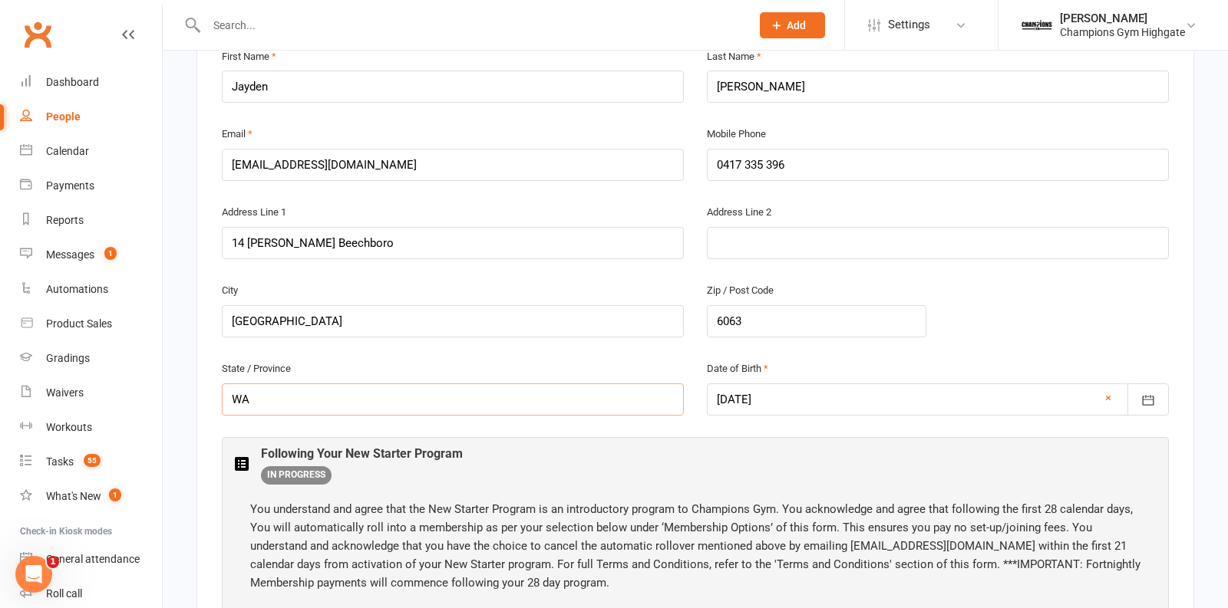
type input "WA"
drag, startPoint x: 1212, startPoint y: 452, endPoint x: 1212, endPoint y: 394, distance: 58.3
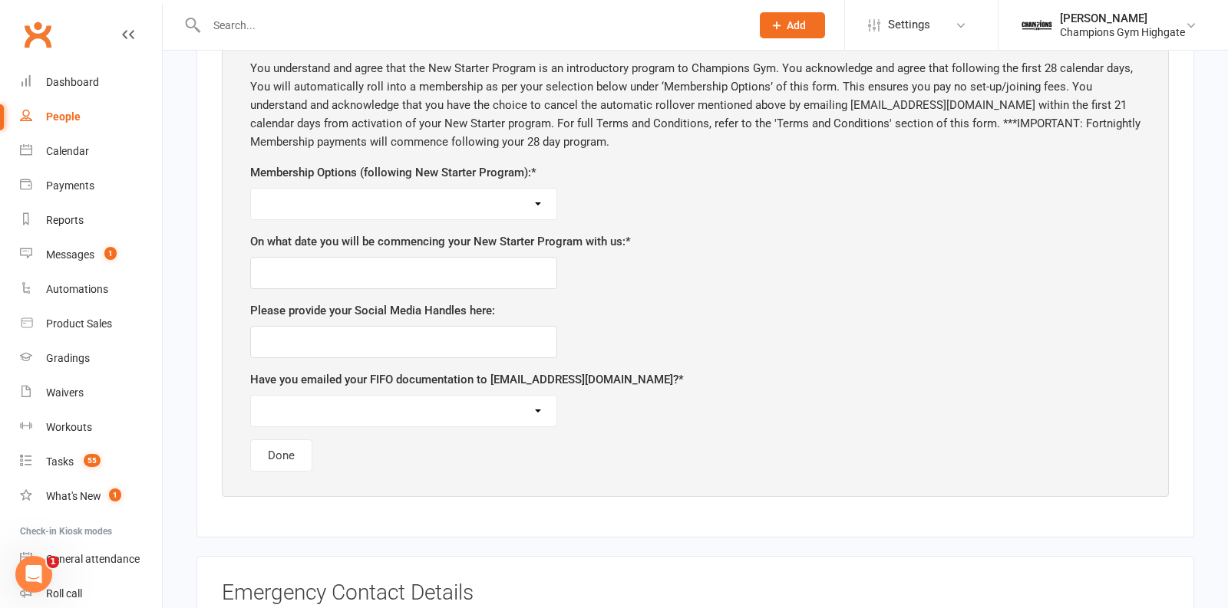
scroll to position [891, 0]
click at [546, 190] on select "Unlimited ($69 per week) 12 Month Minimum Term Unlimited ($74 per week) 6 Month…" at bounding box center [403, 201] width 305 height 31
select select "3 Classes Per Week ($64 per week) 6 Month Minimum Term"
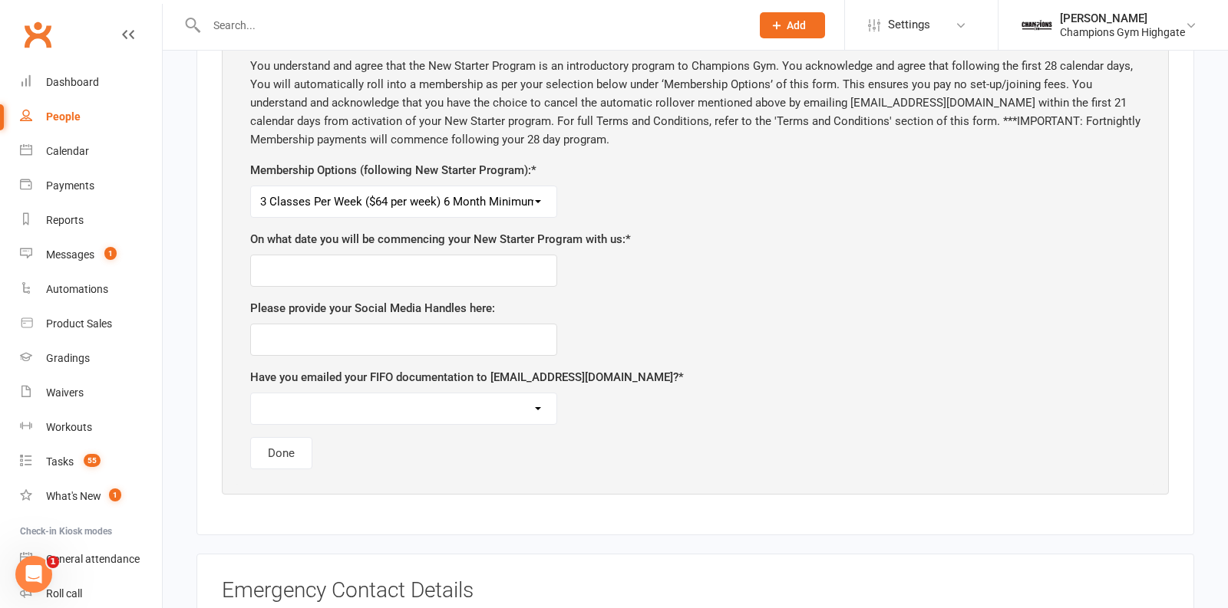
click at [251, 186] on select "Unlimited ($69 per week) 12 Month Minimum Term Unlimited ($74 per week) 6 Month…" at bounding box center [403, 201] width 305 height 31
click at [457, 268] on input "text" at bounding box center [403, 271] width 307 height 32
type input "17/9/25"
click at [341, 328] on input "text" at bounding box center [403, 340] width 307 height 32
click at [362, 398] on select "Yes No, I am not choosing a FIFO membership following my program" at bounding box center [403, 409] width 305 height 31
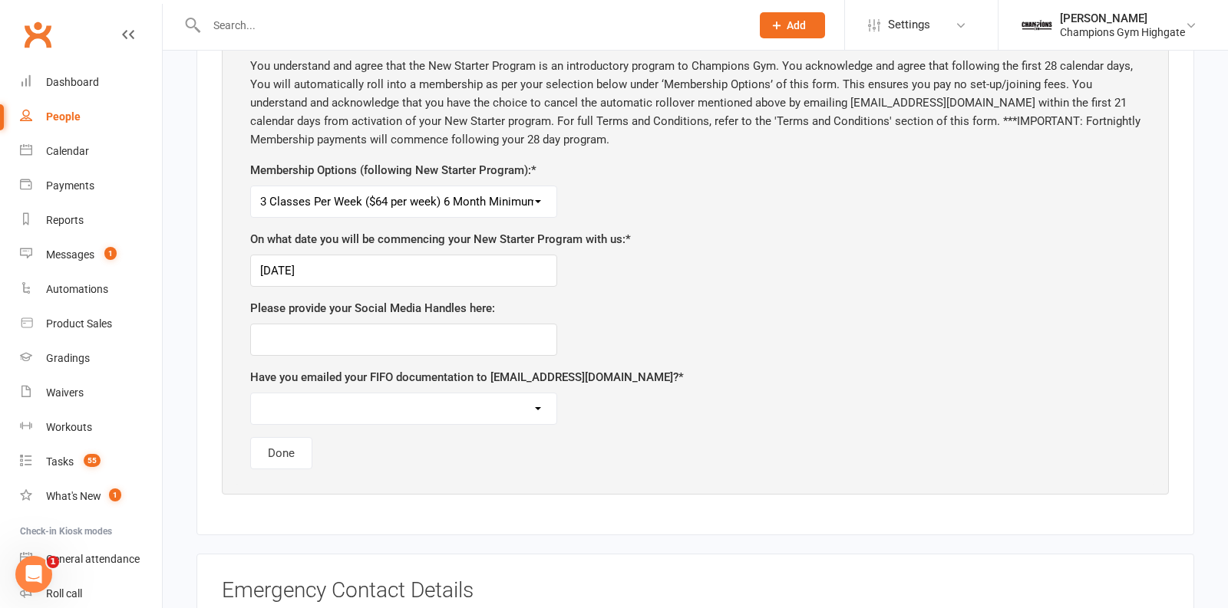
drag, startPoint x: 632, startPoint y: 497, endPoint x: 630, endPoint y: 486, distance: 10.9
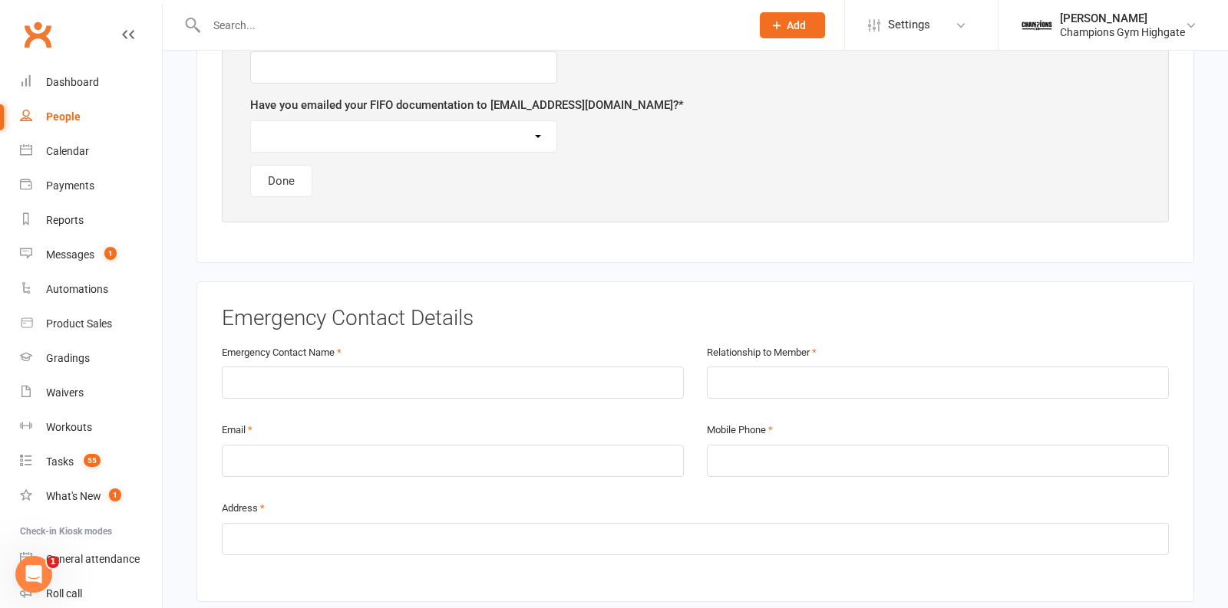
scroll to position [1198, 0]
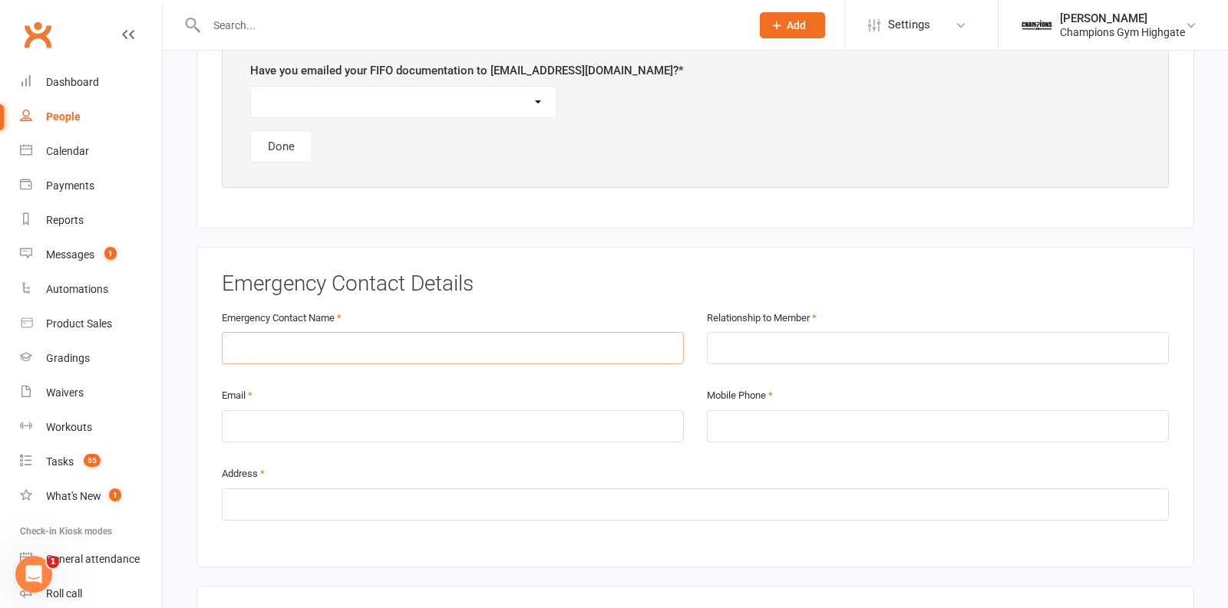
click at [582, 338] on input "text" at bounding box center [453, 348] width 462 height 32
click at [778, 332] on input "text" at bounding box center [938, 348] width 462 height 32
type input "Mum"
type input "0417 644 723"
click at [667, 489] on input "text" at bounding box center [695, 505] width 947 height 32
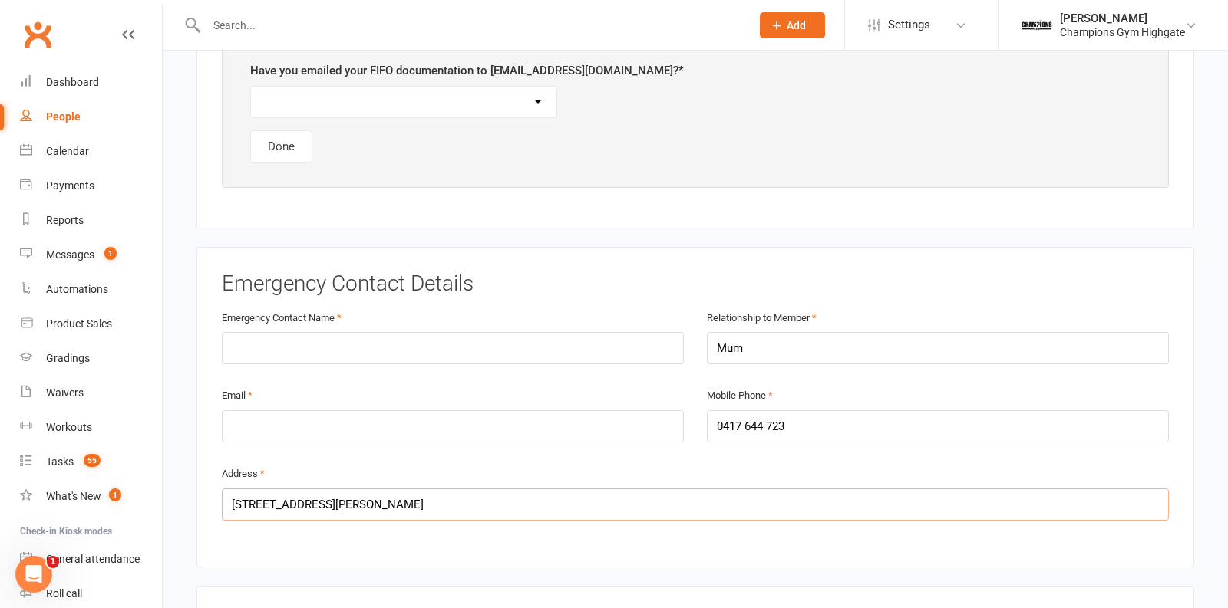
type input "14 Bailey Pl Beechboro 6063"
click at [584, 343] on input "text" at bounding box center [453, 348] width 462 height 32
type input "Natalie Boyd"
click at [942, 252] on div "Emergency Contact Details Emergency Contact Name Natalie Boyd Relationship to M…" at bounding box center [695, 407] width 998 height 321
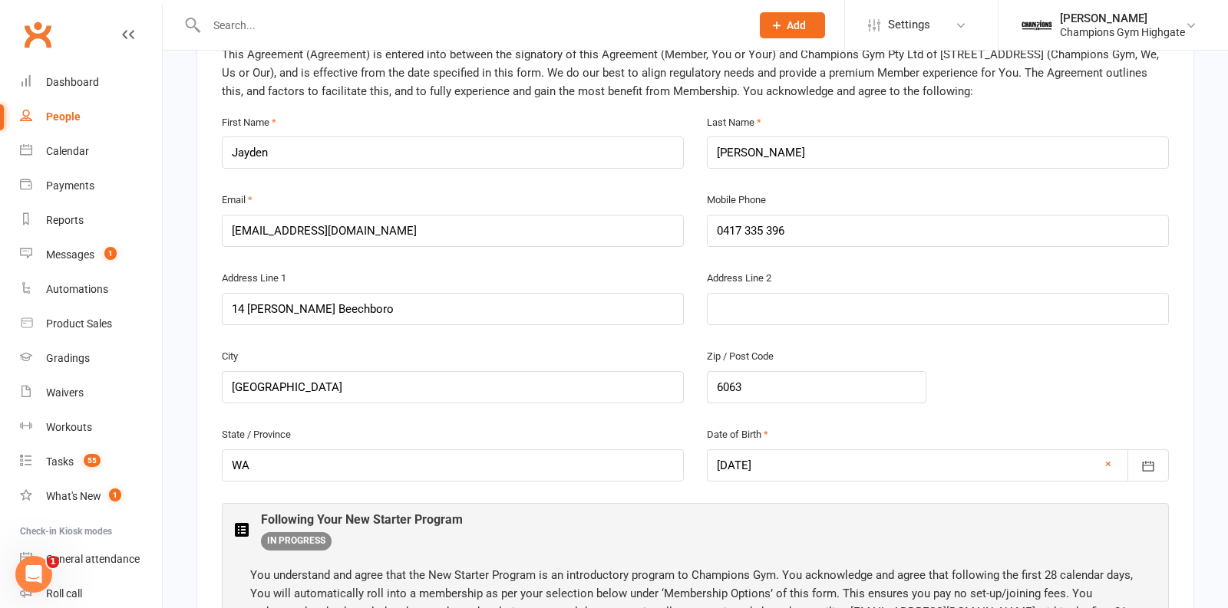
scroll to position [379, 0]
click at [279, 306] on input "14 Bailey Beechboro" at bounding box center [453, 311] width 462 height 32
click at [279, 308] on input "14 Bailey Beechboro" at bounding box center [453, 311] width 462 height 32
type input "14 Bailey Pl Beechboro"
click at [465, 353] on div "City Perth" at bounding box center [453, 377] width 462 height 57
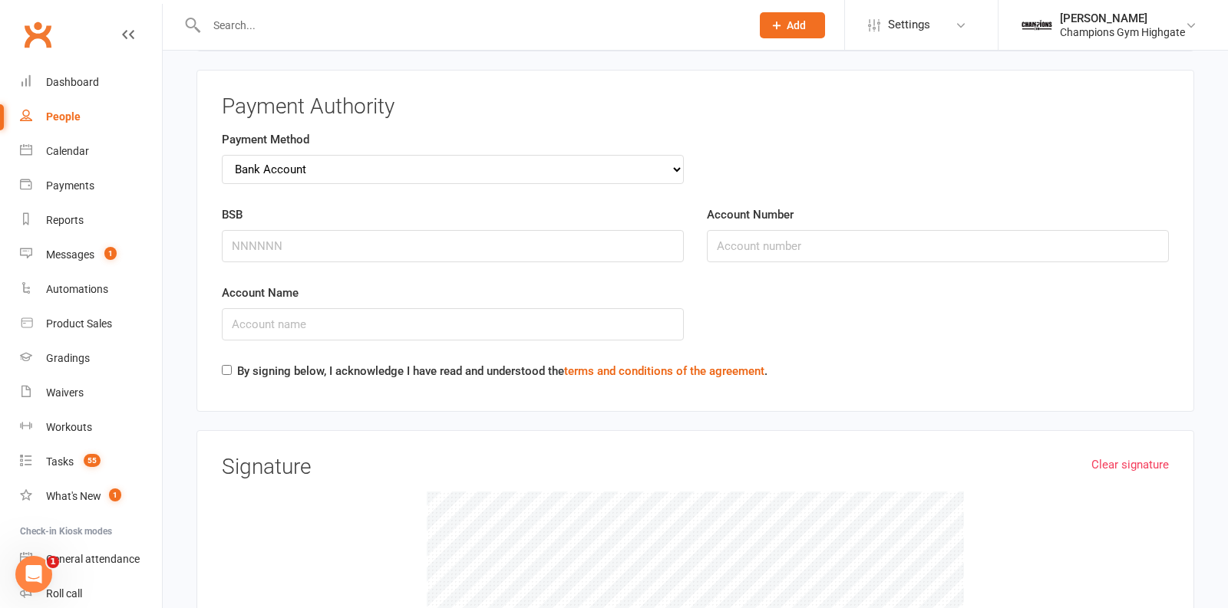
scroll to position [2187, 0]
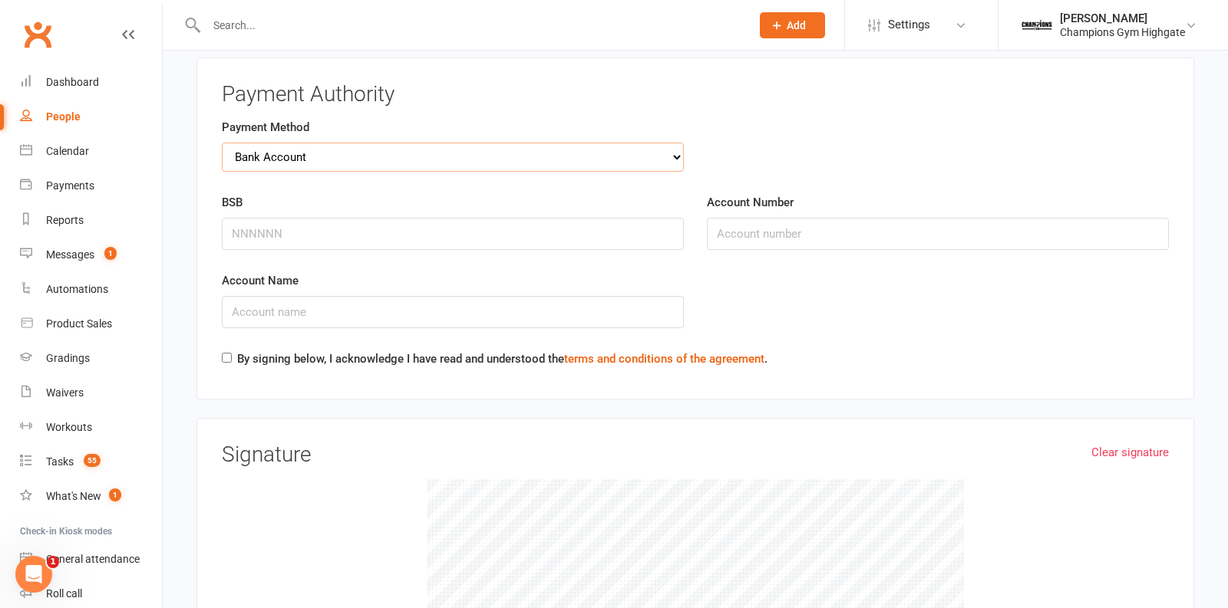
click at [543, 143] on select "Credit Card Bank Account" at bounding box center [453, 157] width 462 height 29
select select "credit_card"
click at [222, 143] on select "Credit Card Bank Account" at bounding box center [453, 157] width 462 height 29
click at [462, 226] on input "Card Number" at bounding box center [453, 234] width 462 height 32
type input "5217295435064294"
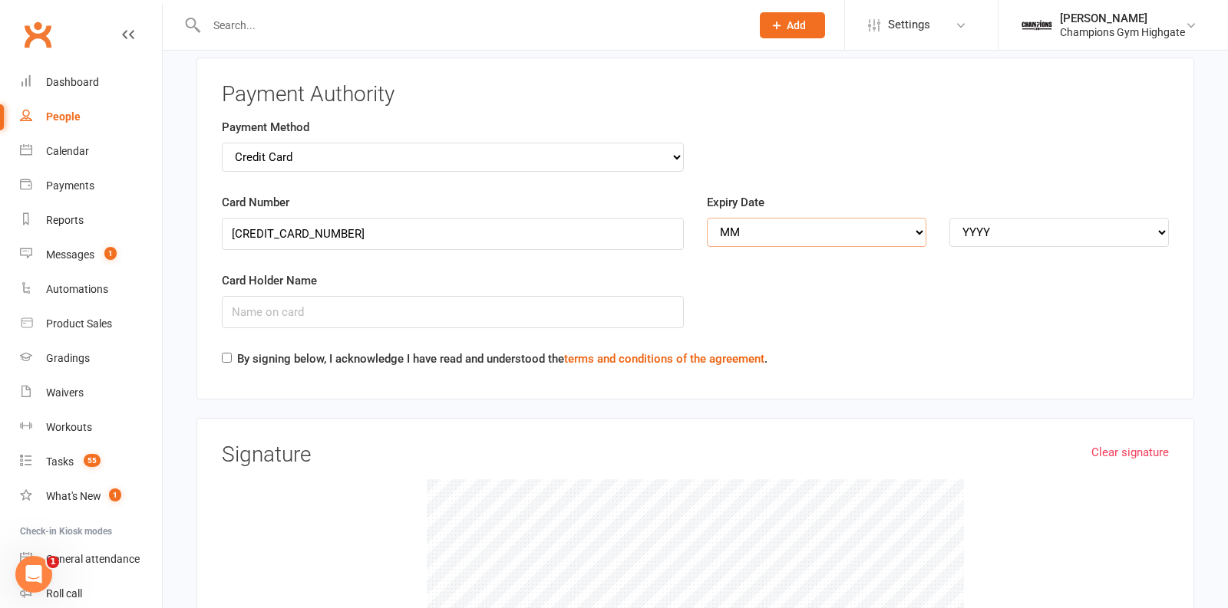
click at [719, 218] on select "MM 01 02 03 04 05 06 07 08 09 10 11 12" at bounding box center [816, 232] width 219 height 29
select select "07"
click at [707, 218] on select "MM 01 02 03 04 05 06 07 08 09 10 11 12" at bounding box center [816, 232] width 219 height 29
click at [1020, 219] on select "YYYY 2025 2026 2027 2028 2029 2030 2031 2032 2033 2034" at bounding box center [1058, 232] width 219 height 29
select select "2027"
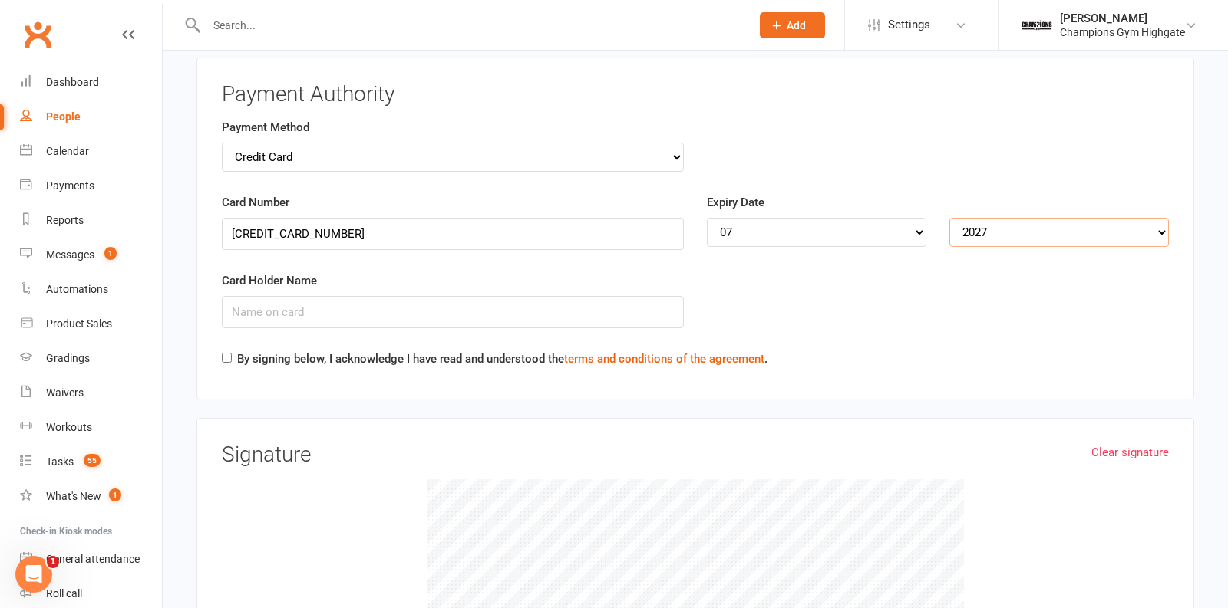
click at [949, 218] on select "YYYY 2025 2026 2027 2028 2029 2030 2031 2032 2033 2034" at bounding box center [1058, 232] width 219 height 29
click at [654, 296] on input "Card Holder Name" at bounding box center [453, 312] width 462 height 32
type input "J"
type input "Jayden Boyd"
click at [223, 353] on input "By signing below, I acknowledge I have read and understood the terms and condit…" at bounding box center [227, 358] width 10 height 10
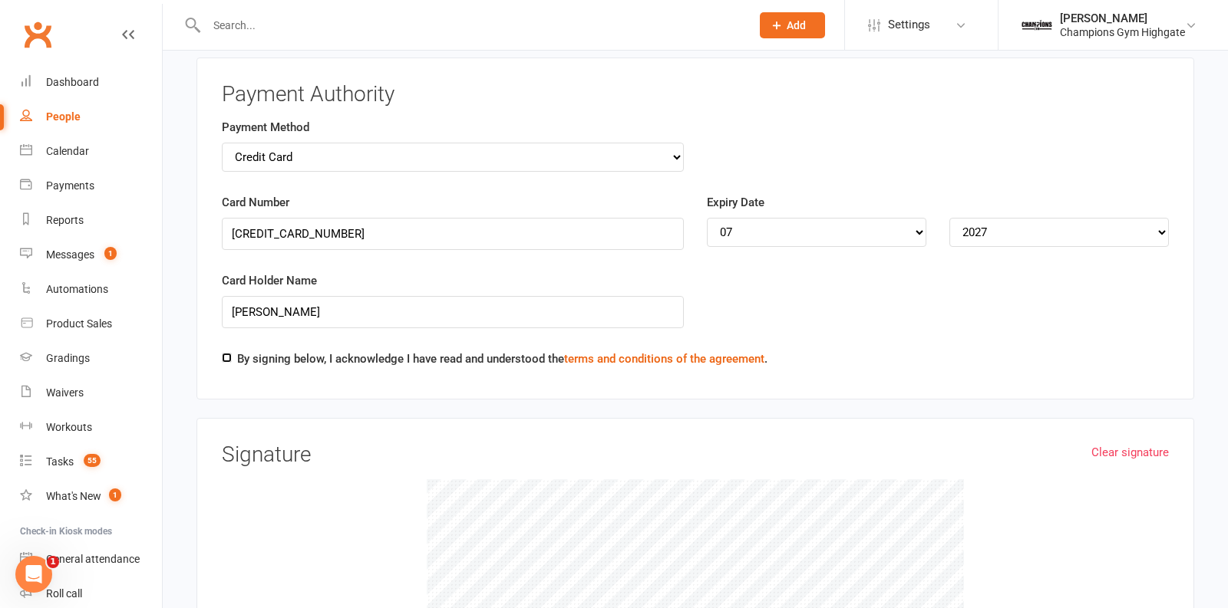
checkbox input "true"
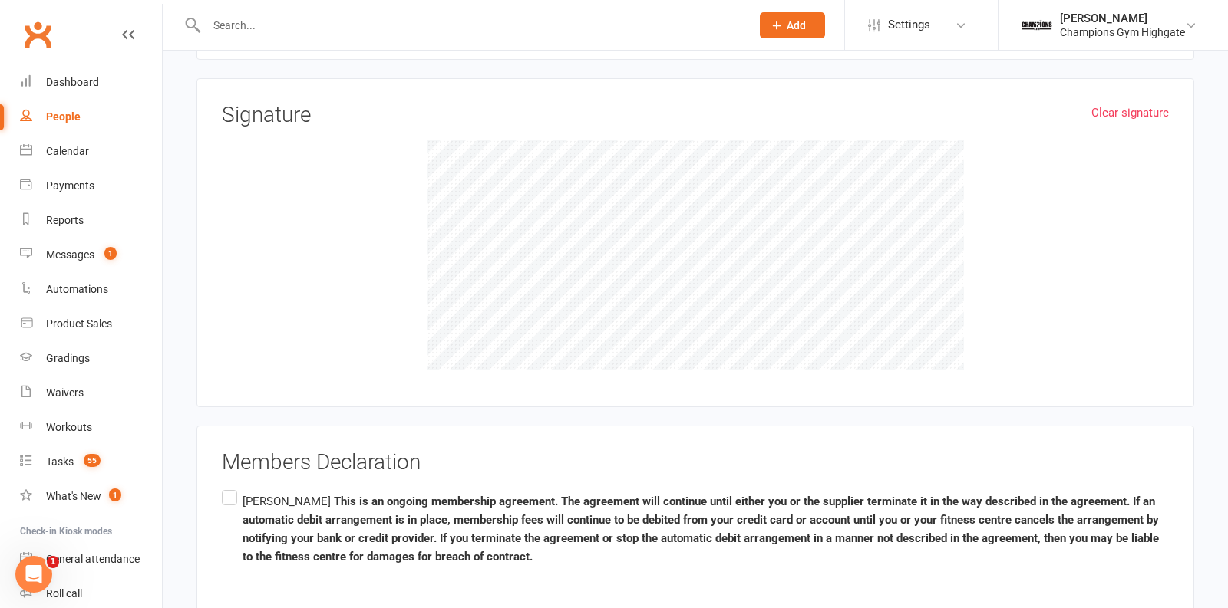
scroll to position [2528, 0]
click at [1120, 103] on link "Clear signature" at bounding box center [1130, 112] width 78 height 18
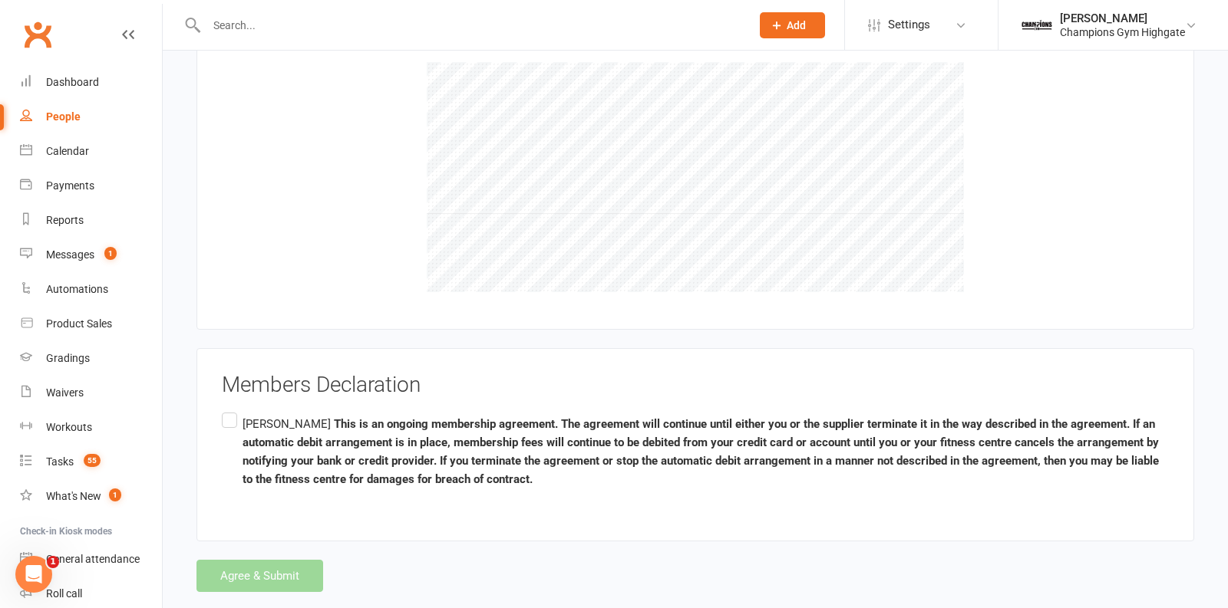
scroll to position [2605, 0]
click at [226, 409] on label "Jayden Boyd This is an ongoing membership agreement. The agreement will continu…" at bounding box center [695, 451] width 947 height 85
click at [226, 409] on input "Jayden Boyd This is an ongoing membership agreement. The agreement will continu…" at bounding box center [227, 409] width 10 height 0
click at [273, 559] on button "Agree & Submit" at bounding box center [259, 575] width 127 height 32
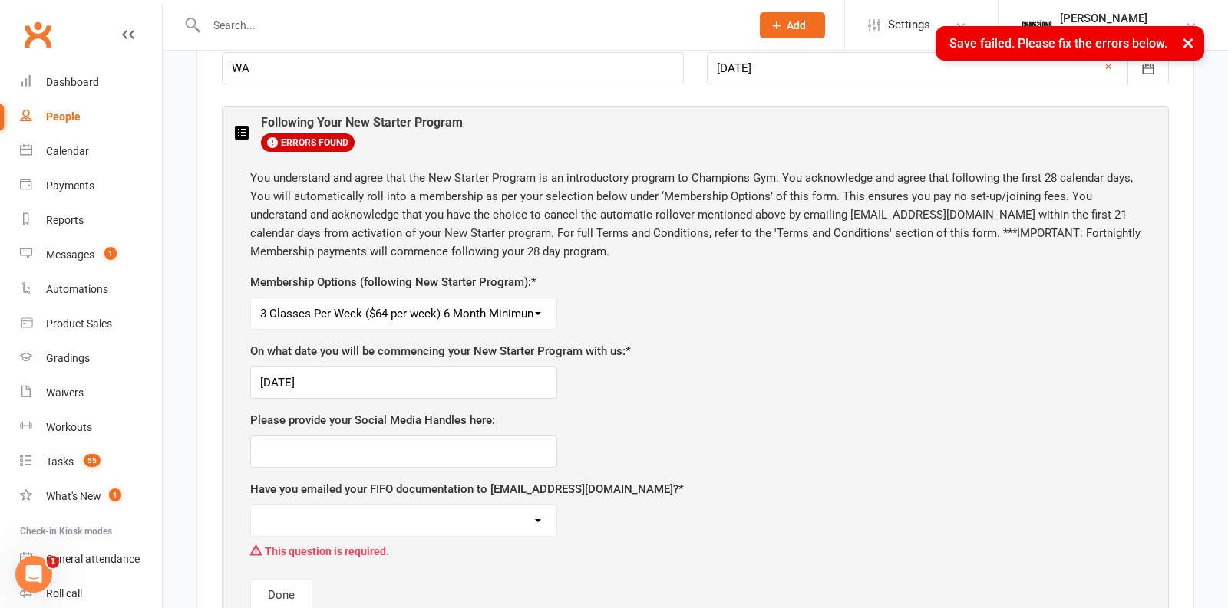
scroll to position [780, 0]
click at [312, 504] on select "Yes No, I am not choosing a FIFO membership following my program" at bounding box center [403, 519] width 305 height 31
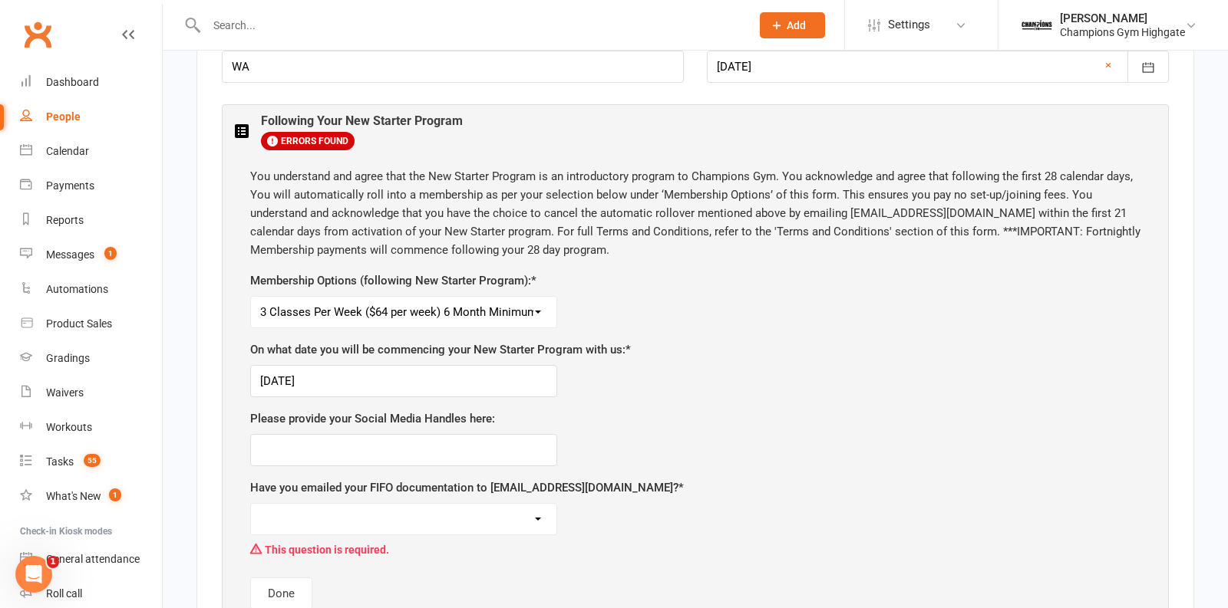
select select "No, I am not choosing a FIFO membership following my program"
click at [251, 504] on select "Yes No, I am not choosing a FIFO membership following my program" at bounding box center [403, 519] width 305 height 31
click at [282, 563] on button "Done" at bounding box center [281, 564] width 62 height 32
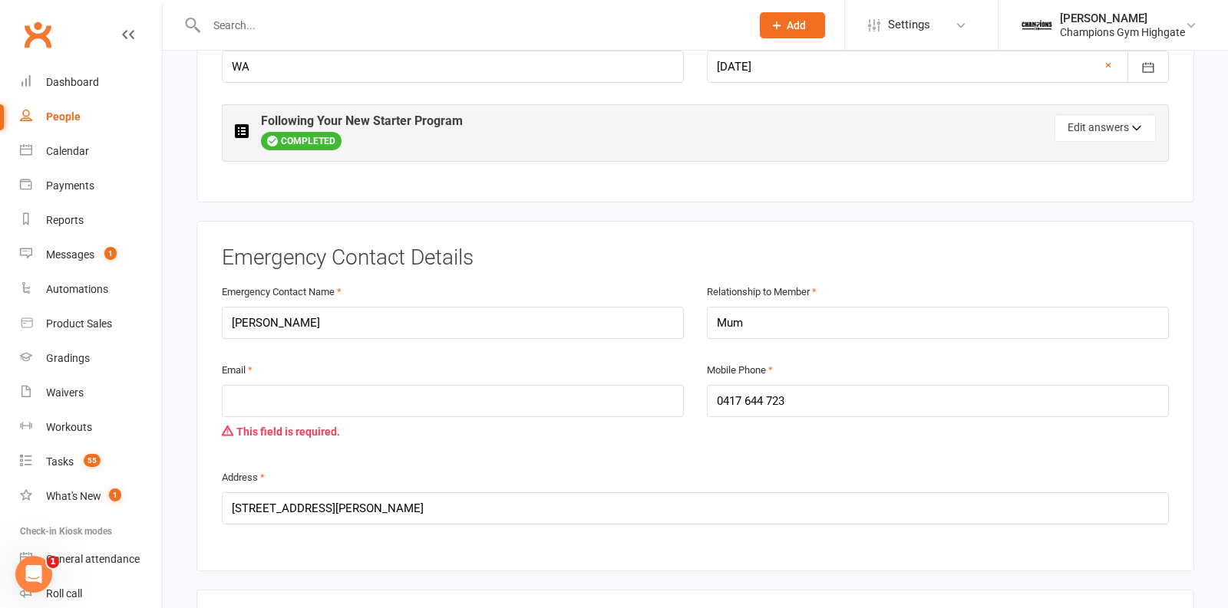
scroll to position [803, 0]
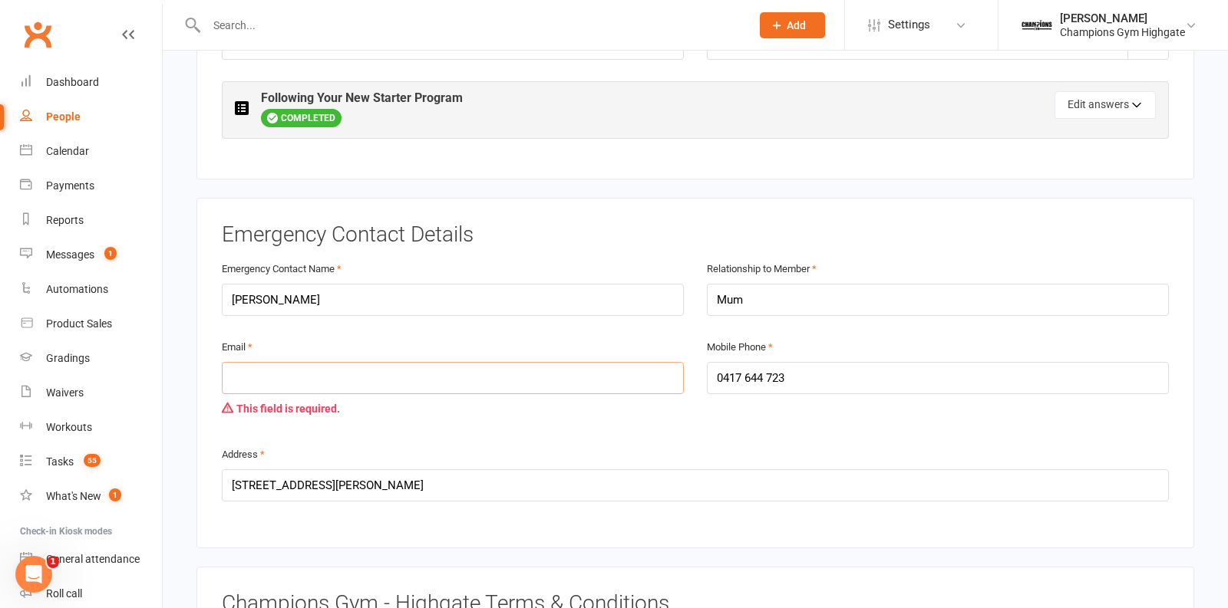
click at [341, 372] on input "email" at bounding box center [453, 378] width 462 height 32
click at [985, 414] on div "Email This field is required. Mobile Phone 0417 644 723" at bounding box center [695, 391] width 970 height 107
click at [585, 381] on input "email" at bounding box center [453, 378] width 462 height 32
click at [611, 394] on div "This field is required." at bounding box center [453, 408] width 462 height 29
click at [533, 371] on input "na" at bounding box center [453, 378] width 462 height 32
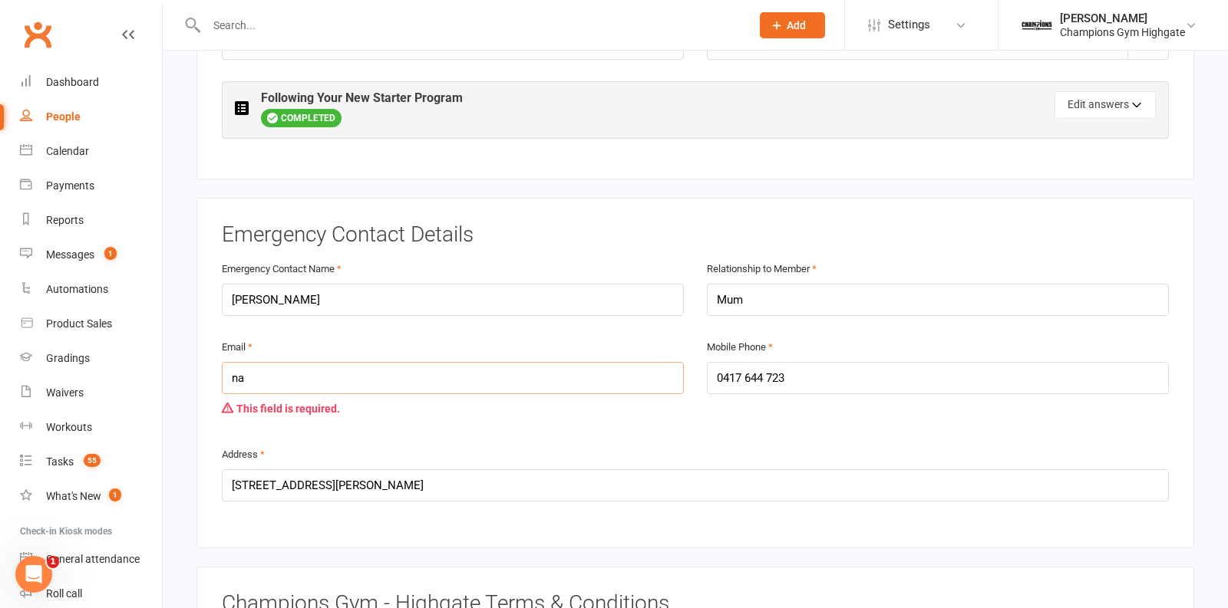
type input "n"
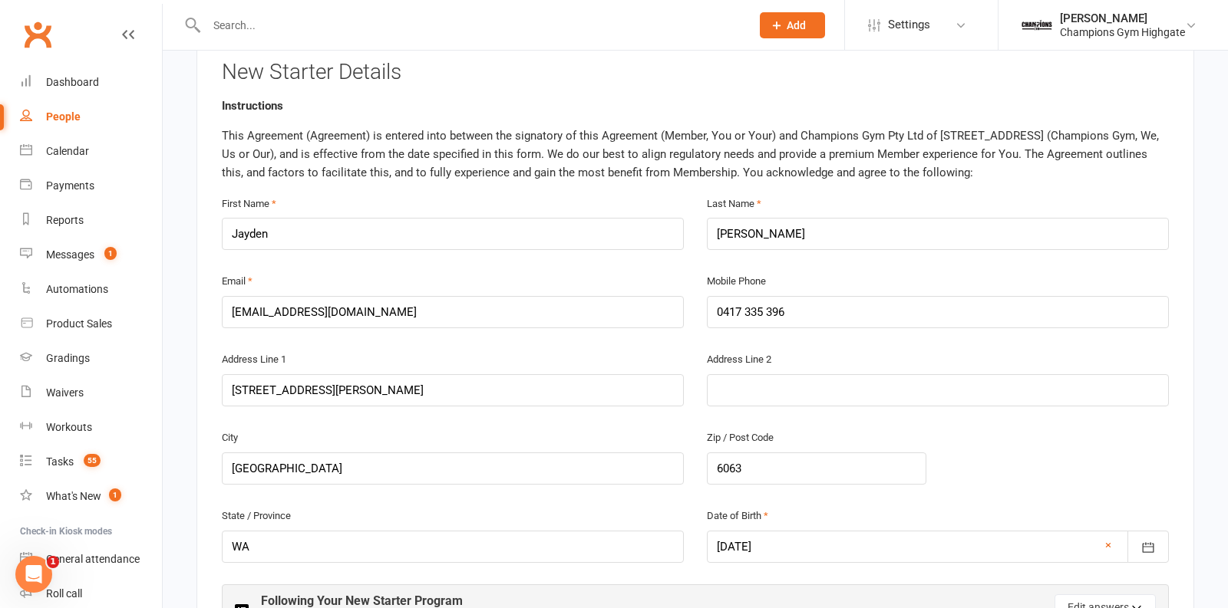
scroll to position [318, 0]
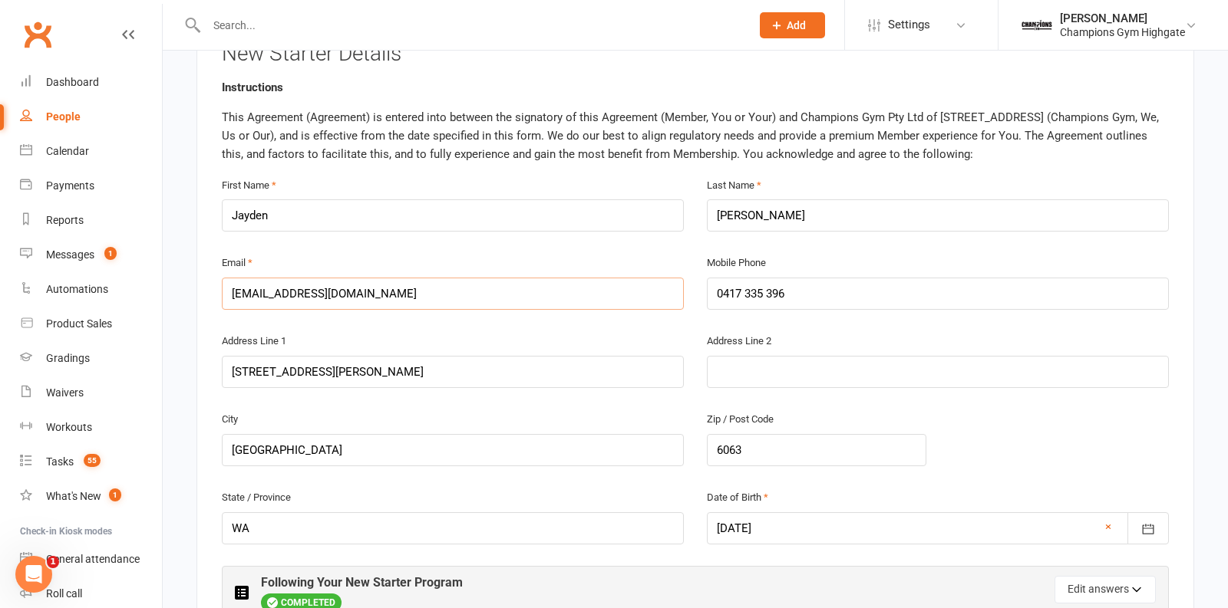
drag, startPoint x: 388, startPoint y: 292, endPoint x: 211, endPoint y: 290, distance: 176.5
click at [211, 289] on div "Email jaydenboyd8054@gmail.com" at bounding box center [452, 292] width 485 height 78
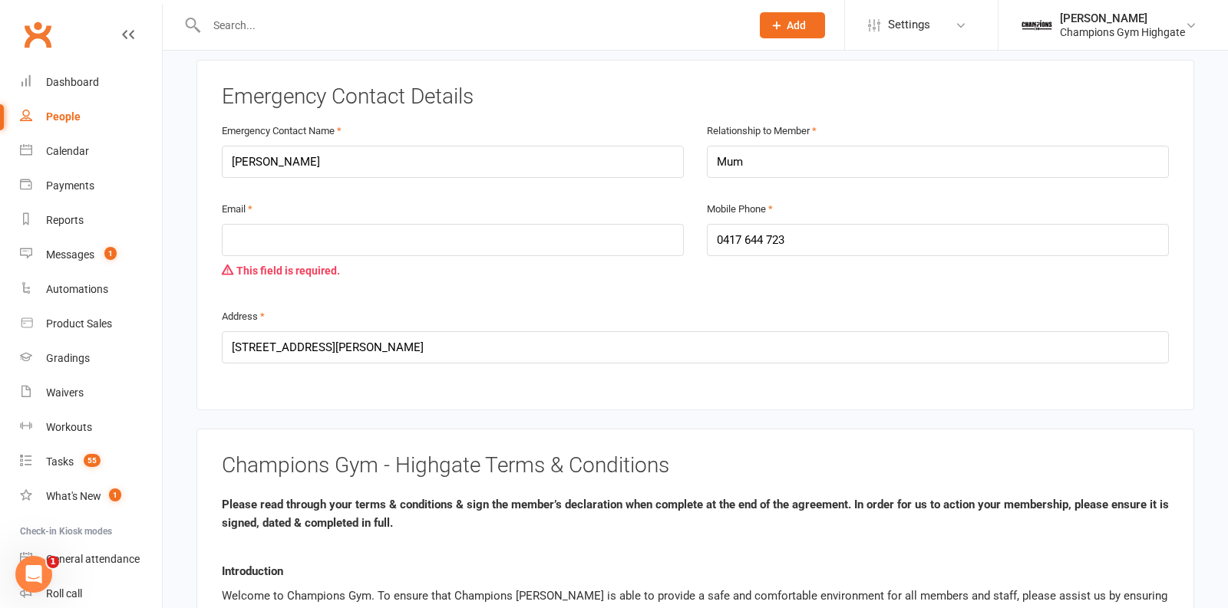
scroll to position [944, 0]
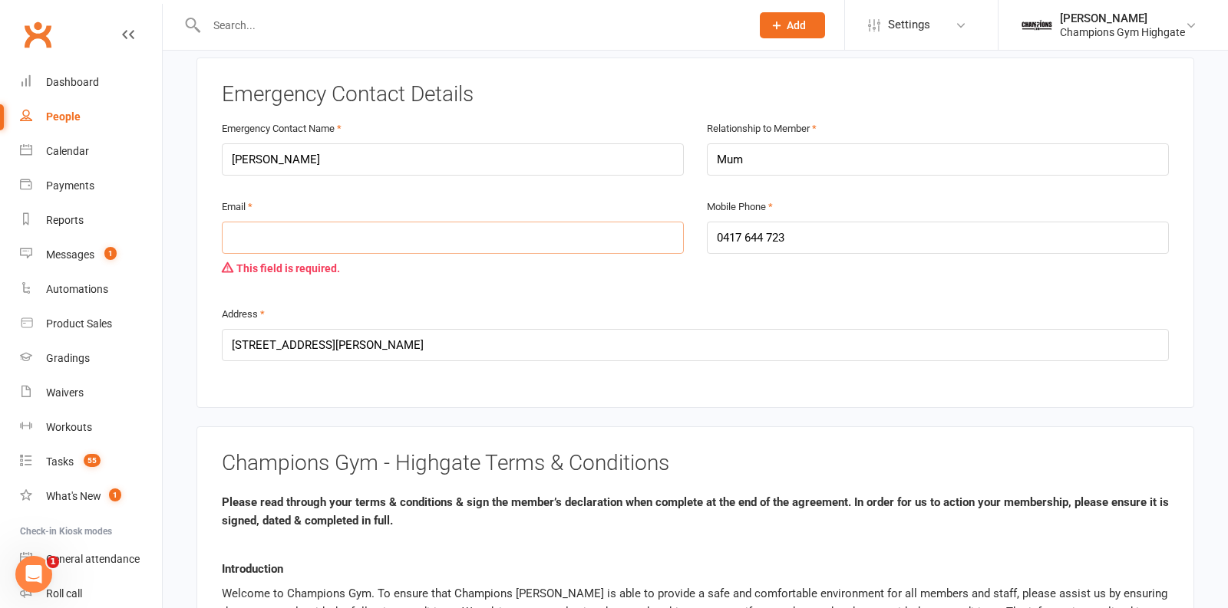
click at [263, 240] on input "email" at bounding box center [453, 238] width 462 height 32
paste input "jaydenboyd8054@gmail.com"
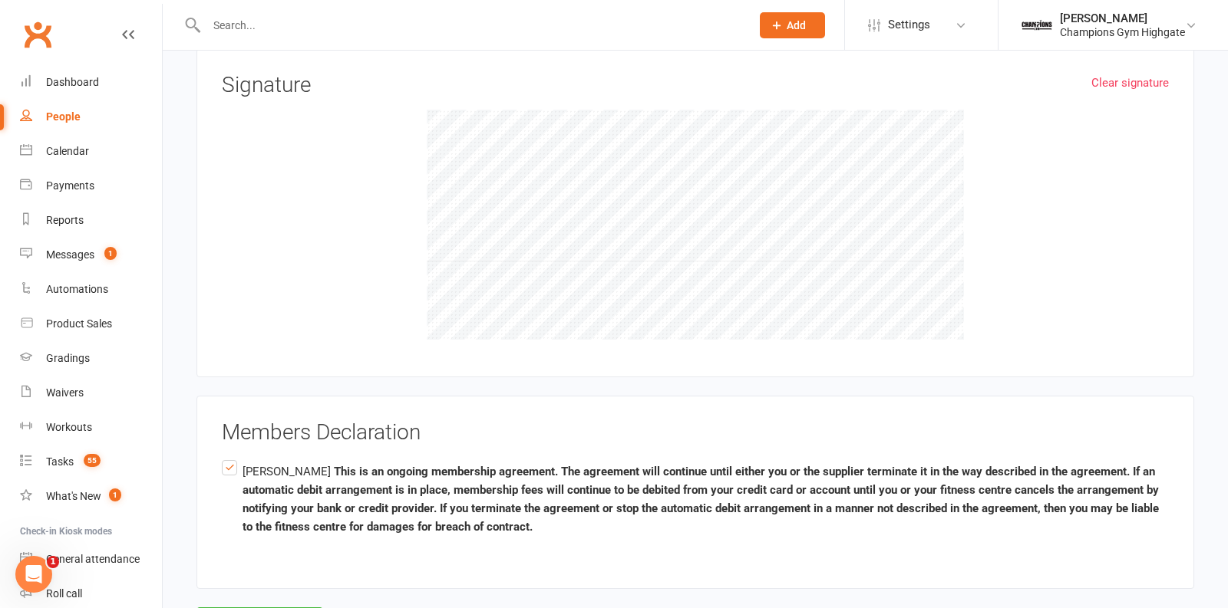
scroll to position [2201, 0]
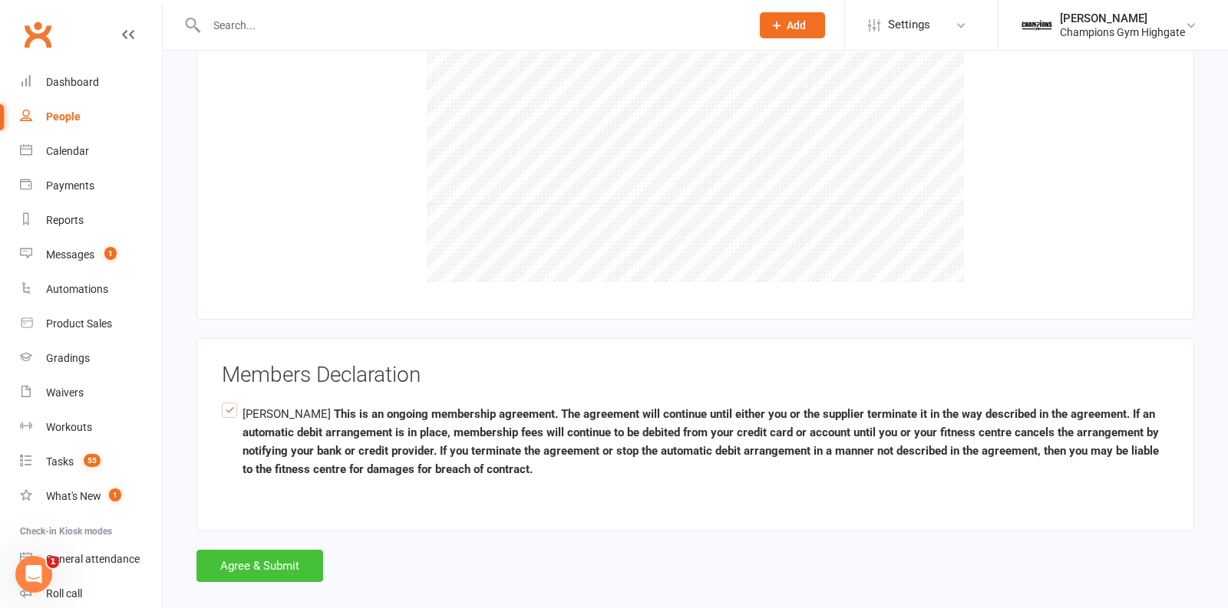
type input "jaydenboyd8054@gmail.com"
click at [263, 550] on button "Agree & Submit" at bounding box center [259, 566] width 127 height 32
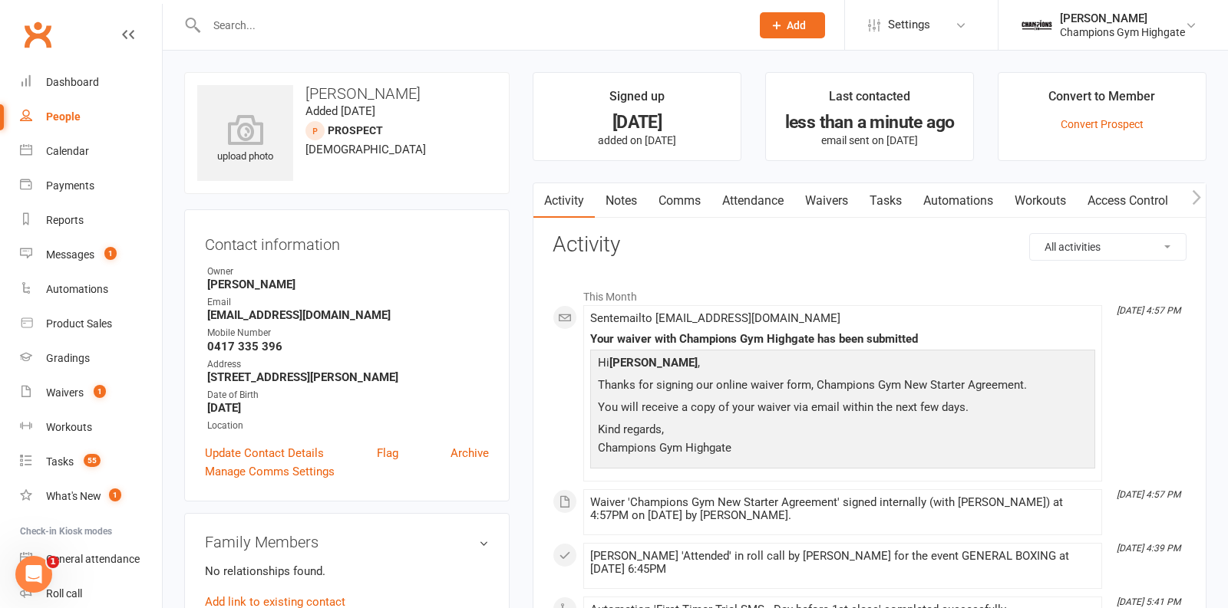
click at [1067, 130] on li "Convert to Member Convert Prospect" at bounding box center [1102, 116] width 209 height 89
click at [1067, 123] on link "Convert Prospect" at bounding box center [1101, 124] width 83 height 12
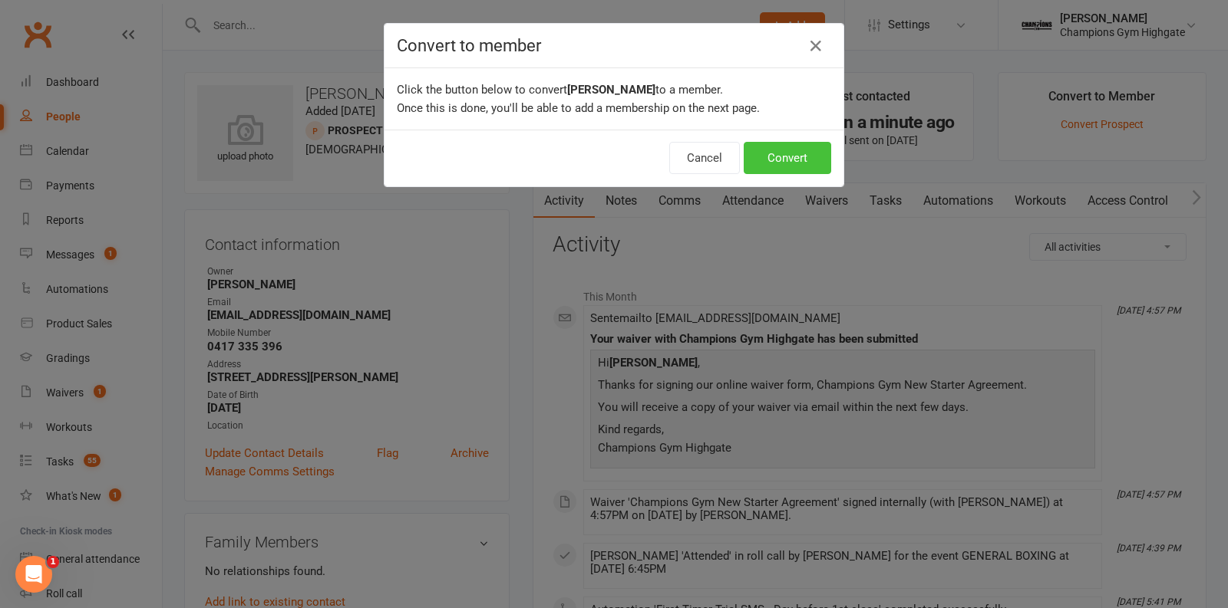
click at [767, 151] on button "Convert" at bounding box center [787, 158] width 87 height 32
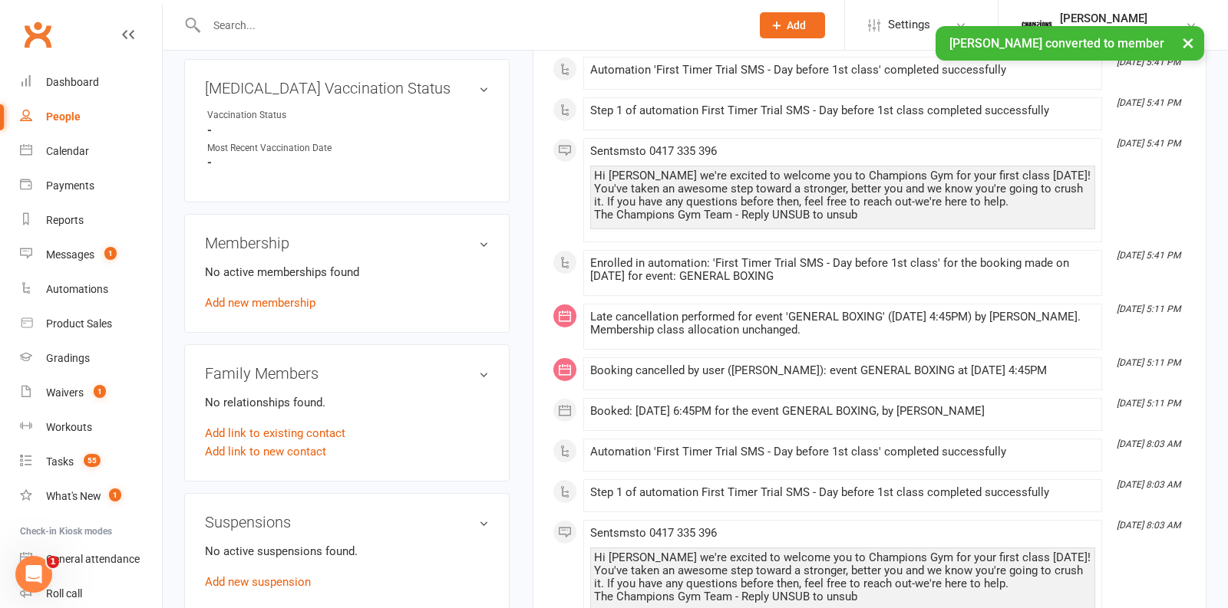
scroll to position [599, 0]
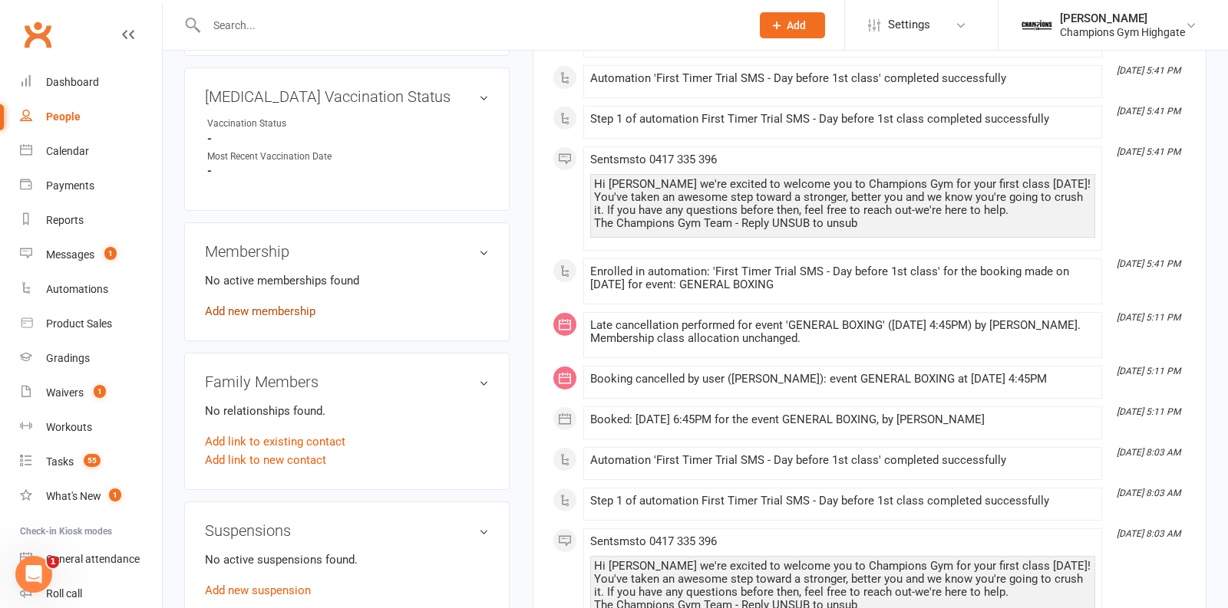
click at [293, 305] on link "Add new membership" at bounding box center [260, 312] width 110 height 14
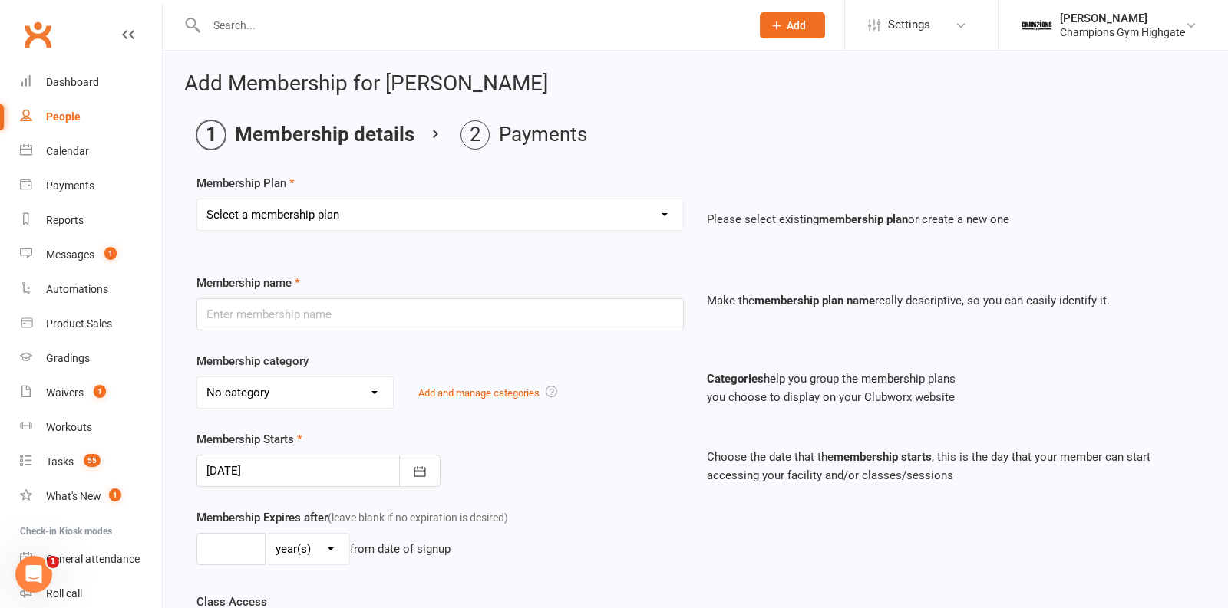
click at [641, 219] on select "Select a membership plan Create new Membership Plan New Starter Program FIFO Ne…" at bounding box center [440, 215] width 486 height 31
select select "1"
click at [197, 200] on select "Select a membership plan Create new Membership Plan New Starter Program FIFO Ne…" at bounding box center [440, 215] width 486 height 31
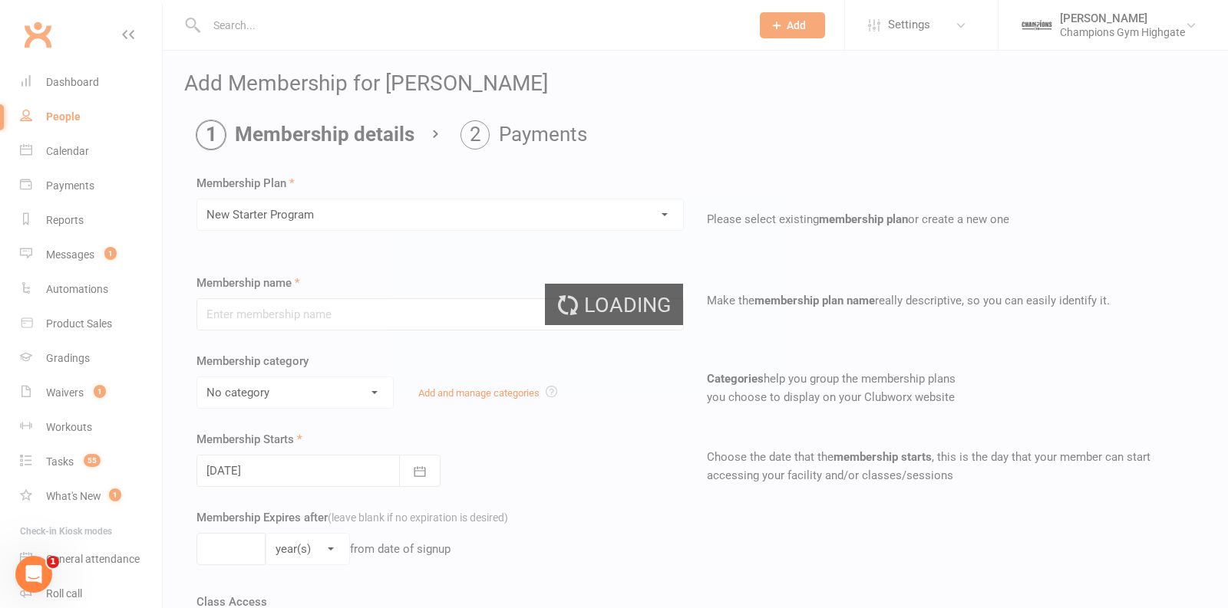
type input "New Starter Program"
select select "4"
type input "29"
select select "0"
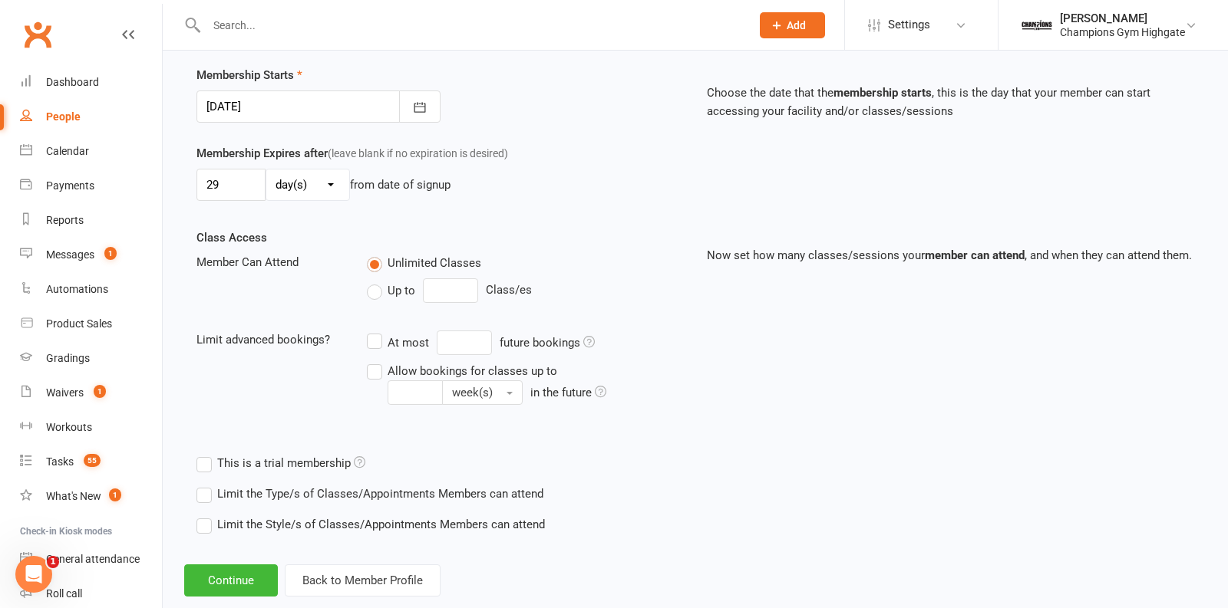
scroll to position [367, 0]
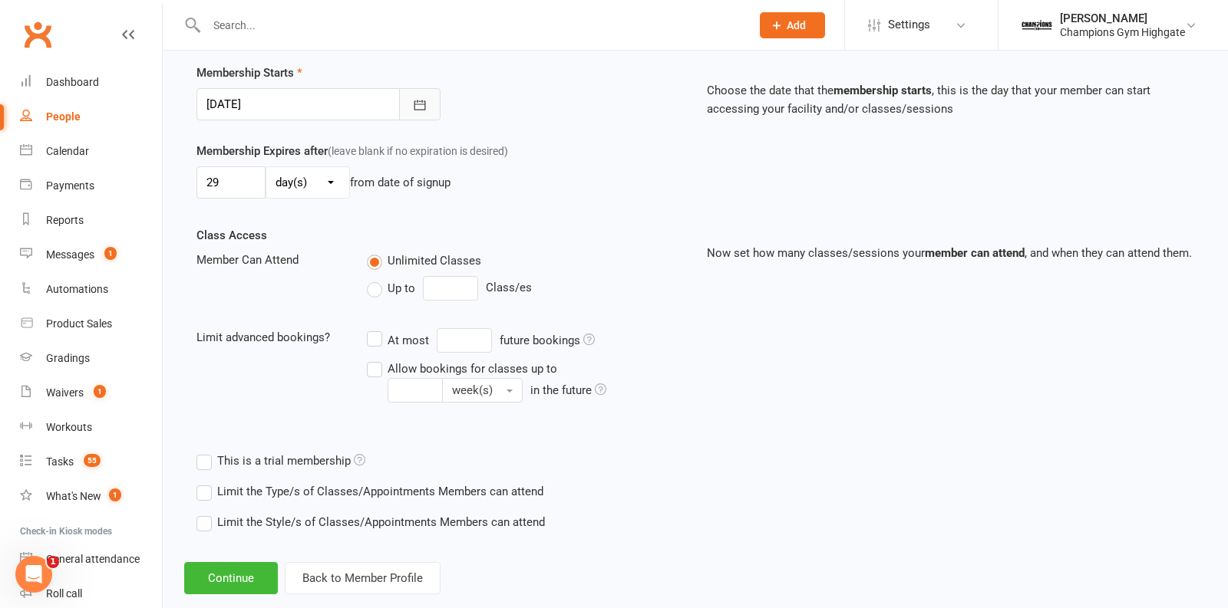
click at [412, 103] on icon "button" at bounding box center [419, 104] width 15 height 15
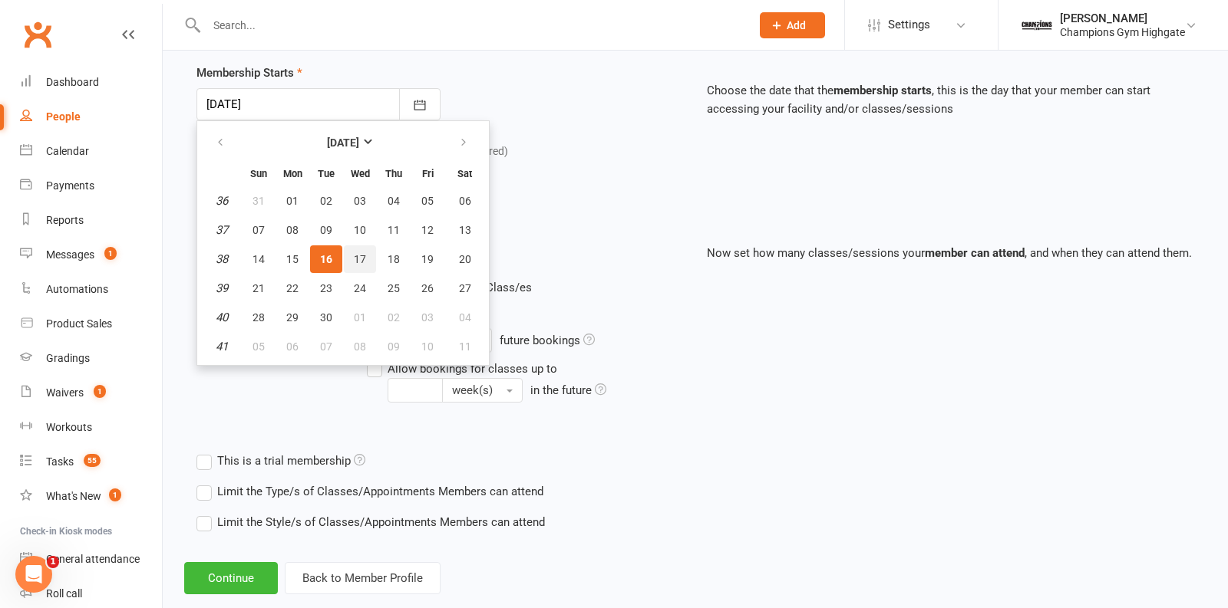
click at [356, 253] on span "17" at bounding box center [360, 259] width 12 height 12
type input "17 Sep 2025"
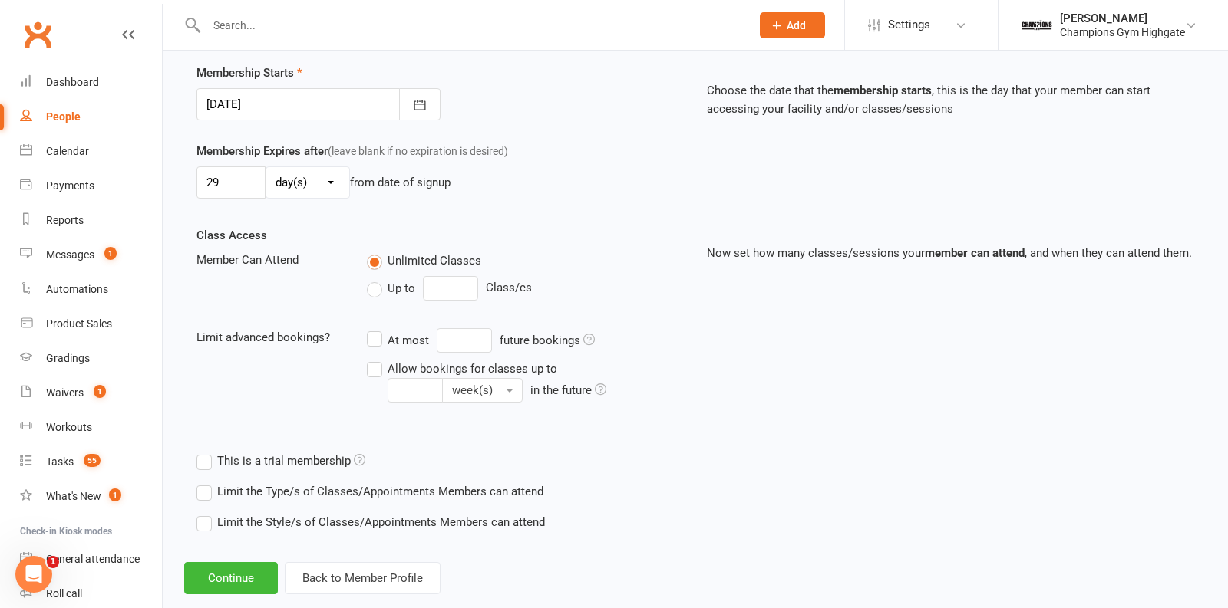
scroll to position [391, 0]
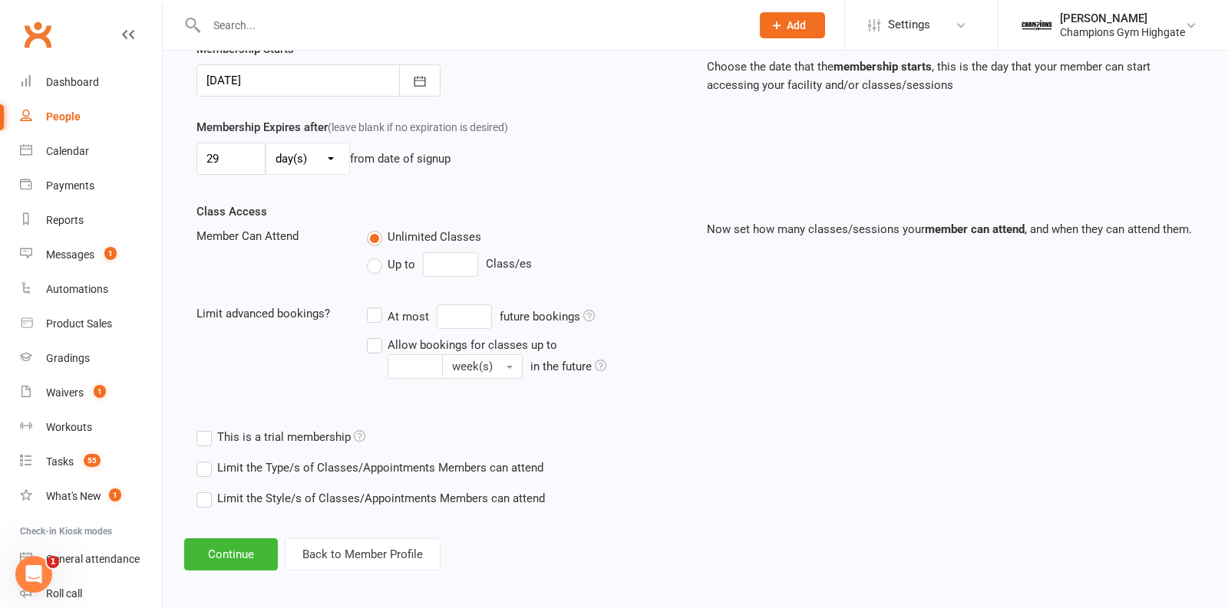
click at [207, 462] on label "Limit the Type/s of Classes/Appointments Members can attend" at bounding box center [369, 468] width 347 height 18
click at [206, 459] on input "Limit the Type/s of Classes/Appointments Members can attend" at bounding box center [201, 459] width 10 height 0
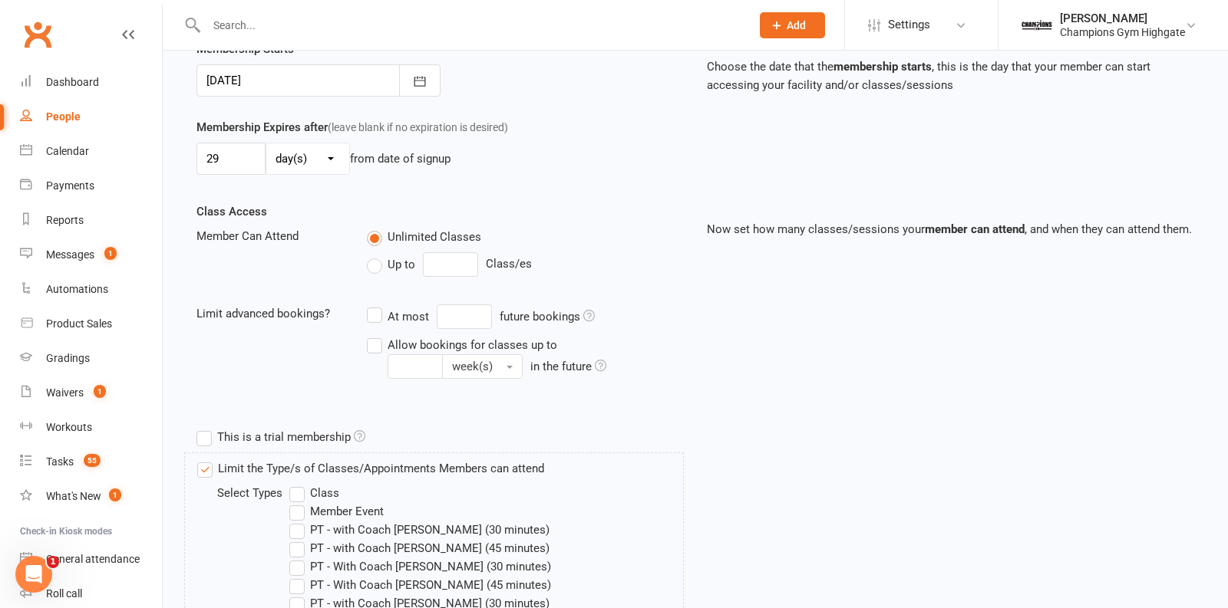
click at [294, 491] on label "Class" at bounding box center [314, 493] width 50 height 18
click at [294, 484] on input "Class" at bounding box center [294, 484] width 10 height 0
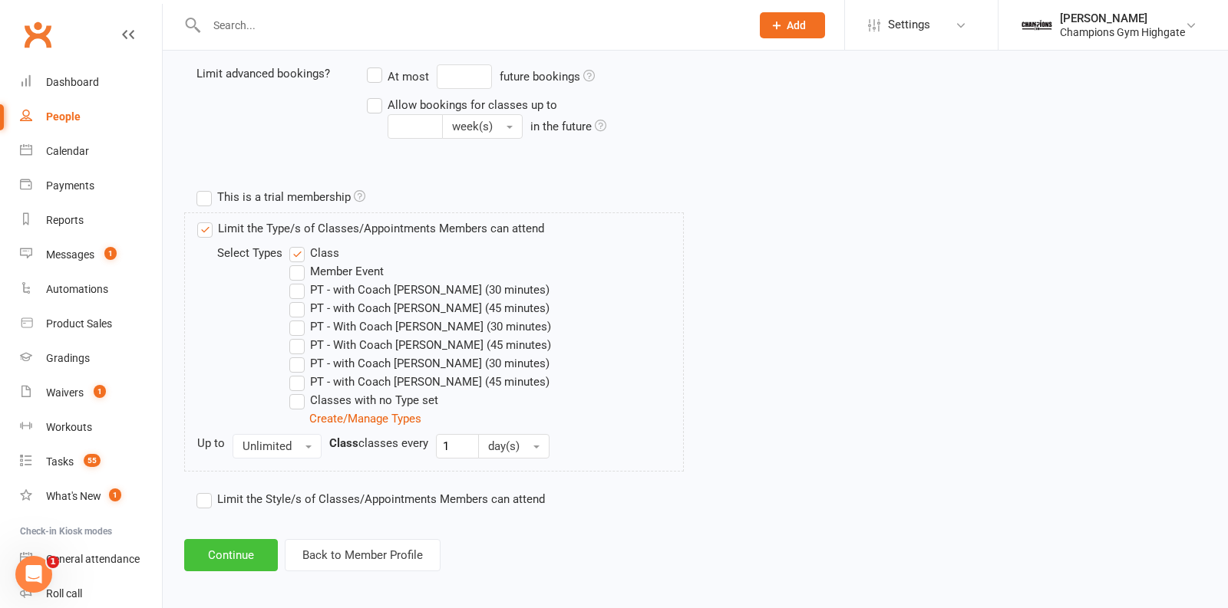
click at [226, 553] on button "Continue" at bounding box center [231, 555] width 94 height 32
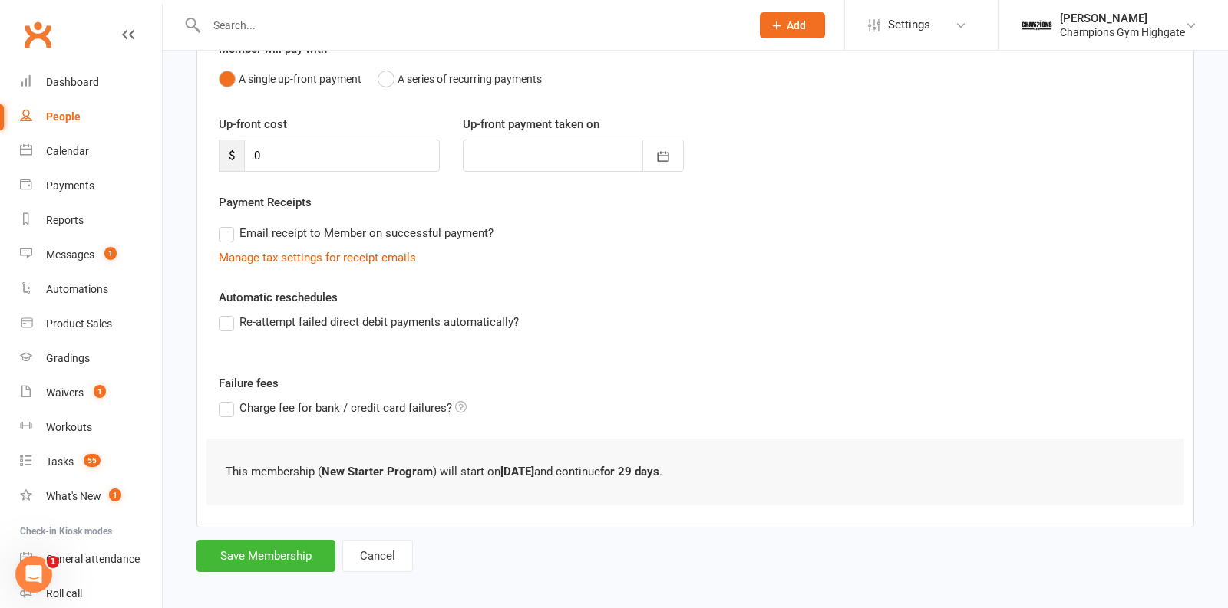
scroll to position [161, 0]
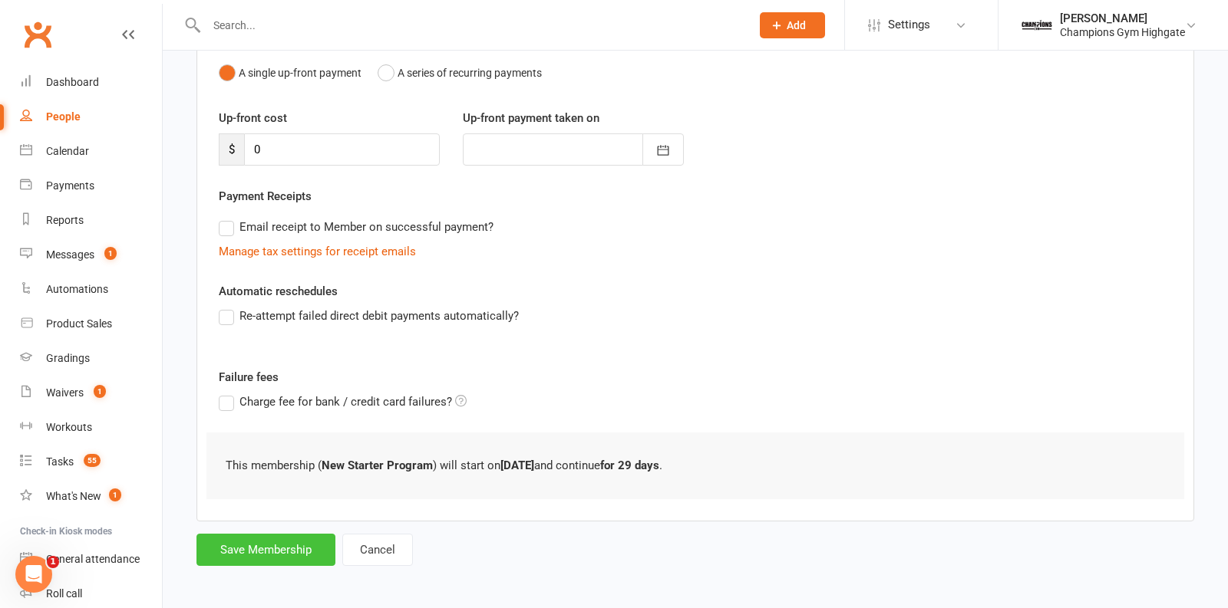
click at [246, 543] on button "Save Membership" at bounding box center [265, 550] width 139 height 32
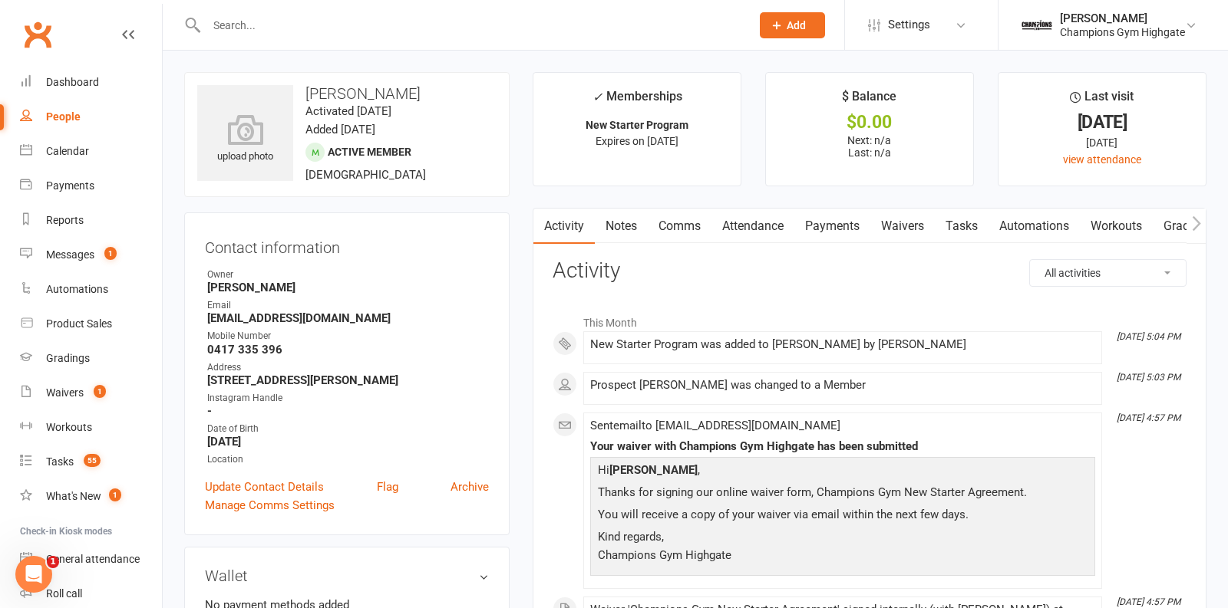
click at [691, 224] on link "Comms" at bounding box center [680, 226] width 64 height 35
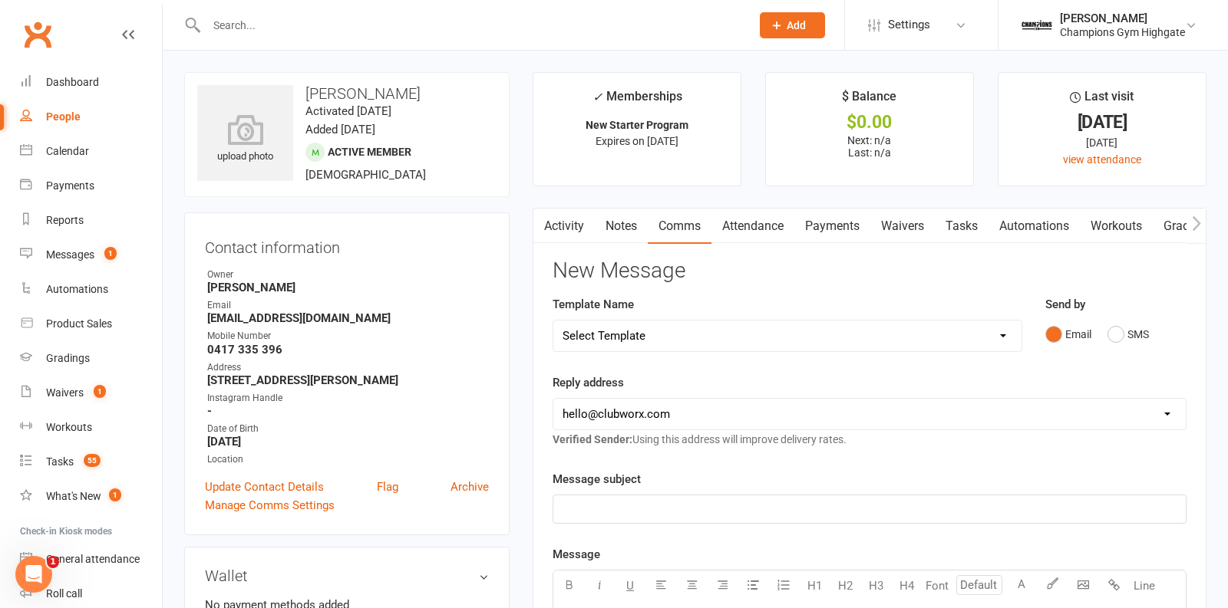
click at [809, 321] on select "Select Template [SMS] 14 days non-attendance sms [Email] A. First Timer Trial […" at bounding box center [787, 336] width 468 height 31
select select "30"
click at [553, 321] on select "Select Template [SMS] 14 days non-attendance sms [Email] A. First Timer Trial […" at bounding box center [787, 336] width 468 height 31
click at [727, 403] on select "hello@clubworx.com membershighgate@championsgym.com.au helen@championsgym.com.a…" at bounding box center [869, 414] width 632 height 31
select select "1"
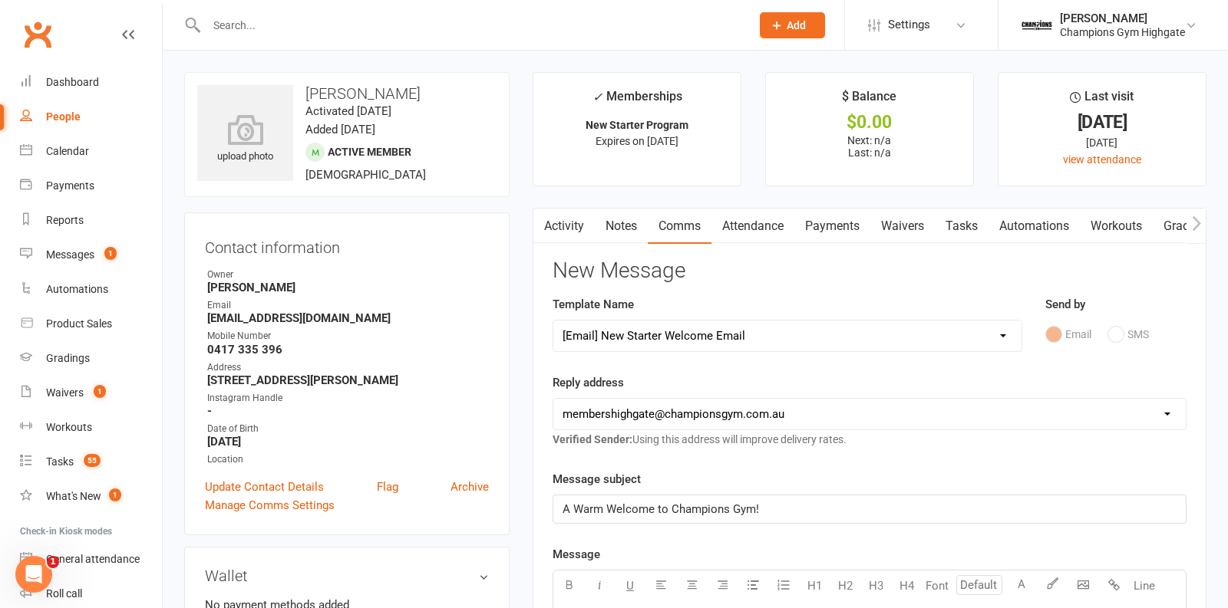
click at [553, 399] on select "hello@clubworx.com membershighgate@championsgym.com.au helen@championsgym.com.a…" at bounding box center [869, 414] width 632 height 31
click at [711, 330] on select "Select Template [SMS] 14 days non-attendance sms [Email] A. First Timer Trial […" at bounding box center [787, 336] width 468 height 31
select select "10"
click at [553, 321] on select "Select Template [SMS] 14 days non-attendance sms [Email] A. First Timer Trial […" at bounding box center [787, 336] width 468 height 31
click at [749, 335] on select "Select Template [SMS] 14 days non-attendance sms [Email] A. First Timer Trial […" at bounding box center [787, 336] width 468 height 31
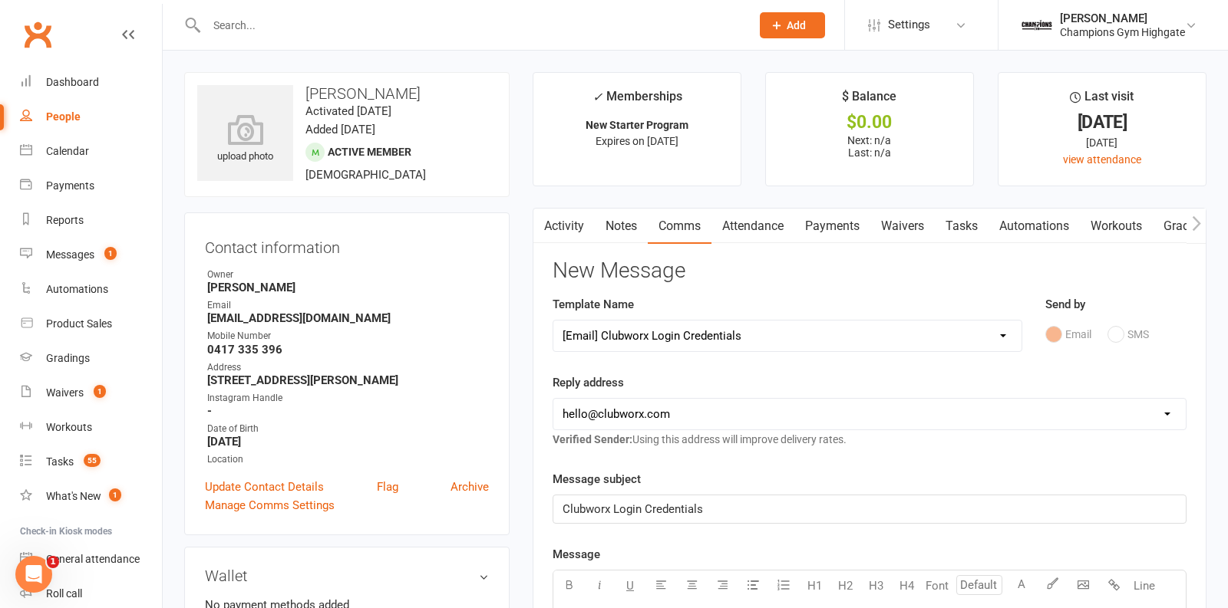
click at [553, 321] on select "Select Template [SMS] 14 days non-attendance sms [Email] A. First Timer Trial […" at bounding box center [787, 336] width 468 height 31
click at [665, 406] on select "hello@clubworx.com membershighgate@championsgym.com.au helen@championsgym.com.a…" at bounding box center [869, 414] width 632 height 31
select select "1"
click at [553, 399] on select "hello@clubworx.com membershighgate@championsgym.com.au helen@championsgym.com.a…" at bounding box center [869, 414] width 632 height 31
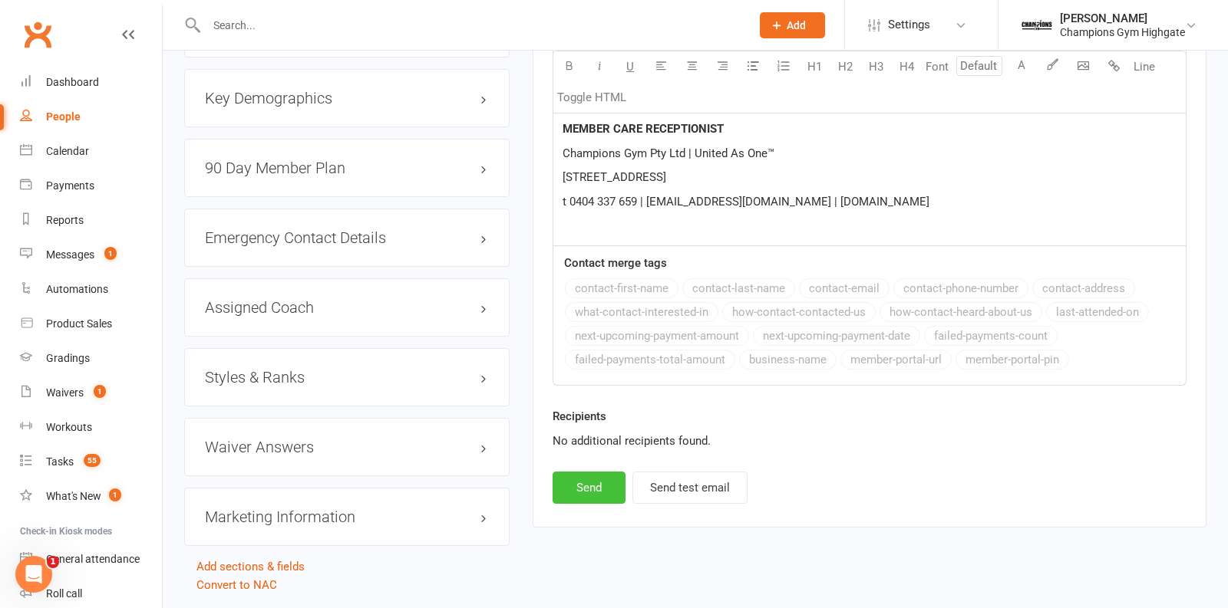
scroll to position [1421, 0]
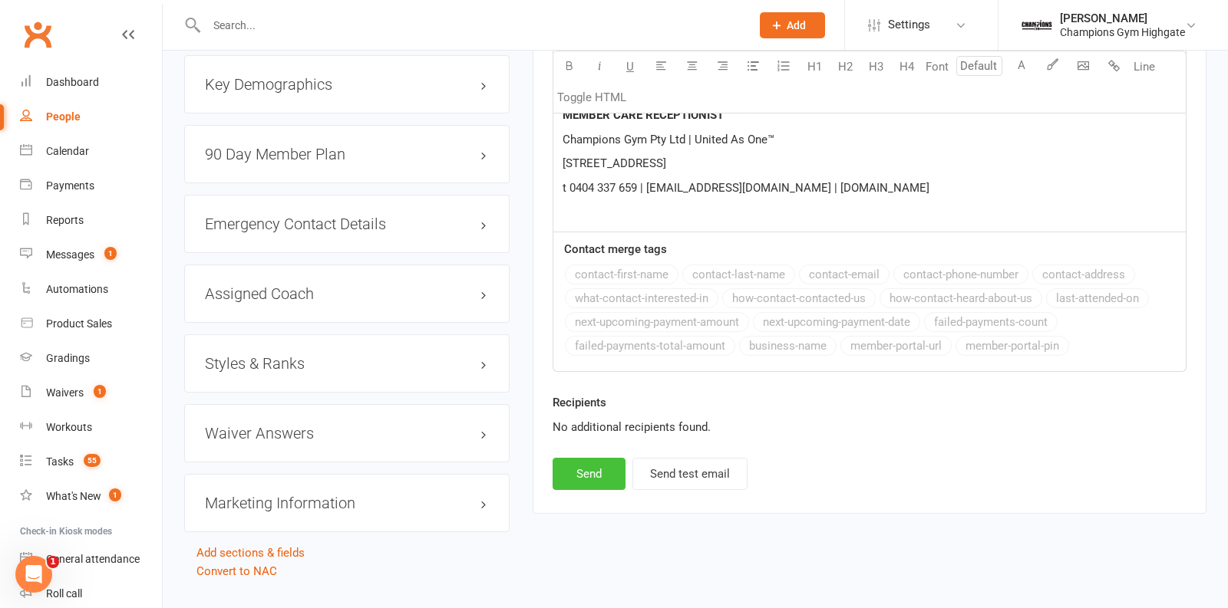
click at [579, 469] on button "Send" at bounding box center [588, 474] width 73 height 32
select select
select select "0"
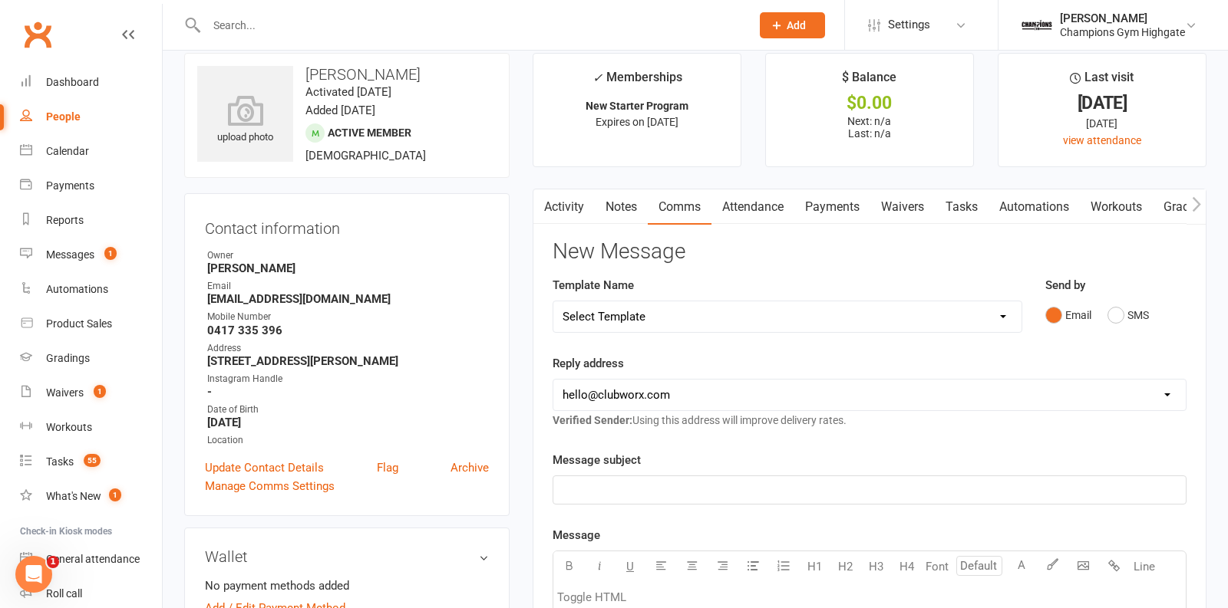
scroll to position [18, 0]
click at [676, 315] on select "Select Template [SMS] 14 days non-attendance sms [Email] A. First Timer Trial […" at bounding box center [787, 318] width 468 height 31
select select "30"
click at [553, 303] on select "Select Template [SMS] 14 days non-attendance sms [Email] A. First Timer Trial […" at bounding box center [787, 318] width 468 height 31
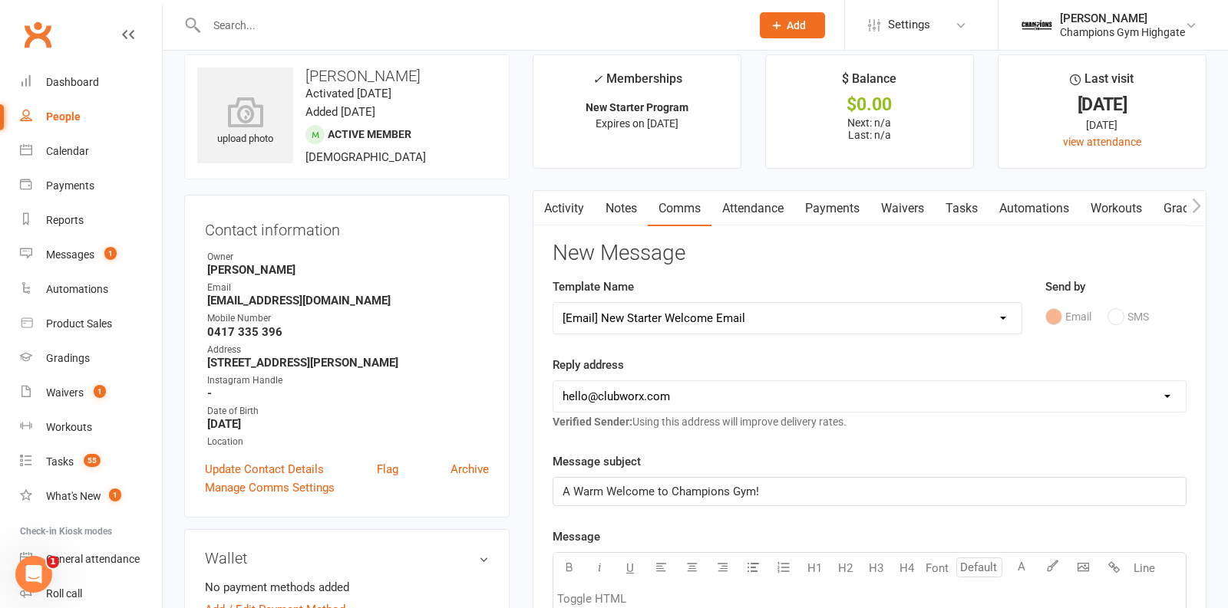
click at [681, 405] on select "hello@clubworx.com membershighgate@championsgym.com.au helen@championsgym.com.a…" at bounding box center [869, 396] width 632 height 31
click at [553, 381] on select "hello@clubworx.com membershighgate@championsgym.com.au helen@championsgym.com.a…" at bounding box center [869, 396] width 632 height 31
click at [668, 385] on select "hello@clubworx.com membershighgate@championsgym.com.au helen@championsgym.com.a…" at bounding box center [869, 396] width 632 height 31
select select "8"
click at [553, 381] on select "hello@clubworx.com membershighgate@championsgym.com.au helen@championsgym.com.a…" at bounding box center [869, 396] width 632 height 31
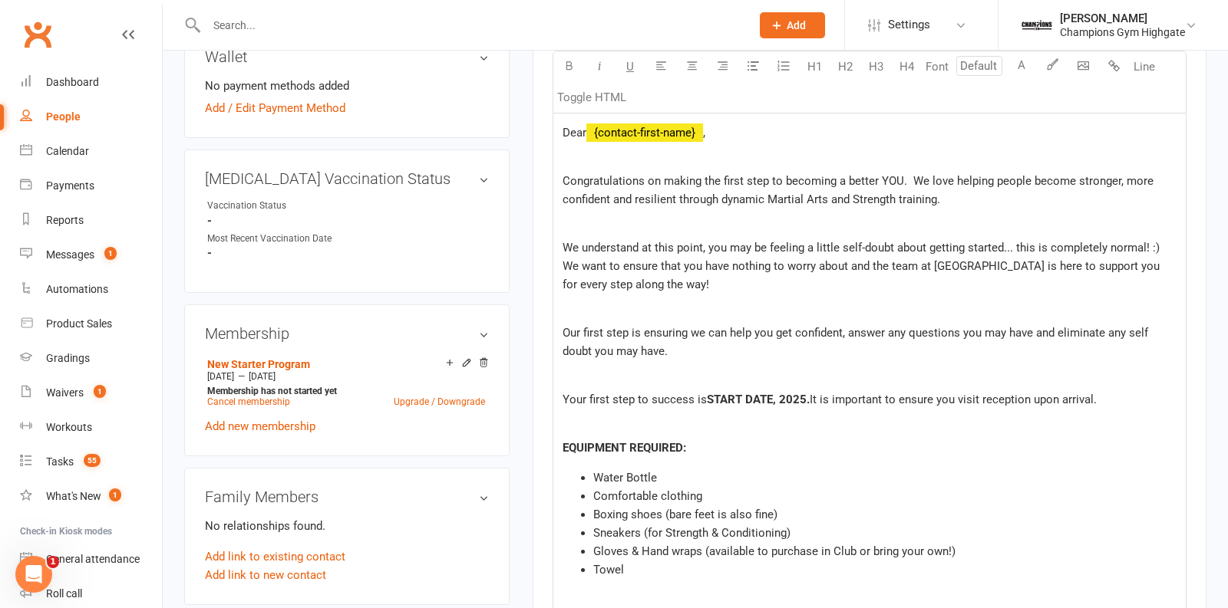
scroll to position [522, 0]
click at [770, 394] on span "START DATE, 2025" at bounding box center [757, 398] width 100 height 14
click at [761, 392] on span "Your first step to success is 17th Spemtmber" at bounding box center [678, 398] width 232 height 14
click at [753, 391] on span "Your first step to success is 17th Septmber" at bounding box center [673, 398] width 222 height 14
click at [706, 392] on span "Your first step to success is 17th September" at bounding box center [653, 398] width 182 height 14
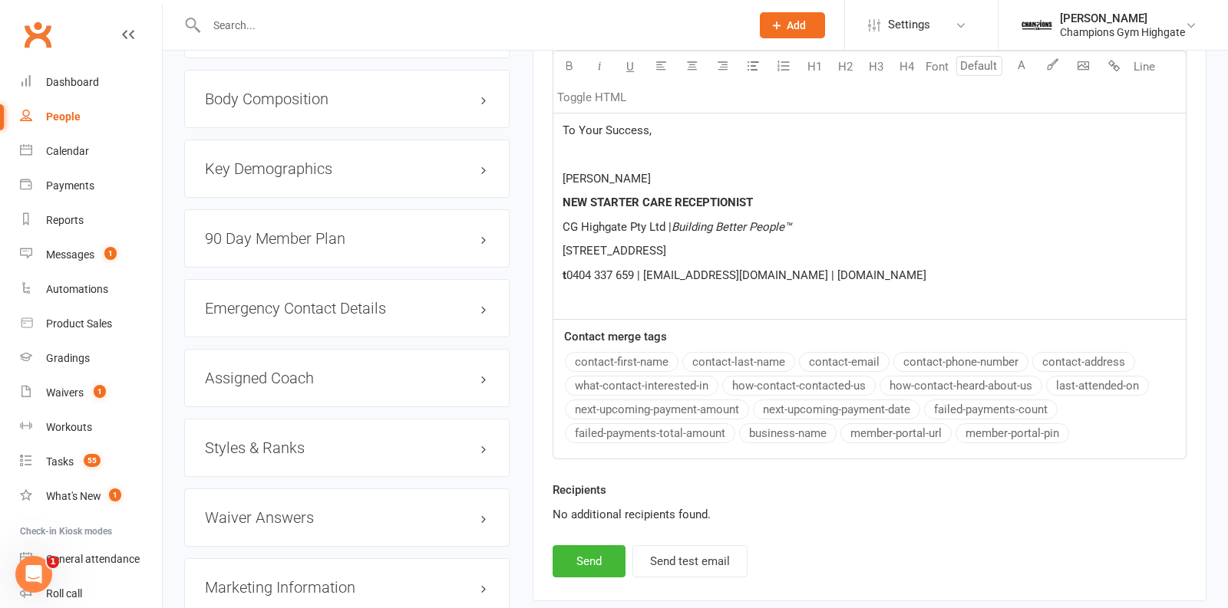
scroll to position [1440, 0]
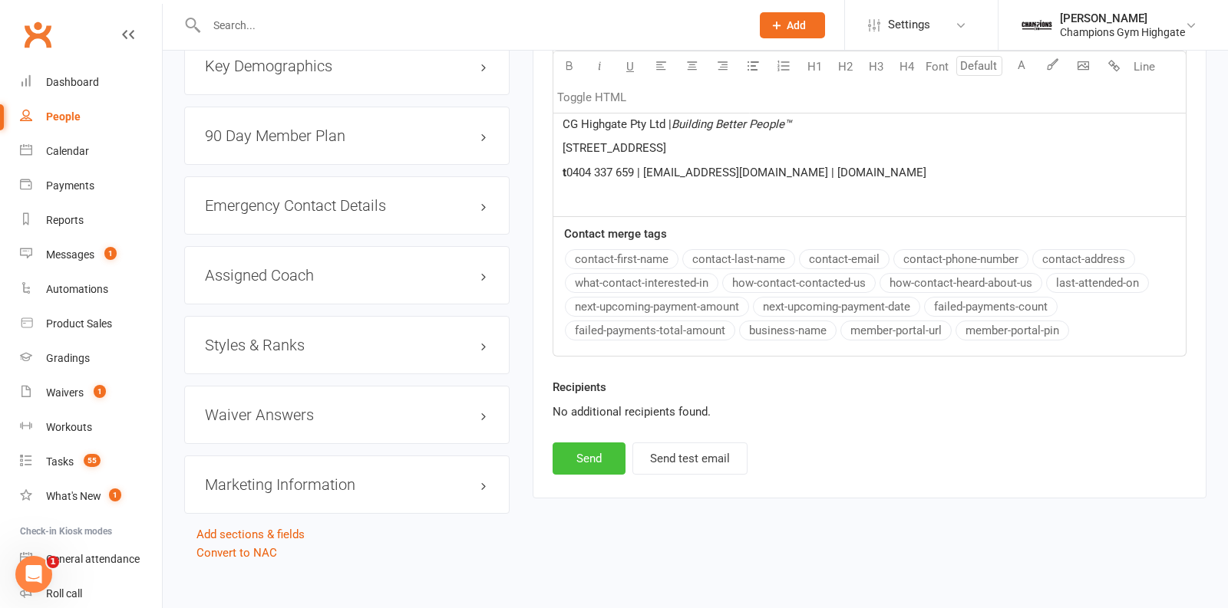
click at [599, 444] on button "Send" at bounding box center [588, 459] width 73 height 32
select select
select select "0"
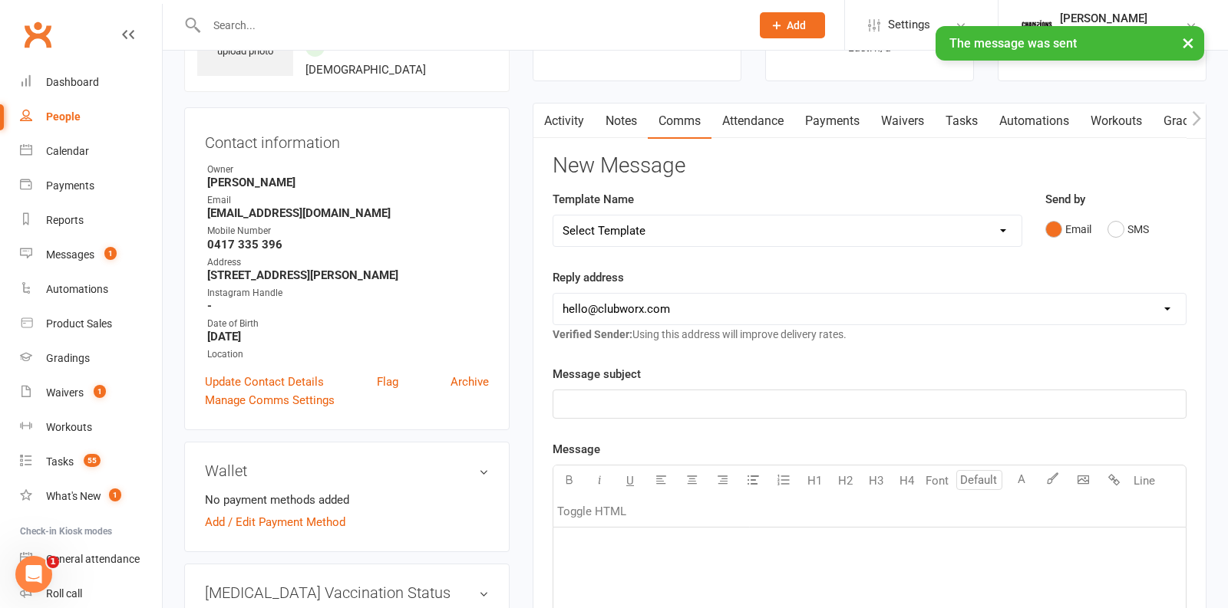
scroll to position [0, 0]
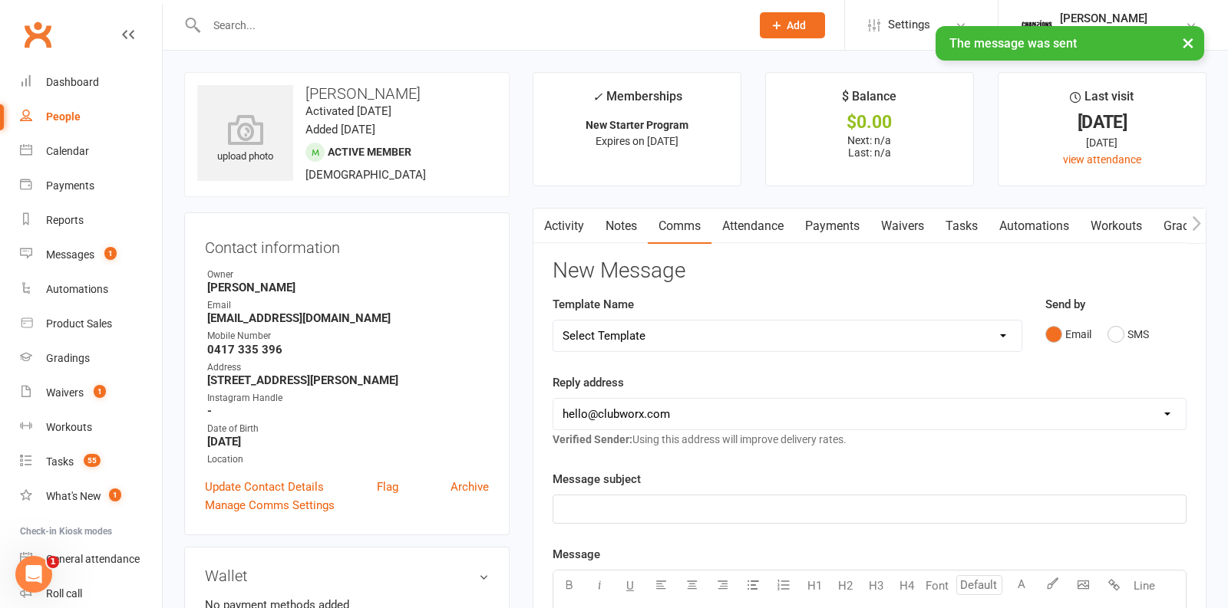
click at [610, 222] on link "Notes" at bounding box center [621, 226] width 53 height 35
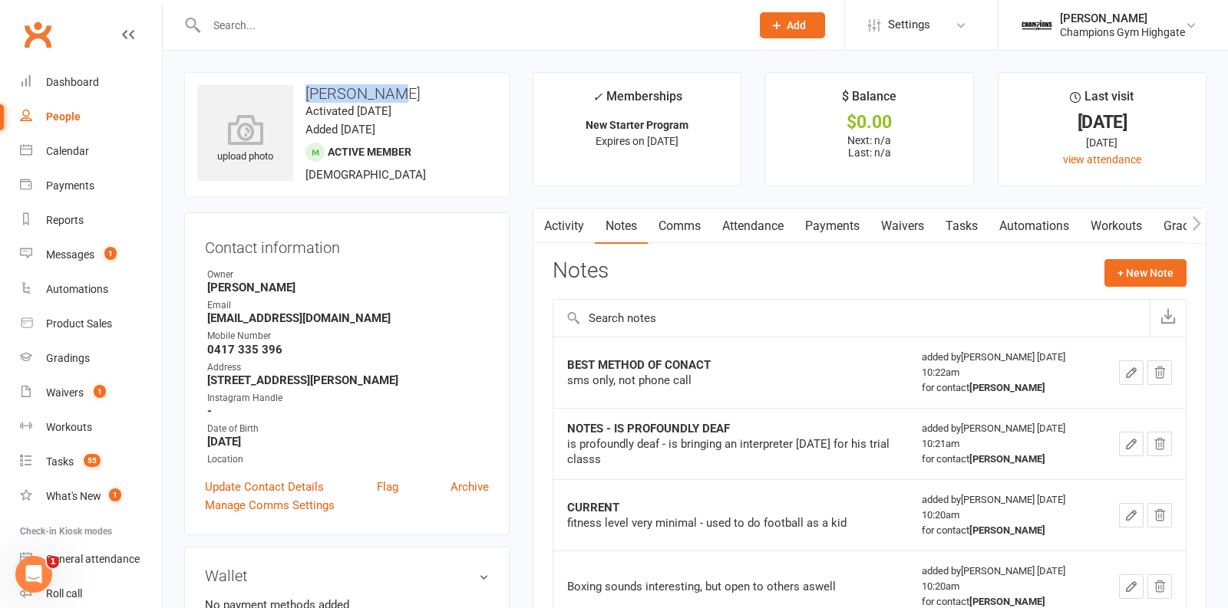
drag, startPoint x: 403, startPoint y: 91, endPoint x: 299, endPoint y: 91, distance: 103.6
click at [298, 91] on h3 "Jayden Boyd" at bounding box center [346, 93] width 299 height 17
copy h3 "Jayden Boyd"
click at [1133, 274] on button "+ New Note" at bounding box center [1145, 273] width 82 height 28
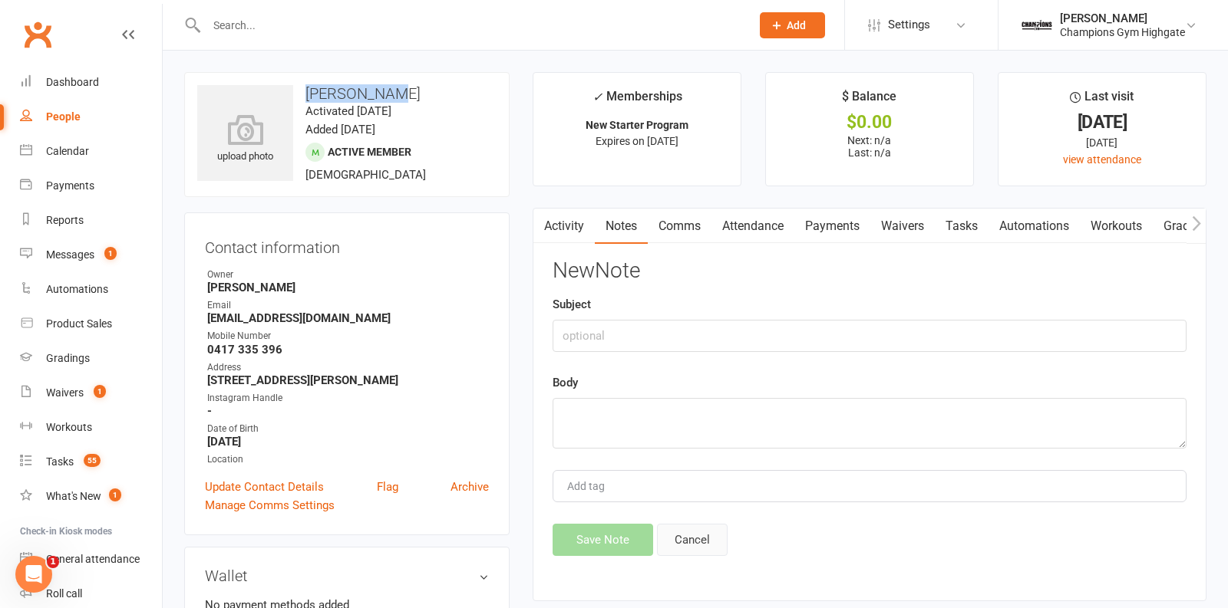
click at [691, 532] on button "Cancel" at bounding box center [692, 540] width 71 height 32
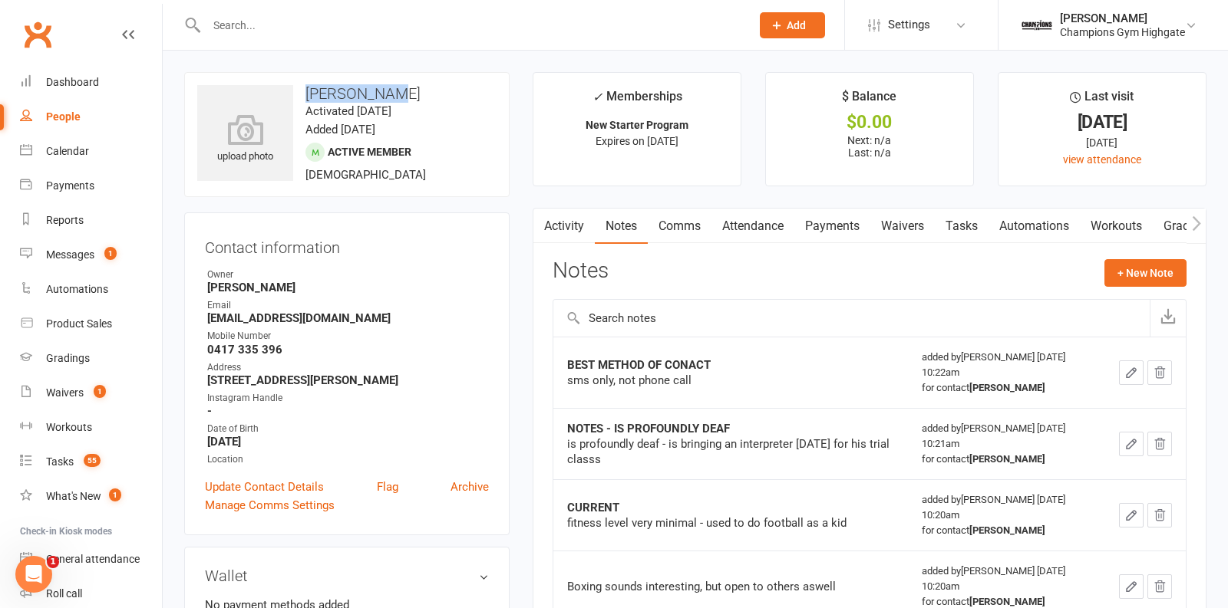
click at [757, 235] on link "Attendance" at bounding box center [752, 226] width 83 height 35
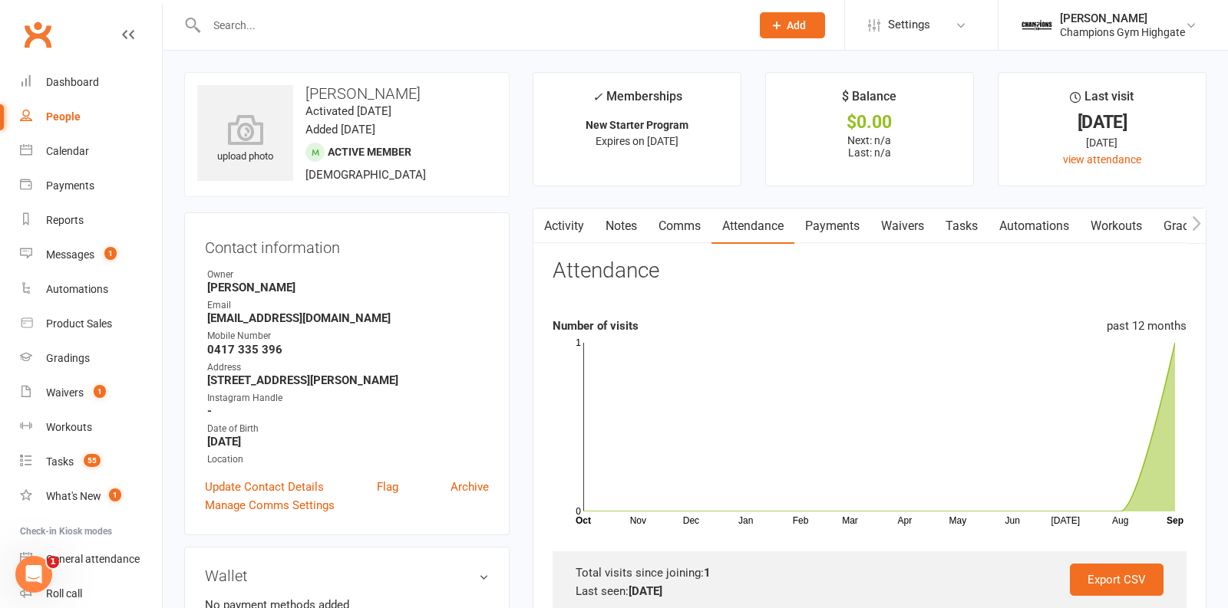
click at [378, 19] on input "text" at bounding box center [471, 25] width 538 height 21
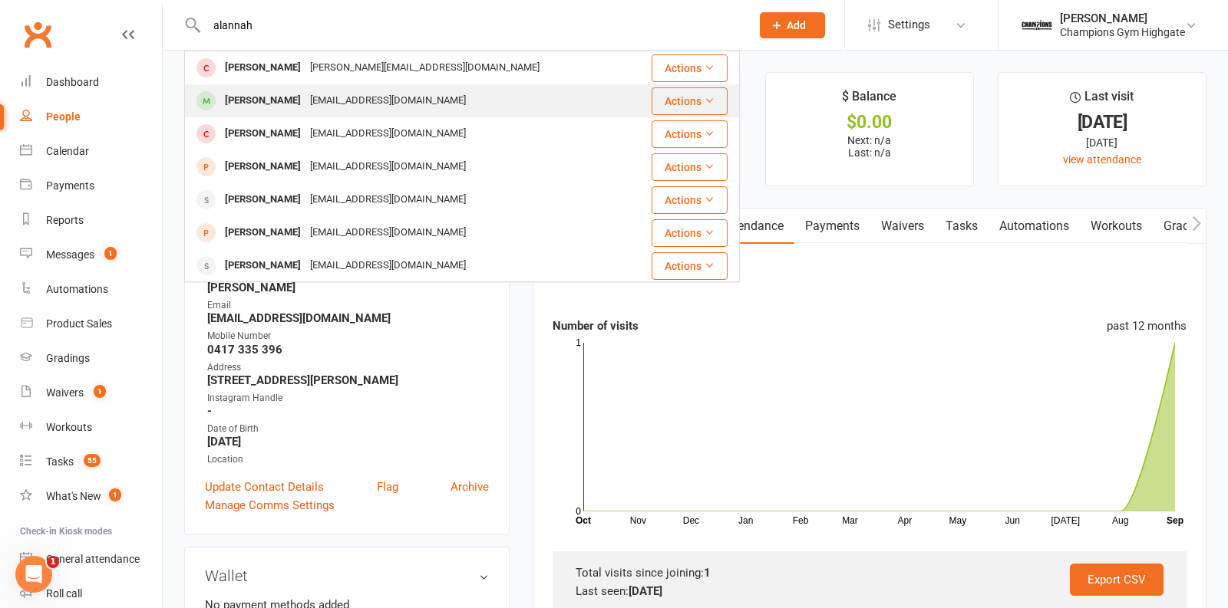
type input "alannah"
click at [394, 92] on div "alannahmccloskeymail@gmail.com" at bounding box center [387, 101] width 165 height 22
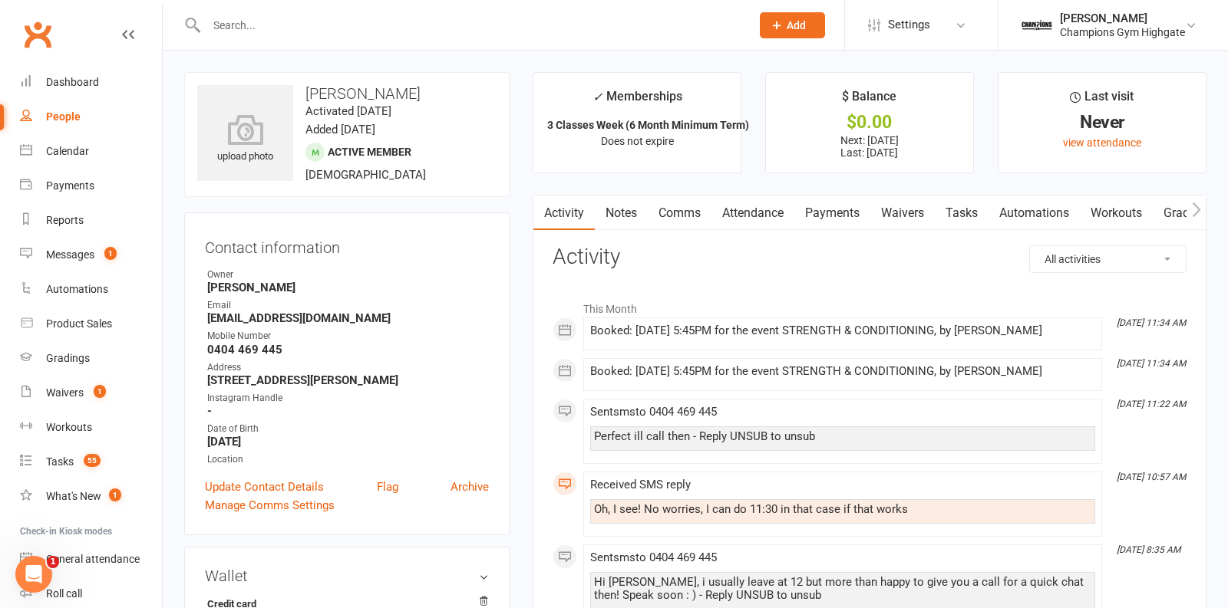
click at [842, 215] on link "Payments" at bounding box center [832, 213] width 76 height 35
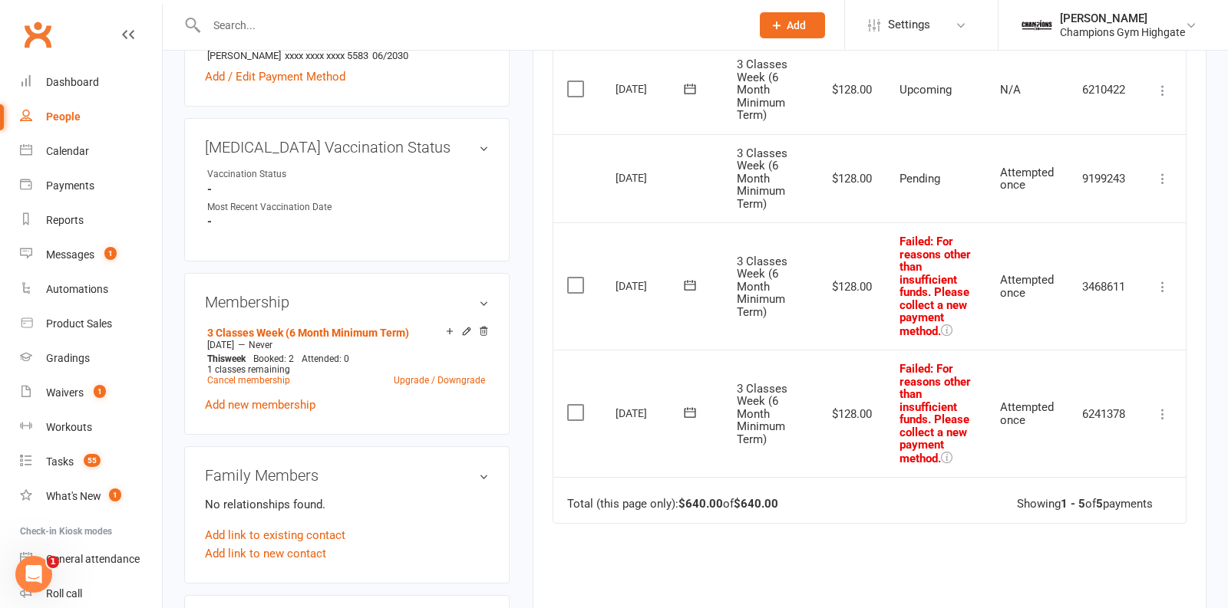
scroll to position [585, 0]
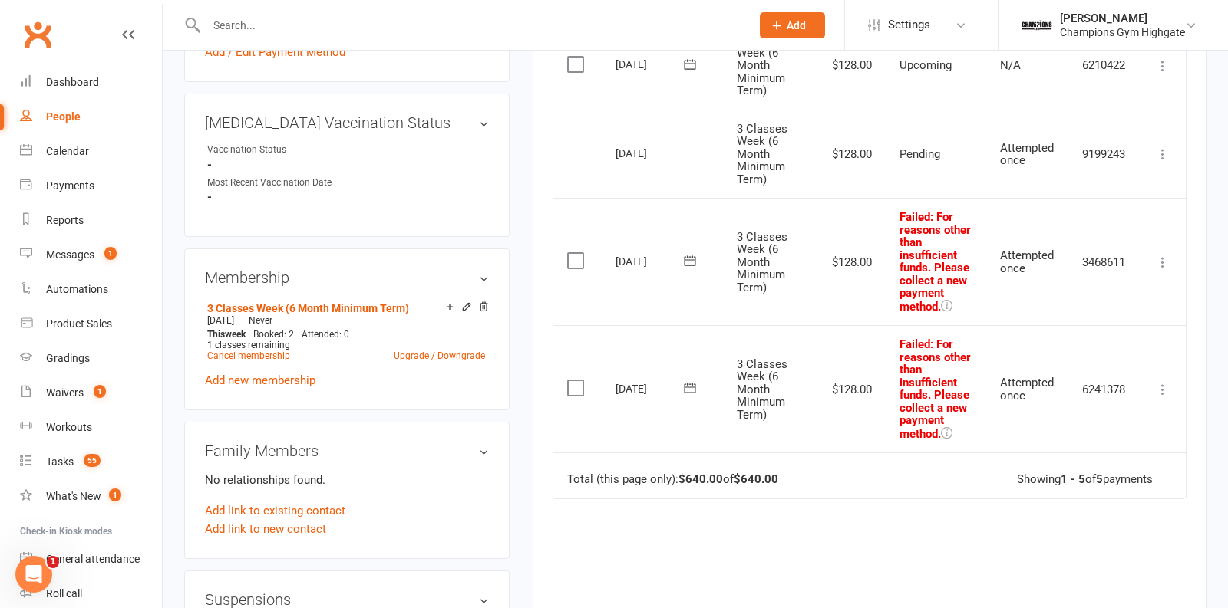
click at [1161, 258] on icon at bounding box center [1162, 262] width 15 height 15
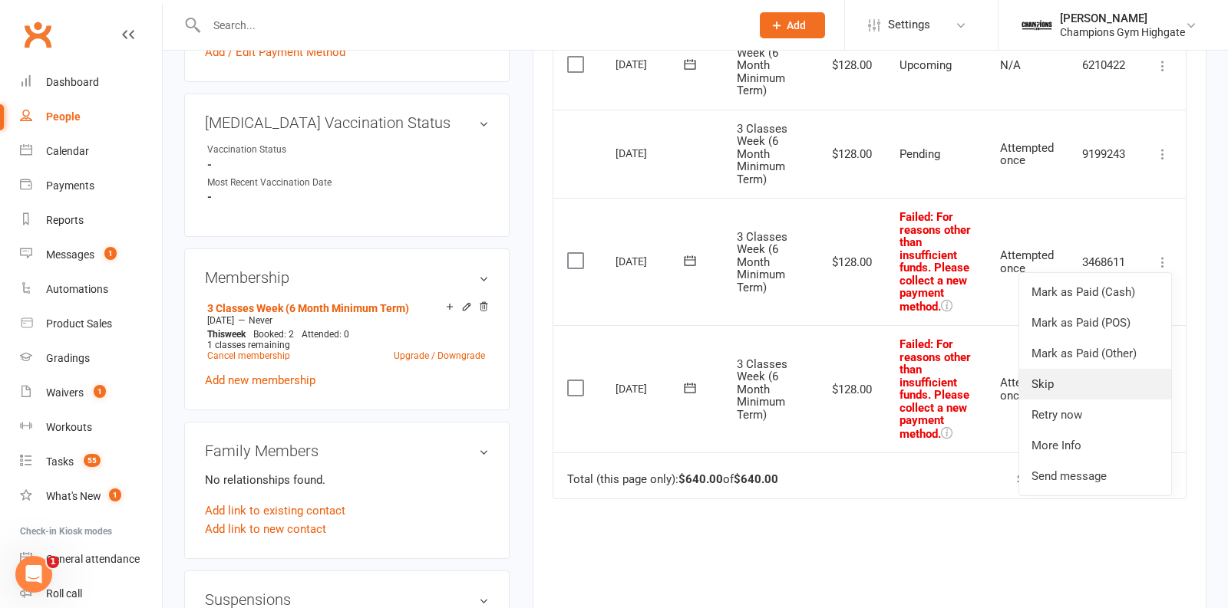
click at [1074, 374] on link "Skip" at bounding box center [1095, 384] width 152 height 31
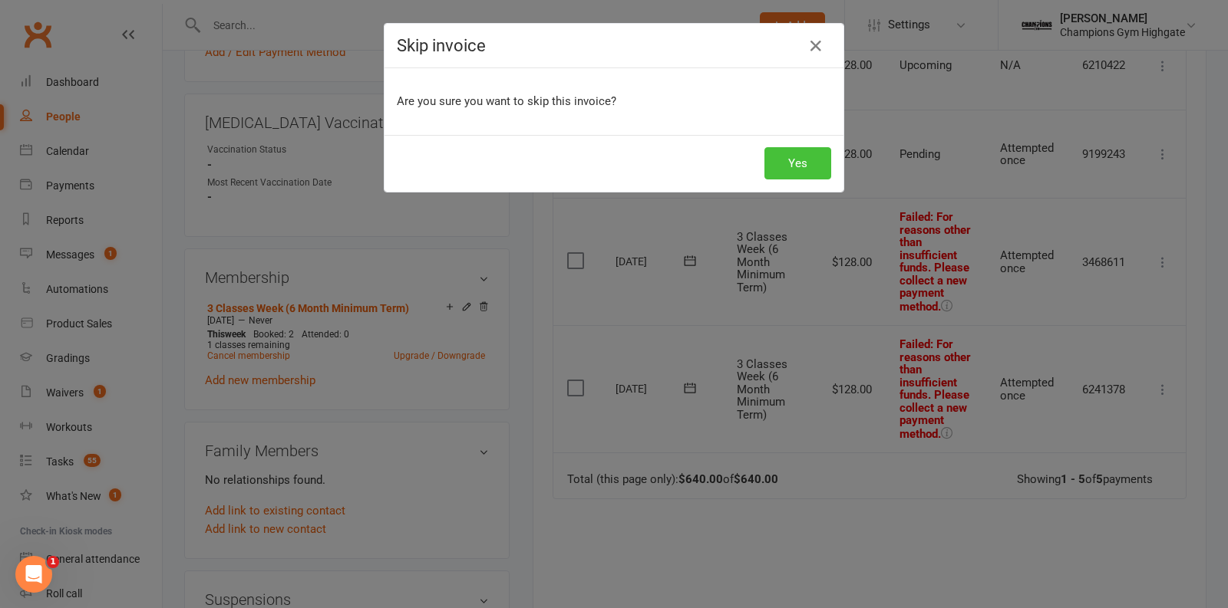
click at [790, 169] on button "Yes" at bounding box center [797, 163] width 67 height 32
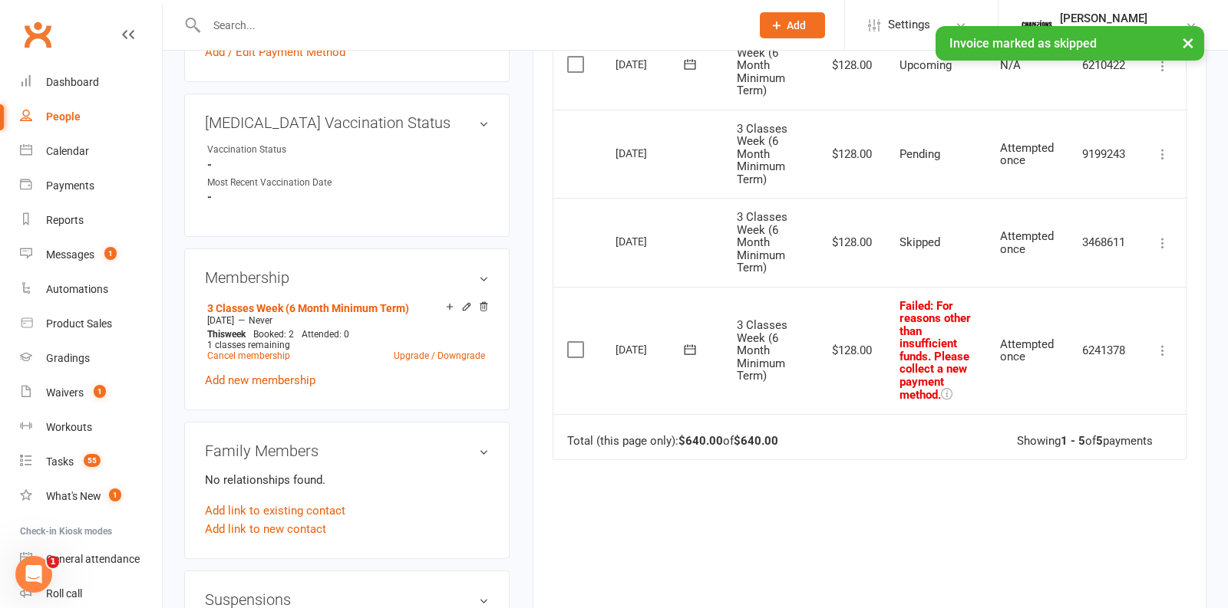
click at [1164, 343] on icon at bounding box center [1162, 350] width 15 height 15
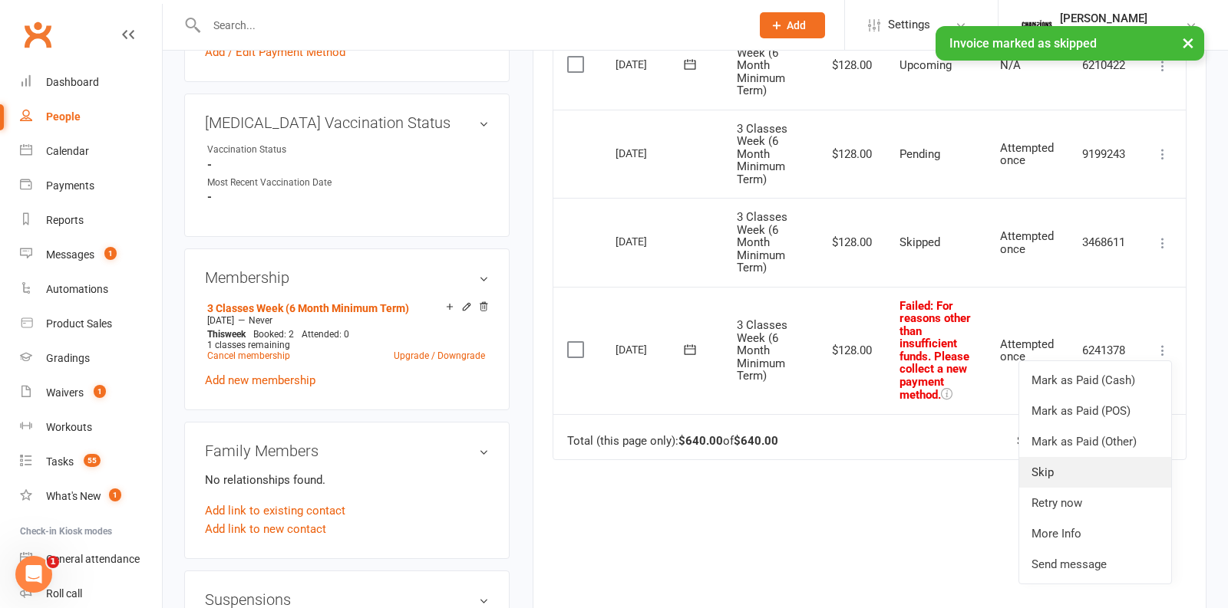
click at [1075, 467] on link "Skip" at bounding box center [1095, 472] width 152 height 31
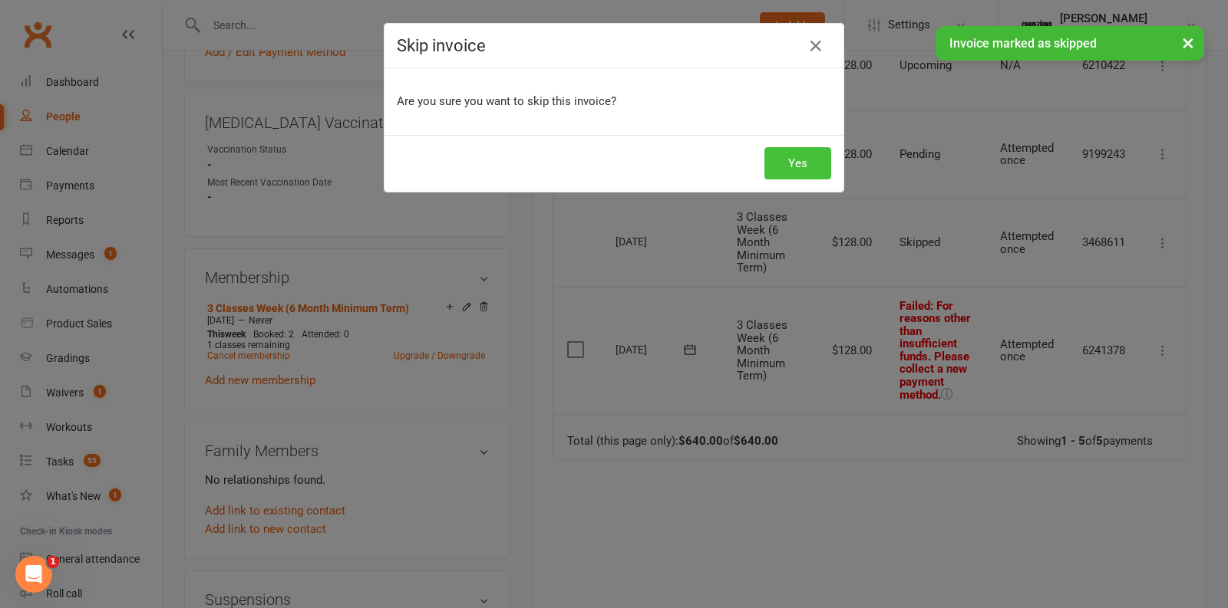
click at [806, 162] on button "Yes" at bounding box center [797, 163] width 67 height 32
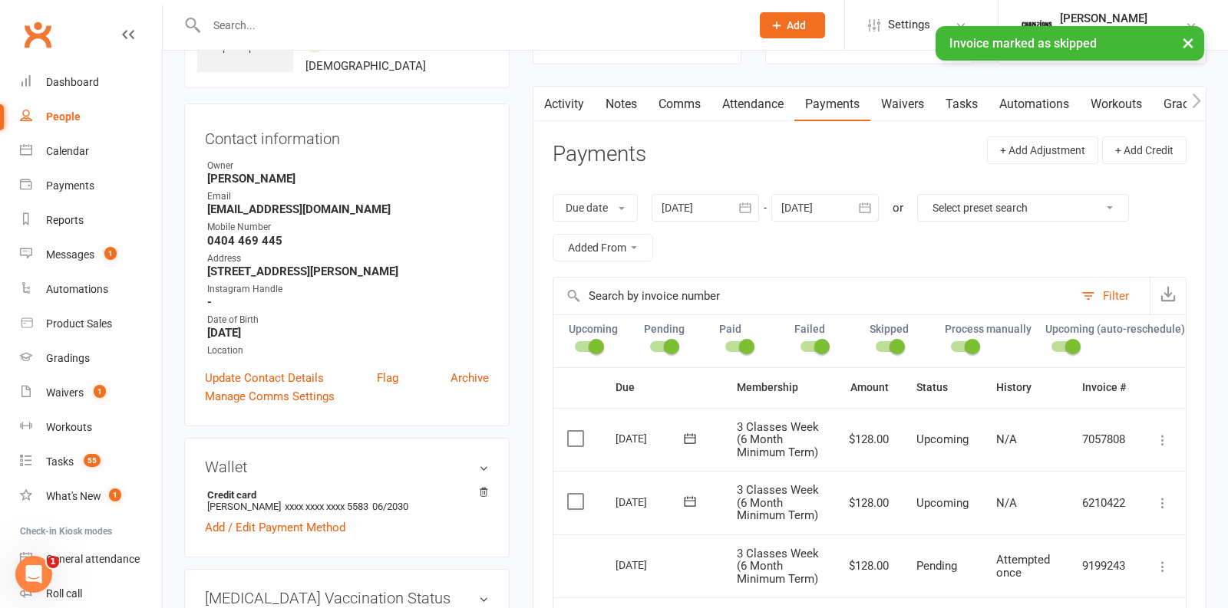
scroll to position [46, 0]
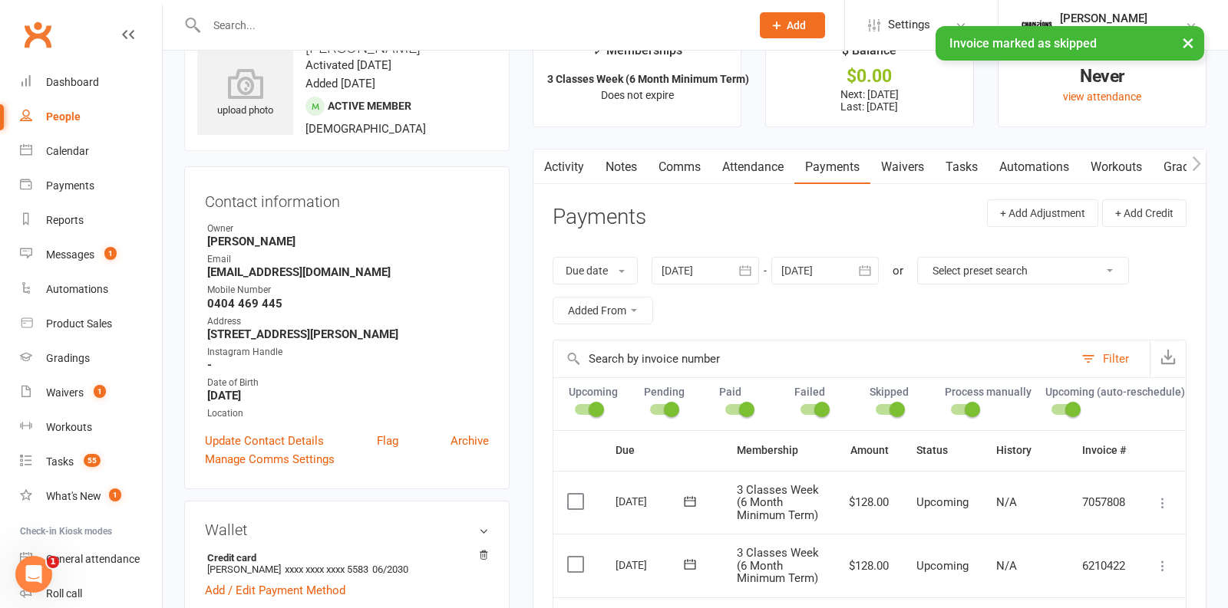
click at [727, 249] on div "Due date Due date Date paid Date failed Date settled 16 Aug 2025 August 2025 Su…" at bounding box center [869, 291] width 634 height 98
click at [727, 265] on div at bounding box center [704, 271] width 107 height 28
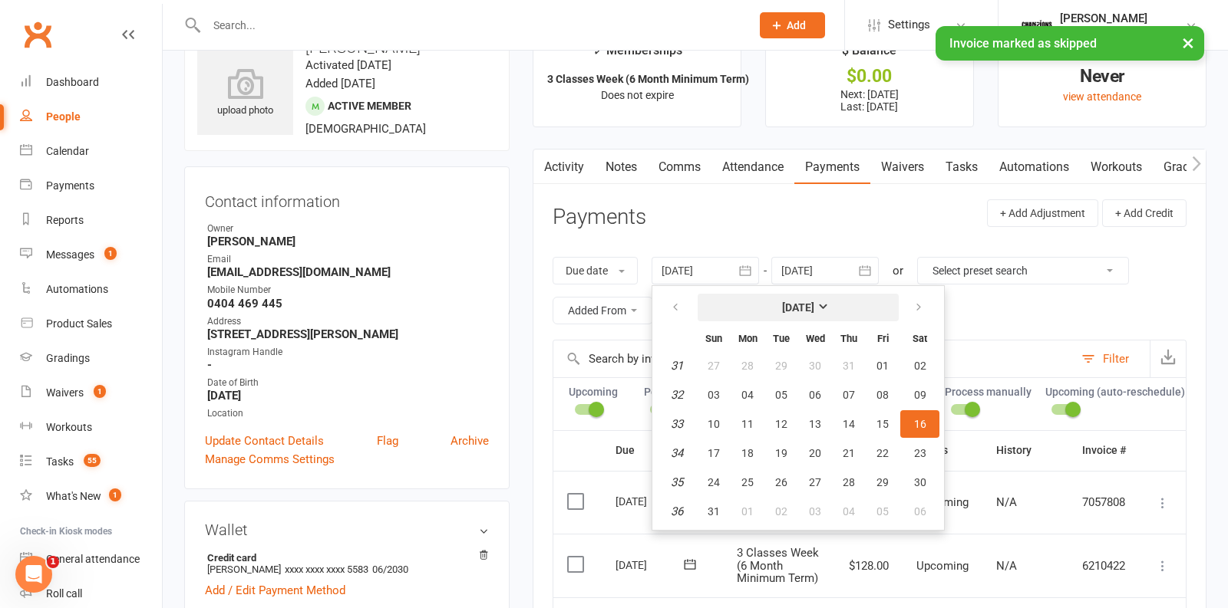
click at [763, 300] on button "[DATE]" at bounding box center [798, 308] width 201 height 28
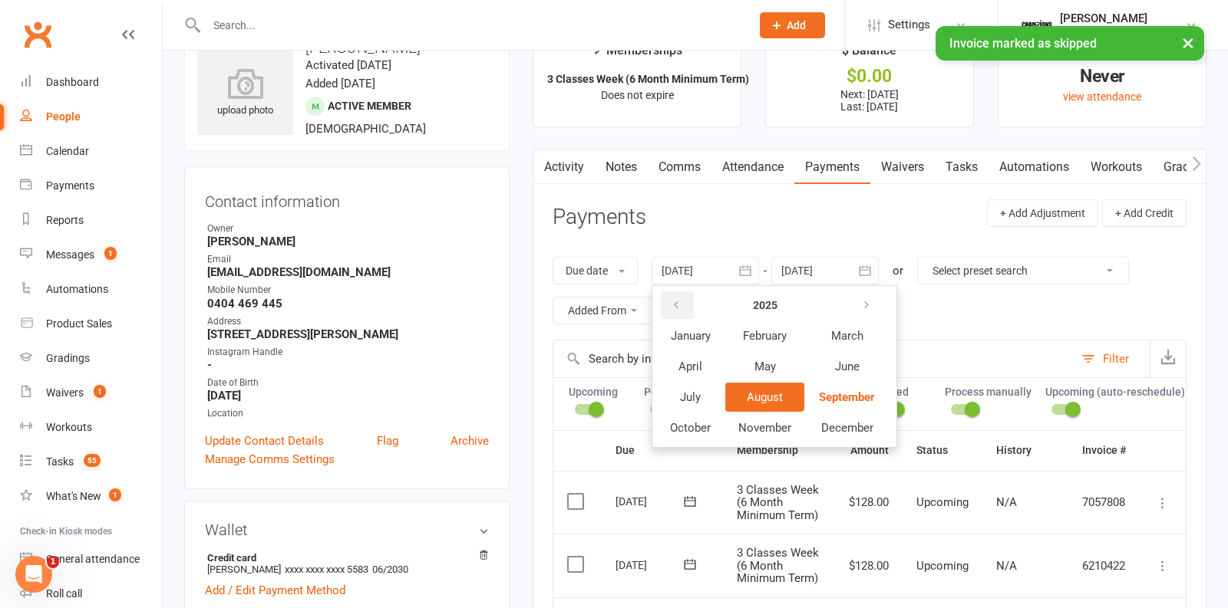
click at [689, 302] on button "button" at bounding box center [677, 306] width 33 height 28
click at [721, 372] on button "April" at bounding box center [690, 366] width 67 height 29
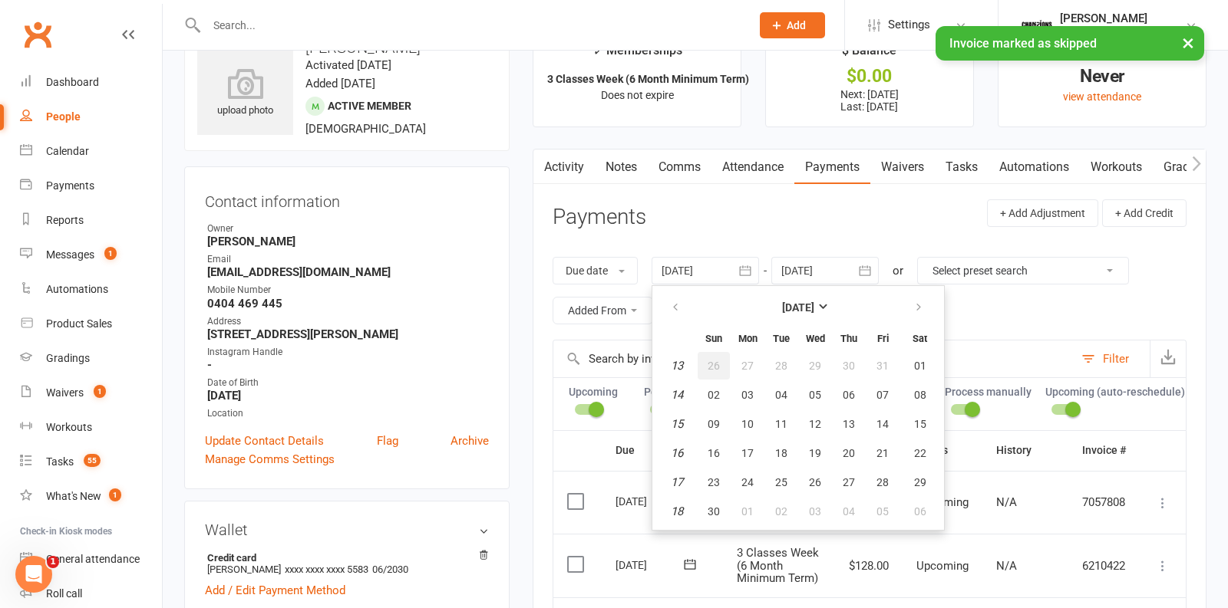
click at [721, 372] on button "26" at bounding box center [714, 366] width 32 height 28
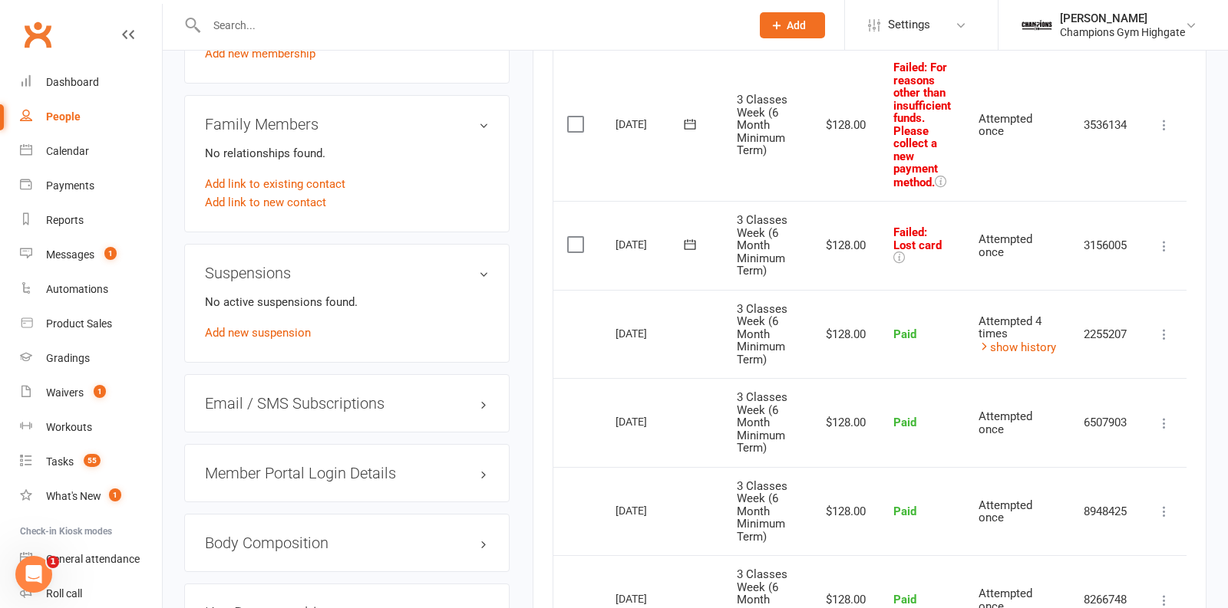
scroll to position [924, 0]
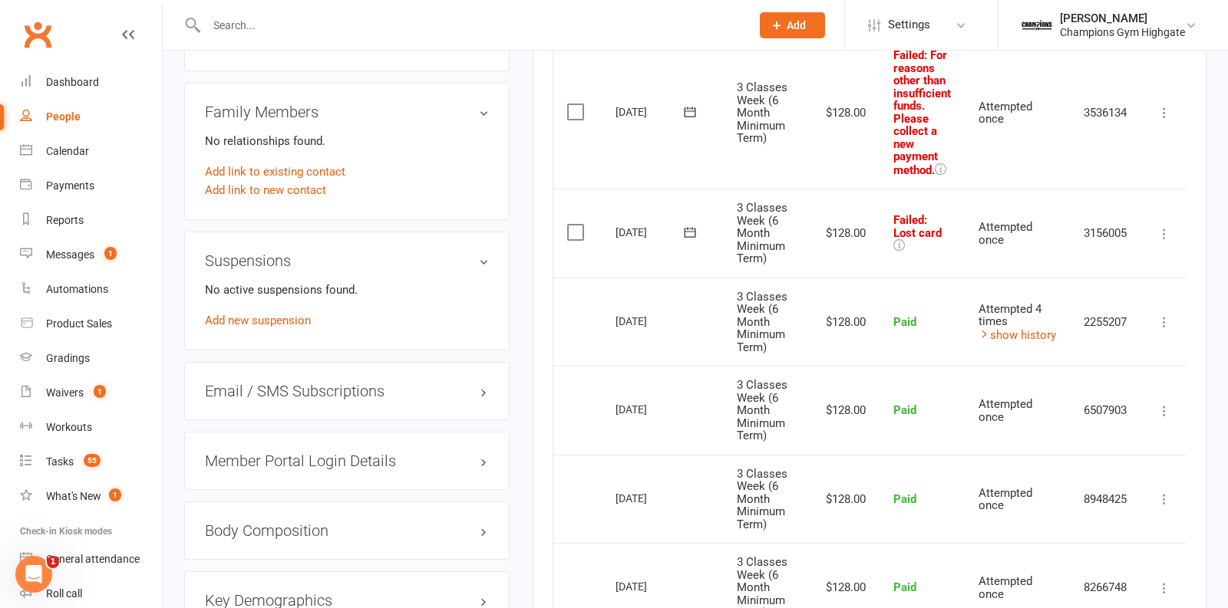
click at [1166, 226] on icon at bounding box center [1163, 233] width 15 height 15
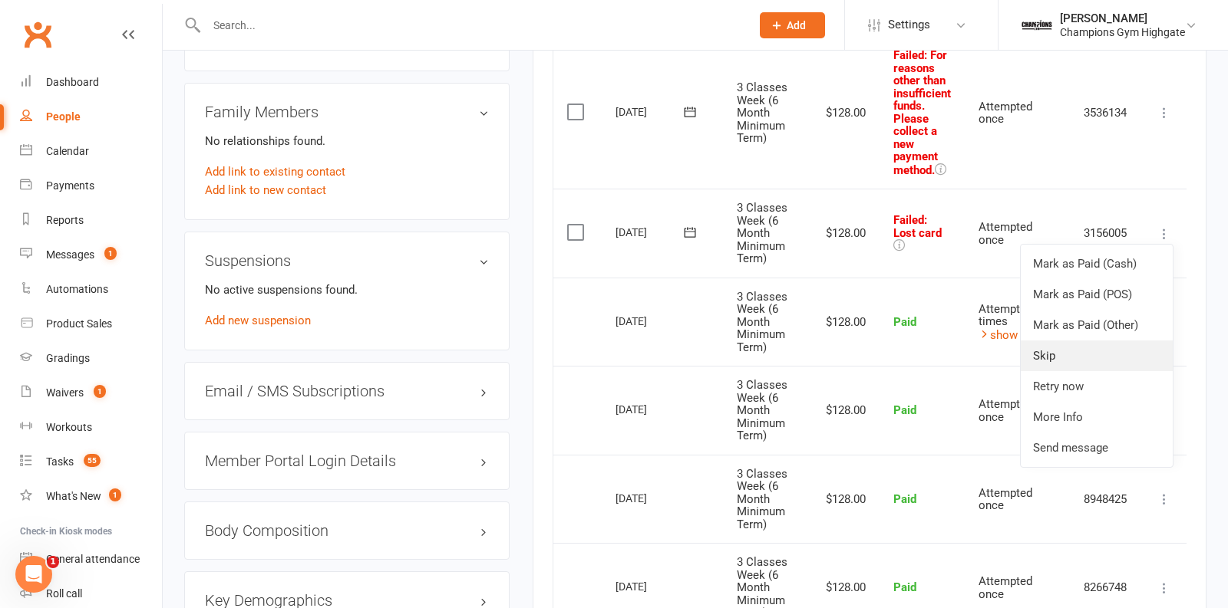
click at [1093, 345] on link "Skip" at bounding box center [1097, 356] width 152 height 31
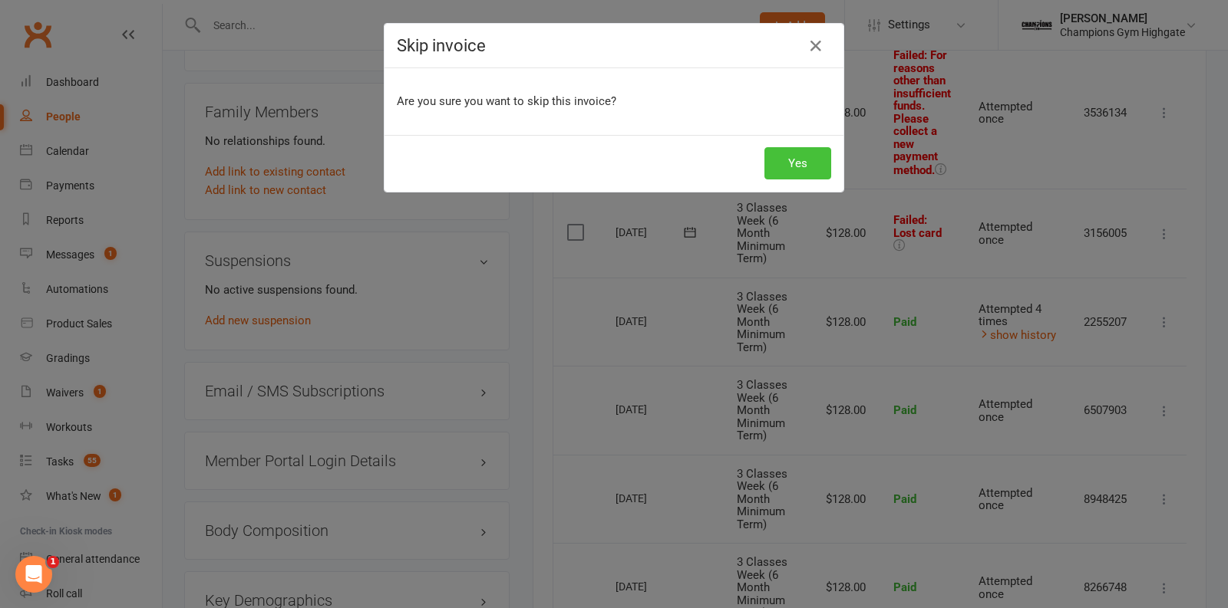
click at [795, 151] on button "Yes" at bounding box center [797, 163] width 67 height 32
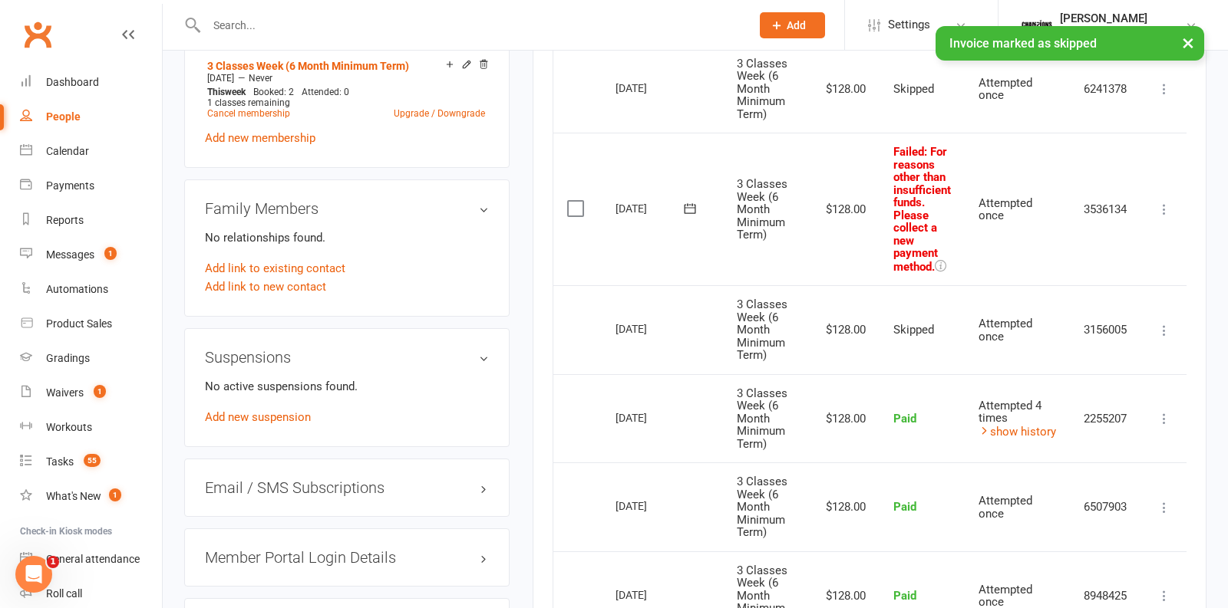
scroll to position [814, 0]
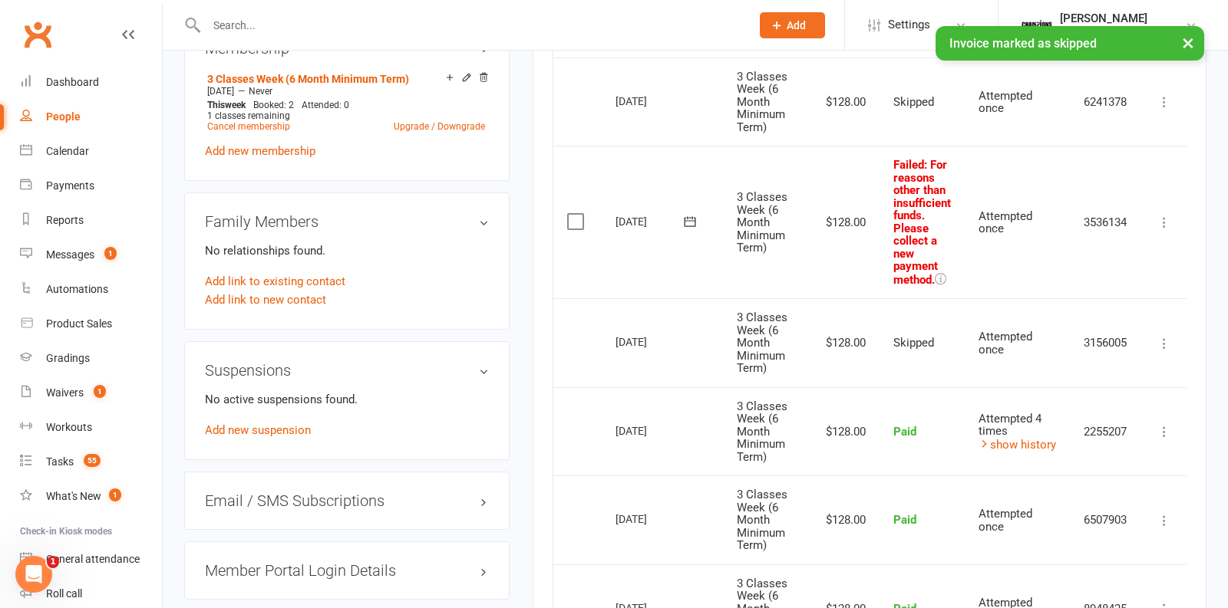
click at [1172, 219] on icon at bounding box center [1163, 222] width 15 height 15
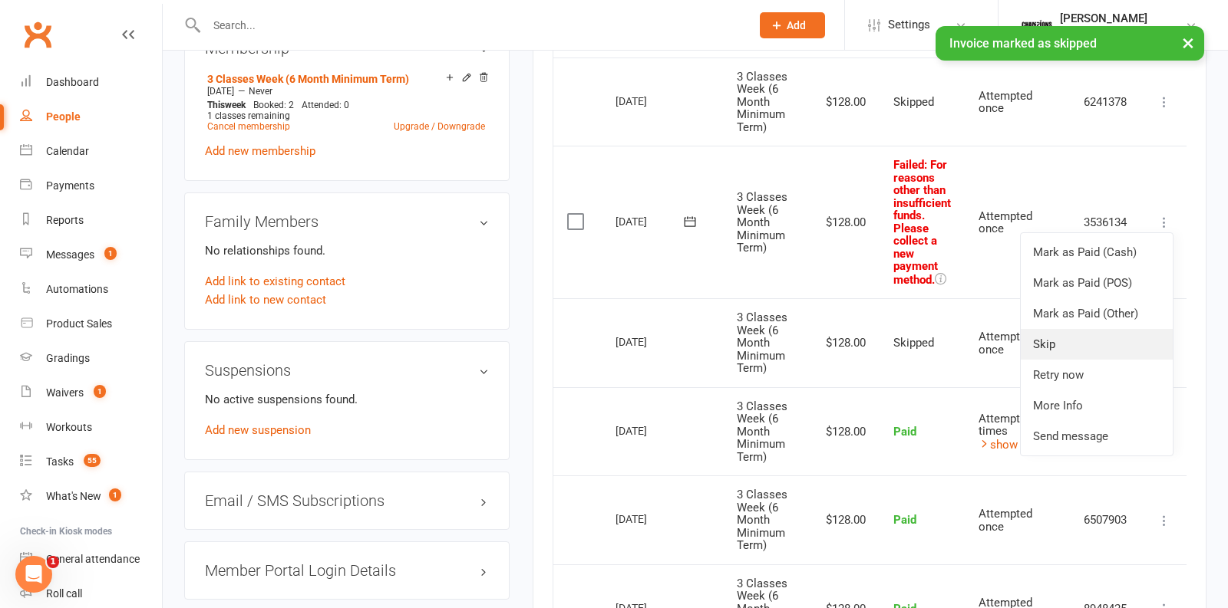
click at [1113, 330] on link "Skip" at bounding box center [1097, 344] width 152 height 31
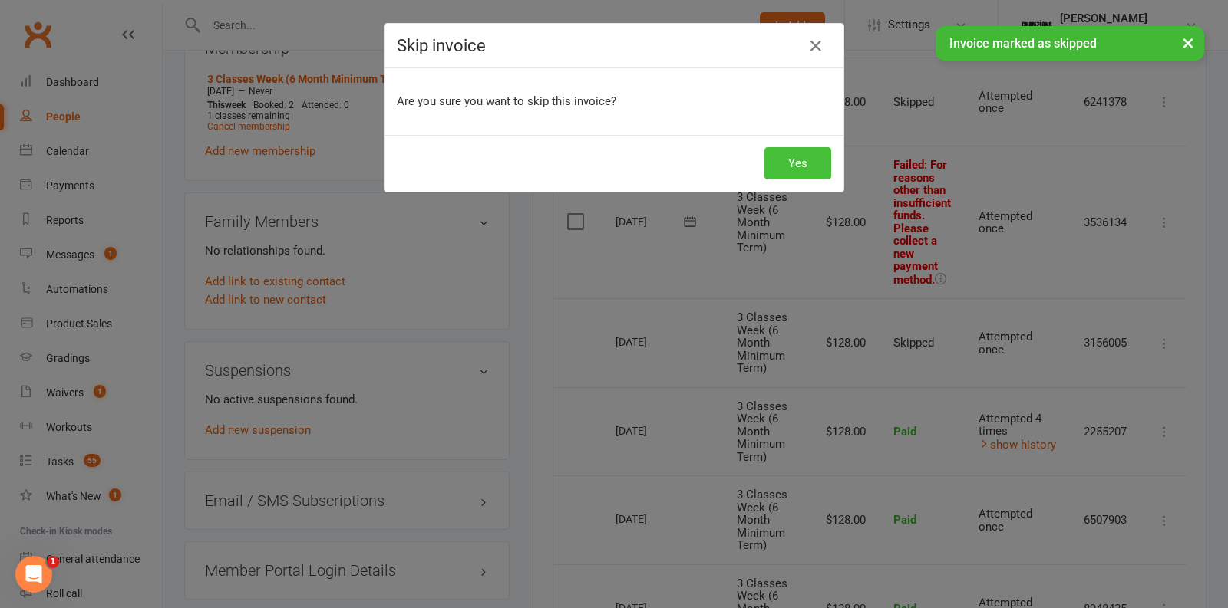
click at [806, 169] on button "Yes" at bounding box center [797, 163] width 67 height 32
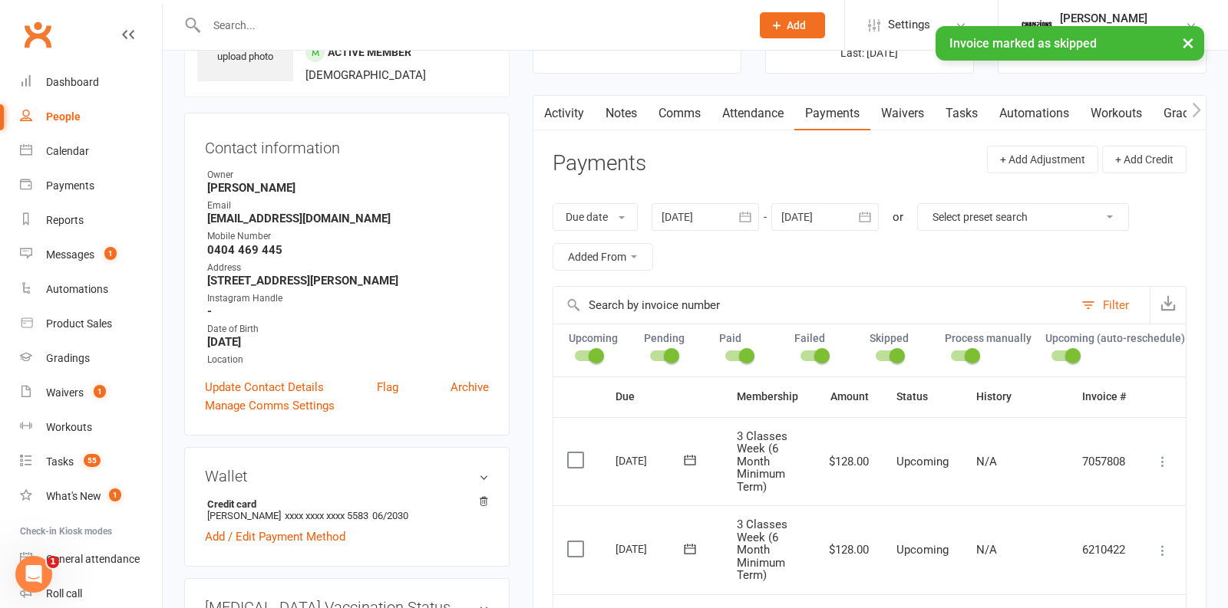
scroll to position [87, 0]
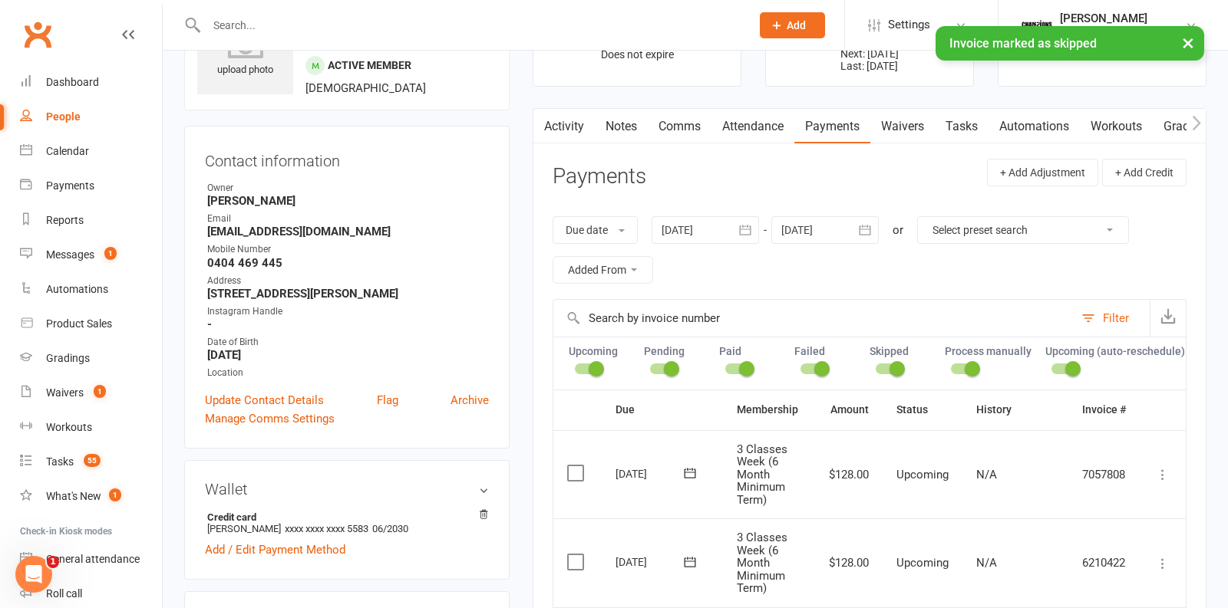
click at [742, 227] on icon "button" at bounding box center [745, 230] width 12 height 10
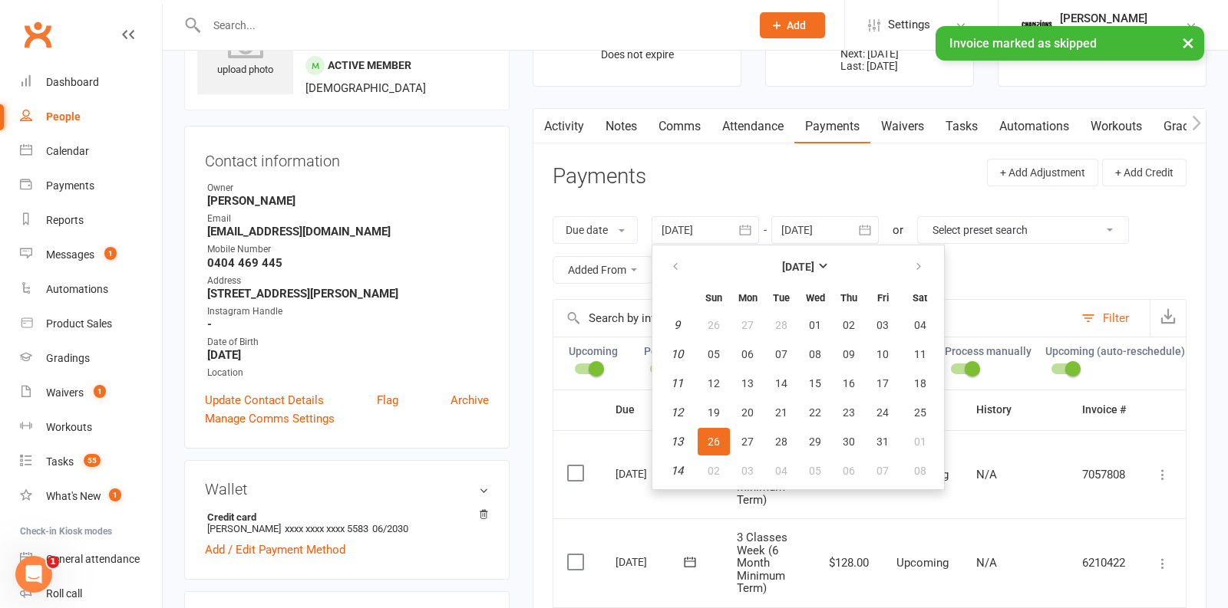
click at [794, 279] on th "March 2023" at bounding box center [798, 267] width 201 height 34
click at [760, 264] on button "March 2023" at bounding box center [798, 267] width 201 height 28
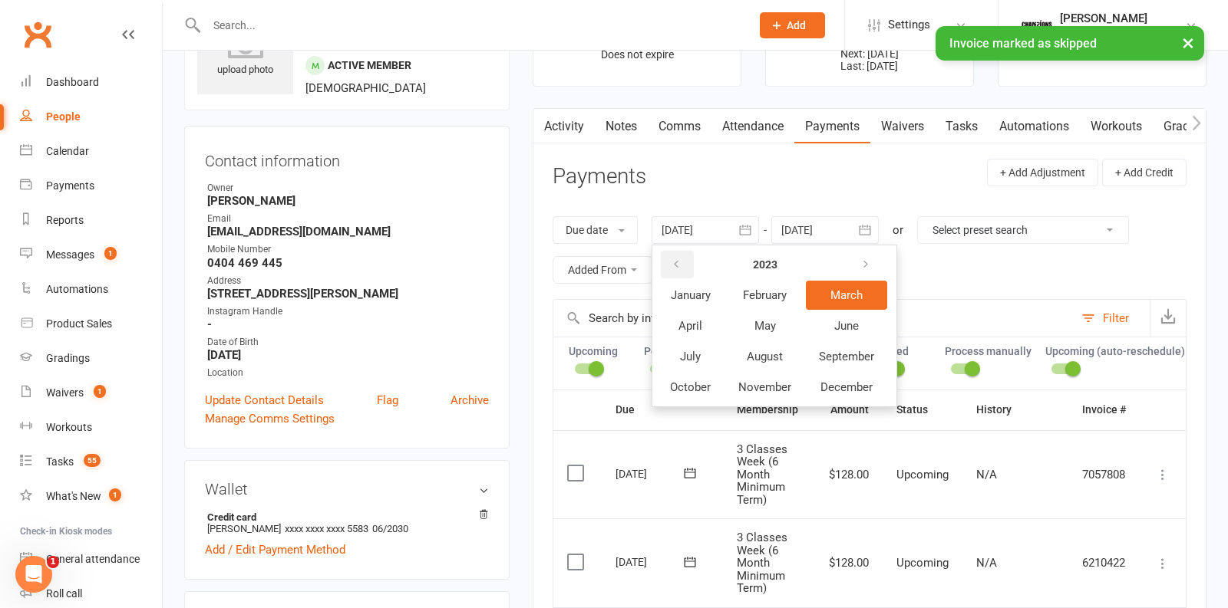
click at [693, 261] on button "button" at bounding box center [677, 265] width 33 height 28
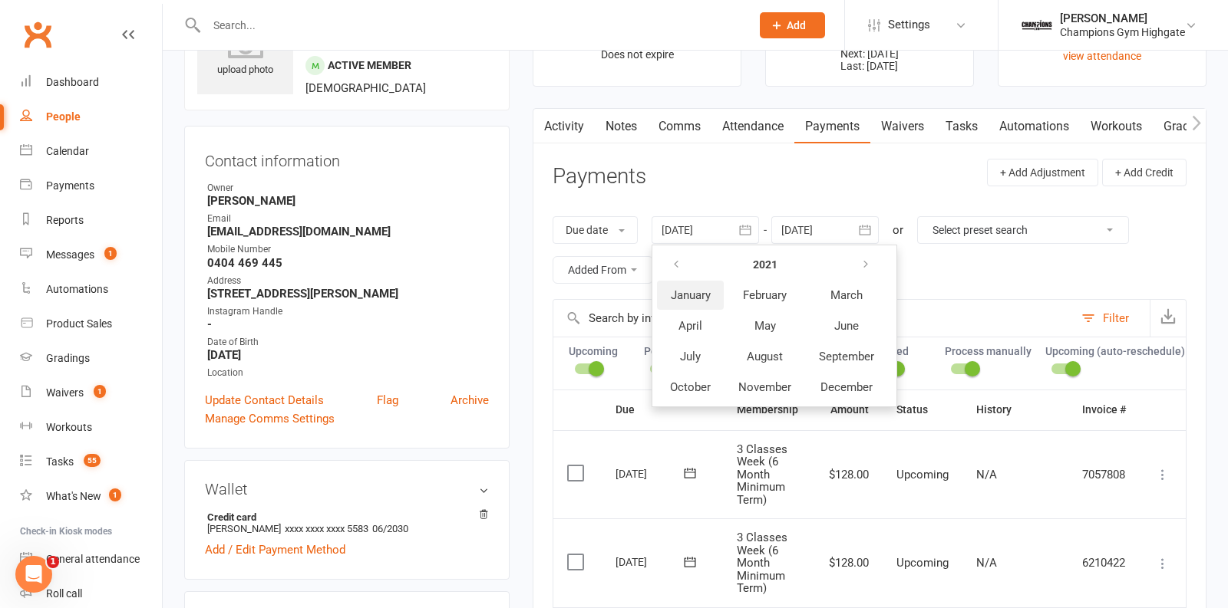
click at [687, 302] on button "January" at bounding box center [690, 295] width 67 height 29
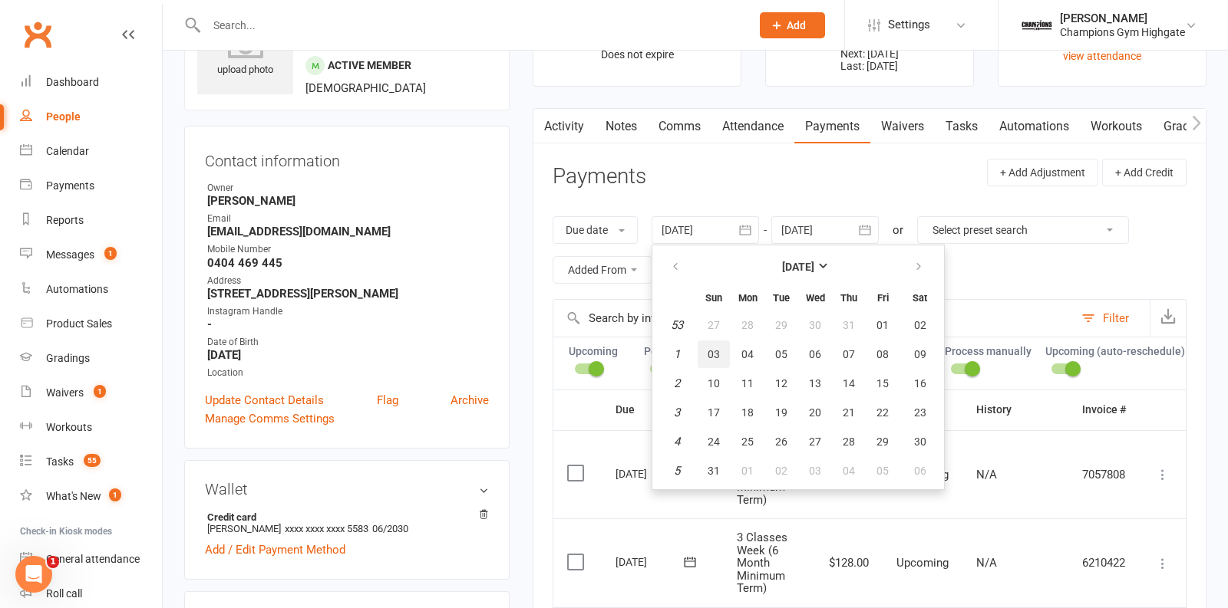
click at [723, 356] on button "03" at bounding box center [714, 355] width 32 height 28
type input "03 Jan 2021"
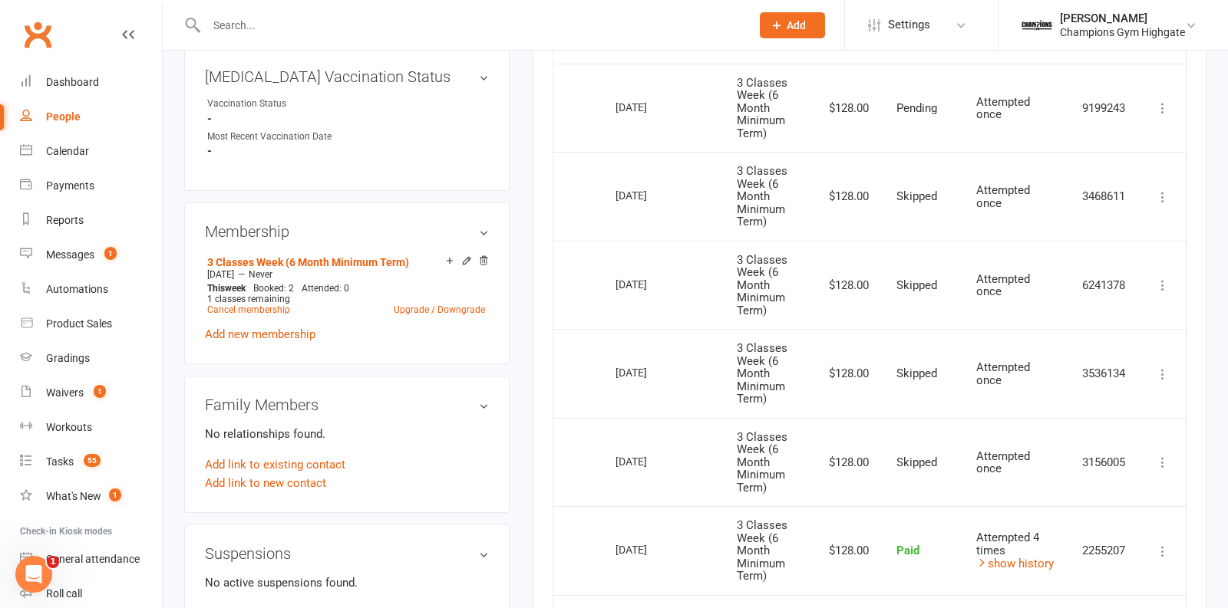
scroll to position [137, 0]
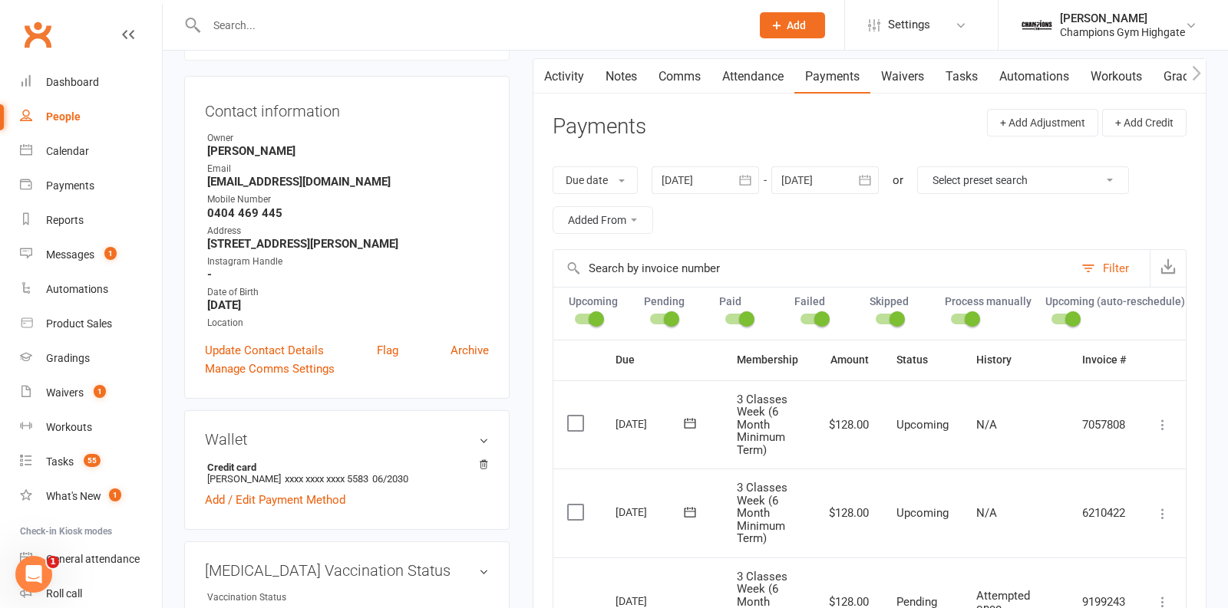
click at [638, 73] on link "Notes" at bounding box center [621, 76] width 53 height 35
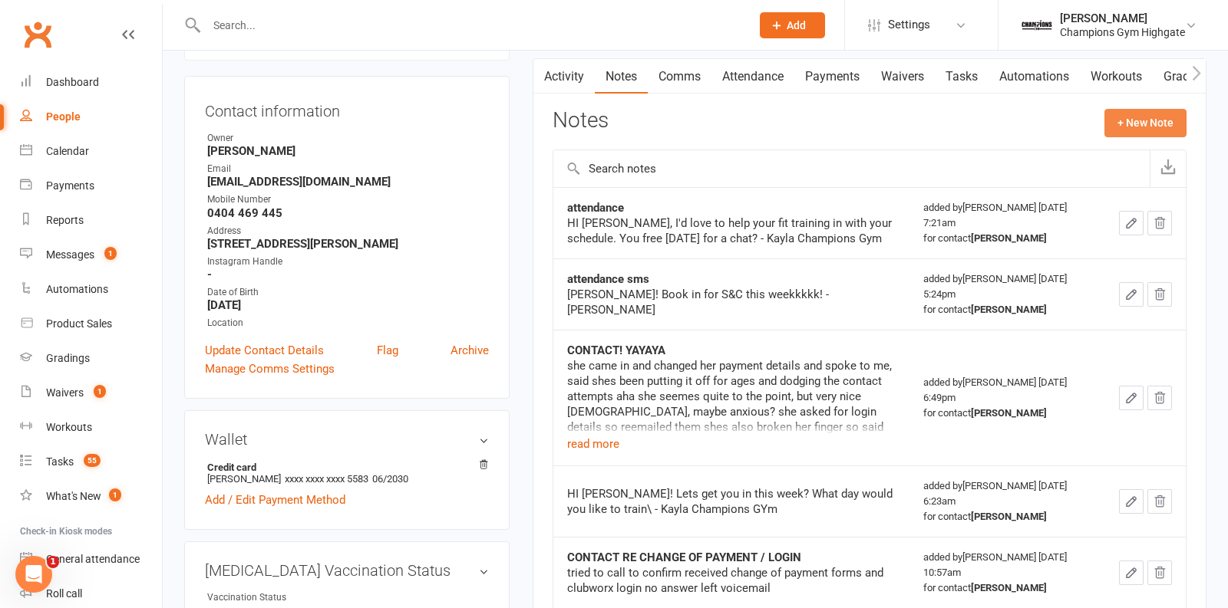
click at [1153, 114] on button "+ New Note" at bounding box center [1145, 123] width 82 height 28
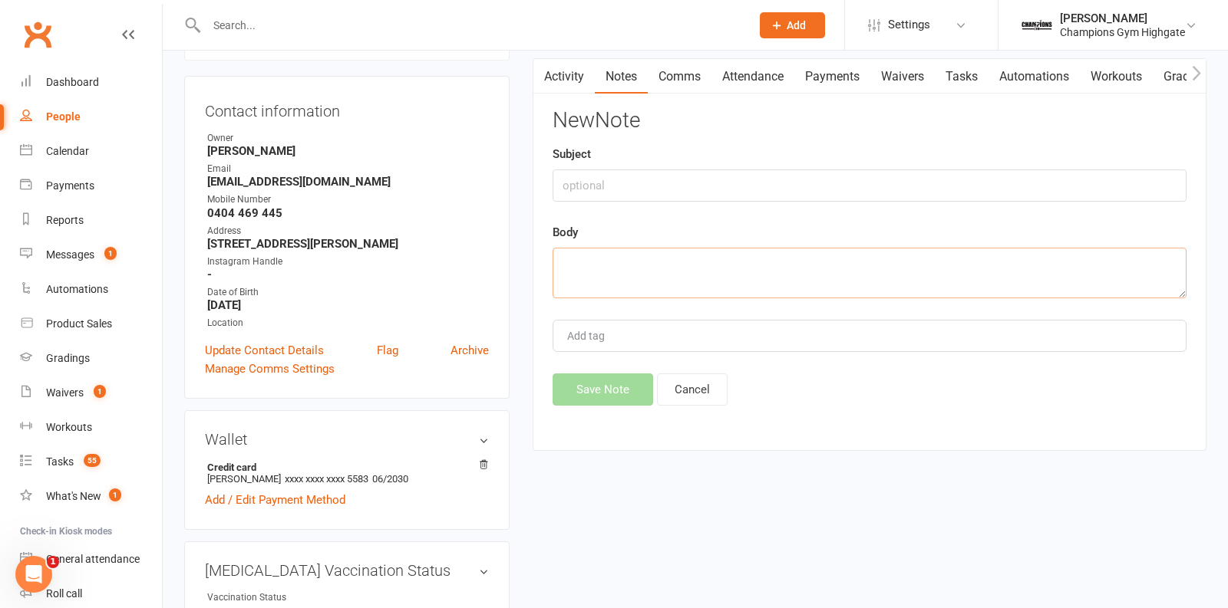
click at [784, 261] on textarea at bounding box center [869, 273] width 634 height 51
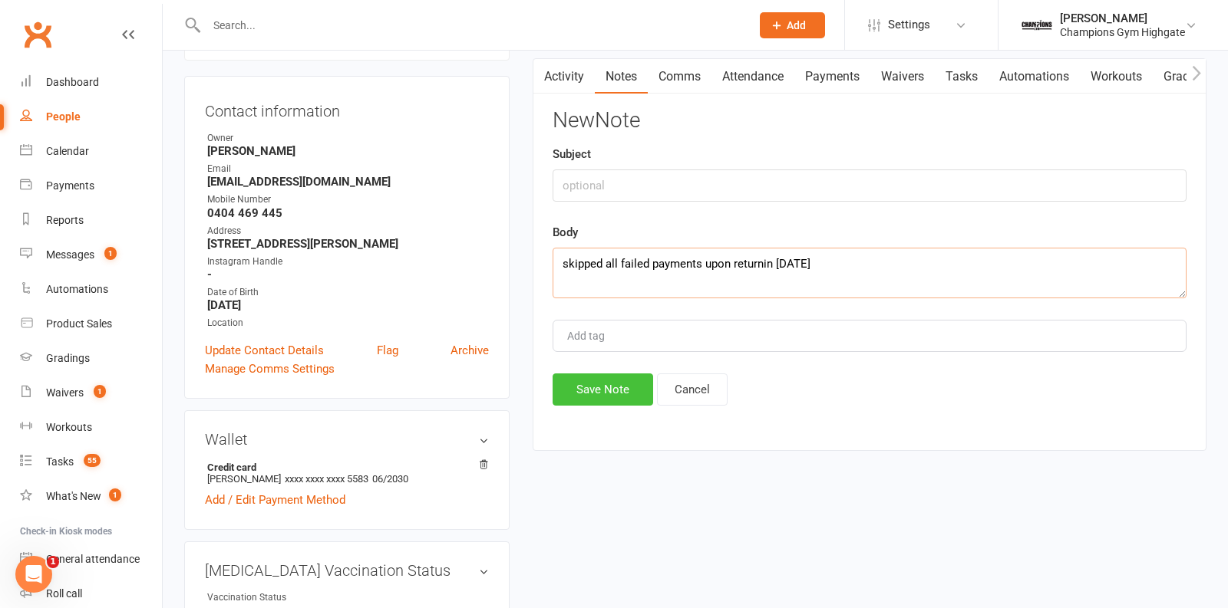
type textarea "skipped all failed payments upon returnin today"
click at [615, 379] on button "Save Note" at bounding box center [602, 390] width 101 height 32
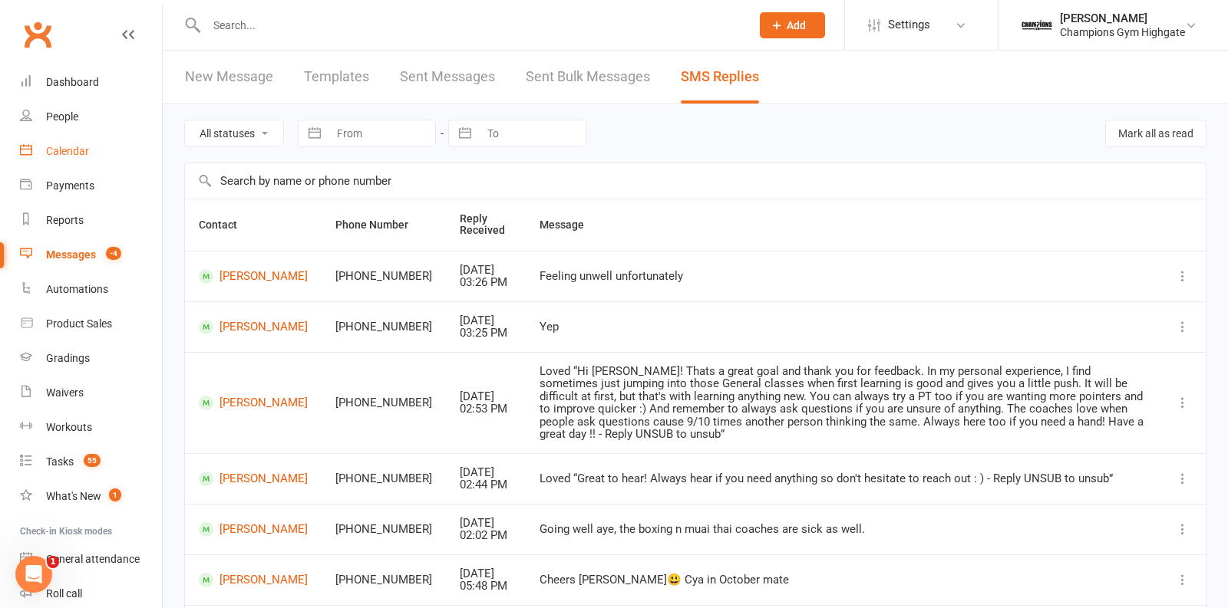
click at [94, 157] on link "Calendar" at bounding box center [91, 151] width 142 height 35
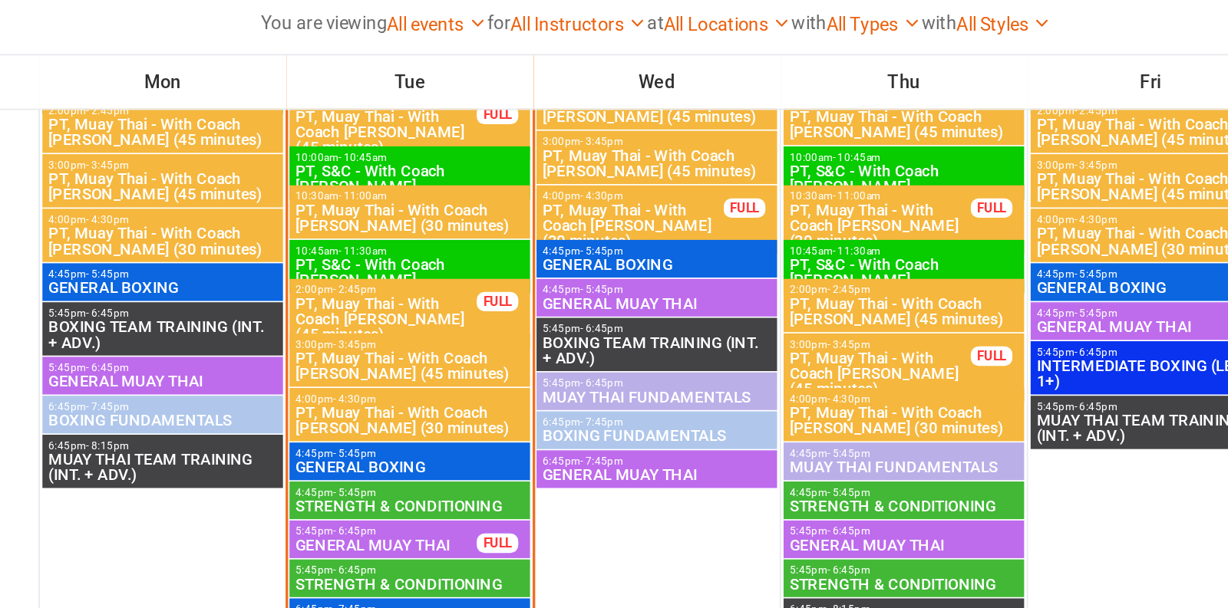
scroll to position [1735, 0]
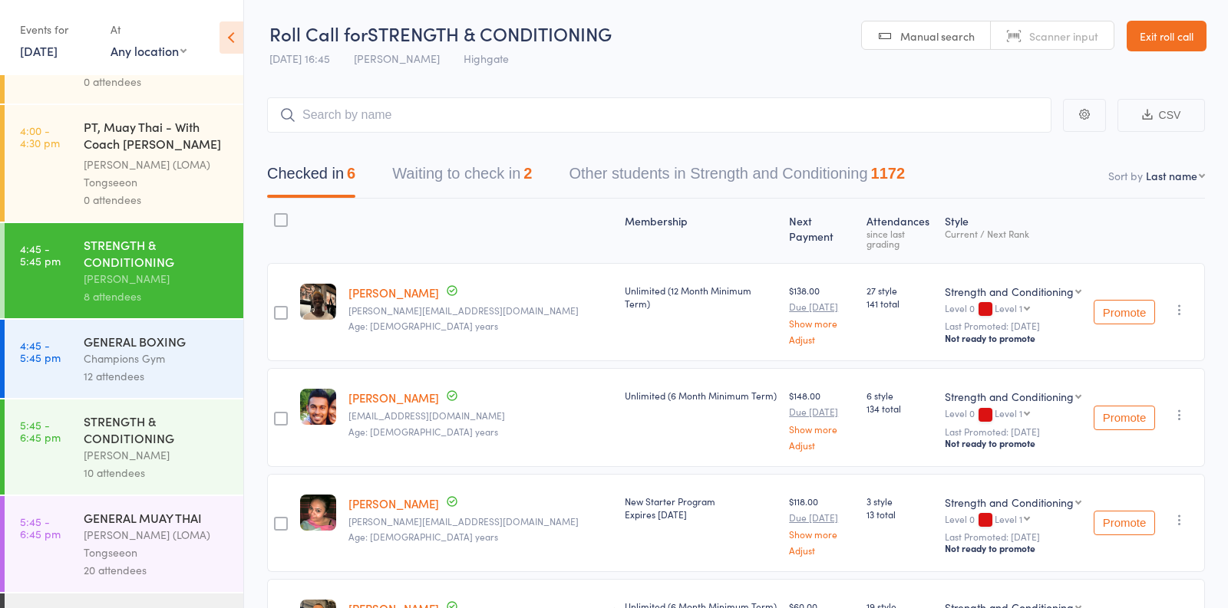
scroll to position [1633, 0]
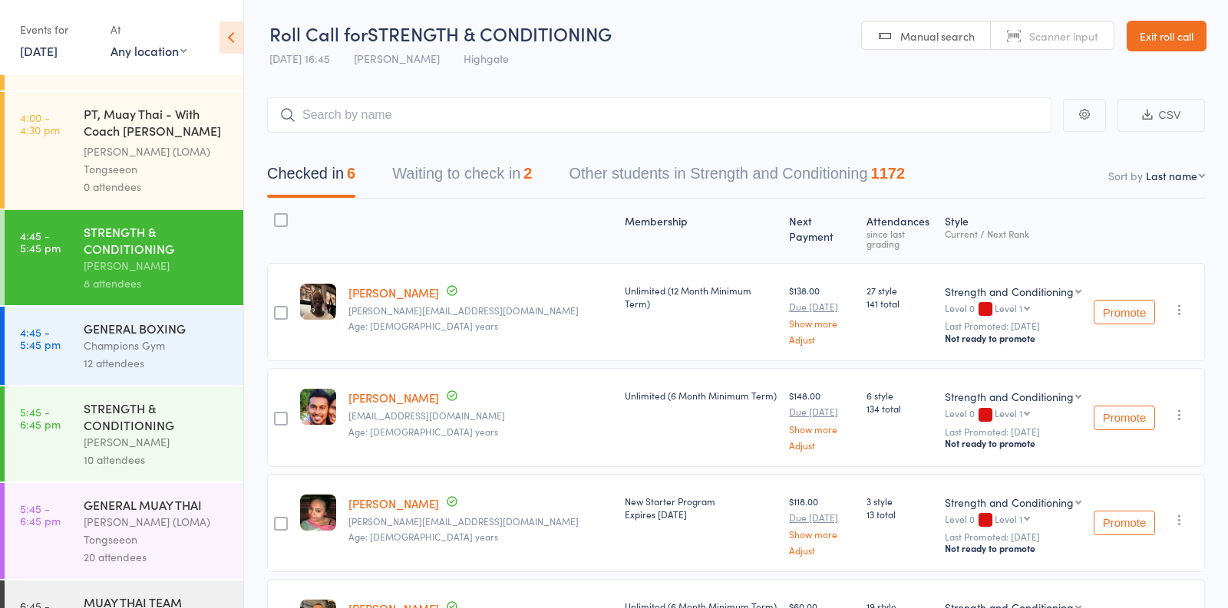
click at [171, 355] on div "12 attendees" at bounding box center [157, 364] width 147 height 18
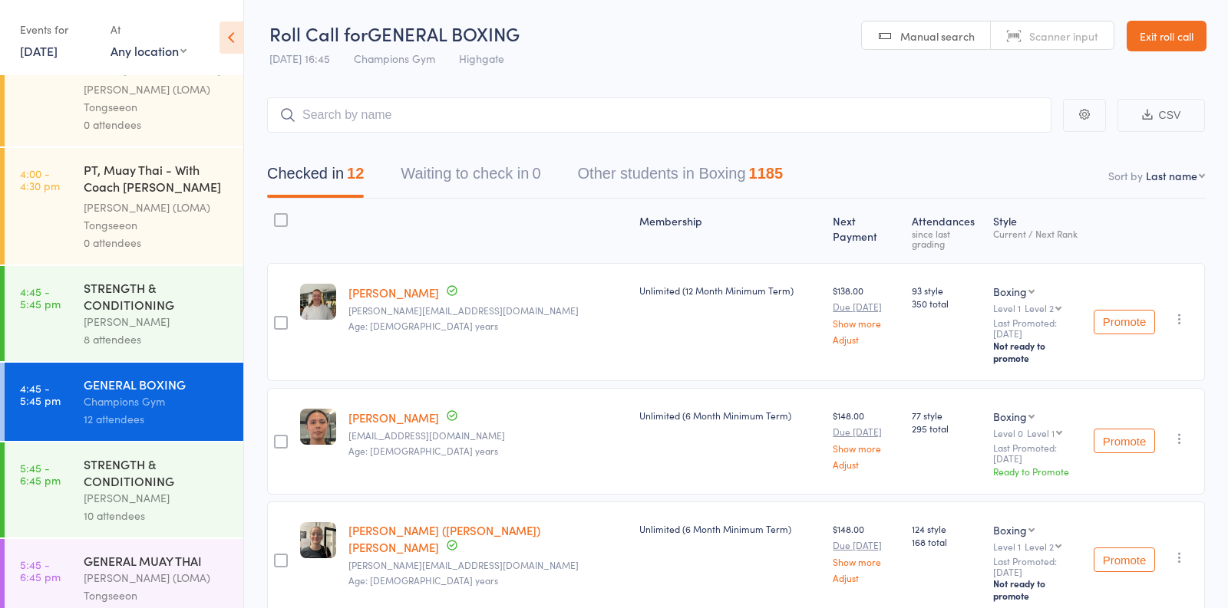
scroll to position [1647, 0]
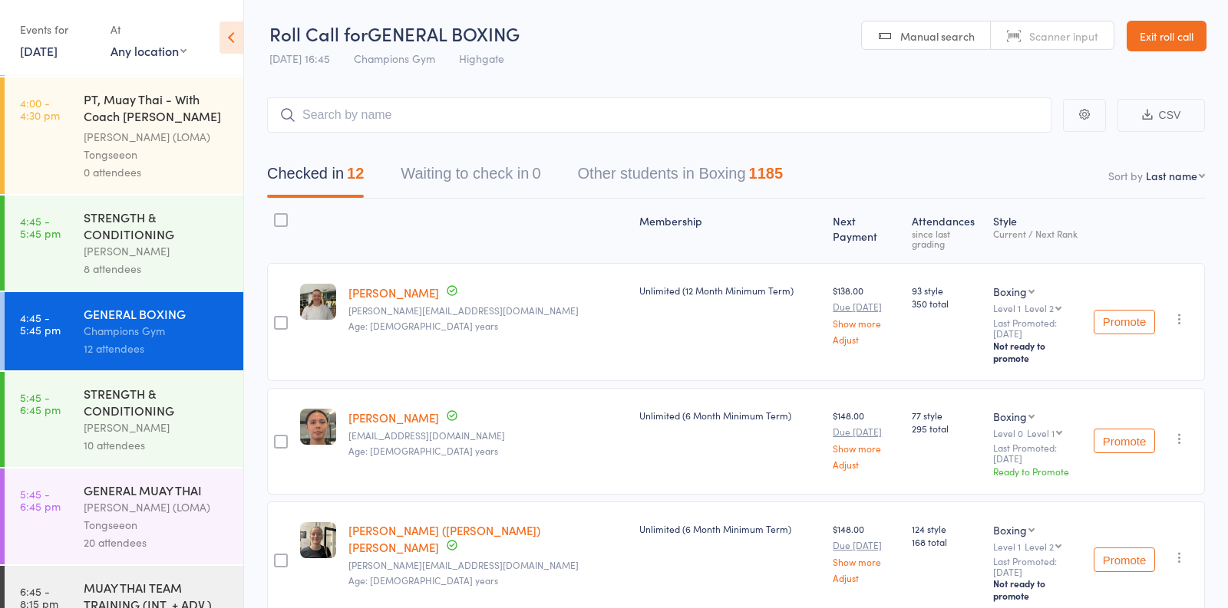
click at [197, 242] on div "[PERSON_NAME]" at bounding box center [157, 251] width 147 height 18
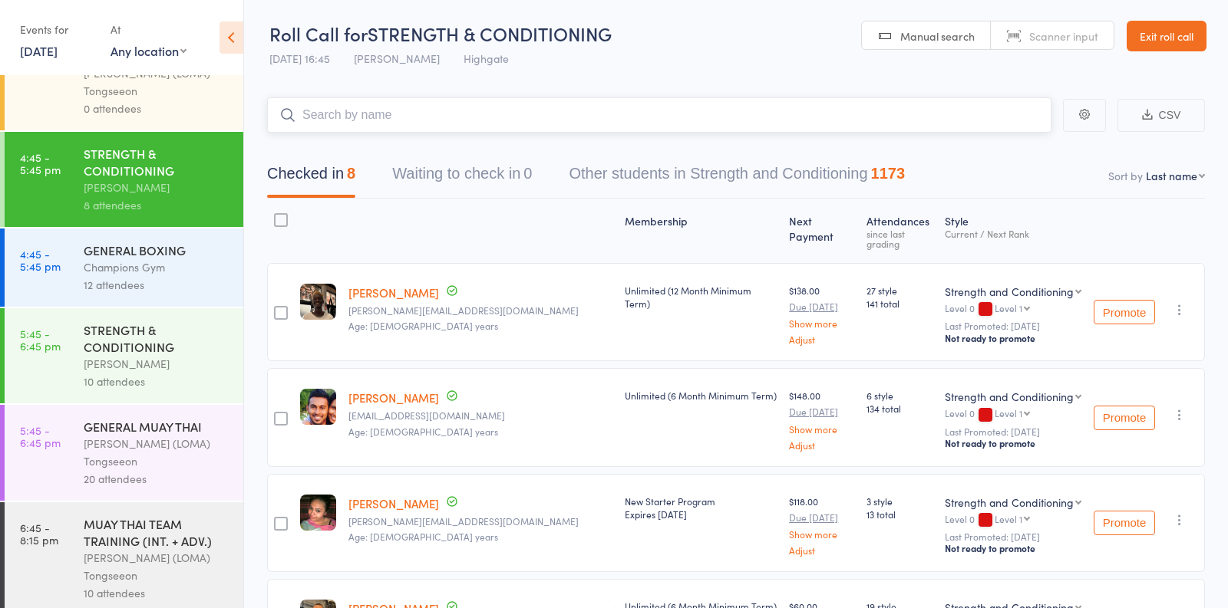
scroll to position [1794, 0]
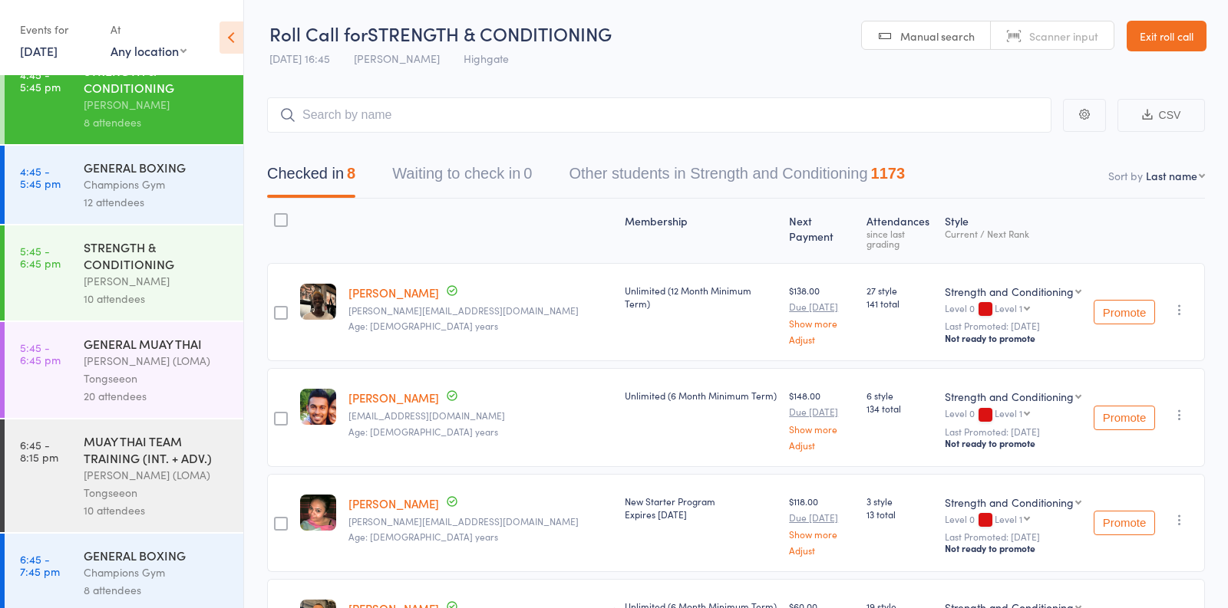
click at [200, 352] on div "[PERSON_NAME] (LOMA) Tongseeon" at bounding box center [157, 369] width 147 height 35
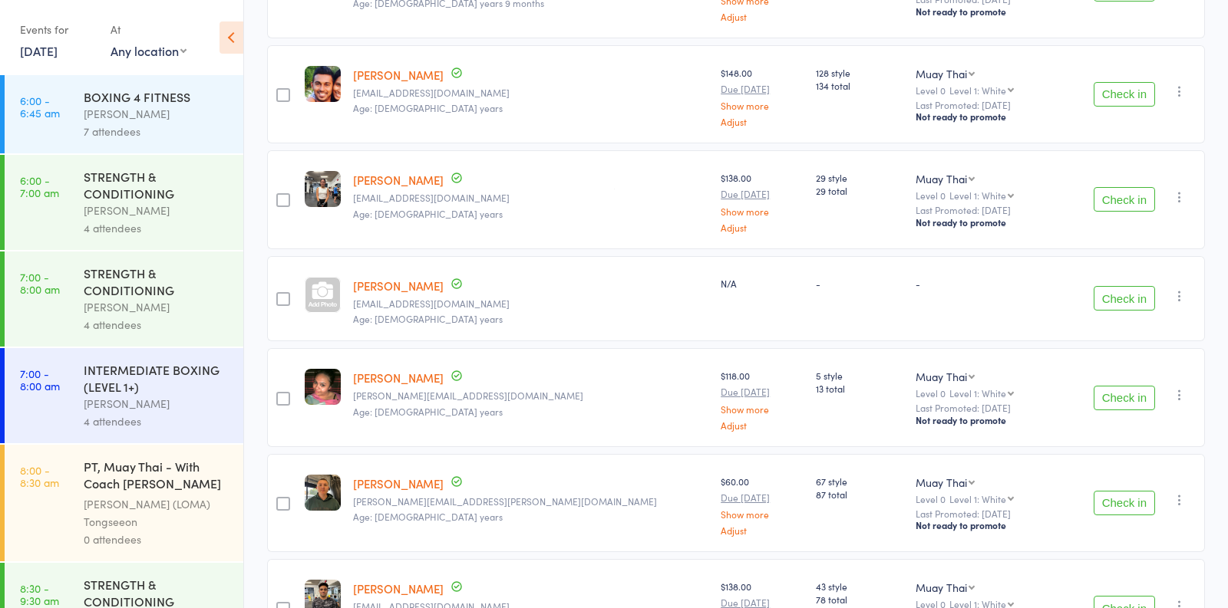
scroll to position [424, 0]
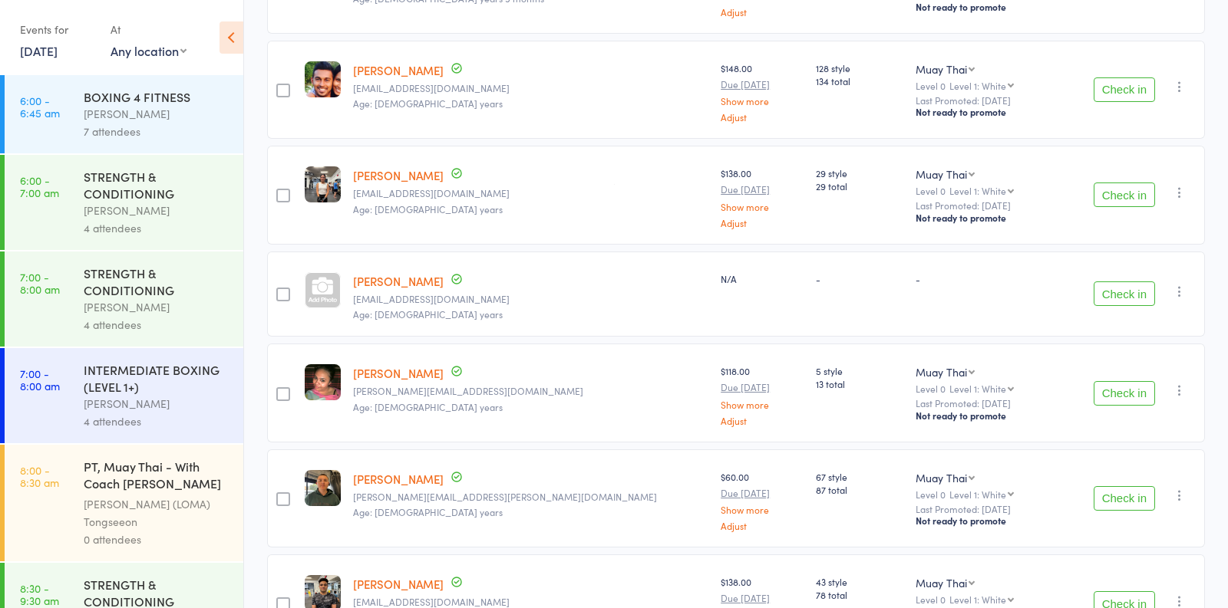
click at [1110, 298] on button "Check in" at bounding box center [1123, 294] width 61 height 25
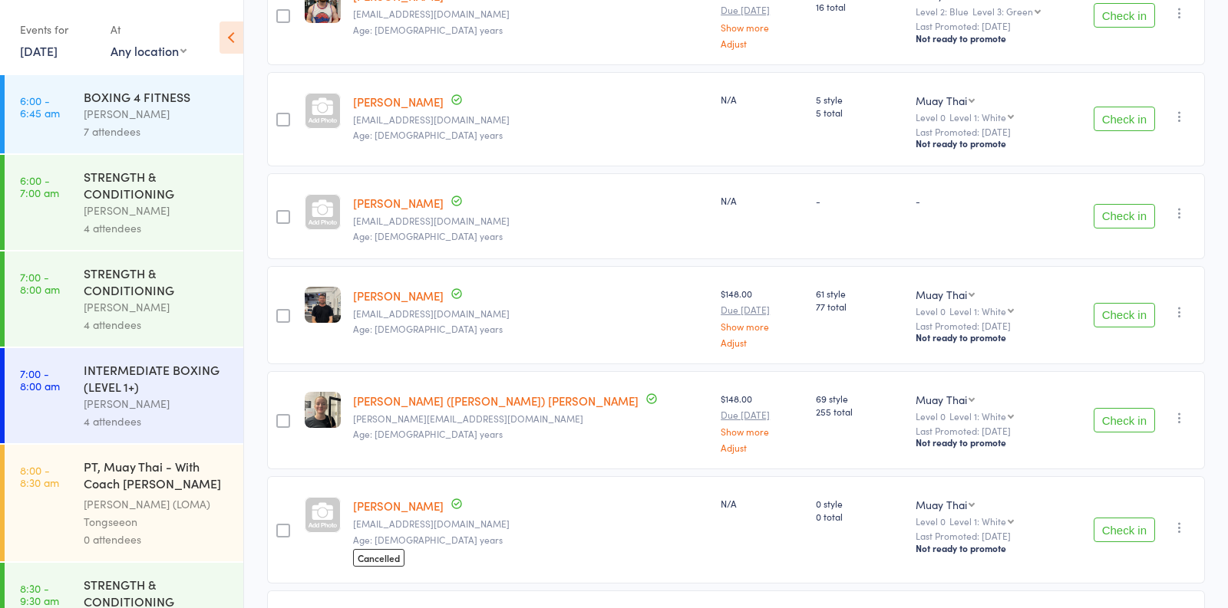
scroll to position [1690, 0]
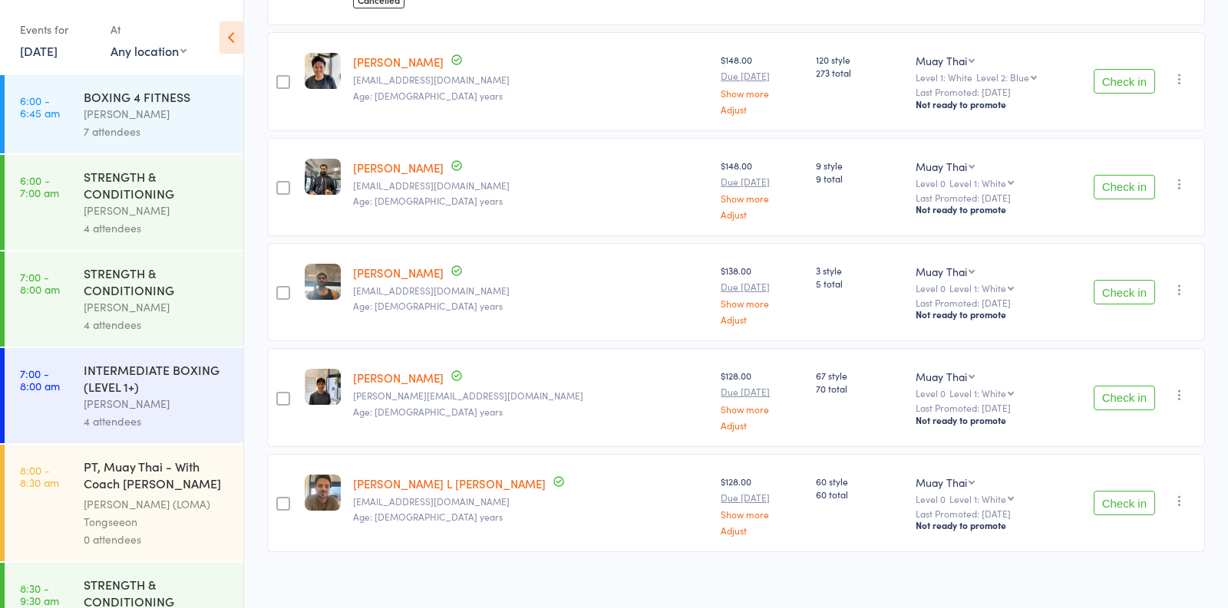
click at [1131, 386] on button "Check in" at bounding box center [1123, 398] width 61 height 25
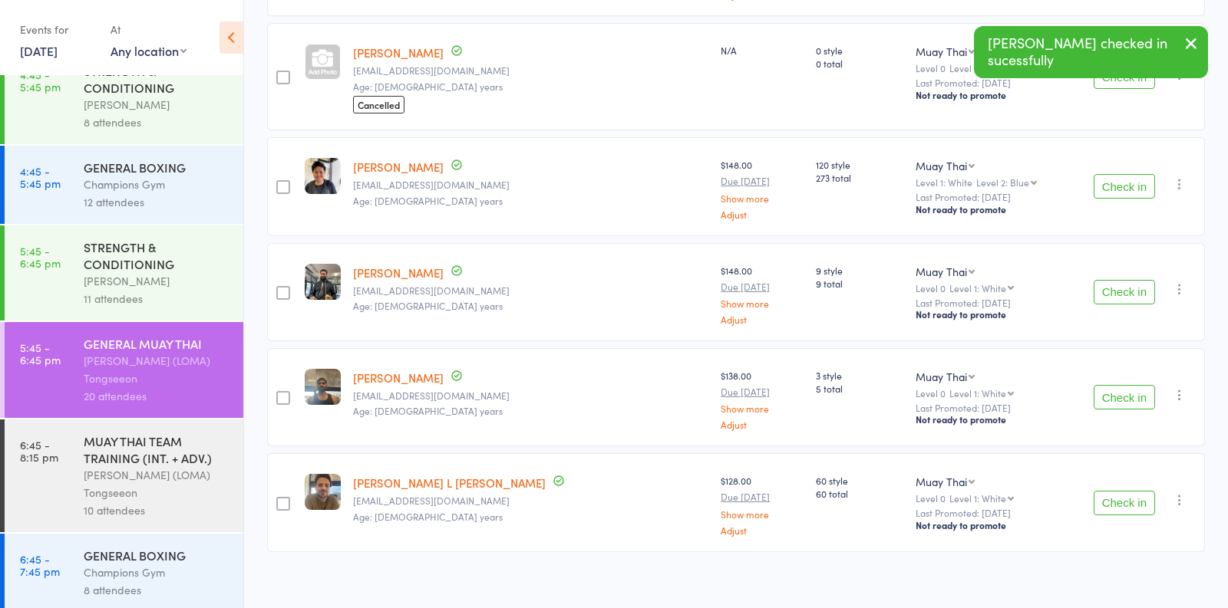
scroll to position [1733, 0]
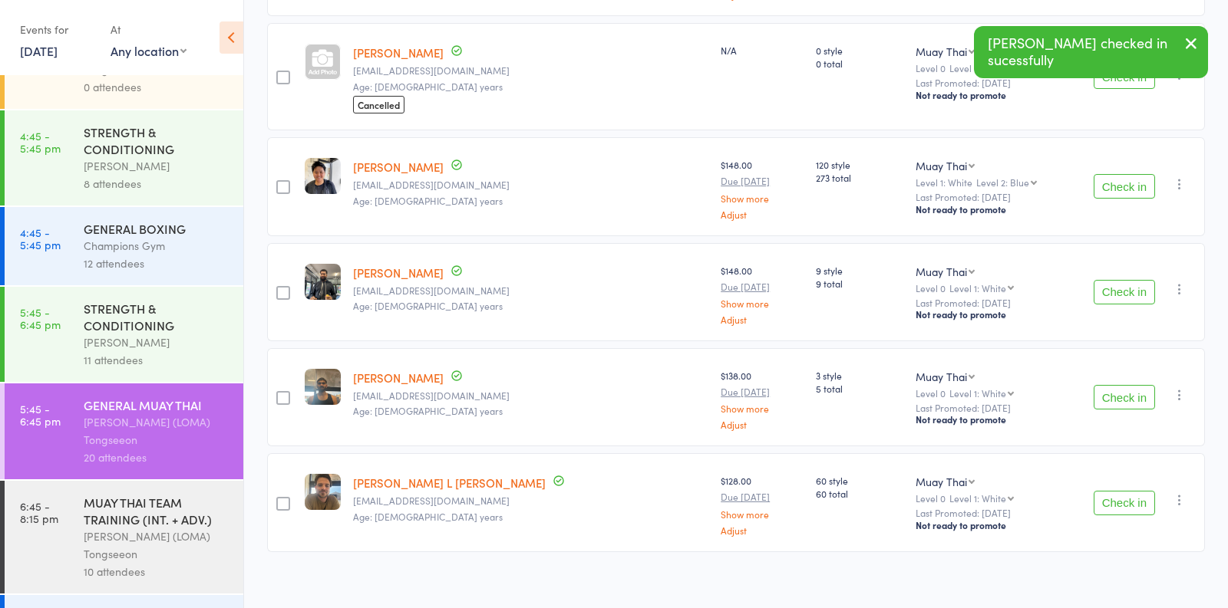
click at [172, 351] on div "11 attendees" at bounding box center [157, 360] width 147 height 18
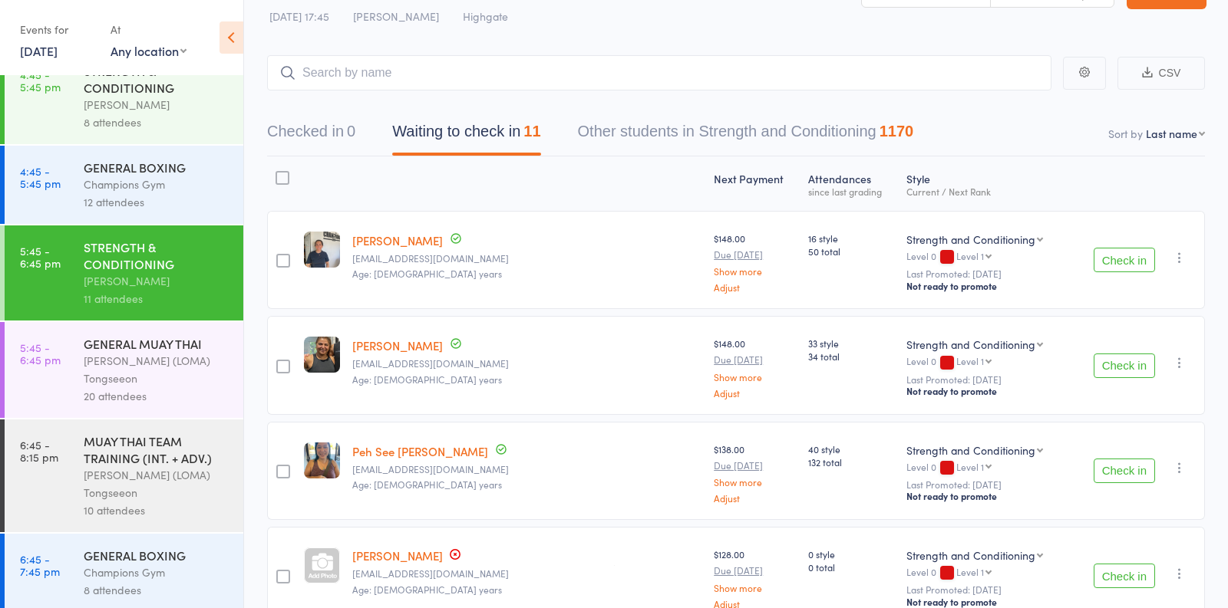
scroll to position [46, 0]
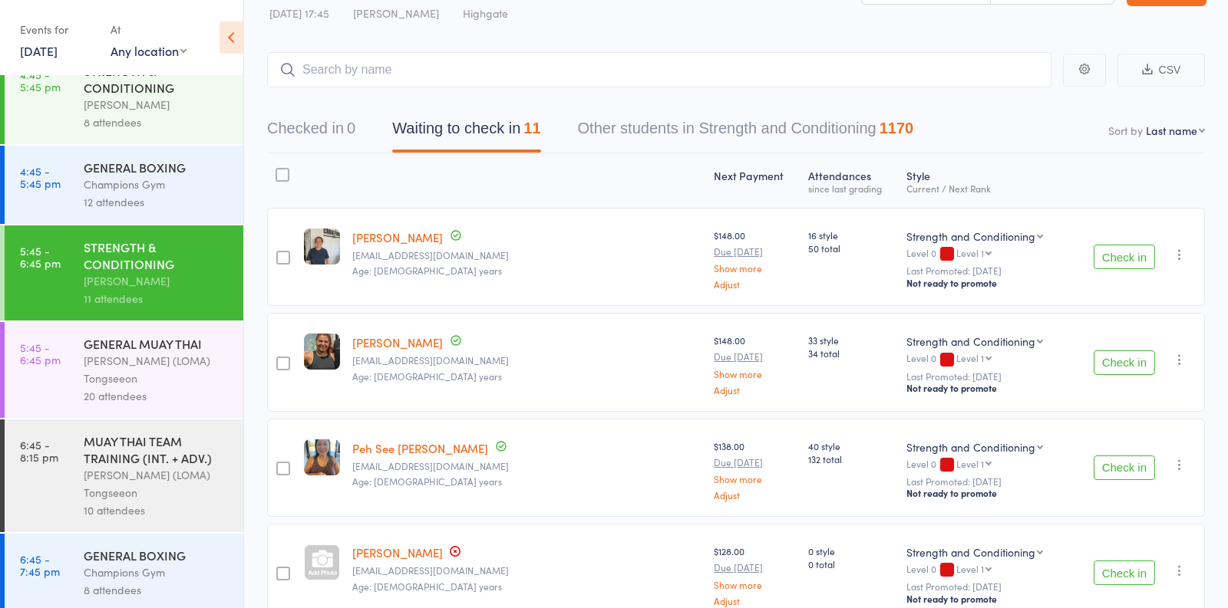
click at [161, 354] on div "[PERSON_NAME] (LOMA) Tongseeon" at bounding box center [157, 369] width 147 height 35
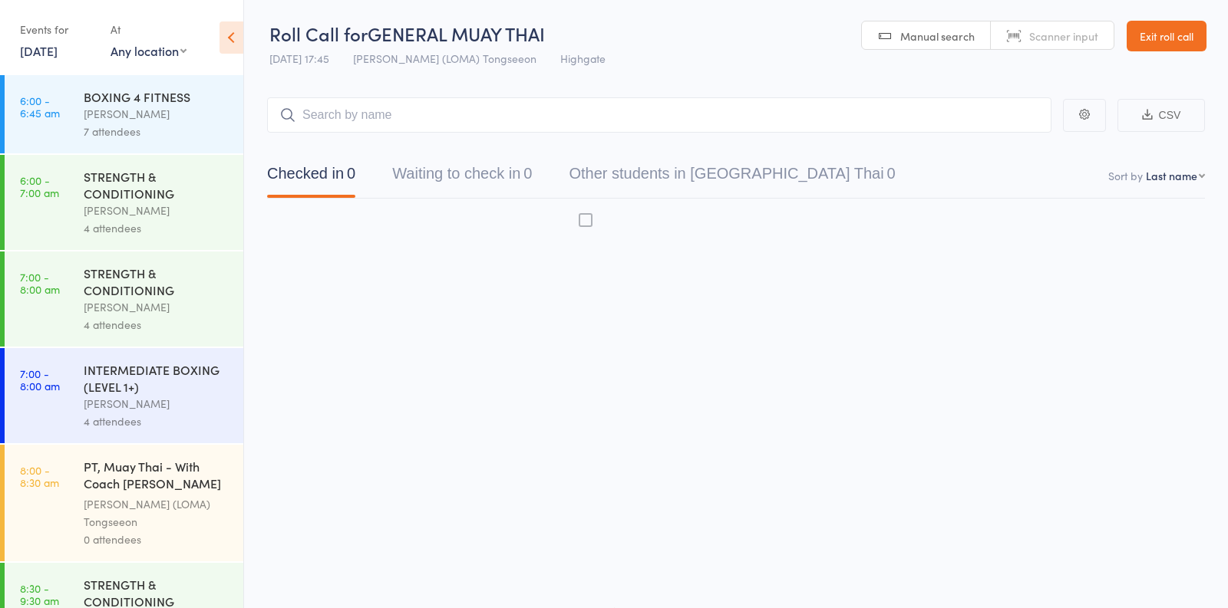
scroll to position [1, 0]
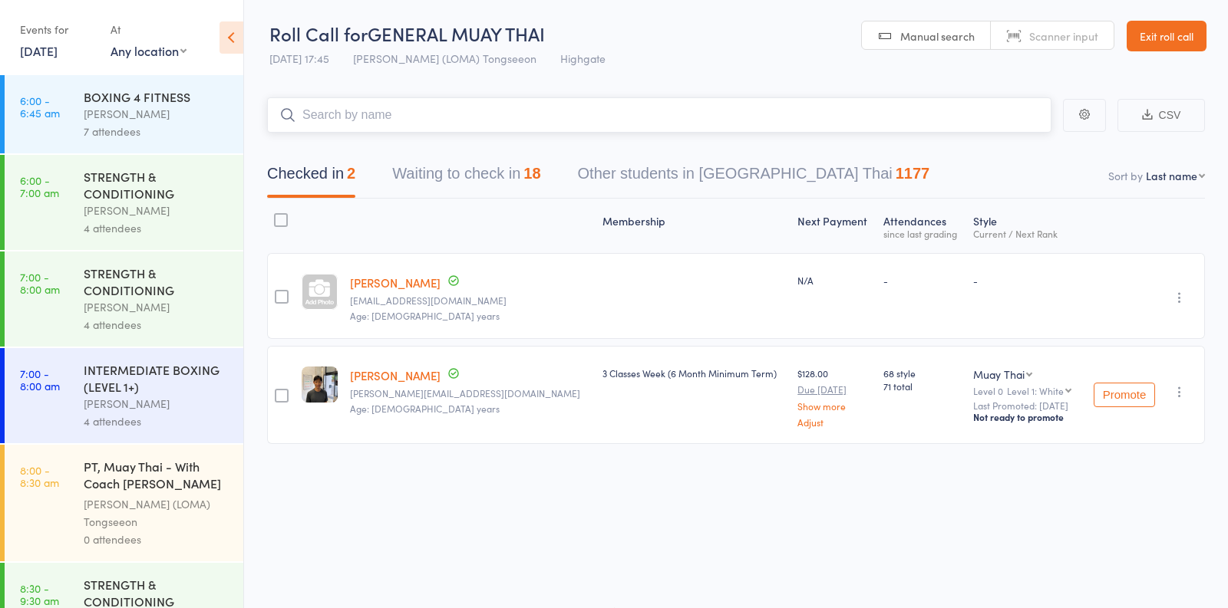
click at [478, 180] on button "Waiting to check in 18" at bounding box center [466, 177] width 148 height 41
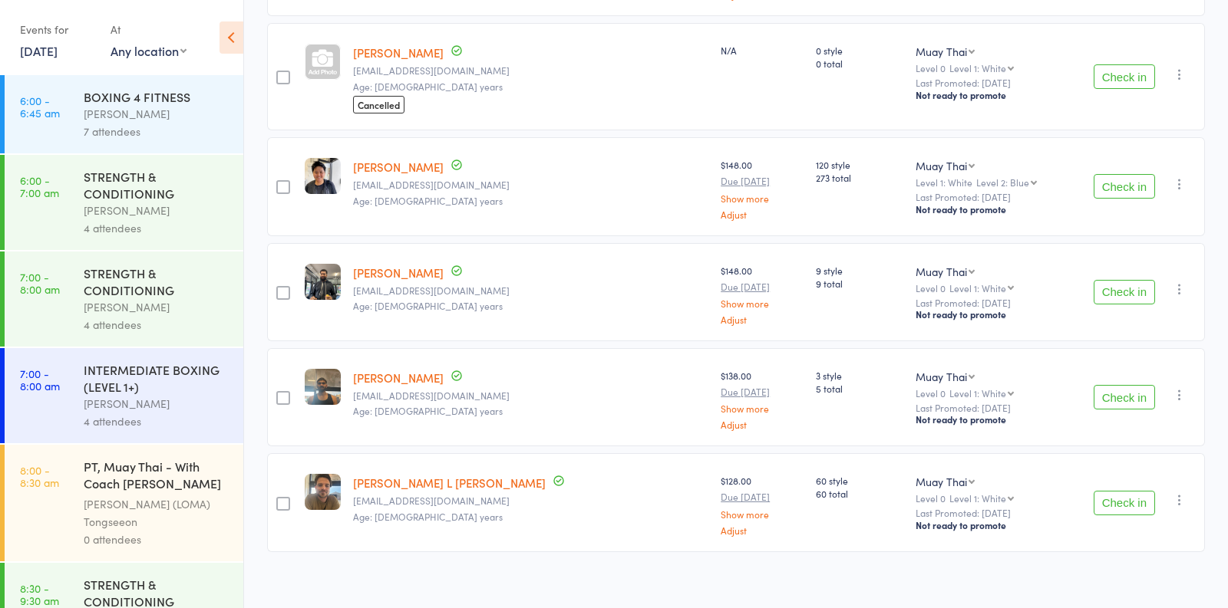
scroll to position [1567, 0]
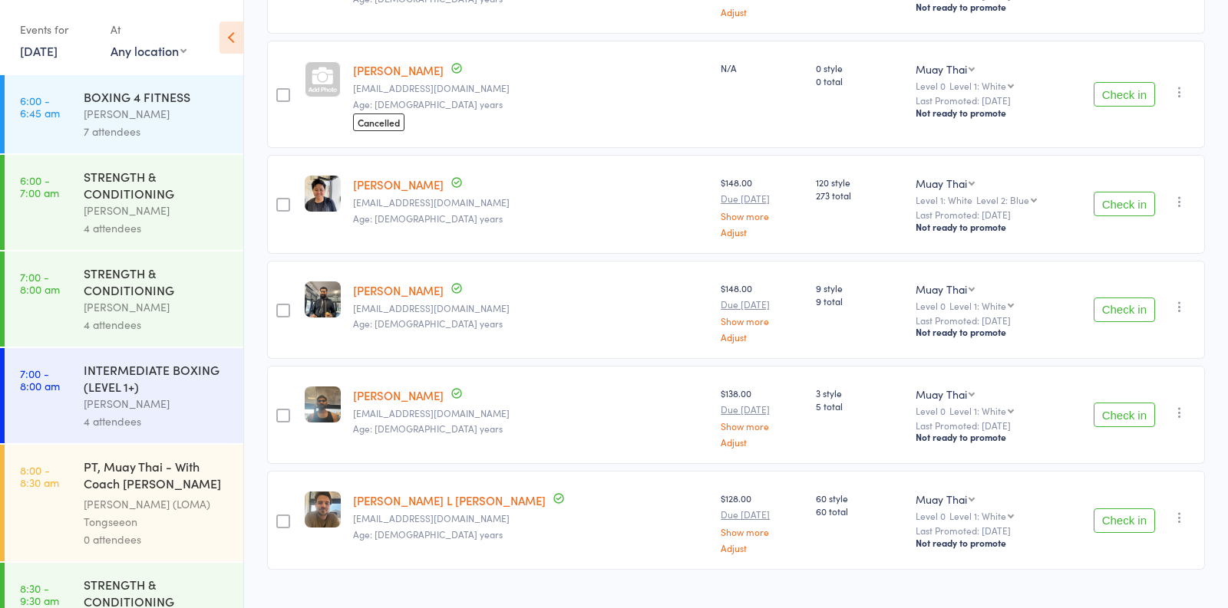
click at [1127, 509] on button "Check in" at bounding box center [1123, 521] width 61 height 25
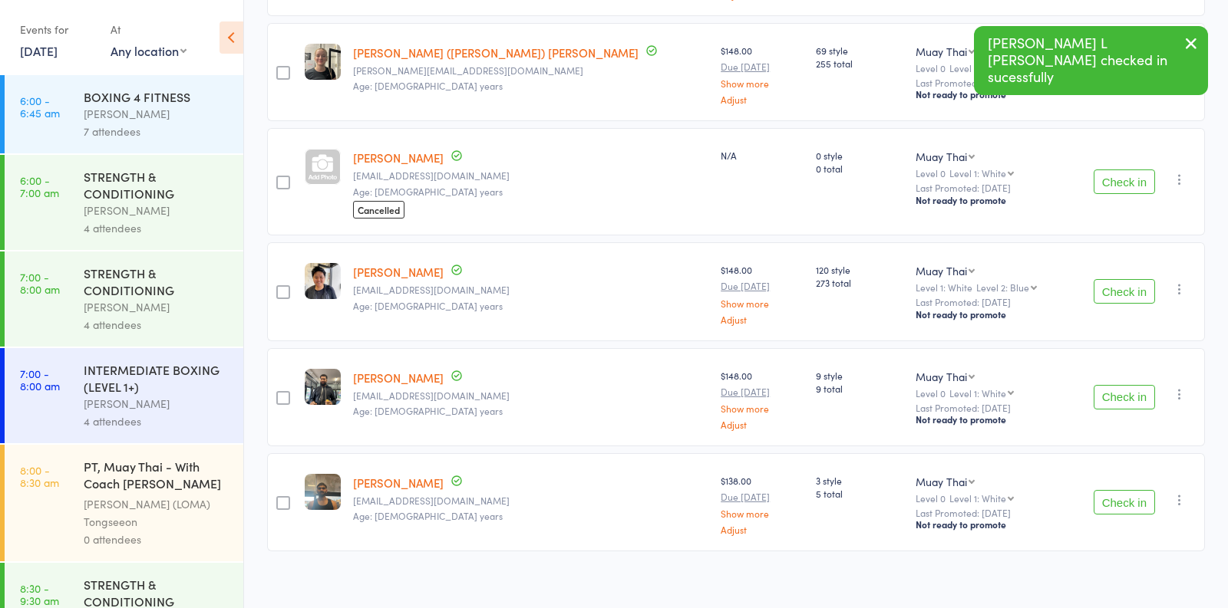
scroll to position [0, 0]
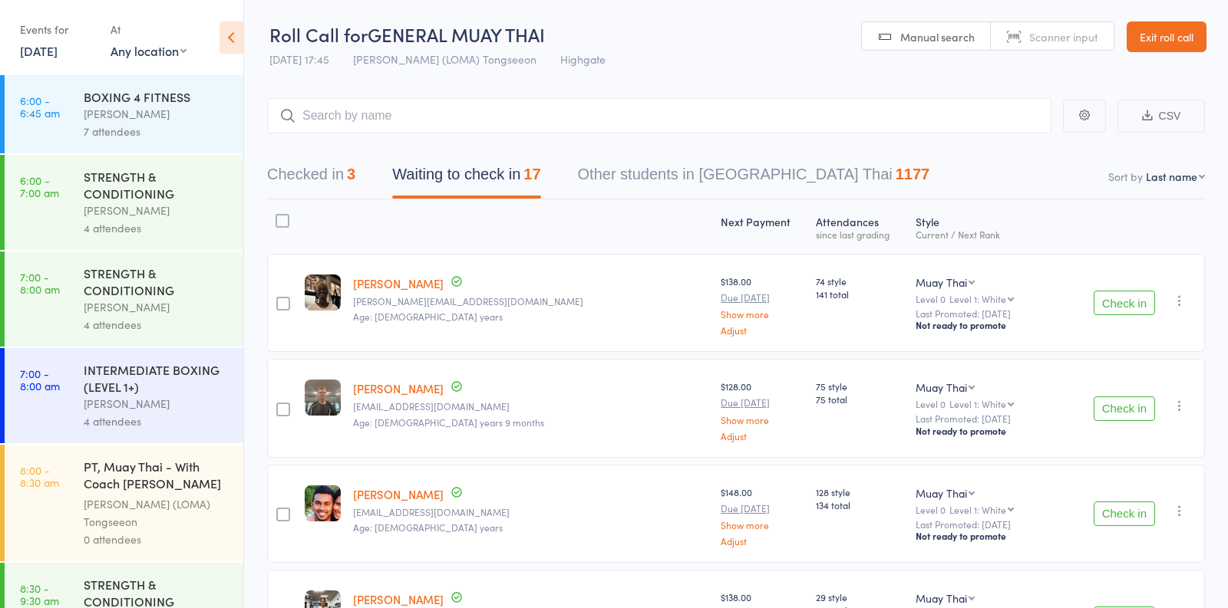
click at [1142, 302] on button "Check in" at bounding box center [1123, 303] width 61 height 25
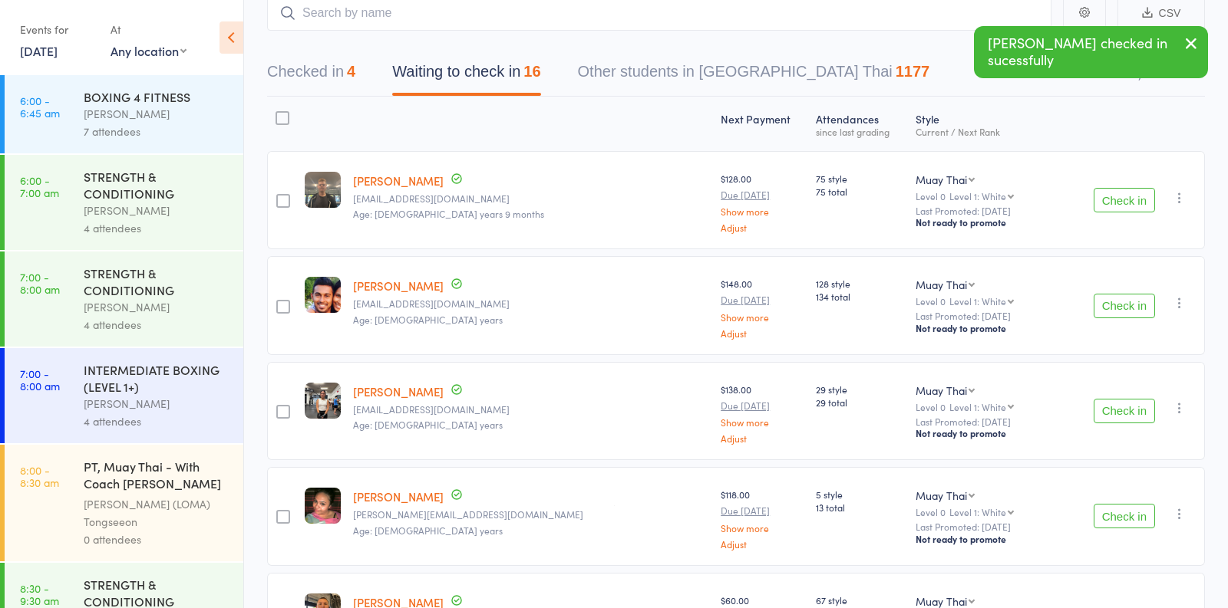
scroll to position [102, 0]
click at [1120, 304] on button "Check in" at bounding box center [1123, 307] width 61 height 25
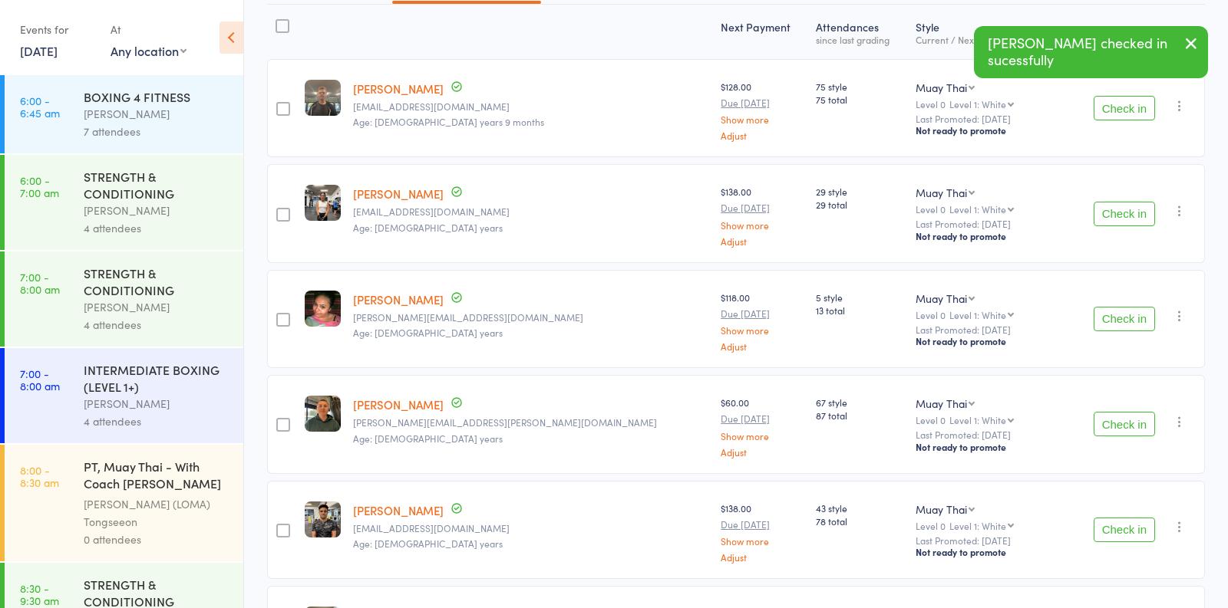
scroll to position [198, 0]
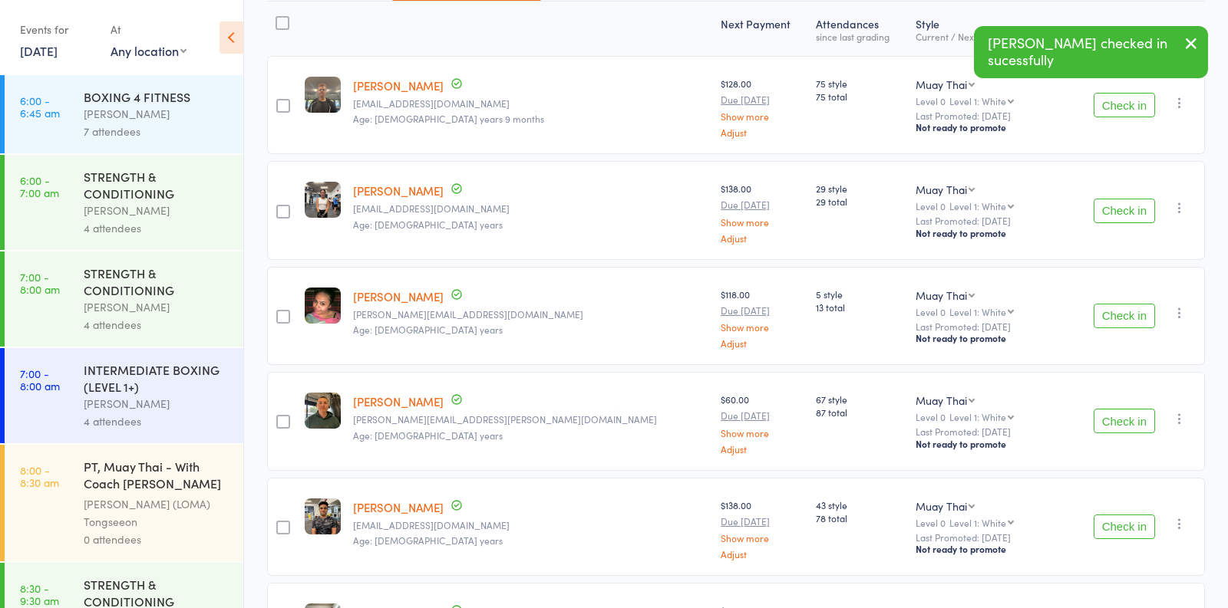
click at [1124, 313] on button "Check in" at bounding box center [1123, 316] width 61 height 25
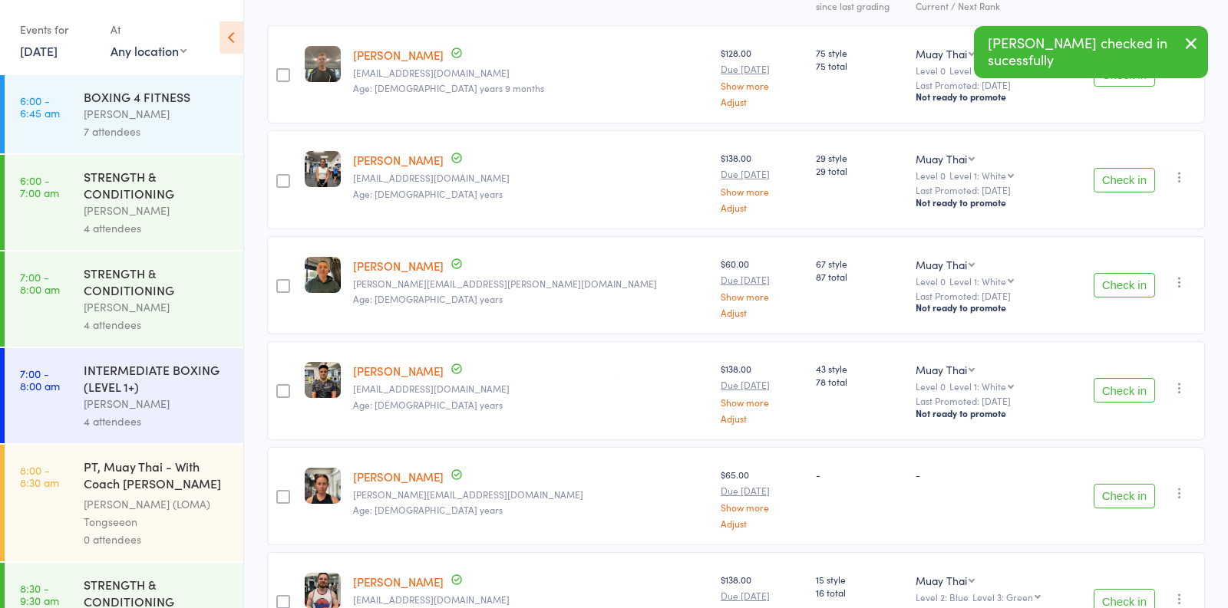
scroll to position [239, 0]
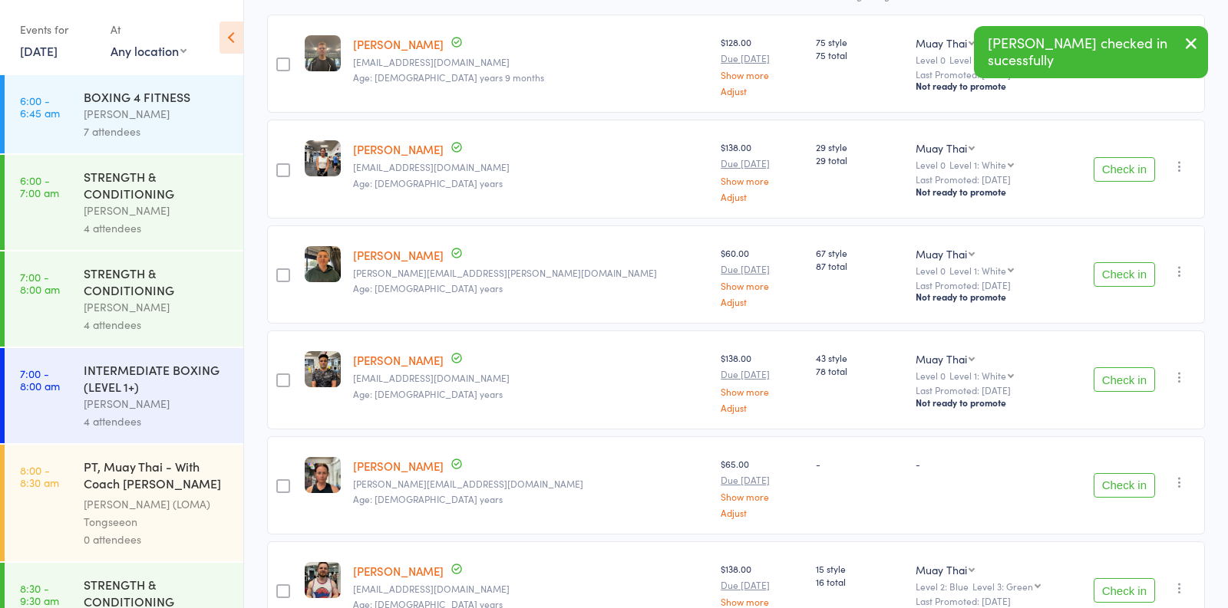
click at [1123, 281] on button "Check in" at bounding box center [1123, 274] width 61 height 25
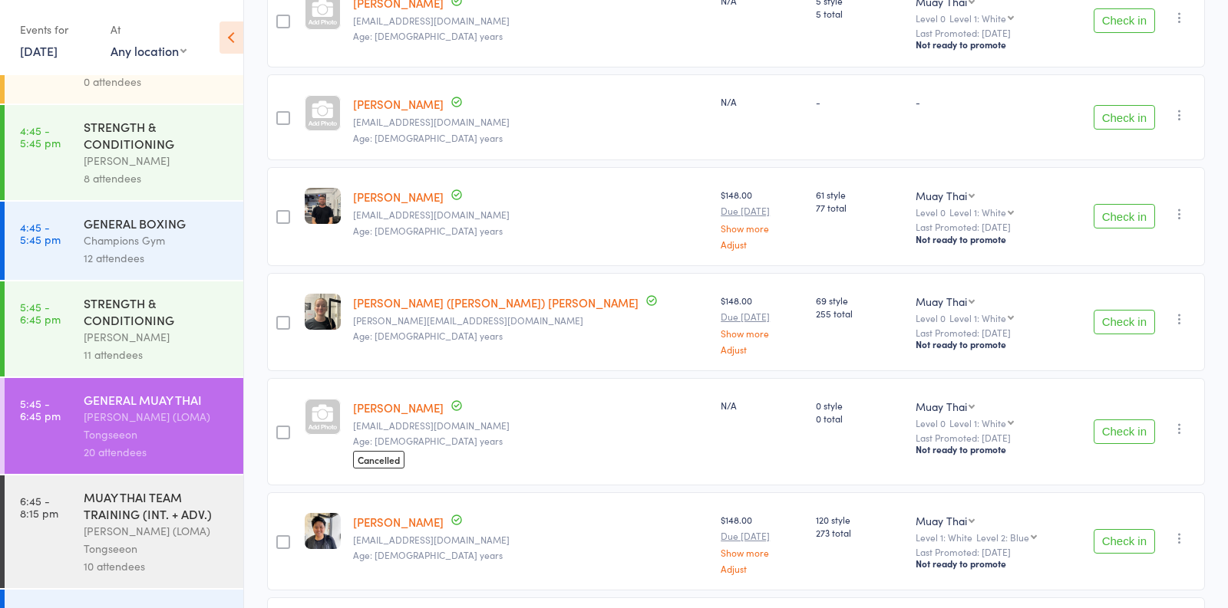
scroll to position [1794, 0]
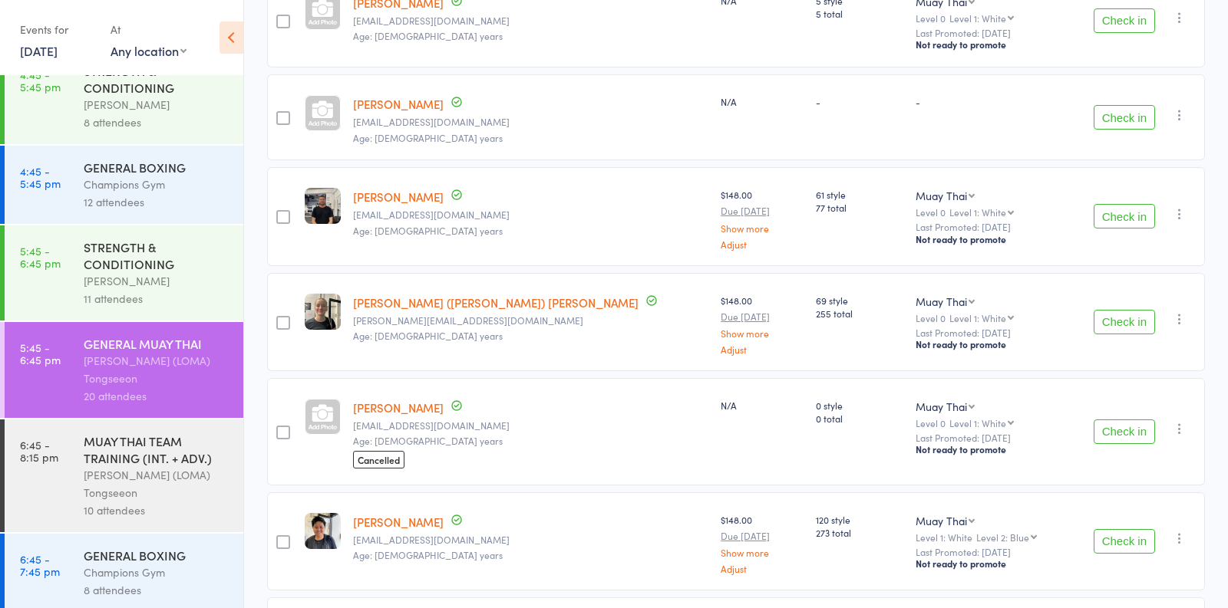
click at [154, 290] on div "11 attendees" at bounding box center [157, 299] width 147 height 18
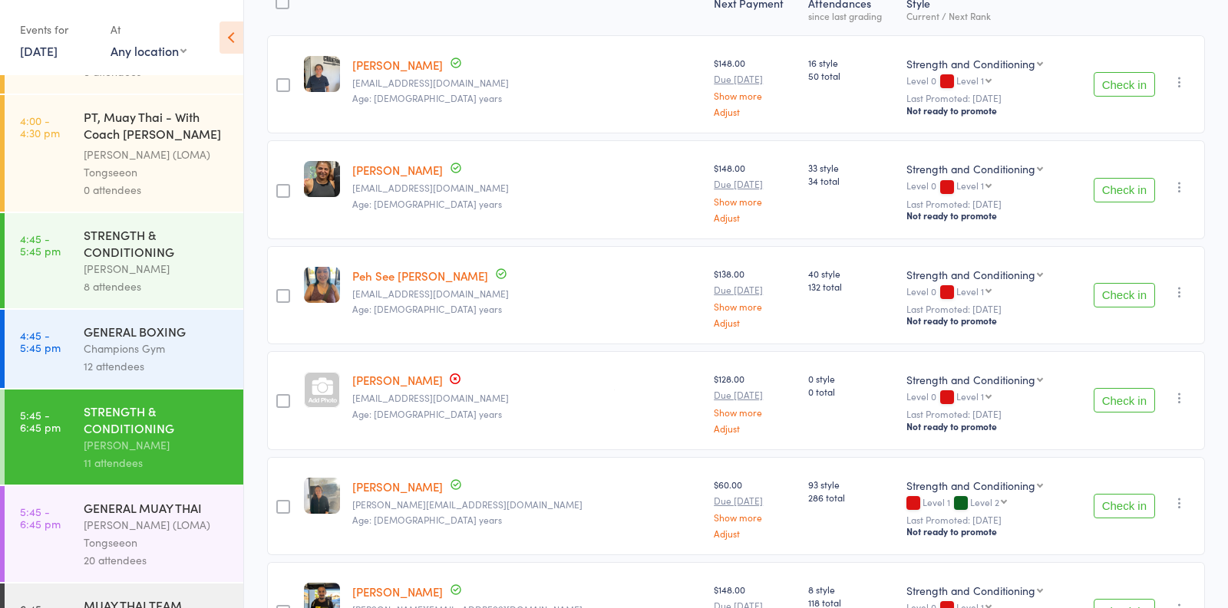
scroll to position [1646, 0]
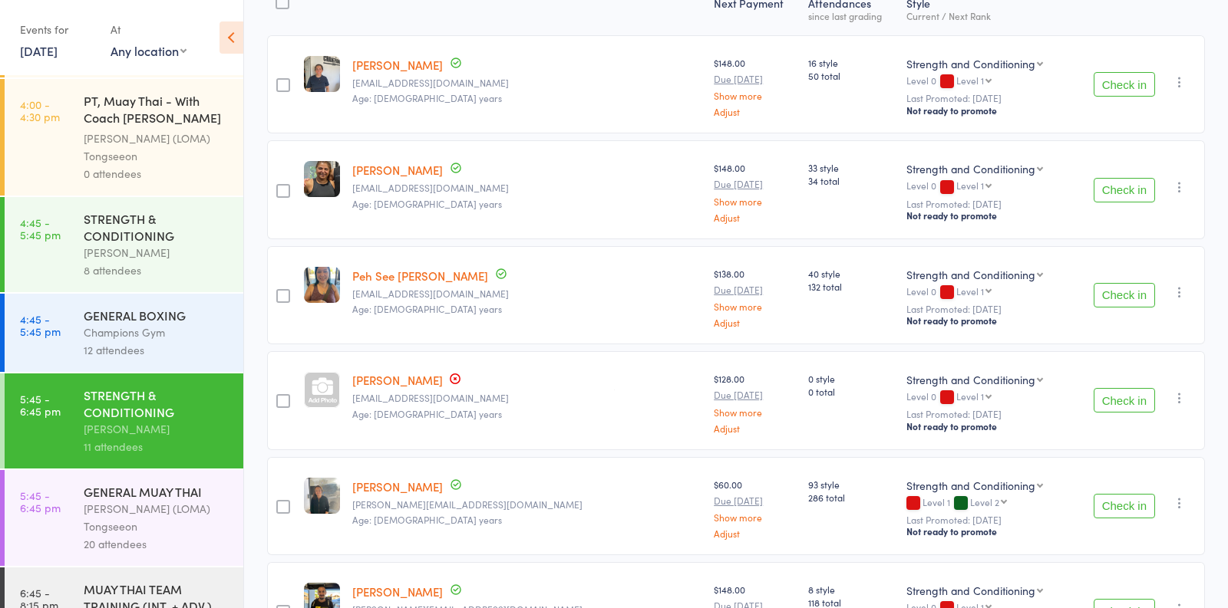
click at [166, 341] on div "12 attendees" at bounding box center [157, 350] width 147 height 18
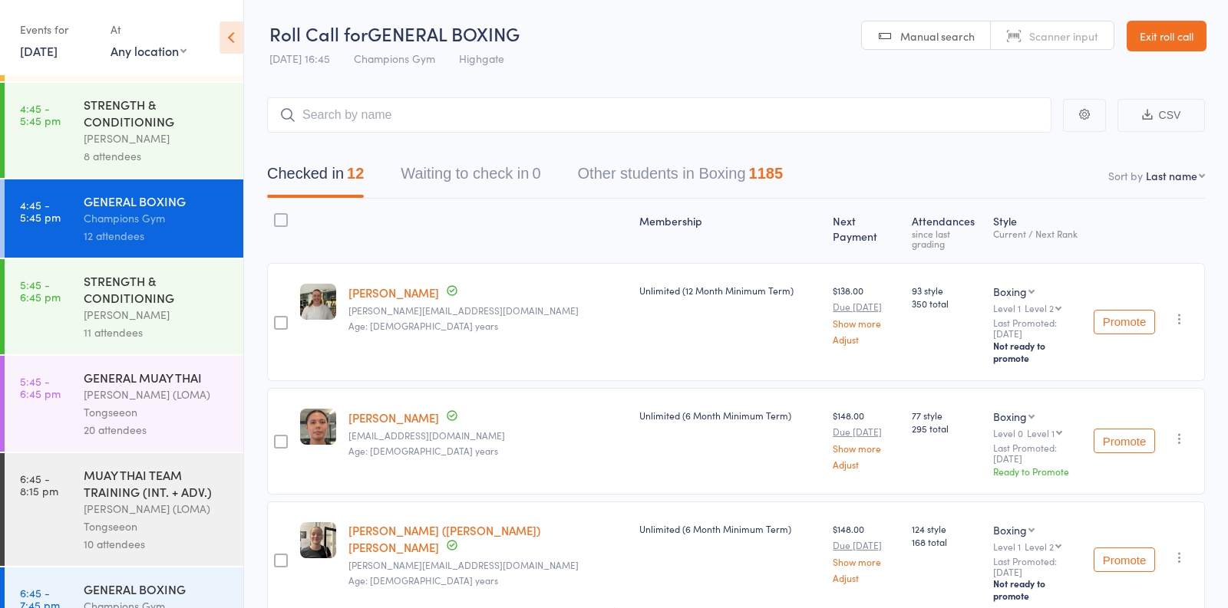
scroll to position [1794, 0]
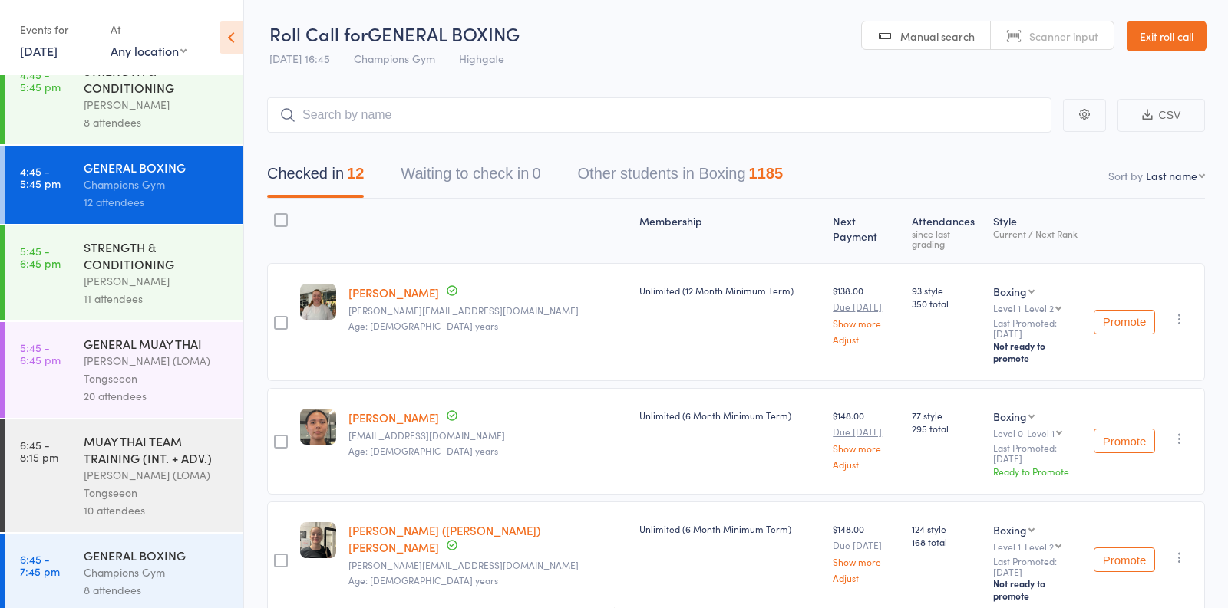
click at [182, 262] on div "STRENGTH & CONDITIONING" at bounding box center [157, 256] width 147 height 34
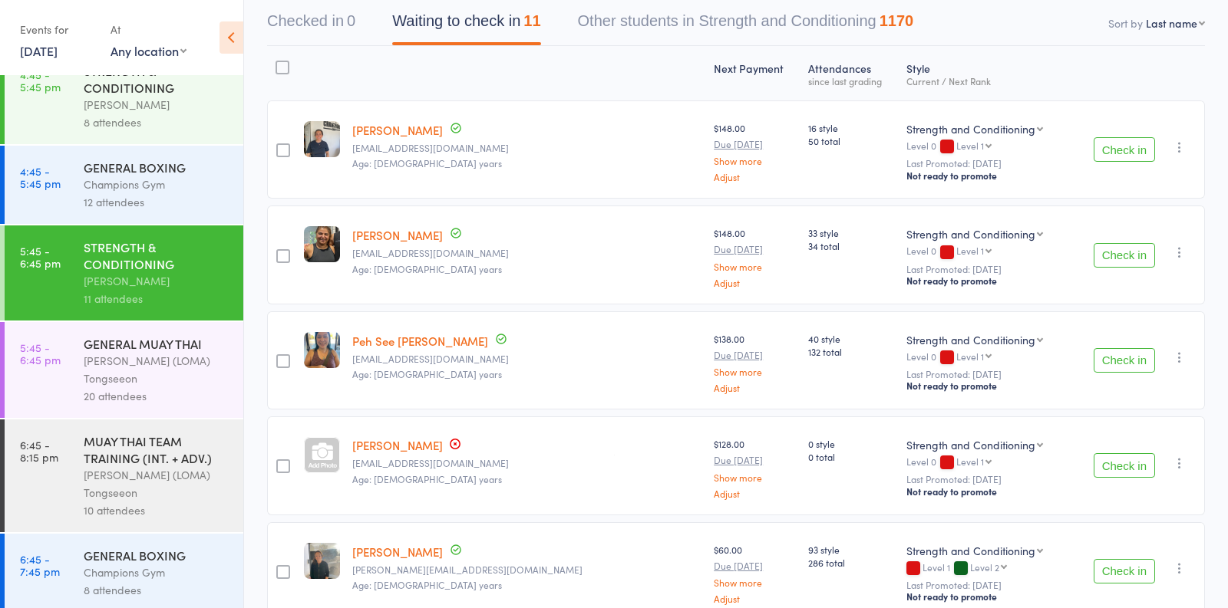
scroll to position [152, 0]
click at [180, 363] on div "[PERSON_NAME] (LOMA) Tongseeon" at bounding box center [157, 369] width 147 height 35
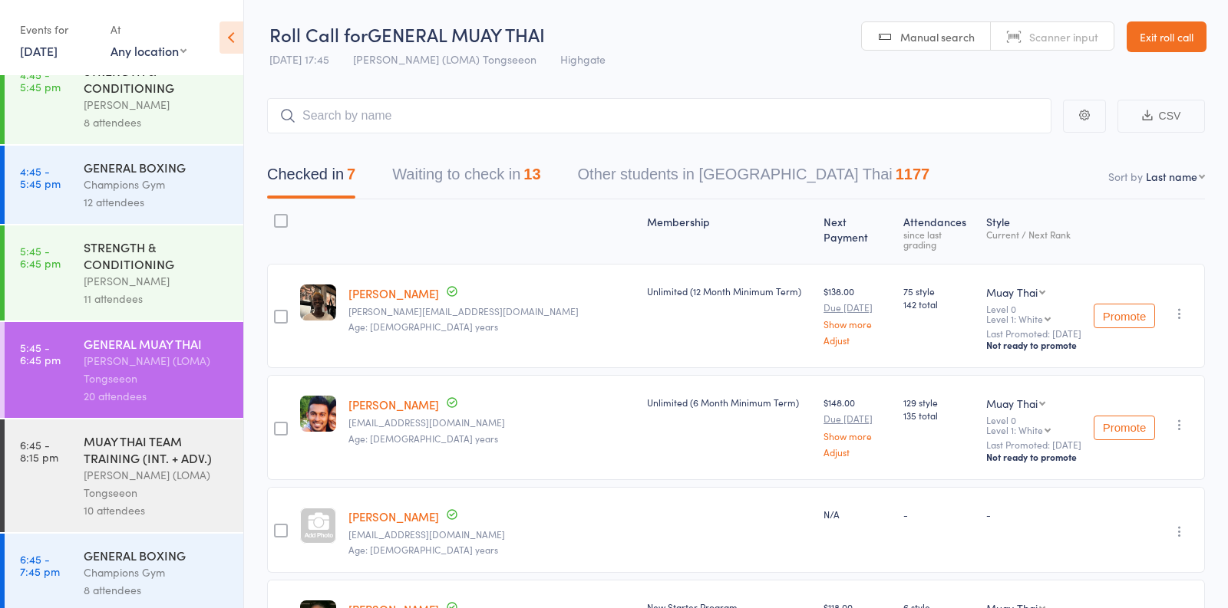
click at [503, 184] on button "Waiting to check in 13" at bounding box center [466, 178] width 148 height 41
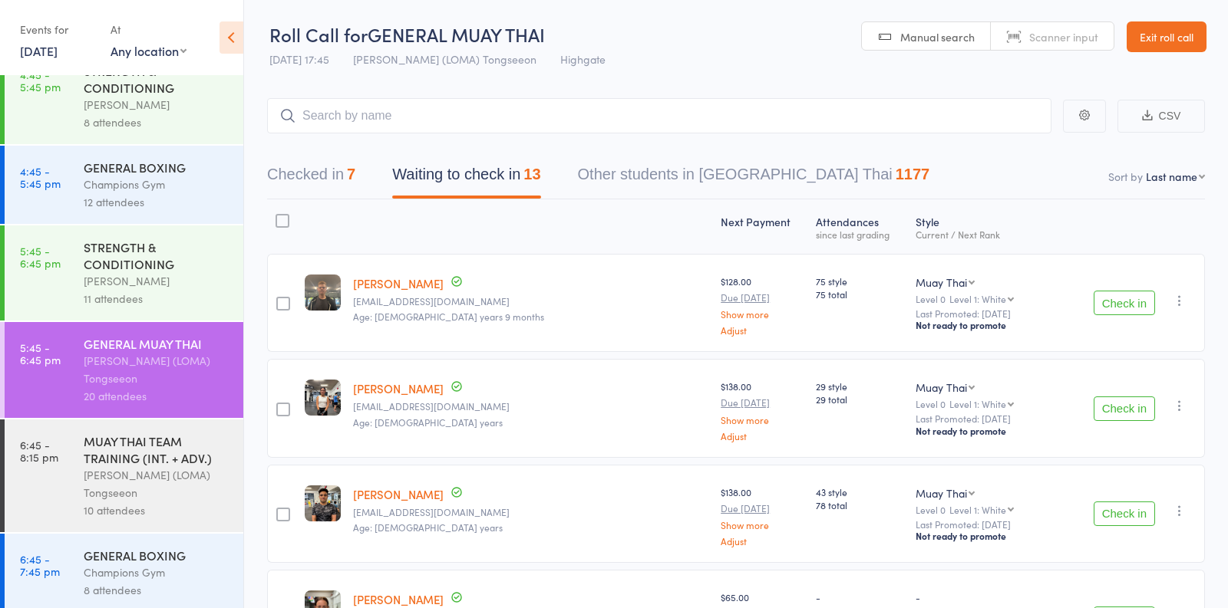
click at [336, 180] on button "Checked in 7" at bounding box center [311, 178] width 88 height 41
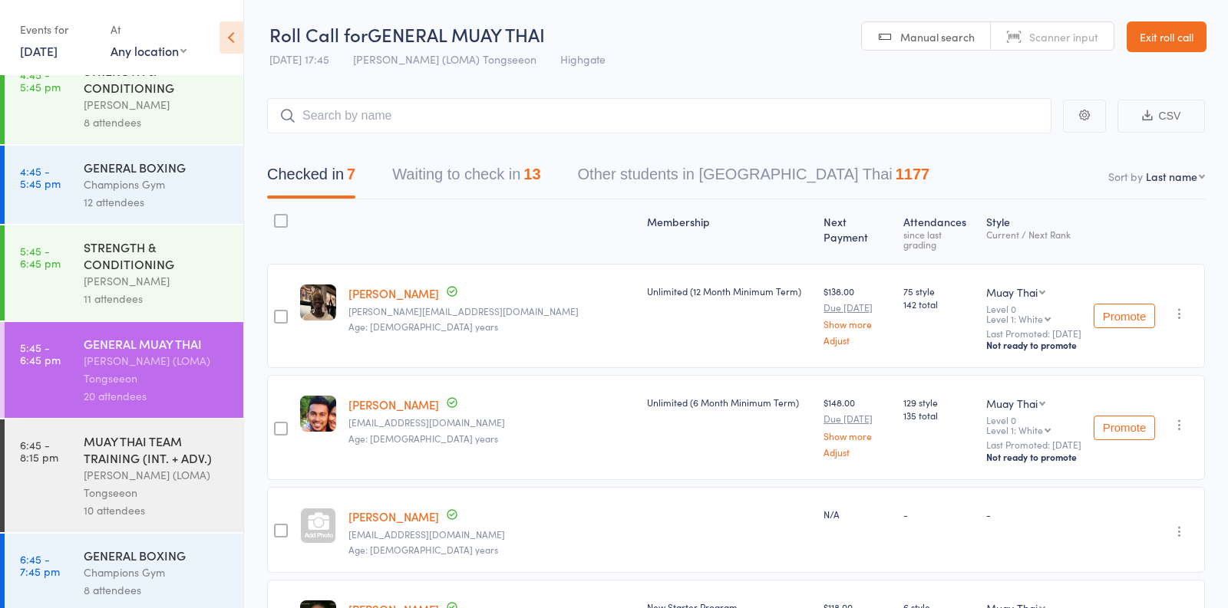
click at [444, 176] on button "Waiting to check in 13" at bounding box center [466, 178] width 148 height 41
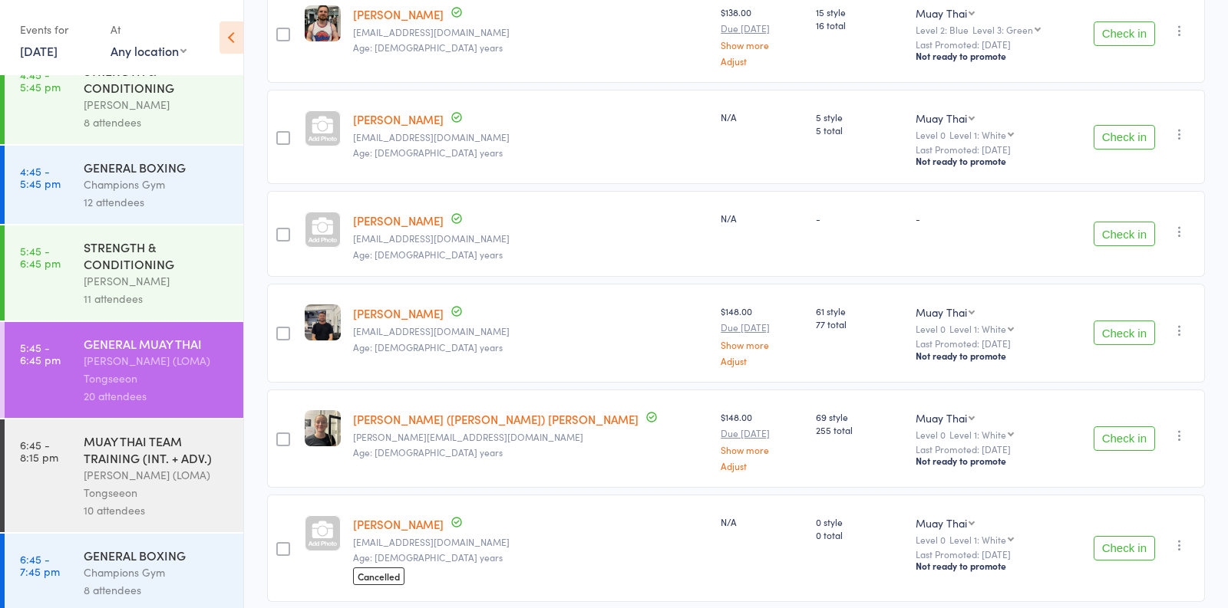
scroll to position [742, 0]
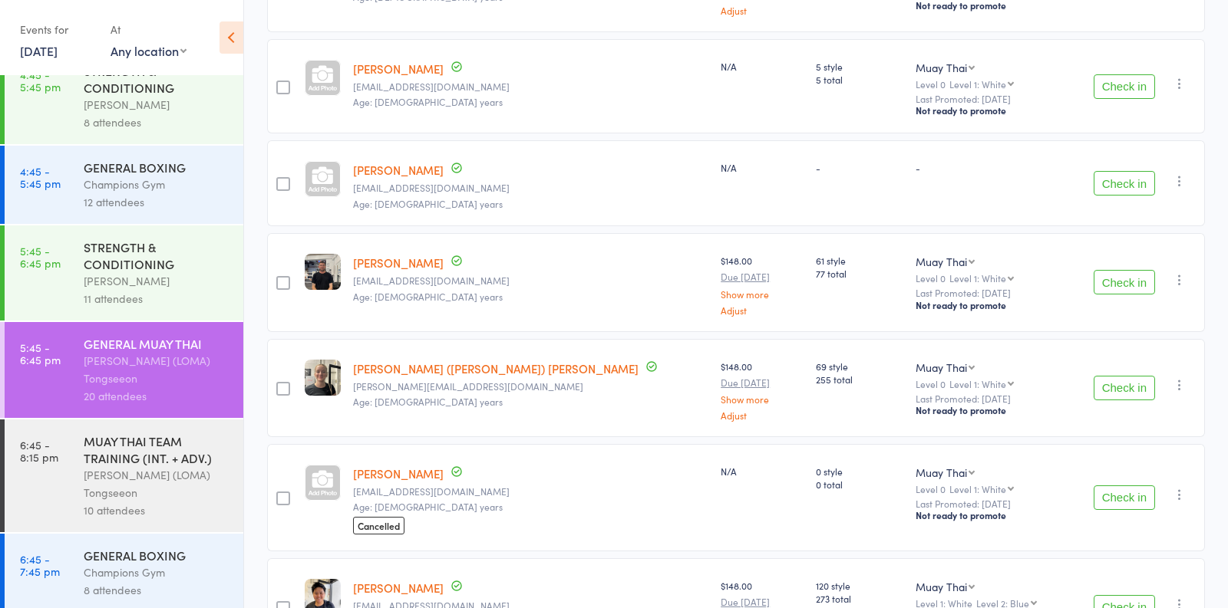
click at [1103, 277] on button "Check in" at bounding box center [1123, 282] width 61 height 25
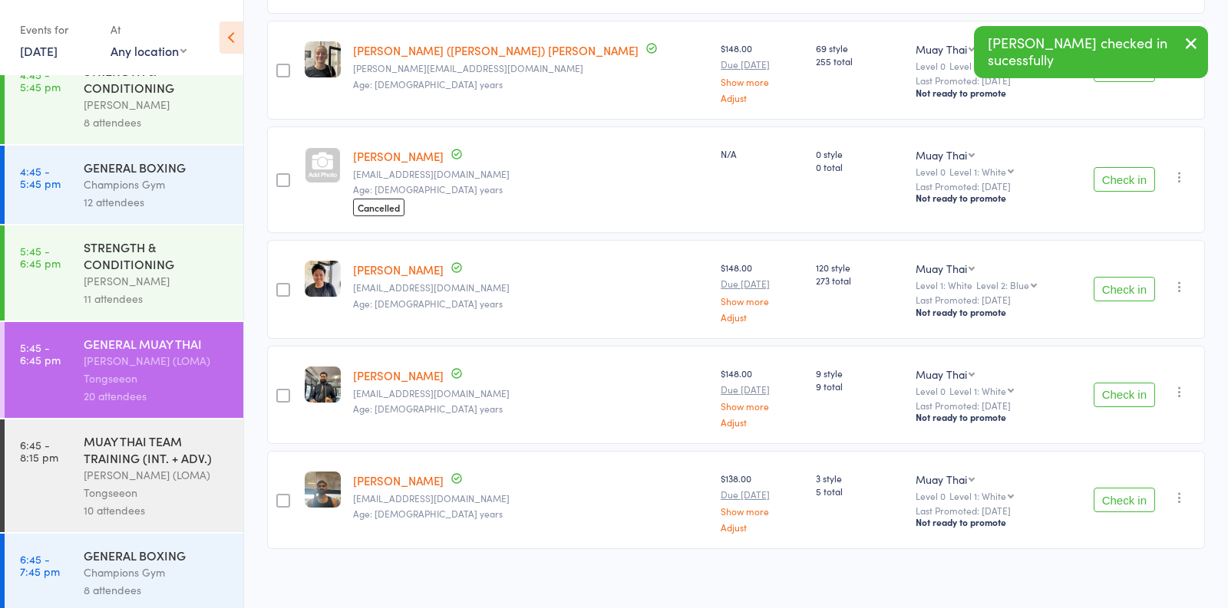
scroll to position [956, 0]
click at [1120, 288] on button "Check in" at bounding box center [1123, 287] width 61 height 25
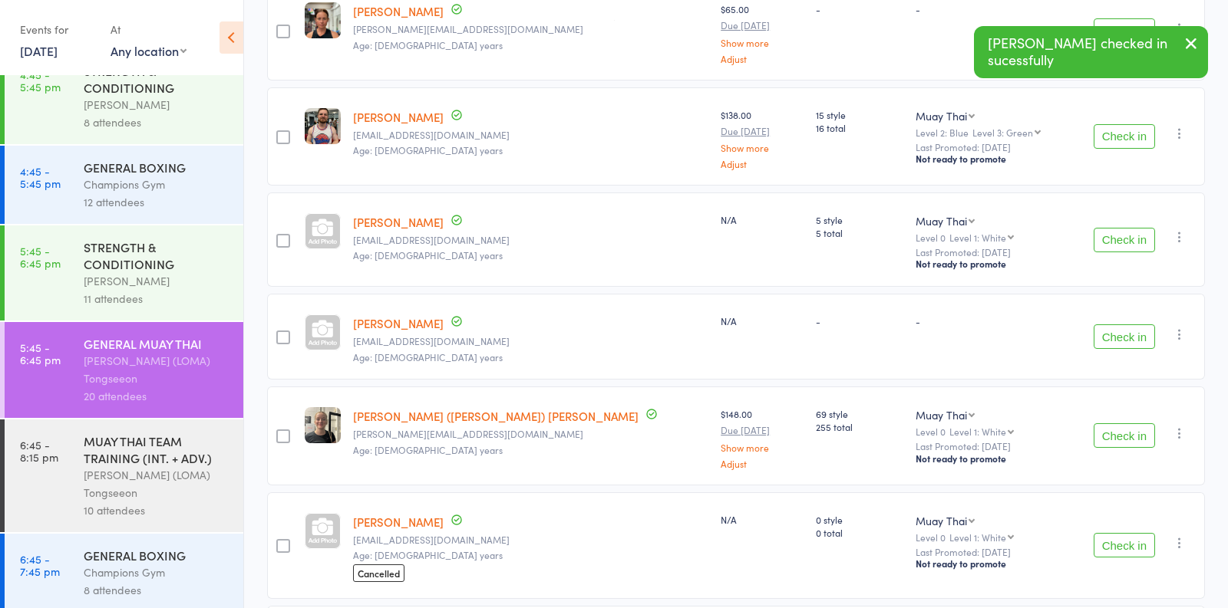
scroll to position [585, 0]
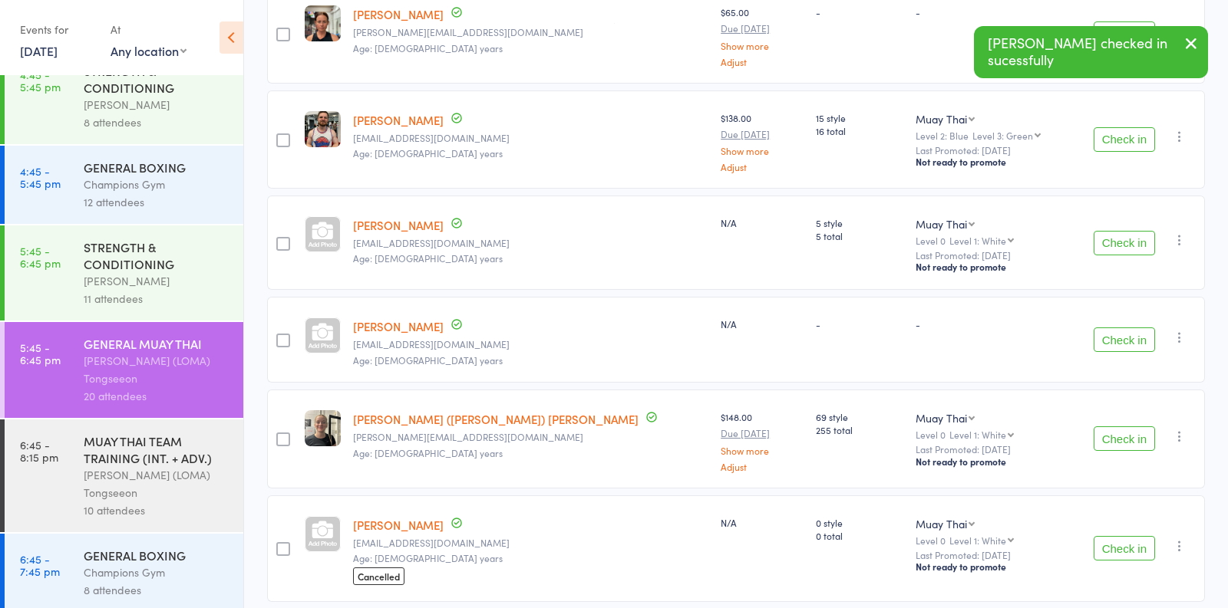
click at [1133, 542] on button "Check in" at bounding box center [1123, 548] width 61 height 25
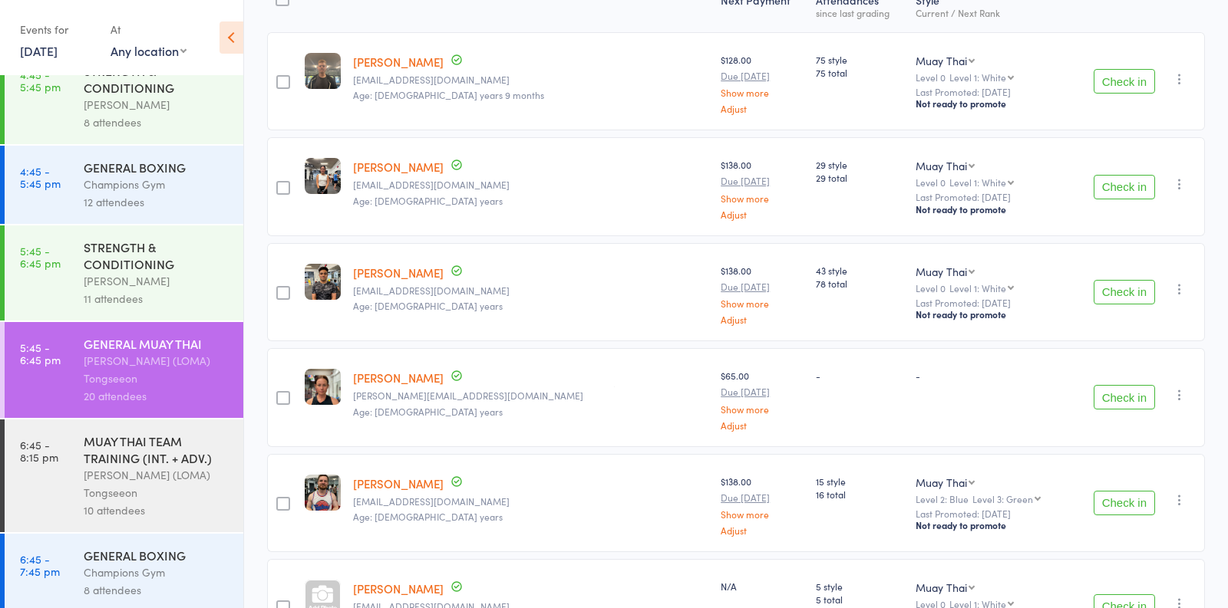
scroll to position [262, 0]
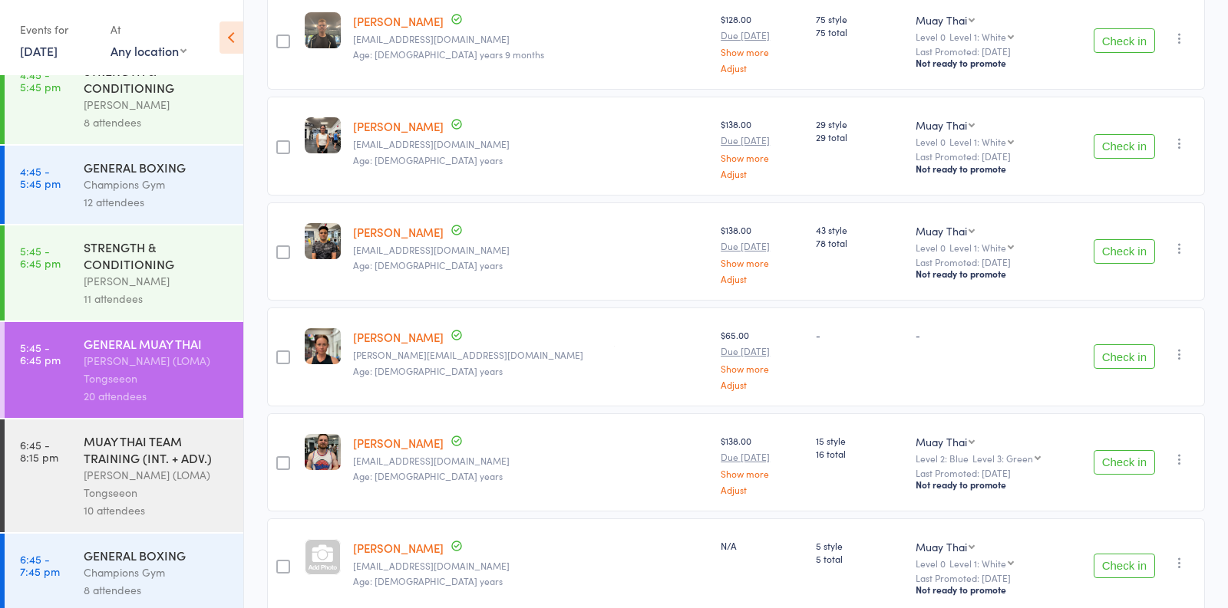
click at [184, 264] on div "STRENGTH & CONDITIONING" at bounding box center [157, 256] width 147 height 34
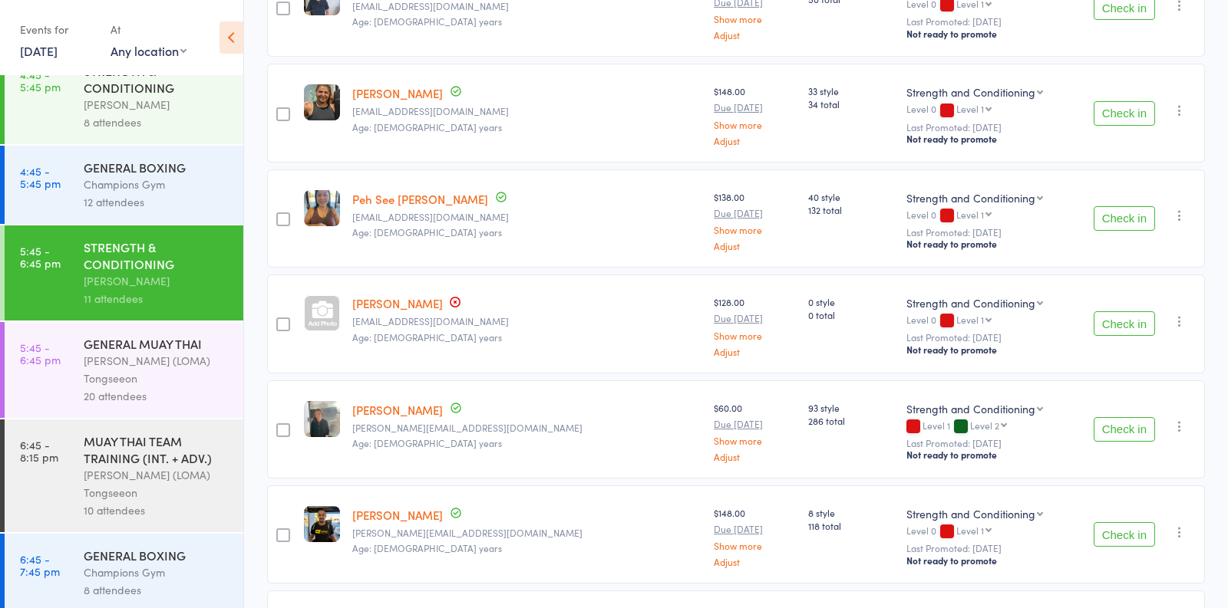
scroll to position [338, 0]
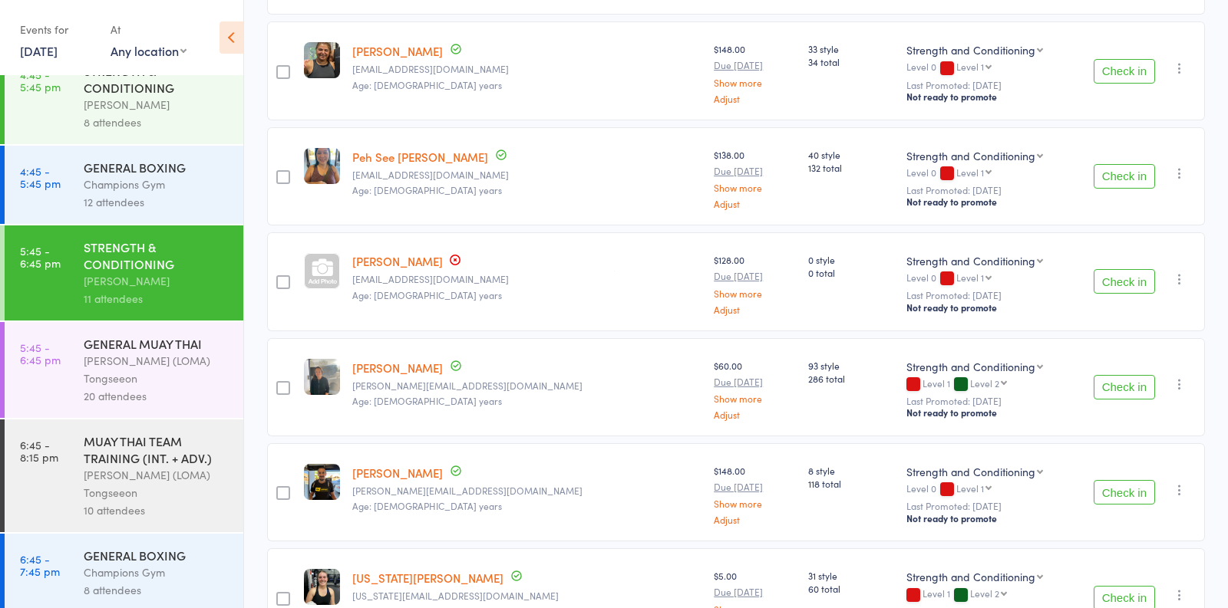
click at [153, 388] on div "20 attendees" at bounding box center [157, 397] width 147 height 18
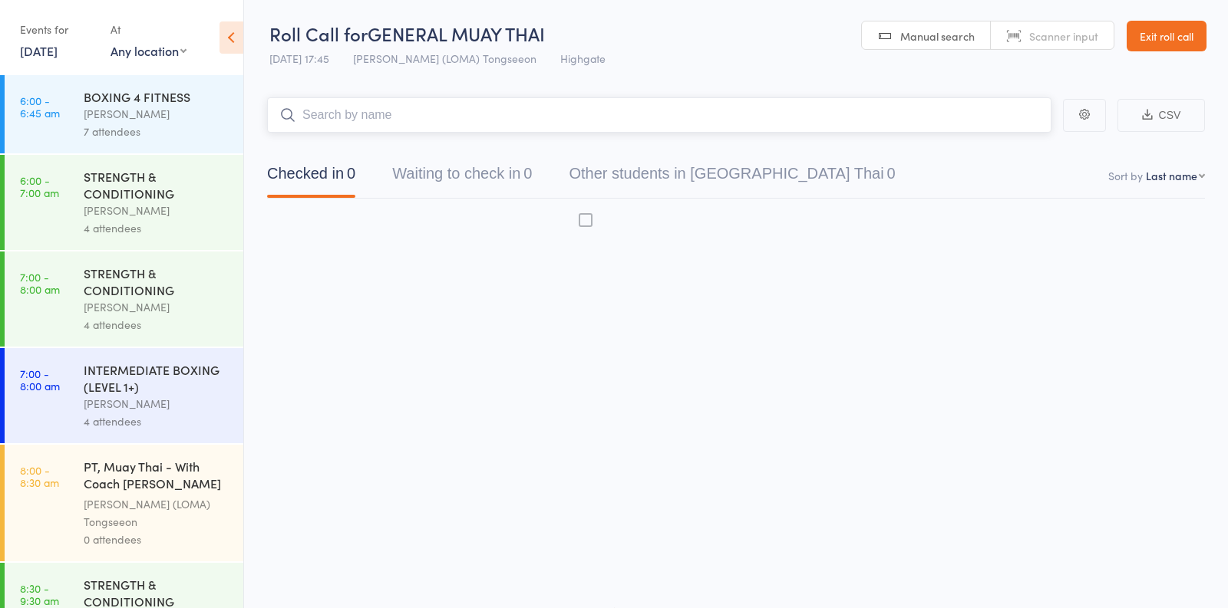
scroll to position [1, 0]
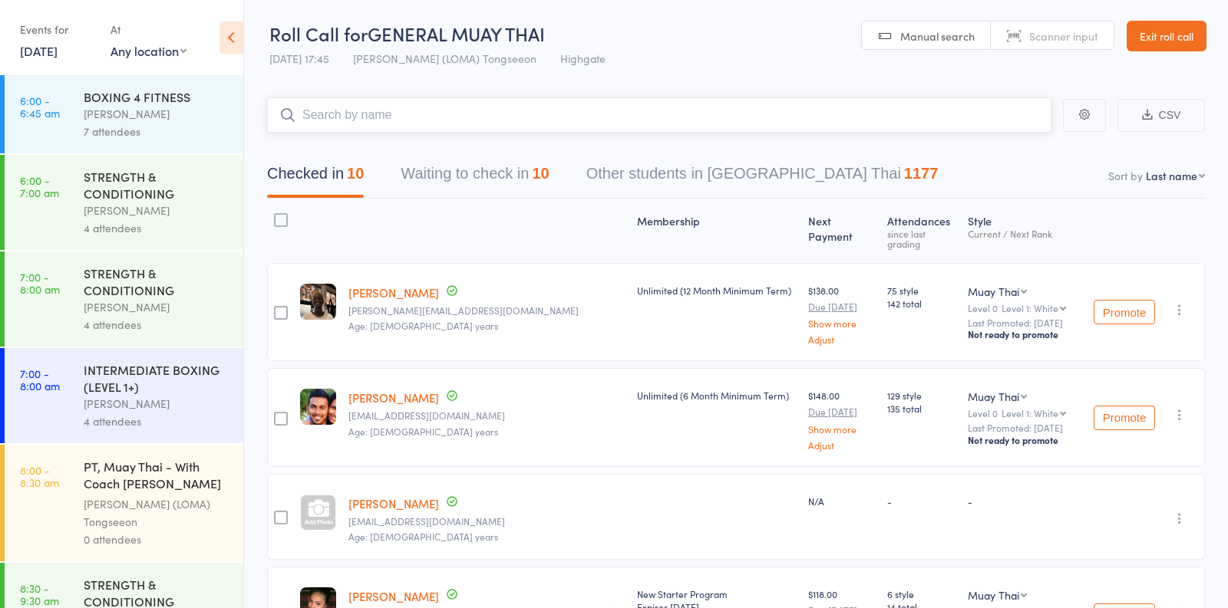
click at [489, 190] on button "Waiting to check in 10" at bounding box center [475, 177] width 148 height 41
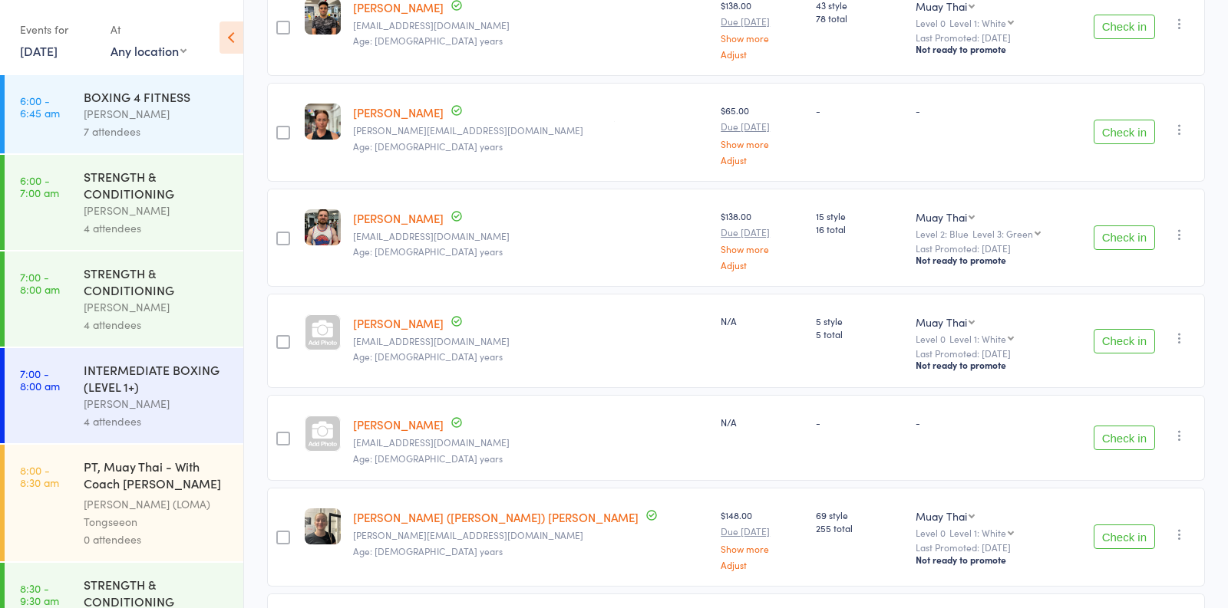
scroll to position [513, 0]
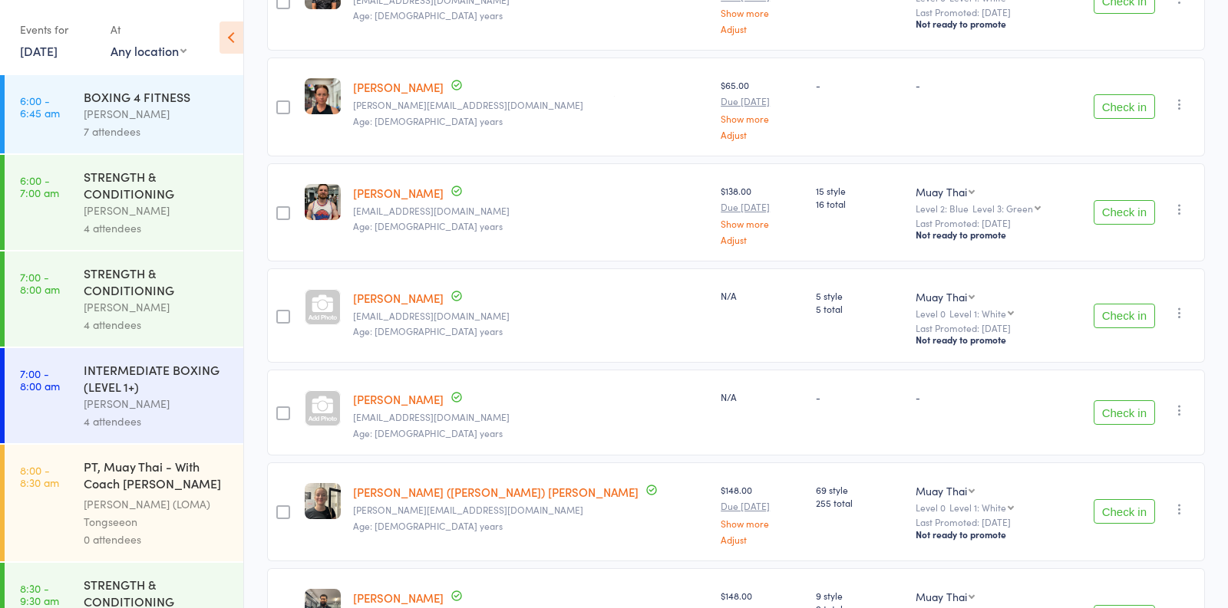
click at [1118, 417] on button "Check in" at bounding box center [1123, 413] width 61 height 25
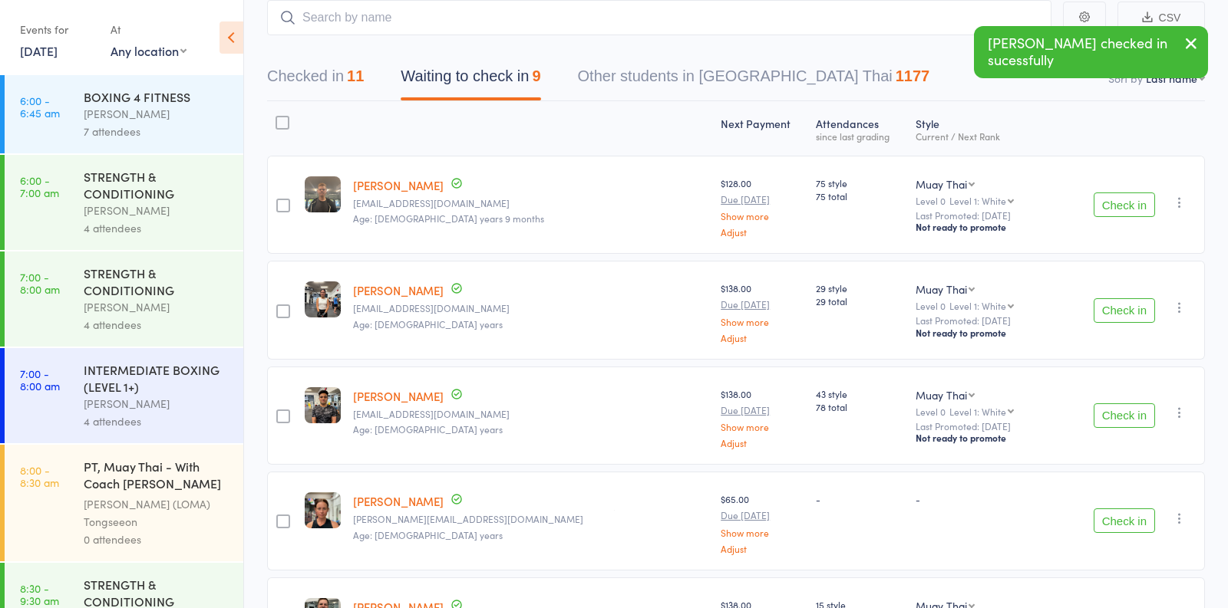
scroll to position [63, 0]
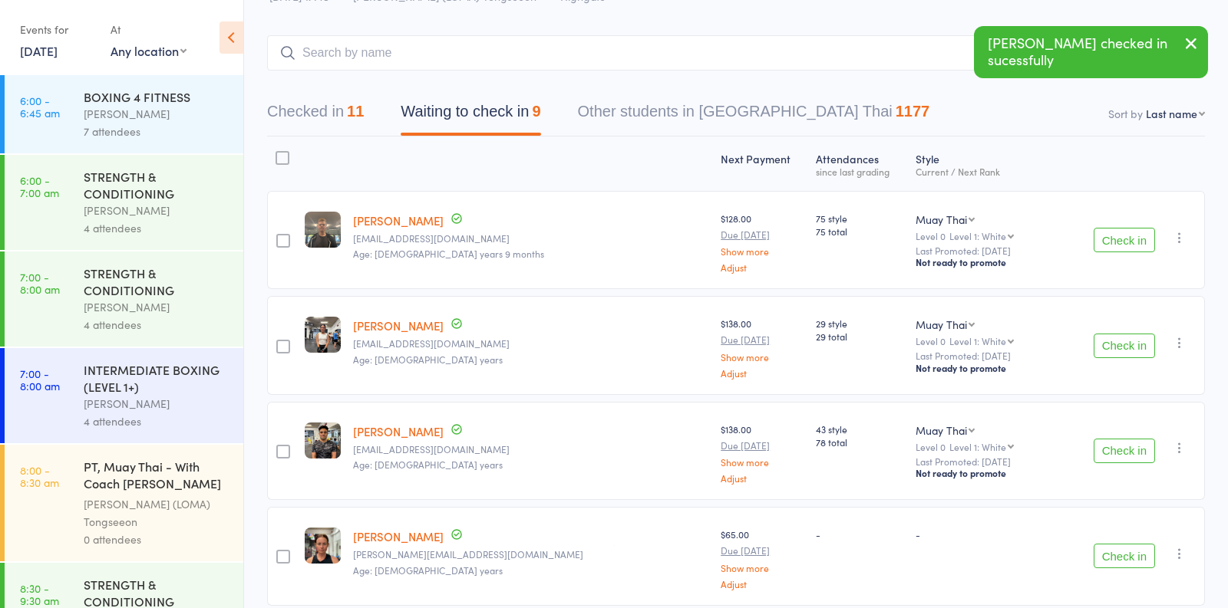
click at [304, 110] on button "Checked in 11" at bounding box center [315, 115] width 97 height 41
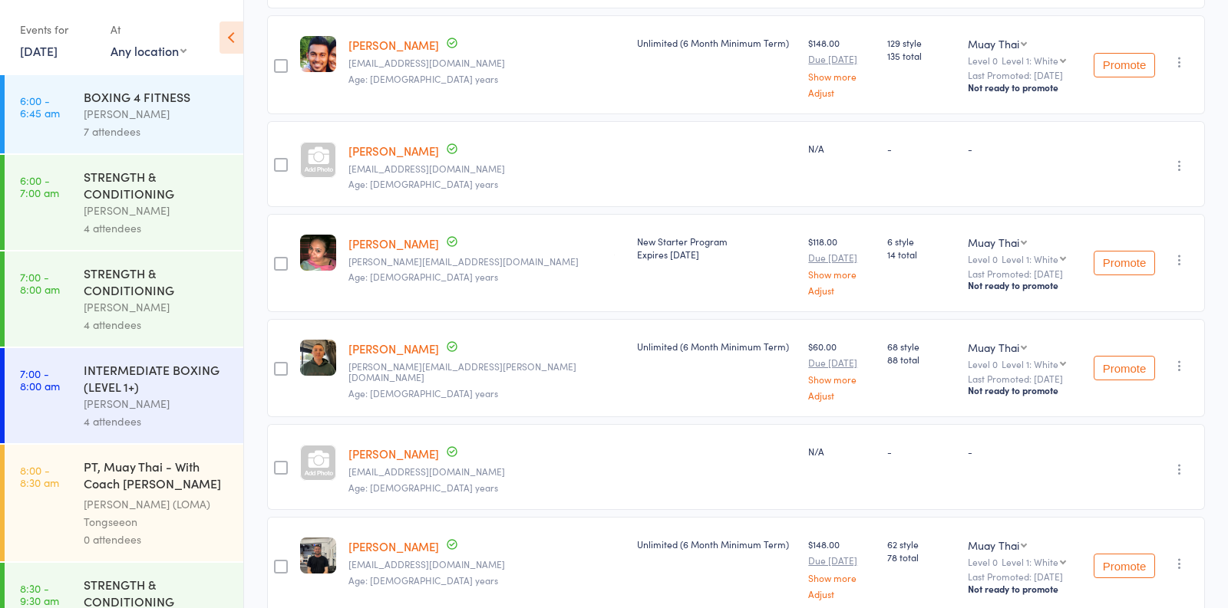
scroll to position [0, 0]
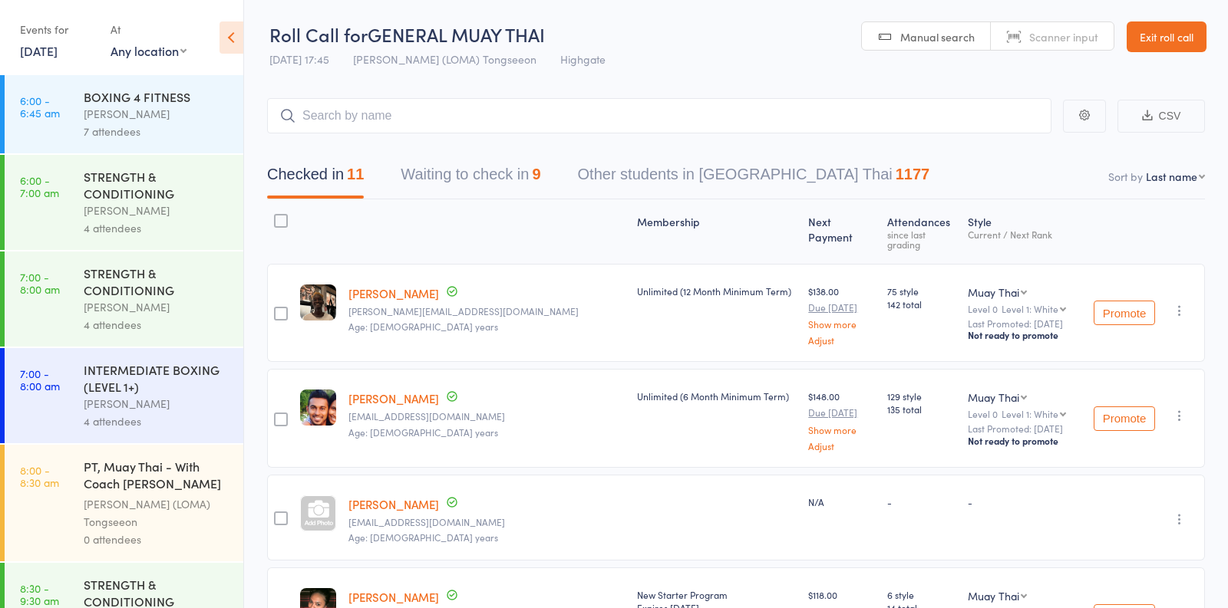
click at [479, 184] on button "Waiting to check in 9" at bounding box center [471, 178] width 140 height 41
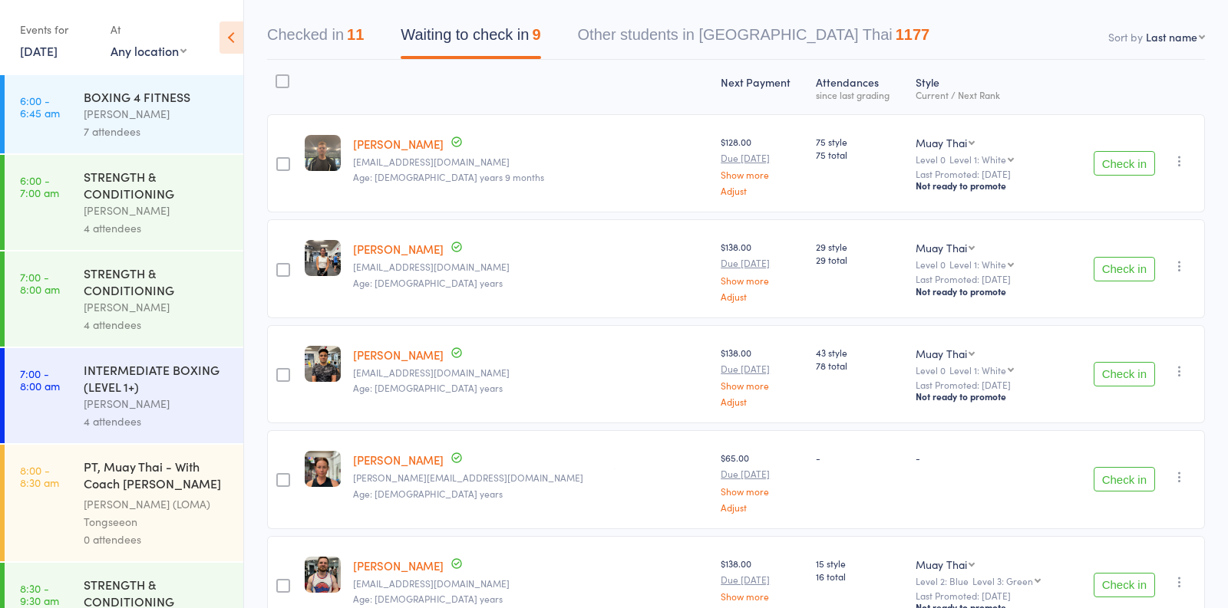
scroll to position [140, 0]
click at [1126, 164] on button "Check in" at bounding box center [1123, 162] width 61 height 25
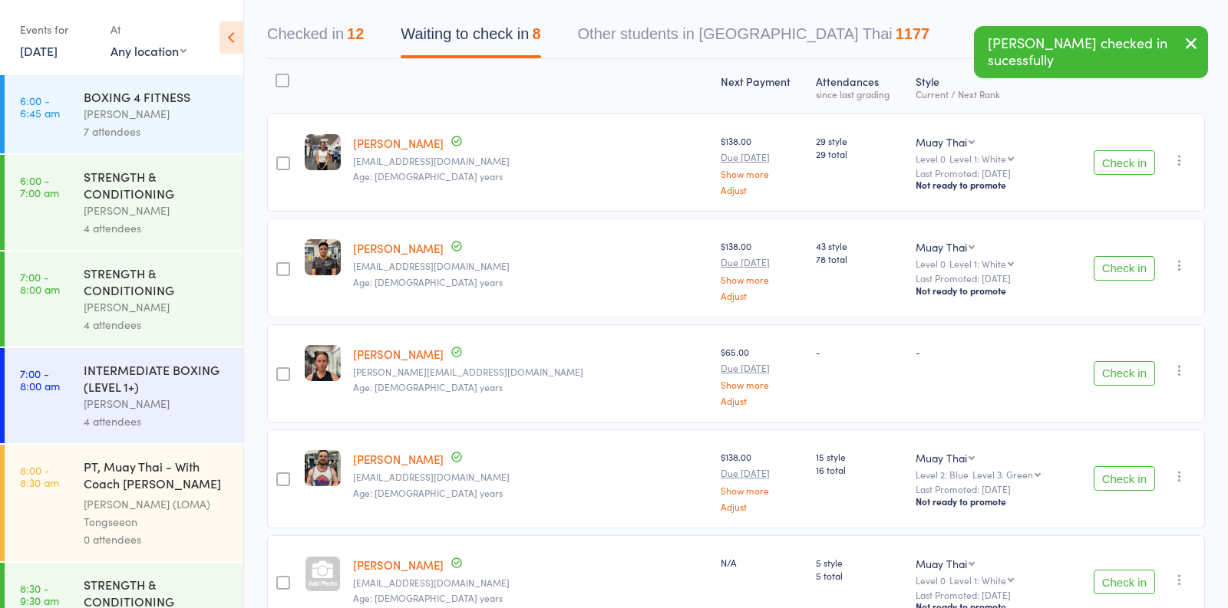
click at [1133, 265] on button "Check in" at bounding box center [1123, 268] width 61 height 25
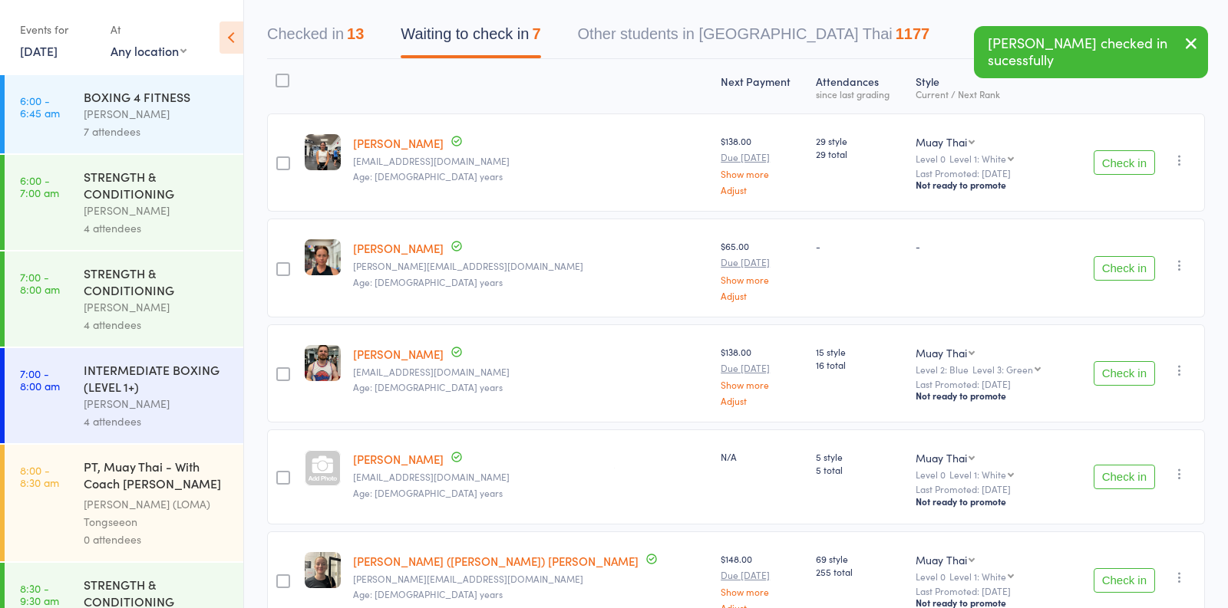
click at [1129, 157] on button "Check in" at bounding box center [1123, 162] width 61 height 25
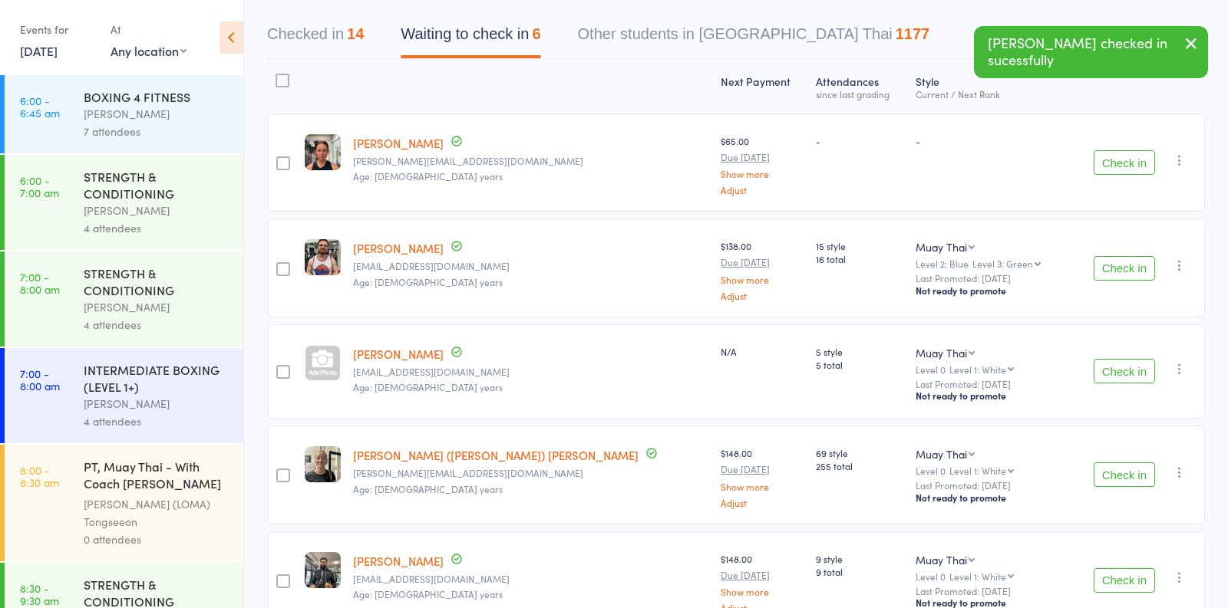
click at [1124, 270] on button "Check in" at bounding box center [1123, 268] width 61 height 25
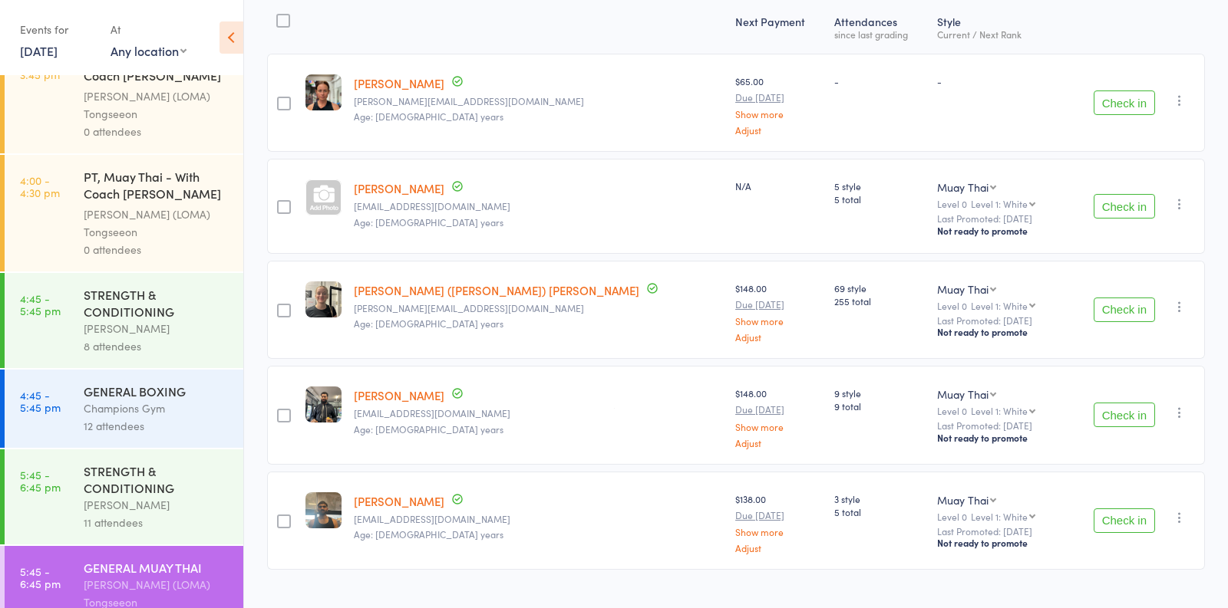
scroll to position [1794, 0]
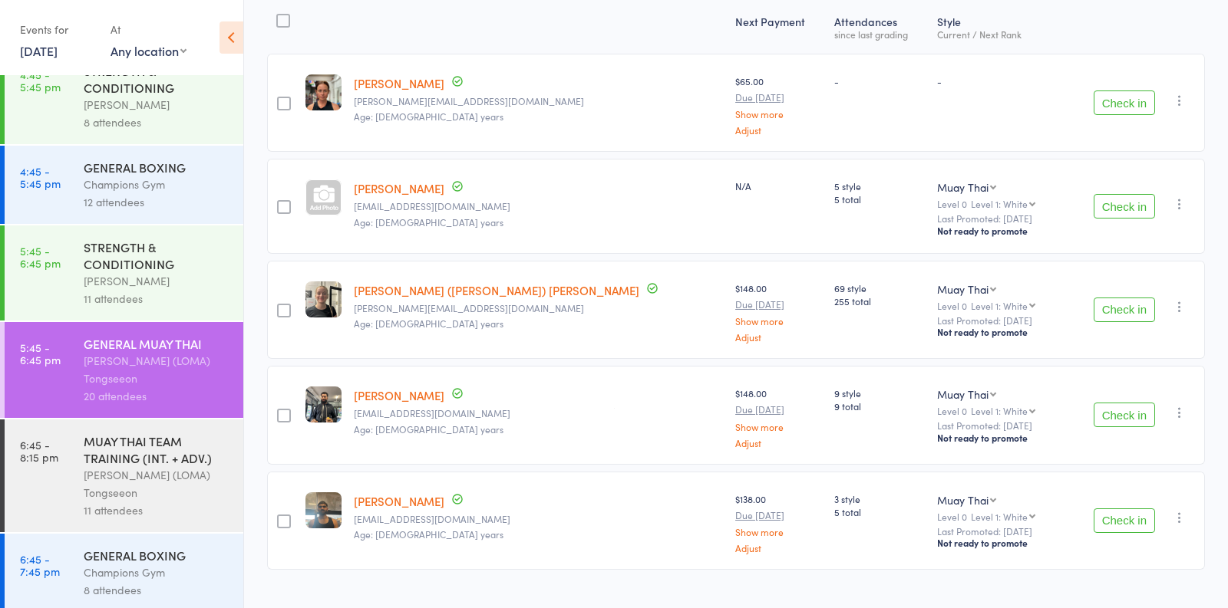
click at [165, 290] on div "11 attendees" at bounding box center [157, 299] width 147 height 18
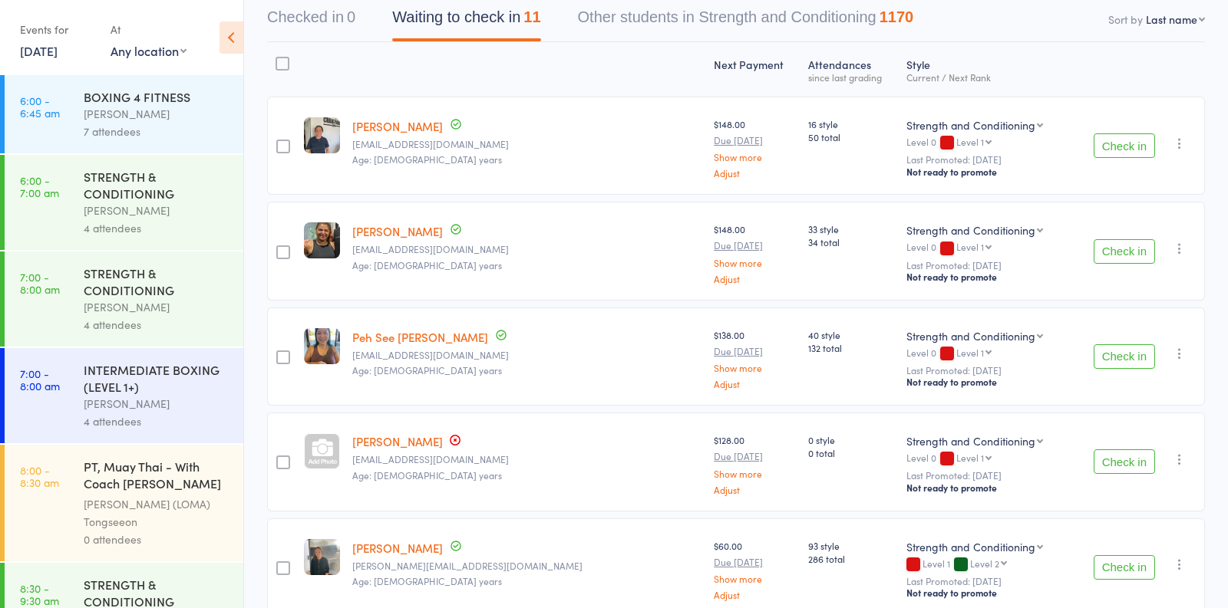
scroll to position [190, 0]
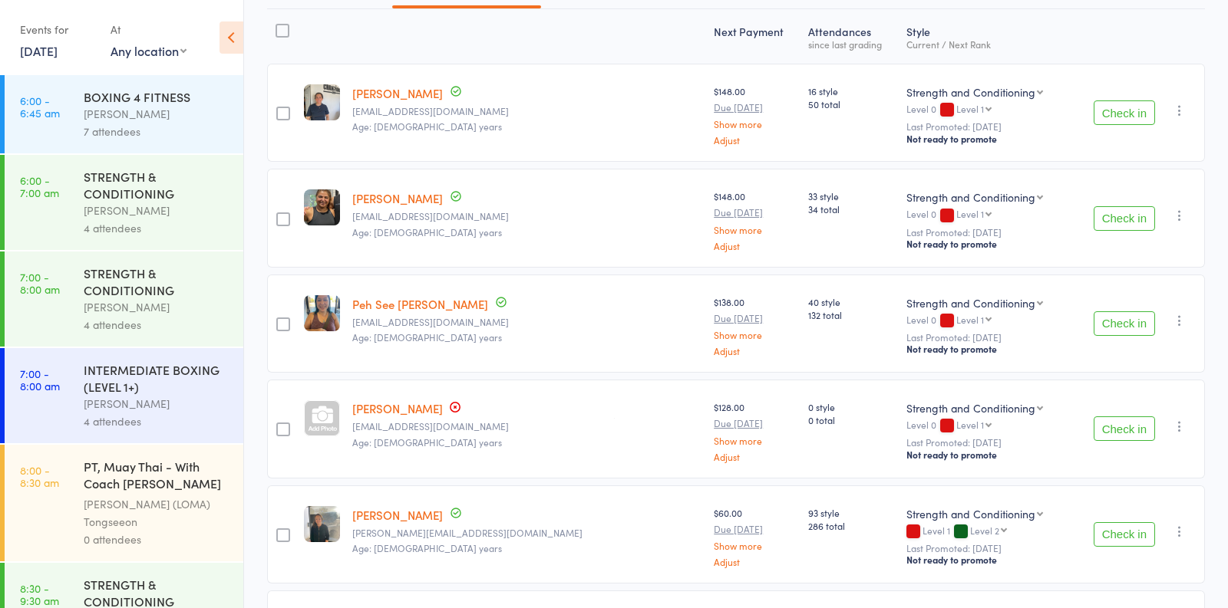
click at [1120, 200] on div "Check in Check in Promote Send message Add Note Add Task Add Flag Remove Mark a…" at bounding box center [1137, 218] width 134 height 98
click at [1121, 213] on button "Check in" at bounding box center [1123, 218] width 61 height 25
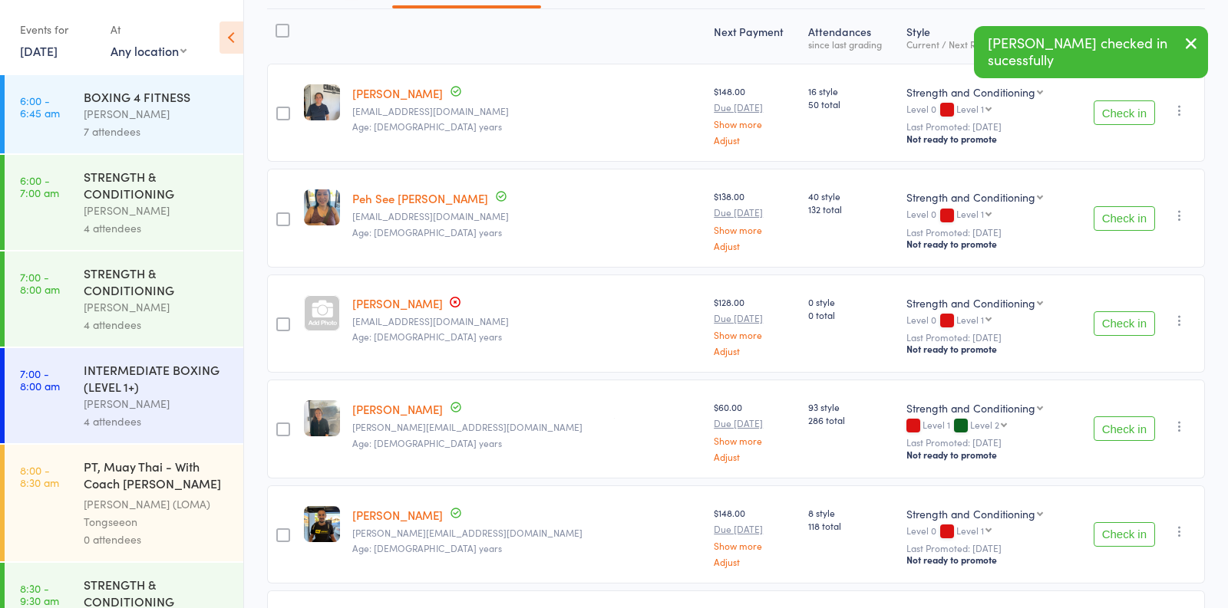
click at [1120, 219] on button "Check in" at bounding box center [1123, 218] width 61 height 25
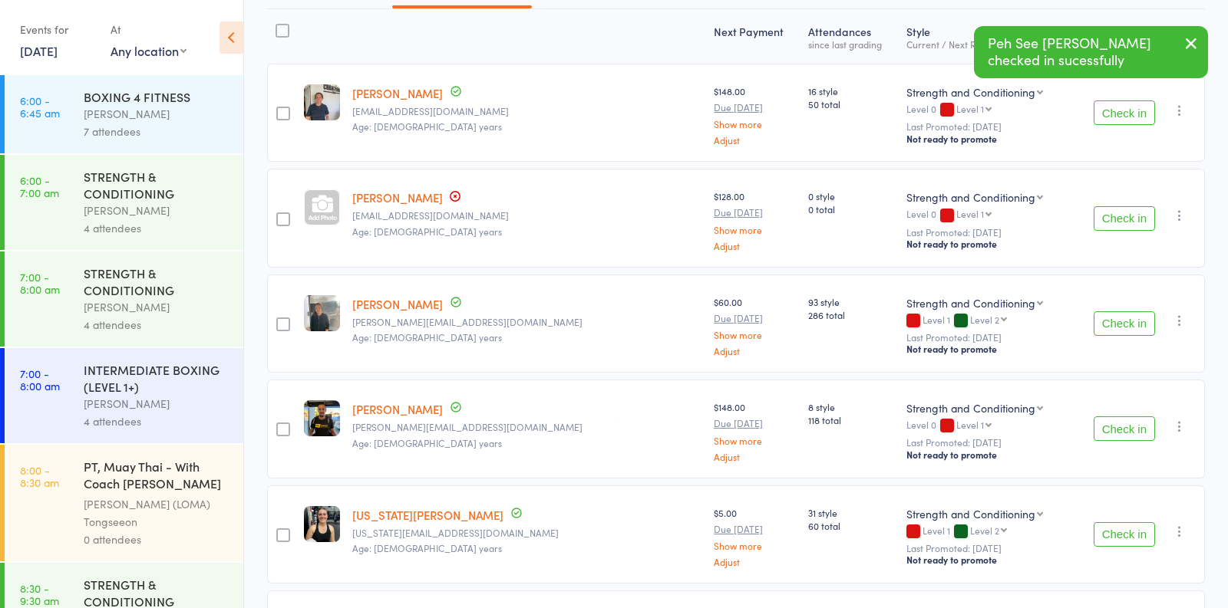
click at [1119, 219] on button "Check in" at bounding box center [1123, 218] width 61 height 25
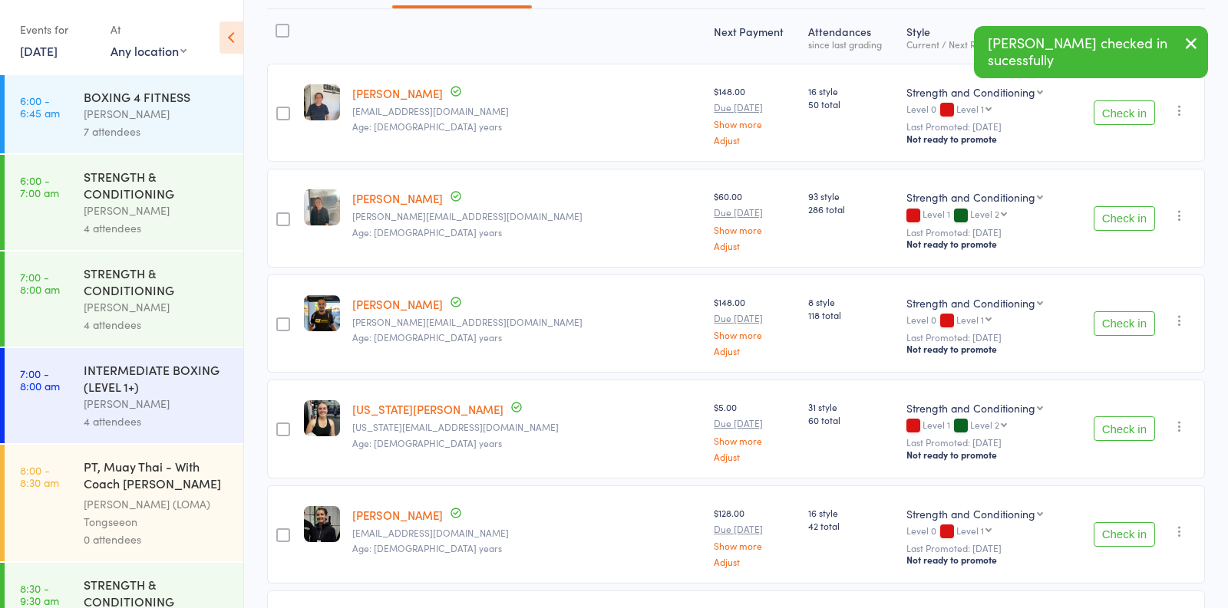
click at [1119, 219] on button "Check in" at bounding box center [1123, 218] width 61 height 25
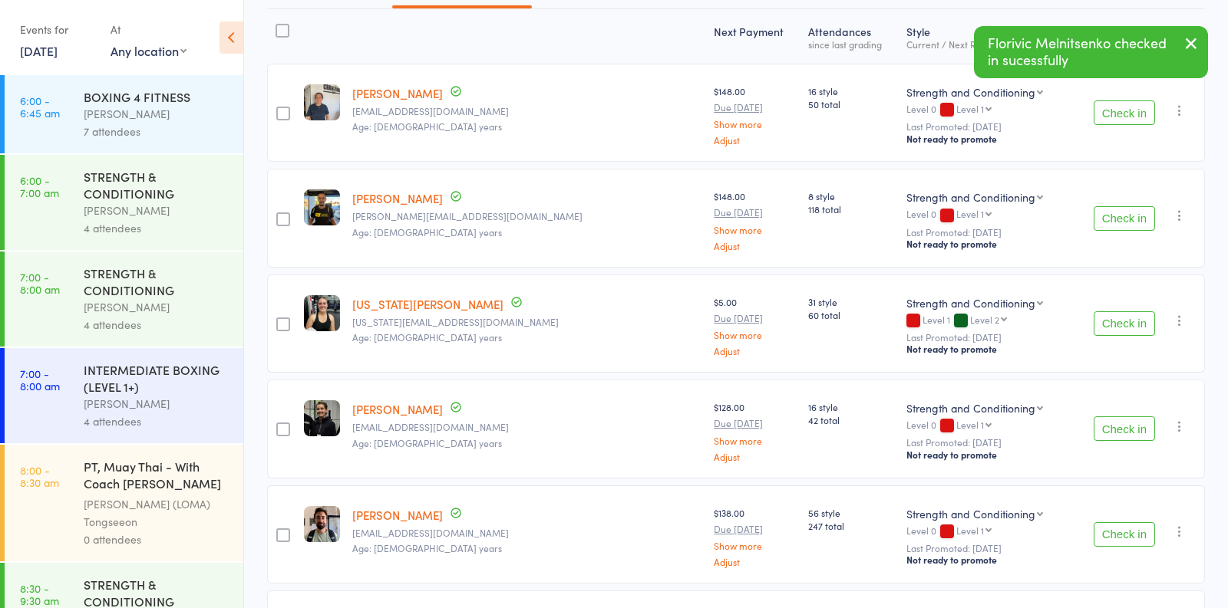
click at [1119, 219] on button "Check in" at bounding box center [1123, 218] width 61 height 25
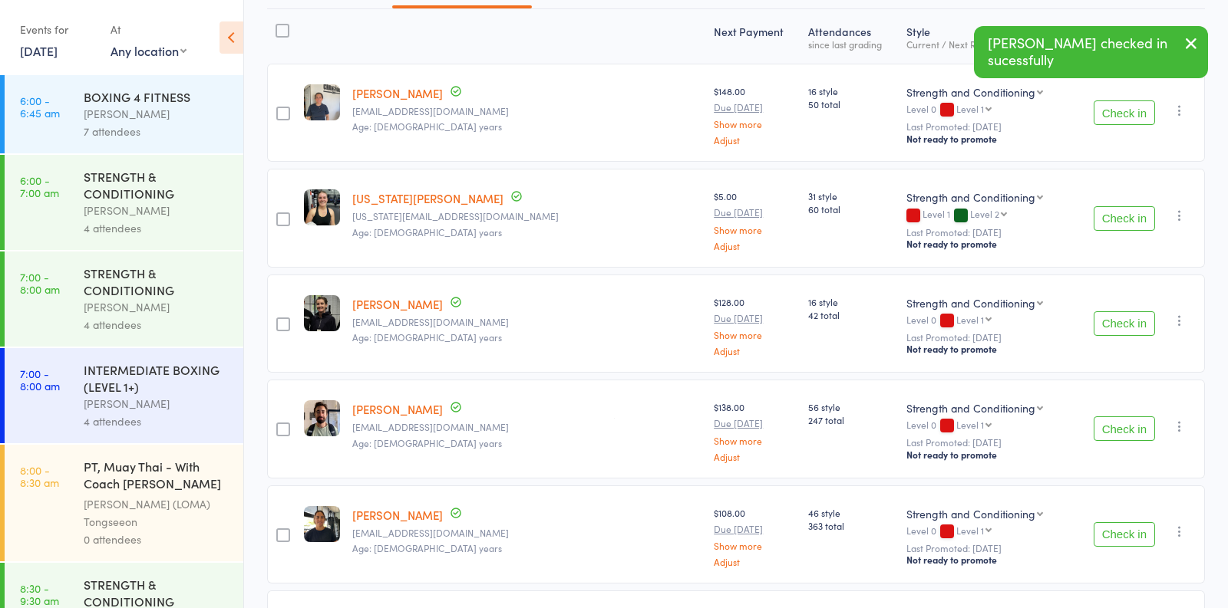
scroll to position [335, 0]
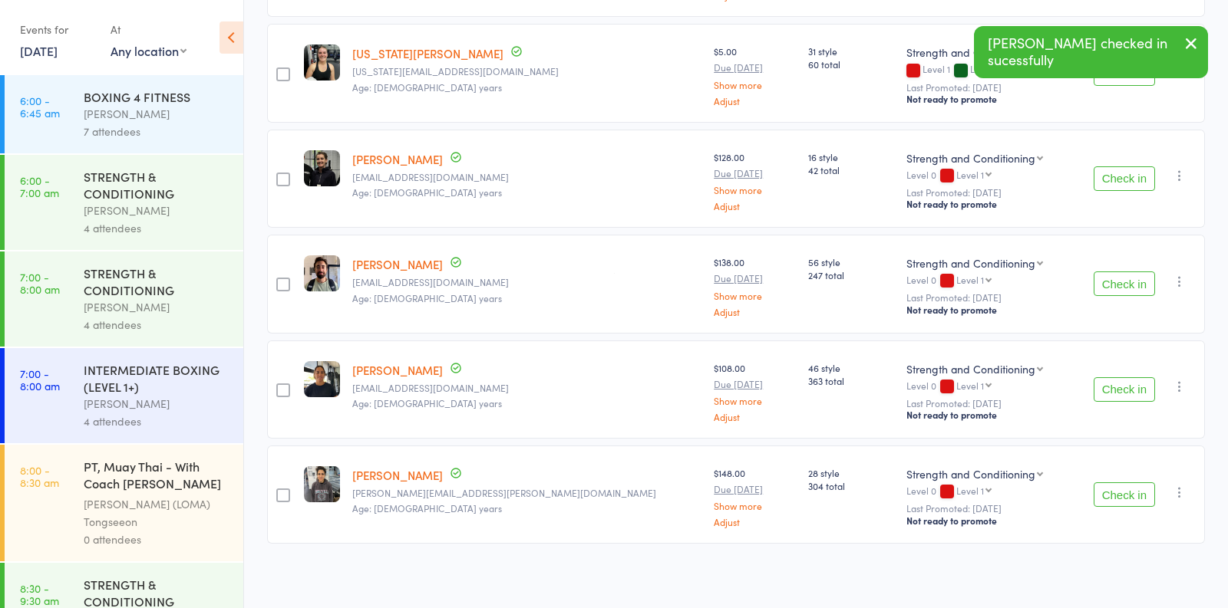
click at [1128, 491] on button "Check in" at bounding box center [1123, 495] width 61 height 25
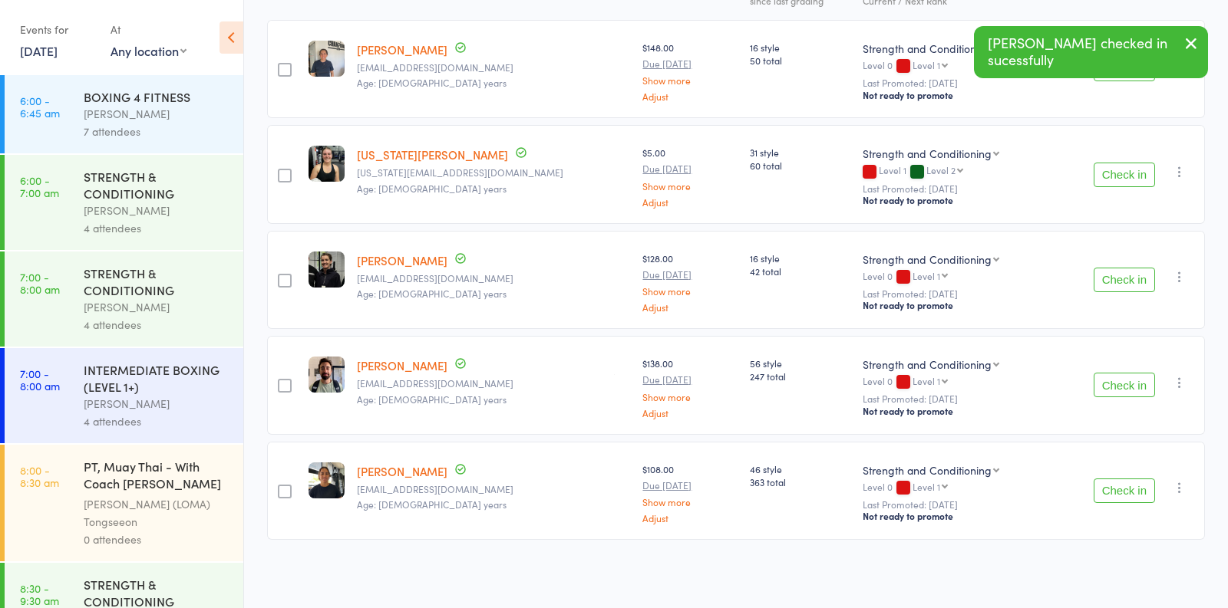
scroll to position [230, 0]
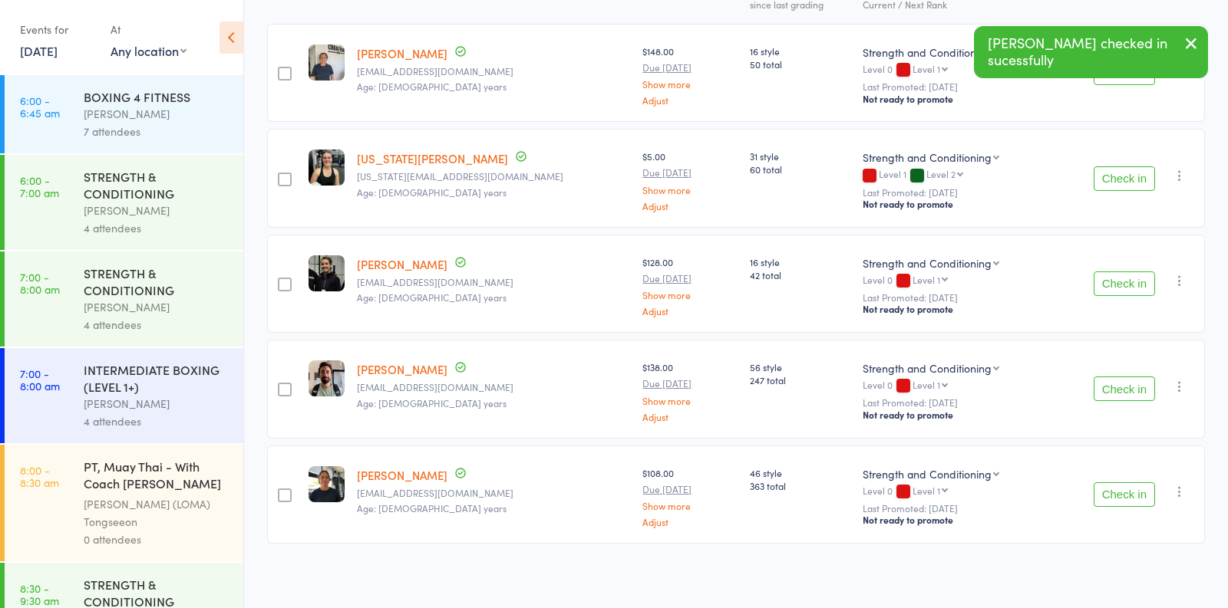
click at [1120, 493] on button "Check in" at bounding box center [1123, 495] width 61 height 25
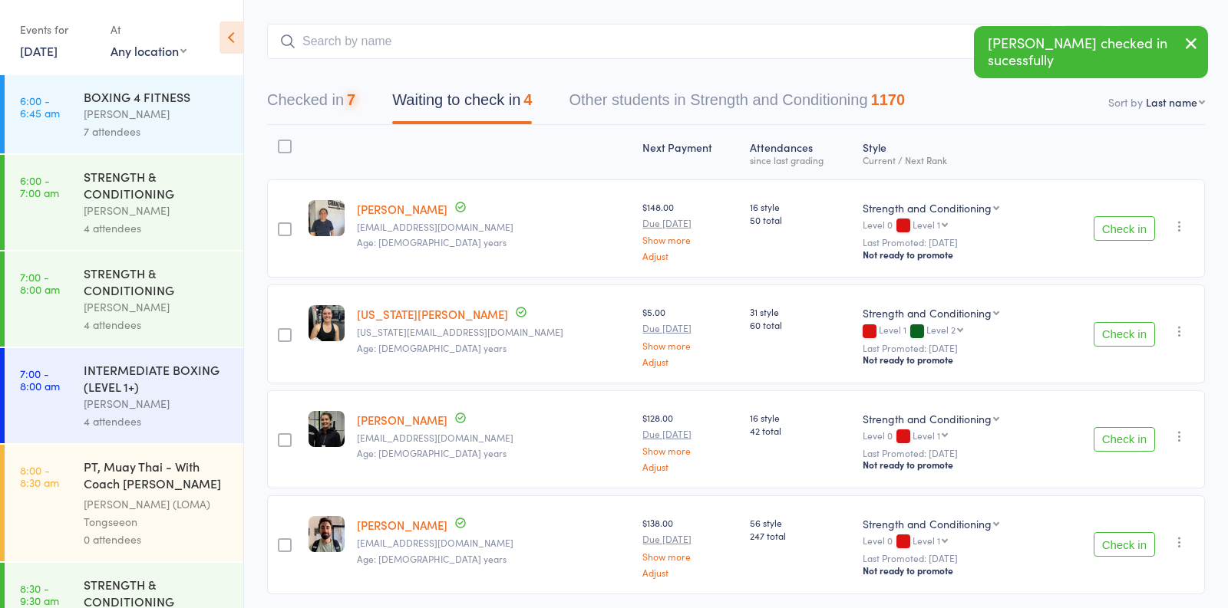
scroll to position [74, 0]
click at [1135, 335] on button "Check in" at bounding box center [1123, 335] width 61 height 25
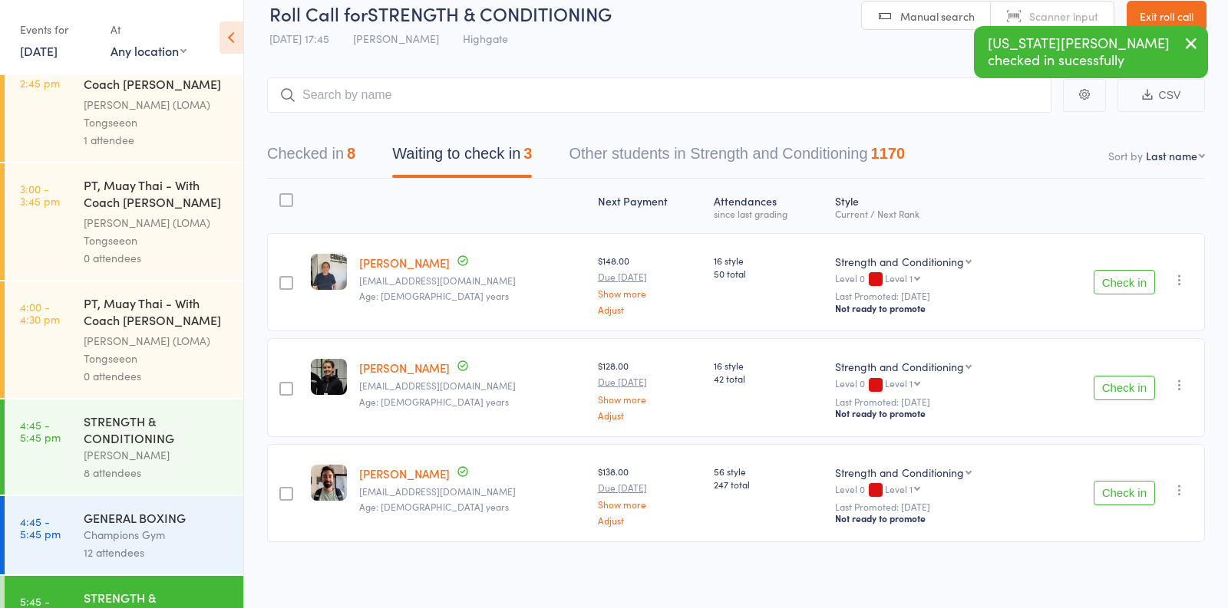
scroll to position [1794, 0]
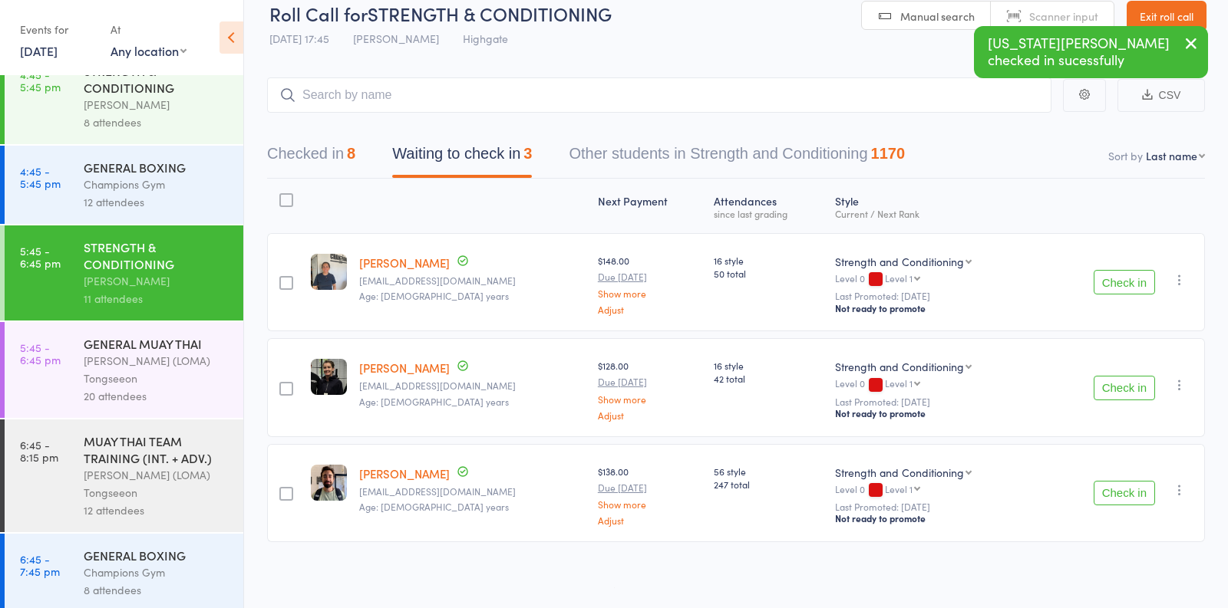
click at [184, 378] on div "[PERSON_NAME] (LOMA) Tongseeon" at bounding box center [157, 369] width 147 height 35
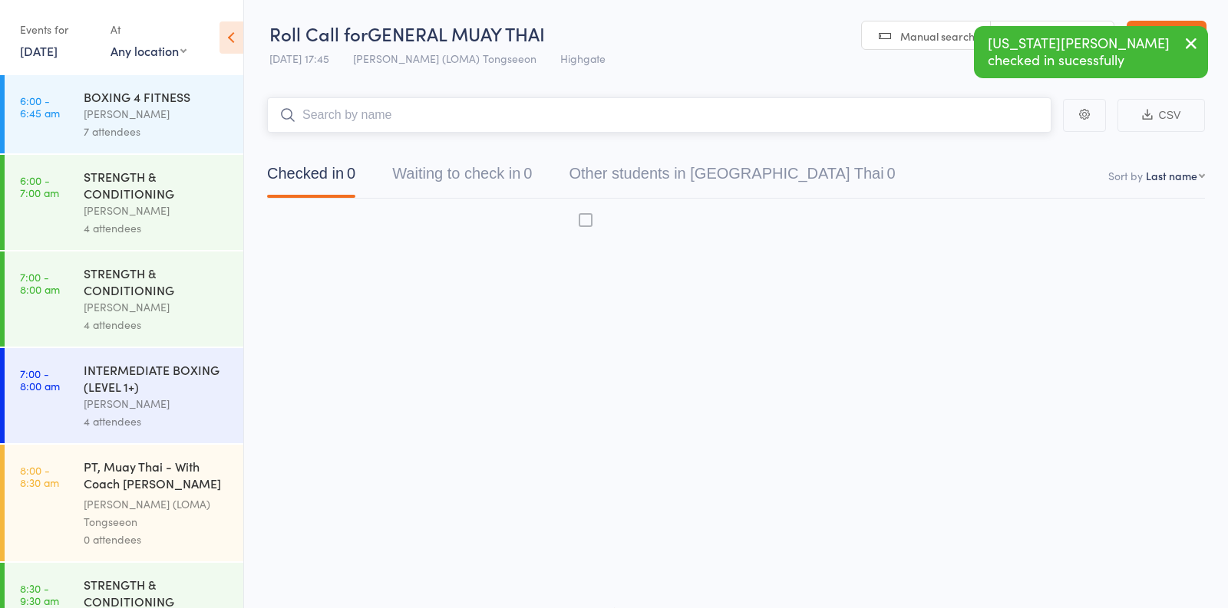
scroll to position [1, 0]
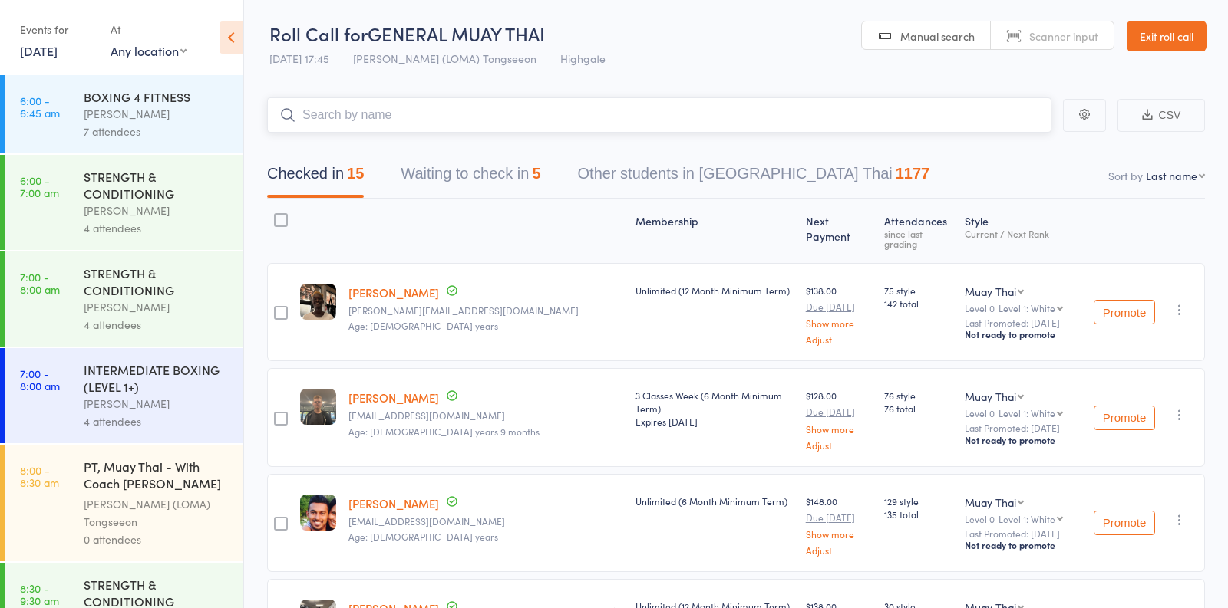
click at [483, 175] on button "Waiting to check in 5" at bounding box center [471, 177] width 140 height 41
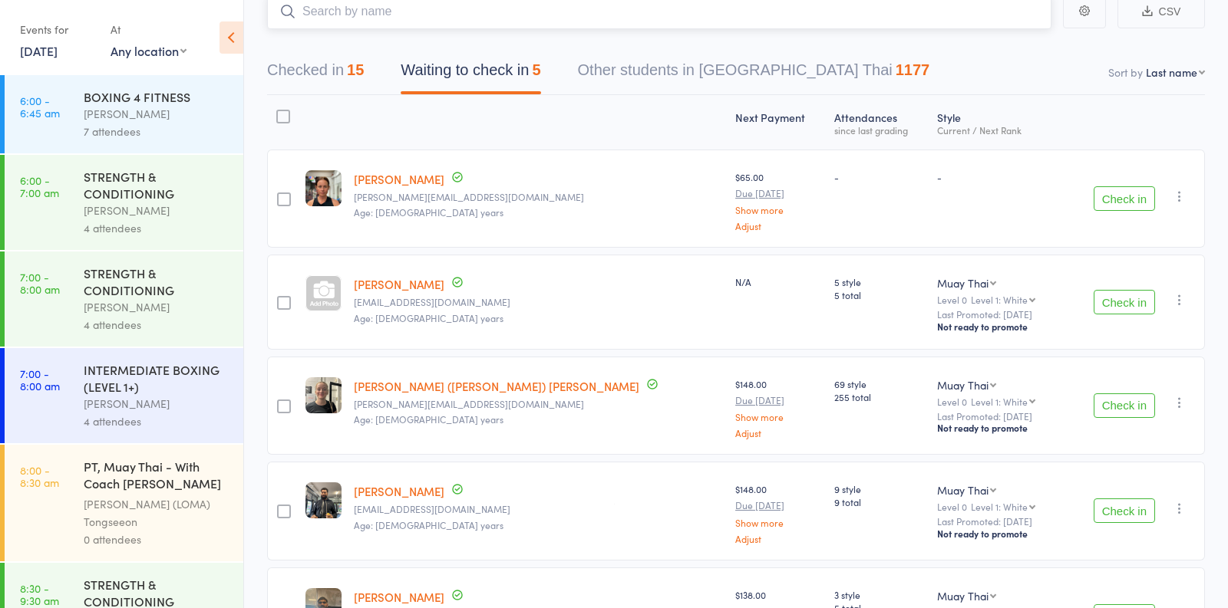
scroll to position [111, 0]
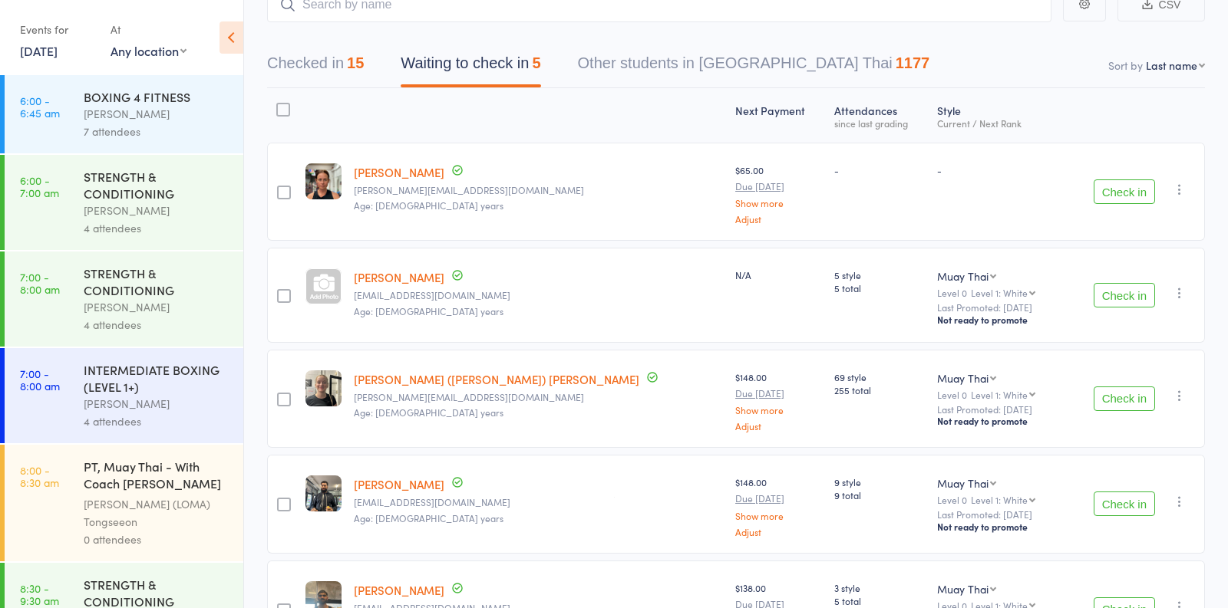
click at [1122, 193] on button "Check in" at bounding box center [1123, 192] width 61 height 25
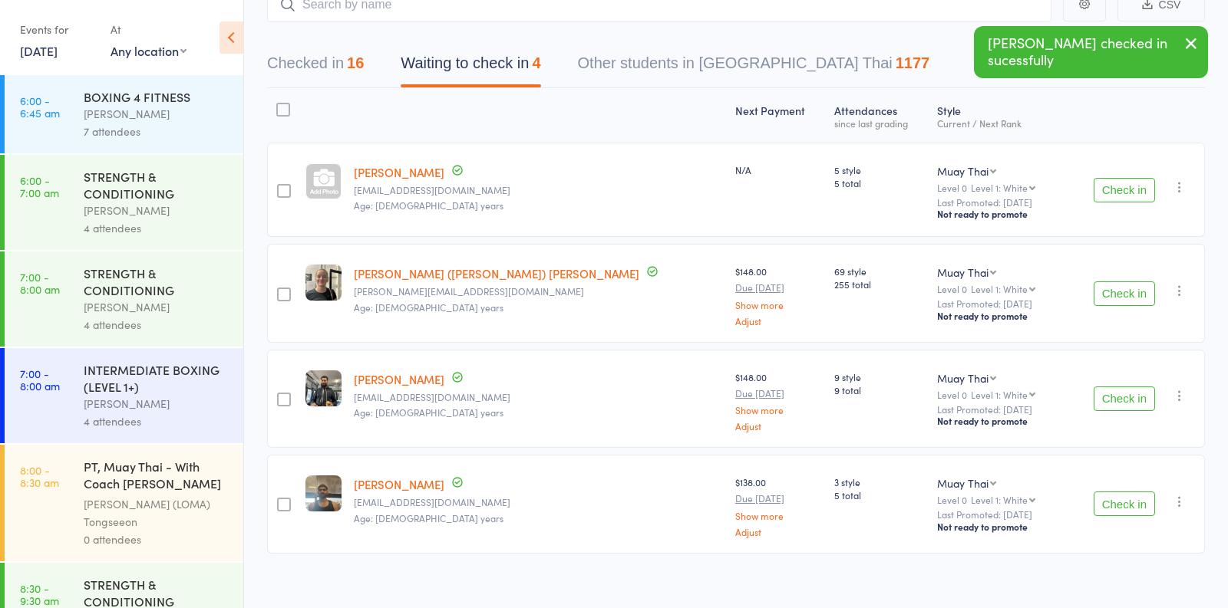
click at [348, 64] on button "Checked in 16" at bounding box center [315, 67] width 97 height 41
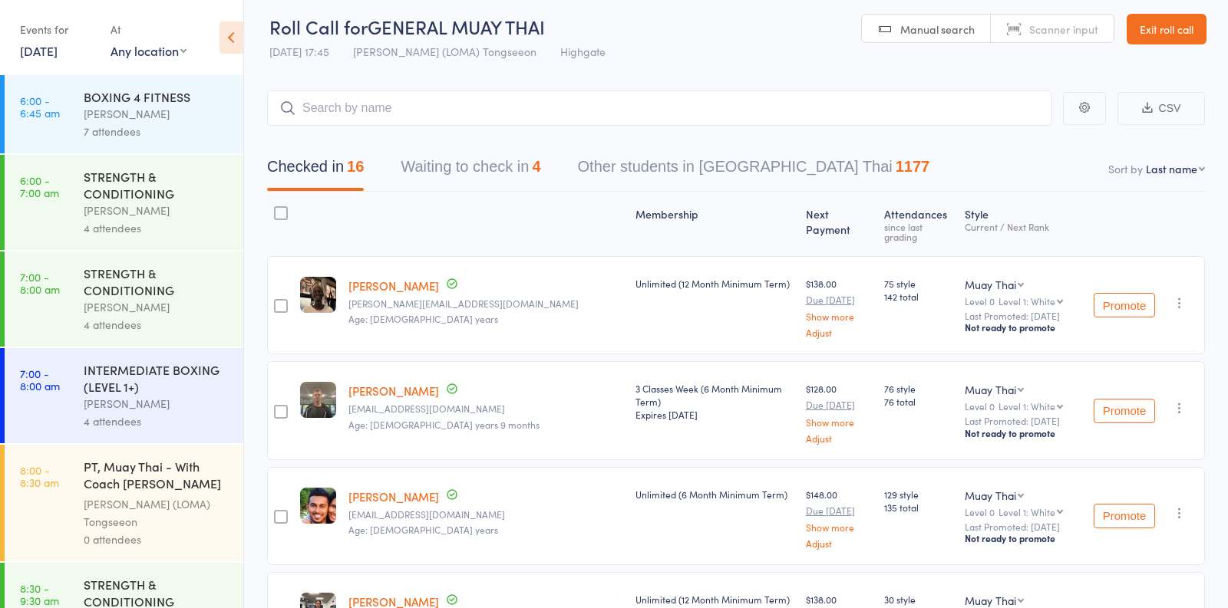
scroll to position [0, 0]
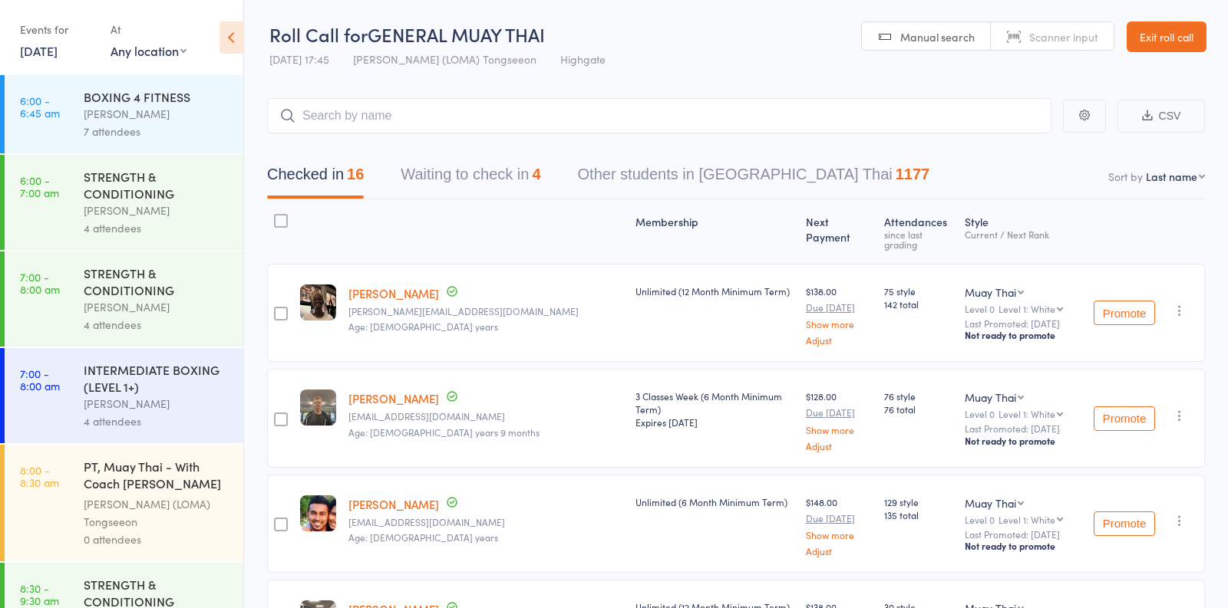
click at [483, 178] on button "Waiting to check in 4" at bounding box center [471, 178] width 140 height 41
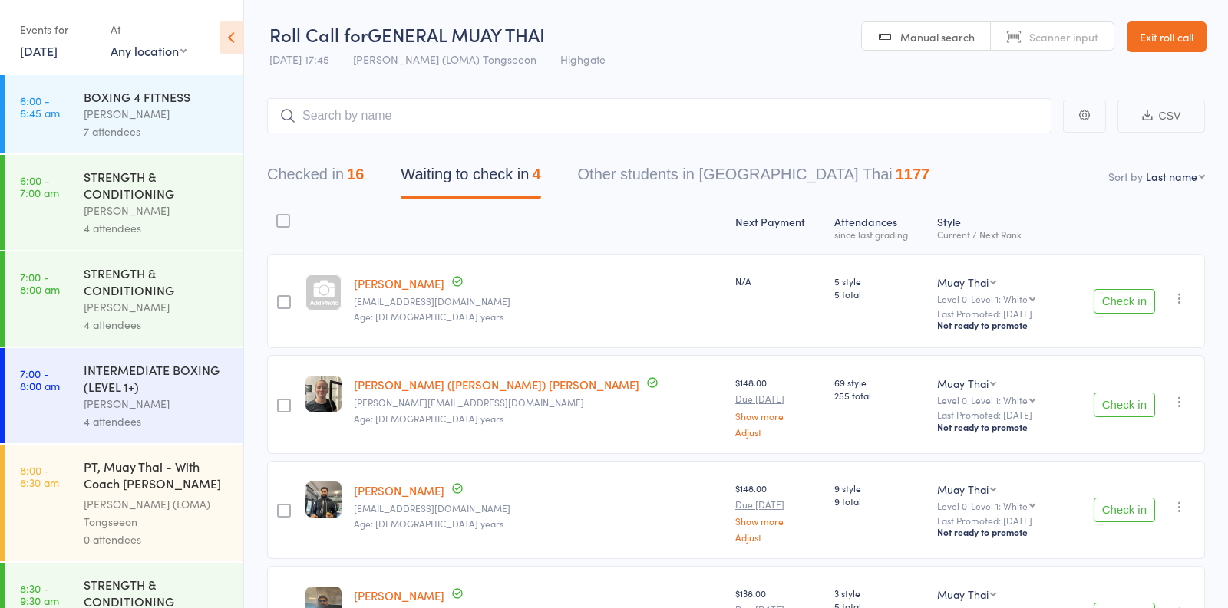
click at [420, 289] on link "[PERSON_NAME]" at bounding box center [399, 283] width 91 height 16
click at [1113, 306] on button "Check in" at bounding box center [1123, 301] width 61 height 25
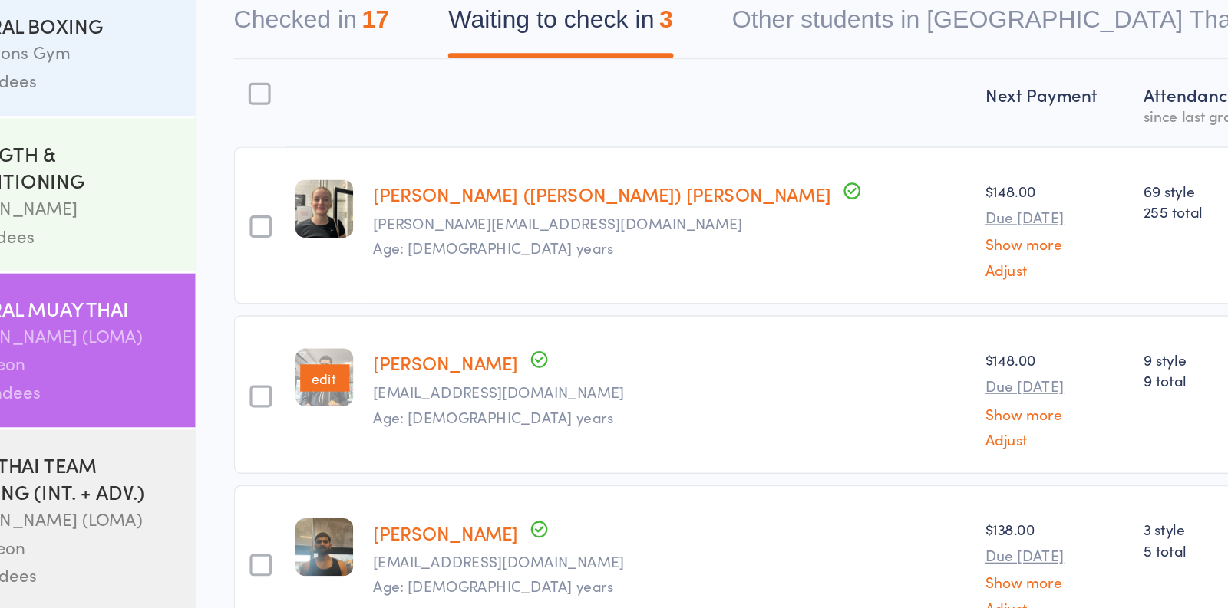
scroll to position [11, 0]
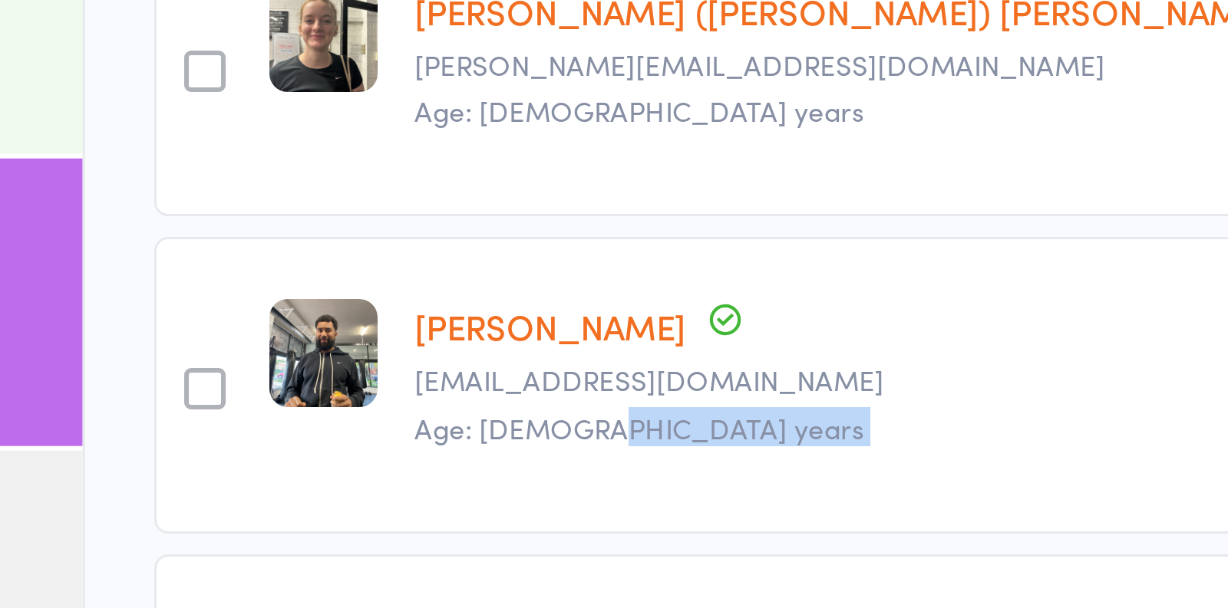
drag, startPoint x: 355, startPoint y: 431, endPoint x: 303, endPoint y: 457, distance: 58.0
click at [305, 455] on div "edit [PERSON_NAME] ([PERSON_NAME]) [PERSON_NAME][EMAIL_ADDRESS][DOMAIN_NAME] Ag…" at bounding box center [736, 397] width 938 height 309
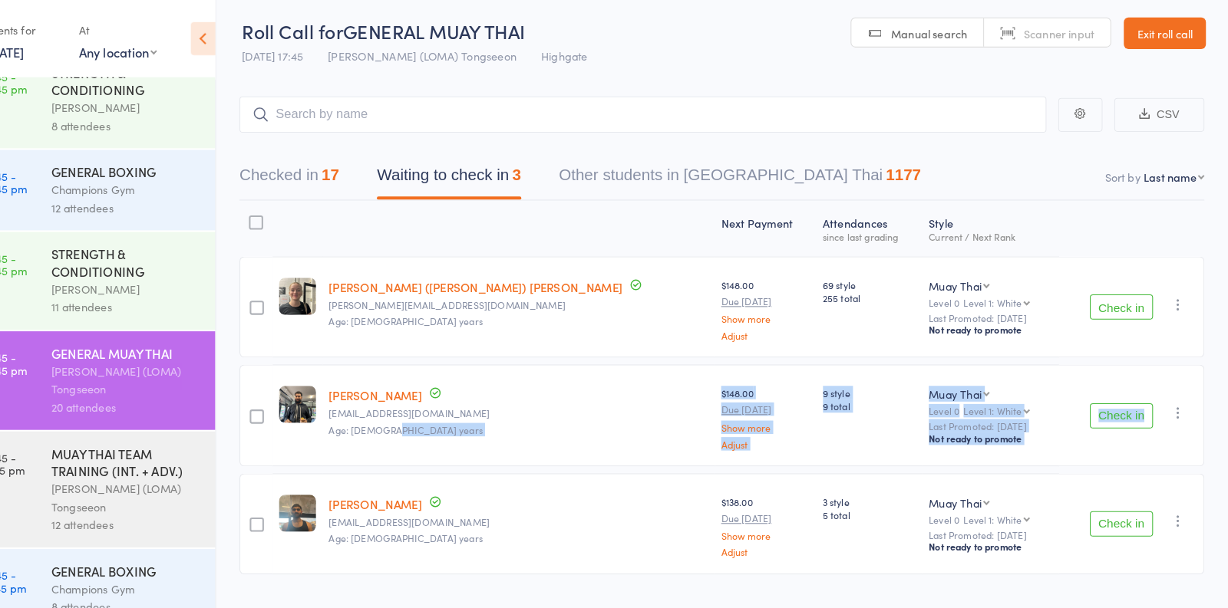
scroll to position [0, 0]
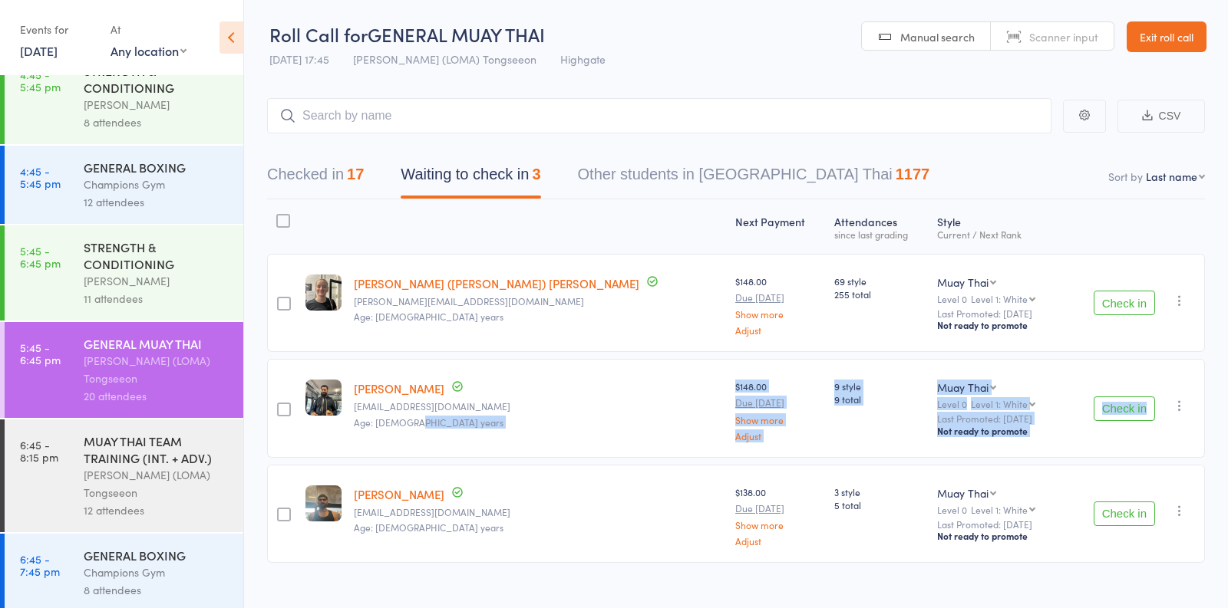
click at [191, 290] on div "11 attendees" at bounding box center [157, 299] width 147 height 18
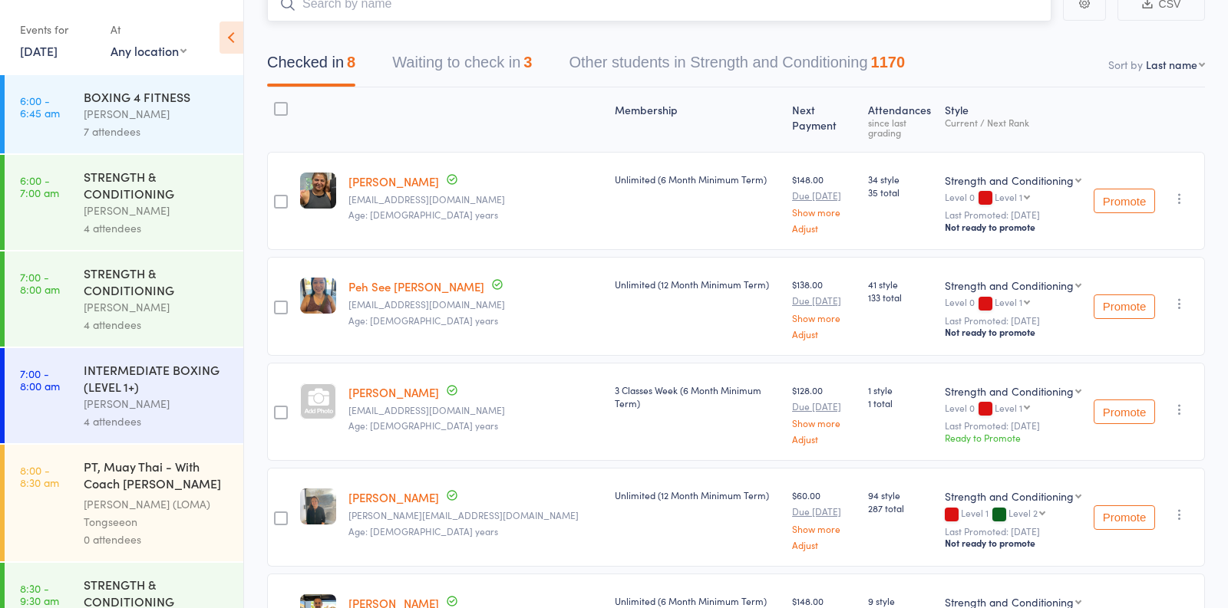
scroll to position [115, 0]
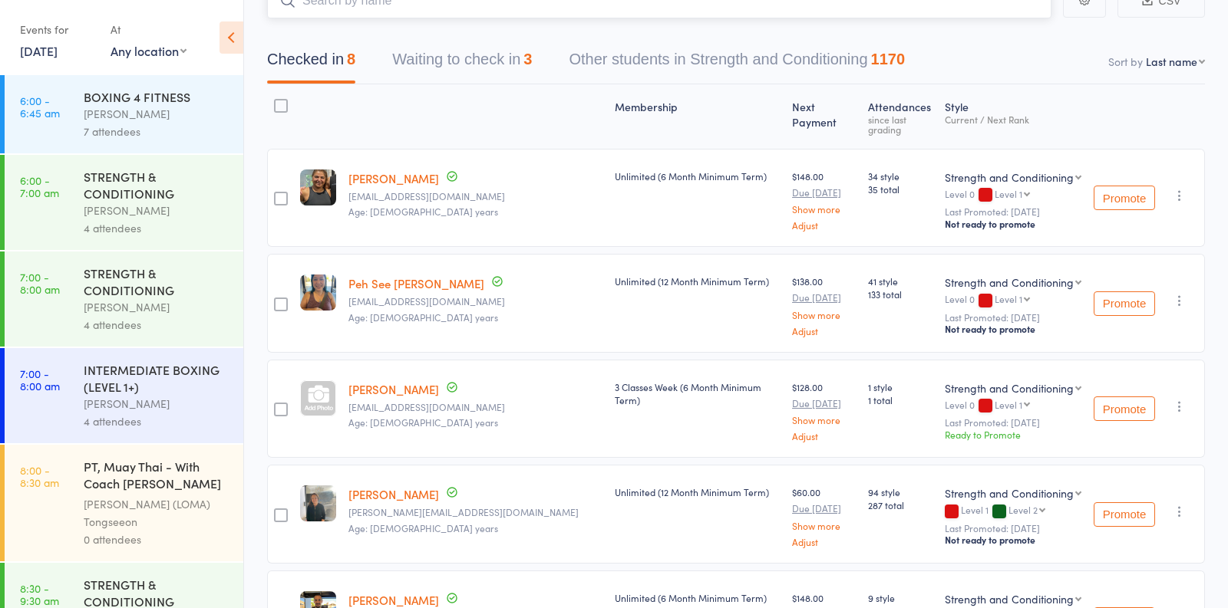
click at [477, 62] on button "Waiting to check in 3" at bounding box center [462, 63] width 140 height 41
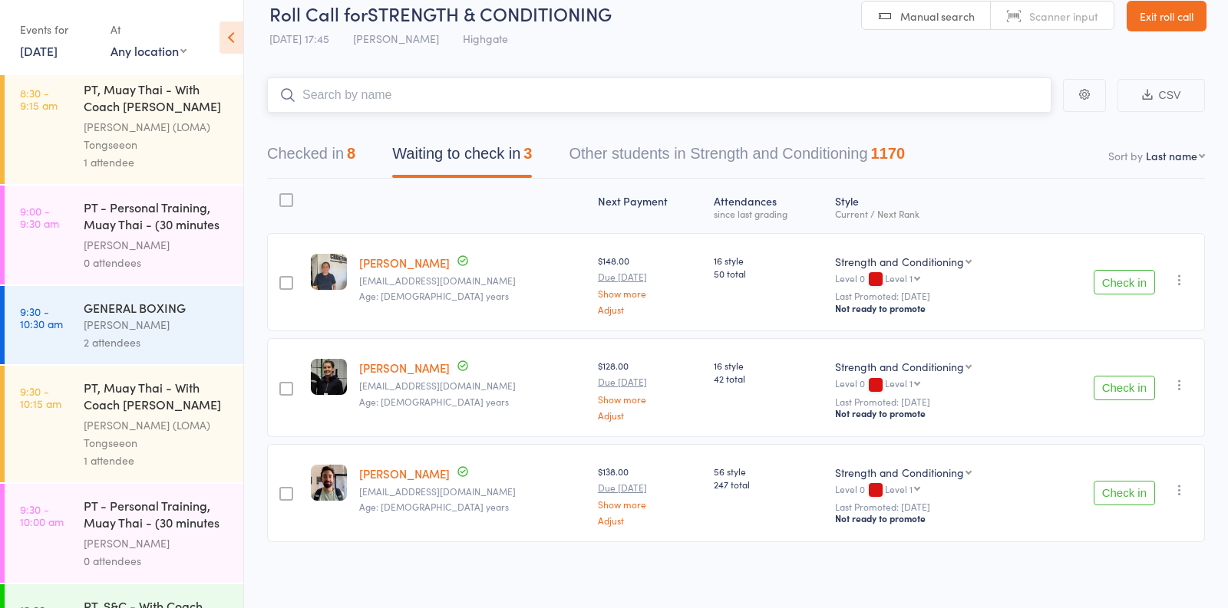
scroll to position [597, 0]
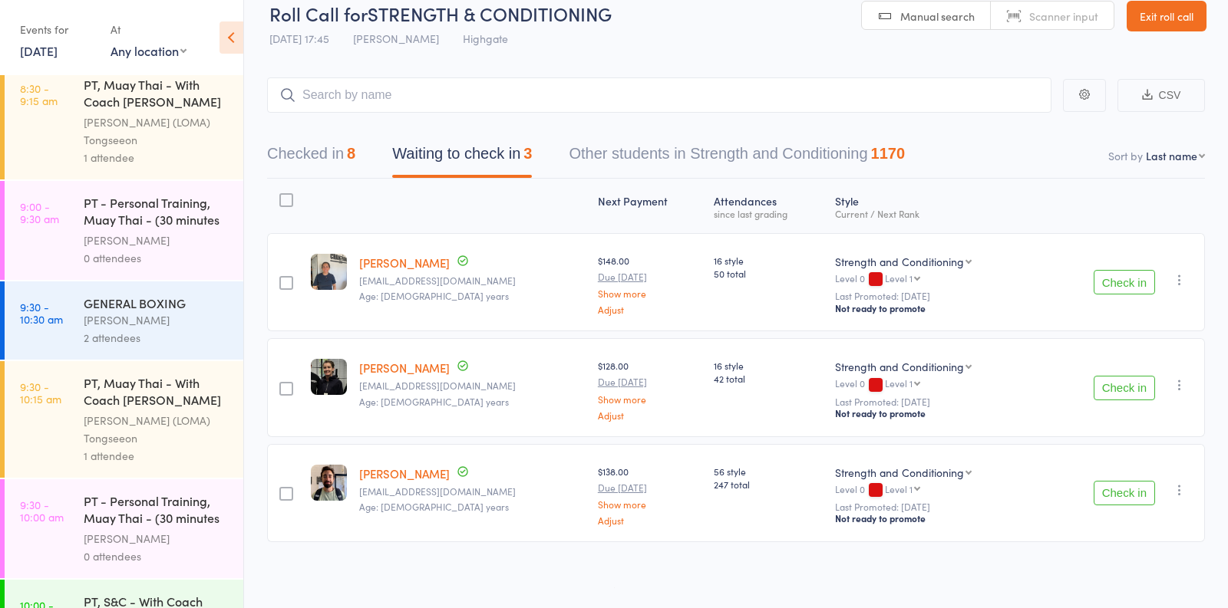
click at [1120, 388] on button "Check in" at bounding box center [1123, 388] width 61 height 25
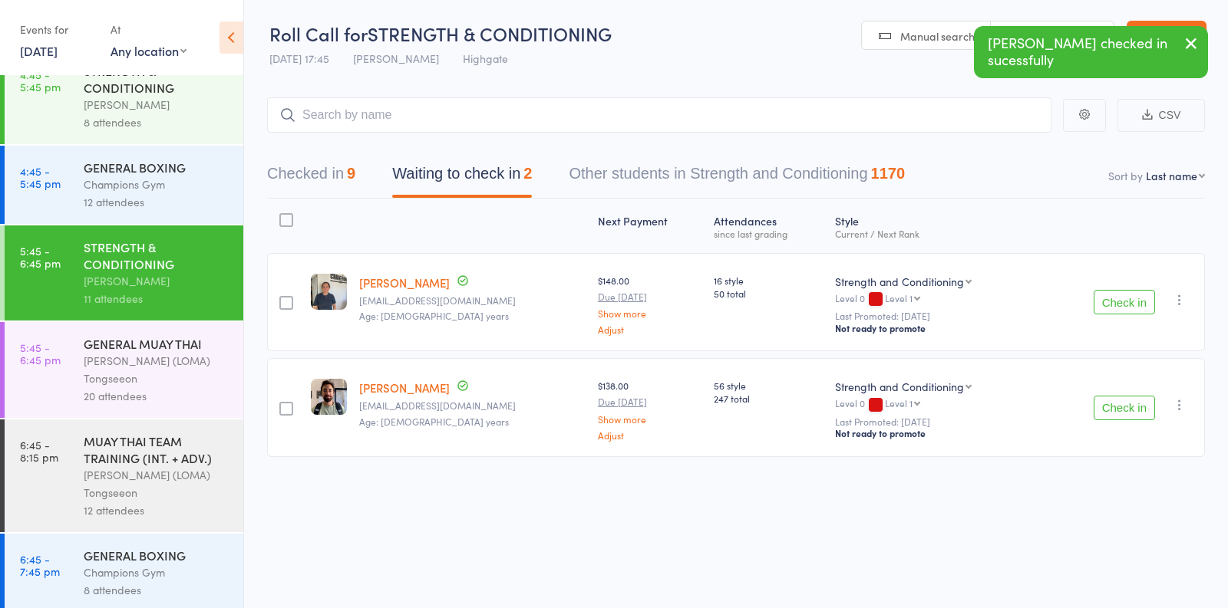
scroll to position [1707, 0]
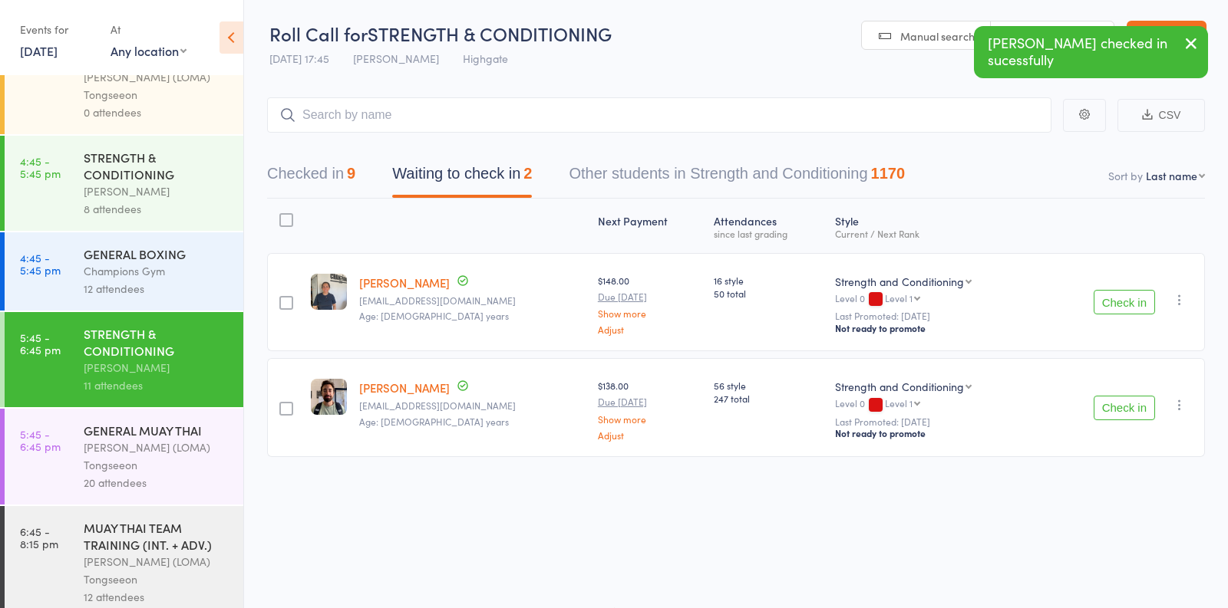
click at [163, 425] on div "GENERAL MUAY THAI" at bounding box center [157, 430] width 147 height 17
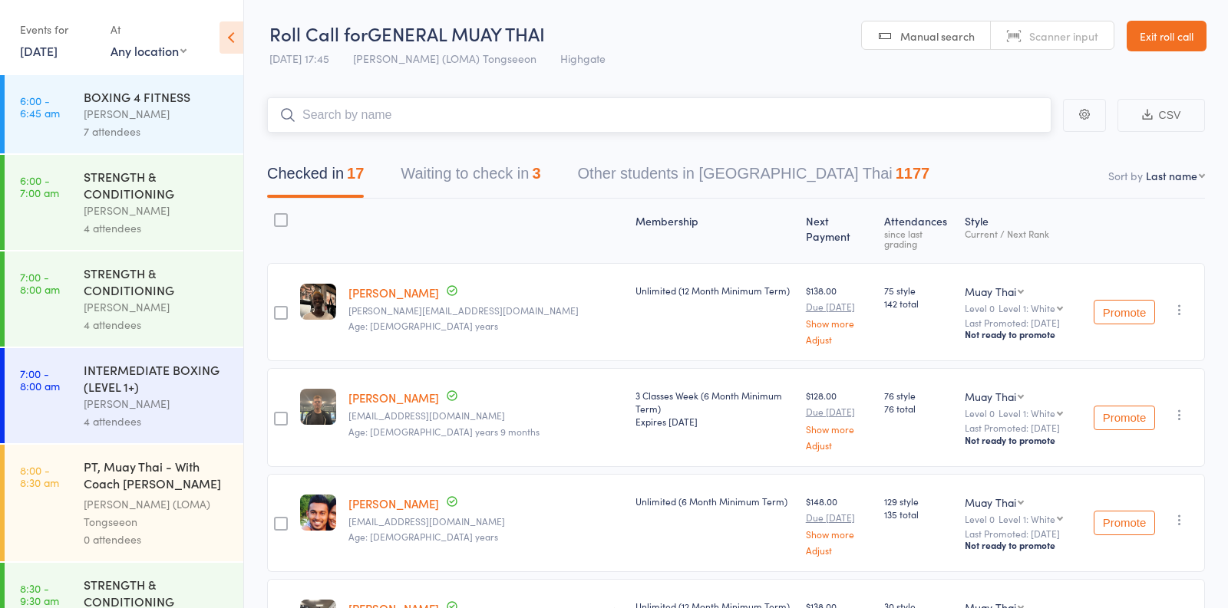
click at [489, 183] on button "Waiting to check in 3" at bounding box center [471, 177] width 140 height 41
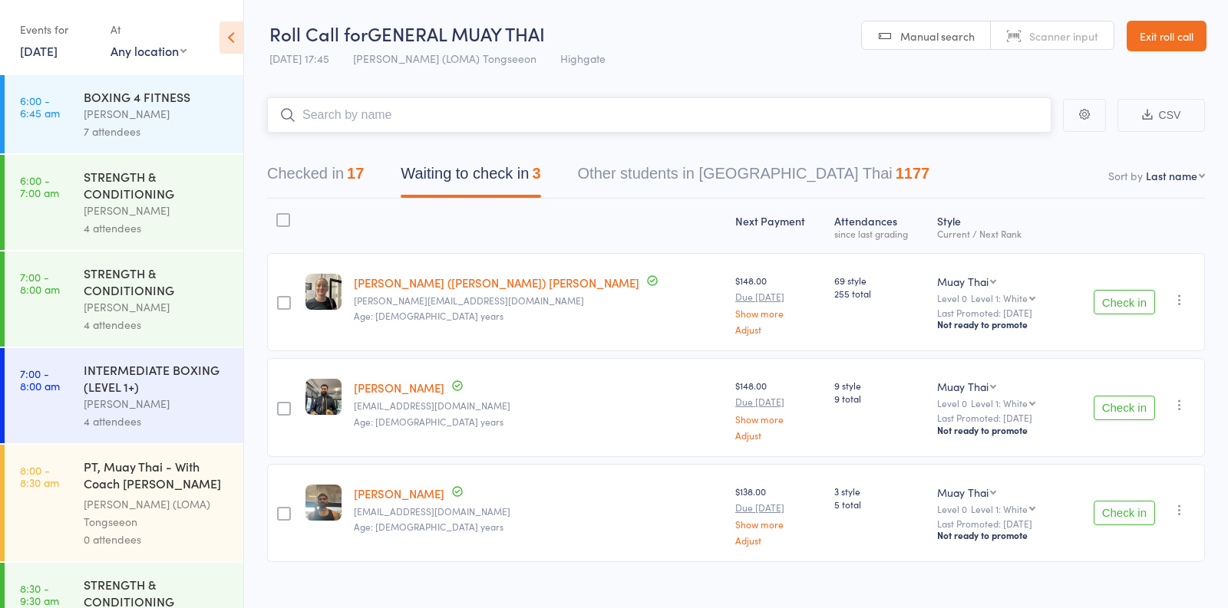
click at [342, 174] on button "Checked in 17" at bounding box center [315, 177] width 97 height 41
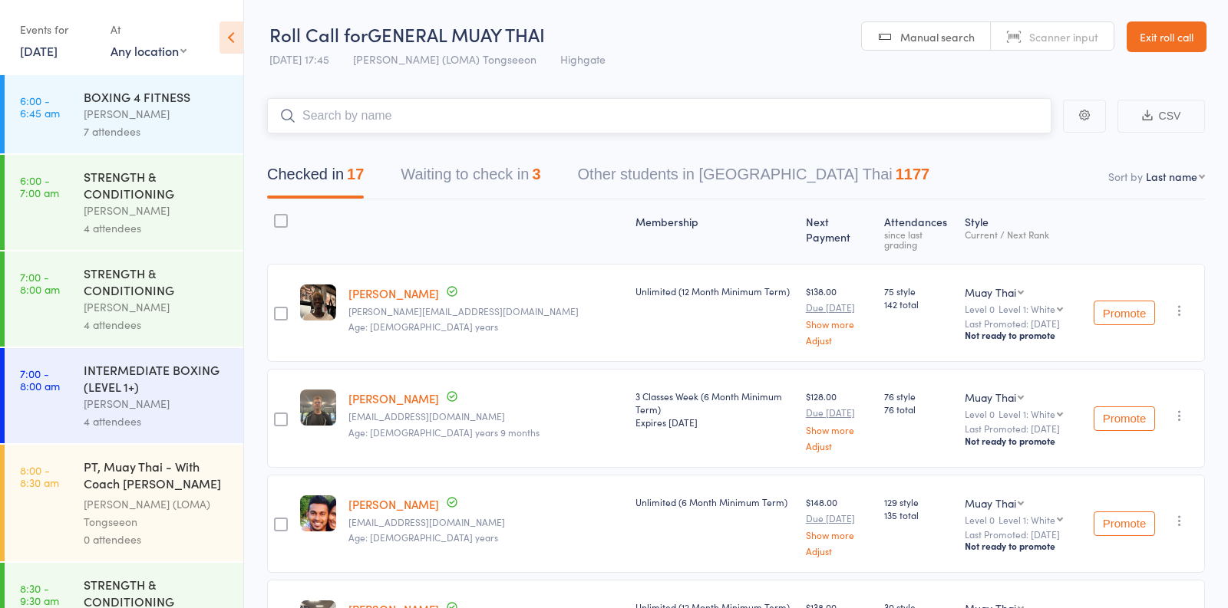
click at [479, 190] on button "Waiting to check in 3" at bounding box center [471, 178] width 140 height 41
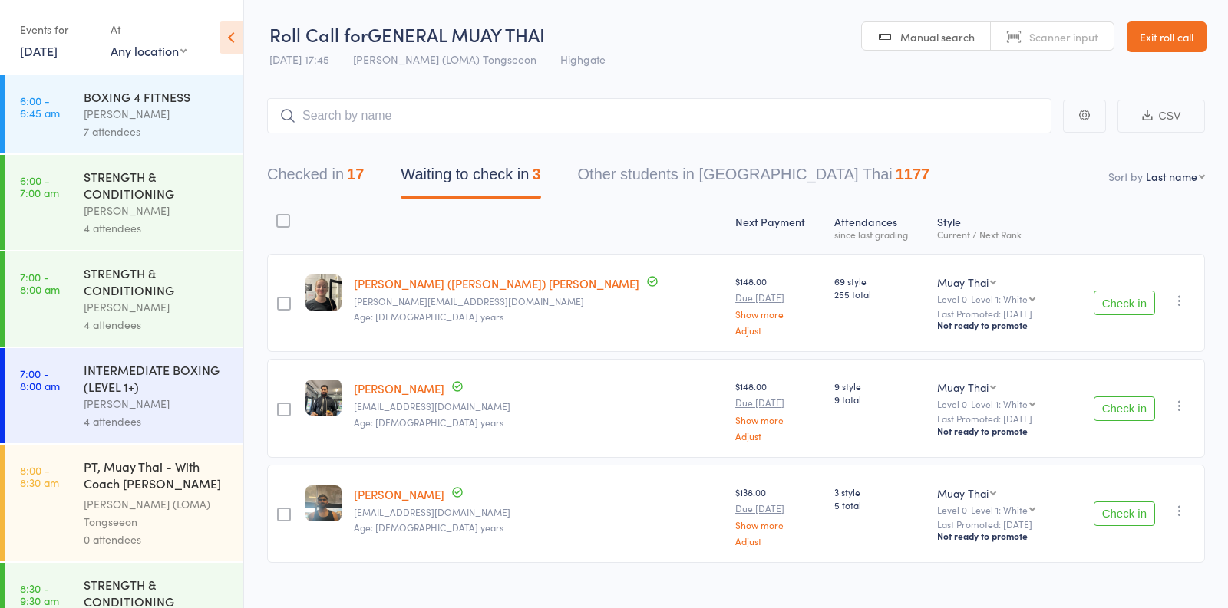
click at [1115, 413] on button "Check in" at bounding box center [1123, 409] width 61 height 25
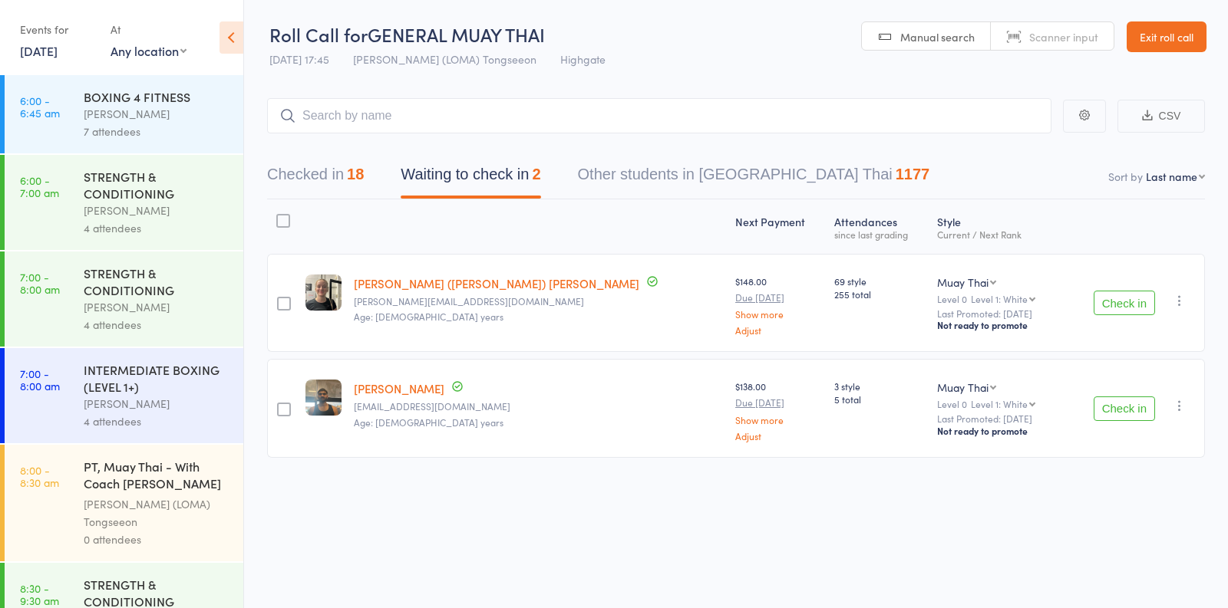
click at [1130, 411] on button "Check in" at bounding box center [1123, 409] width 61 height 25
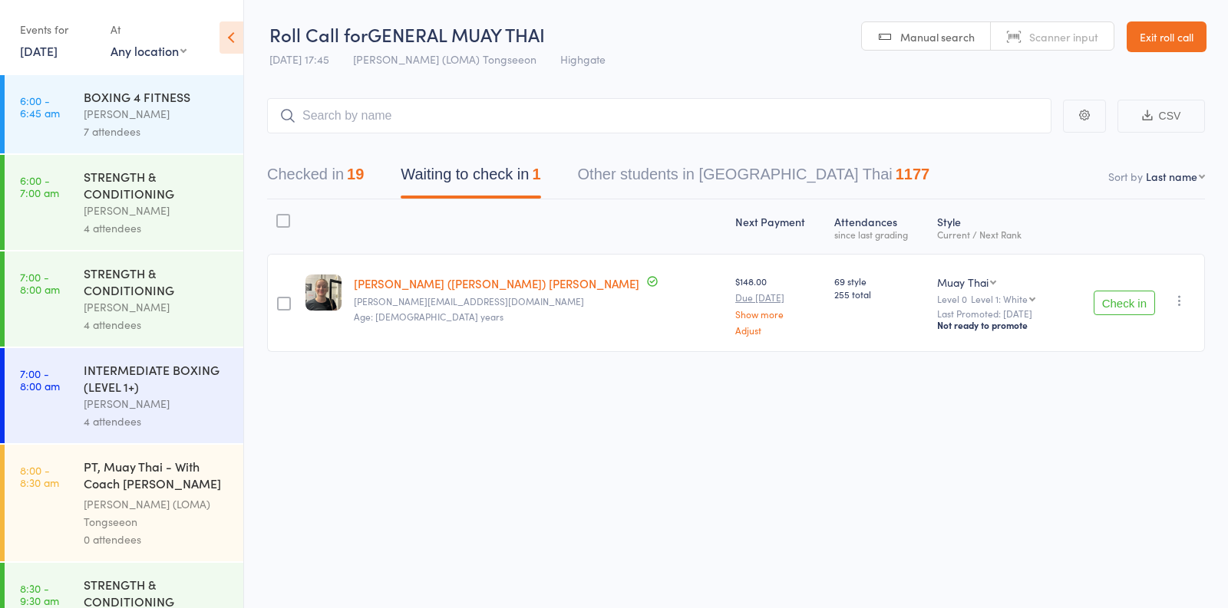
click at [1122, 298] on button "Check in" at bounding box center [1123, 303] width 61 height 25
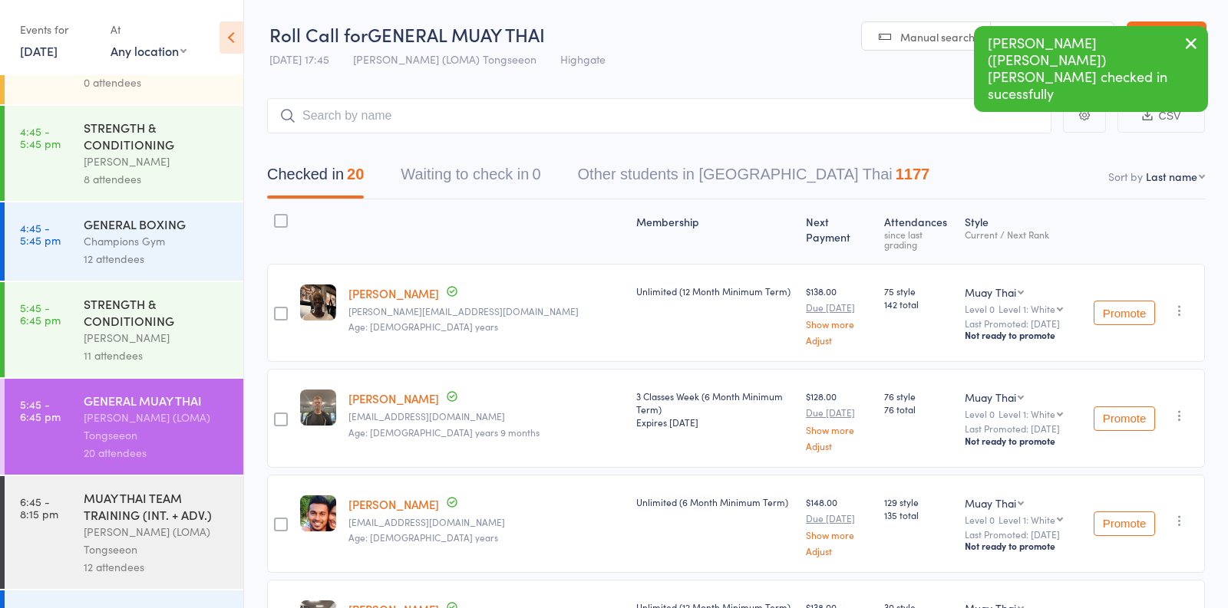
scroll to position [1794, 0]
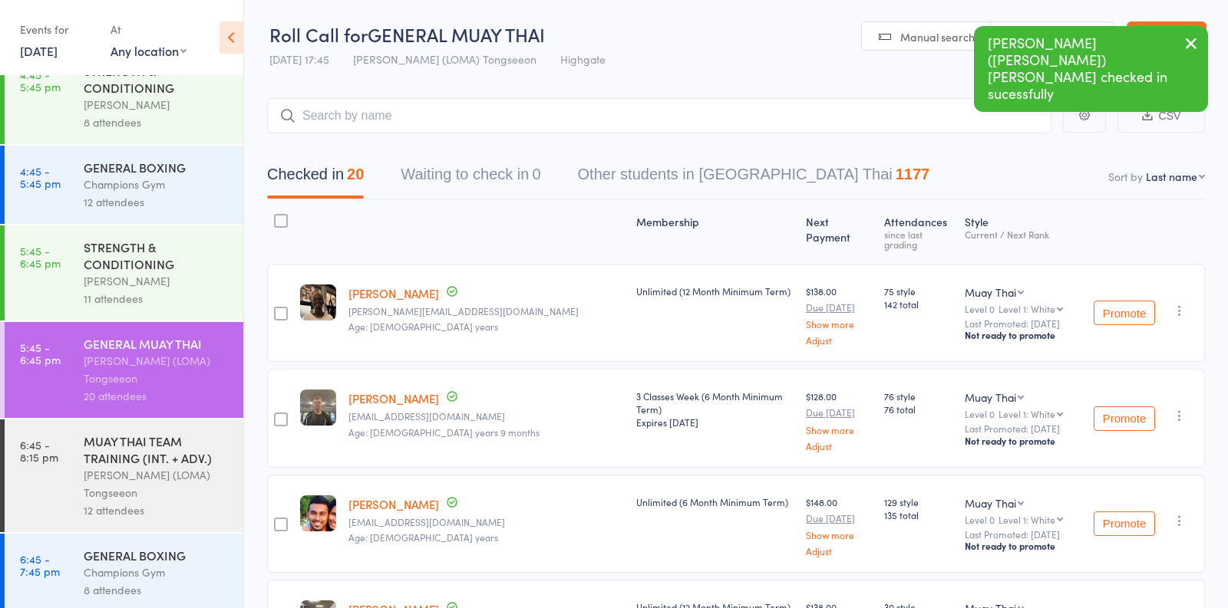
click at [180, 290] on div "11 attendees" at bounding box center [157, 299] width 147 height 18
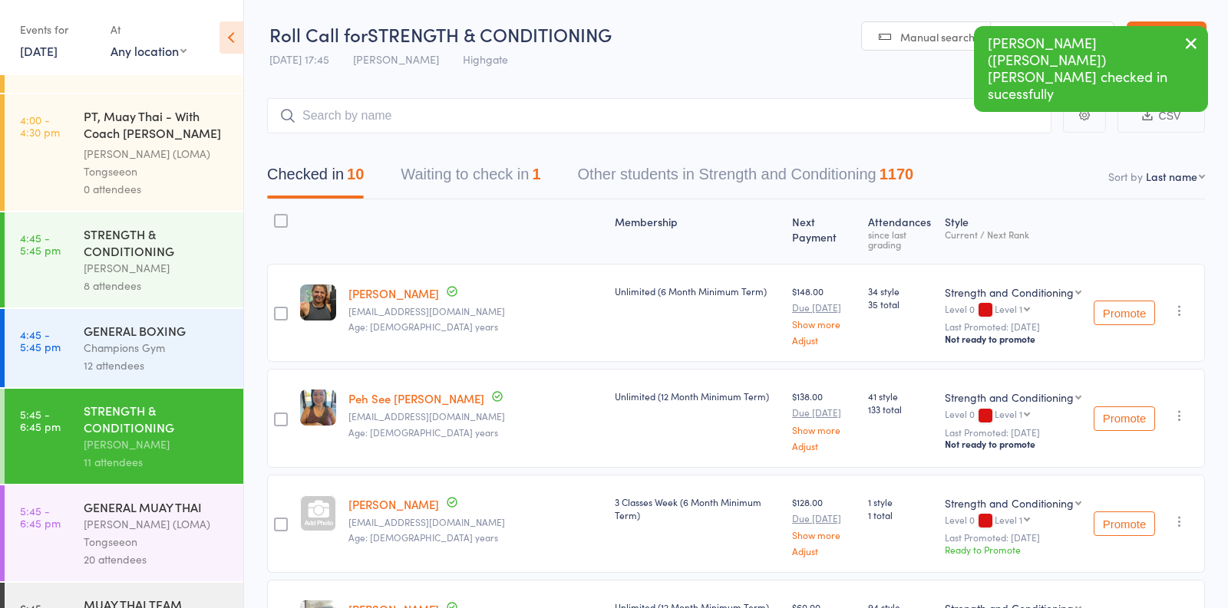
scroll to position [1794, 0]
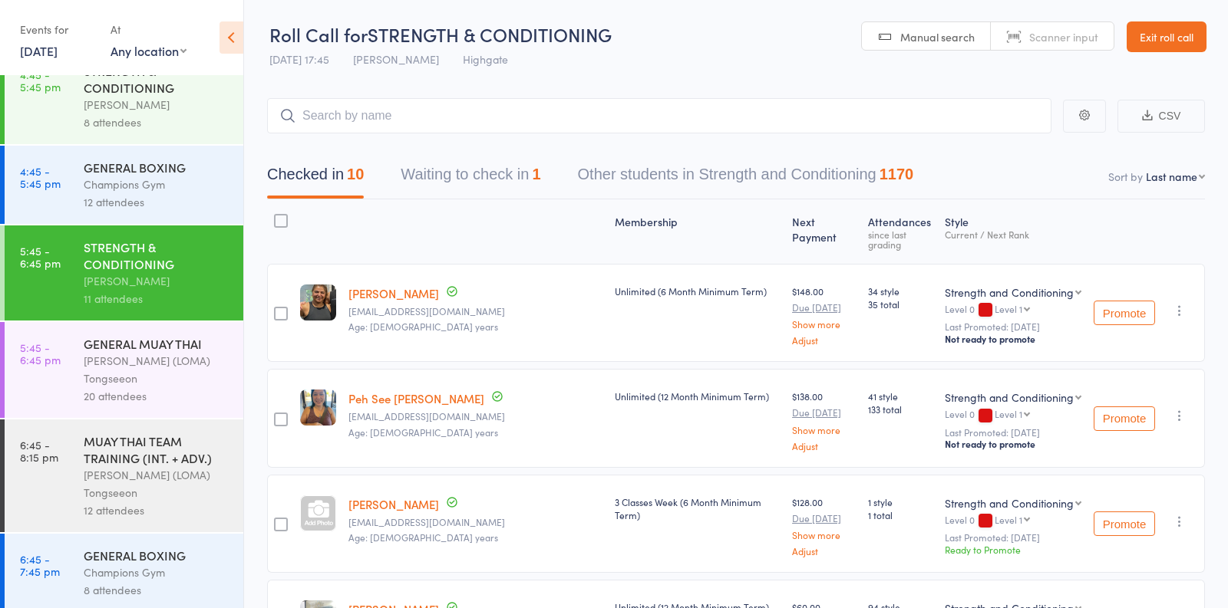
click at [500, 173] on button "Waiting to check in 1" at bounding box center [471, 178] width 140 height 41
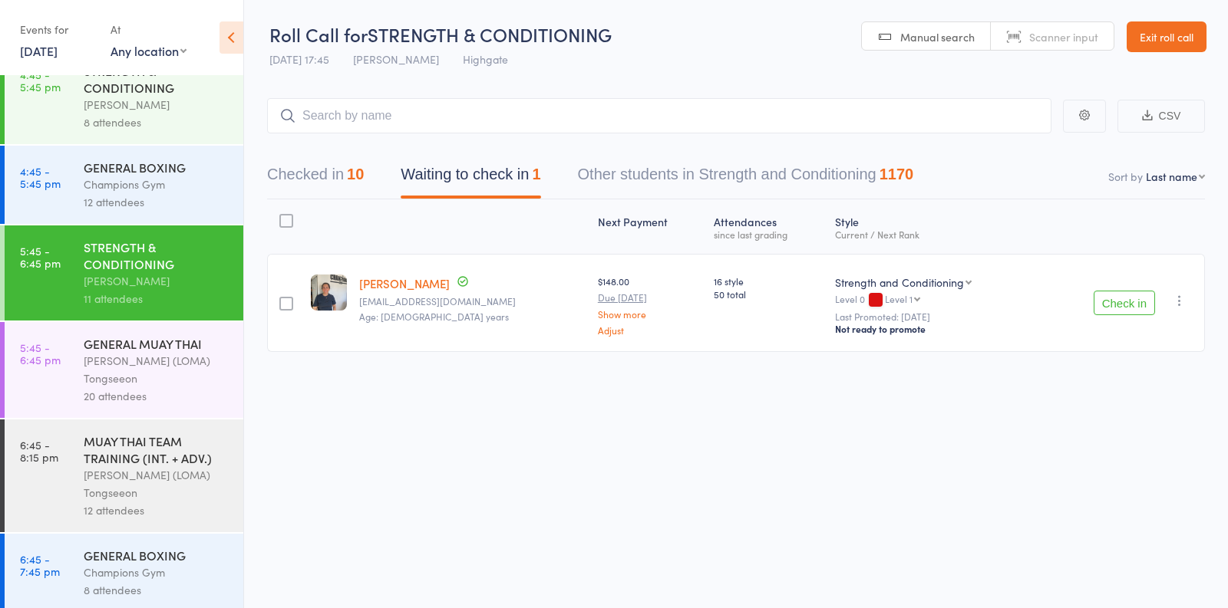
click at [171, 459] on div "MUAY THAI TEAM TRAINING (INT. + ADV.)" at bounding box center [157, 450] width 147 height 34
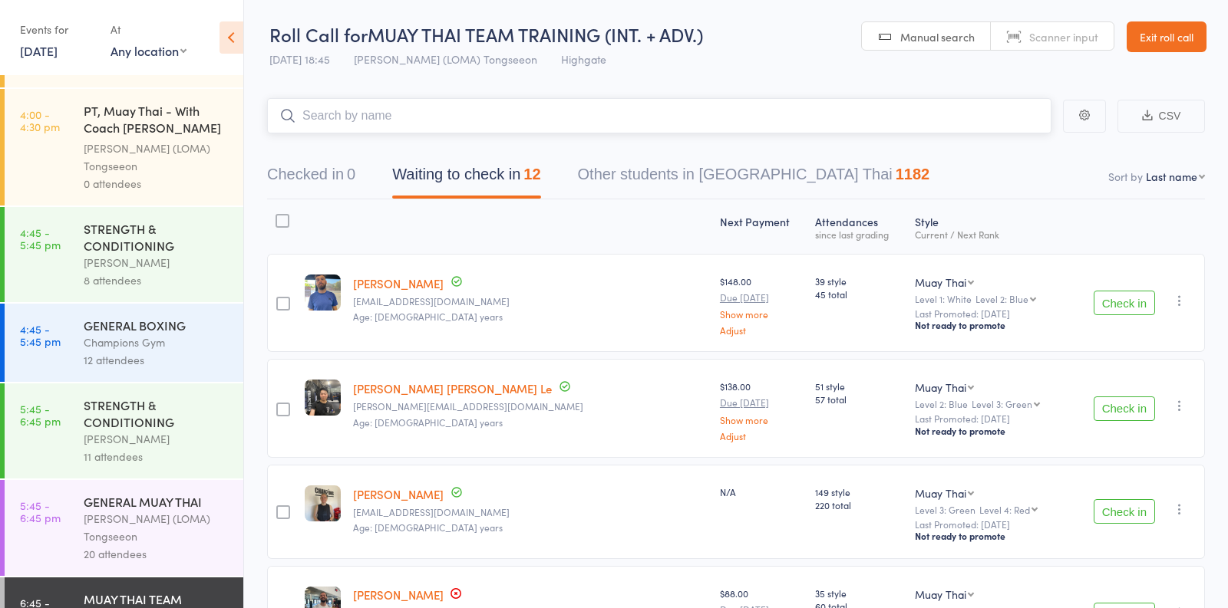
scroll to position [1794, 0]
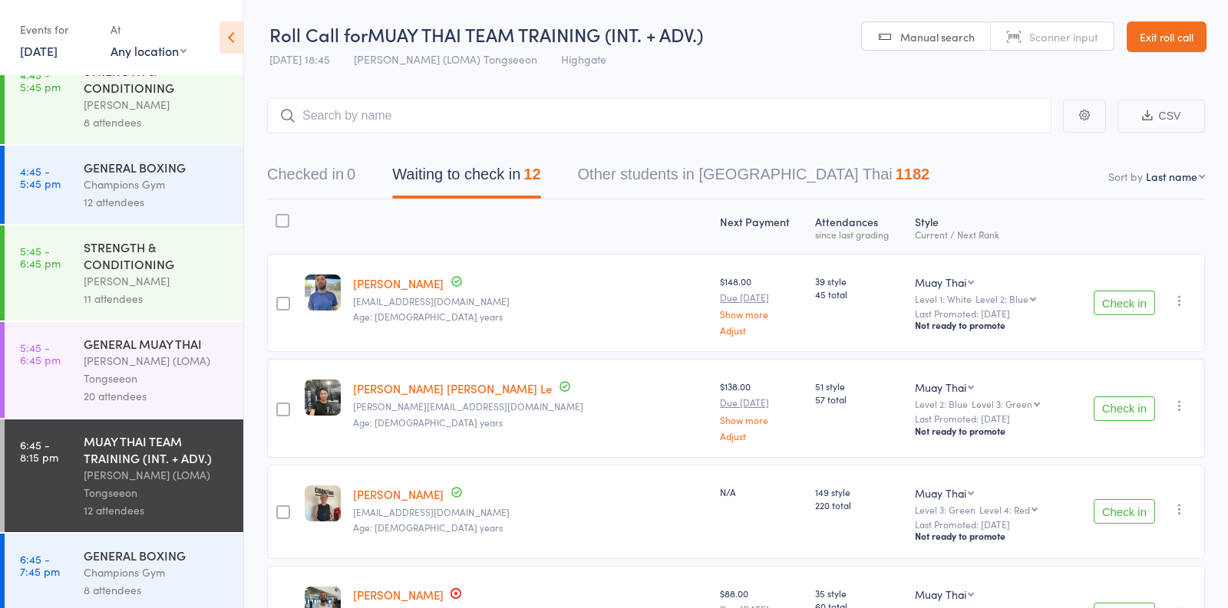
click at [171, 342] on div "GENERAL MUAY THAI" at bounding box center [157, 343] width 147 height 17
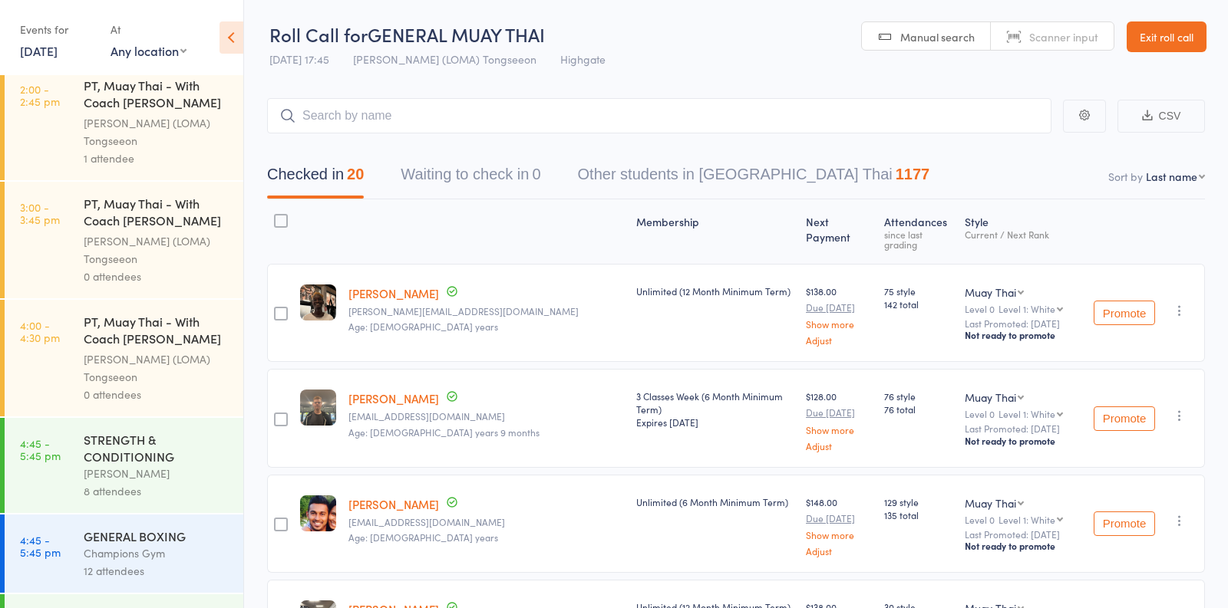
scroll to position [1794, 0]
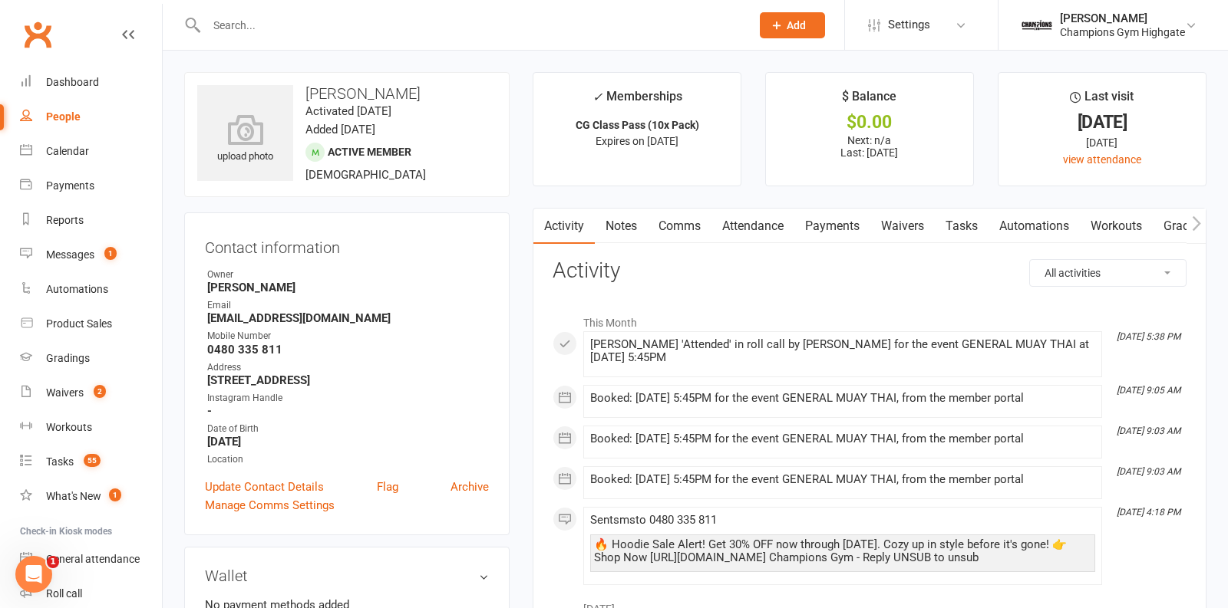
click at [615, 224] on link "Notes" at bounding box center [621, 226] width 53 height 35
